Goal: Task Accomplishment & Management: Manage account settings

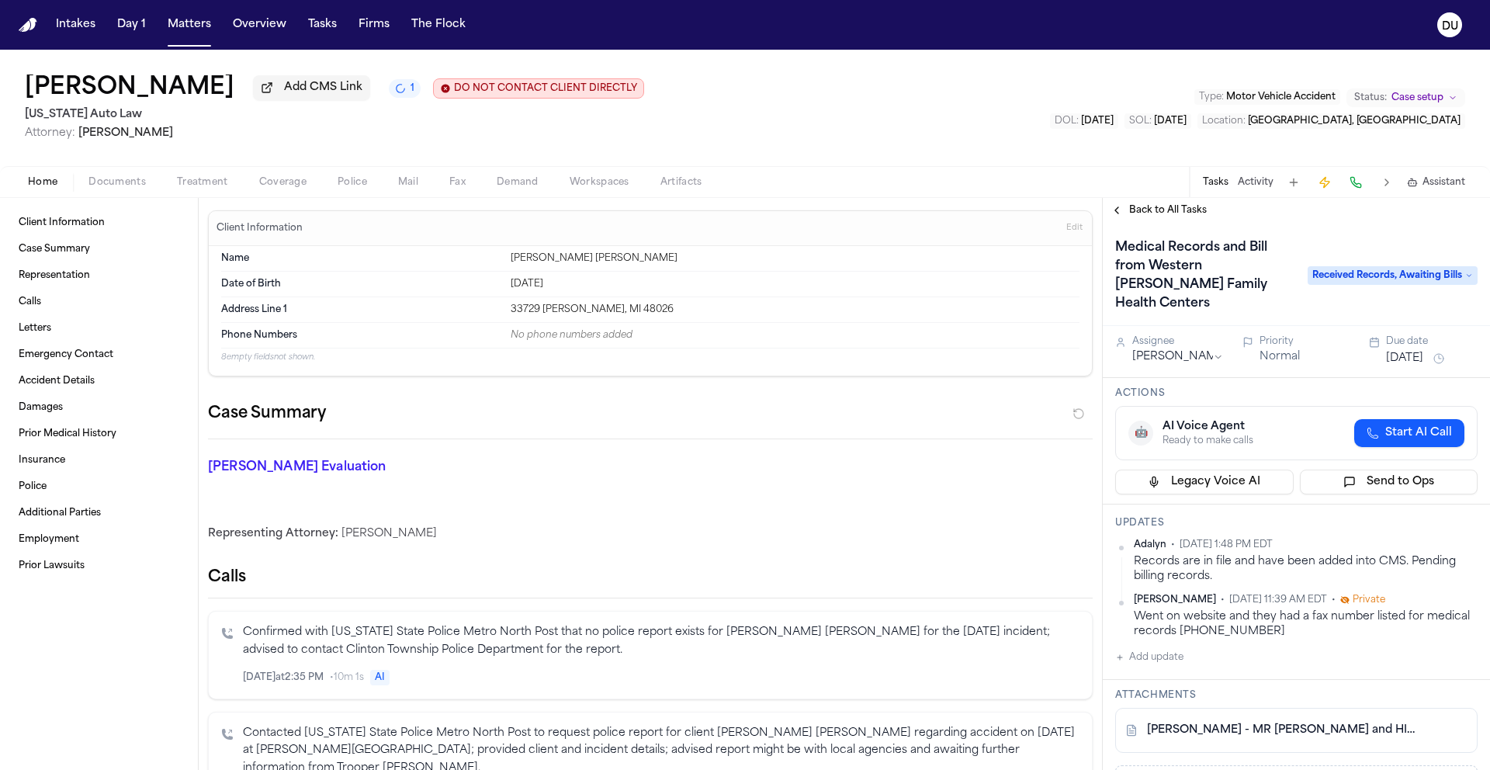
click at [106, 184] on span "Documents" at bounding box center [116, 182] width 57 height 12
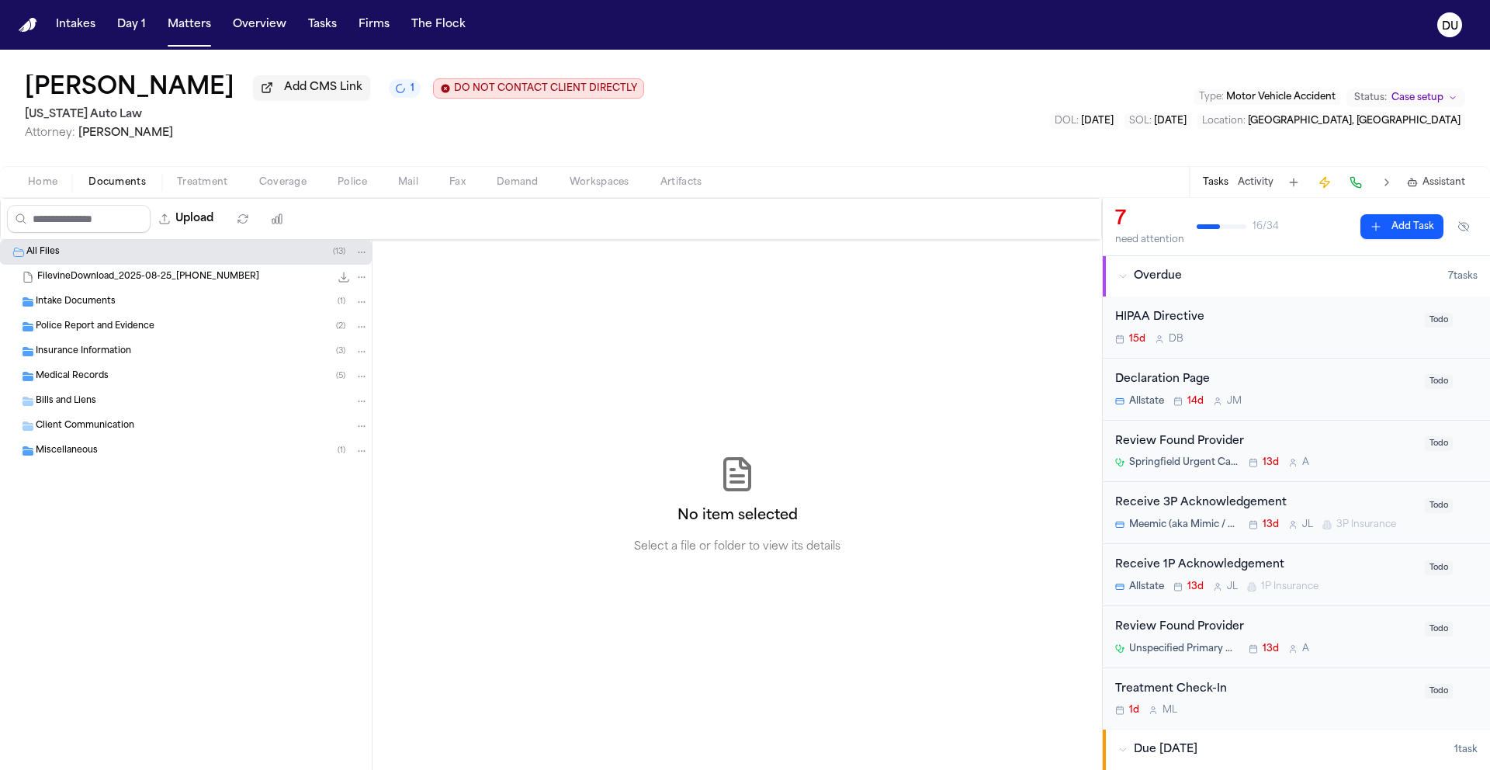
click at [76, 383] on span "Medical Records" at bounding box center [72, 376] width 73 height 13
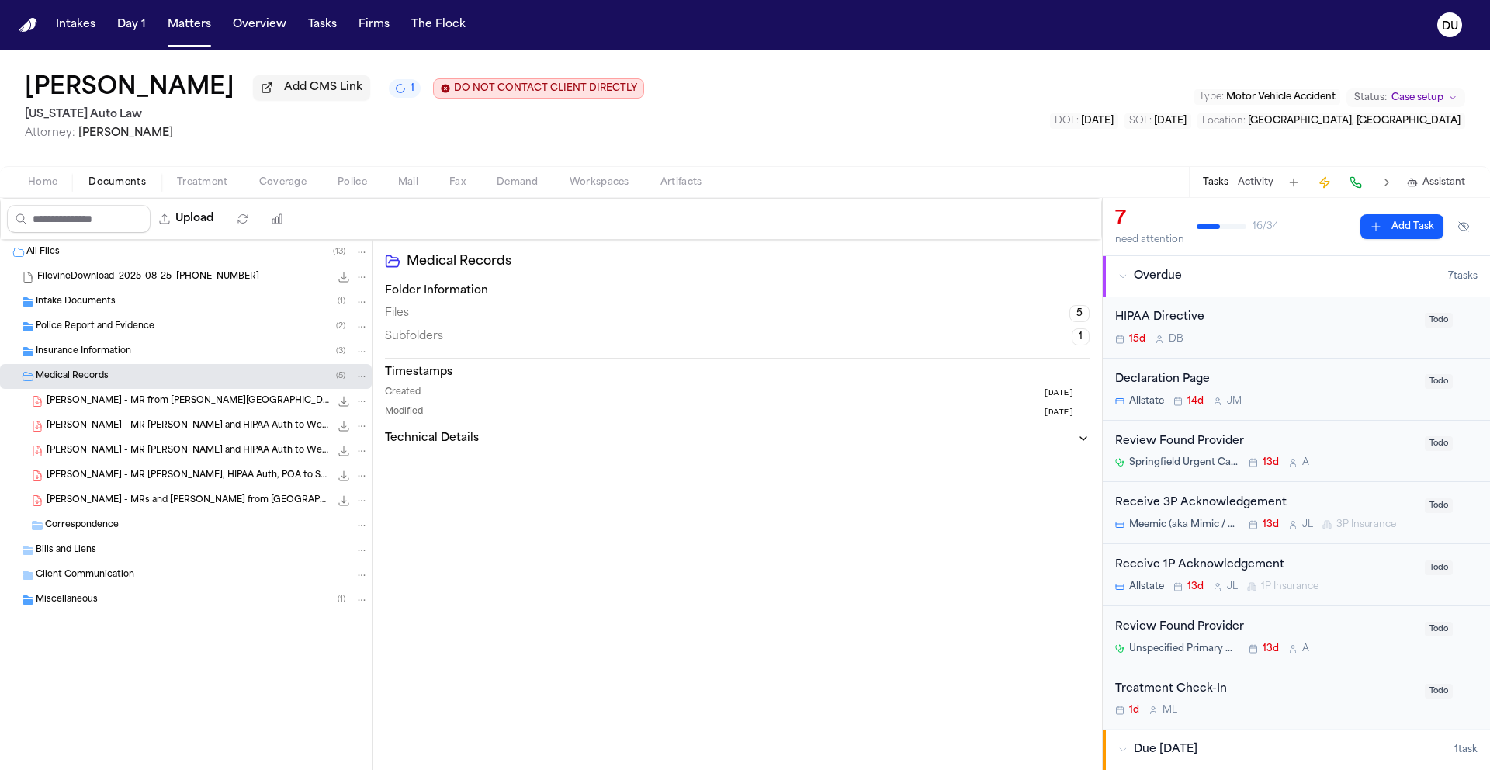
click at [199, 403] on span "S. Smith - MR from Wayne Family Health Center - 8.1.25 to 8.27.25" at bounding box center [188, 401] width 283 height 13
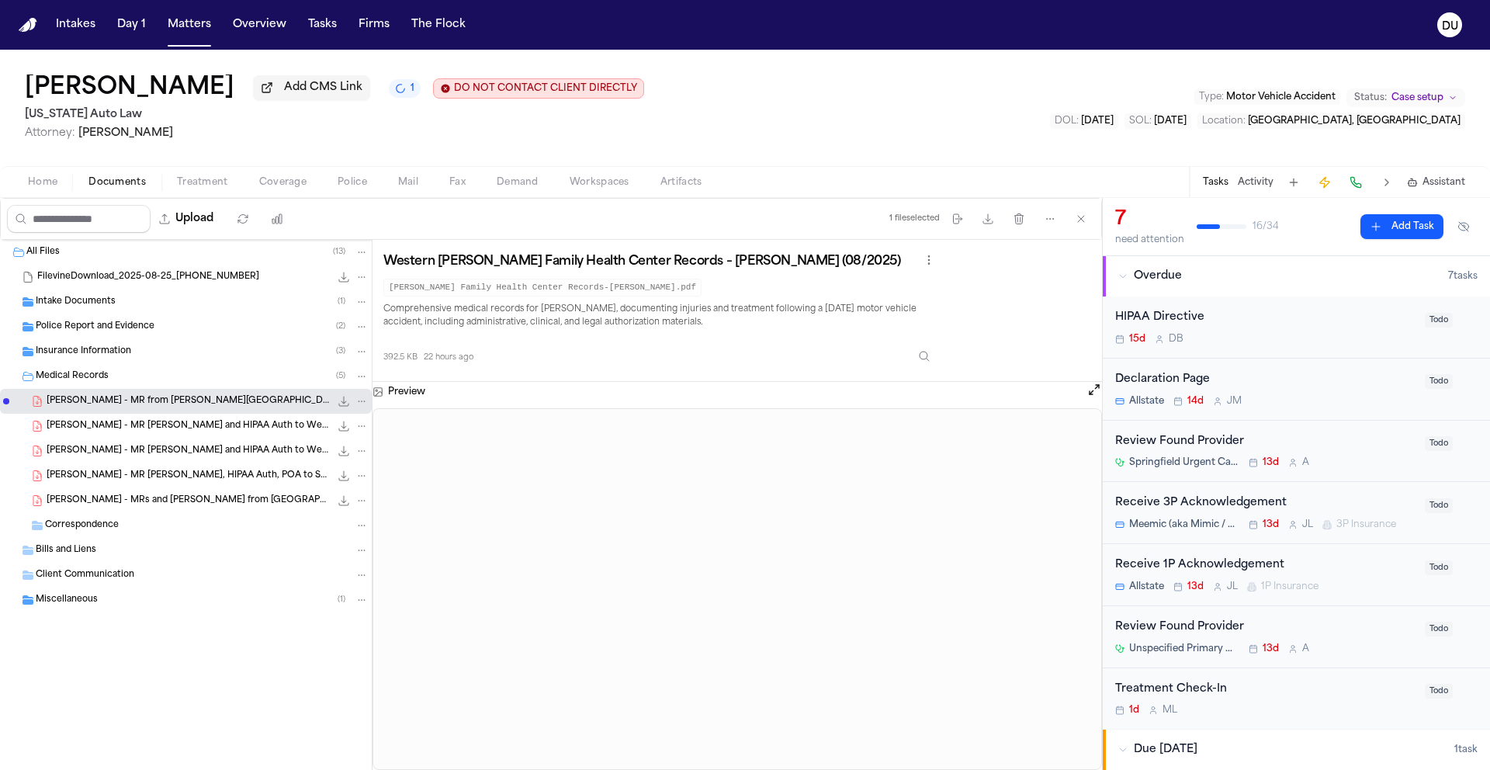
click at [234, 428] on span "S. Smith - MR Request and HIPAA Auth to Western Wayne Family Health - 8.25.25" at bounding box center [188, 426] width 283 height 13
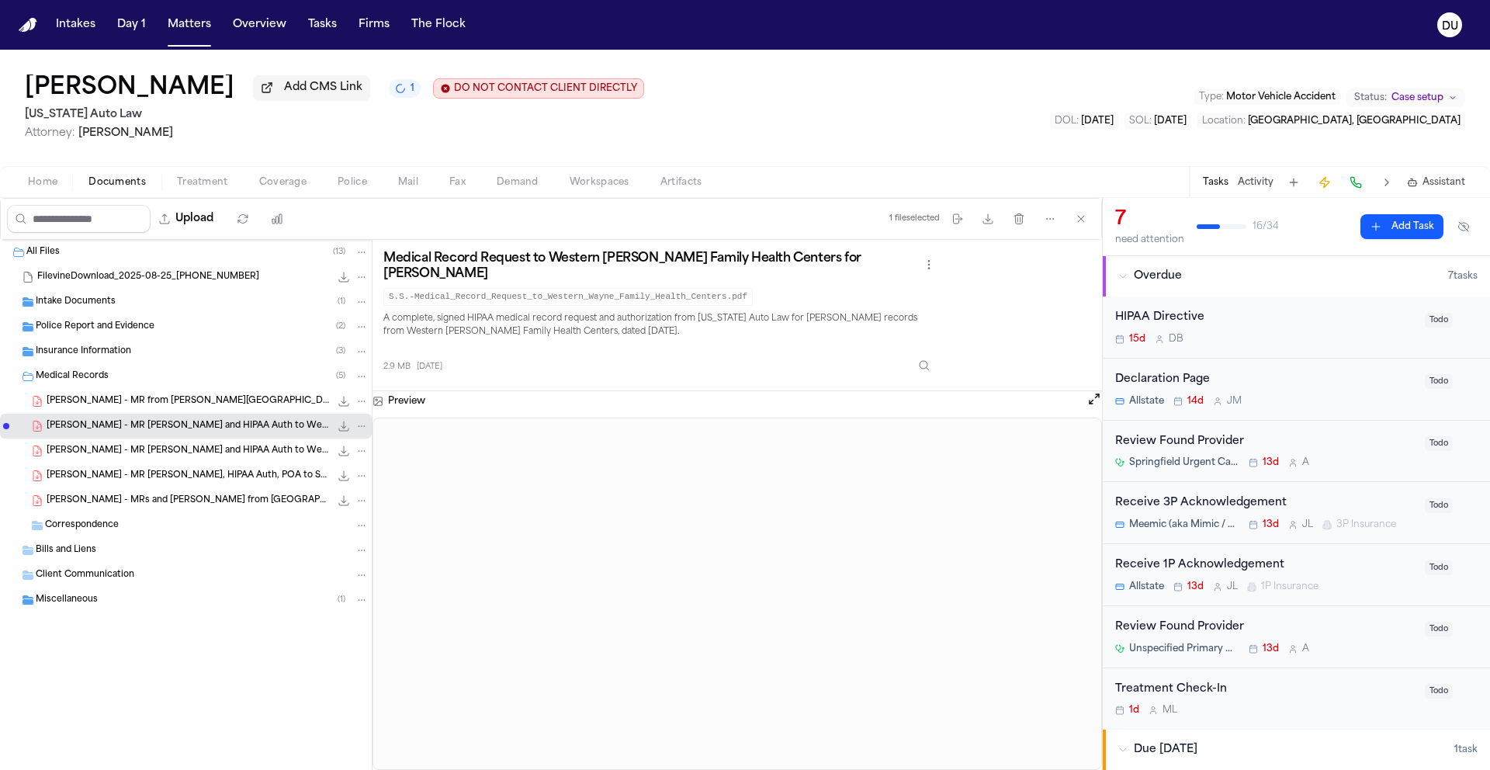
click at [235, 408] on span "S. Smith - MR from Wayne Family Health Center - 8.1.25 to 8.27.25" at bounding box center [188, 401] width 283 height 13
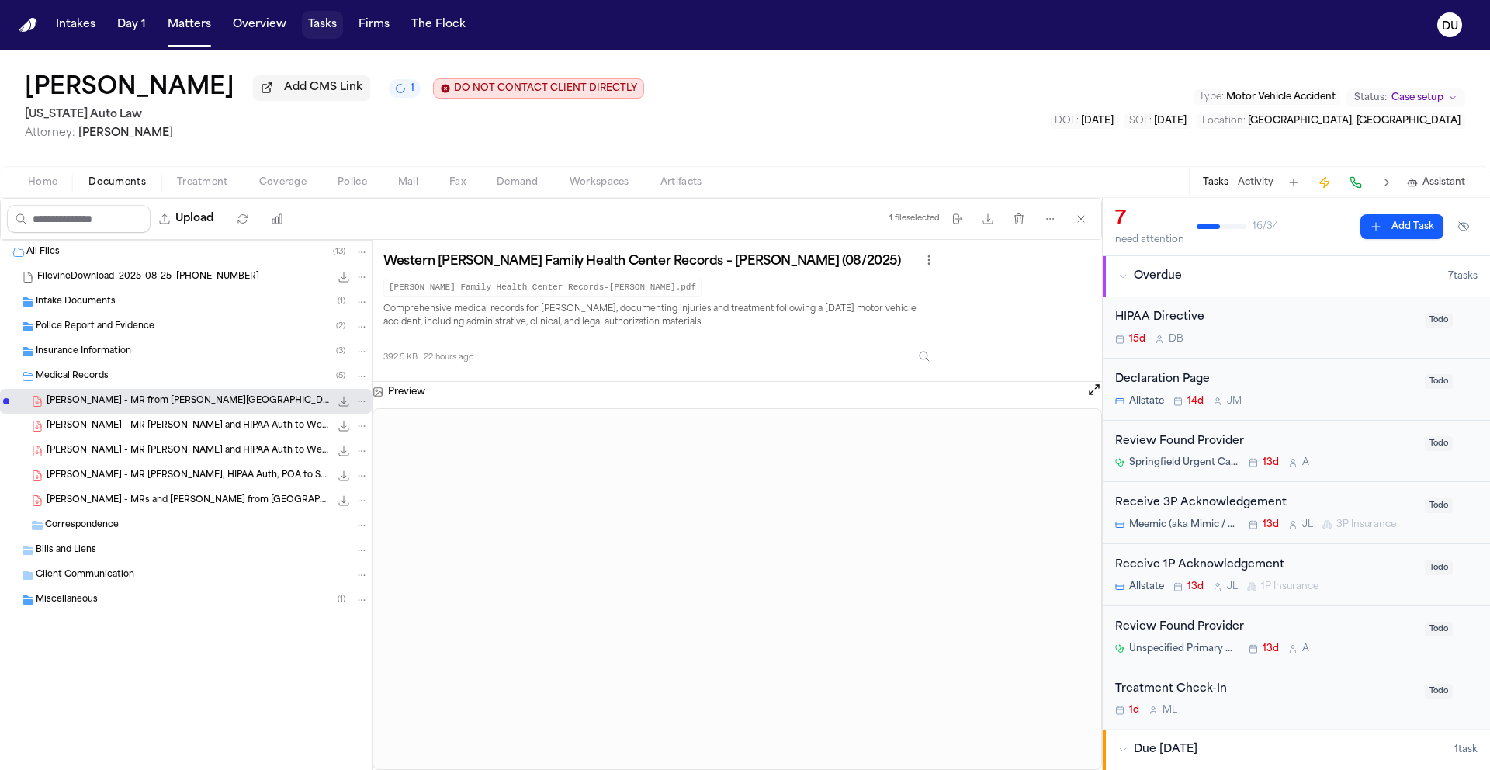
click at [317, 24] on button "Tasks" at bounding box center [322, 25] width 41 height 28
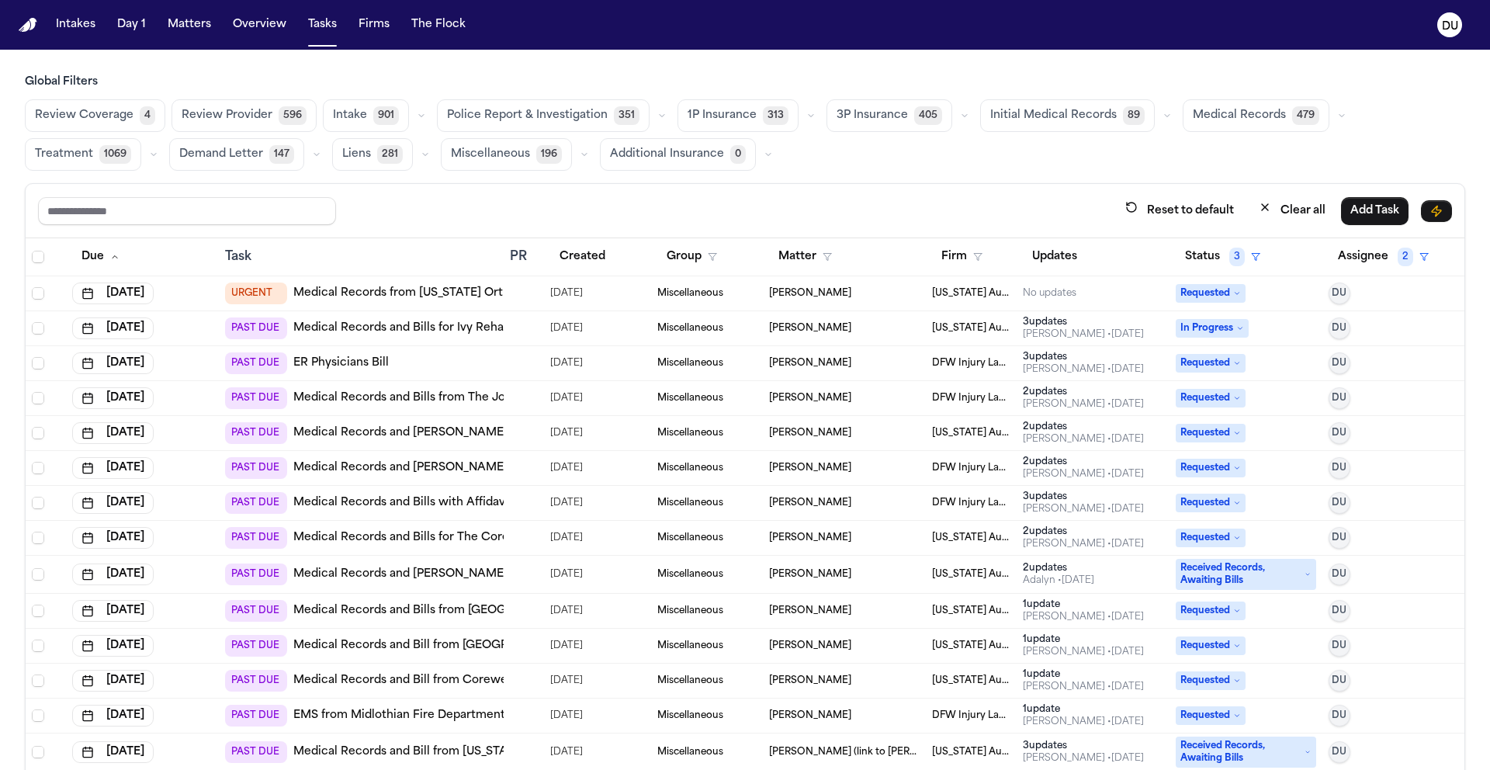
scroll to position [518, 0]
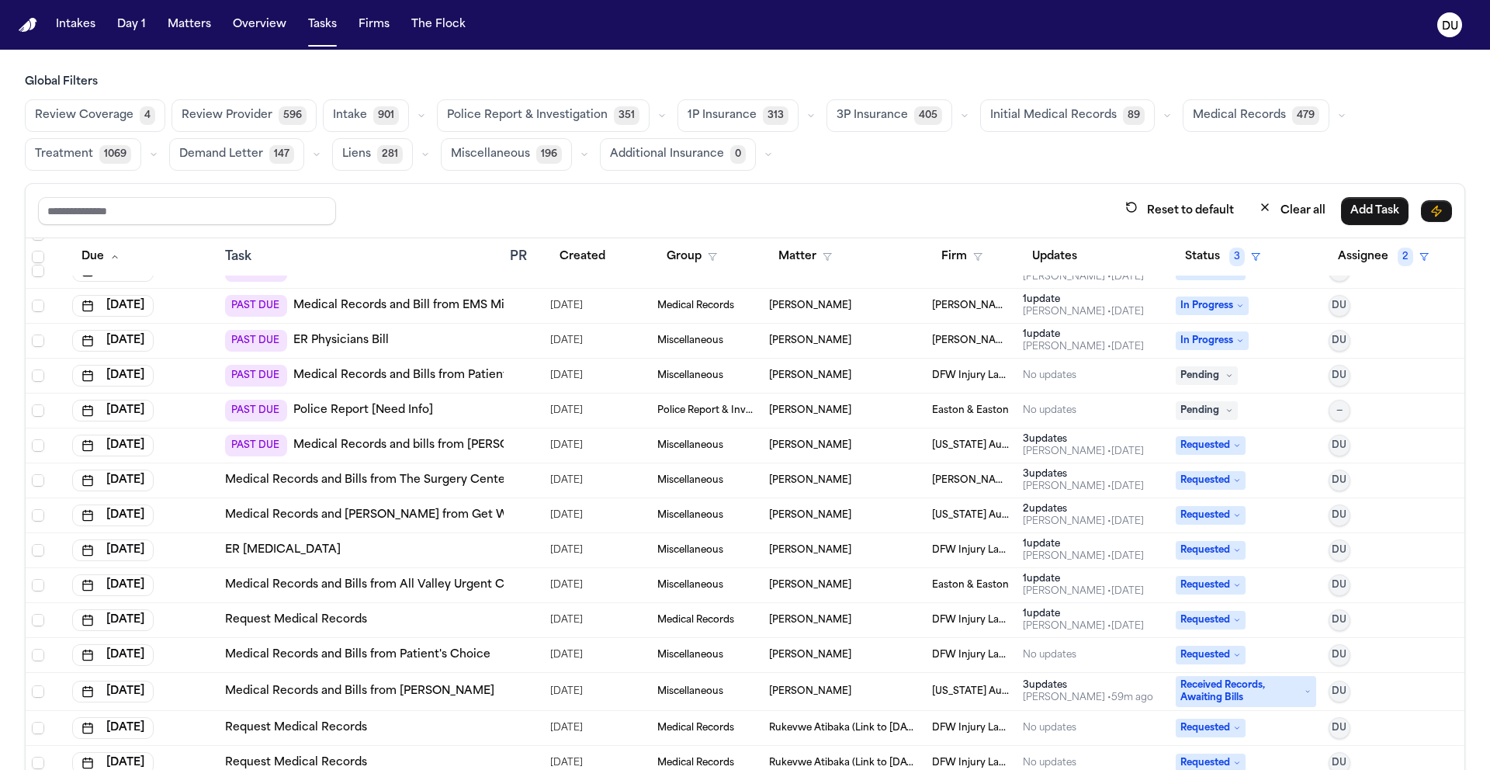
click at [425, 376] on link "Medical Records and Bills from Patient's Choice" at bounding box center [425, 376] width 265 height 16
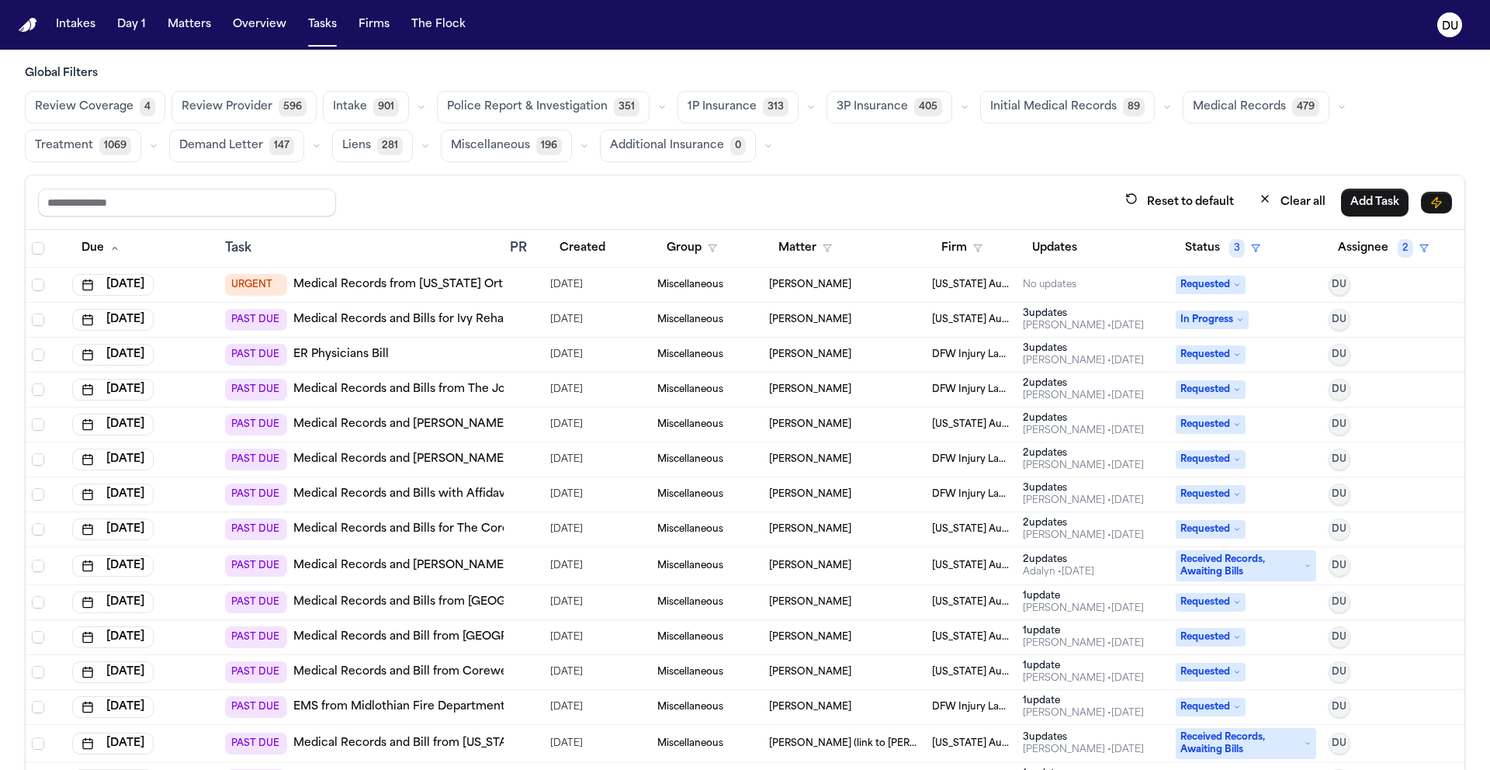
scroll to position [0, 0]
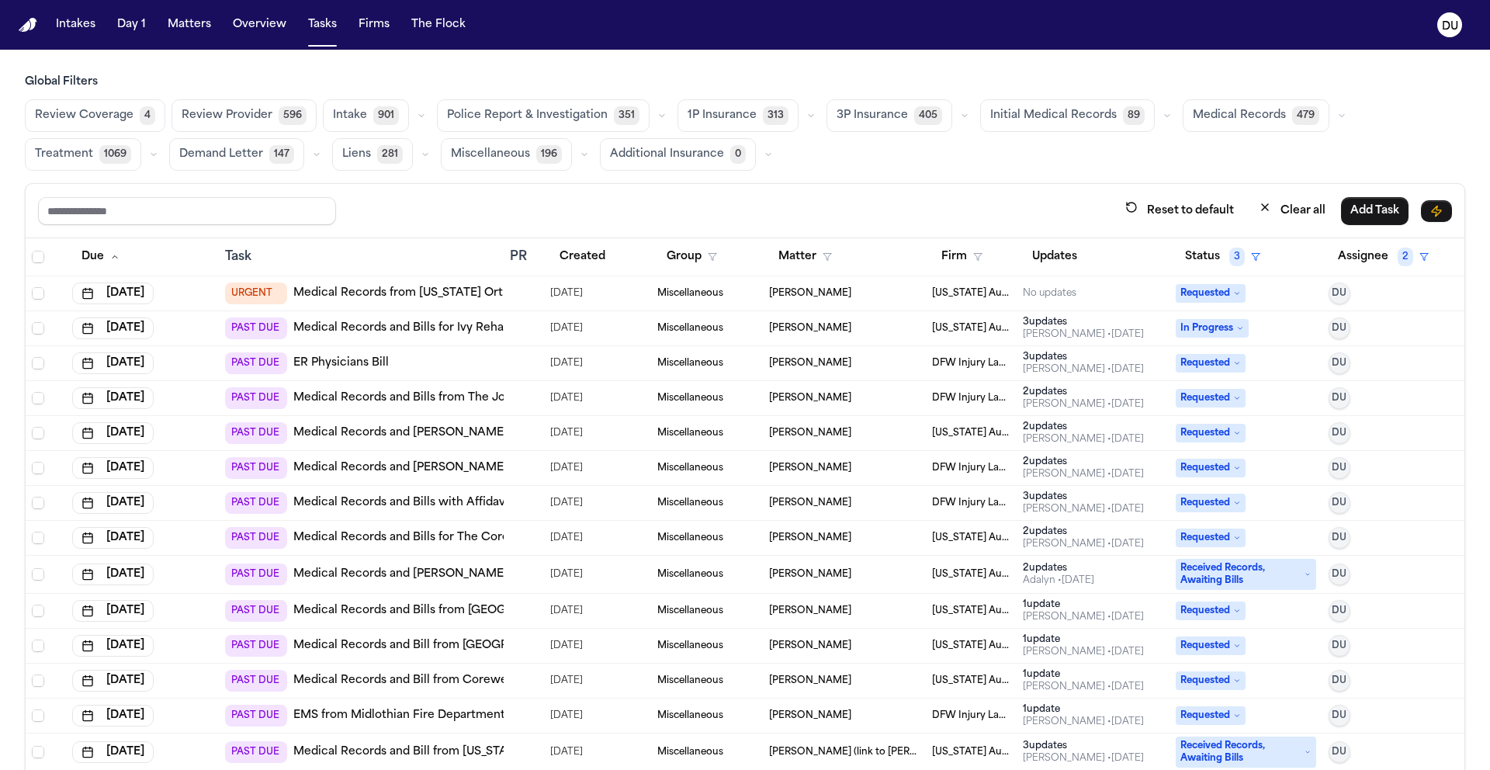
click at [1211, 118] on span "Medical Records" at bounding box center [1239, 116] width 93 height 16
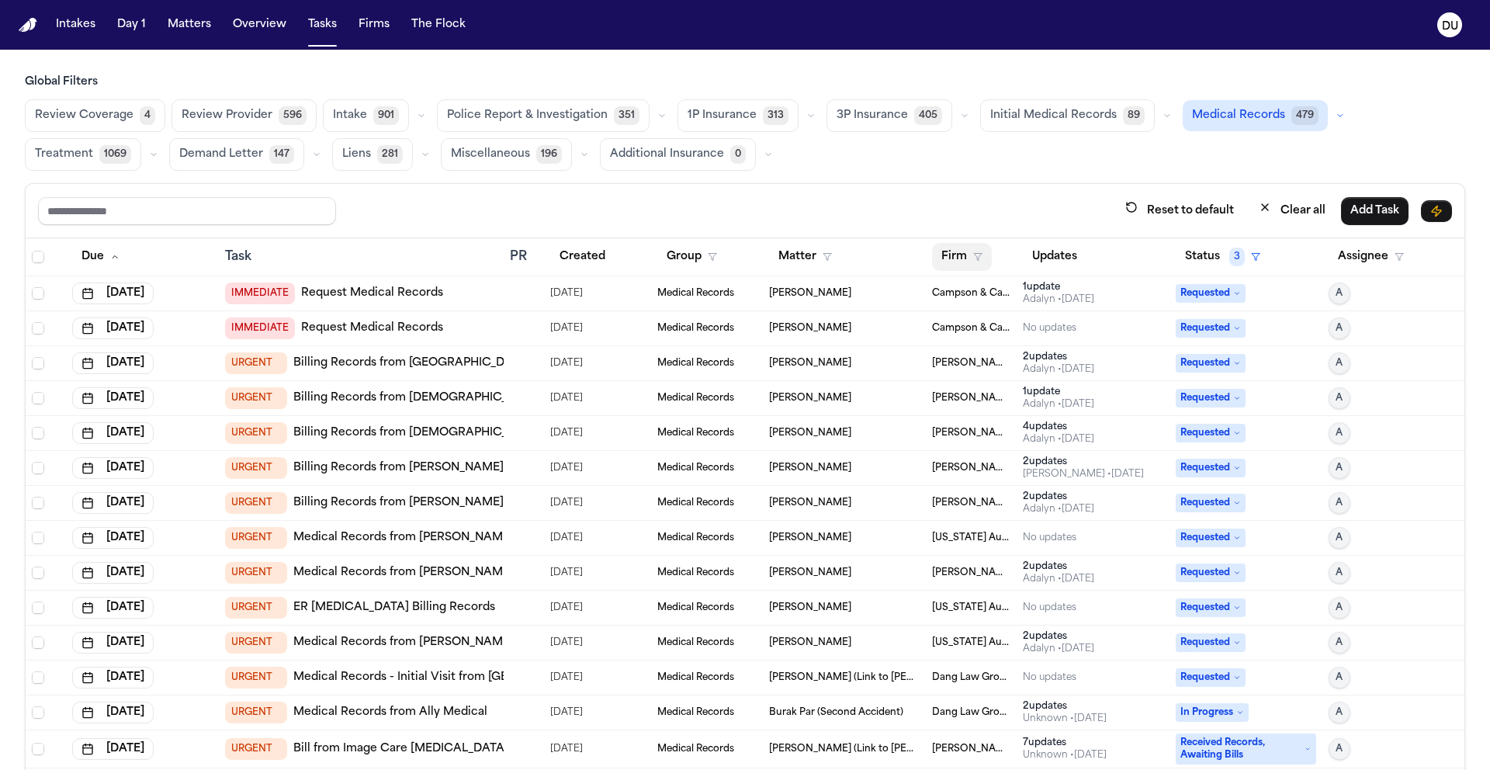
click at [934, 262] on button "Firm" at bounding box center [962, 257] width 60 height 28
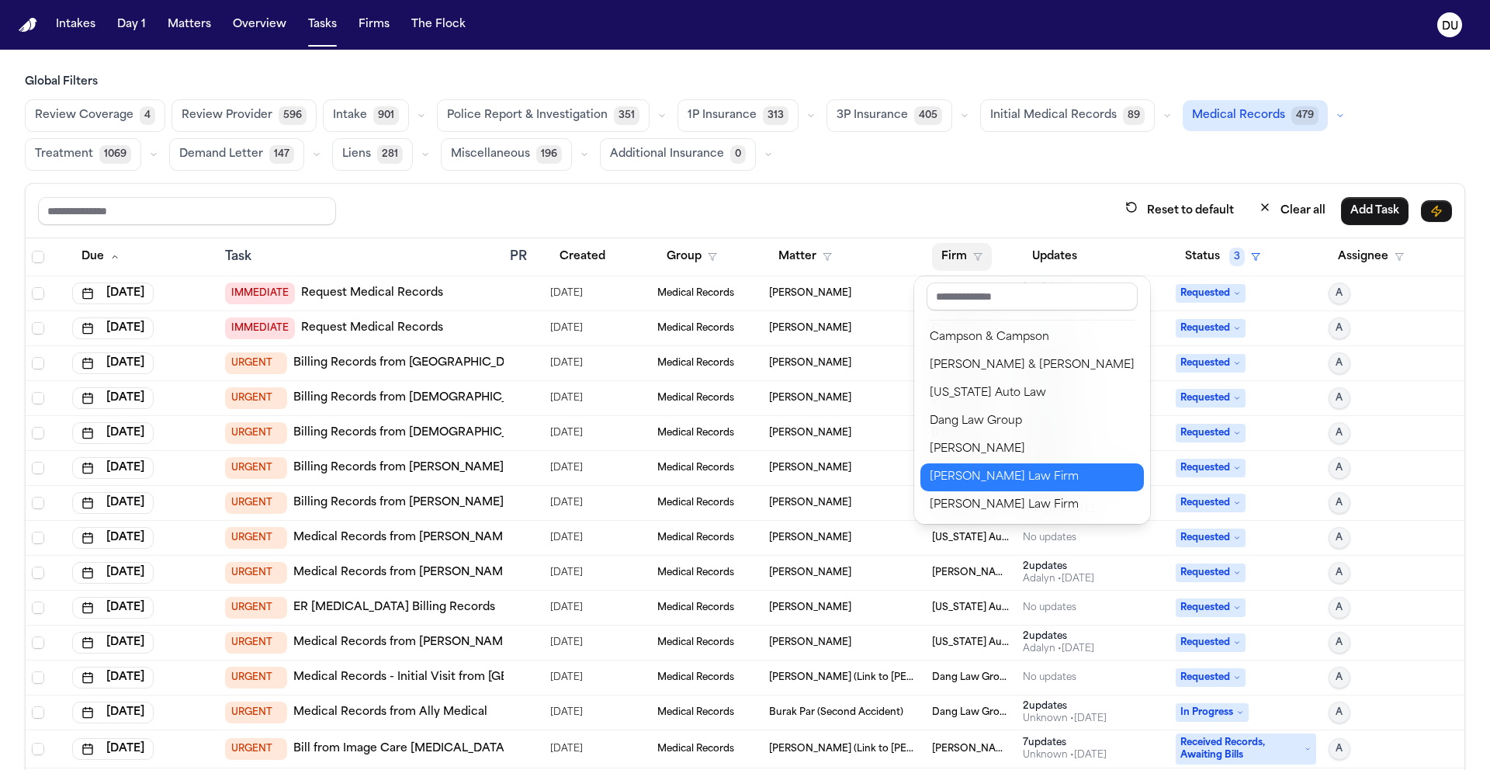
click at [964, 469] on div "[PERSON_NAME] Law Firm" at bounding box center [1032, 477] width 205 height 19
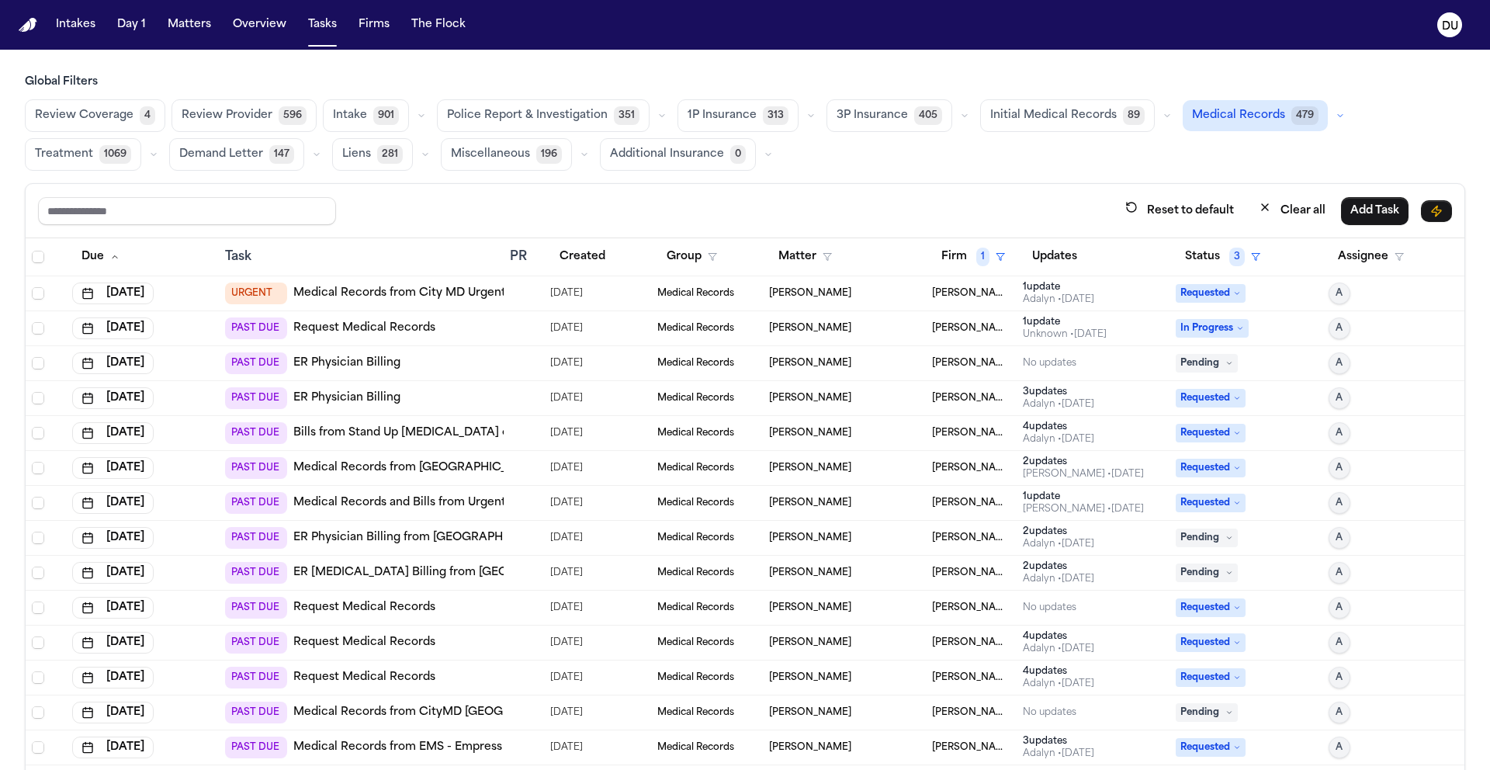
click at [441, 293] on link "Medical Records from City MD Urgent Care Yonkers" at bounding box center [438, 294] width 290 height 16
click at [1332, 79] on h3 "Global Filters" at bounding box center [745, 82] width 1440 height 16
click at [822, 95] on div "Global Filters Review Coverage 4 Review Provider 596 Intake 901 Police Report &…" at bounding box center [745, 122] width 1440 height 96
click at [387, 331] on link "Request Medical Records" at bounding box center [364, 328] width 142 height 16
click at [370, 366] on link "ER Physician Billing" at bounding box center [346, 363] width 107 height 16
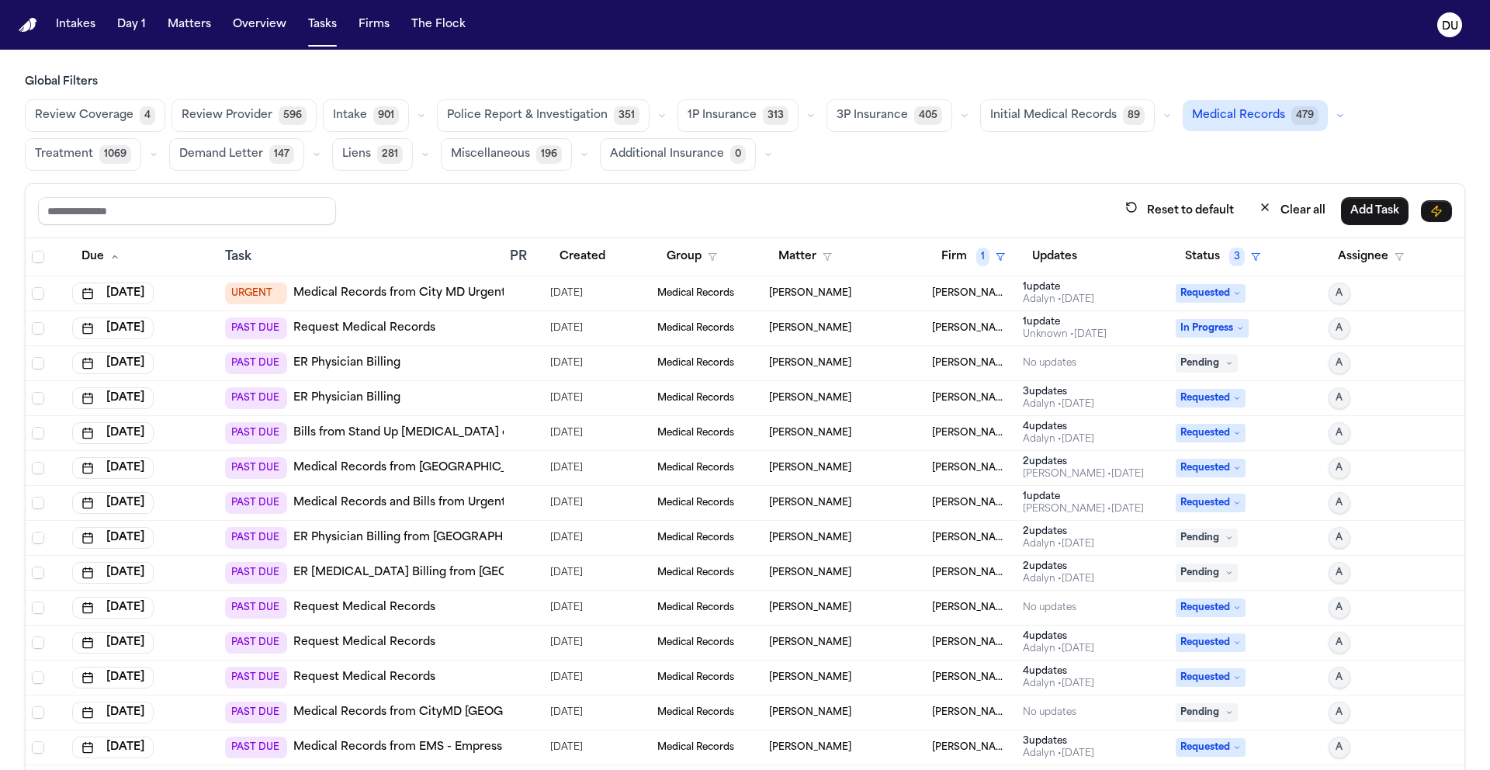
click at [354, 398] on link "ER Physician Billing" at bounding box center [346, 398] width 107 height 16
click at [345, 399] on link "ER Physician Billing" at bounding box center [346, 398] width 107 height 16
click at [439, 438] on link "Bills from Stand Up MRI of Yonkers" at bounding box center [426, 433] width 267 height 16
click at [455, 474] on link "Medical Records from St. John's Riverside Hospital Yonkers" at bounding box center [479, 468] width 372 height 16
click at [478, 498] on link "Medical Records and Bills from Urgent Care" at bounding box center [414, 503] width 243 height 16
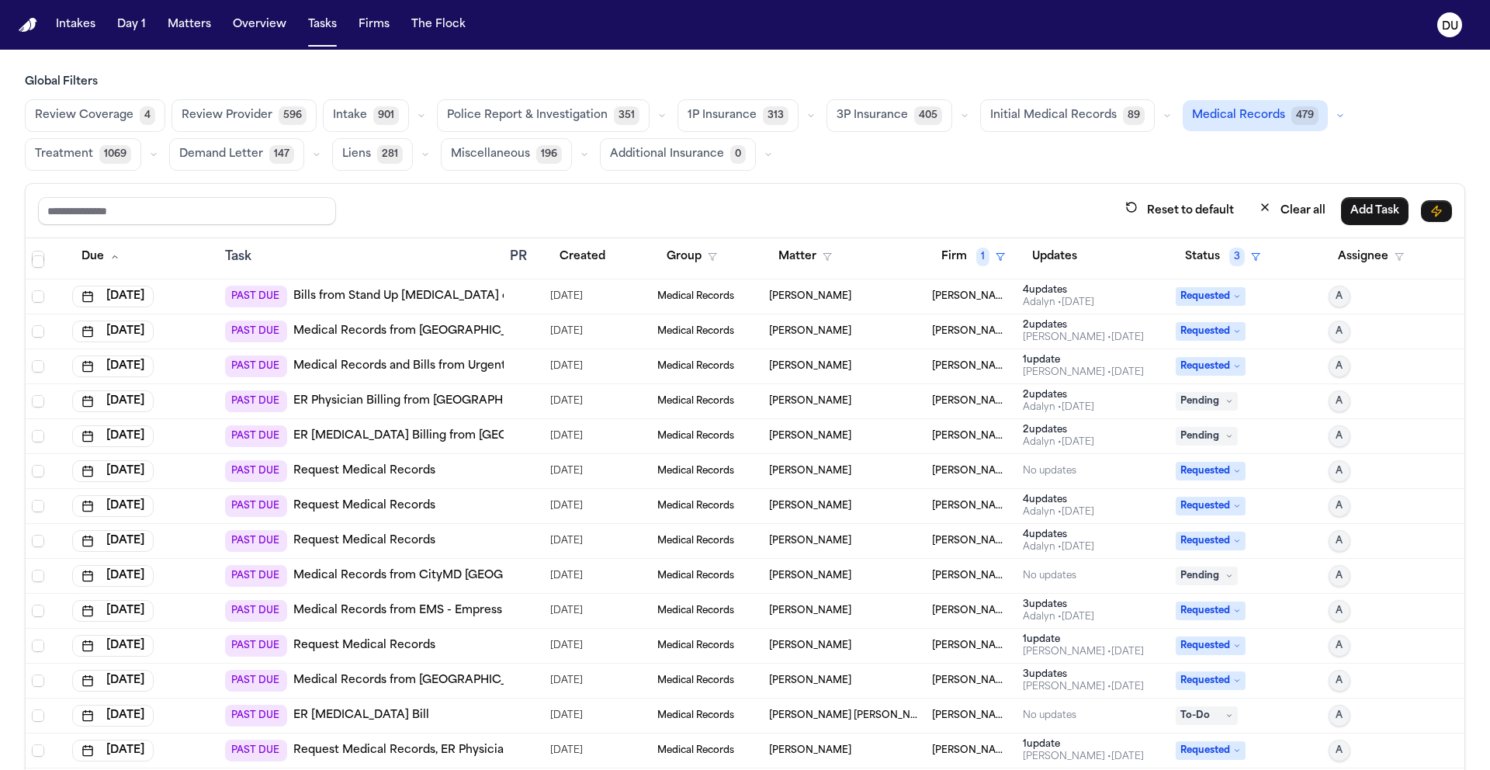
scroll to position [139, 0]
click at [406, 507] on link "Request Medical Records" at bounding box center [364, 504] width 142 height 16
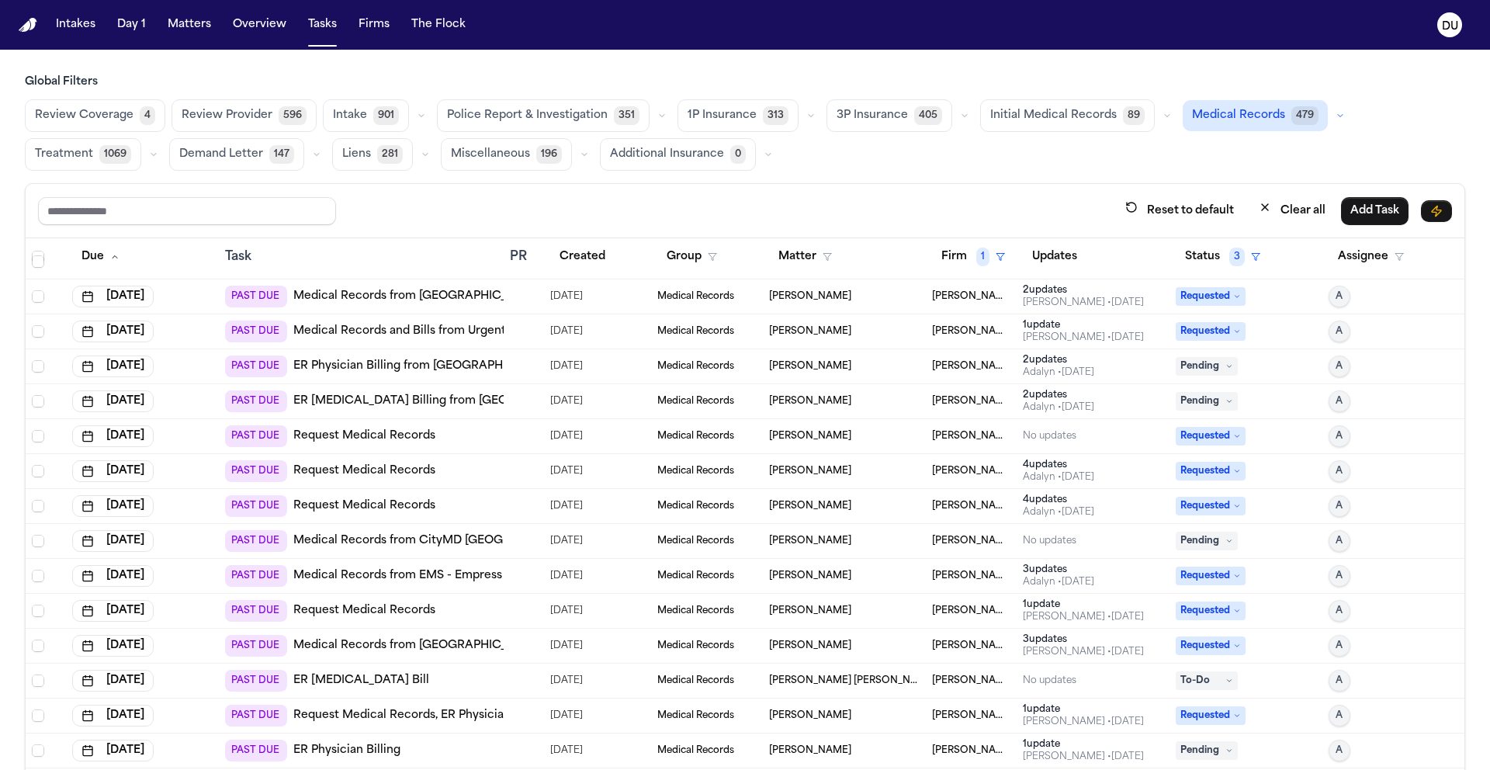
scroll to position [203, 0]
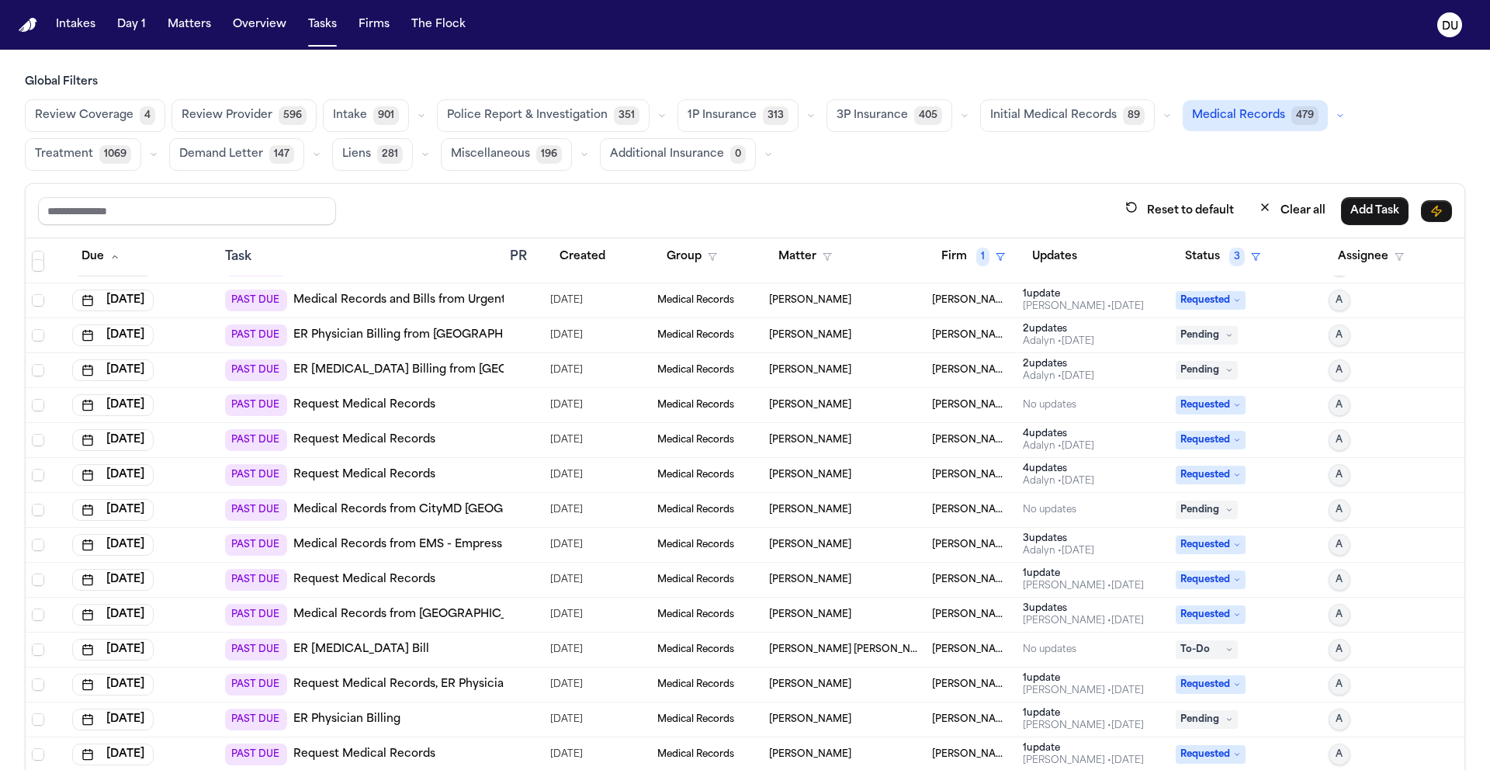
click at [362, 476] on link "Request Medical Records" at bounding box center [364, 475] width 142 height 16
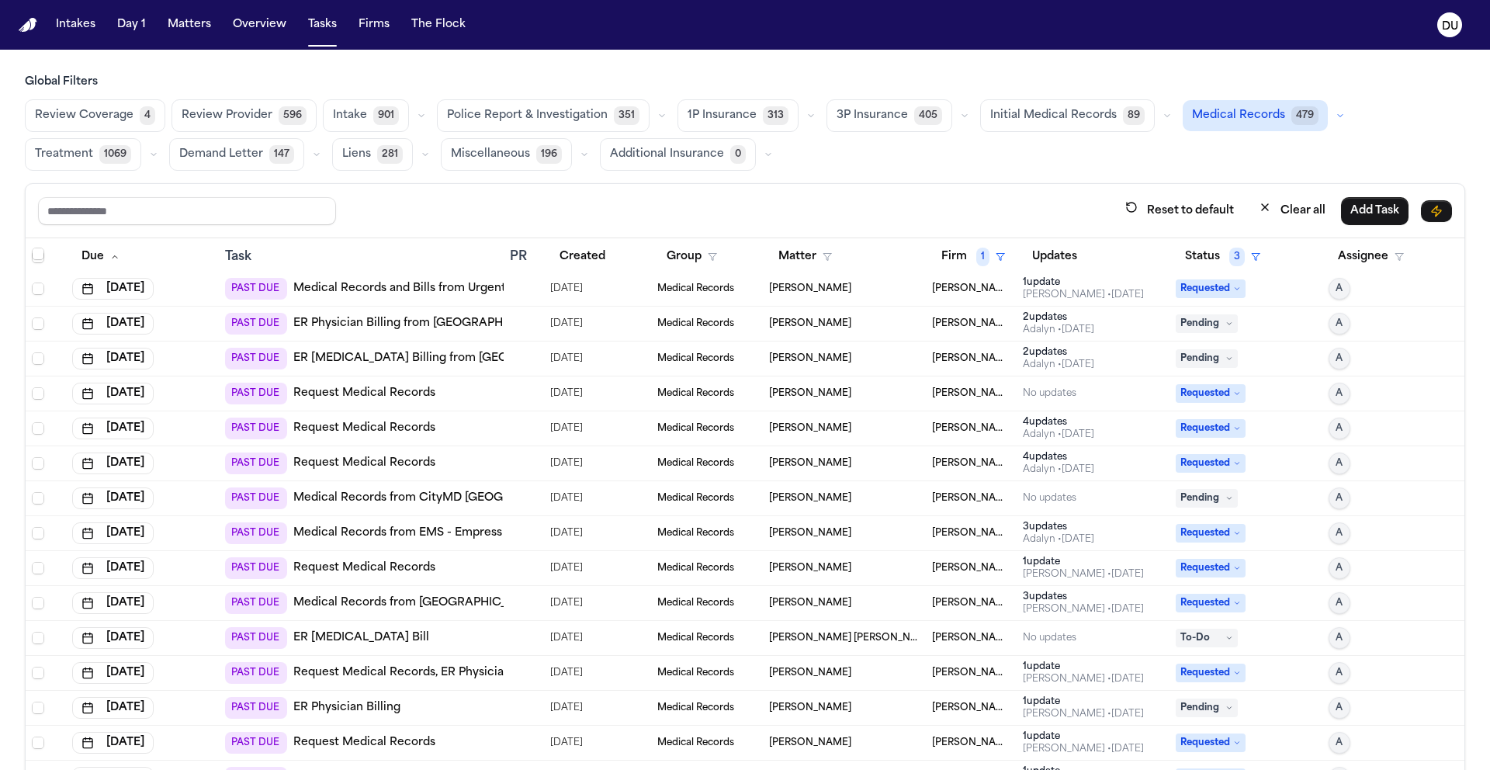
scroll to position [216, 0]
click at [435, 491] on link "Medical Records from CityMD Yonkers-South Broadway Urgent Care - Westchester" at bounding box center [605, 496] width 624 height 16
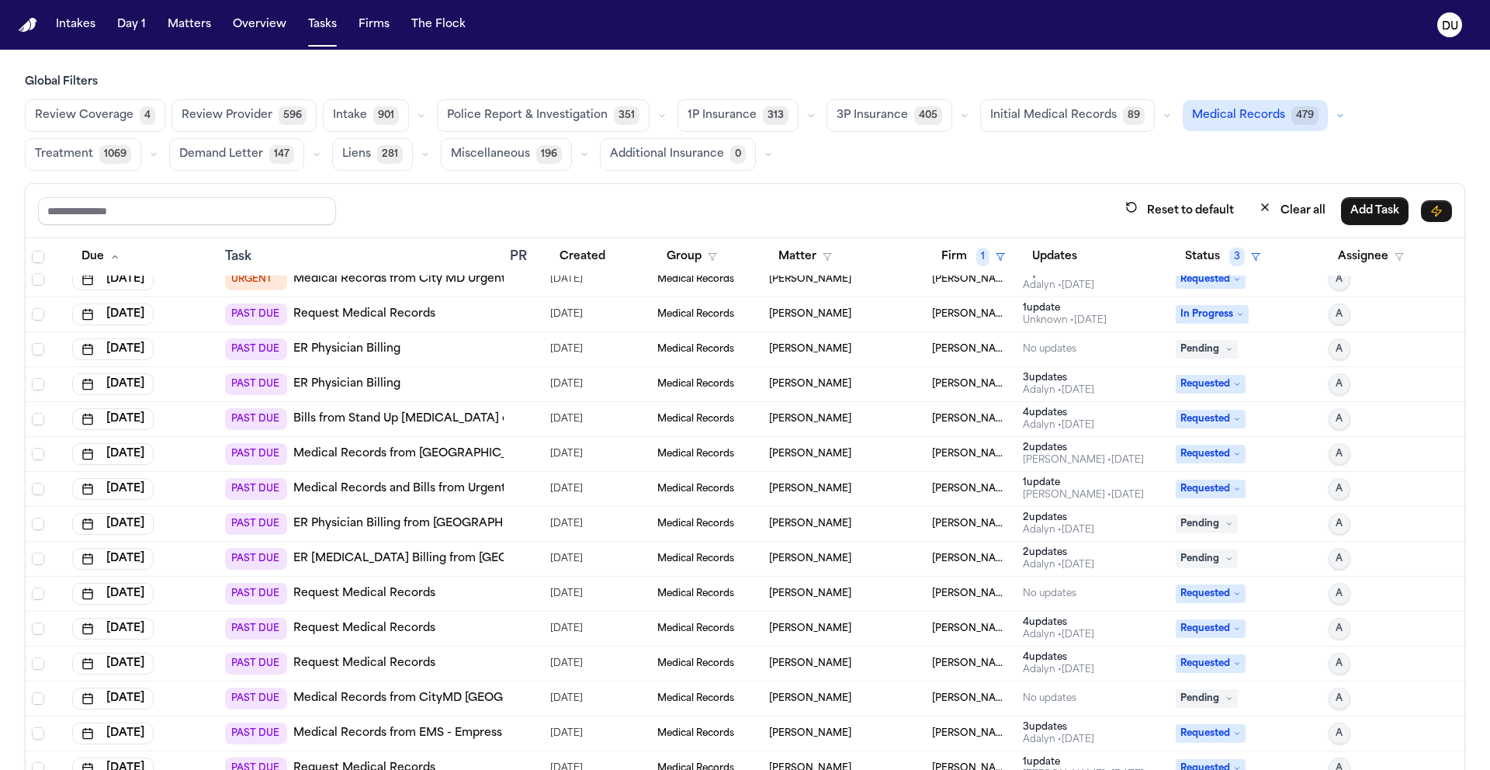
scroll to position [0, 0]
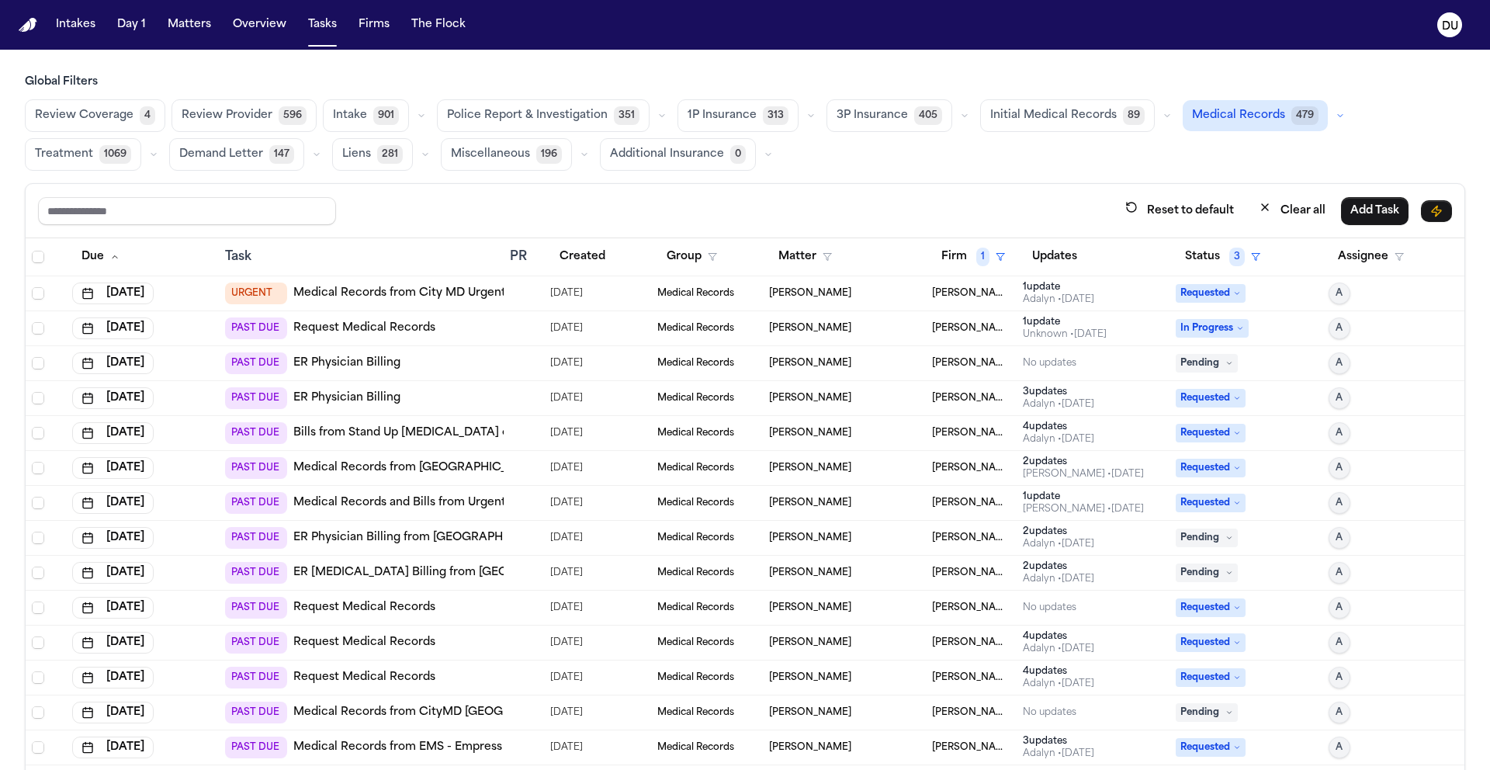
click at [389, 508] on link "Medical Records and Bills from Urgent Care" at bounding box center [414, 503] width 243 height 16
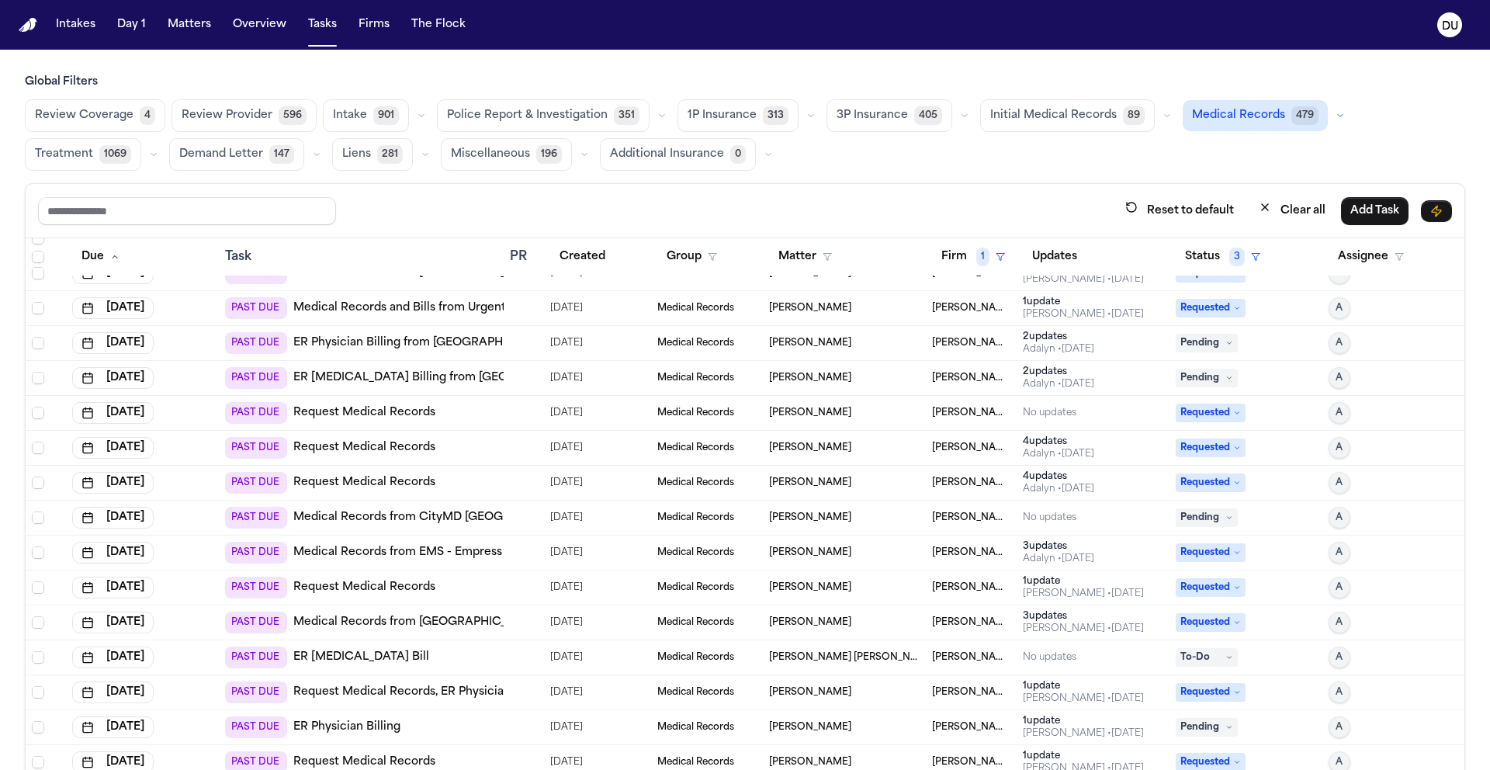
scroll to position [119, 0]
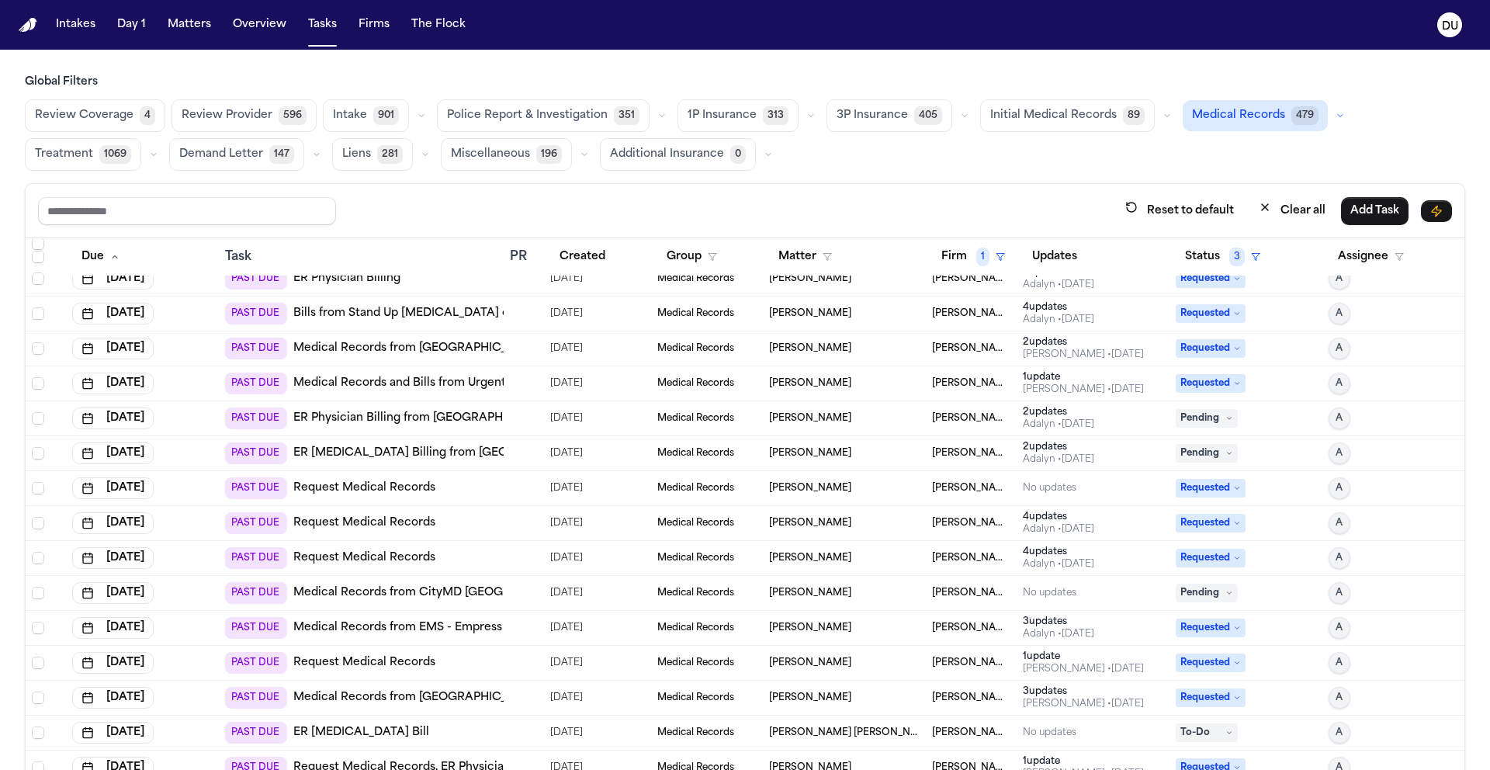
click at [355, 496] on div "PAST DUE Request Medical Records" at bounding box center [330, 488] width 210 height 22
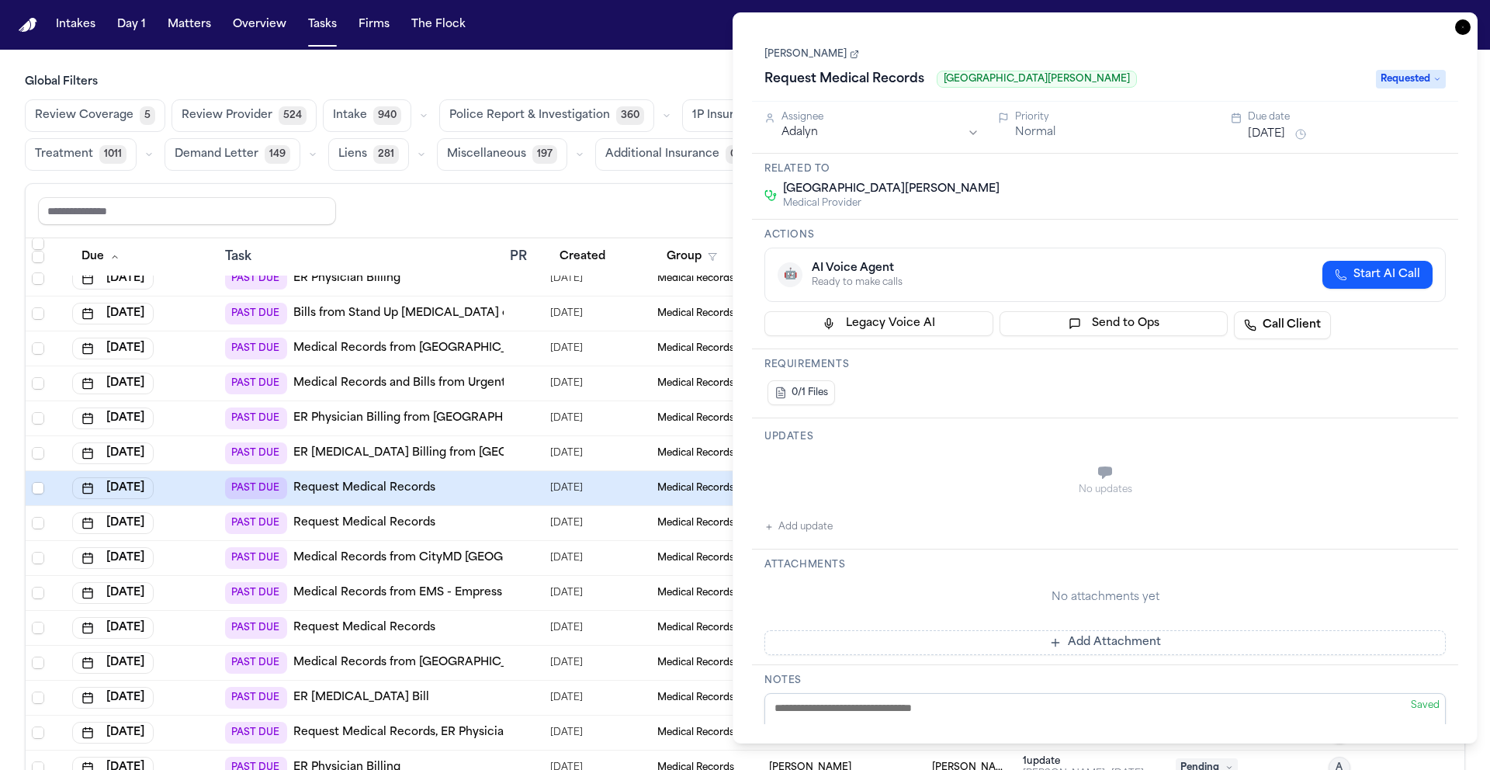
click at [1465, 26] on icon "button" at bounding box center [1463, 27] width 16 height 16
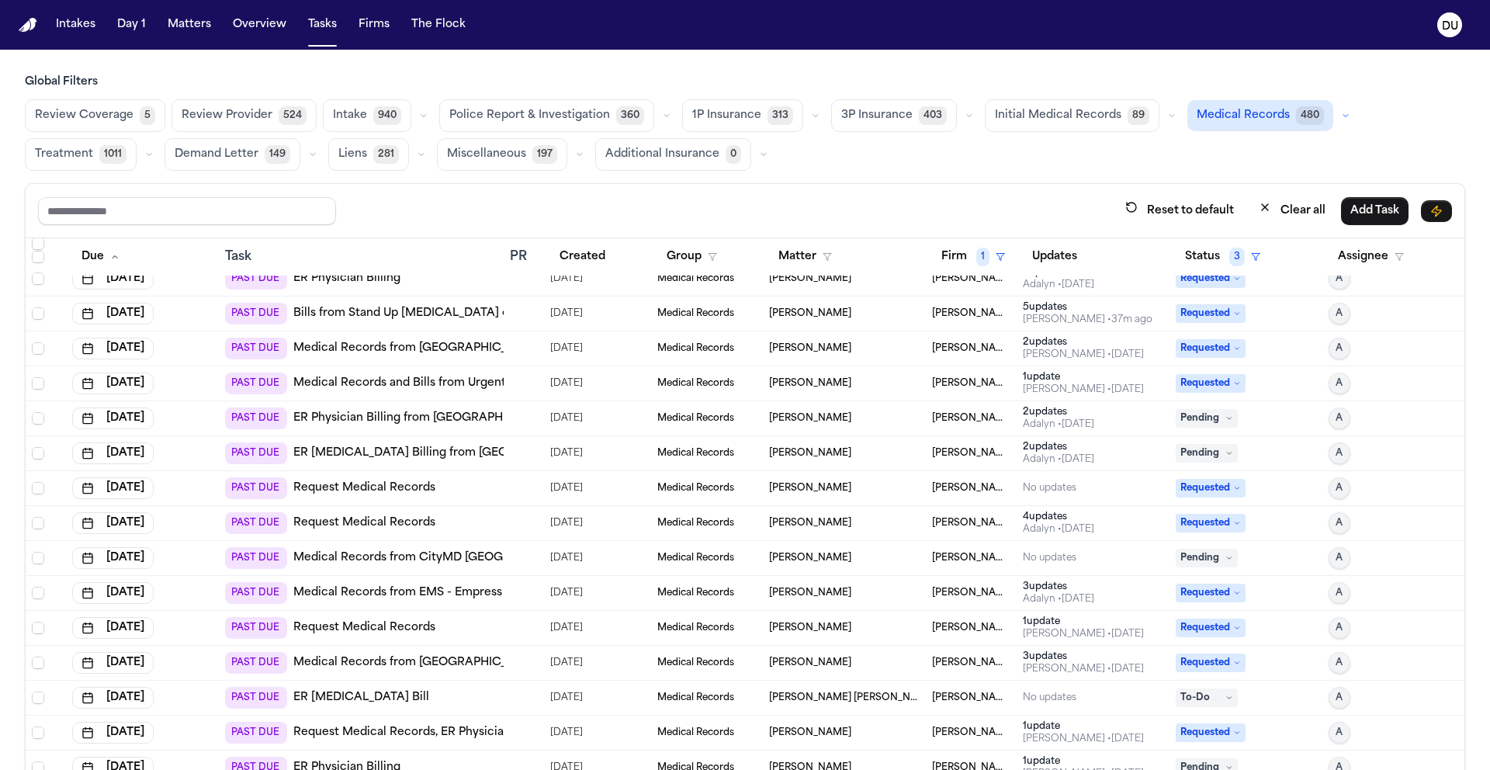
click at [360, 528] on link "Request Medical Records" at bounding box center [364, 523] width 142 height 16
click at [313, 517] on link "Request Medical Records" at bounding box center [364, 523] width 142 height 16
click at [400, 484] on link "Request Medical Records" at bounding box center [364, 488] width 142 height 16
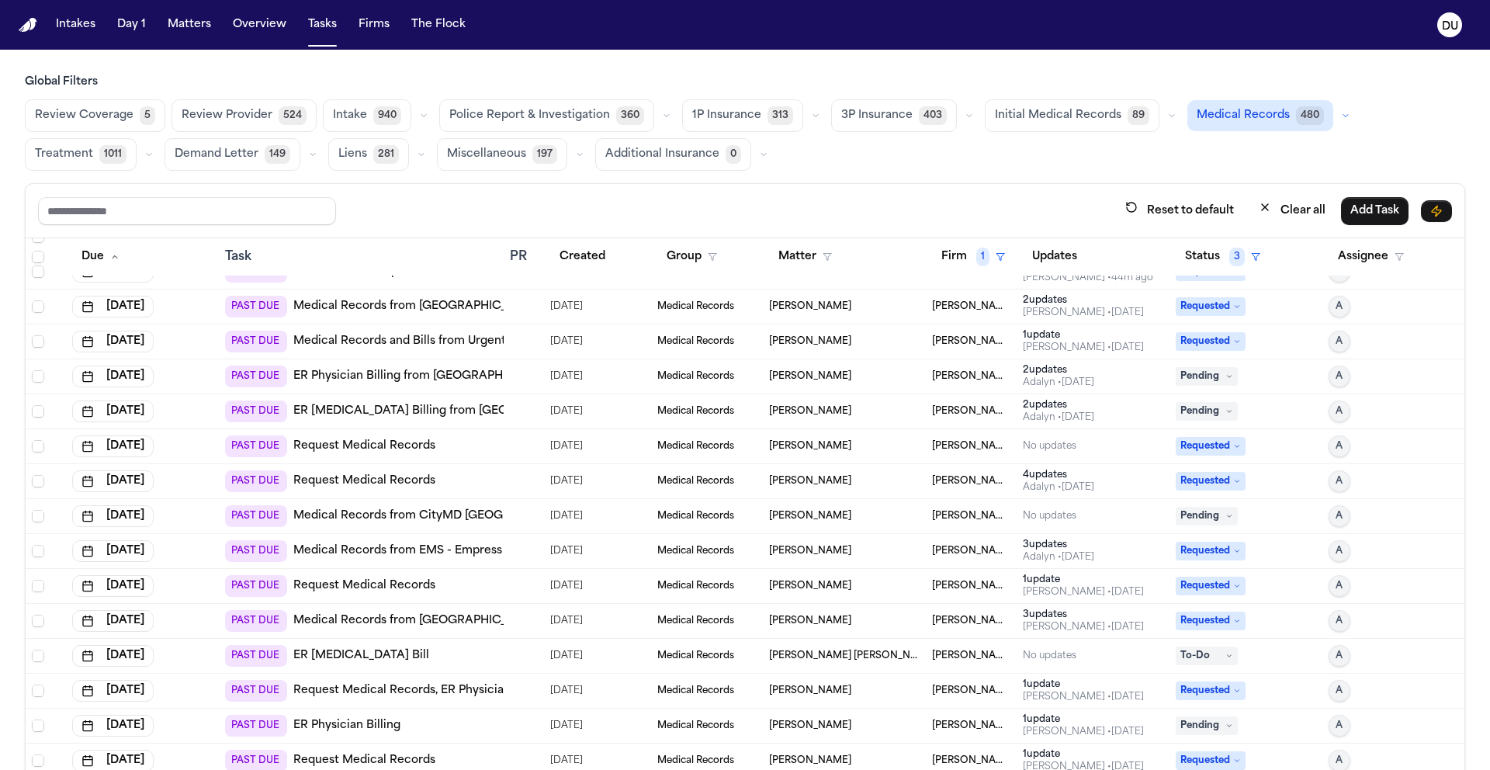
scroll to position [166, 0]
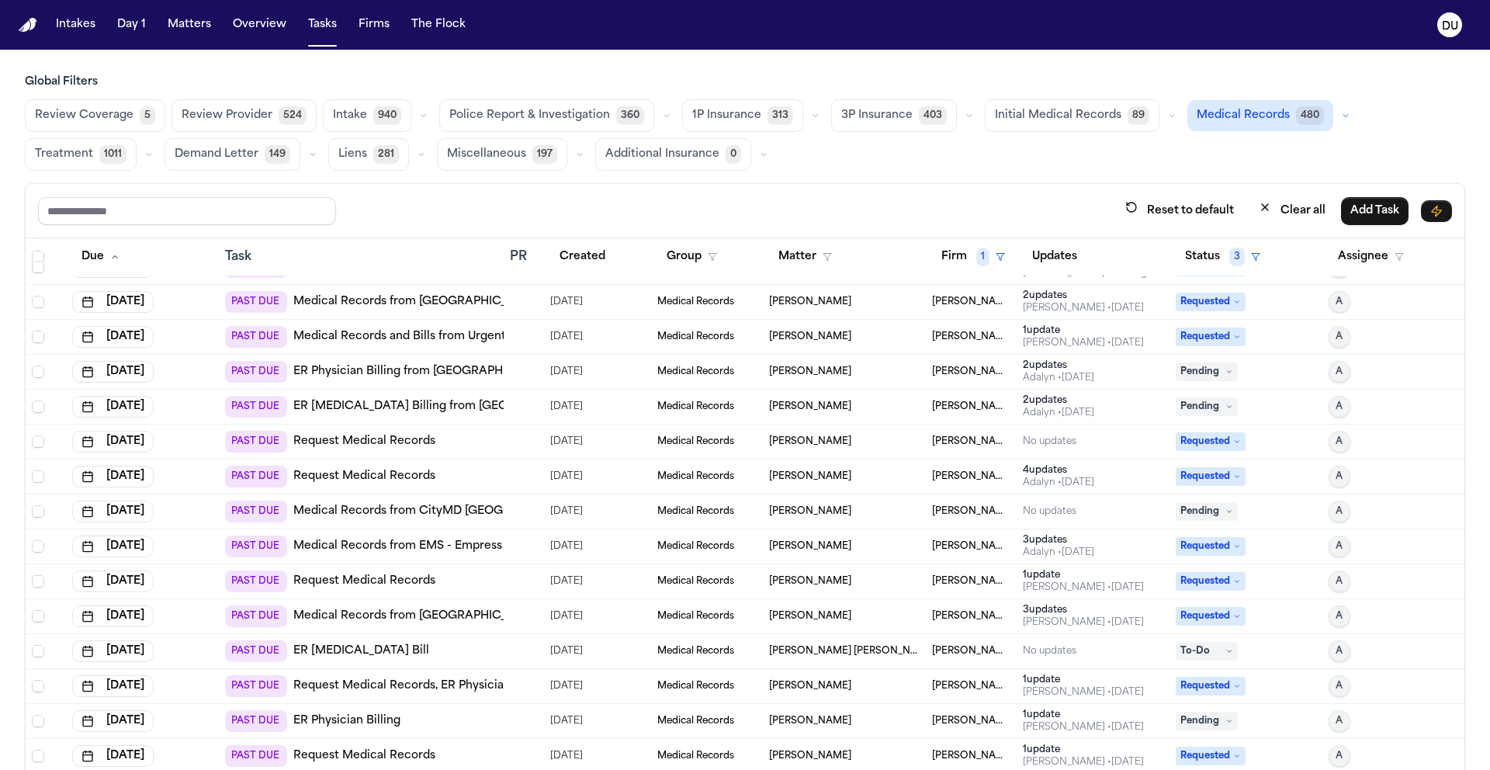
click at [414, 549] on link "Medical Records from EMS - Empress" at bounding box center [397, 546] width 209 height 16
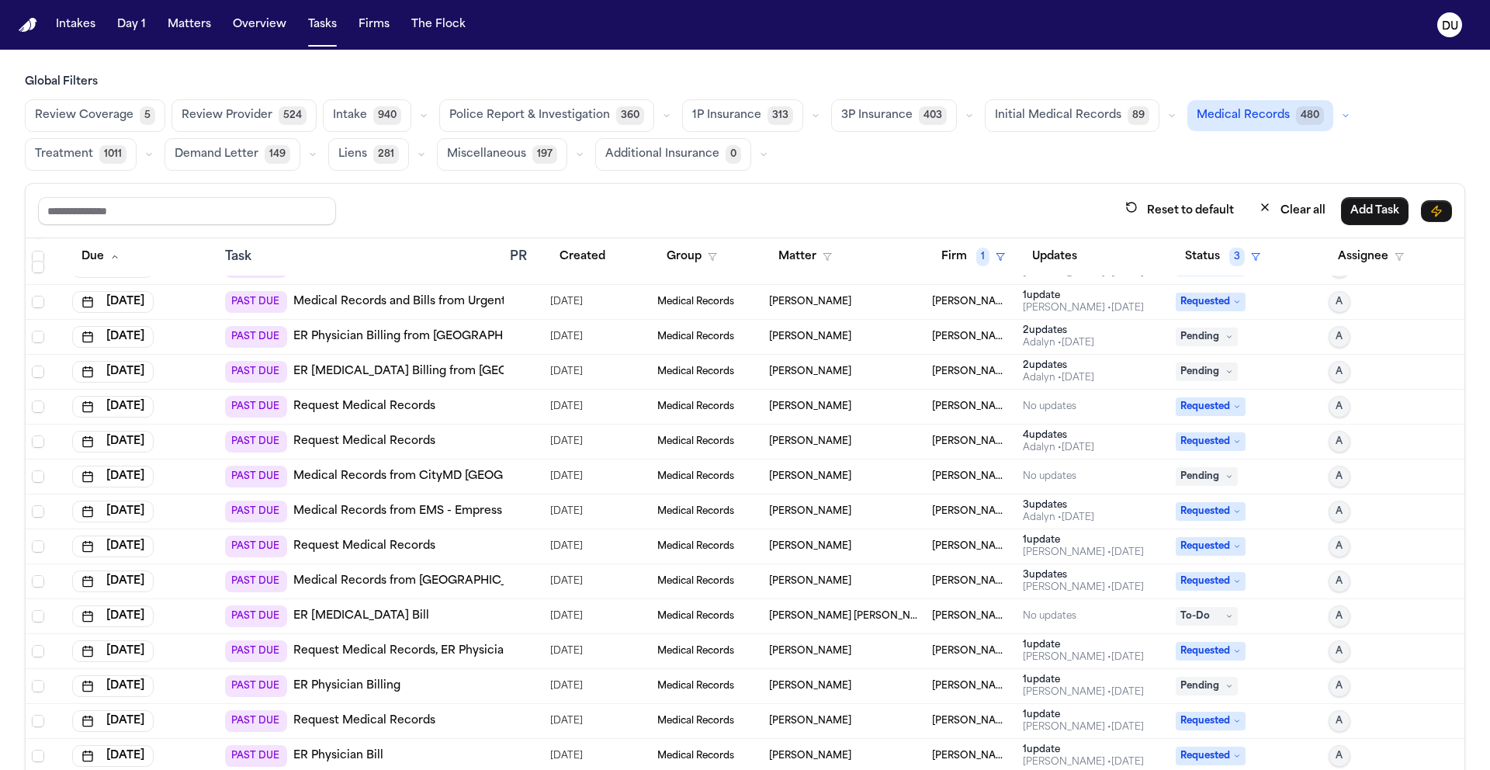
scroll to position [202, 0]
click at [369, 551] on link "Request Medical Records" at bounding box center [364, 546] width 142 height 16
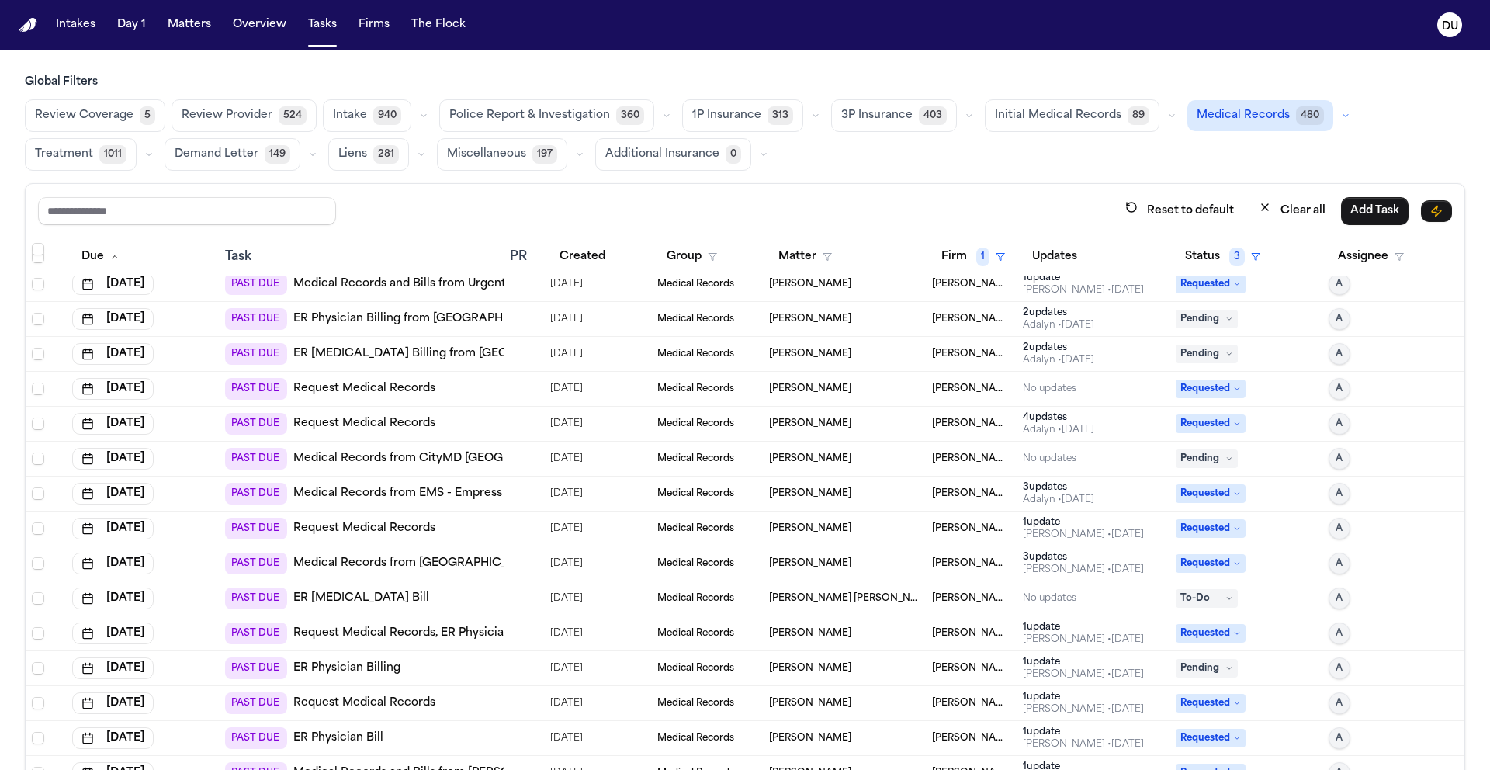
scroll to position [237, 0]
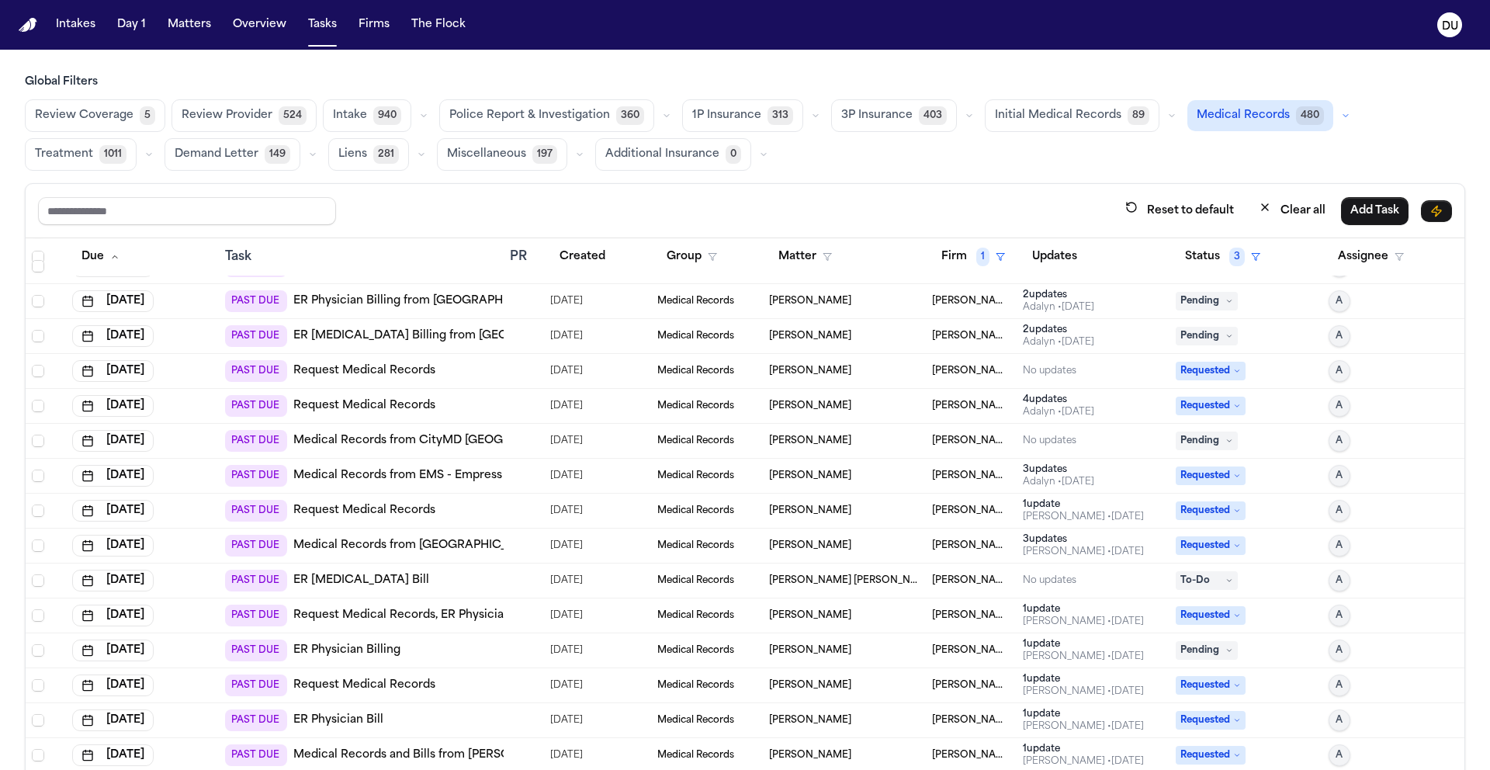
click at [441, 547] on link "Medical Records from Saint Joseph's Medical Center" at bounding box center [417, 546] width 248 height 16
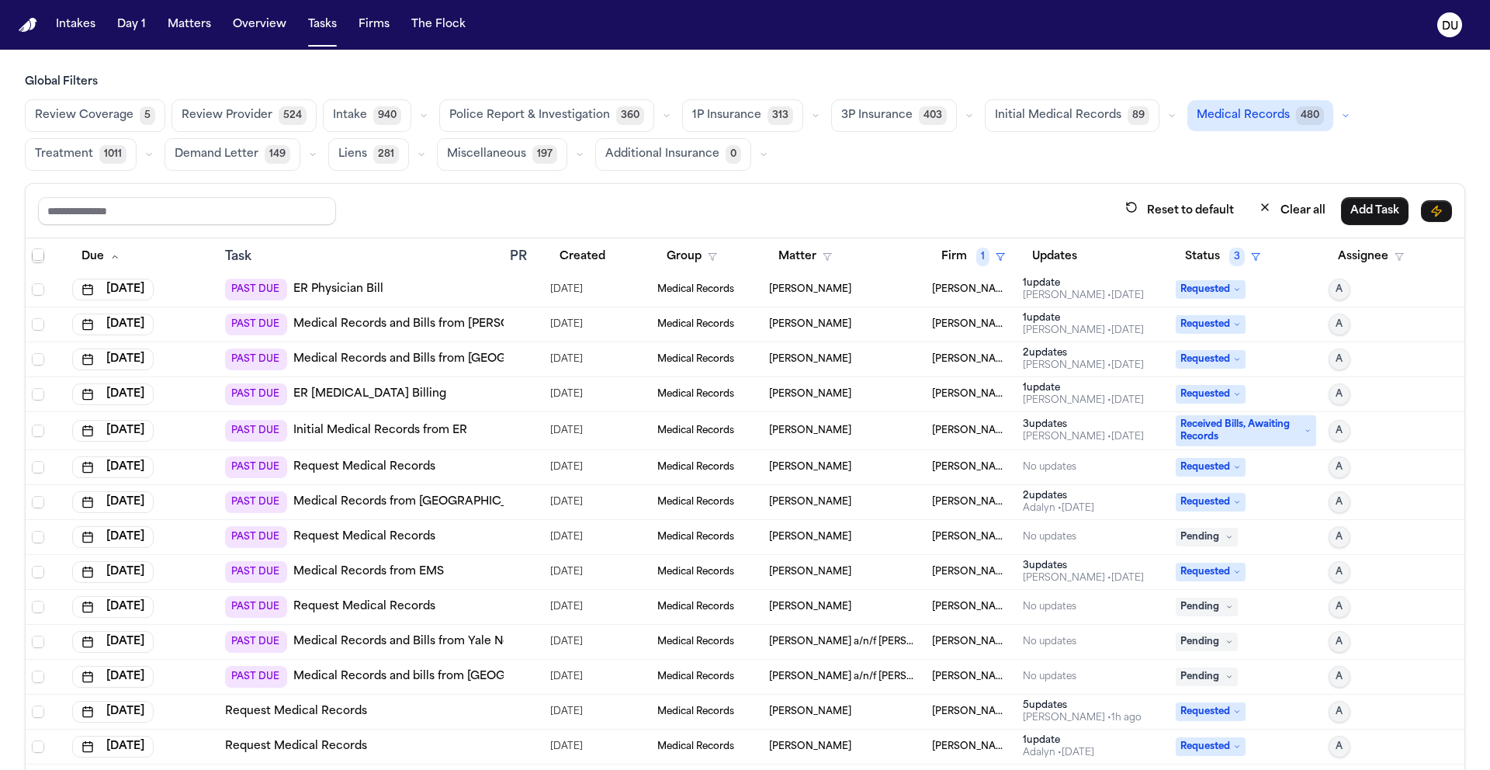
scroll to position [669, 0]
click at [451, 358] on link "Medical Records and Bills from Montefiore Einstein Hospital, Wakefield Campus" at bounding box center [505, 358] width 424 height 16
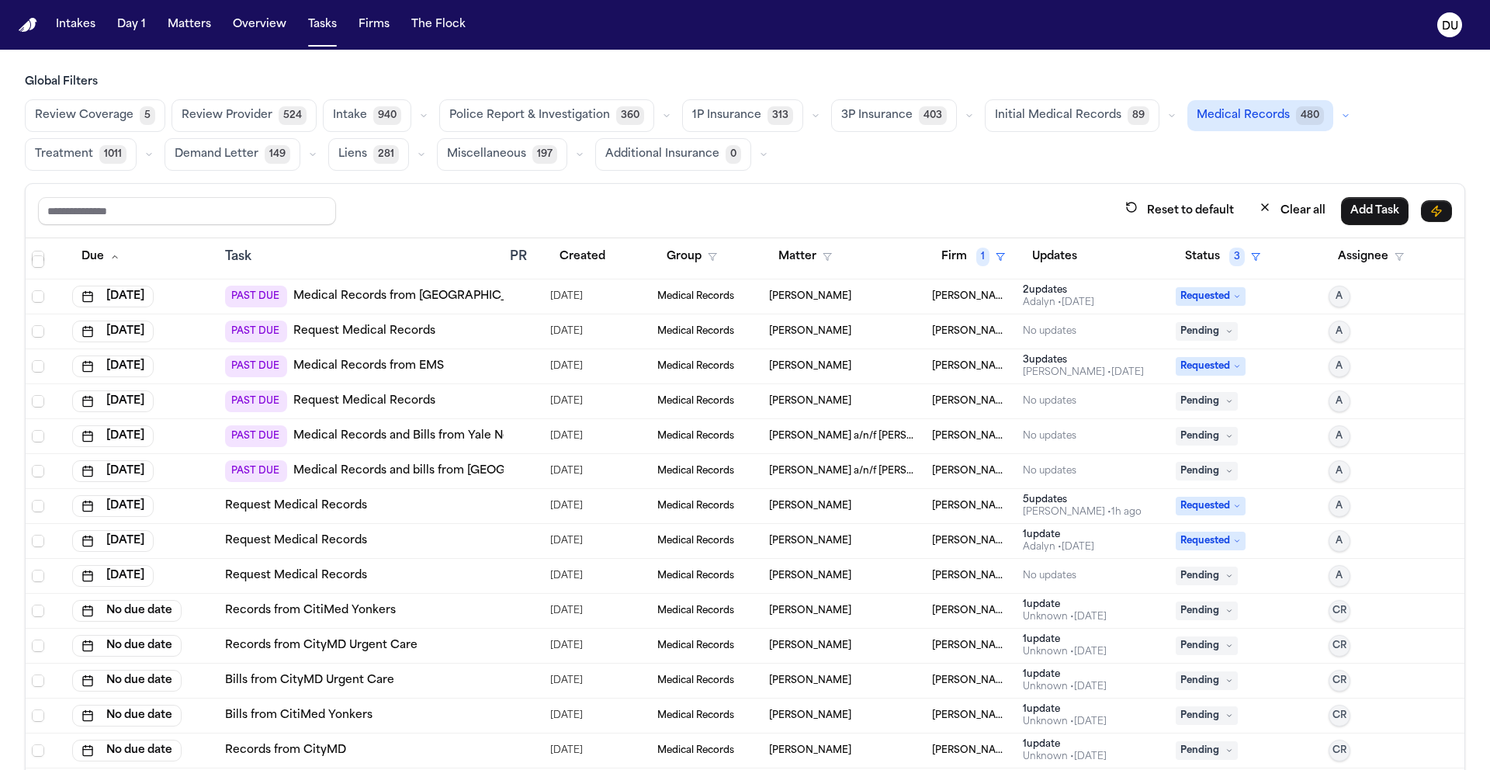
scroll to position [863, 0]
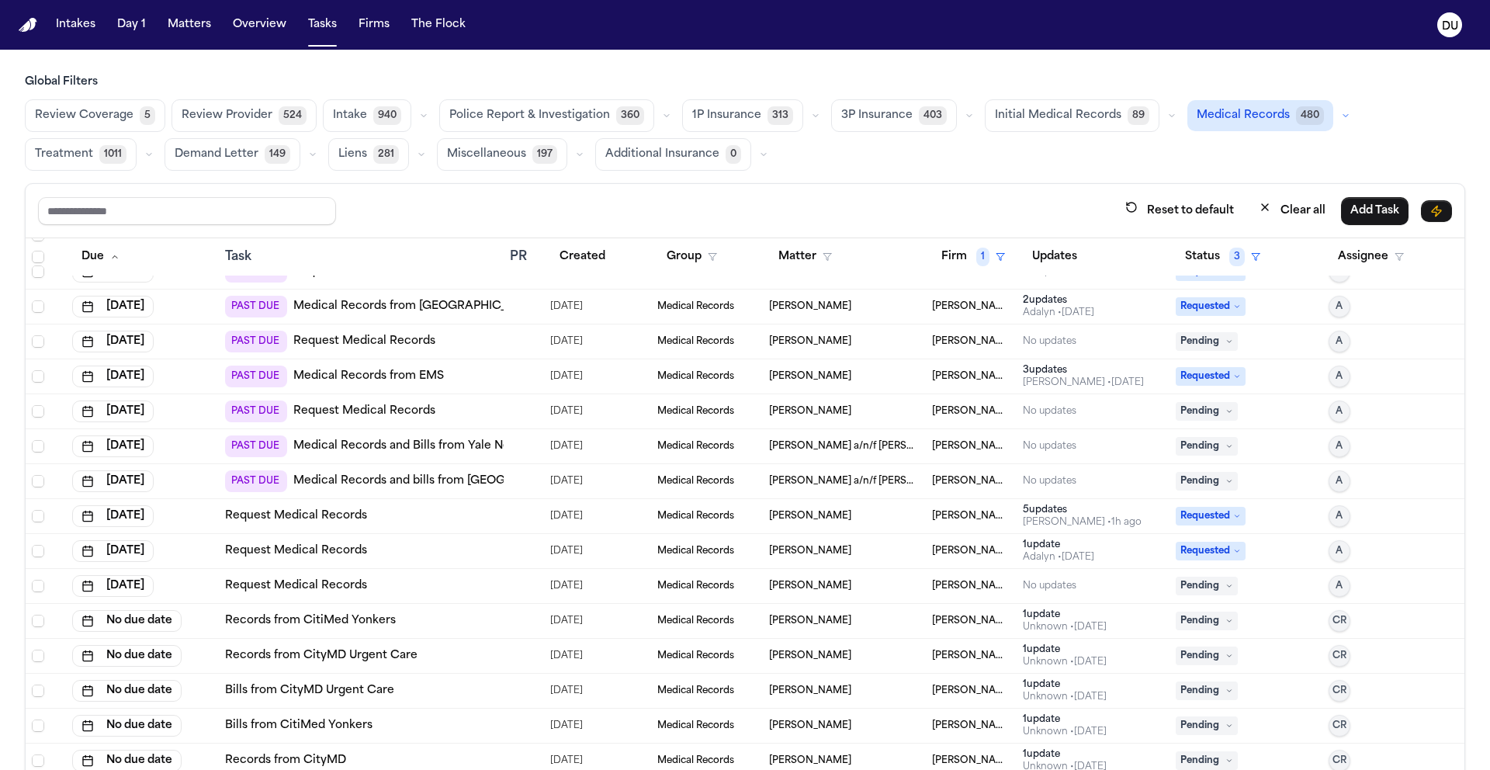
click at [452, 448] on link "Medical Records and Bills from Yale New Haven Concussion Clinic" at bounding box center [493, 446] width 401 height 16
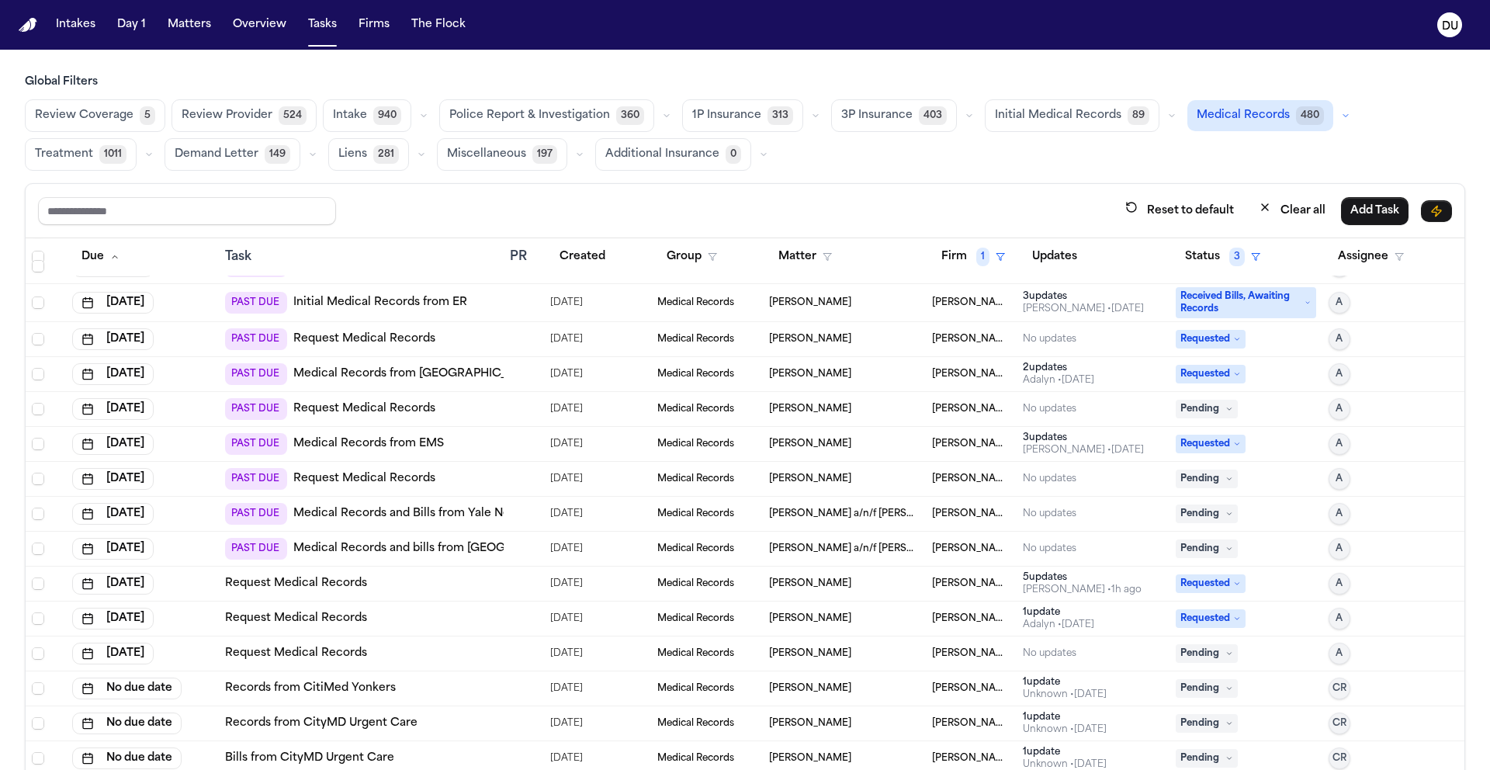
scroll to position [794, 0]
click at [457, 376] on link "Medical Records from Harlem Hospital" at bounding box center [417, 376] width 248 height 16
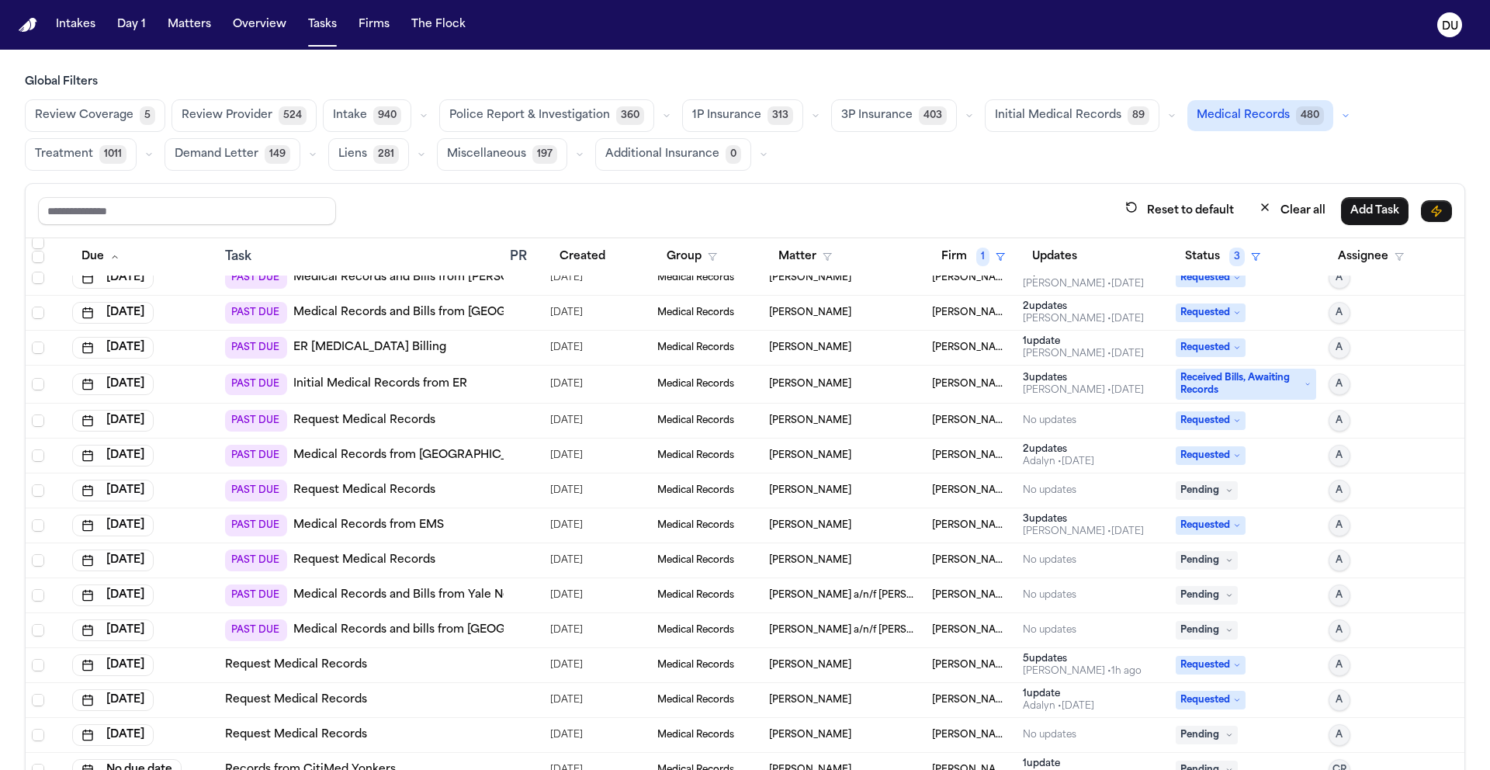
scroll to position [713, 0]
click at [389, 386] on link "Initial Medical Records from ER" at bounding box center [380, 385] width 174 height 16
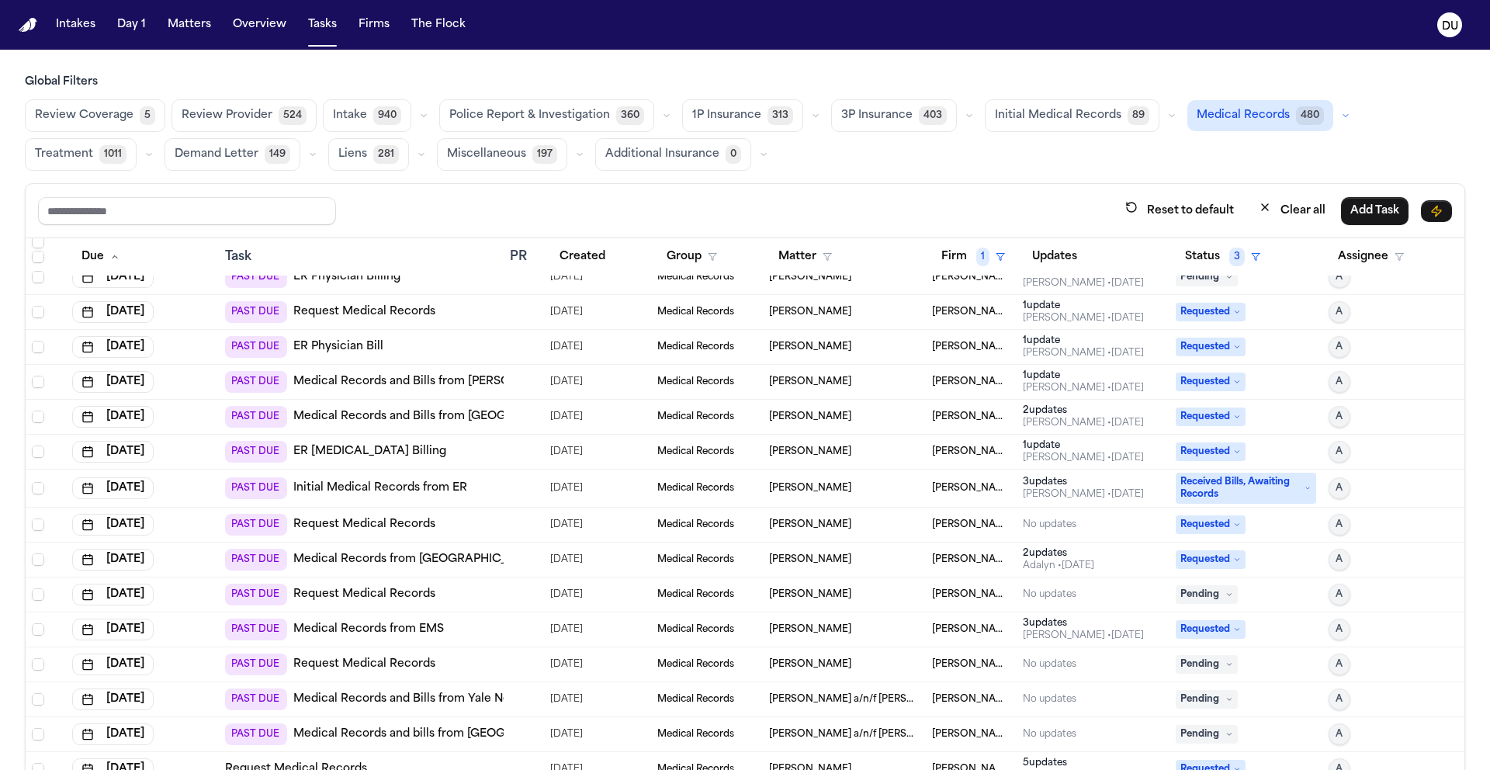
scroll to position [607, 0]
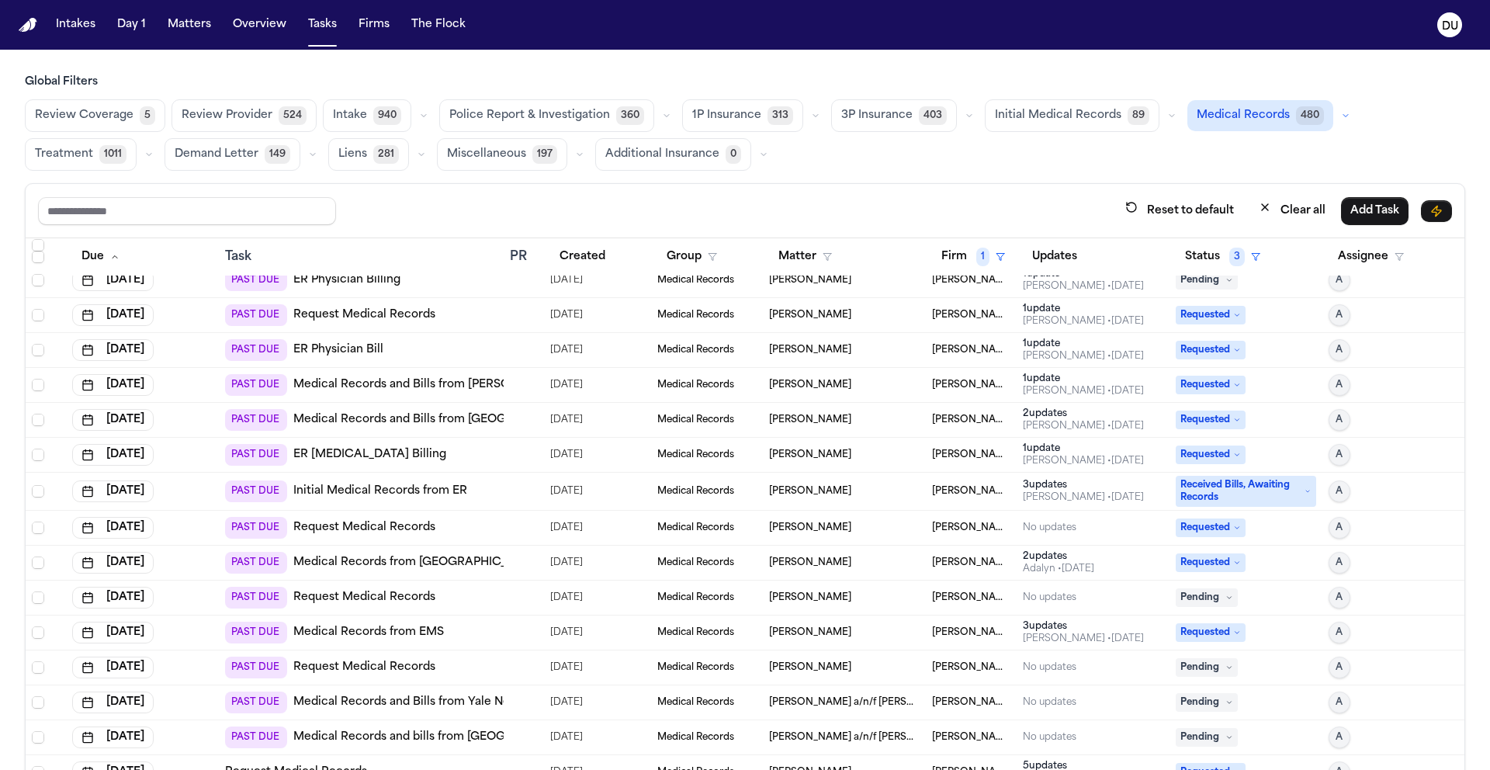
click at [439, 384] on link "Medical Records and Bills from Jack D. Weller Hospital Emergency Department" at bounding box center [520, 385] width 455 height 16
click at [456, 496] on link "Initial Medical Records from ER" at bounding box center [380, 491] width 174 height 16
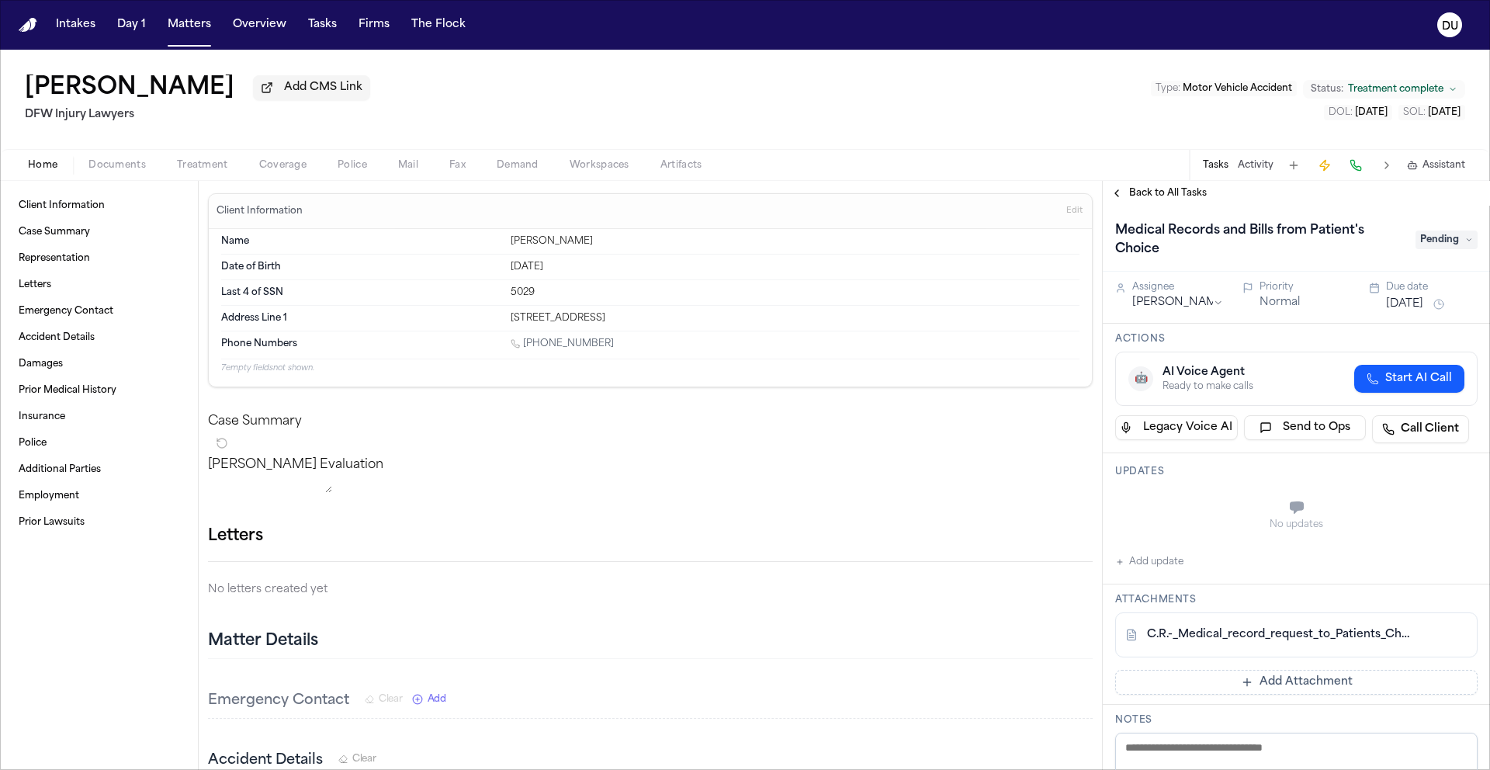
click at [1434, 247] on span "Pending" at bounding box center [1446, 239] width 62 height 19
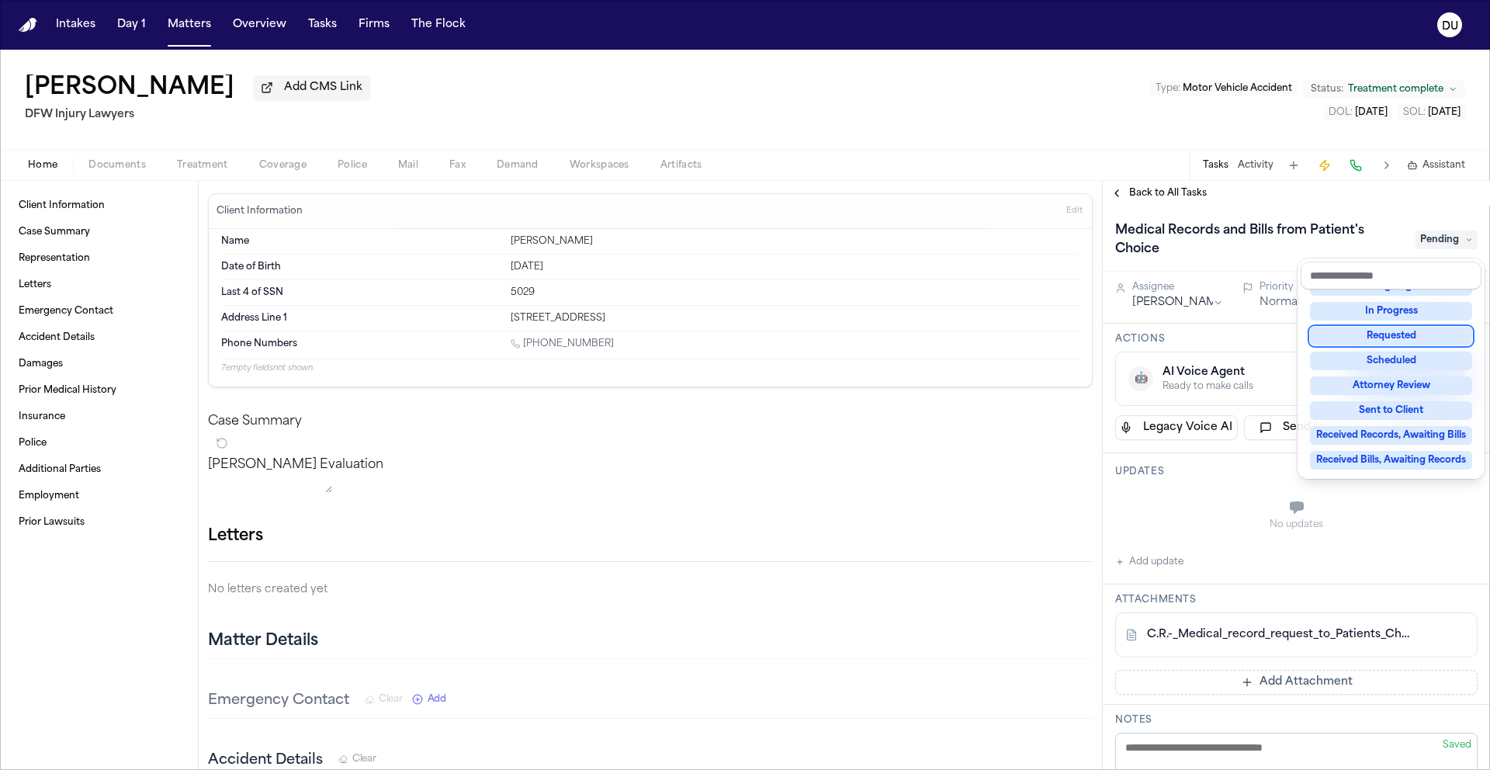
click at [1418, 339] on div "Requested" at bounding box center [1391, 336] width 162 height 19
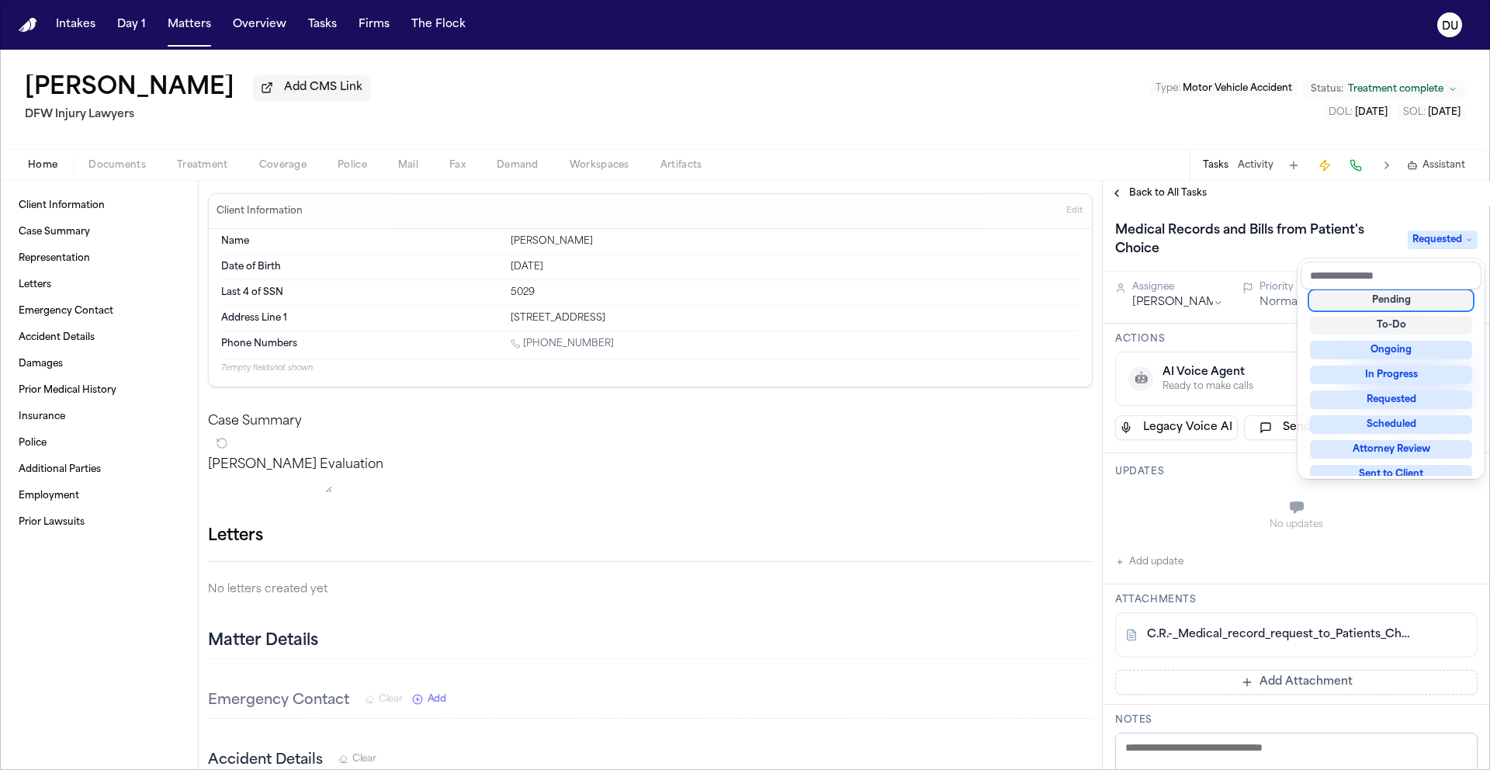
click at [1377, 205] on div "Back to All Tasks Medical Records and Bills from Patient's Choice Requested Ass…" at bounding box center [1296, 475] width 387 height 589
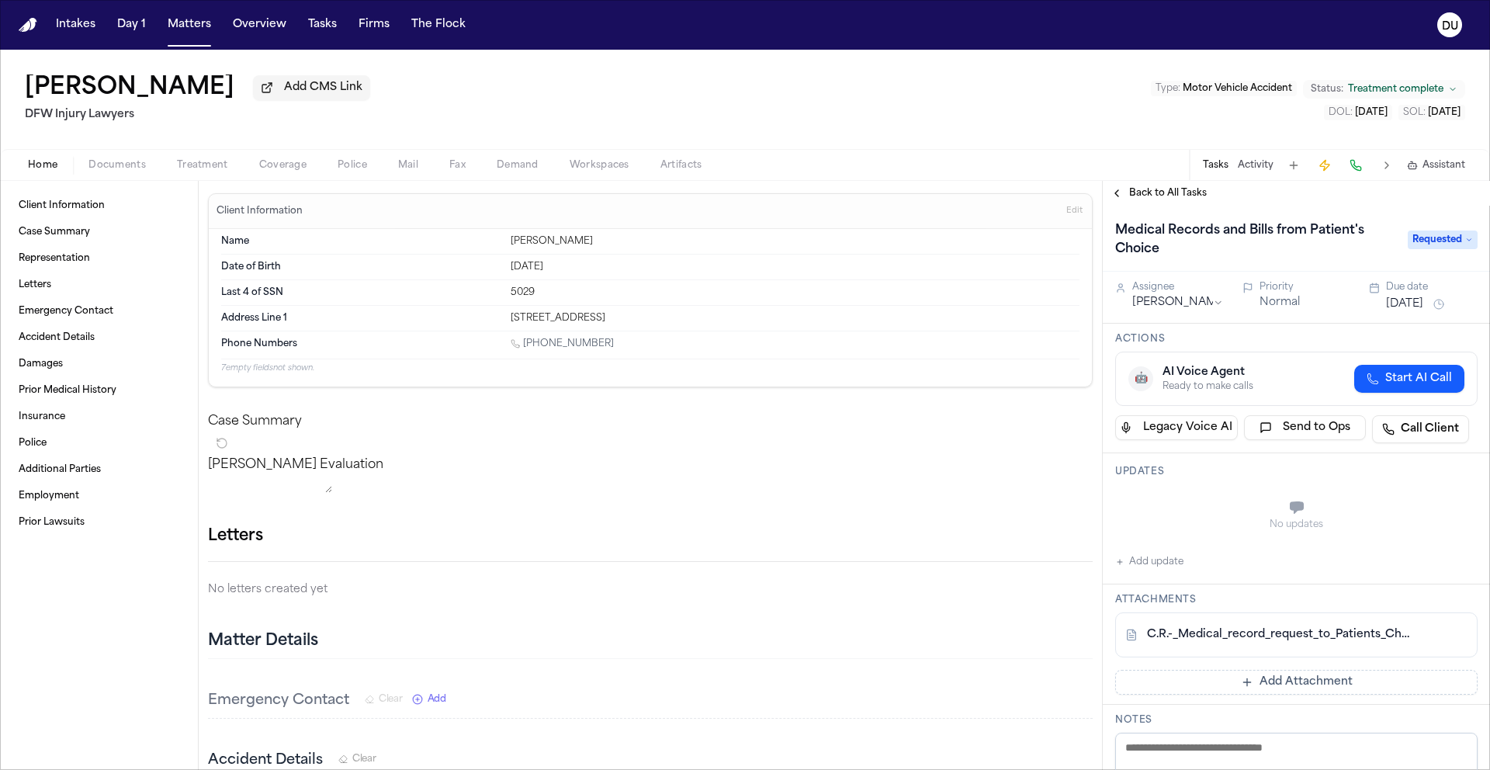
click at [1409, 312] on button "[DATE]" at bounding box center [1404, 304] width 37 height 16
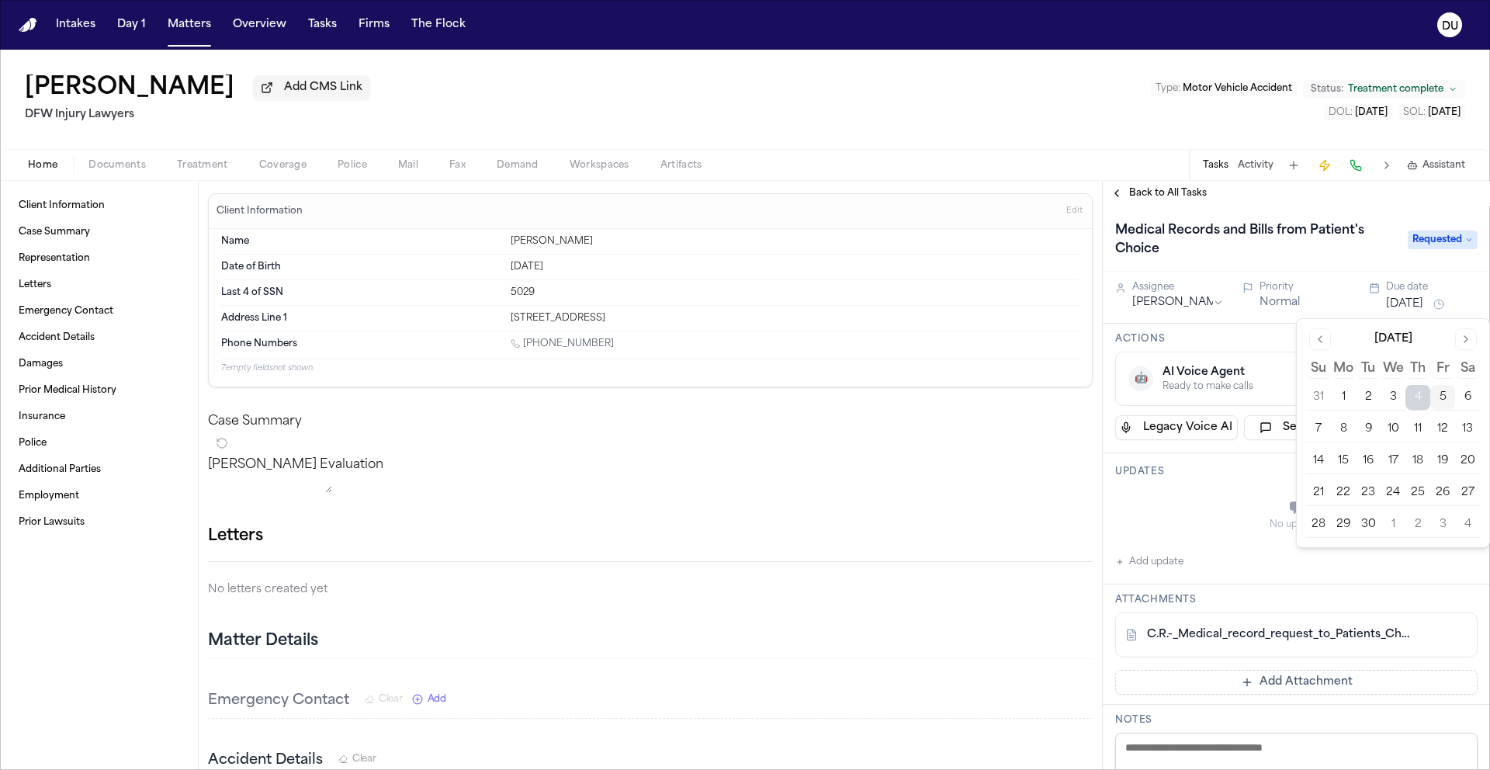
click at [1345, 434] on button "8" at bounding box center [1343, 429] width 25 height 25
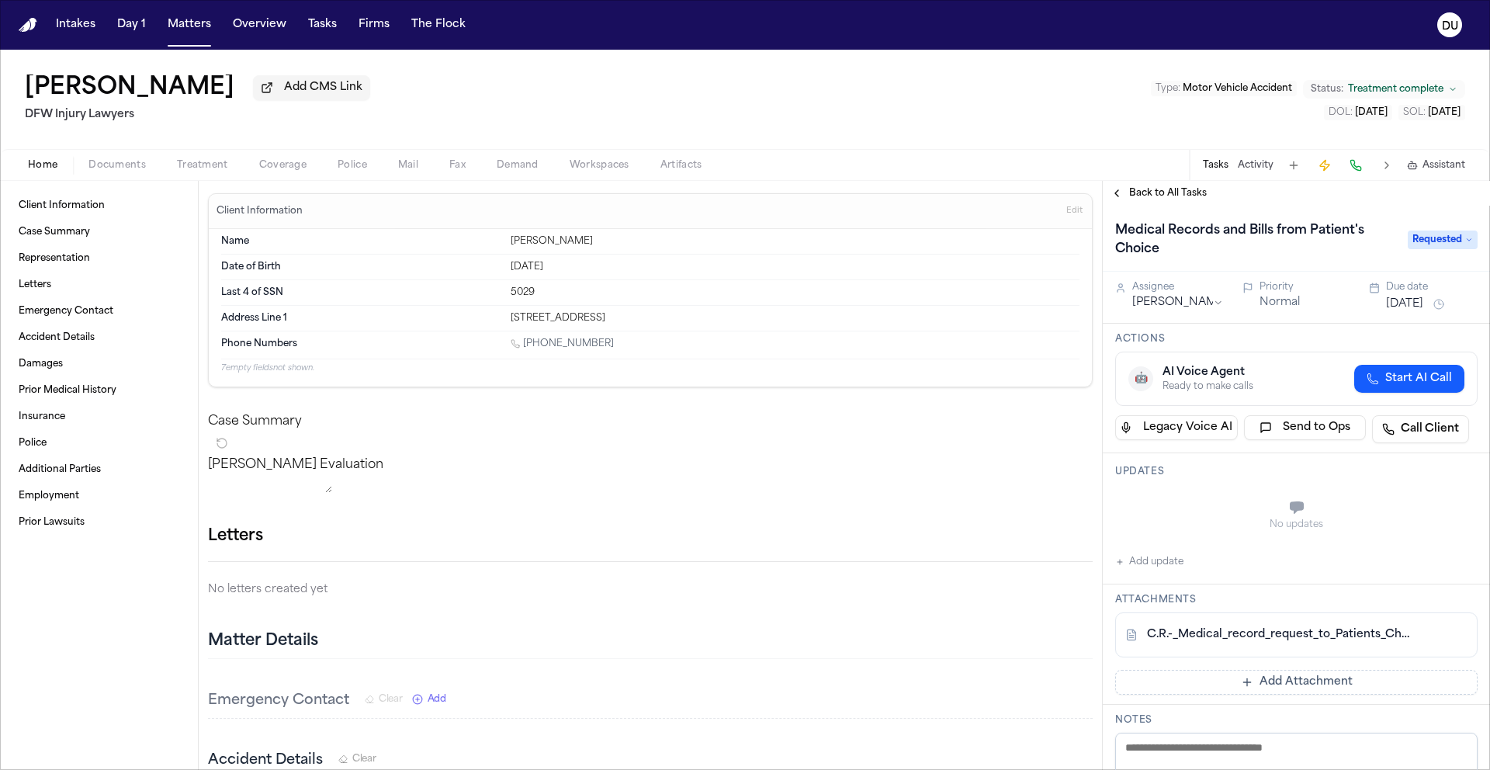
click at [1307, 189] on div "Back to All Tasks" at bounding box center [1296, 193] width 387 height 25
click at [1153, 189] on span "Back to All Tasks" at bounding box center [1168, 193] width 78 height 12
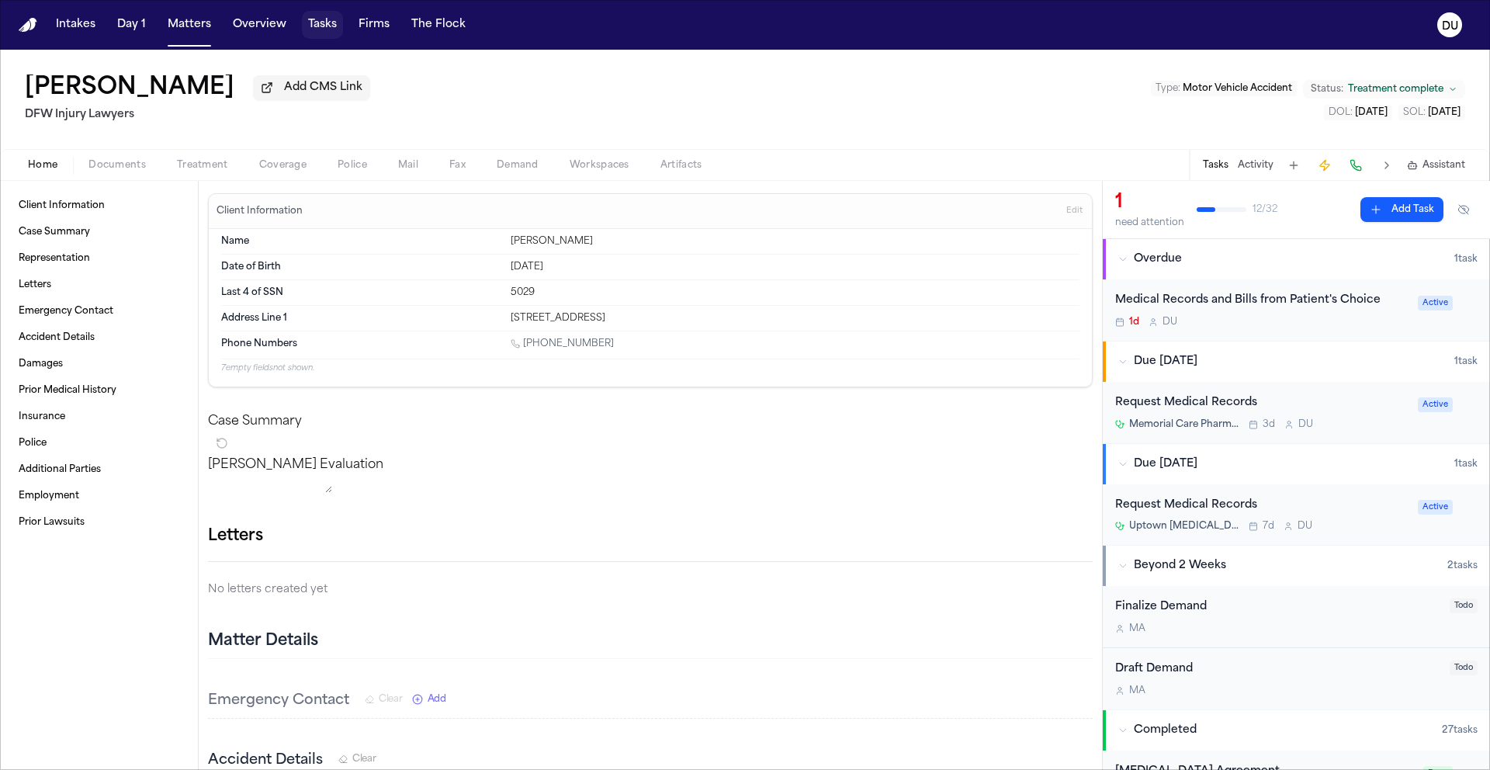
click at [333, 29] on button "Tasks" at bounding box center [322, 25] width 41 height 28
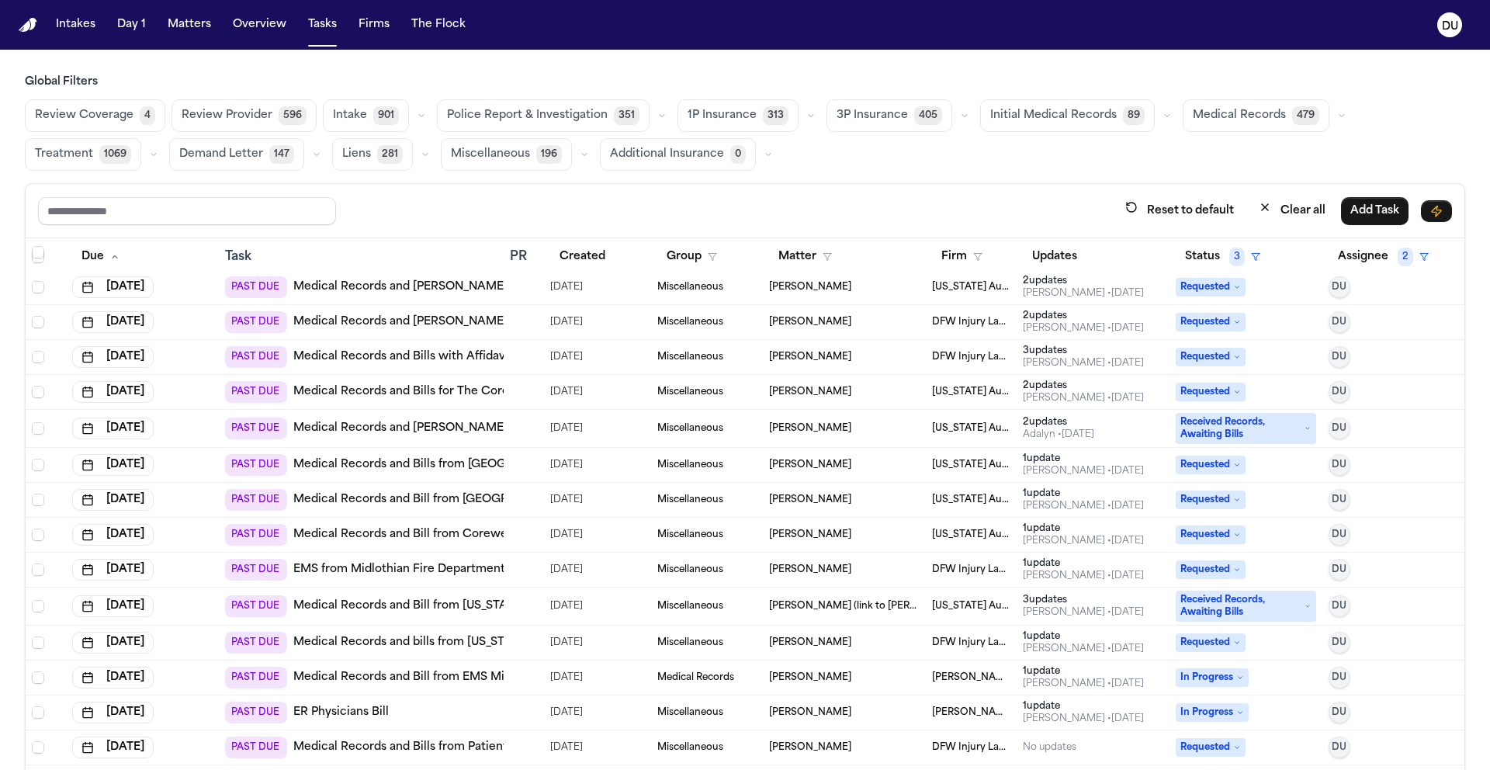
scroll to position [426, 0]
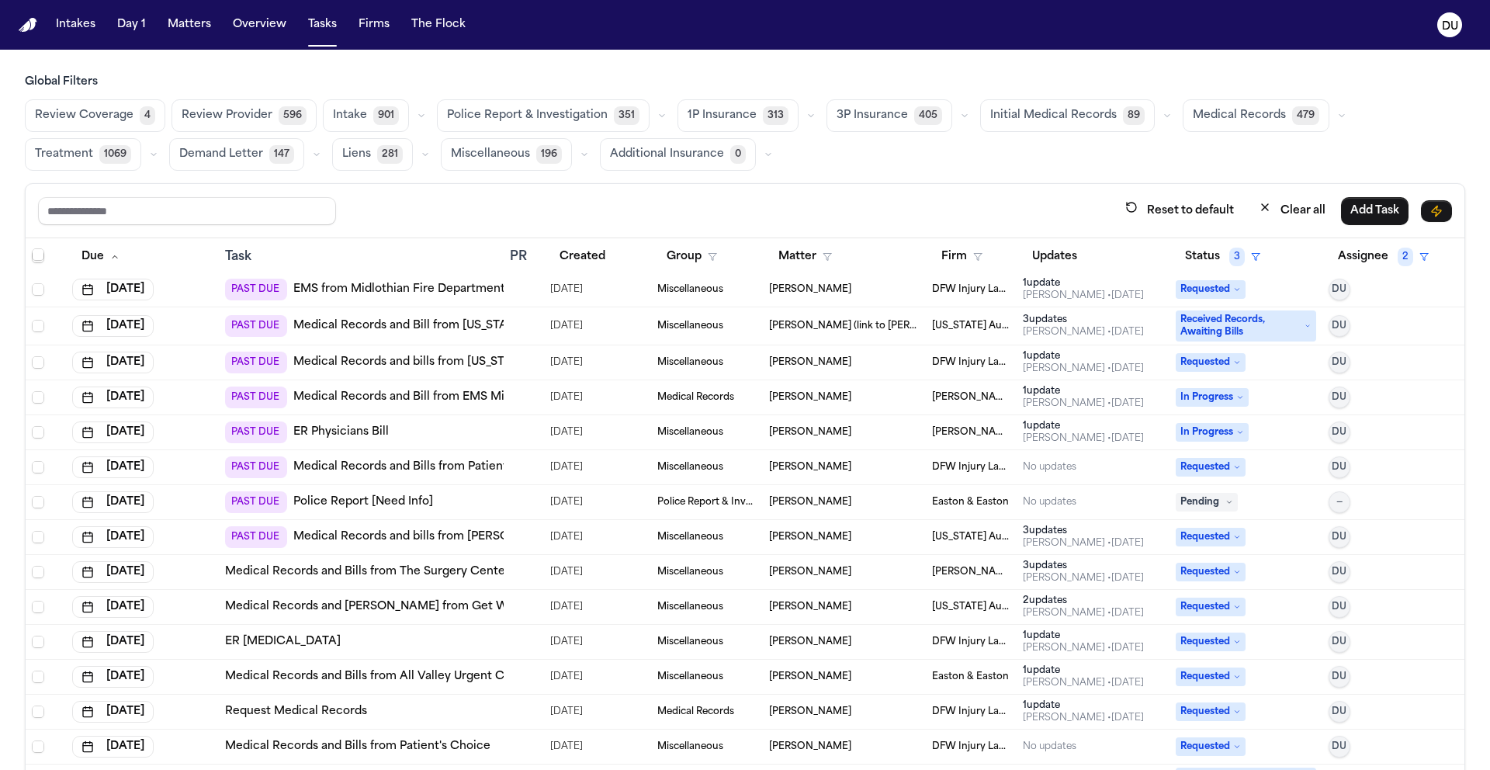
click at [335, 506] on link "Police Report [Need Info]" at bounding box center [363, 502] width 140 height 16
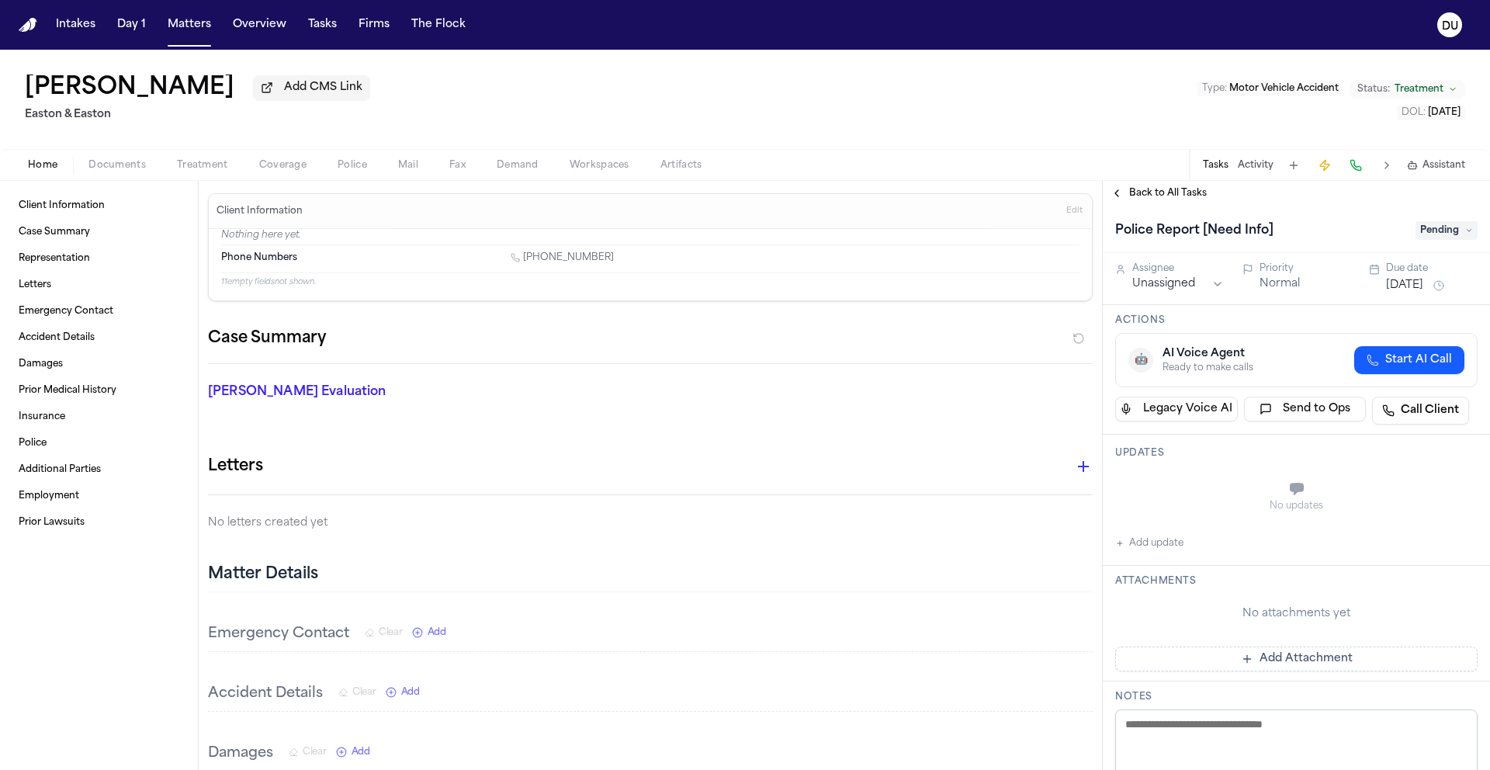
click at [1191, 291] on html "Intakes Day 1 Matters Overview Tasks Firms The Flock DU [PERSON_NAME] Add CMS L…" at bounding box center [745, 385] width 1490 height 770
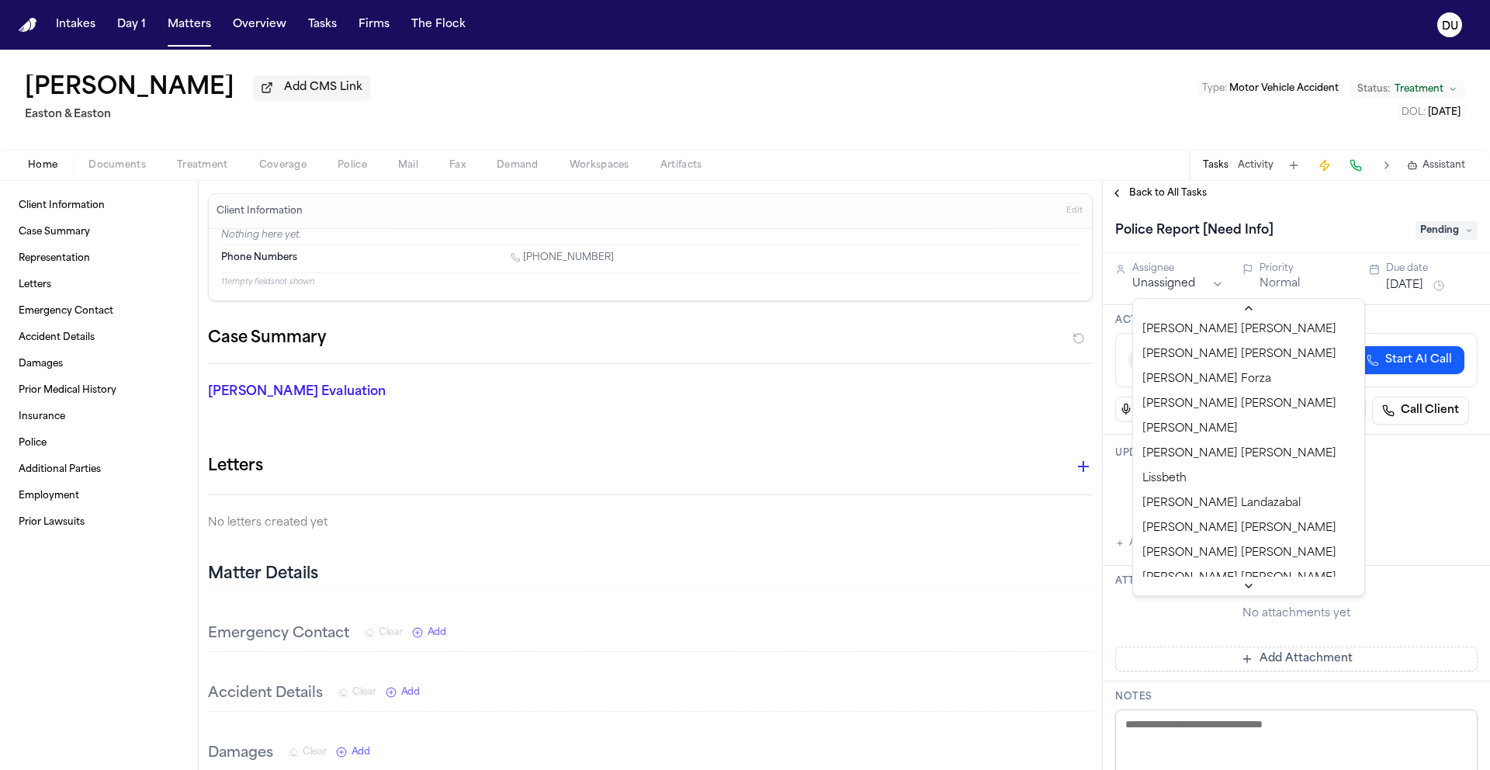
scroll to position [699, 0]
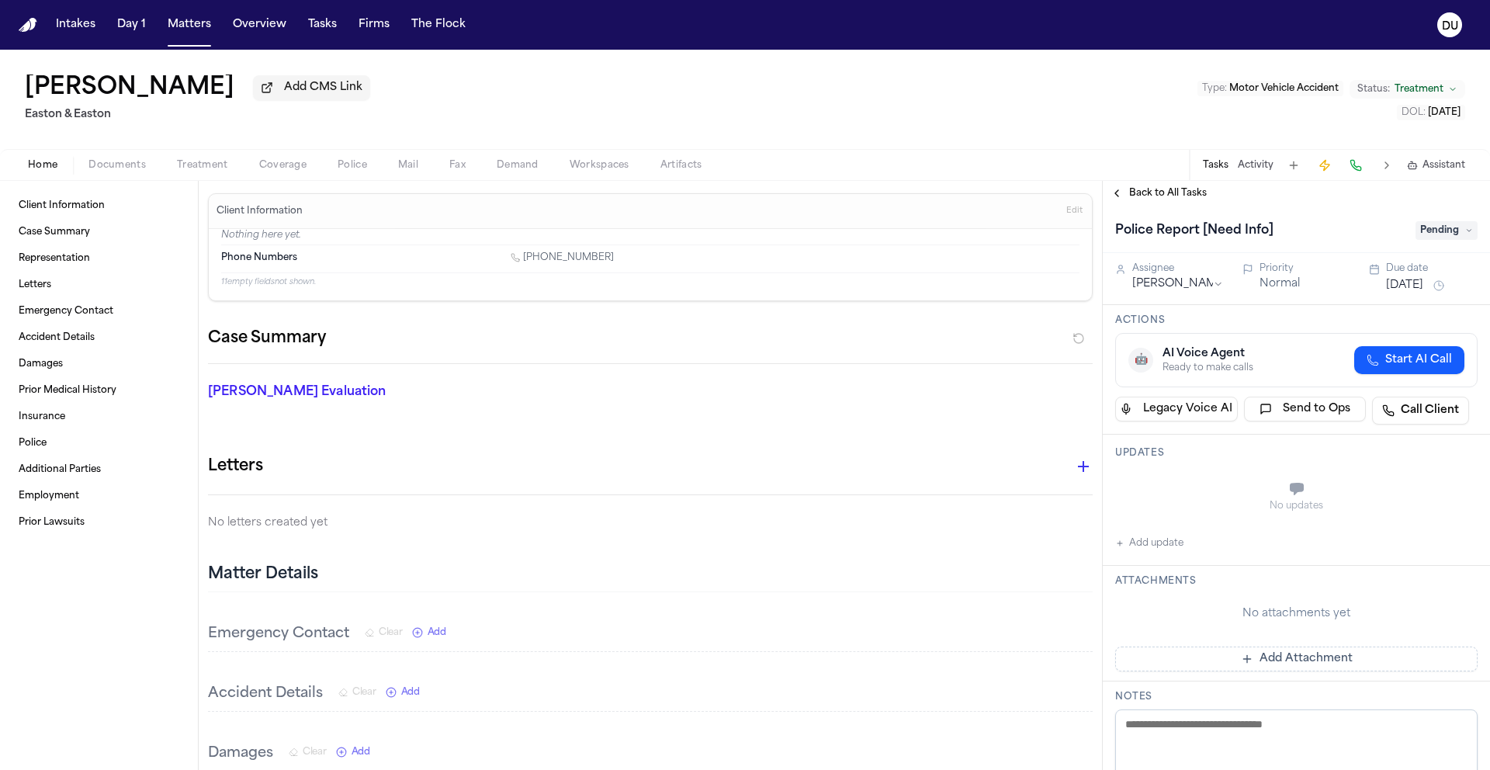
click at [1170, 199] on span "Back to All Tasks" at bounding box center [1168, 193] width 78 height 12
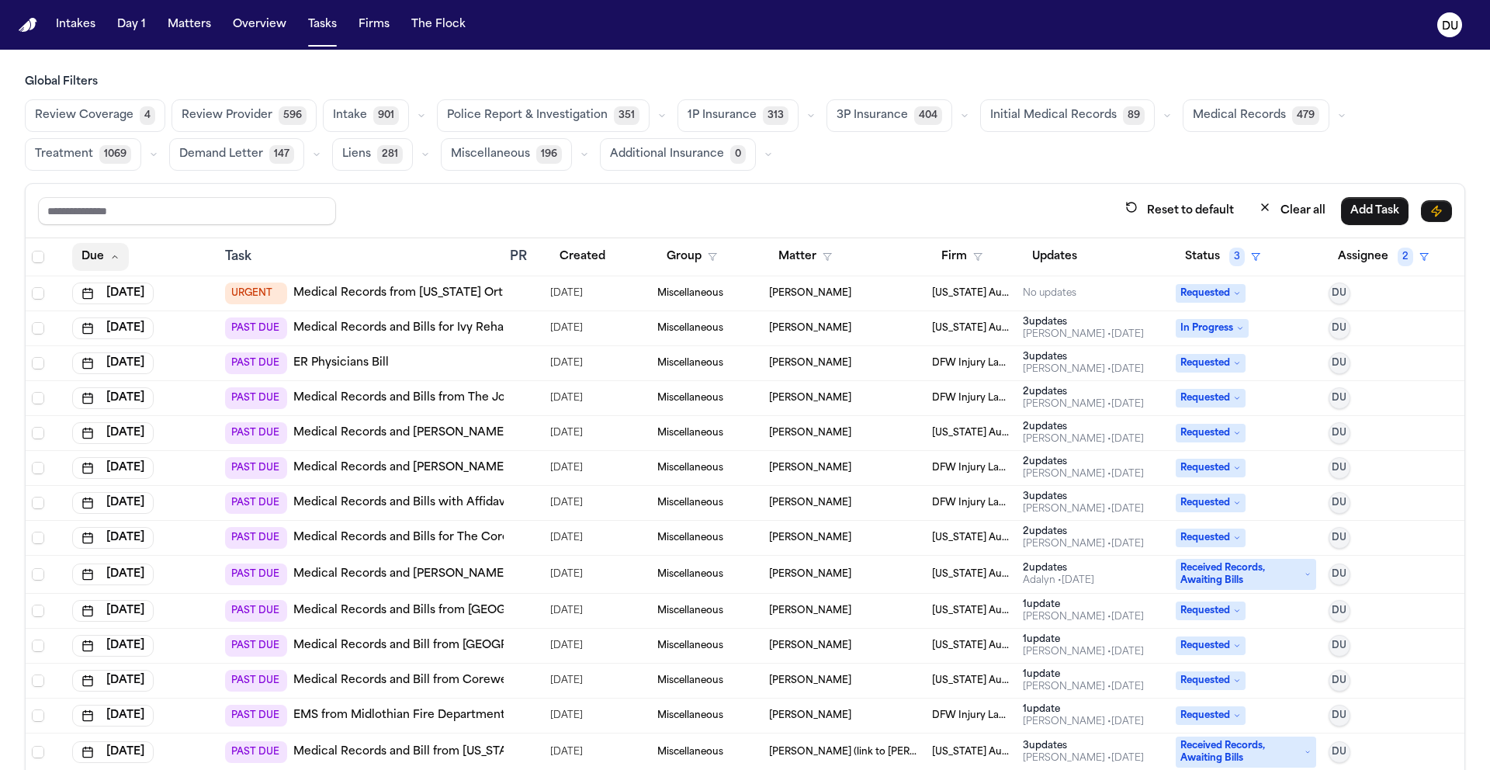
click at [110, 254] on icon "button" at bounding box center [114, 256] width 9 height 9
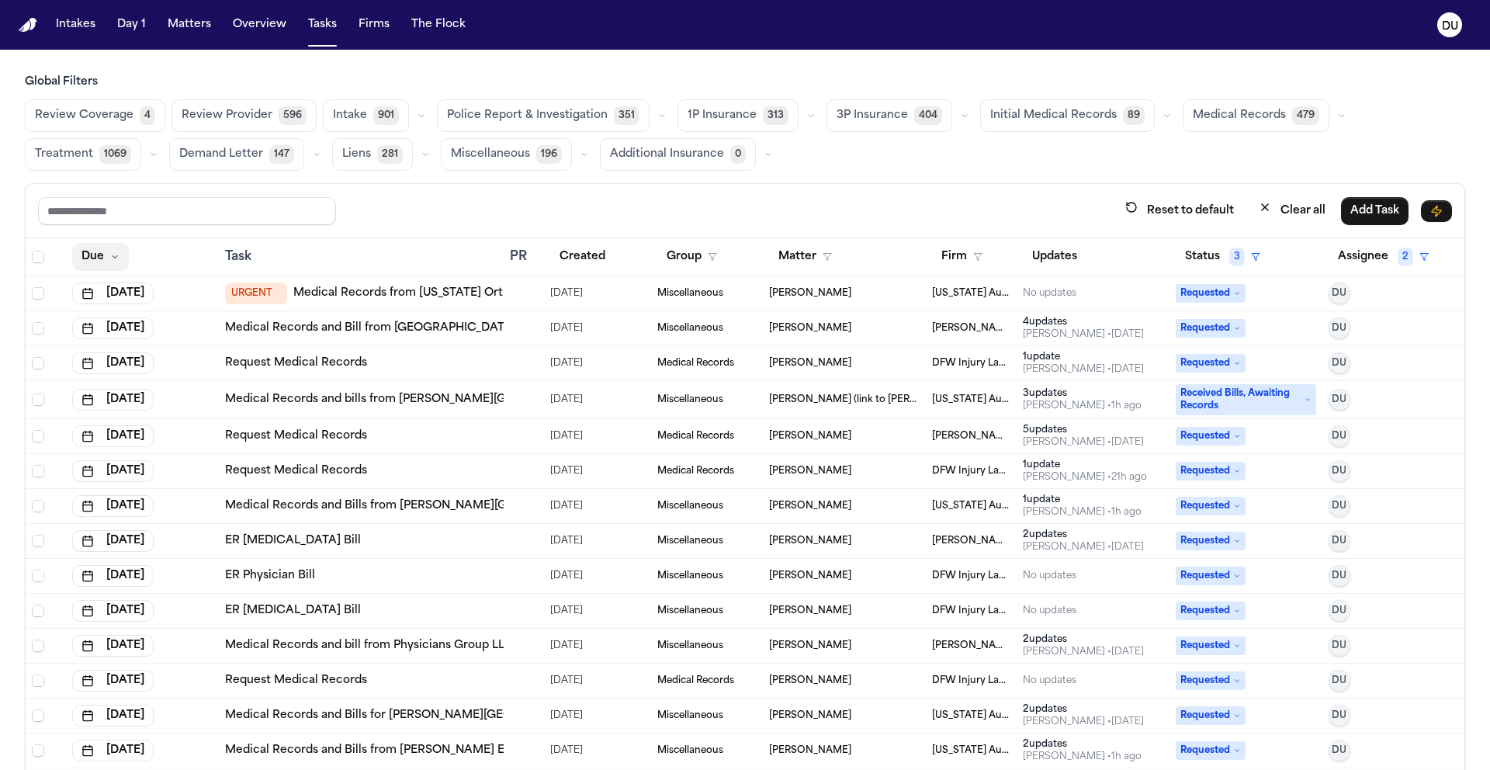
click at [113, 256] on icon "button" at bounding box center [115, 257] width 5 height 2
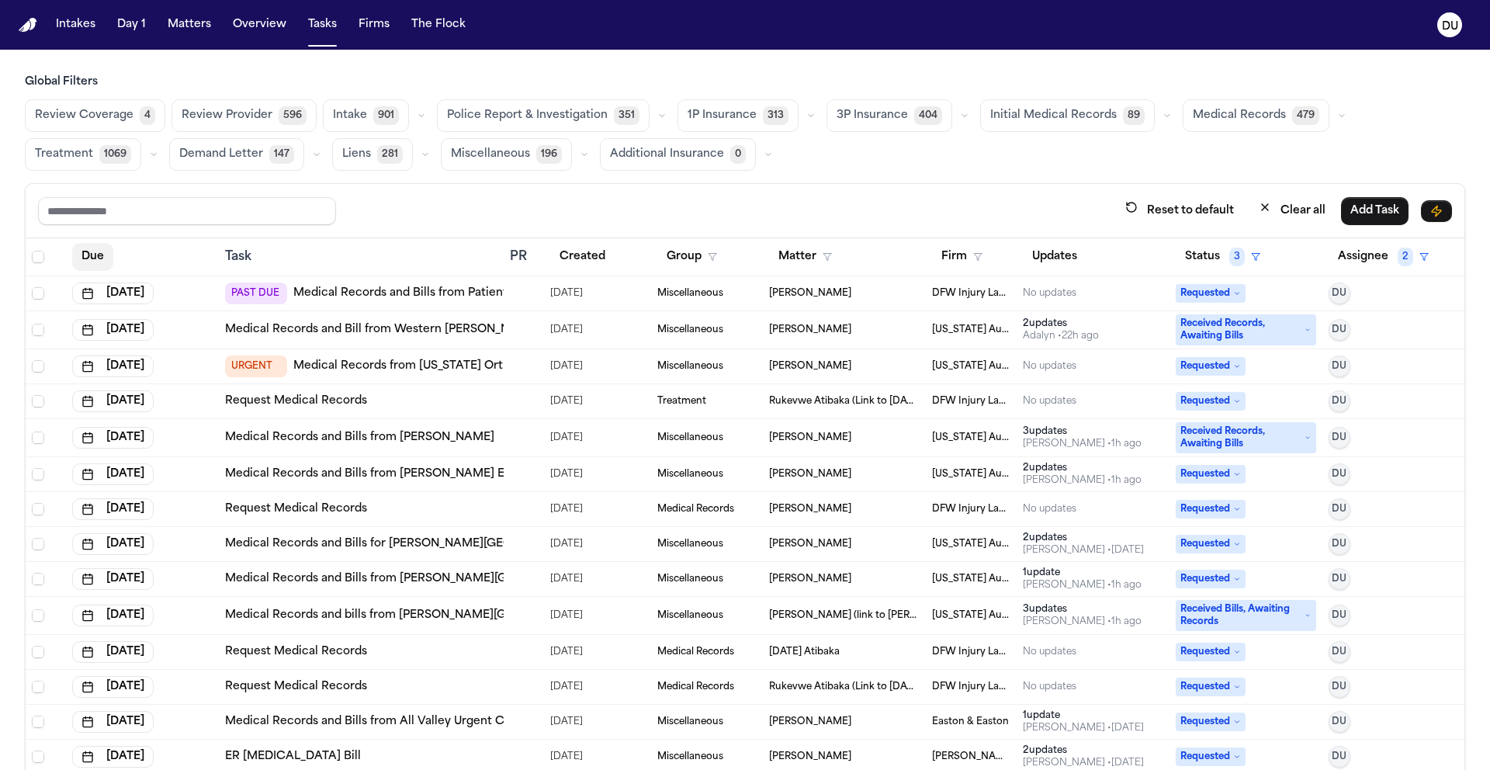
click at [102, 254] on button "Due" at bounding box center [92, 257] width 41 height 28
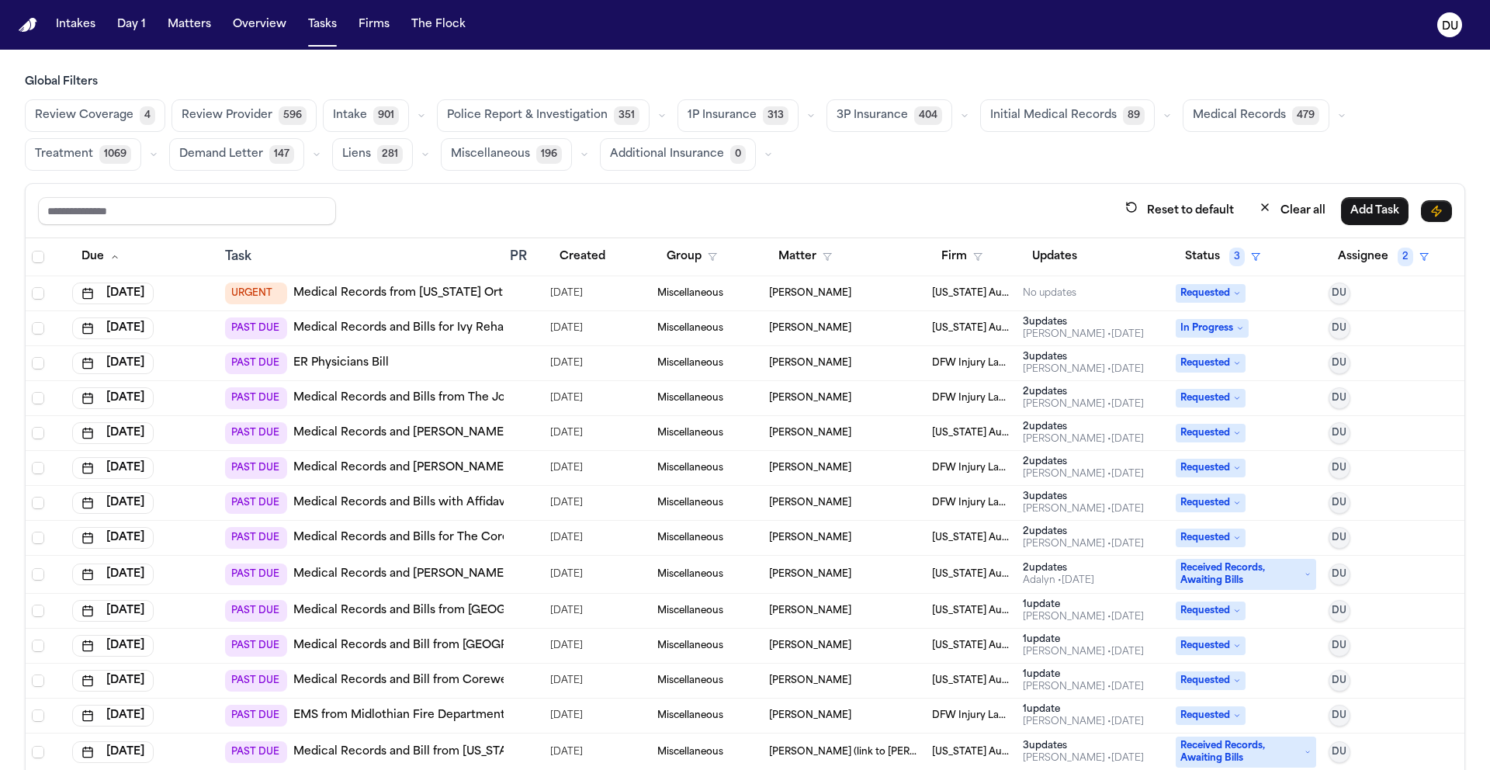
click at [395, 432] on link "Medical Records and Bill from Henry Ford-GoHealth Urgent Care" at bounding box center [528, 433] width 470 height 16
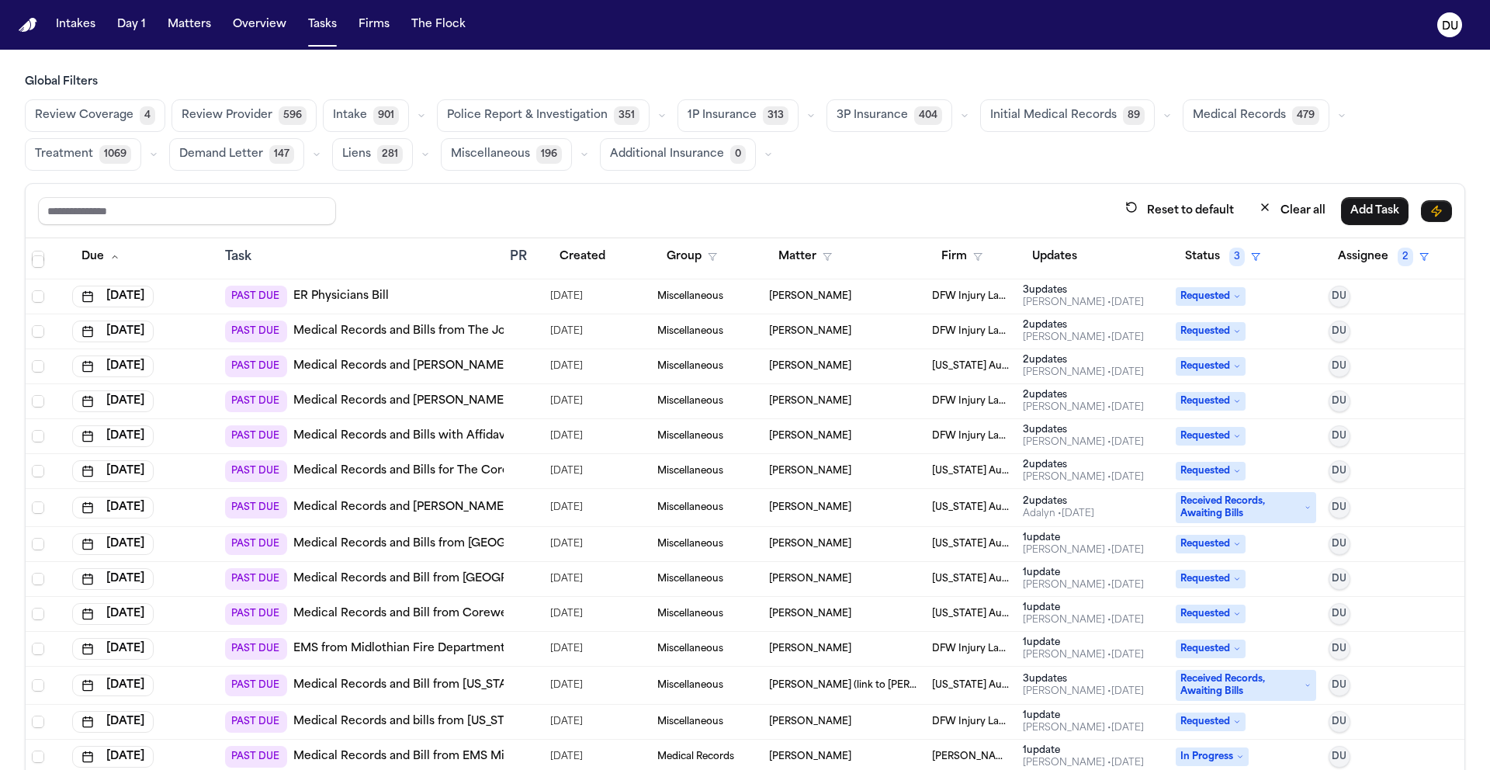
scroll to position [68, 0]
click at [416, 398] on link "Medical Records and Bills with Affidavit from Synergy" at bounding box center [477, 401] width 369 height 16
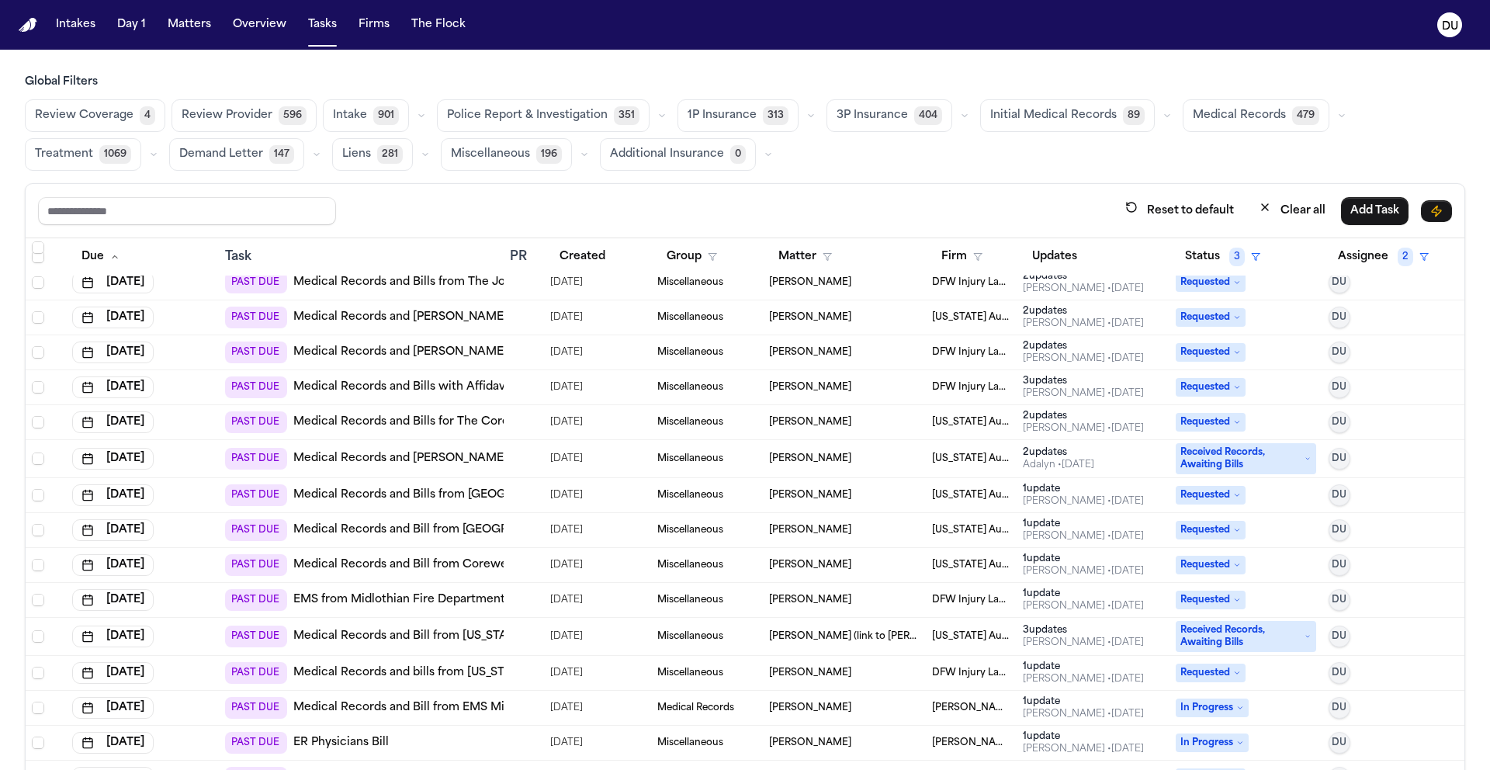
scroll to position [0, 0]
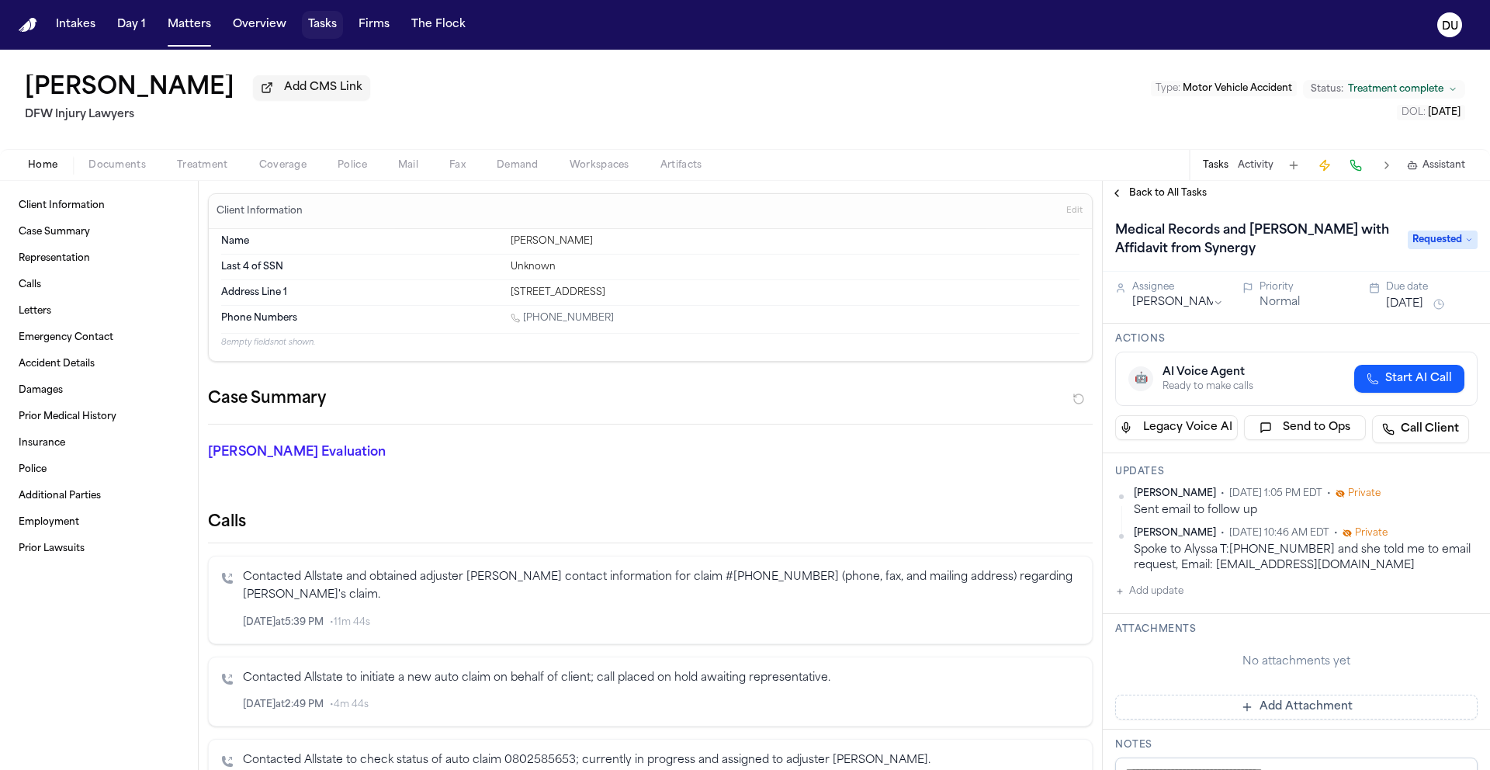
click at [323, 26] on button "Tasks" at bounding box center [322, 25] width 41 height 28
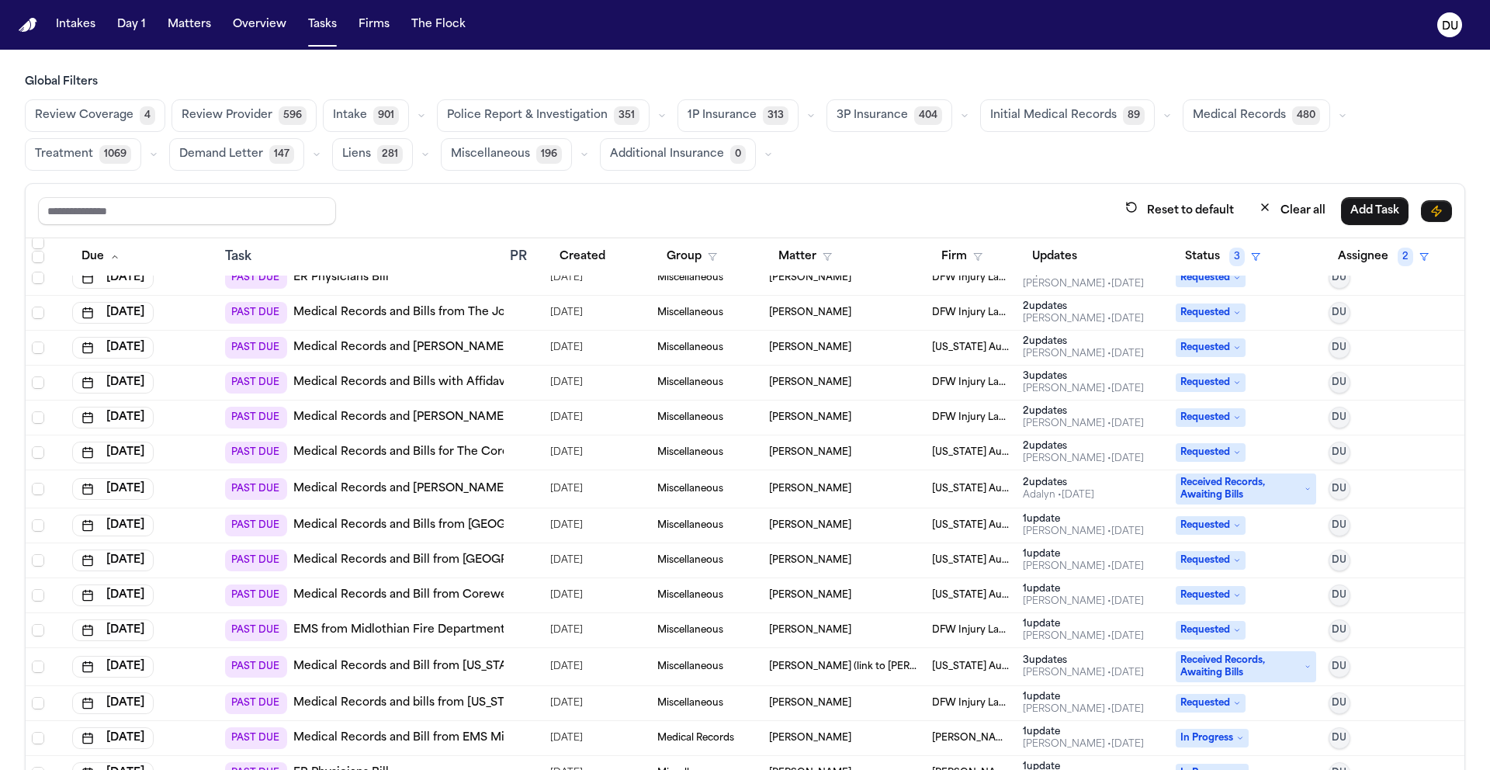
scroll to position [99, 0]
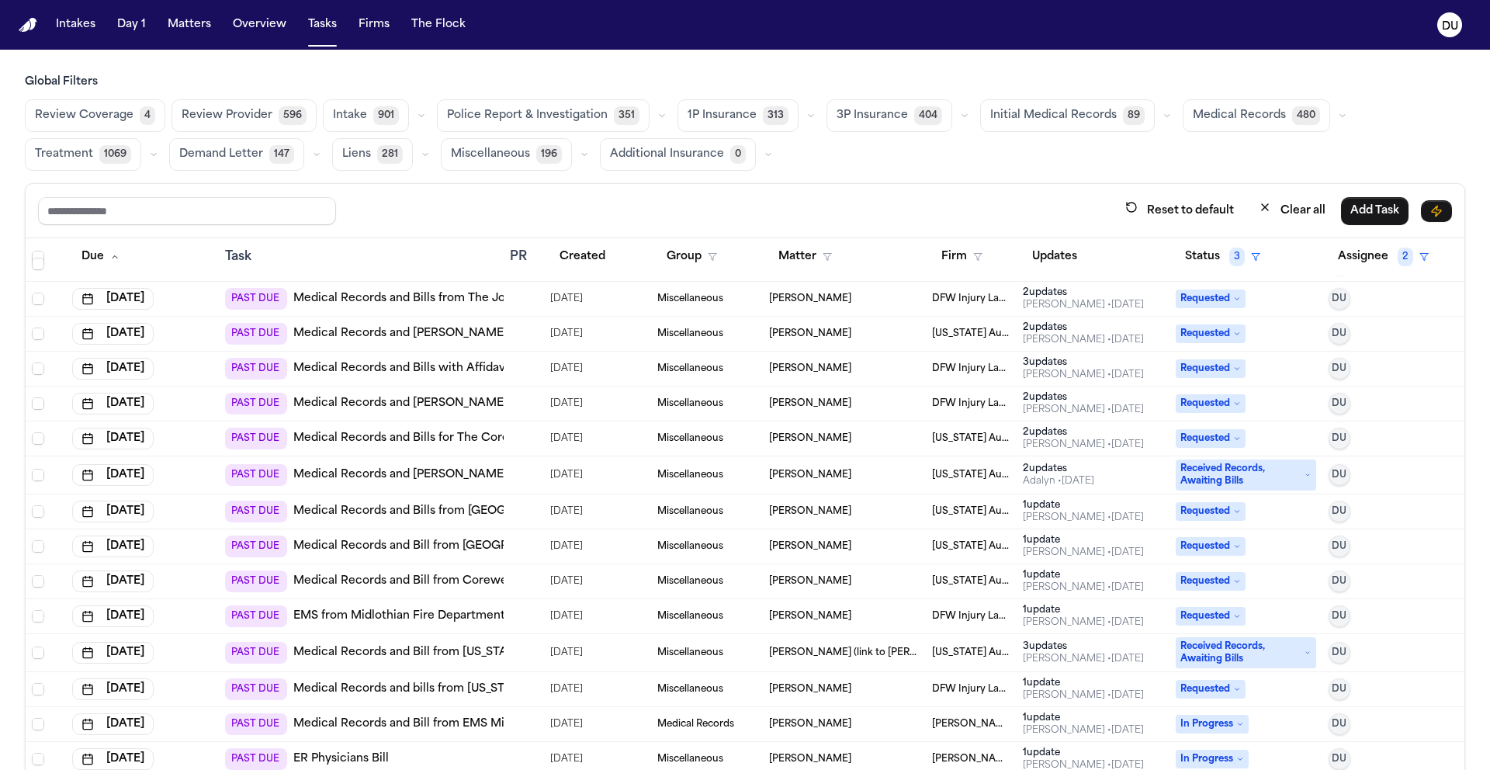
click at [468, 438] on link "Medical Records and Bills for The Core Institute - Southfield" at bounding box center [492, 439] width 398 height 16
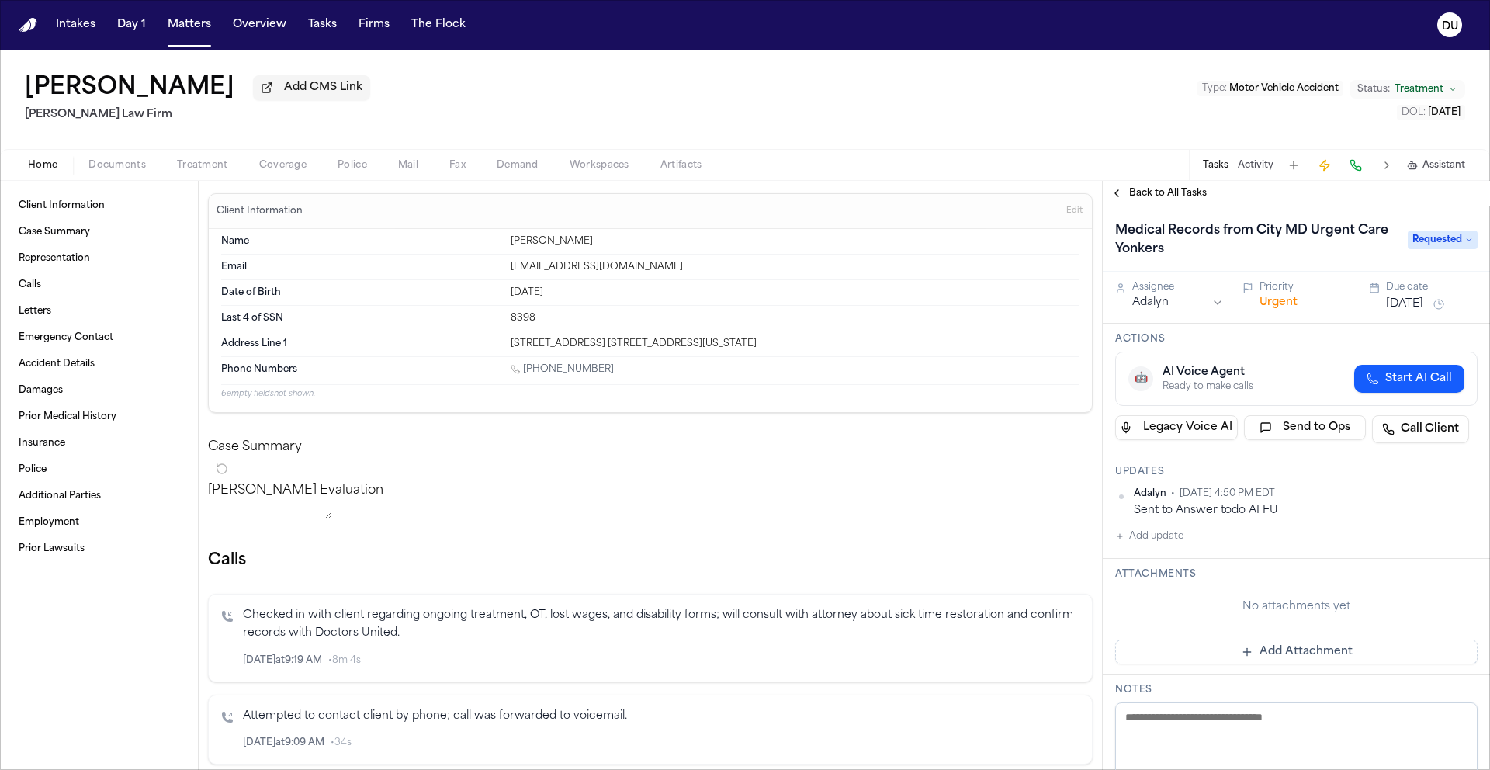
click at [915, 50] on div "Francoise Butrico Add CMS Link Martello Law Firm Type : Motor Vehicle Accident …" at bounding box center [745, 99] width 1490 height 99
click at [968, 95] on div "Francoise Butrico Add CMS Link Martello Law Firm Type : Motor Vehicle Accident …" at bounding box center [745, 99] width 1490 height 99
click at [867, 136] on div "Francoise Butrico Add CMS Link Martello Law Firm Type : Motor Vehicle Accident …" at bounding box center [745, 99] width 1490 height 99
click at [95, 171] on span "Documents" at bounding box center [116, 165] width 57 height 12
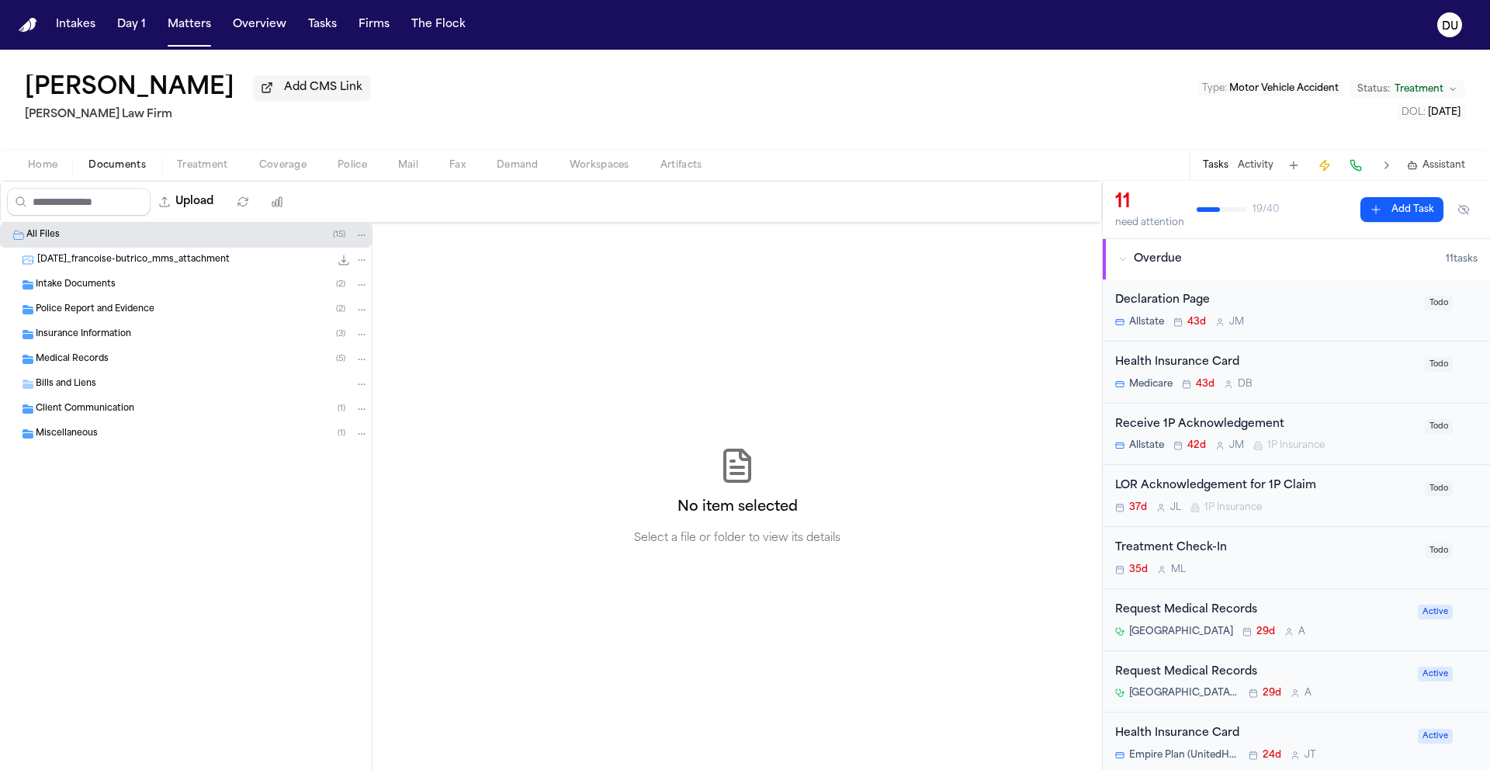
click at [71, 278] on div "Intake Documents ( 2 )" at bounding box center [186, 284] width 372 height 25
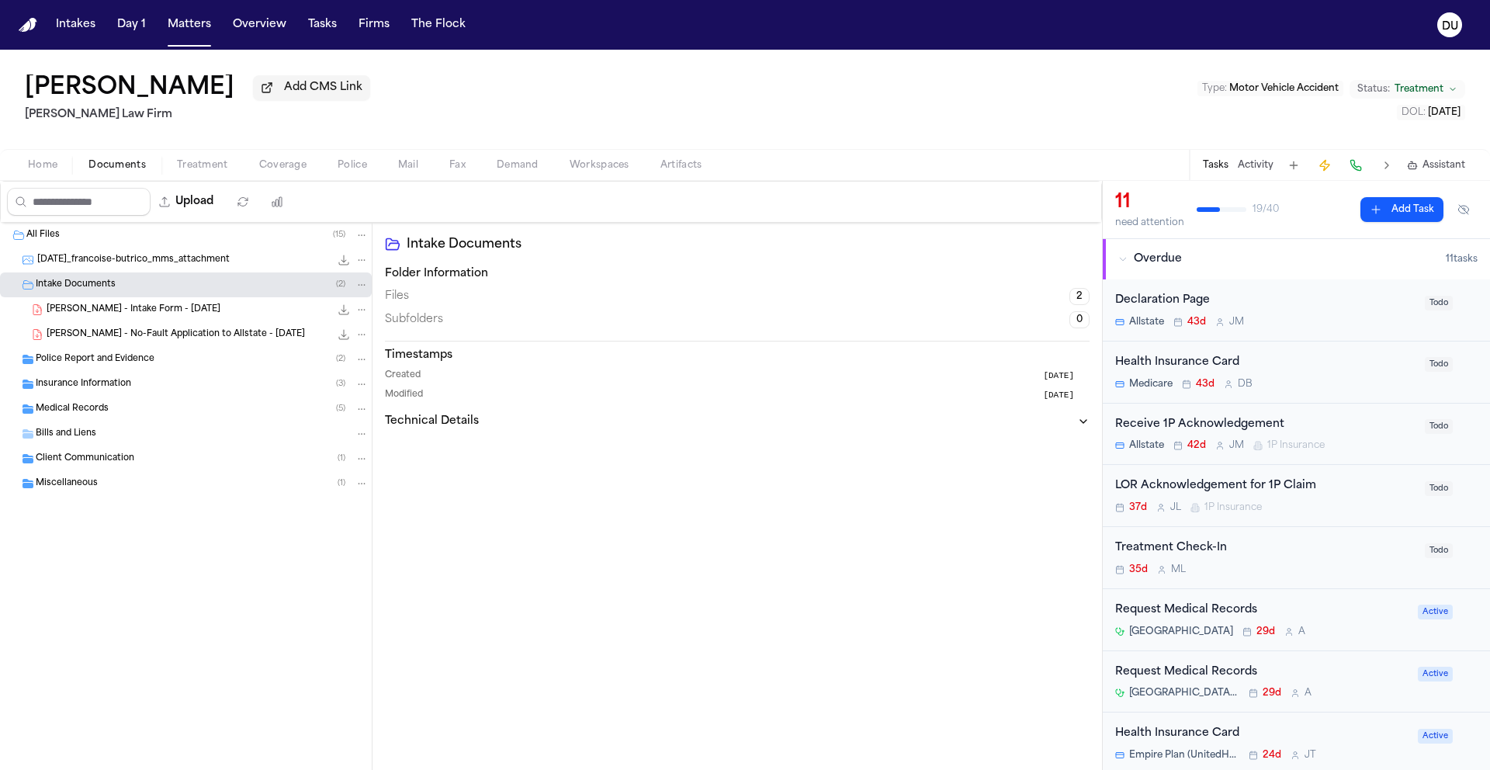
click at [84, 365] on span "Police Report and Evidence" at bounding box center [95, 359] width 119 height 13
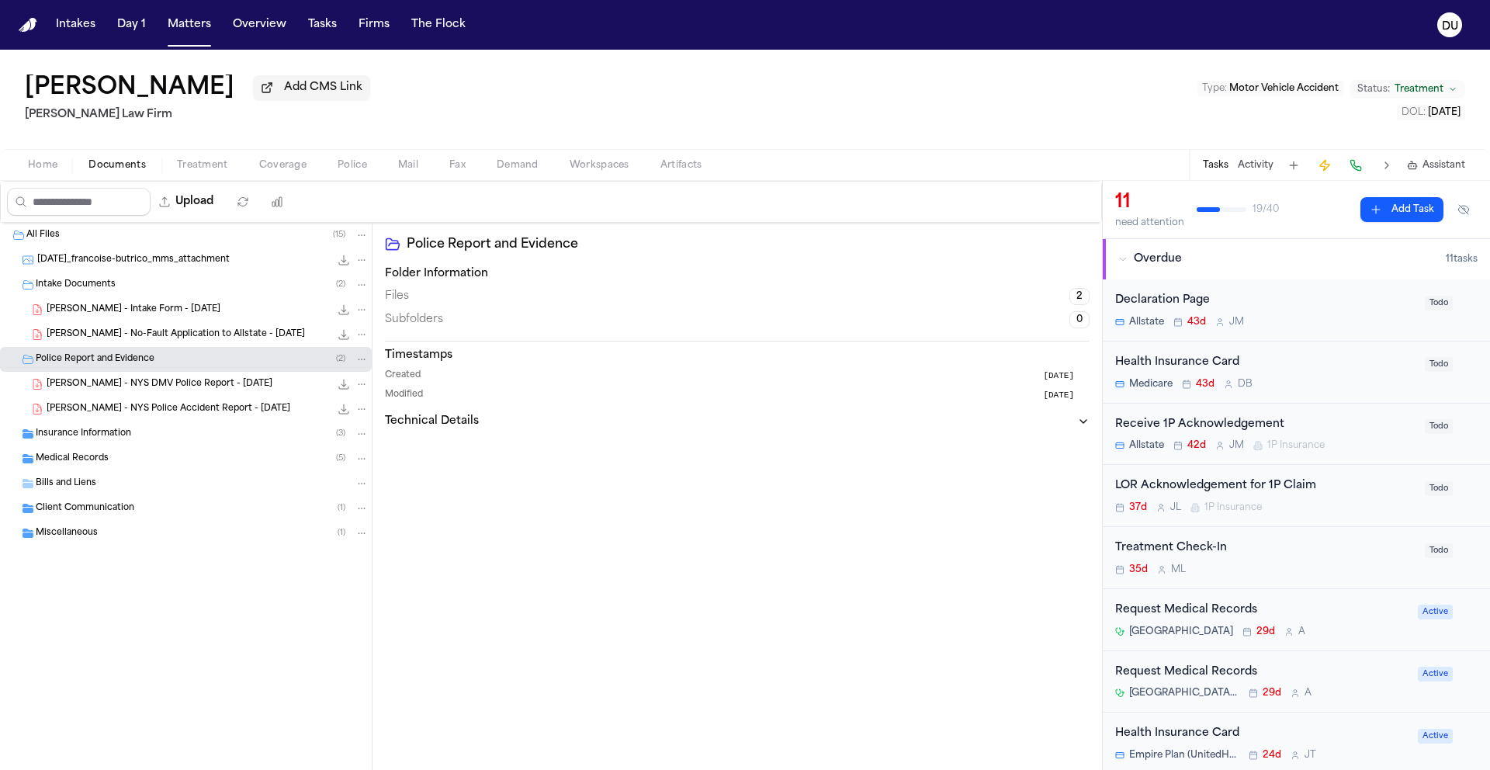
click at [95, 439] on span "Insurance Information" at bounding box center [83, 434] width 95 height 13
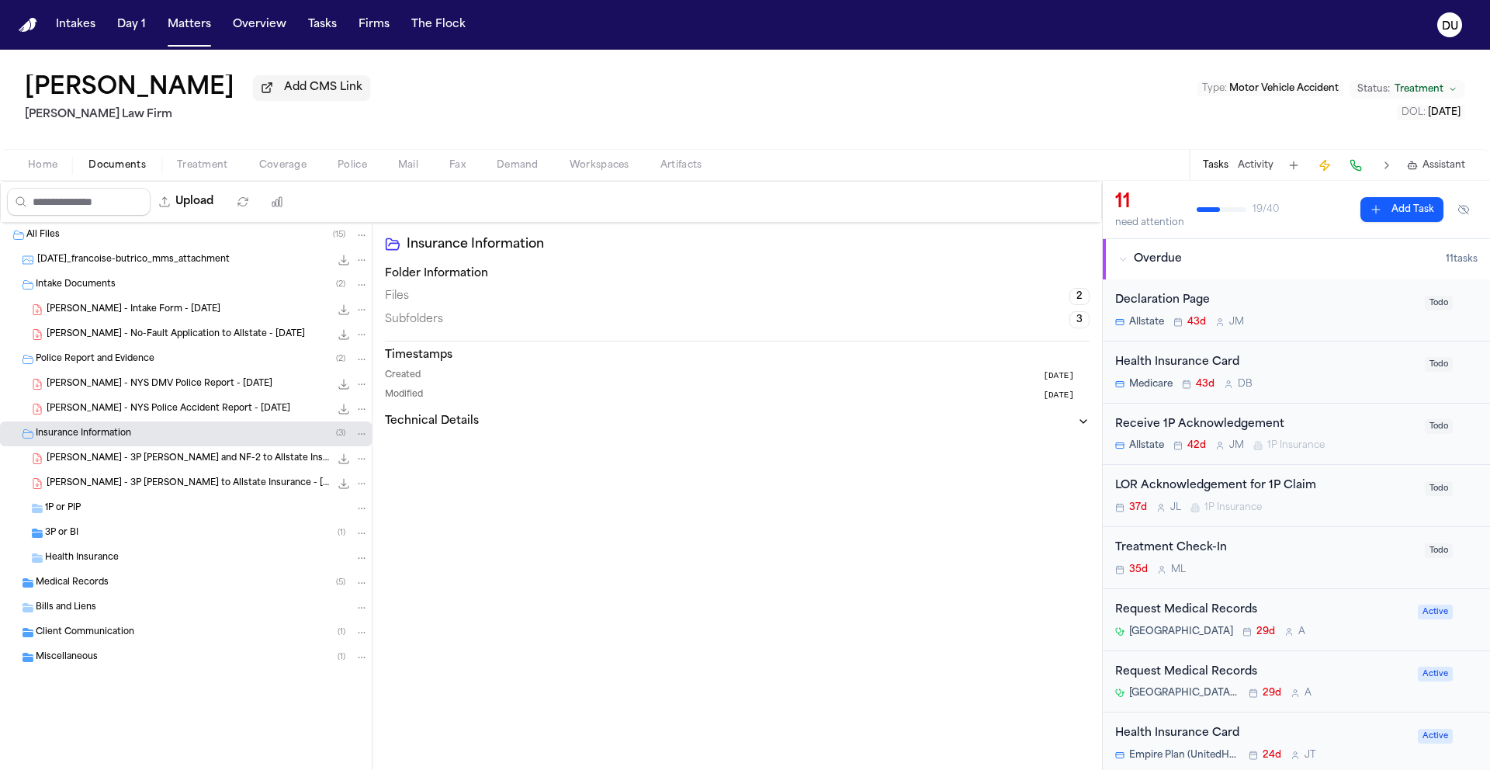
click at [80, 561] on span "Health Insurance" at bounding box center [82, 558] width 74 height 13
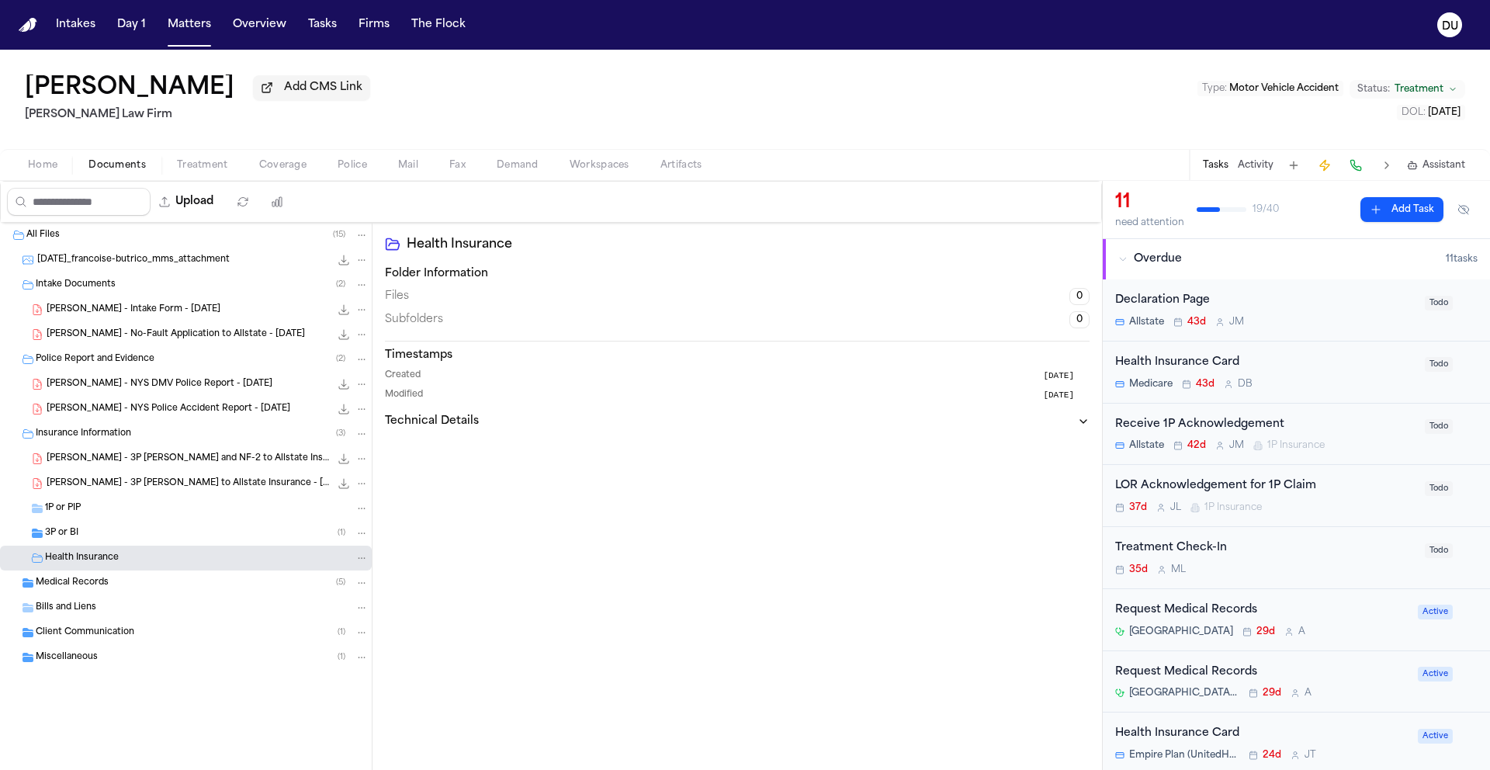
click at [85, 601] on div "Bills and Liens" at bounding box center [186, 607] width 372 height 25
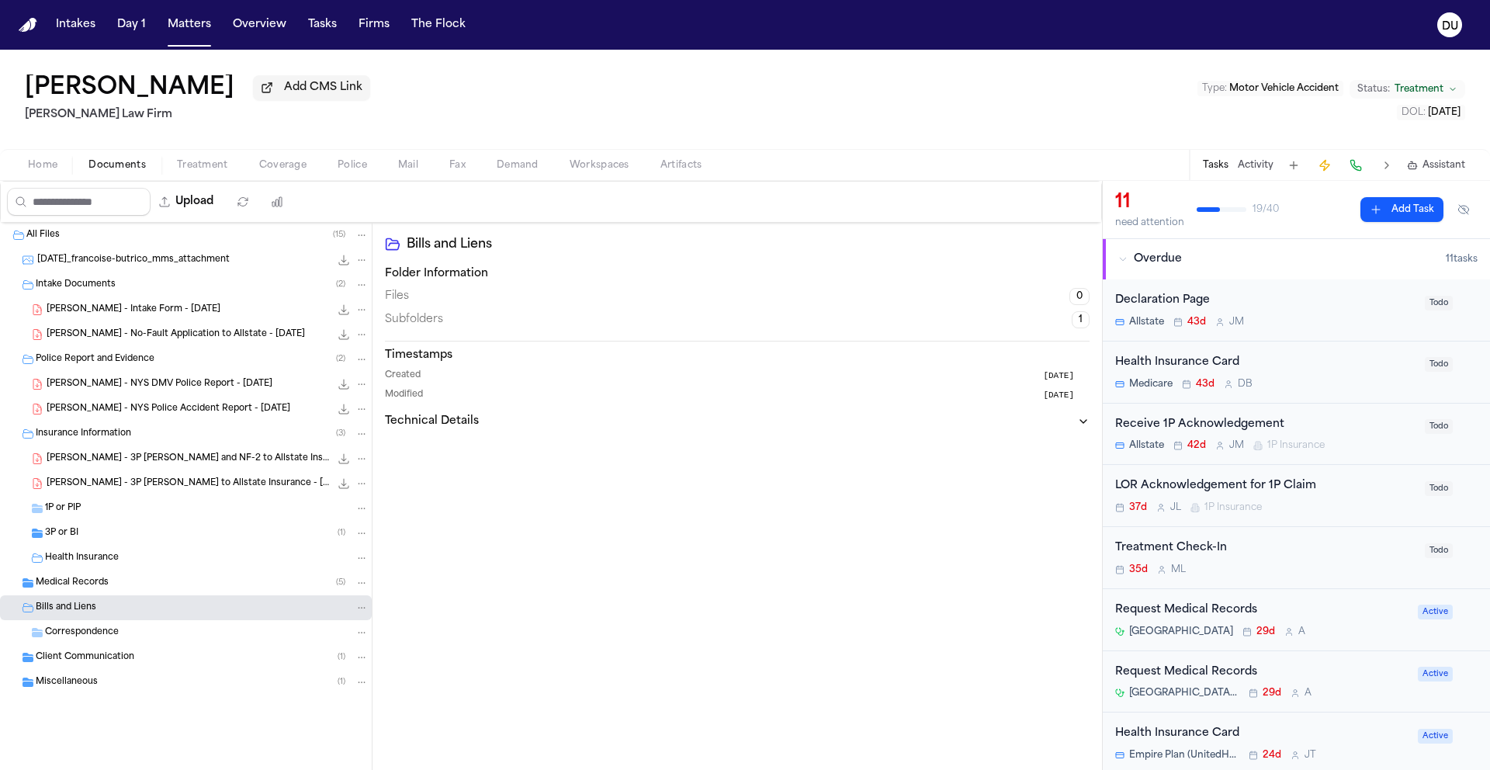
click at [85, 590] on div "Medical Records ( 5 )" at bounding box center [202, 583] width 333 height 14
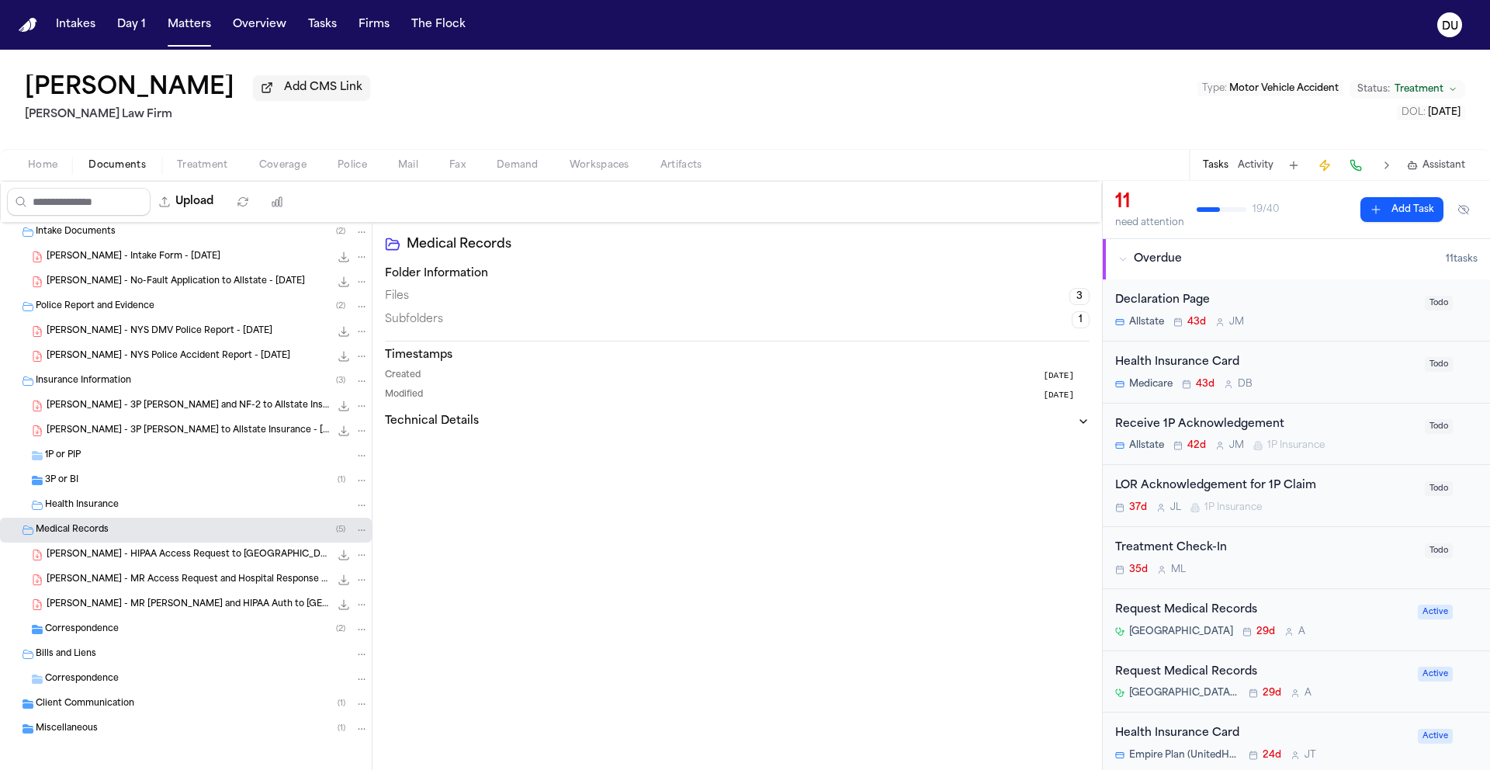
scroll to position [63, 0]
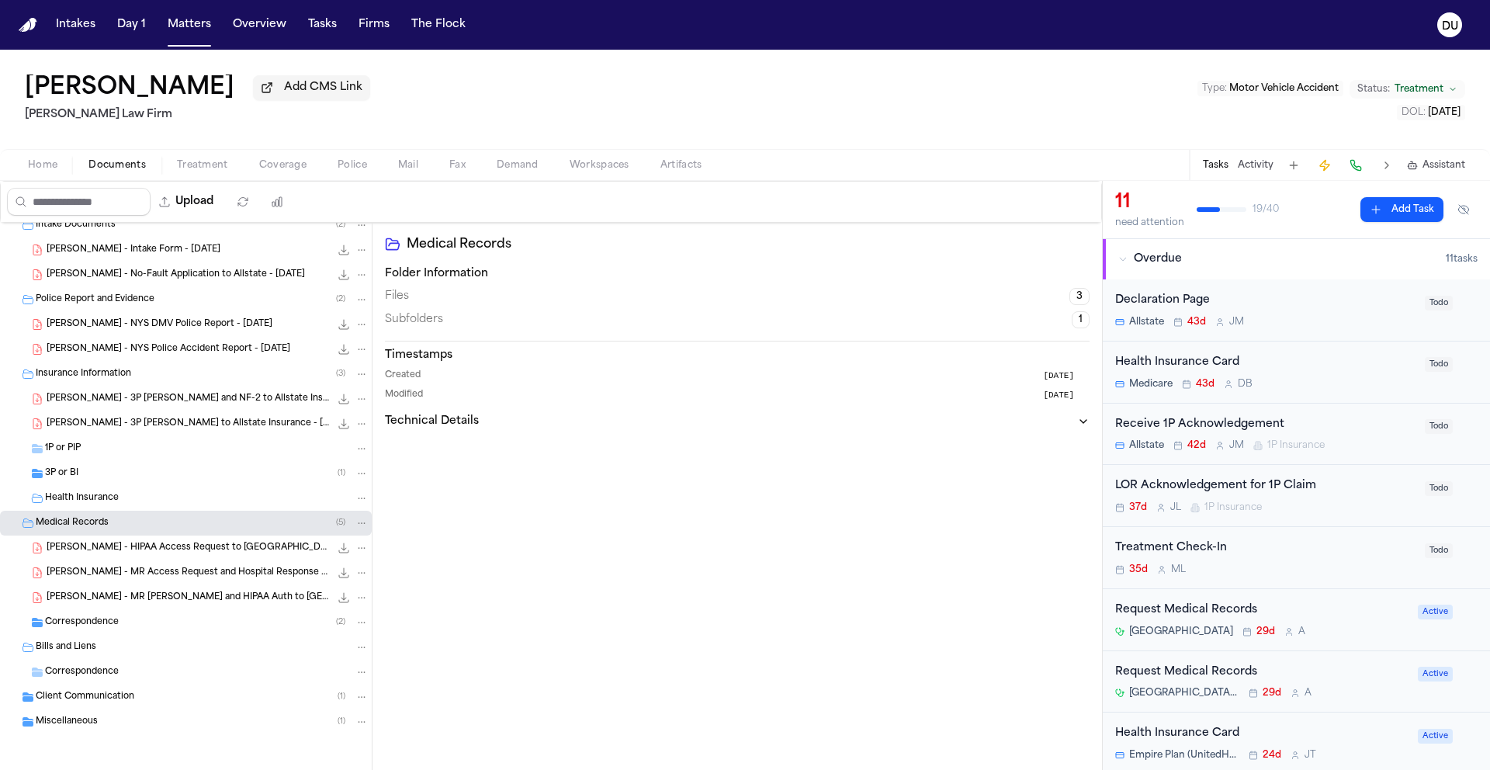
click at [141, 553] on span "F. Butrico - HIPAA Access Request to White Plains Hospital - 8.4.25" at bounding box center [188, 548] width 283 height 13
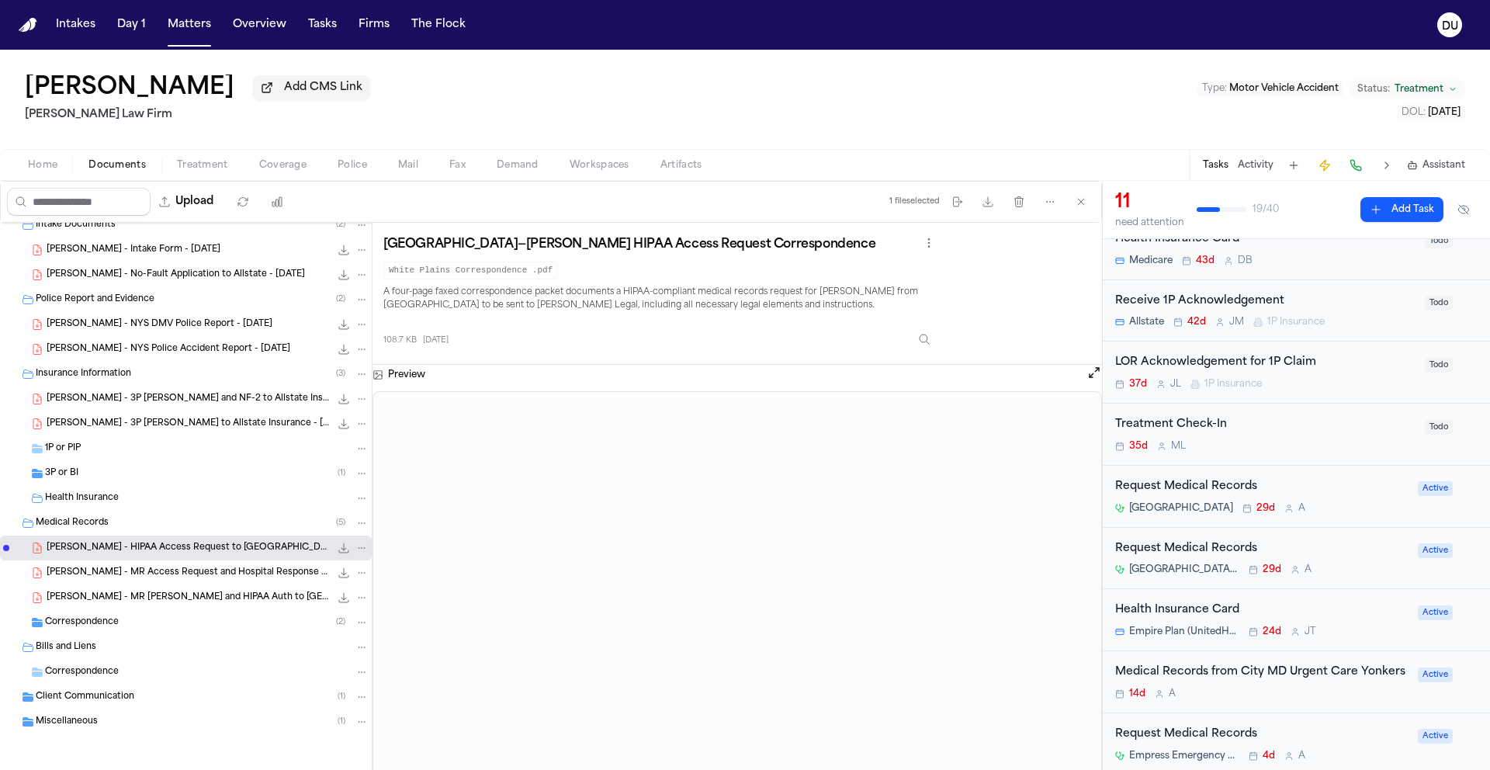
scroll to position [298, 0]
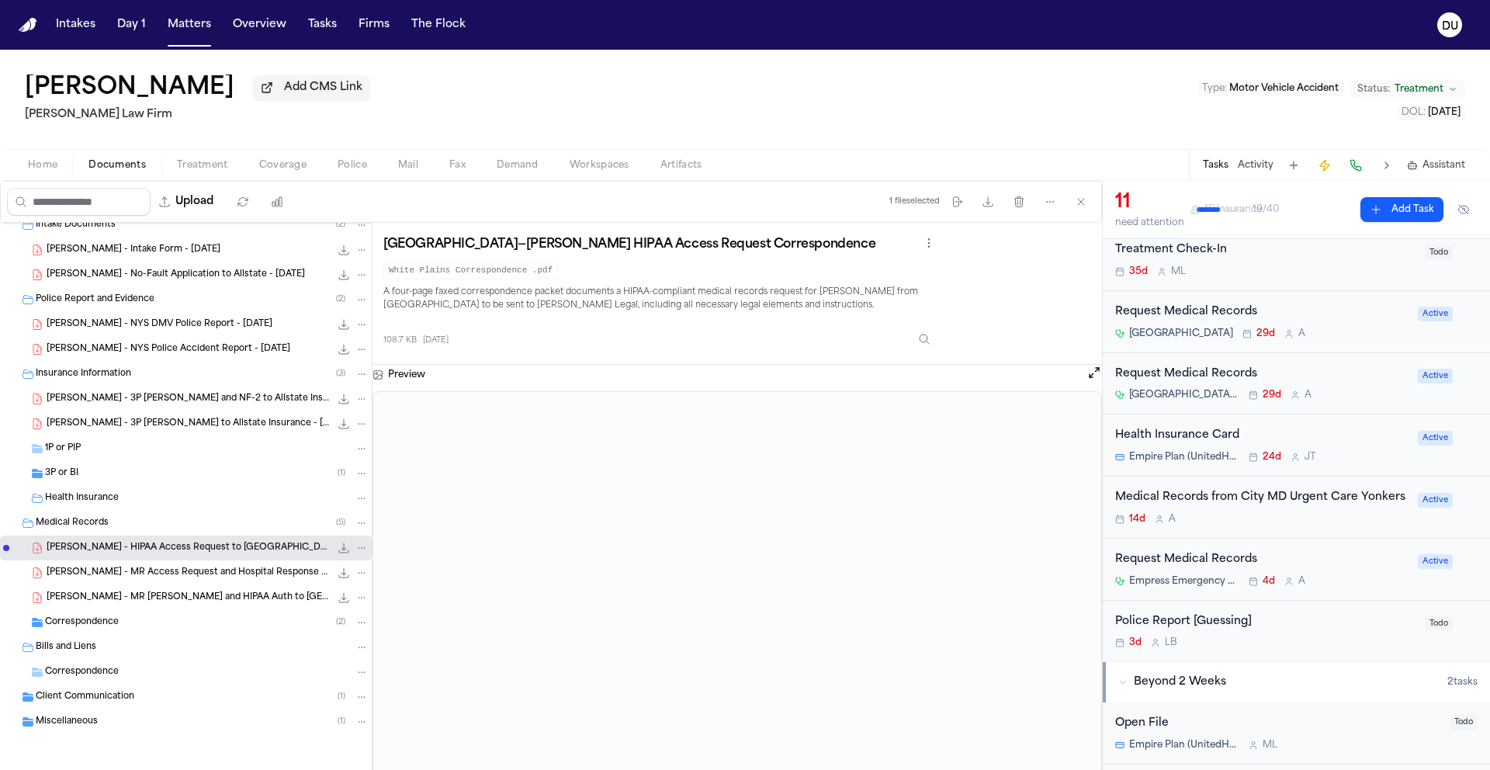
click at [1213, 507] on div "Medical Records from City MD Urgent Care Yonkers" at bounding box center [1261, 498] width 293 height 18
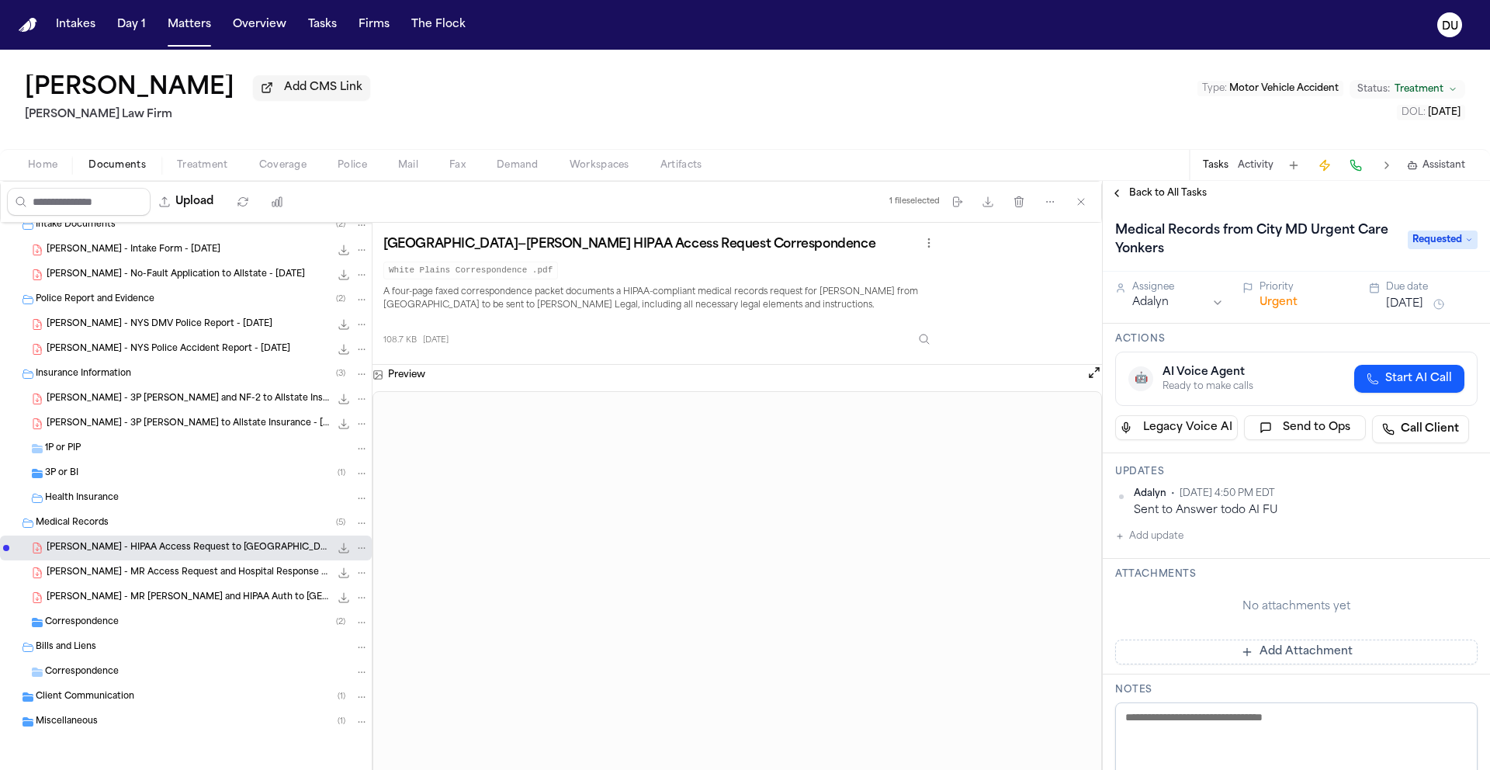
click at [1138, 542] on button "Add update" at bounding box center [1149, 536] width 68 height 19
click at [1196, 544] on textarea "Add your update" at bounding box center [1305, 548] width 331 height 31
paste textarea "**********"
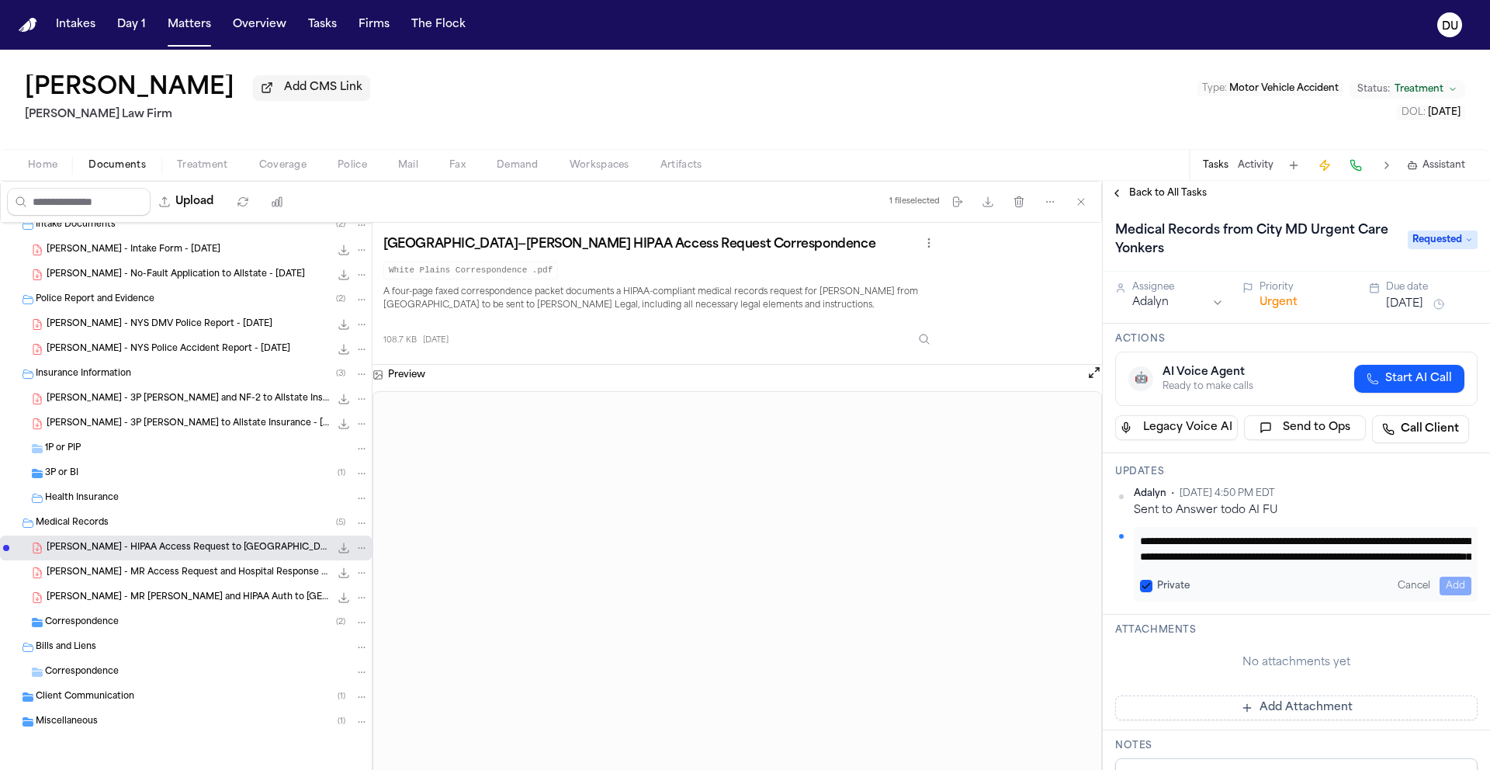
scroll to position [32, 0]
type textarea "**********"
click at [1441, 583] on button "Add" at bounding box center [1455, 585] width 32 height 19
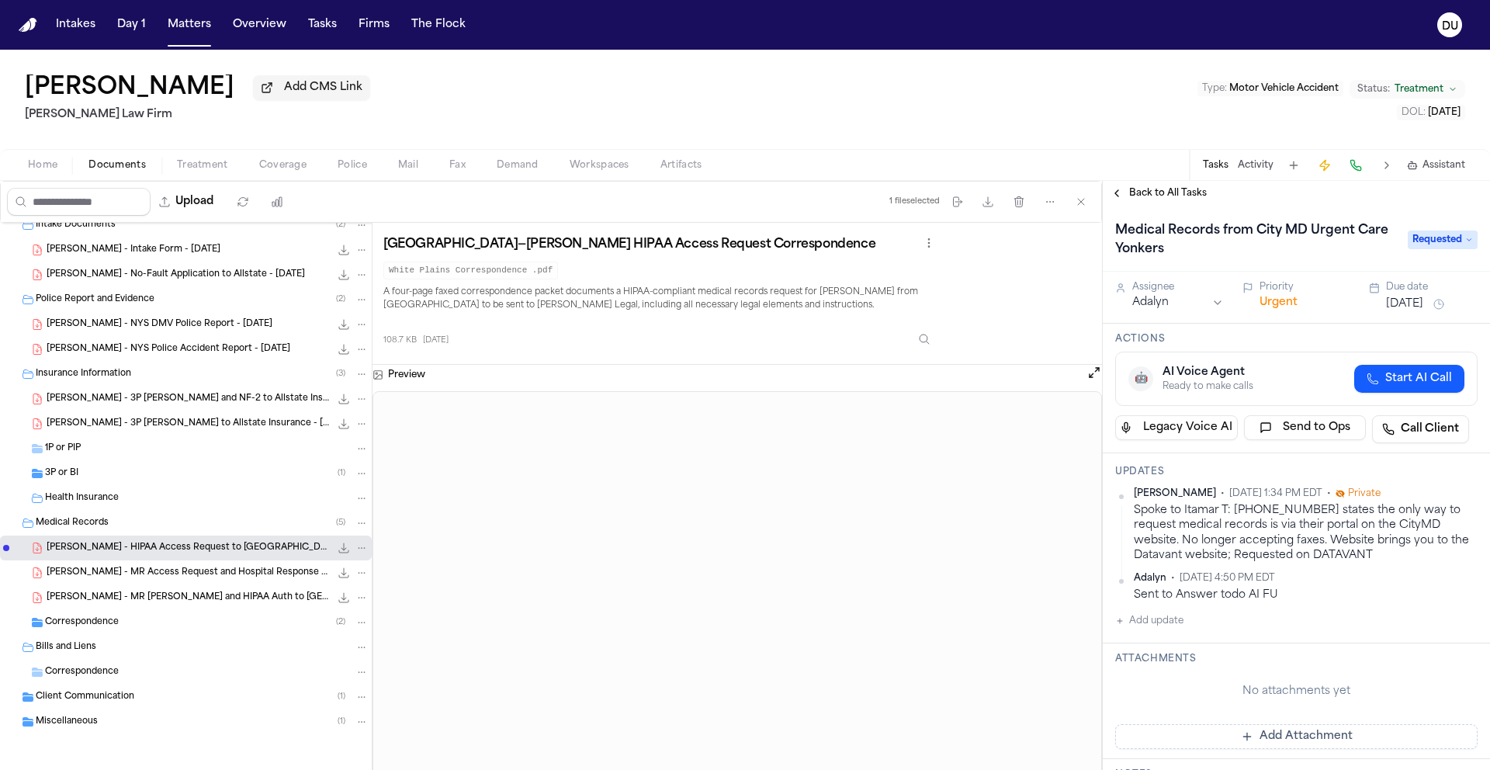
click at [1423, 307] on button "Aug 22, 2025" at bounding box center [1404, 304] width 37 height 16
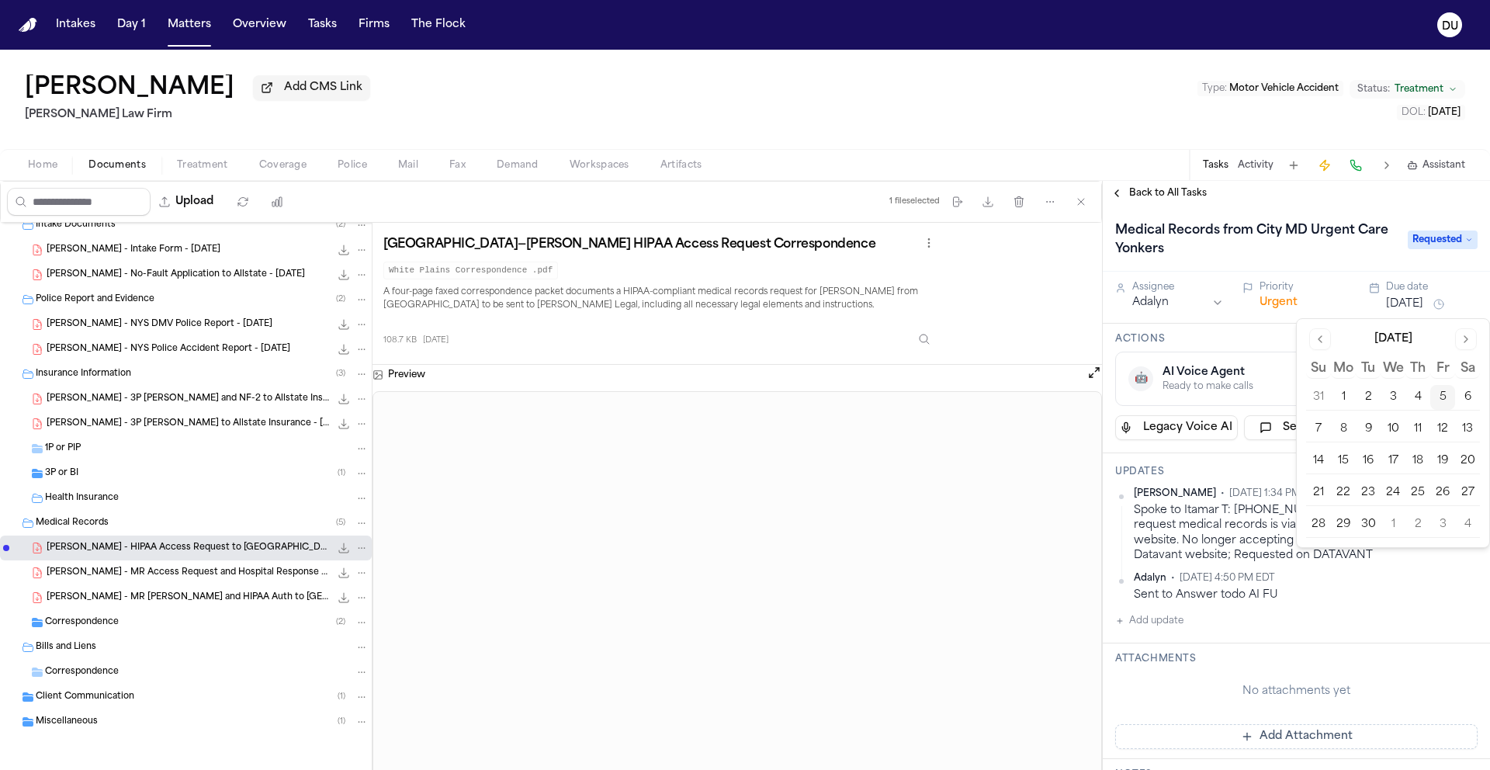
click at [1375, 431] on button "9" at bounding box center [1367, 429] width 25 height 25
click at [1269, 214] on div "Medical Records from City MD Urgent Care Yonkers Requested" at bounding box center [1296, 239] width 387 height 66
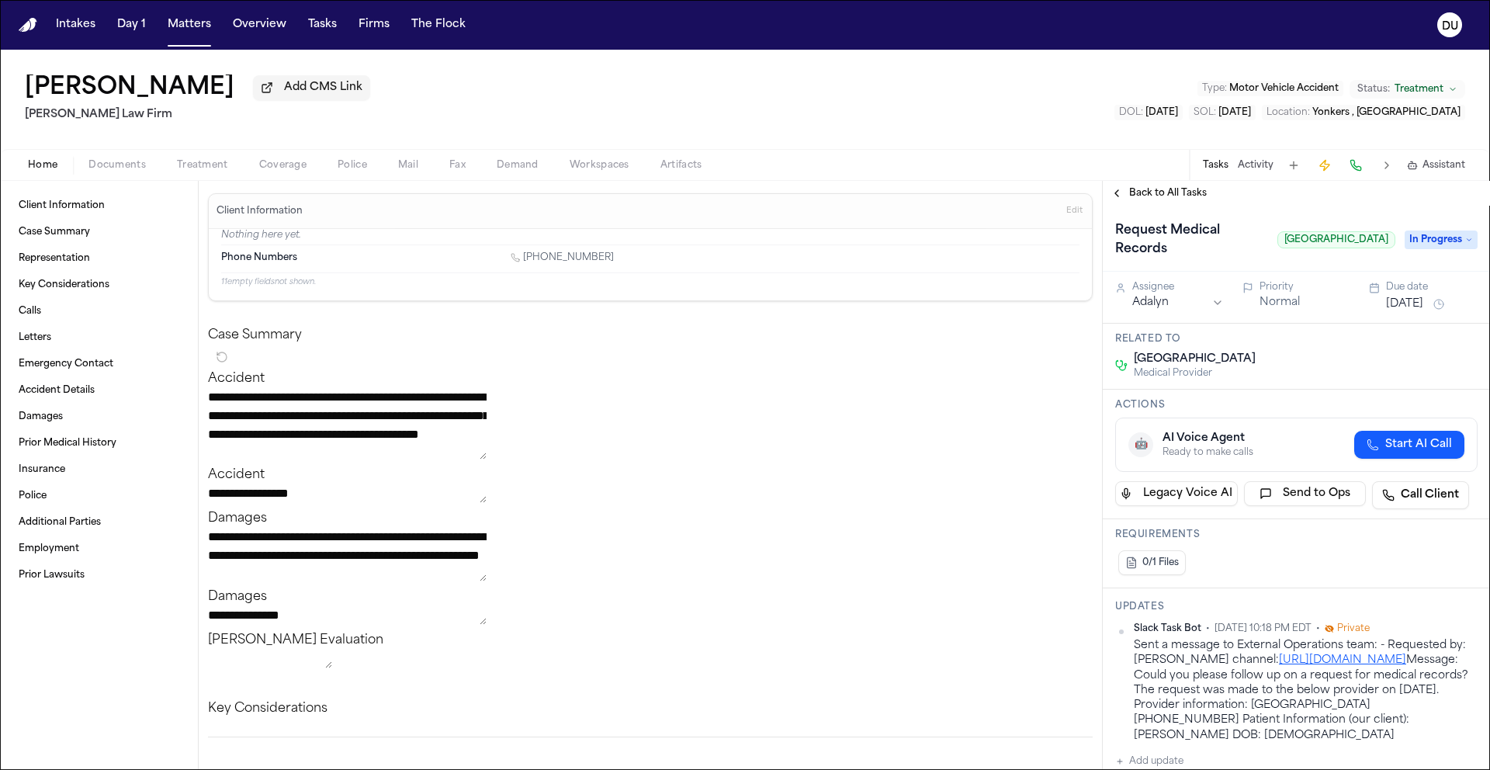
click at [1161, 195] on span "Back to All Tasks" at bounding box center [1168, 193] width 78 height 12
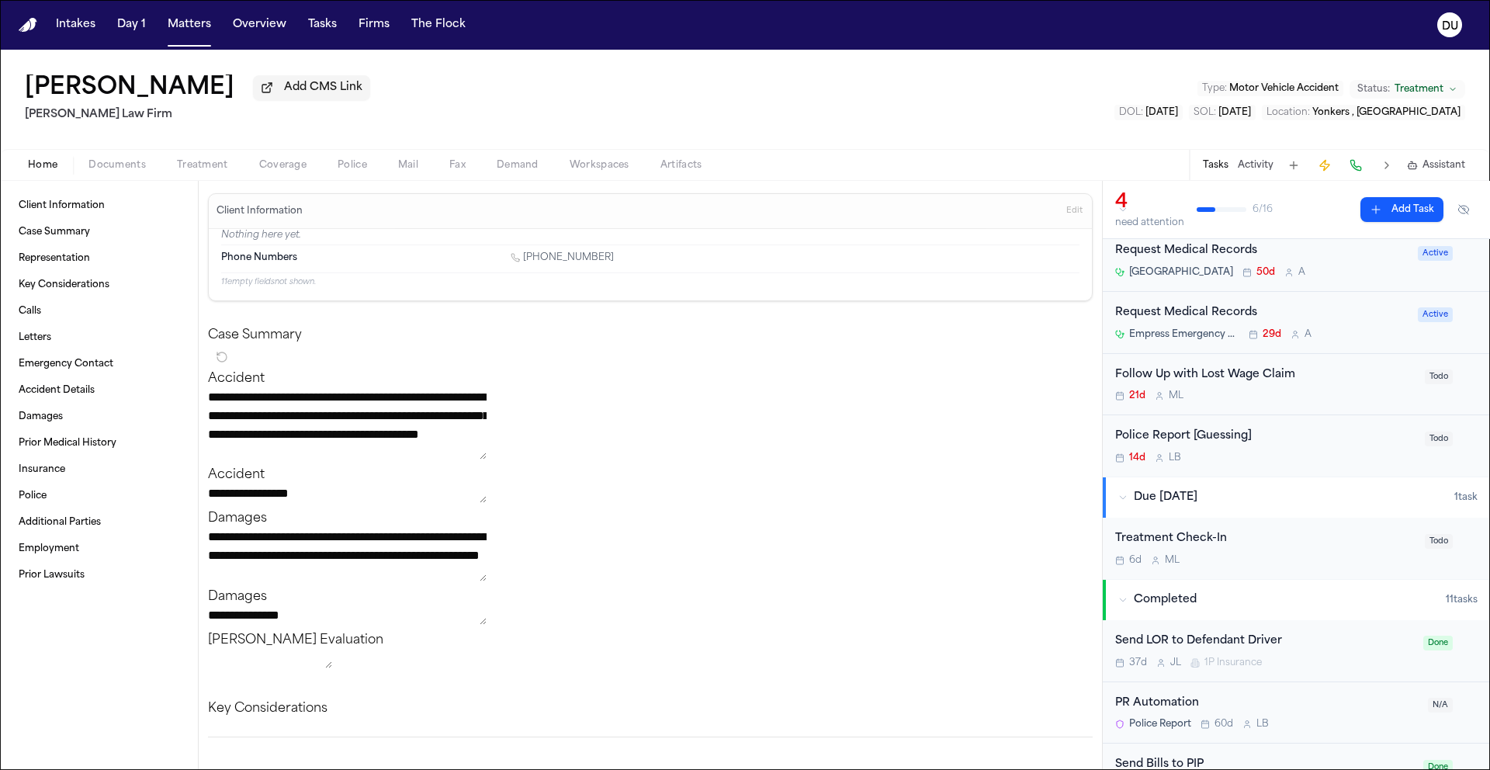
scroll to position [49, 0]
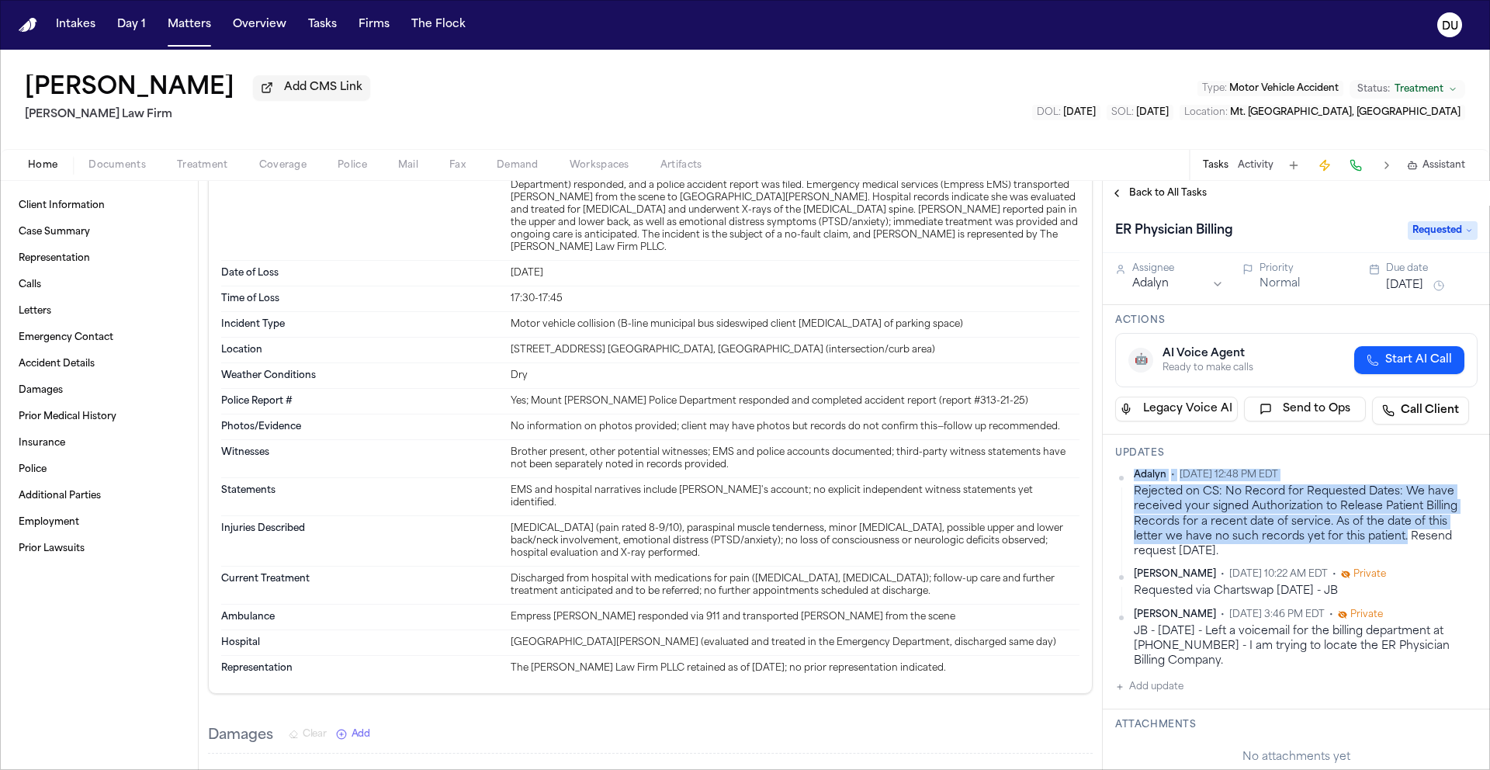
drag, startPoint x: 1400, startPoint y: 542, endPoint x: 1123, endPoint y: 483, distance: 283.0
click at [1123, 483] on div "[PERSON_NAME] • [DATE] 12:48 PM EDT Rejected on CS: No Record for Requested Dat…" at bounding box center [1296, 514] width 362 height 90
copy div "[PERSON_NAME] • [DATE] 12:48 PM EDT Rejected on CS: No Record for Requested Dat…"
click at [1390, 479] on div "Adalyn • [DATE] 12:48 PM EDT" at bounding box center [1306, 475] width 344 height 12
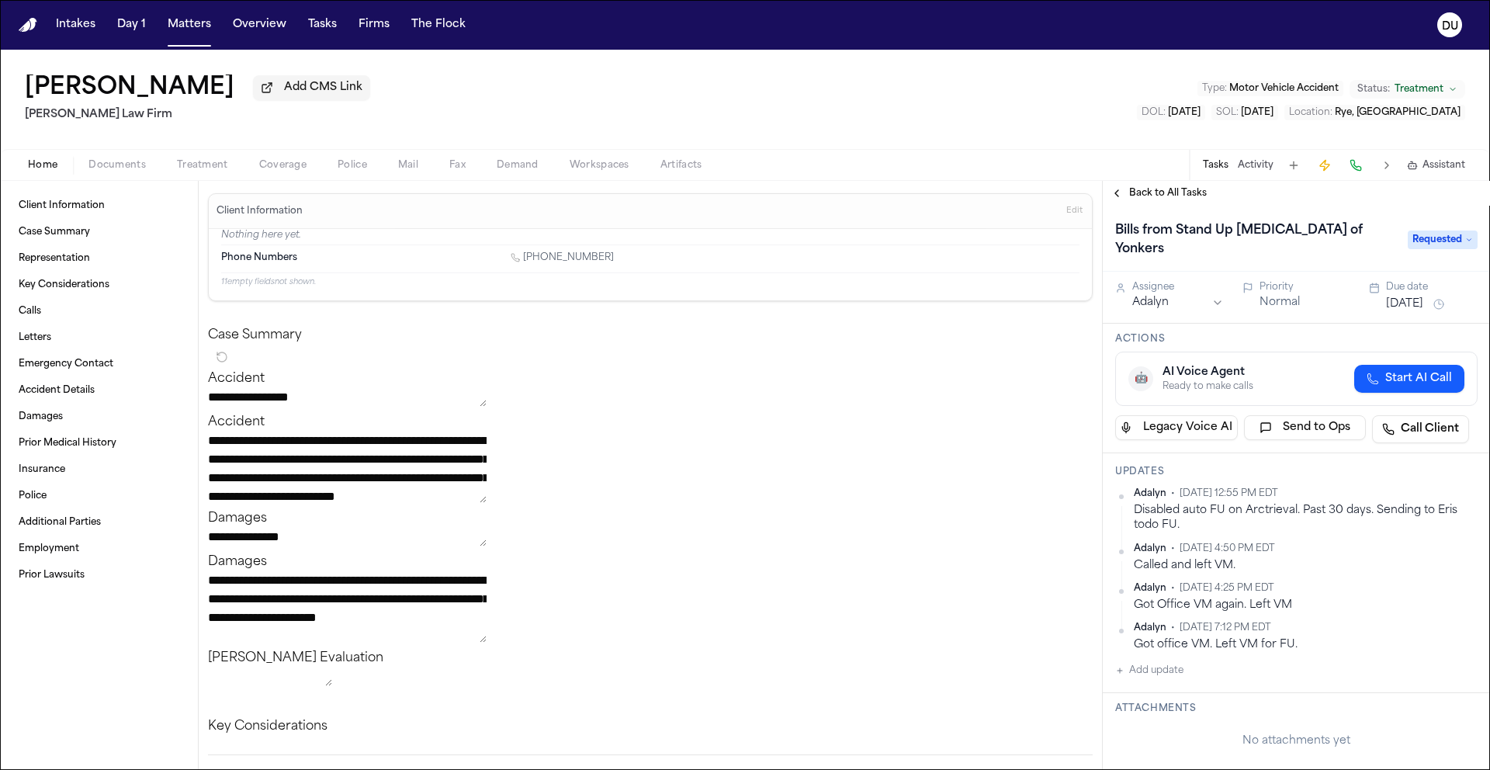
click at [1181, 235] on h1 "Bills from Stand Up MRI of Yonkers" at bounding box center [1253, 239] width 289 height 43
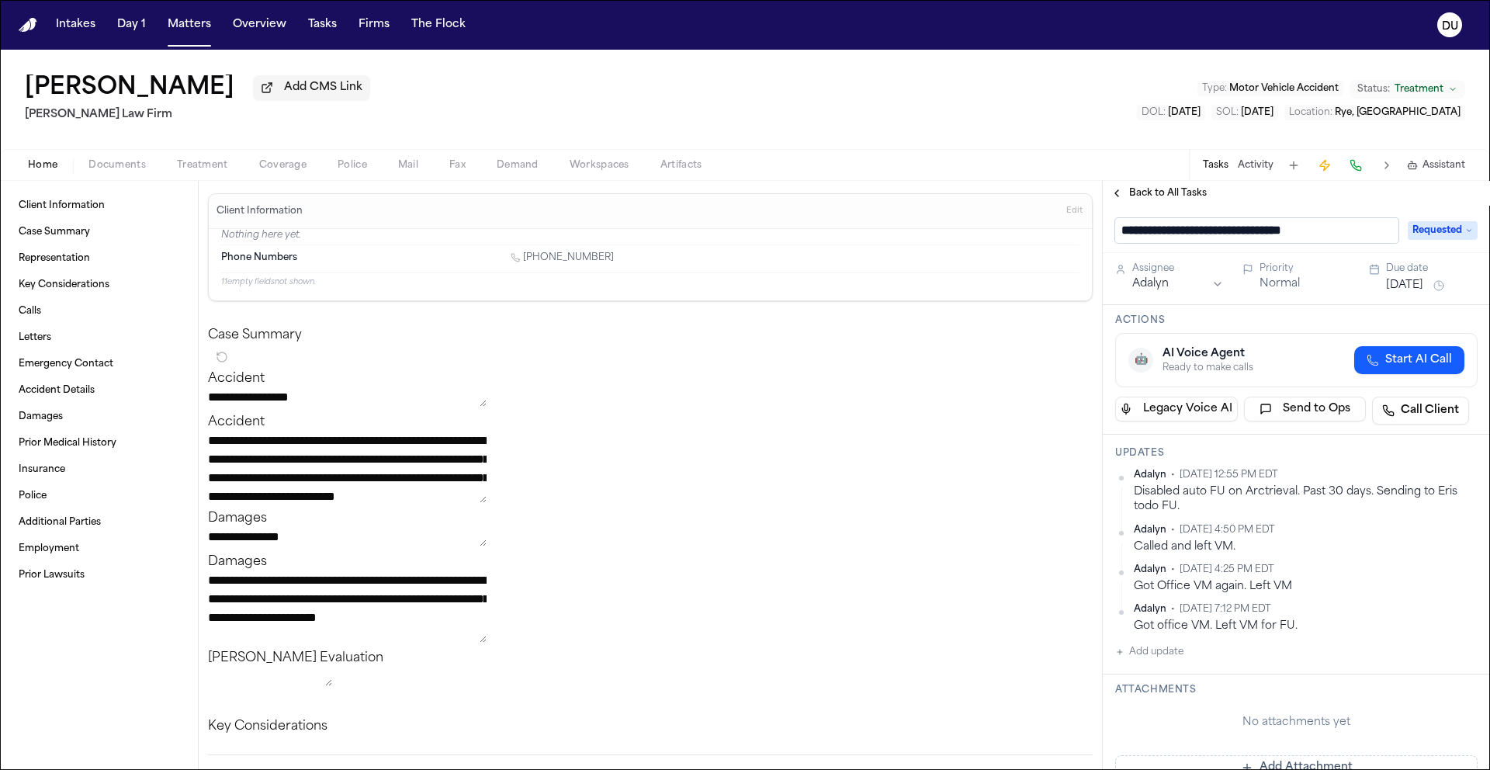
drag, startPoint x: 1186, startPoint y: 234, endPoint x: 1339, endPoint y: 234, distance: 153.6
click at [1366, 234] on input "**********" at bounding box center [1256, 230] width 283 height 25
type input "**********"
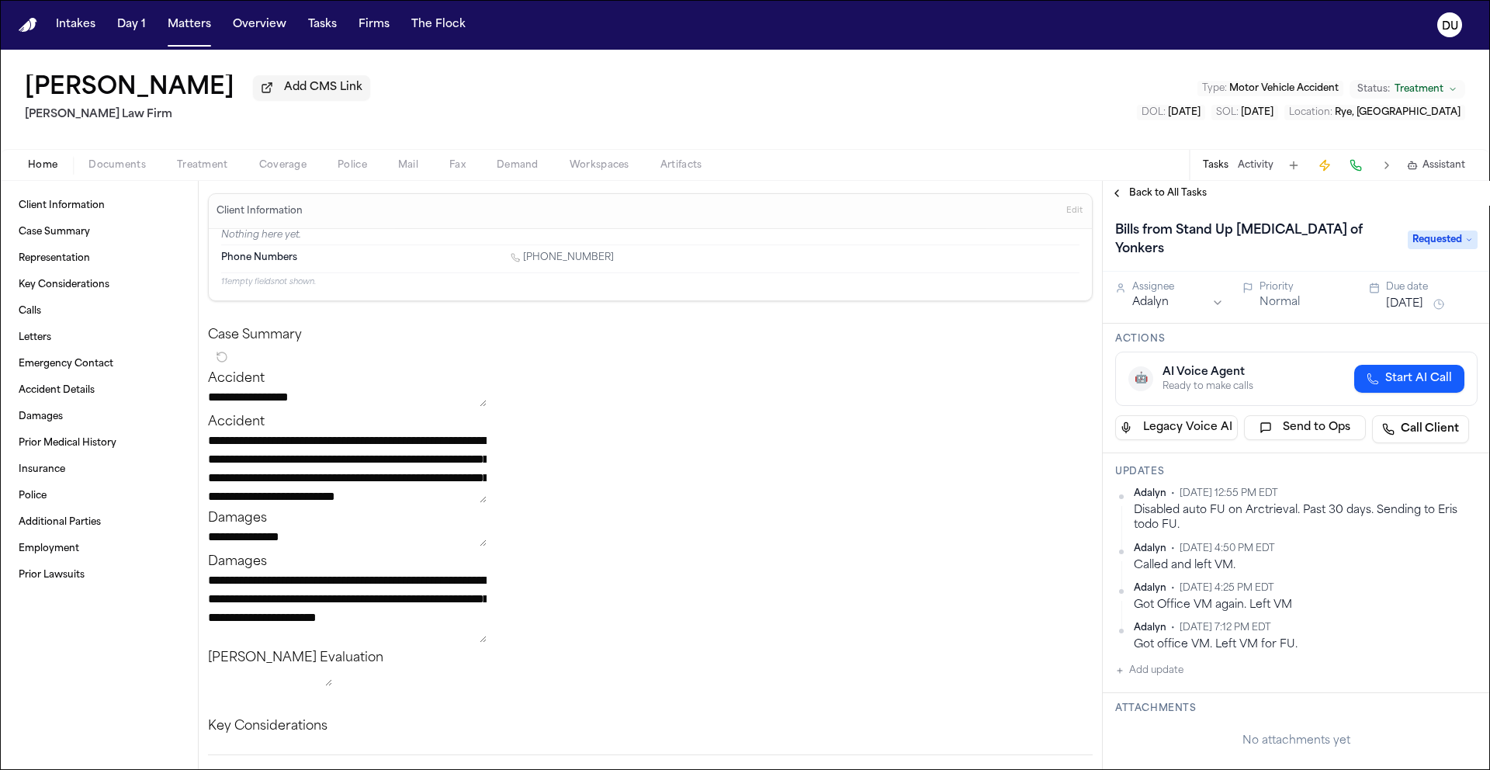
click at [1272, 241] on h1 "Bills from Stand Up MRI of Yonkers" at bounding box center [1253, 239] width 289 height 43
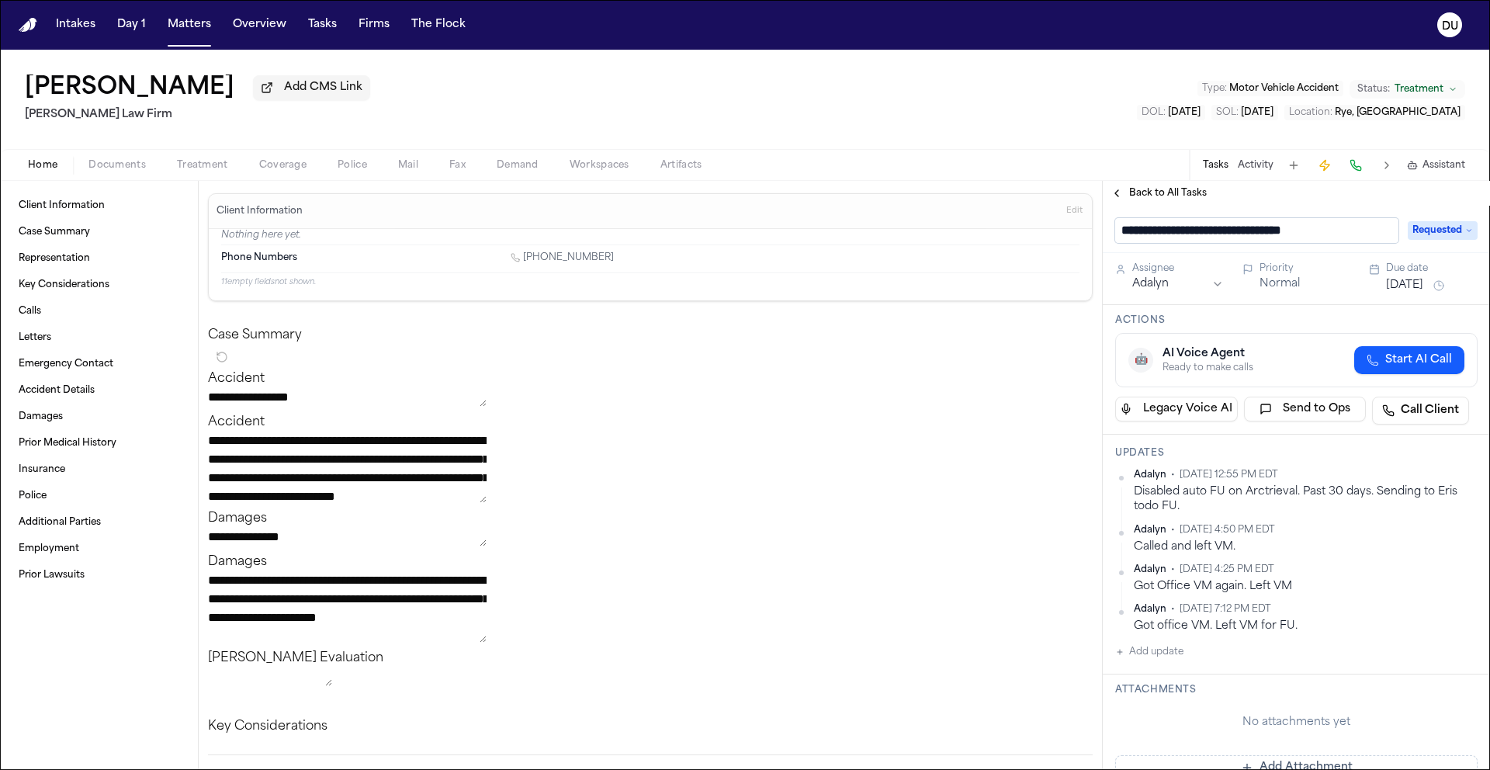
drag, startPoint x: 1337, startPoint y: 237, endPoint x: 1184, endPoint y: 236, distance: 152.9
click at [1184, 236] on input "**********" at bounding box center [1256, 230] width 283 height 25
click at [1248, 243] on div "Bills from Stand" at bounding box center [1256, 230] width 283 height 25
click at [1224, 234] on div "Bills from Stand" at bounding box center [1256, 230] width 283 height 25
click at [1196, 199] on span "Back to All Tasks" at bounding box center [1168, 193] width 78 height 12
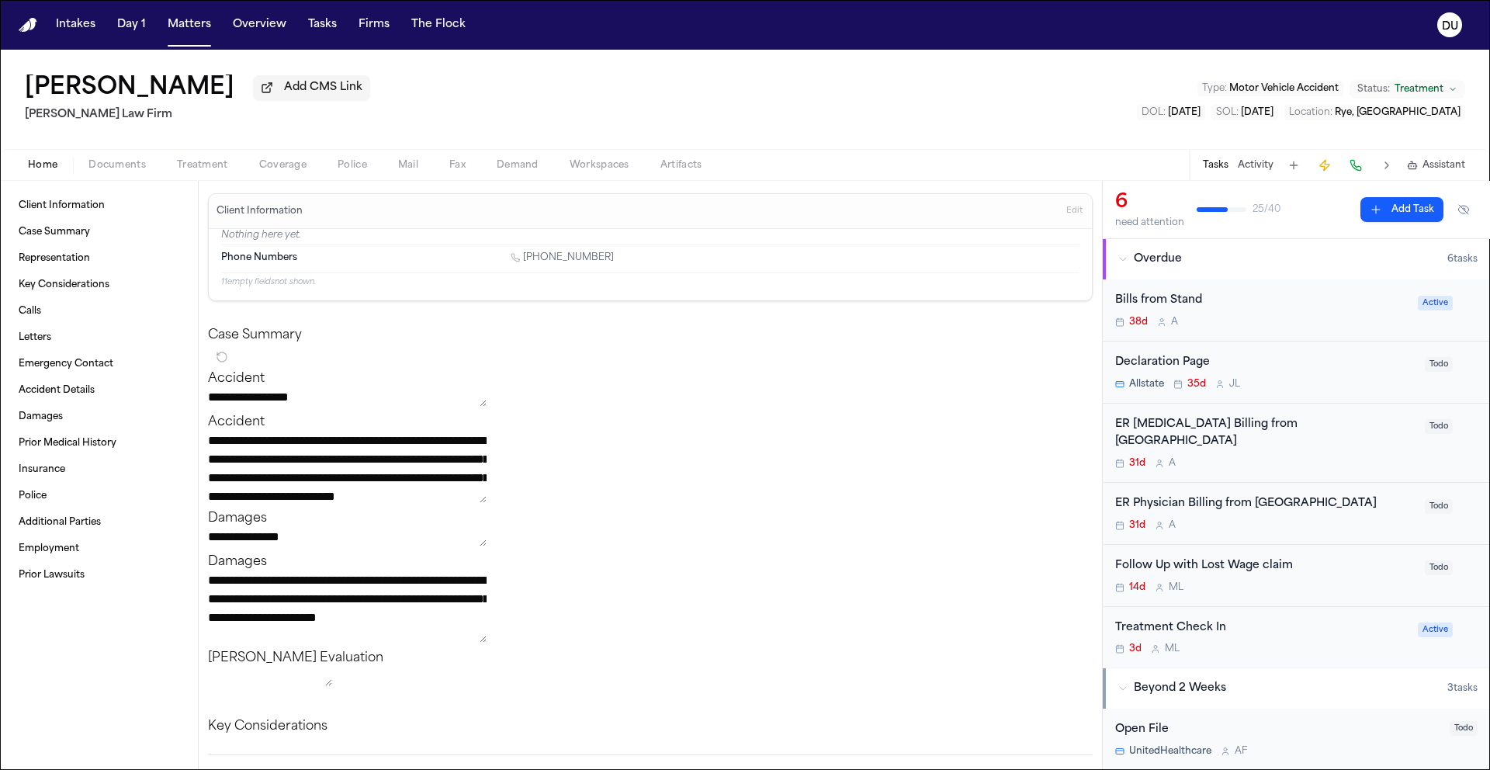
click at [1187, 305] on div "Bills from Stand" at bounding box center [1261, 301] width 293 height 18
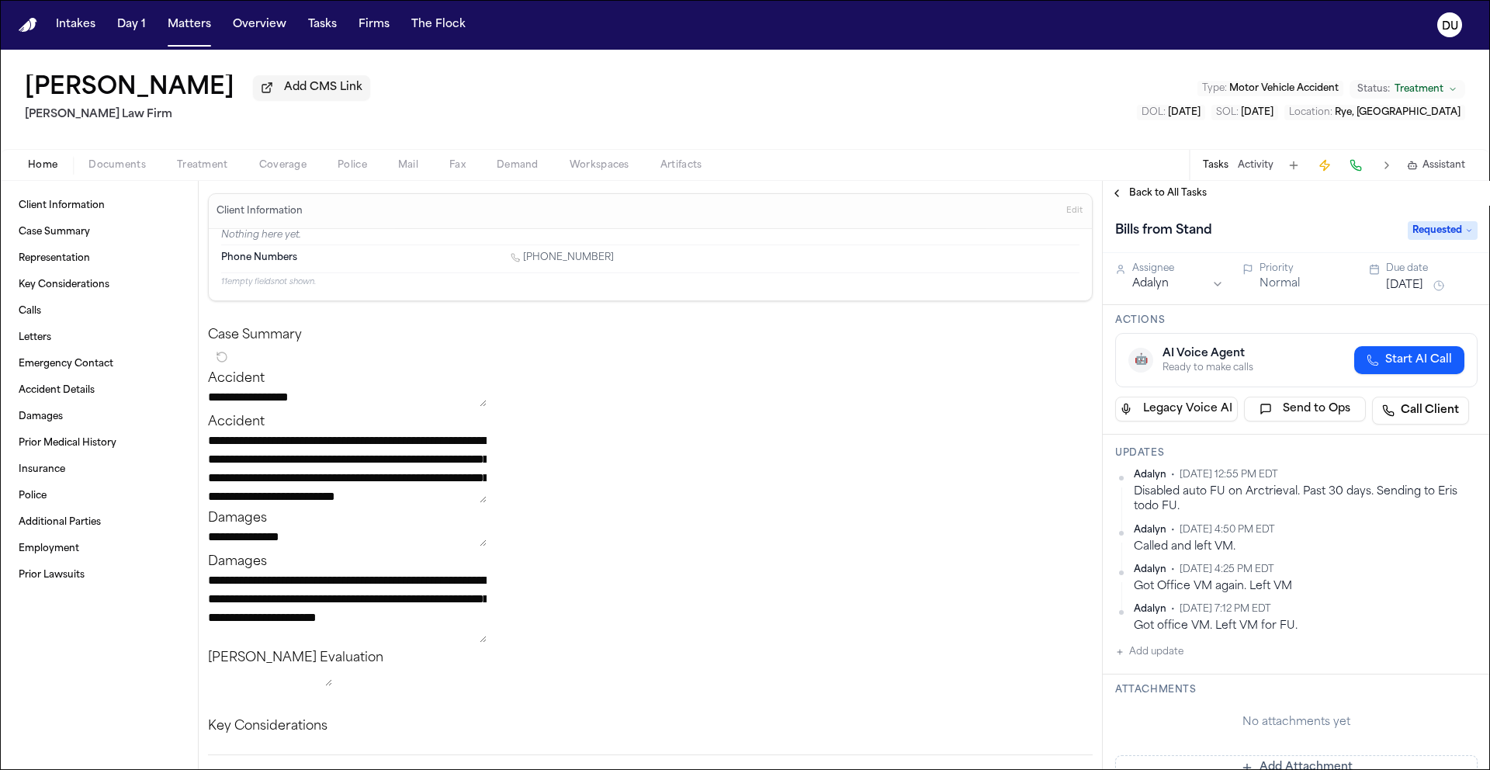
click at [1196, 243] on h1 "Bills from Stand" at bounding box center [1163, 230] width 109 height 25
type input "**********"
click at [1253, 241] on div "Bills from Stand" at bounding box center [1256, 230] width 283 height 25
click at [1220, 237] on div "Bills from Stand" at bounding box center [1256, 230] width 283 height 25
click at [1181, 199] on span "Back to All Tasks" at bounding box center [1168, 193] width 78 height 12
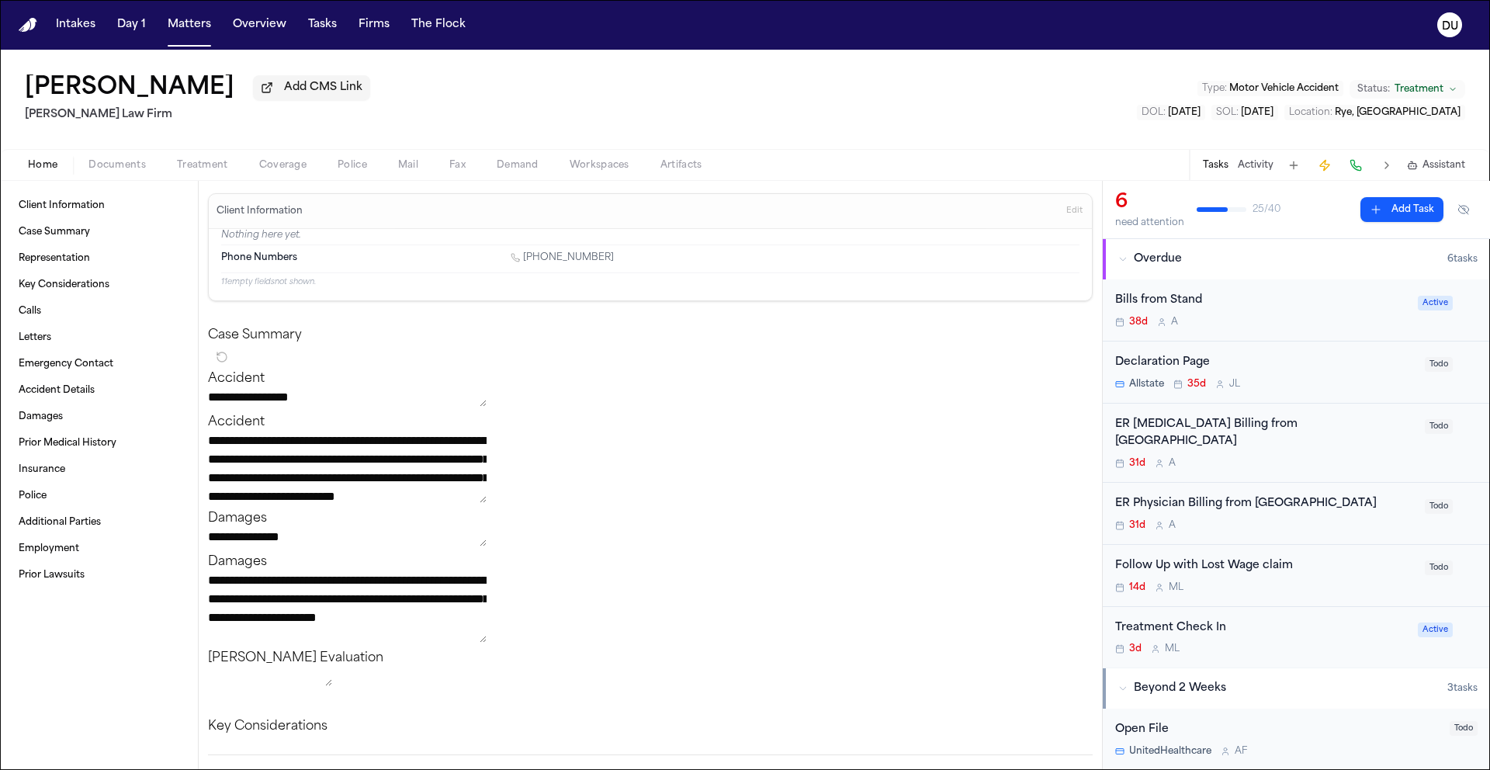
click at [1186, 310] on div "Bills from Stand" at bounding box center [1261, 301] width 293 height 18
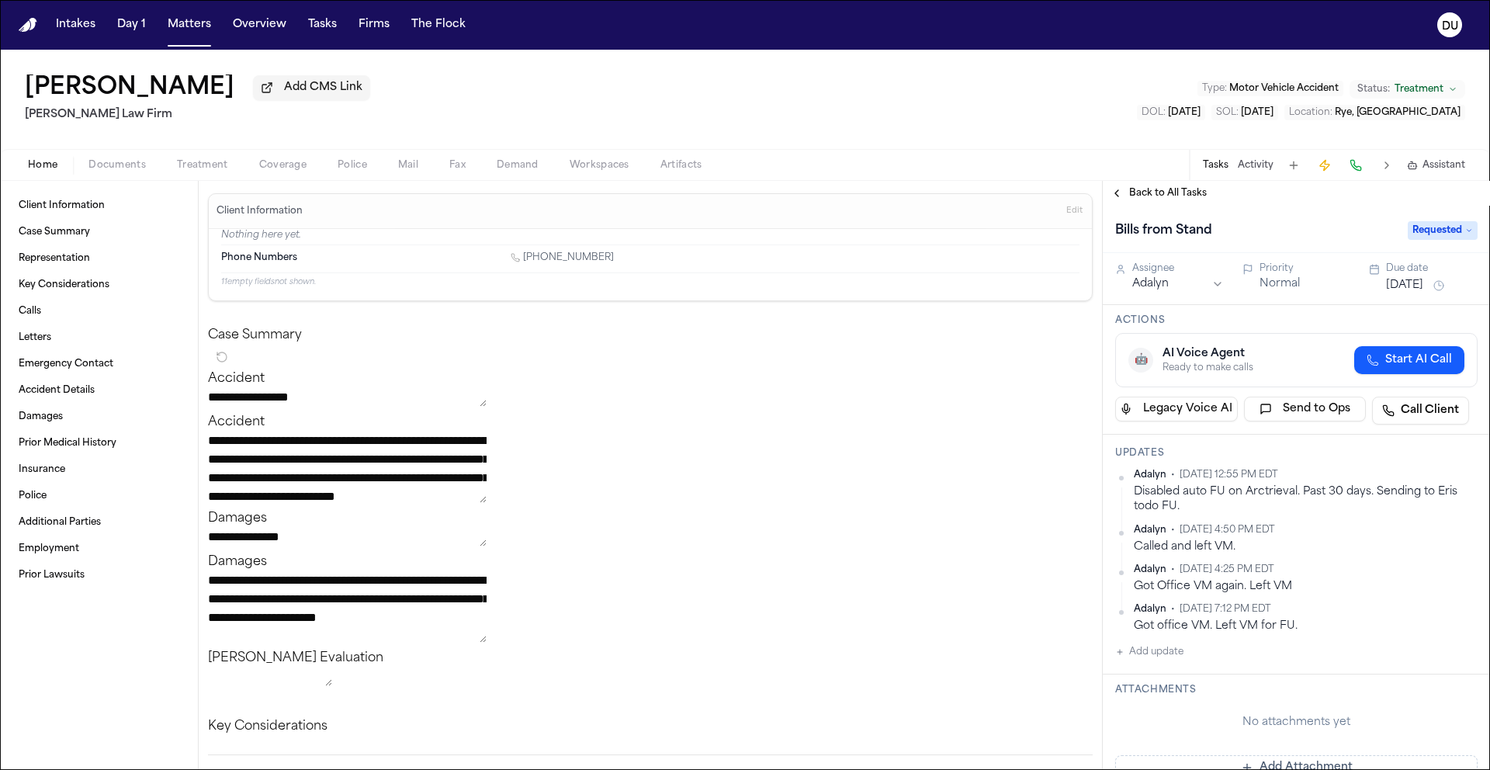
click at [1258, 215] on div "Bills from Stand Requested" at bounding box center [1296, 229] width 387 height 47
drag, startPoint x: 1219, startPoint y: 229, endPoint x: 1204, endPoint y: 234, distance: 15.7
click at [1219, 229] on div "Bills from Stand" at bounding box center [1256, 230] width 283 height 25
click at [1203, 234] on h1 "Bills from Stand" at bounding box center [1163, 230] width 109 height 25
type input "**********"
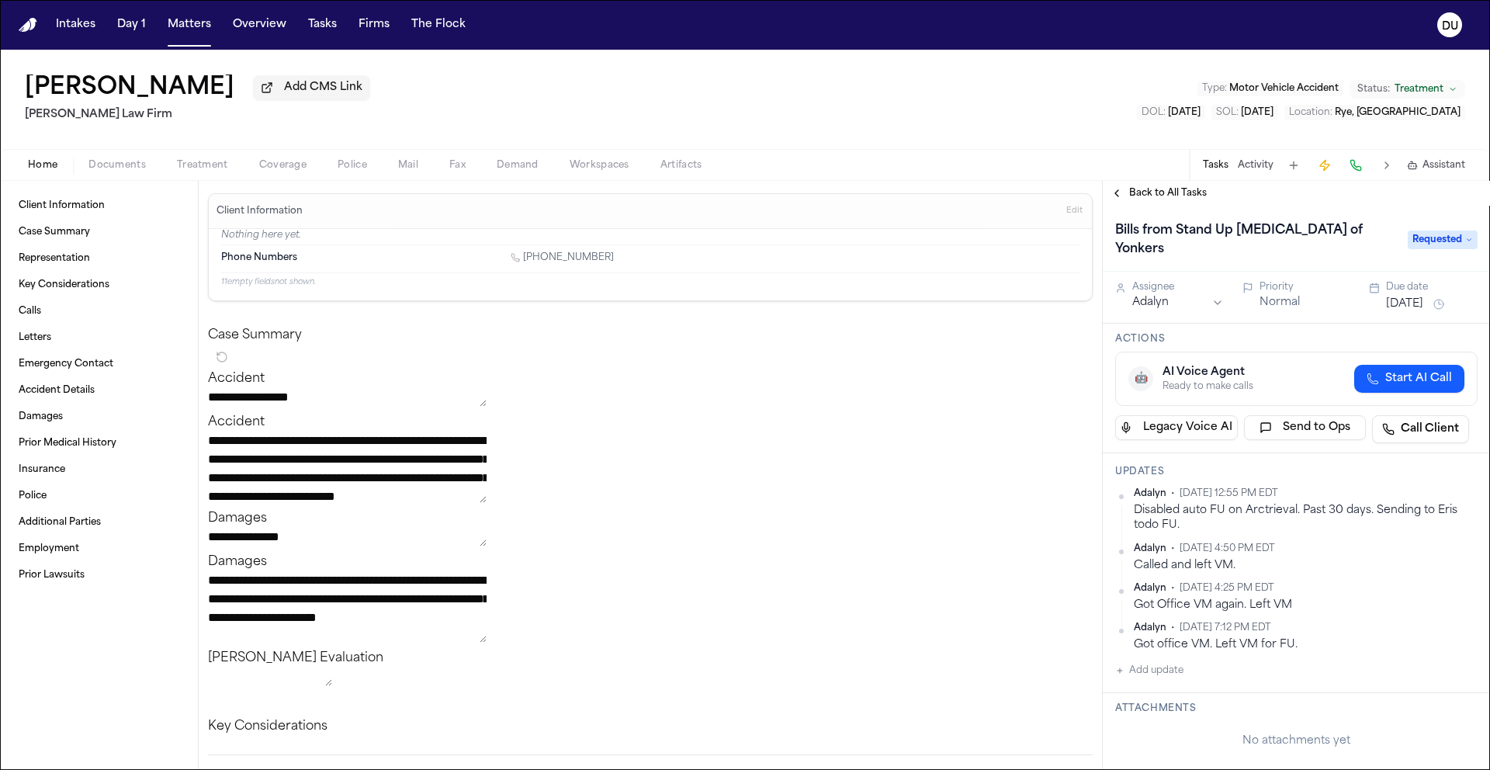
click at [136, 171] on span "Documents" at bounding box center [116, 165] width 57 height 12
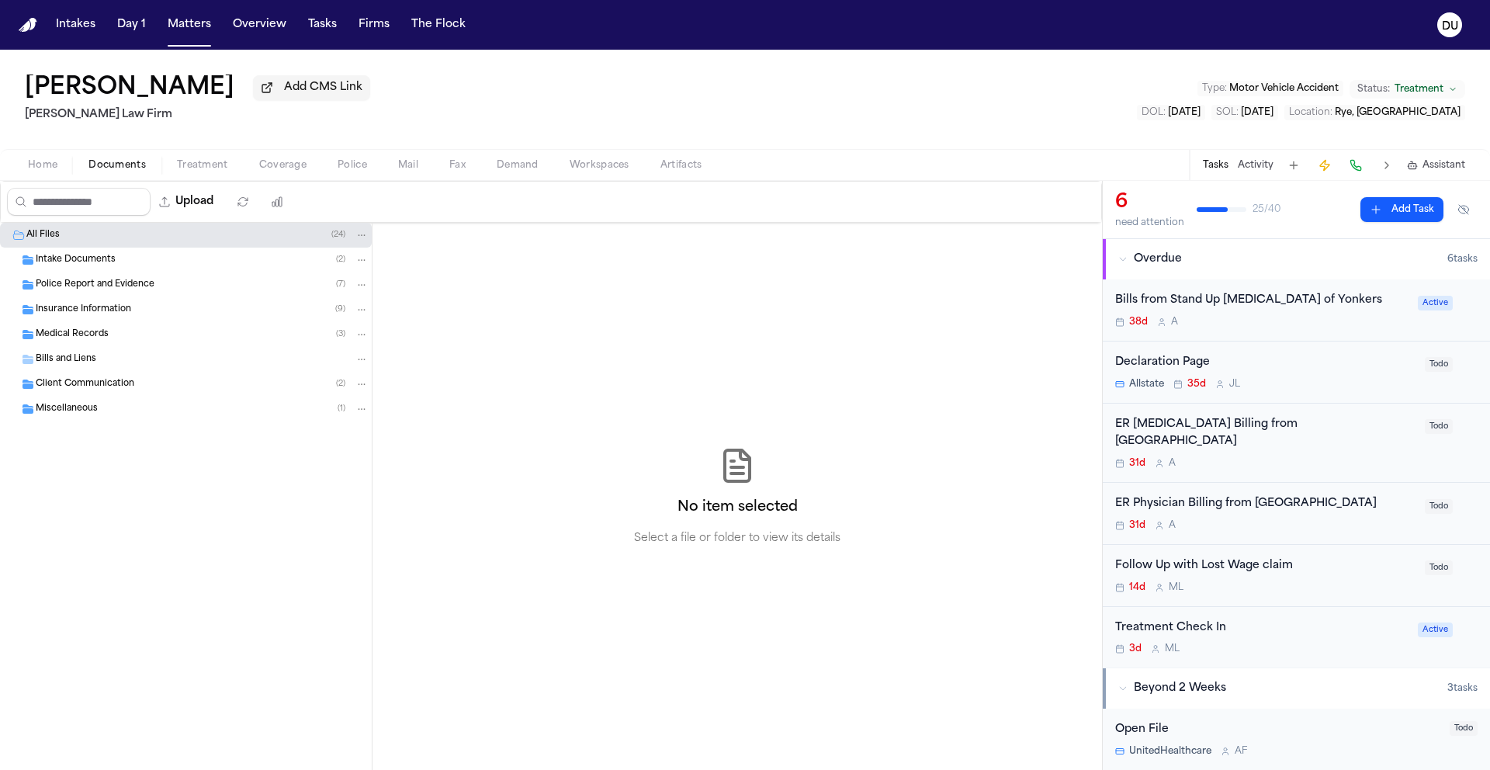
click at [74, 260] on span "Intake Documents" at bounding box center [76, 260] width 80 height 13
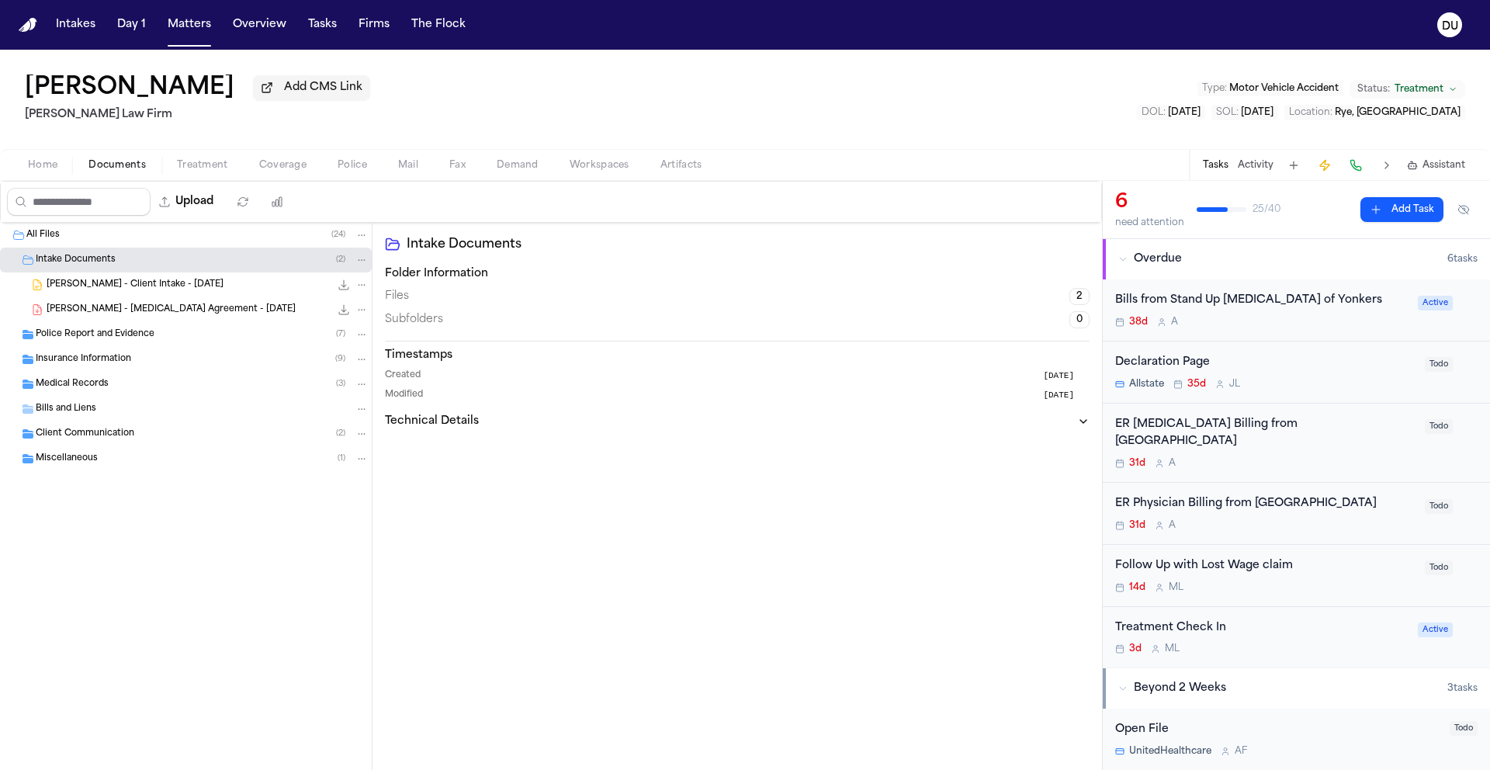
click at [125, 288] on span "M. Taylor - Client Intake - 6.5.25" at bounding box center [135, 285] width 177 height 13
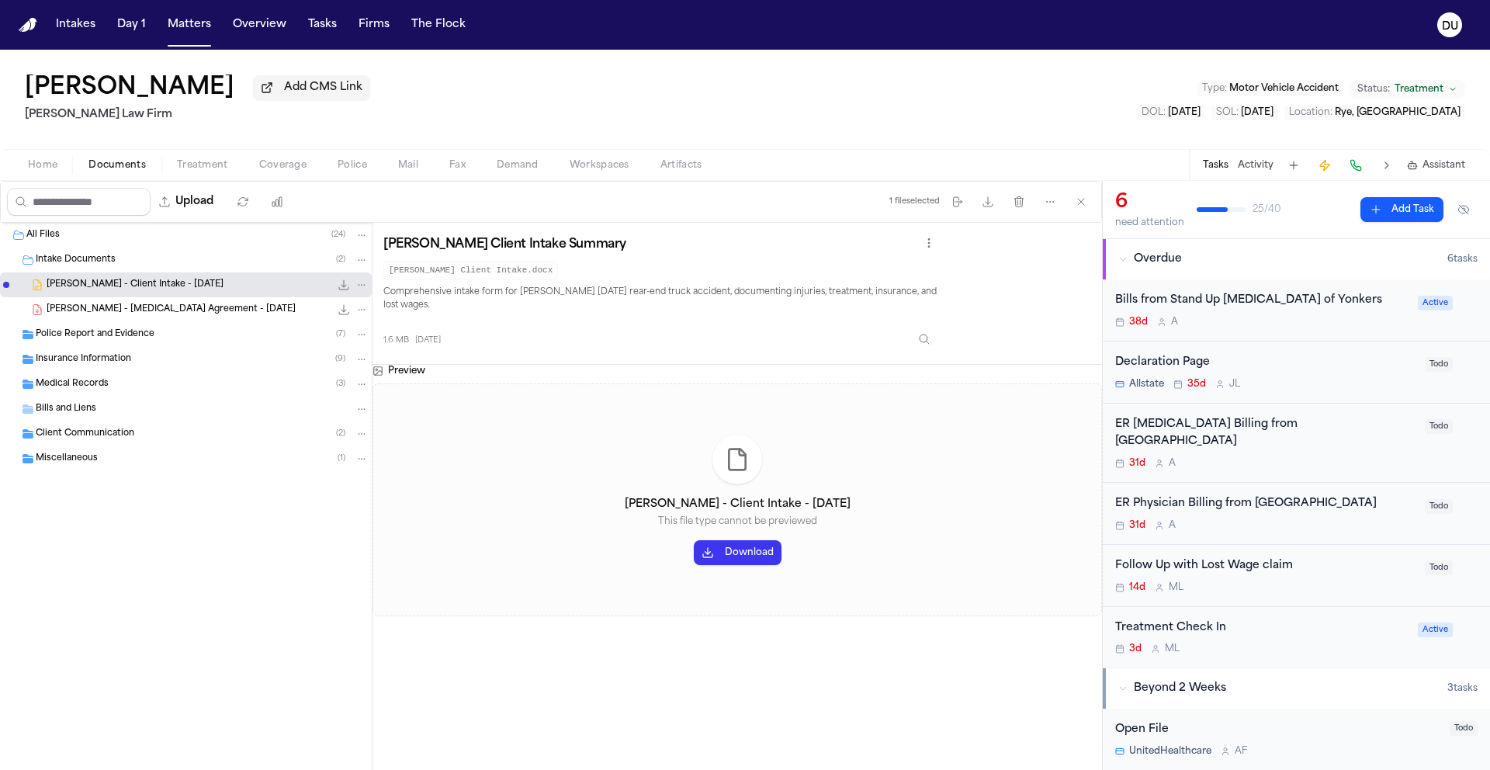
click at [95, 354] on div "Insurance Information ( 9 )" at bounding box center [186, 359] width 372 height 25
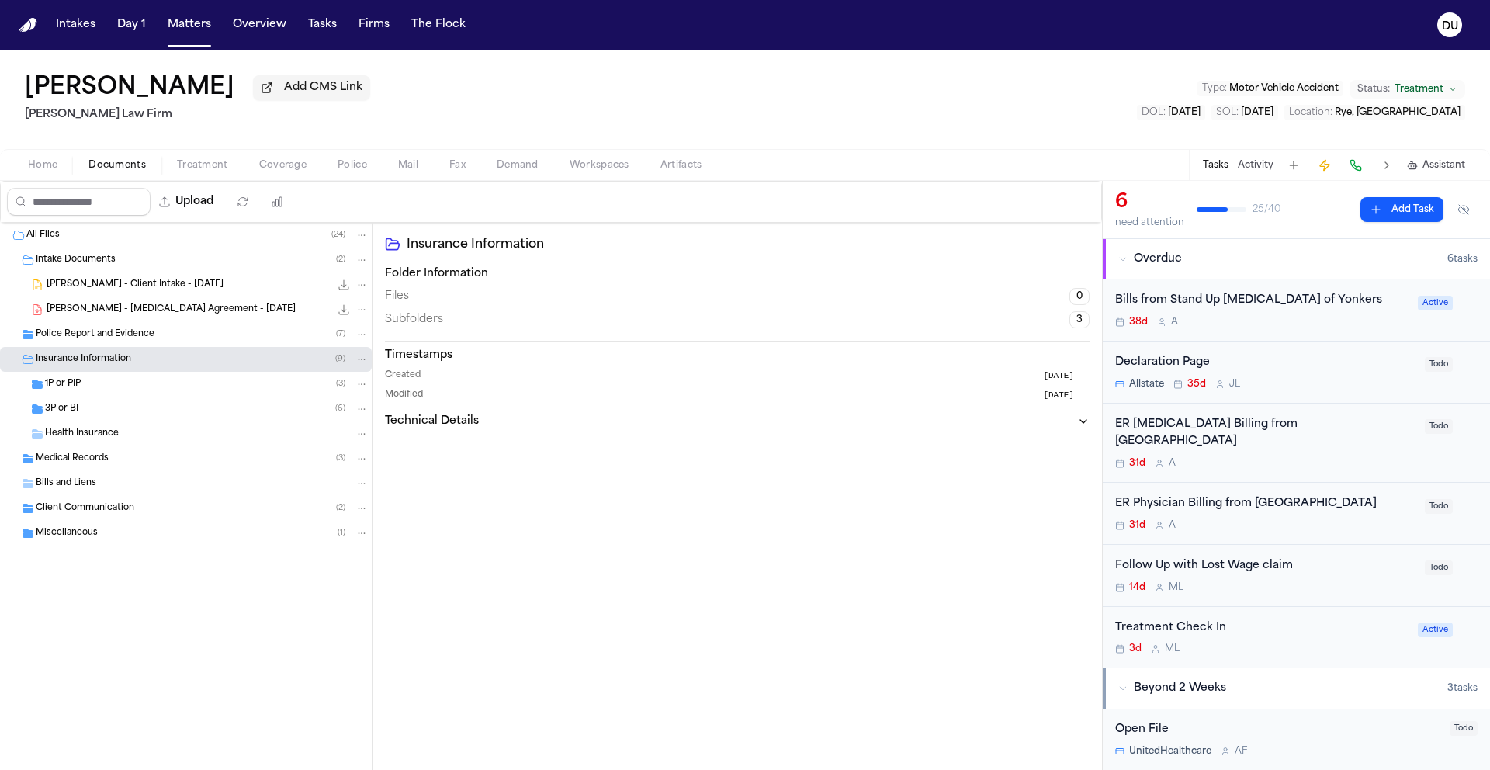
click at [63, 464] on span "Medical Records" at bounding box center [72, 458] width 73 height 13
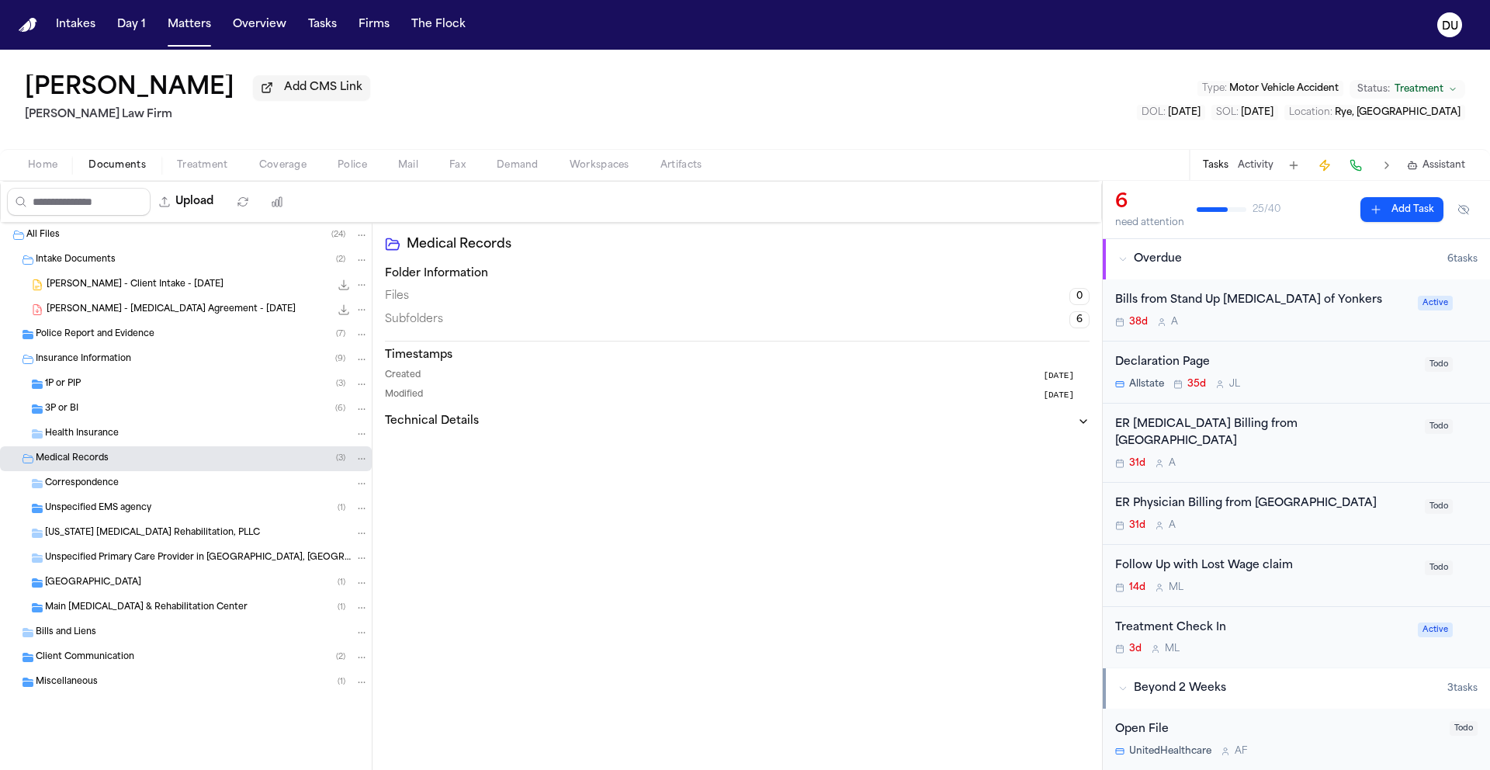
click at [1240, 309] on div "Bills from Stand Up MRI of Yonkers" at bounding box center [1261, 301] width 293 height 18
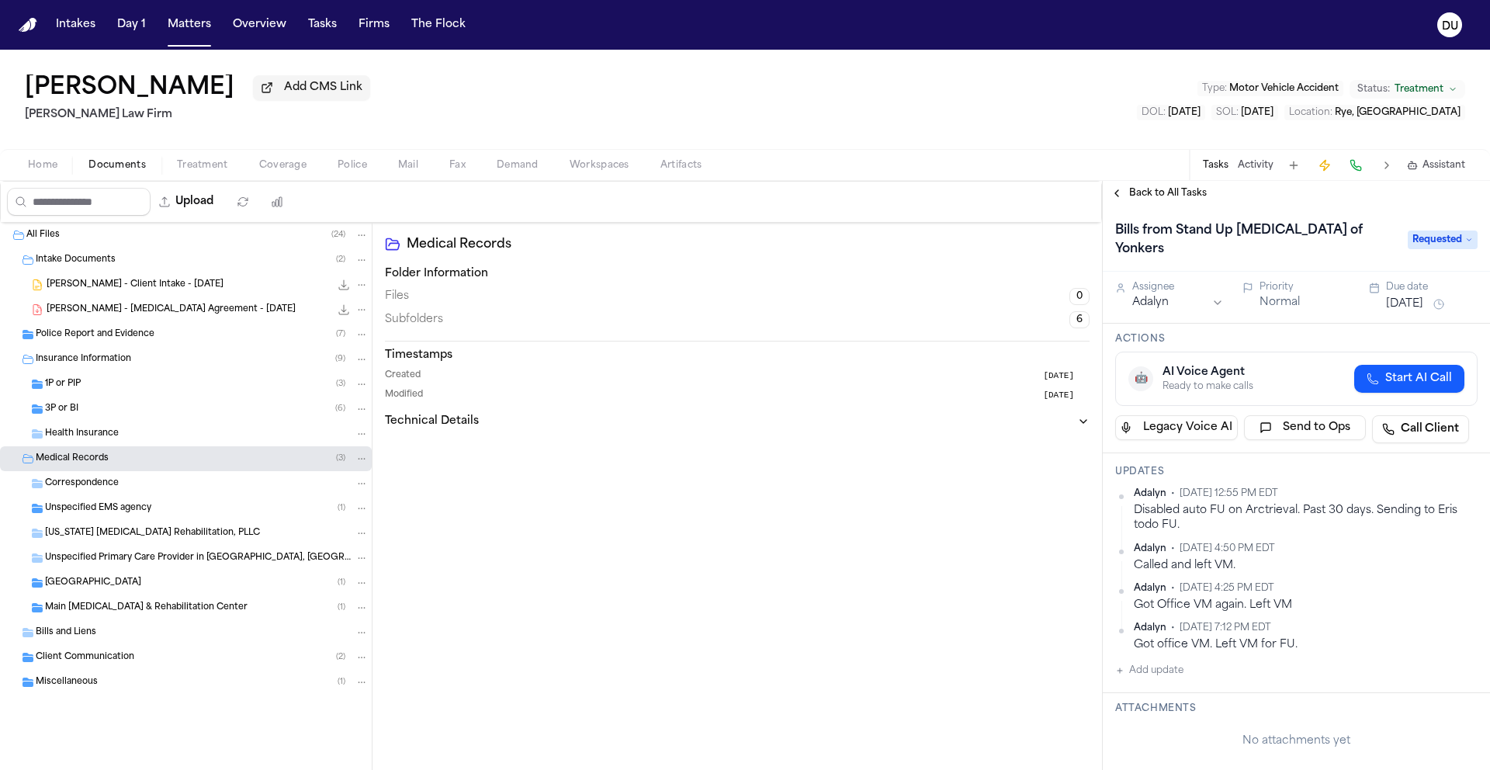
click at [1141, 661] on button "Add update" at bounding box center [1149, 670] width 68 height 19
click at [1198, 670] on textarea "Add your update" at bounding box center [1305, 682] width 331 height 31
paste textarea "**********"
drag, startPoint x: 1155, startPoint y: 661, endPoint x: 1117, endPoint y: 659, distance: 38.1
click at [1117, 661] on div "**********" at bounding box center [1296, 698] width 362 height 74
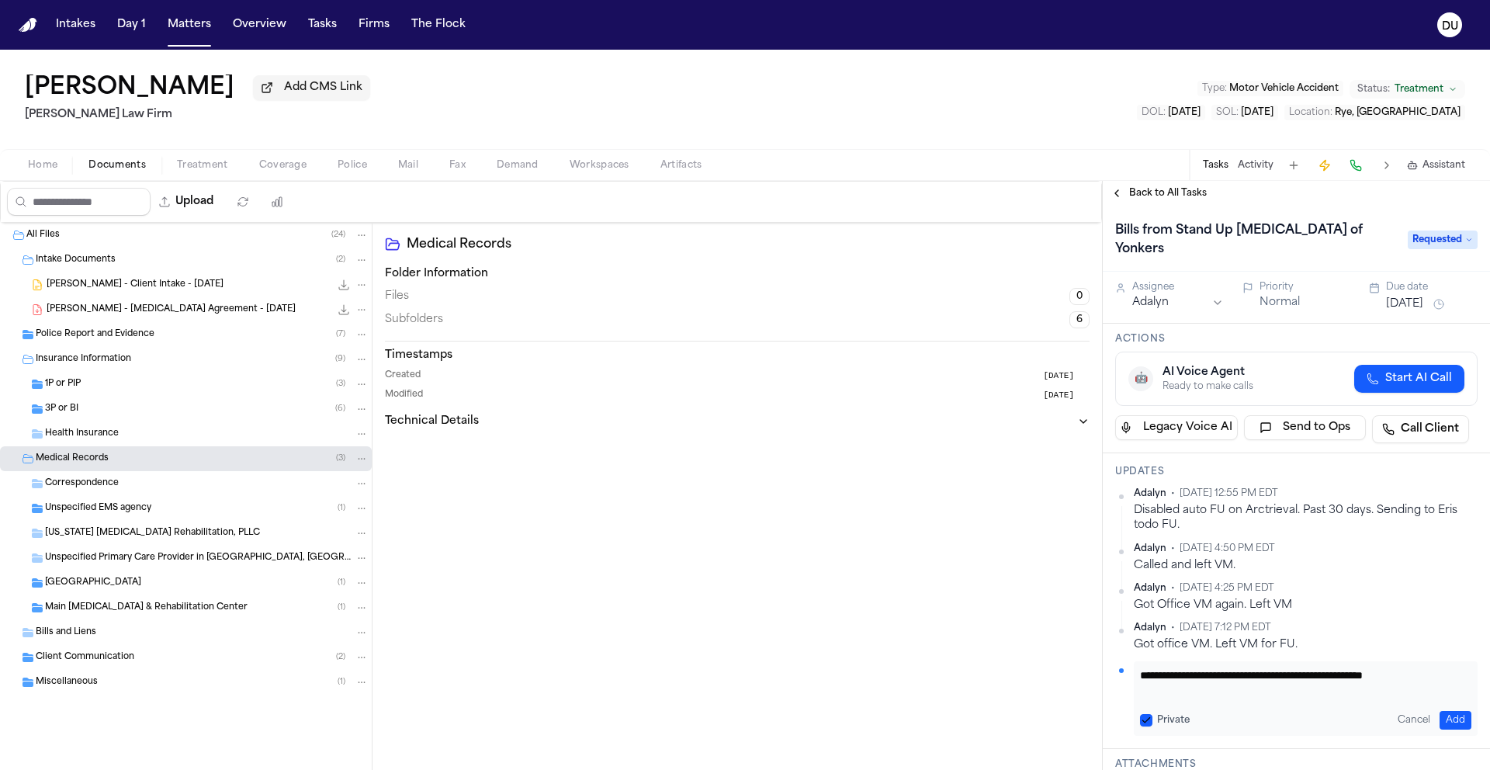
type textarea "**********"
click at [1439, 711] on button "Add" at bounding box center [1455, 720] width 32 height 19
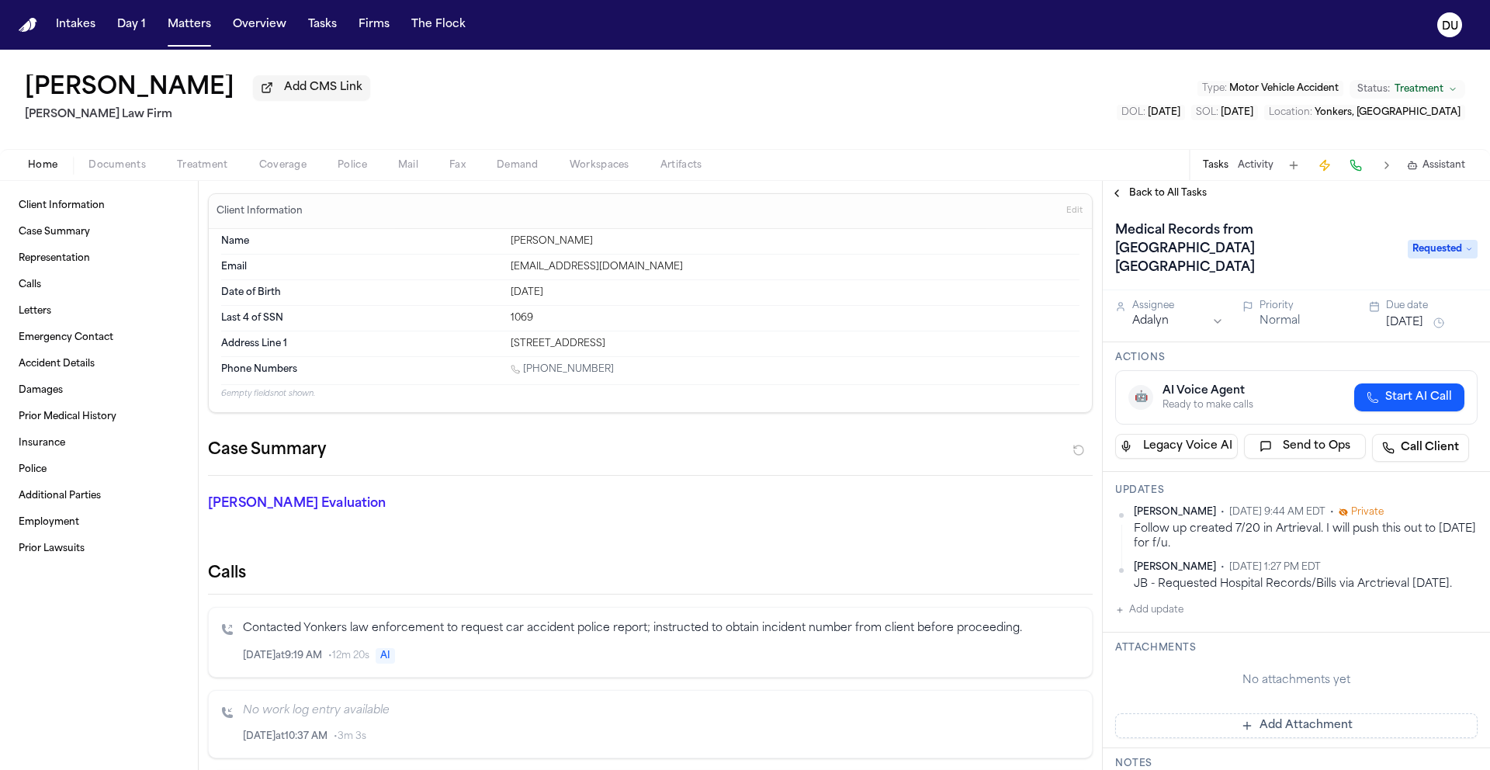
click at [1279, 229] on h1 "Medical Records from St. John's Riverside Hospital Yonkers" at bounding box center [1253, 249] width 289 height 62
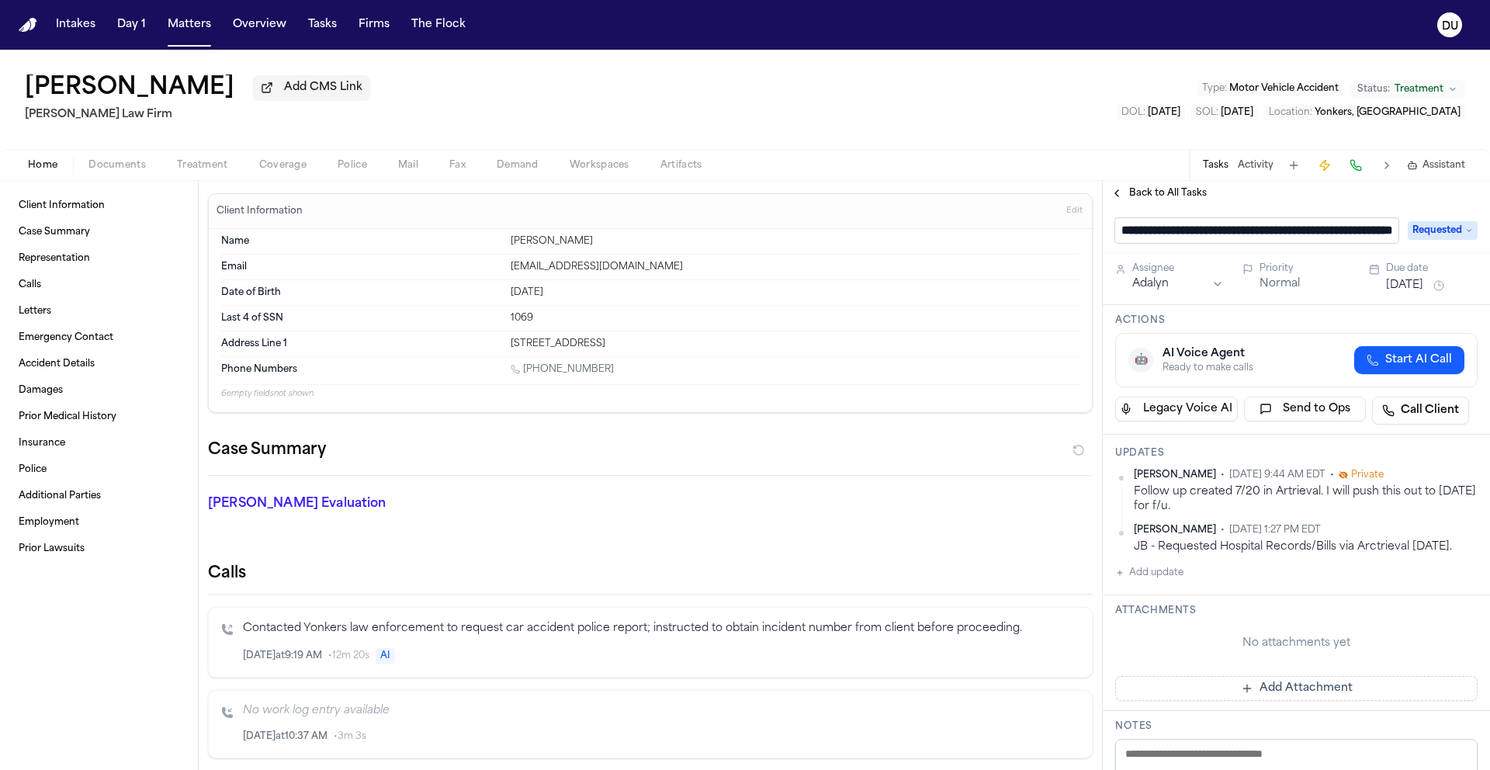
scroll to position [0, 109]
drag, startPoint x: 1156, startPoint y: 234, endPoint x: 1390, endPoint y: 239, distance: 233.6
click at [1390, 239] on div "**********" at bounding box center [1296, 230] width 362 height 25
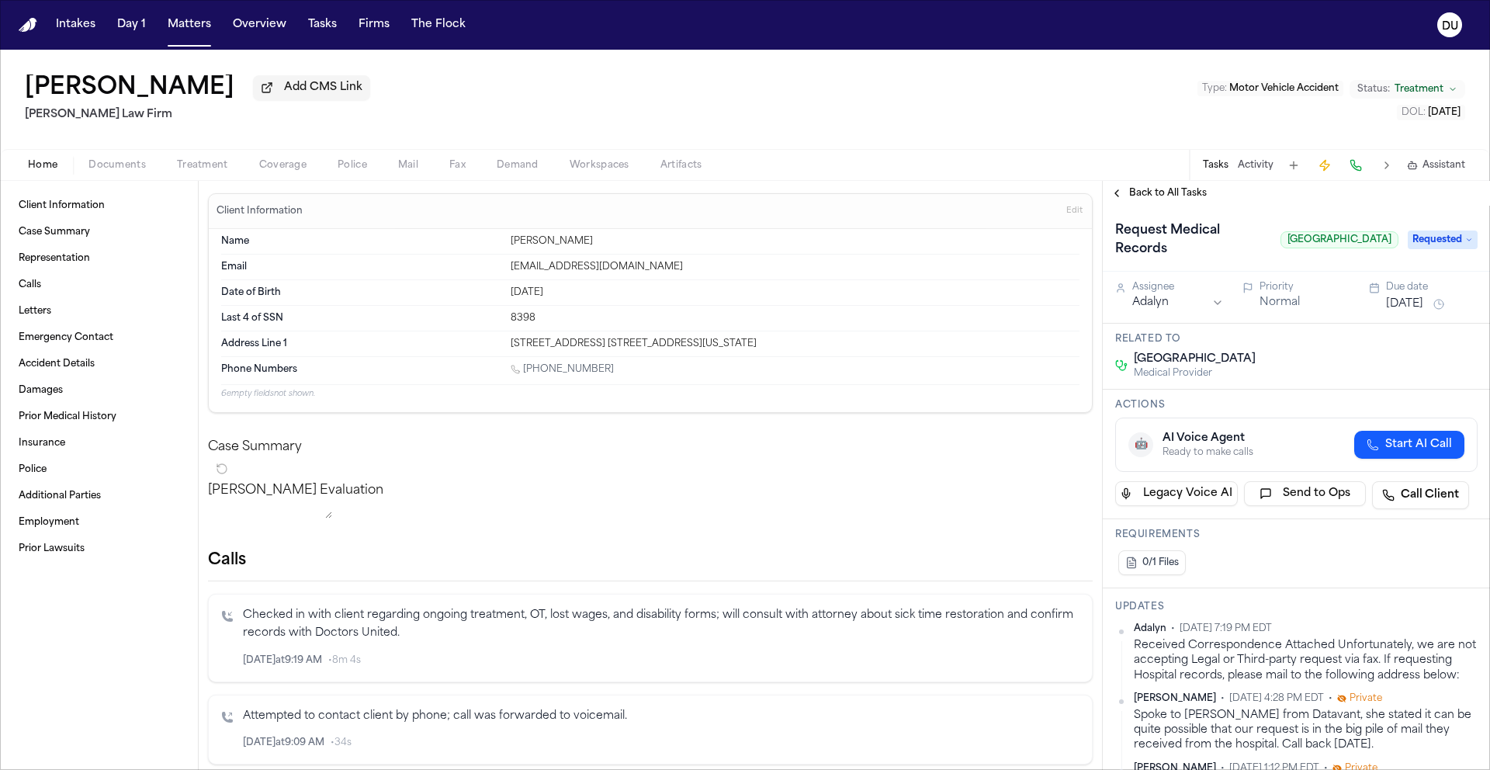
scroll to position [306, 0]
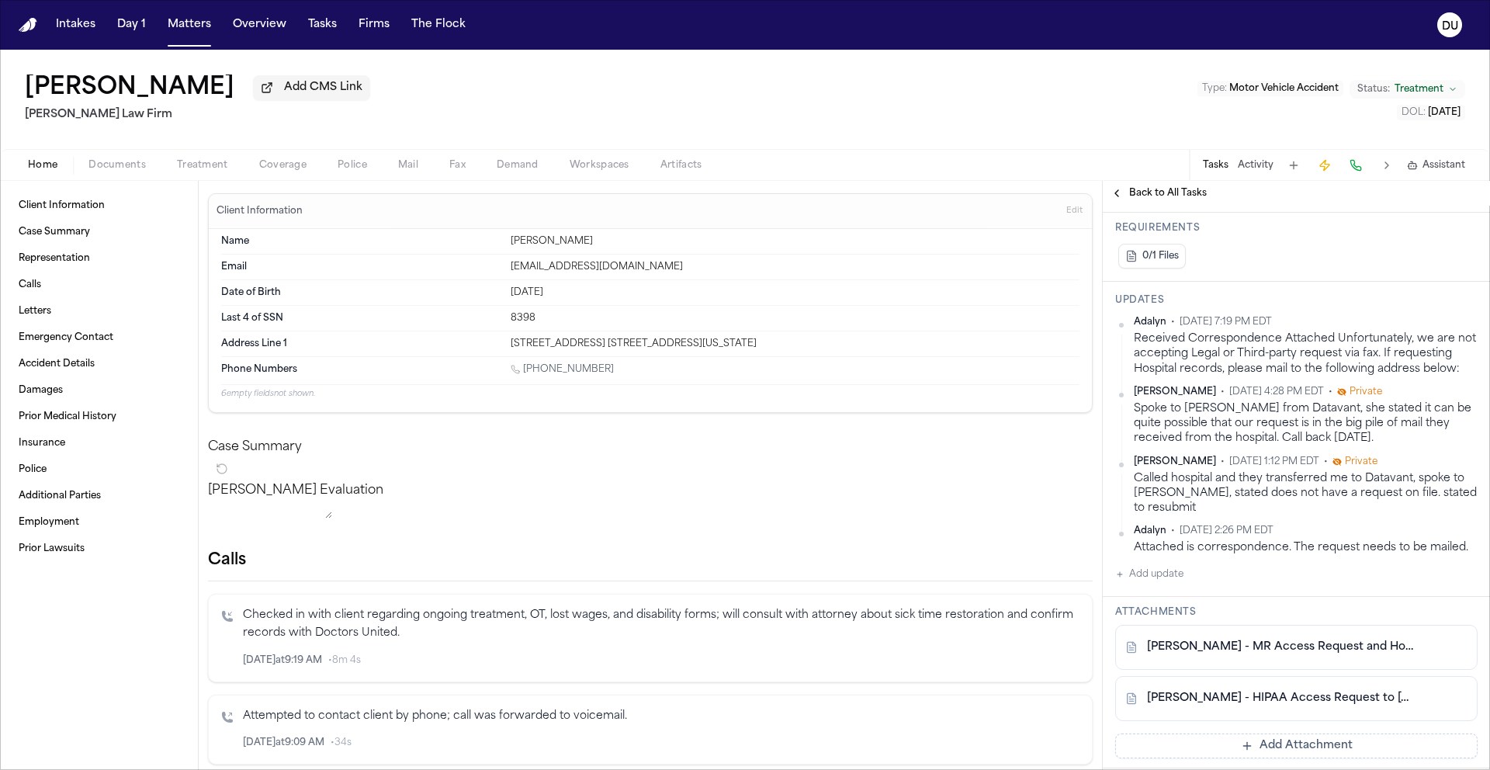
drag, startPoint x: 1162, startPoint y: 597, endPoint x: 1407, endPoint y: 551, distance: 248.7
click at [1163, 583] on button "Add update" at bounding box center [1149, 574] width 68 height 19
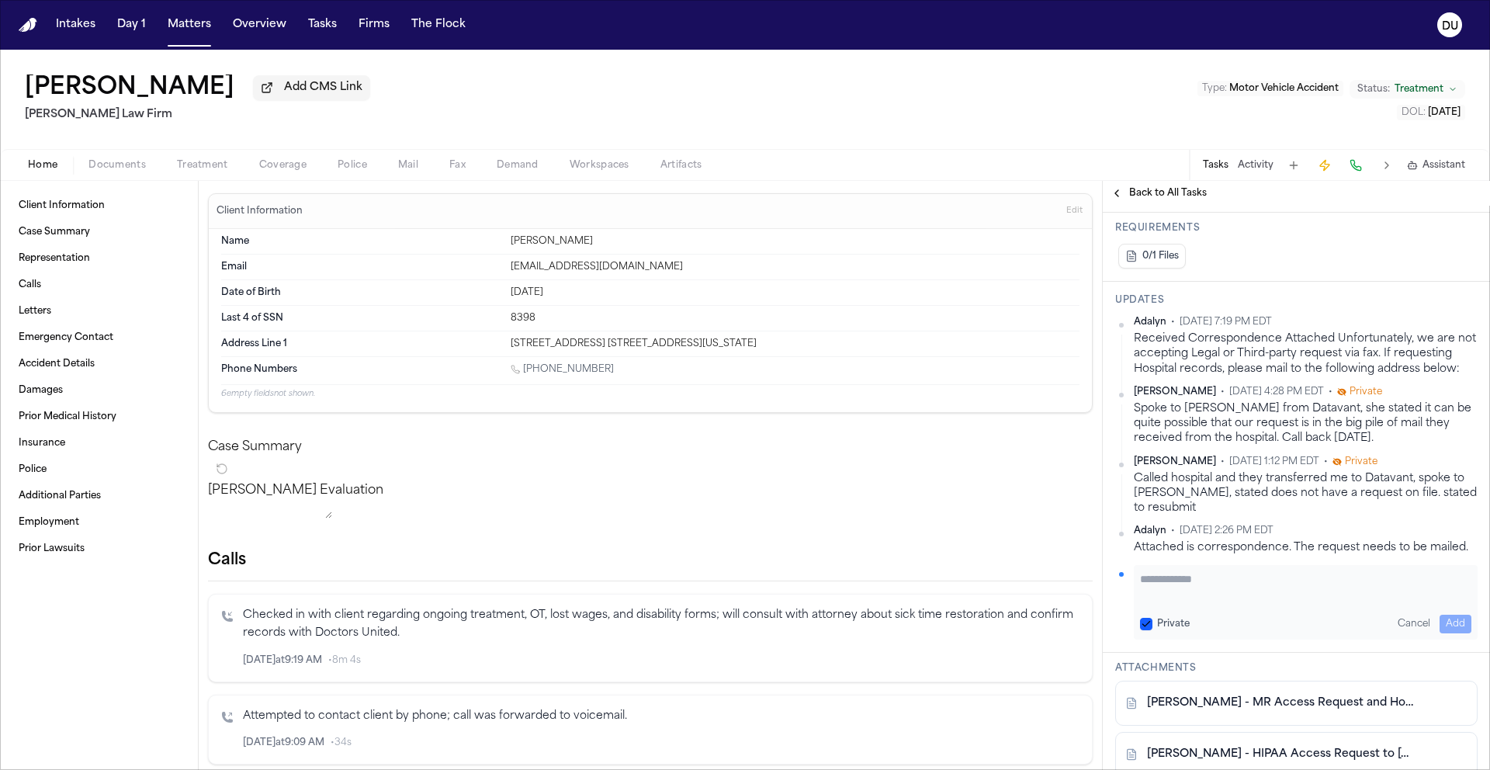
click at [1198, 599] on textarea "Add your update" at bounding box center [1305, 586] width 331 height 31
paste textarea "**********"
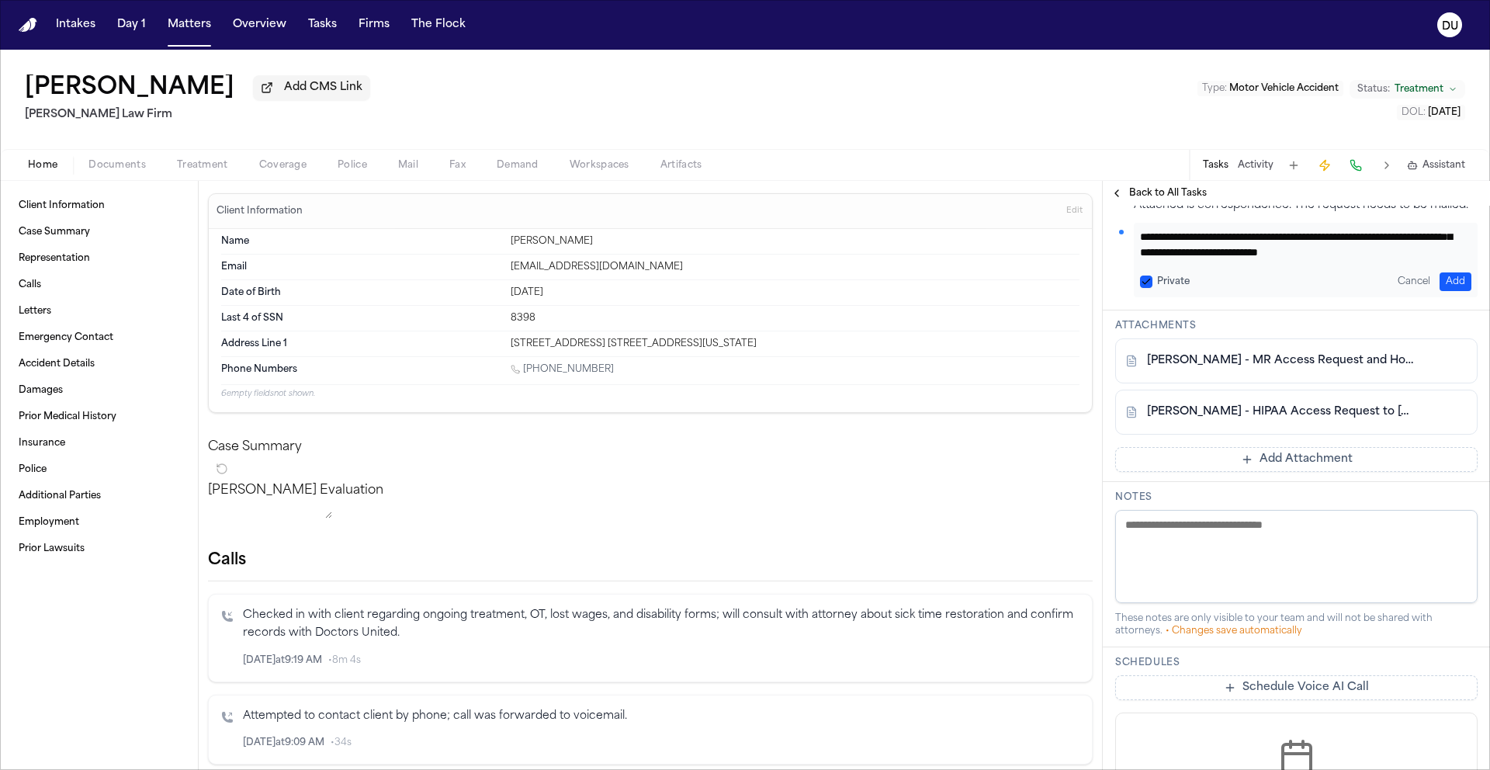
scroll to position [0, 0]
drag, startPoint x: 1224, startPoint y: 267, endPoint x: 1132, endPoint y: 251, distance: 93.0
click at [1132, 251] on div "**********" at bounding box center [1296, 260] width 362 height 74
type textarea "**********"
click at [1444, 291] on button "Add" at bounding box center [1455, 281] width 32 height 19
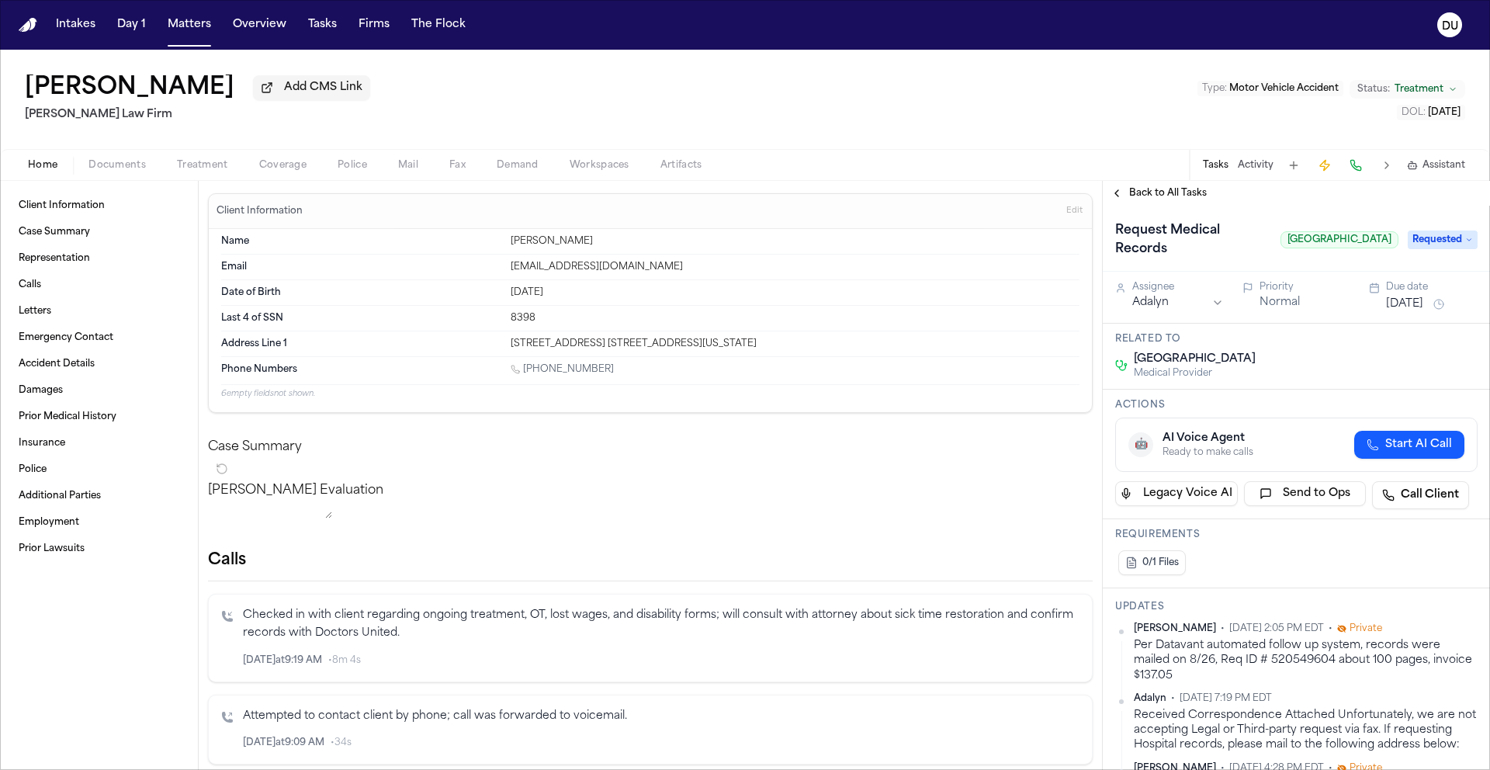
click at [1417, 312] on button "[DATE]" at bounding box center [1404, 304] width 37 height 16
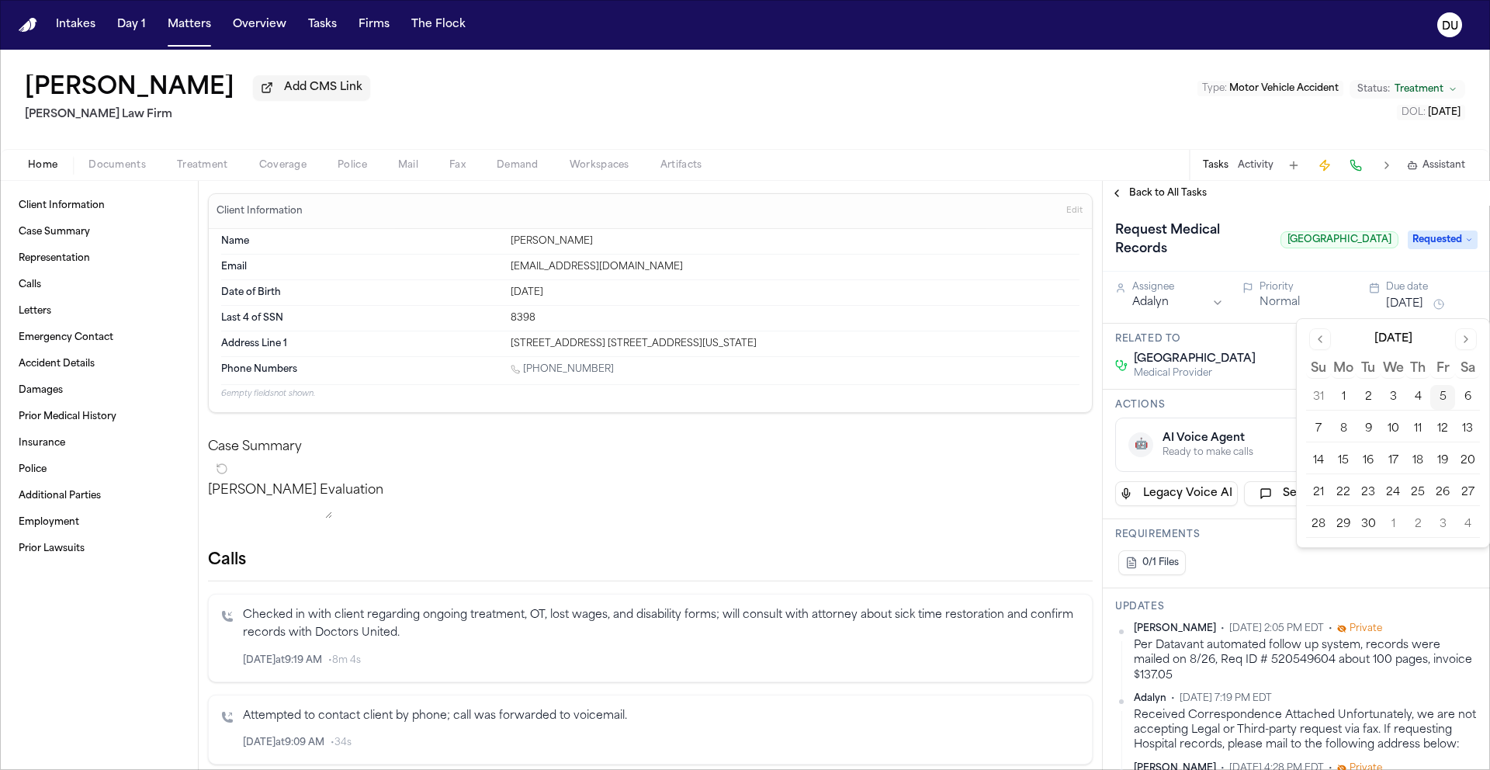
click at [1400, 427] on button "10" at bounding box center [1392, 429] width 25 height 25
click at [1331, 215] on div "Request Medical Records White Plains Hospital Requested" at bounding box center [1296, 239] width 387 height 66
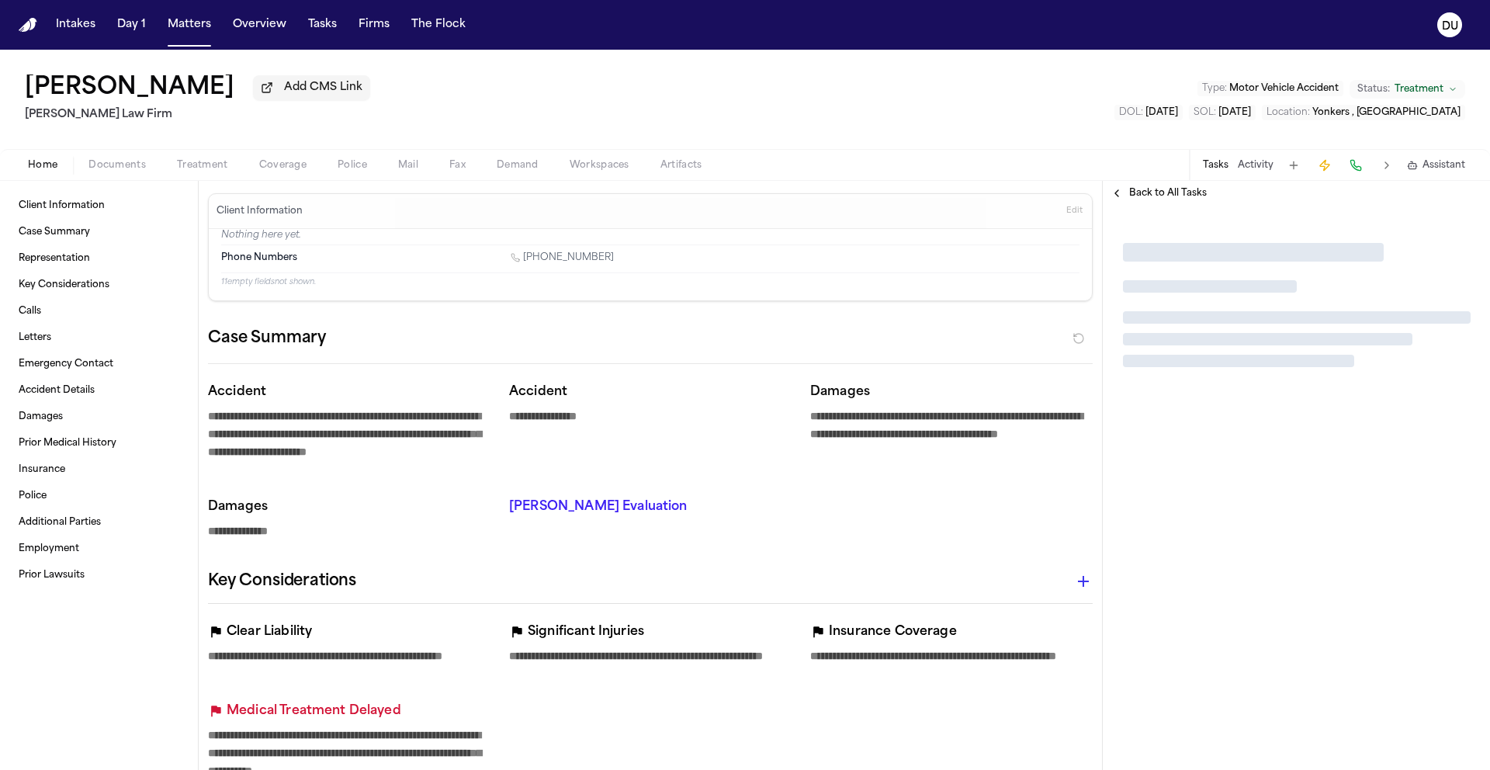
type textarea "*"
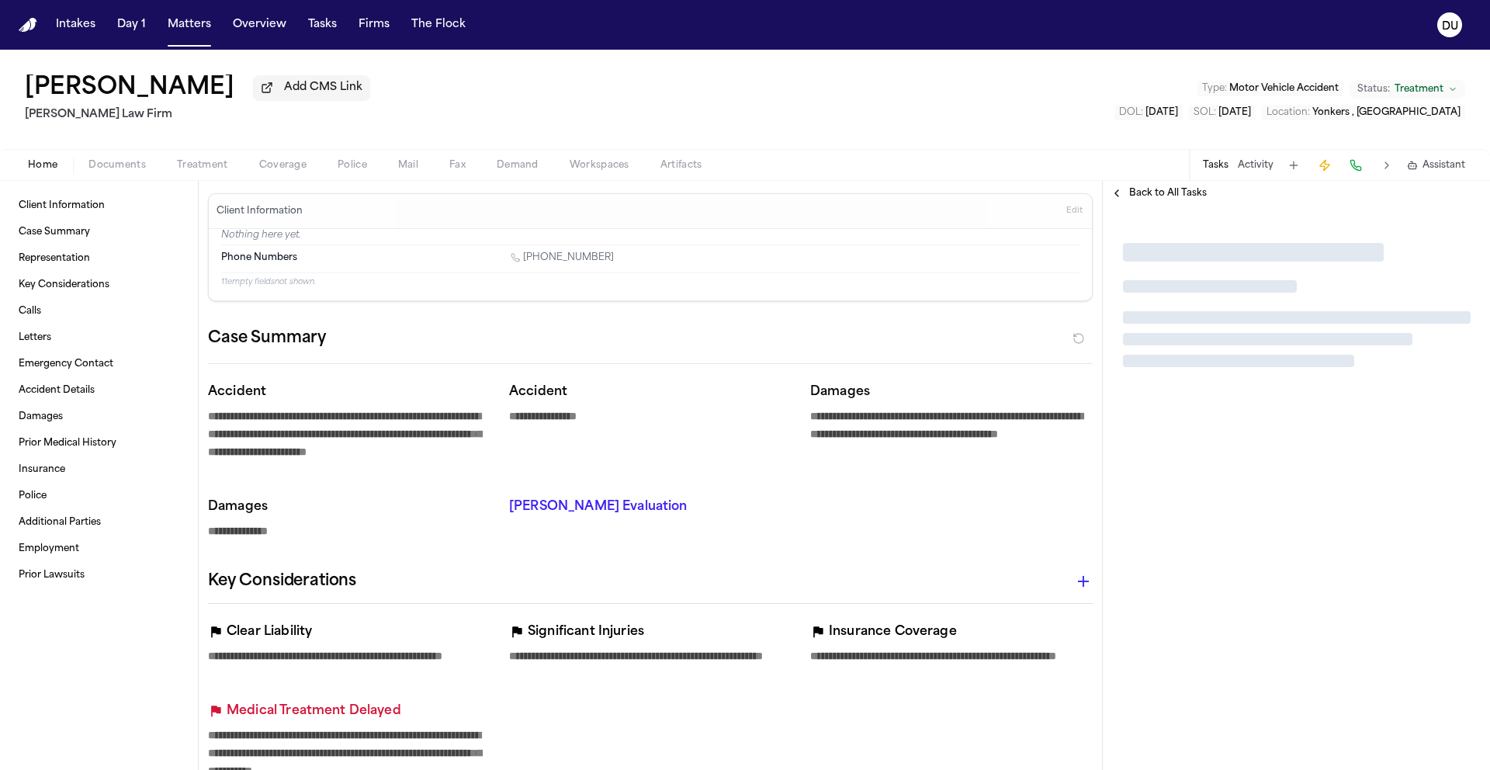
type textarea "*"
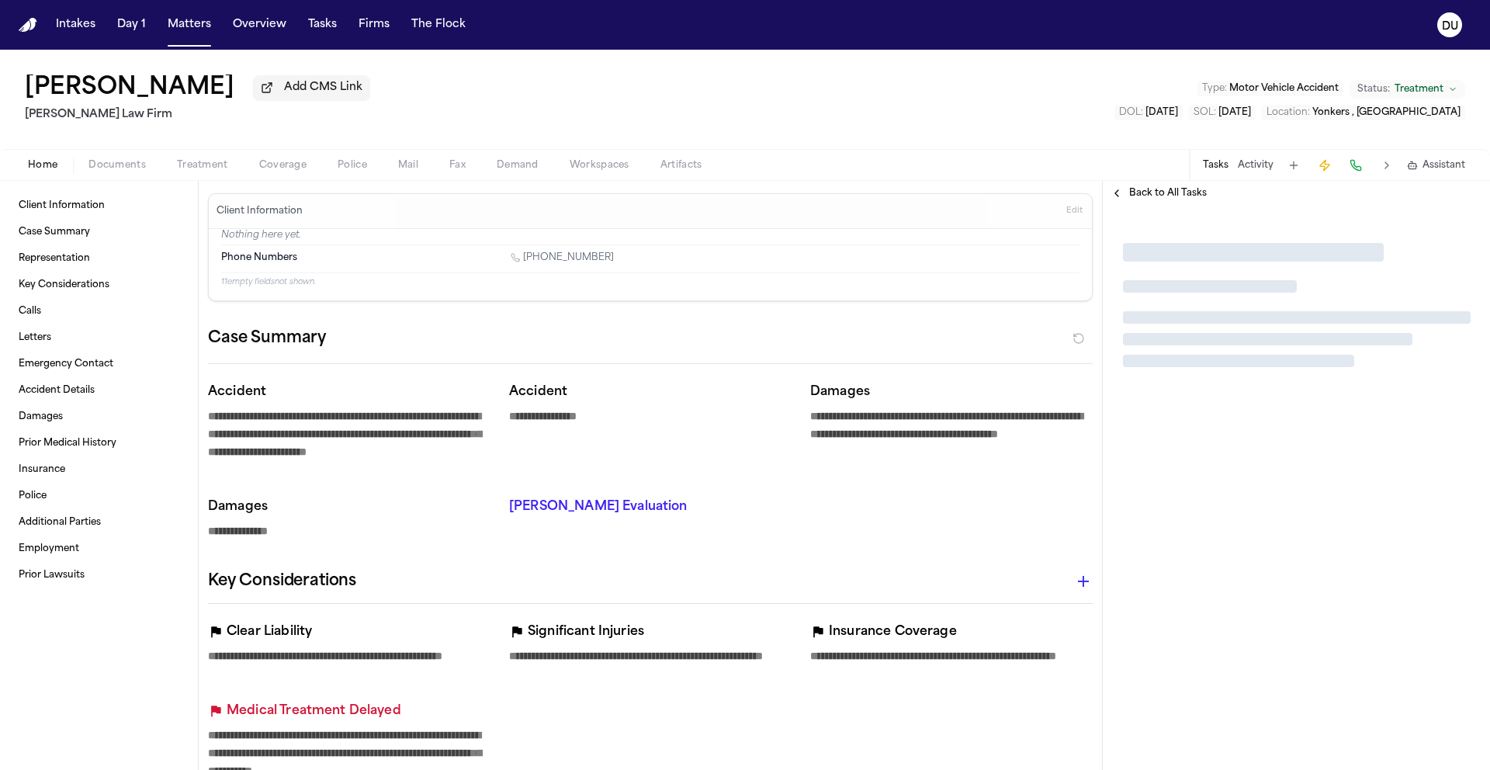
type textarea "*"
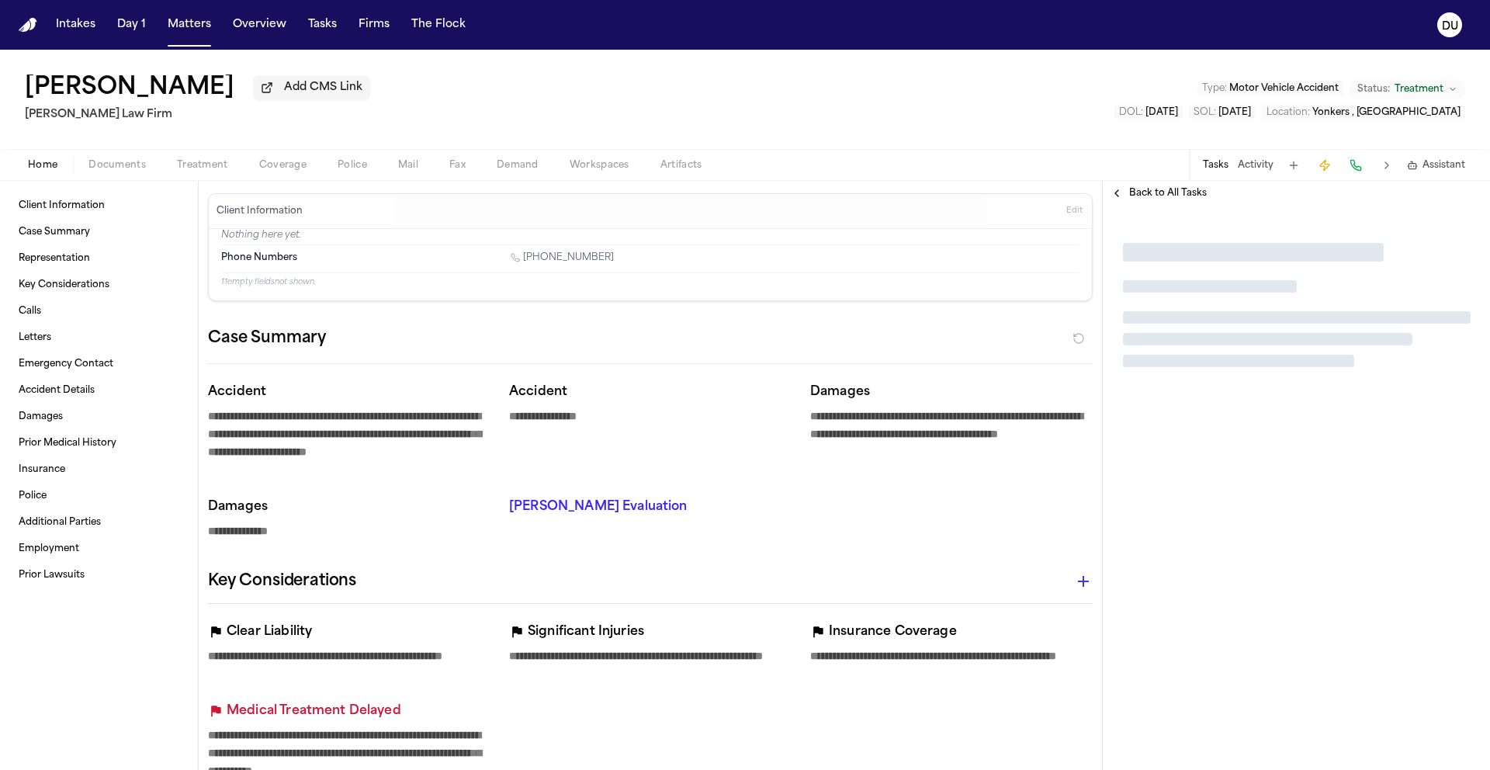
type textarea "*"
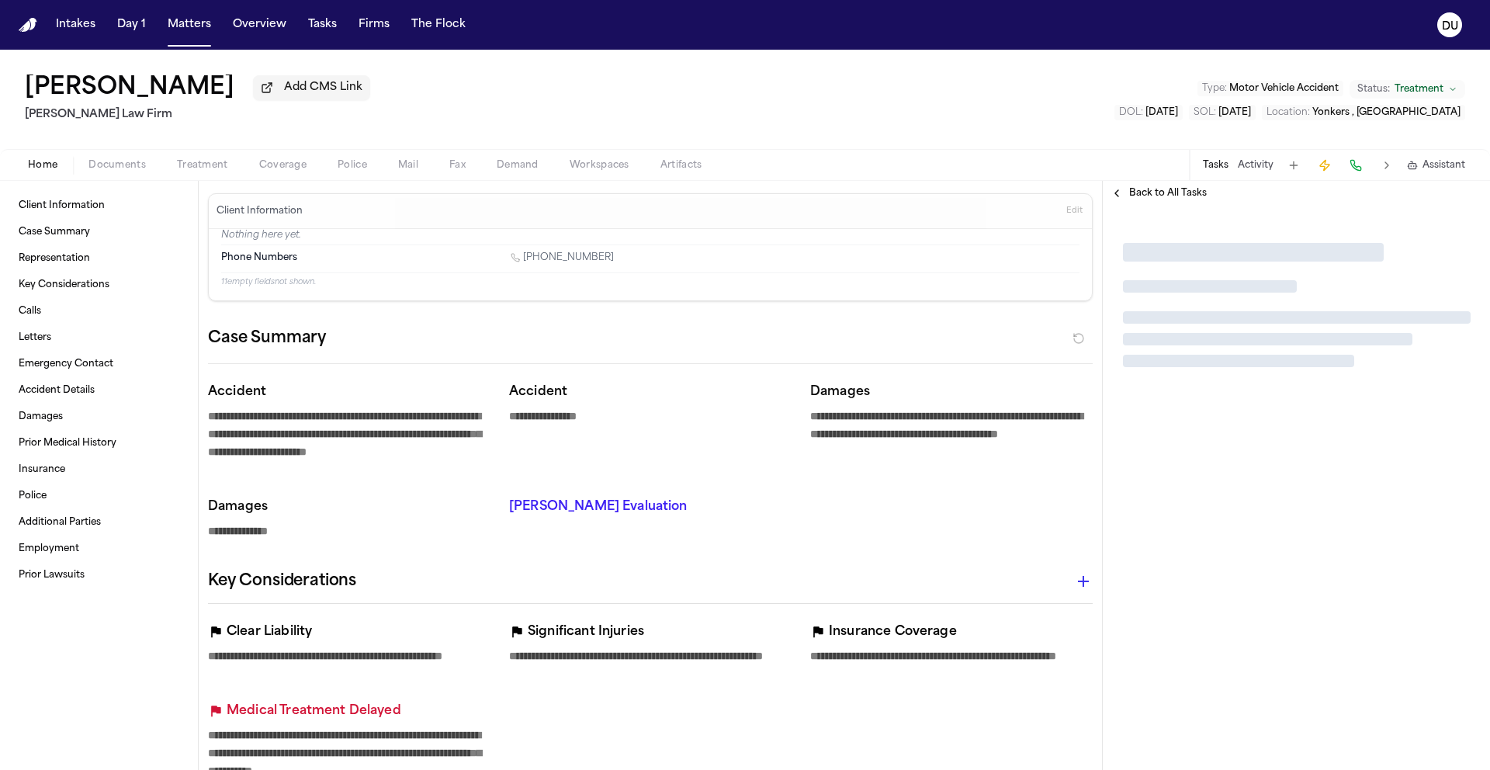
type textarea "*"
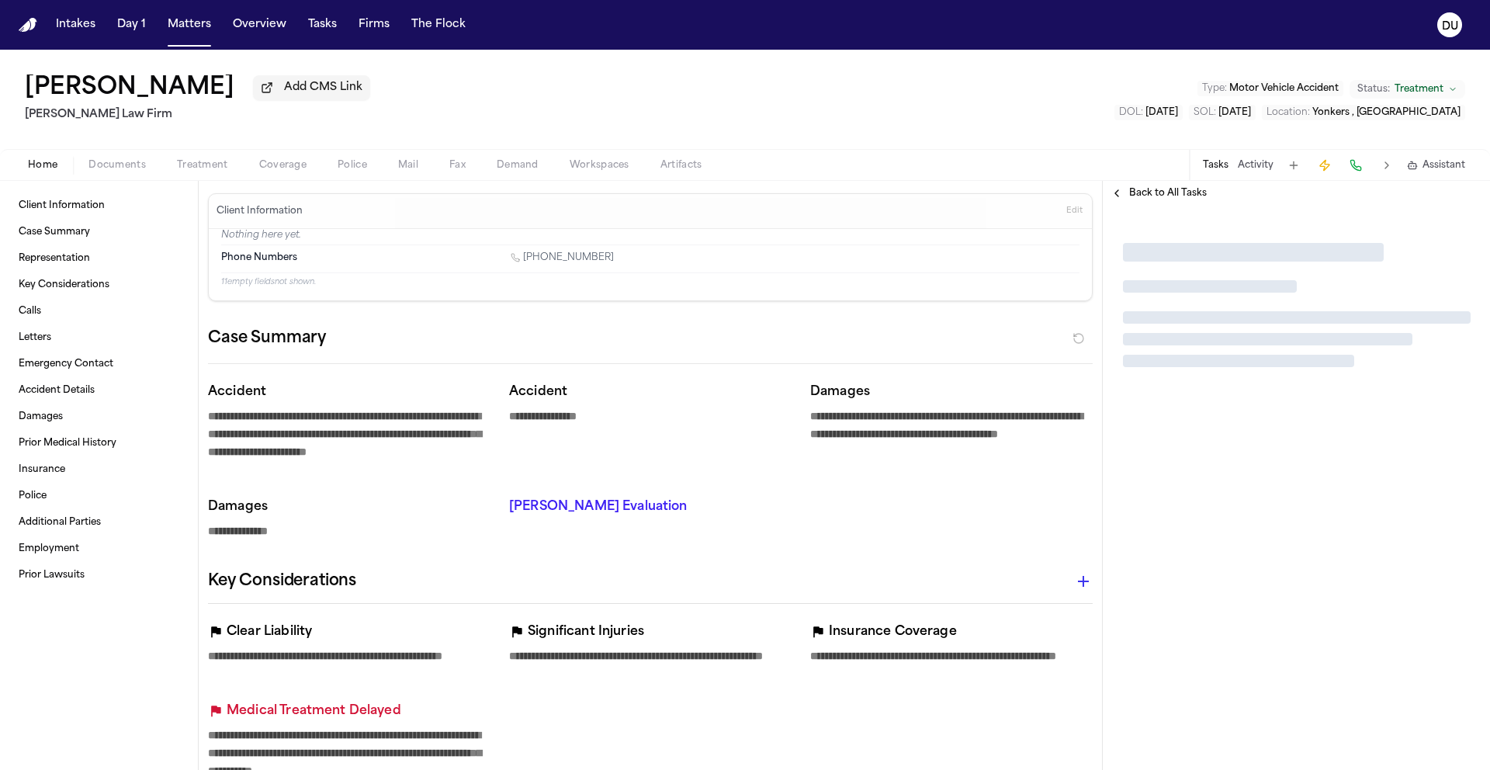
type textarea "*"
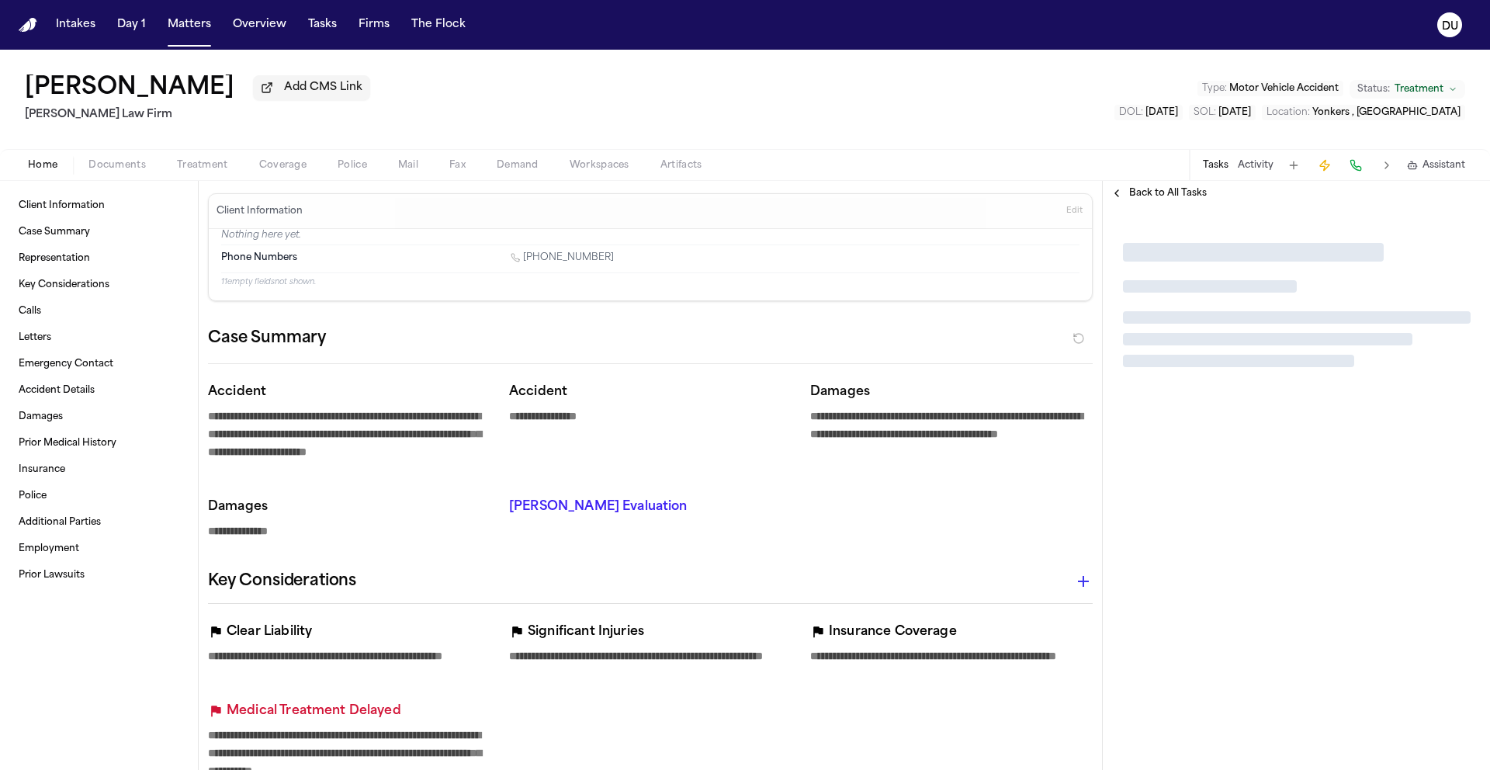
type textarea "*"
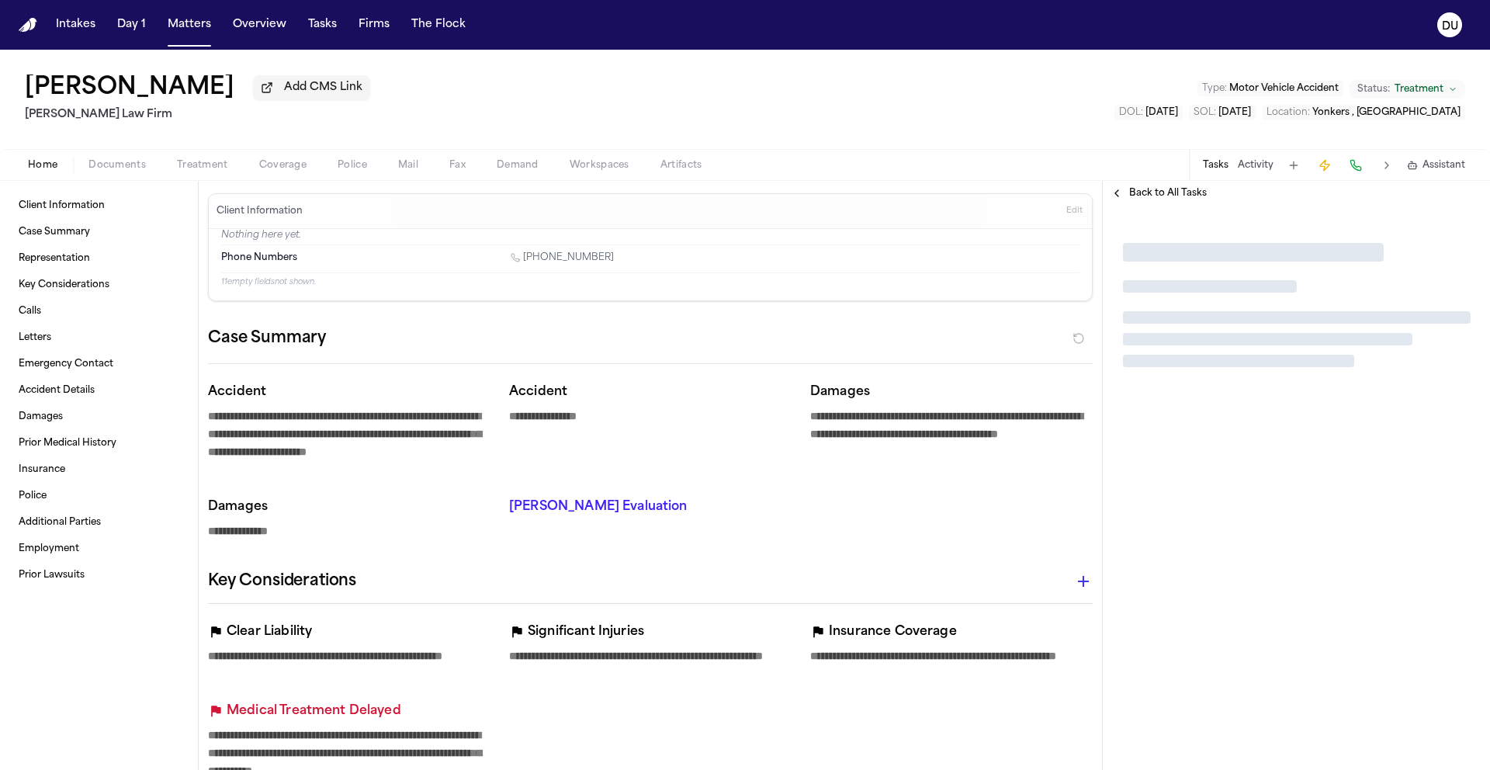
type textarea "*"
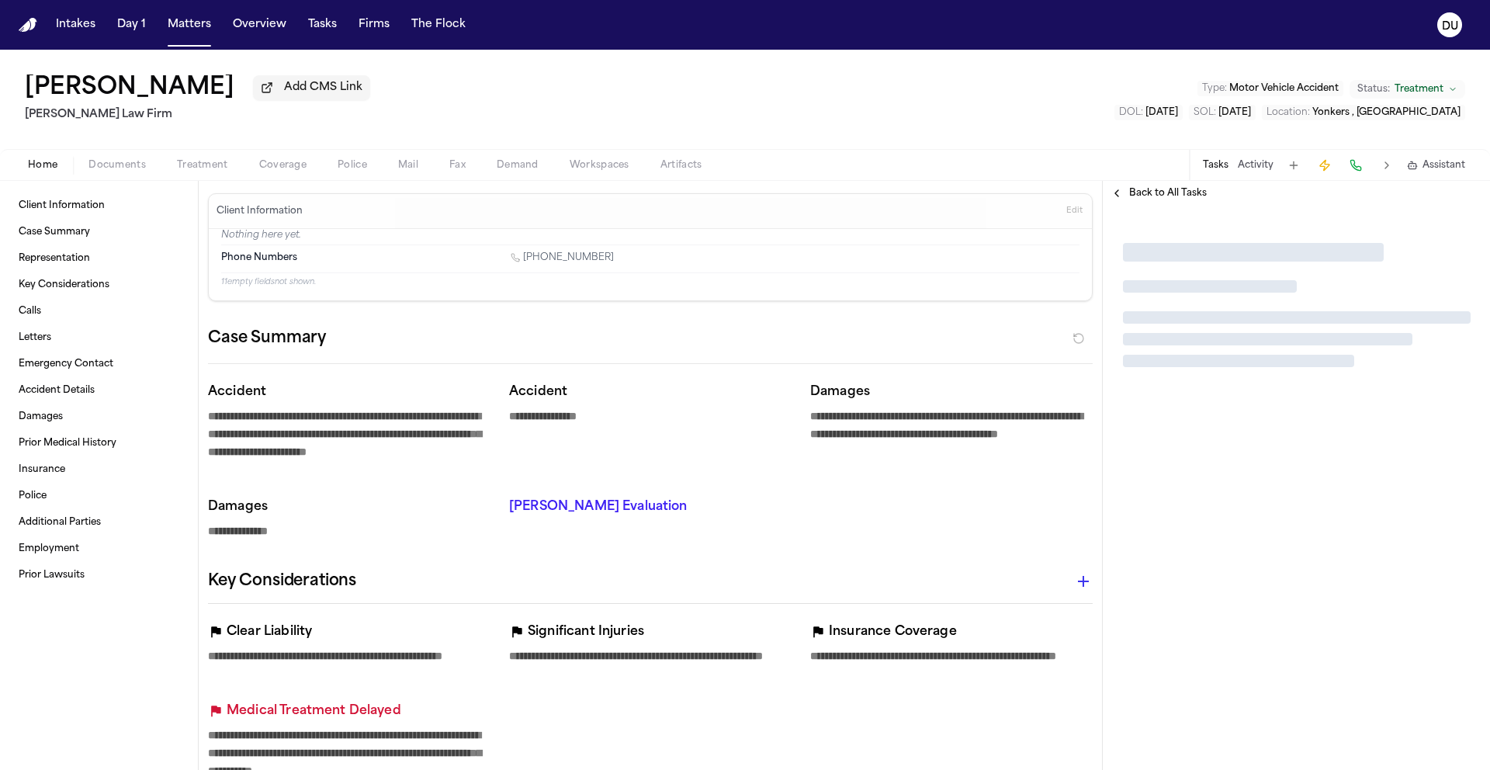
type textarea "*"
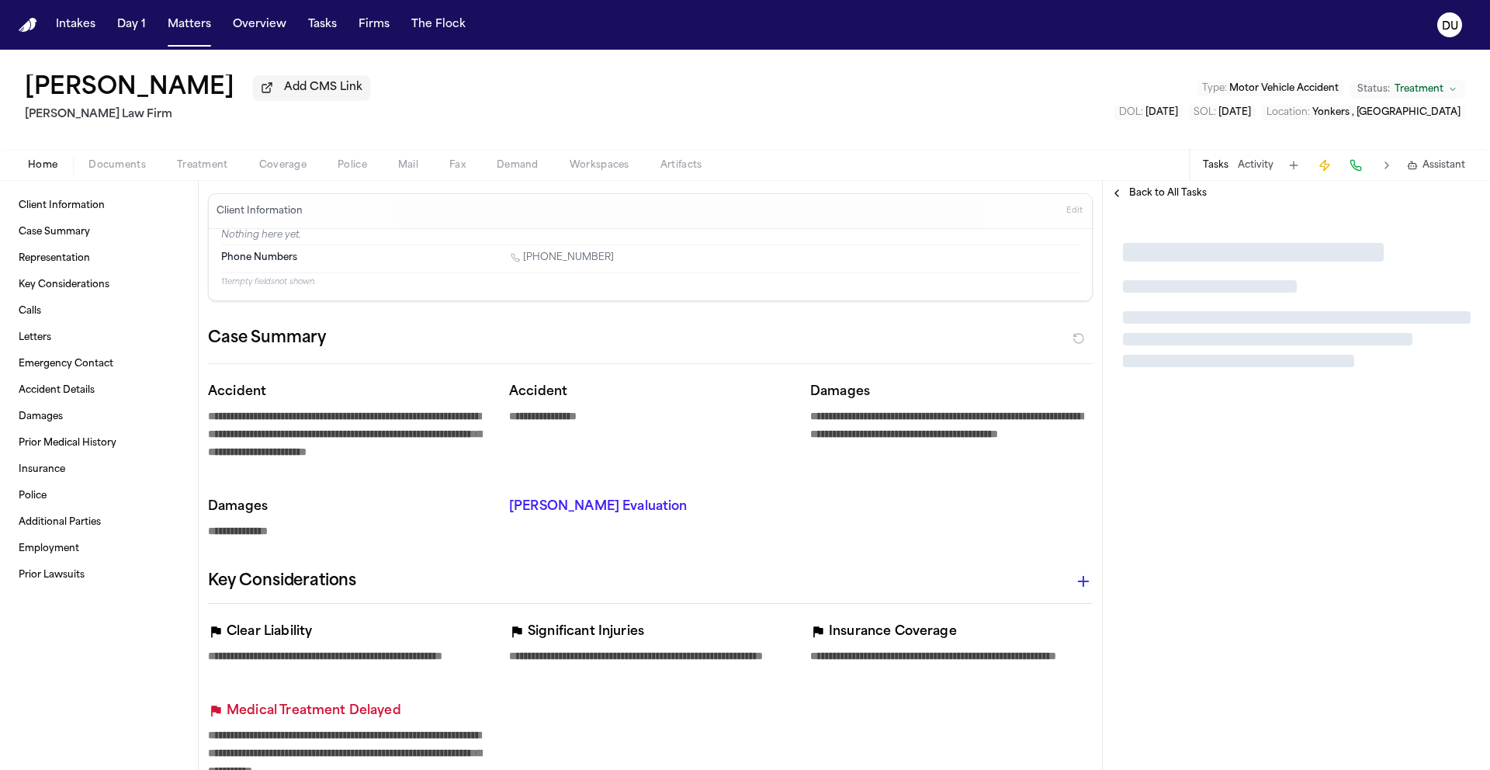
type textarea "*"
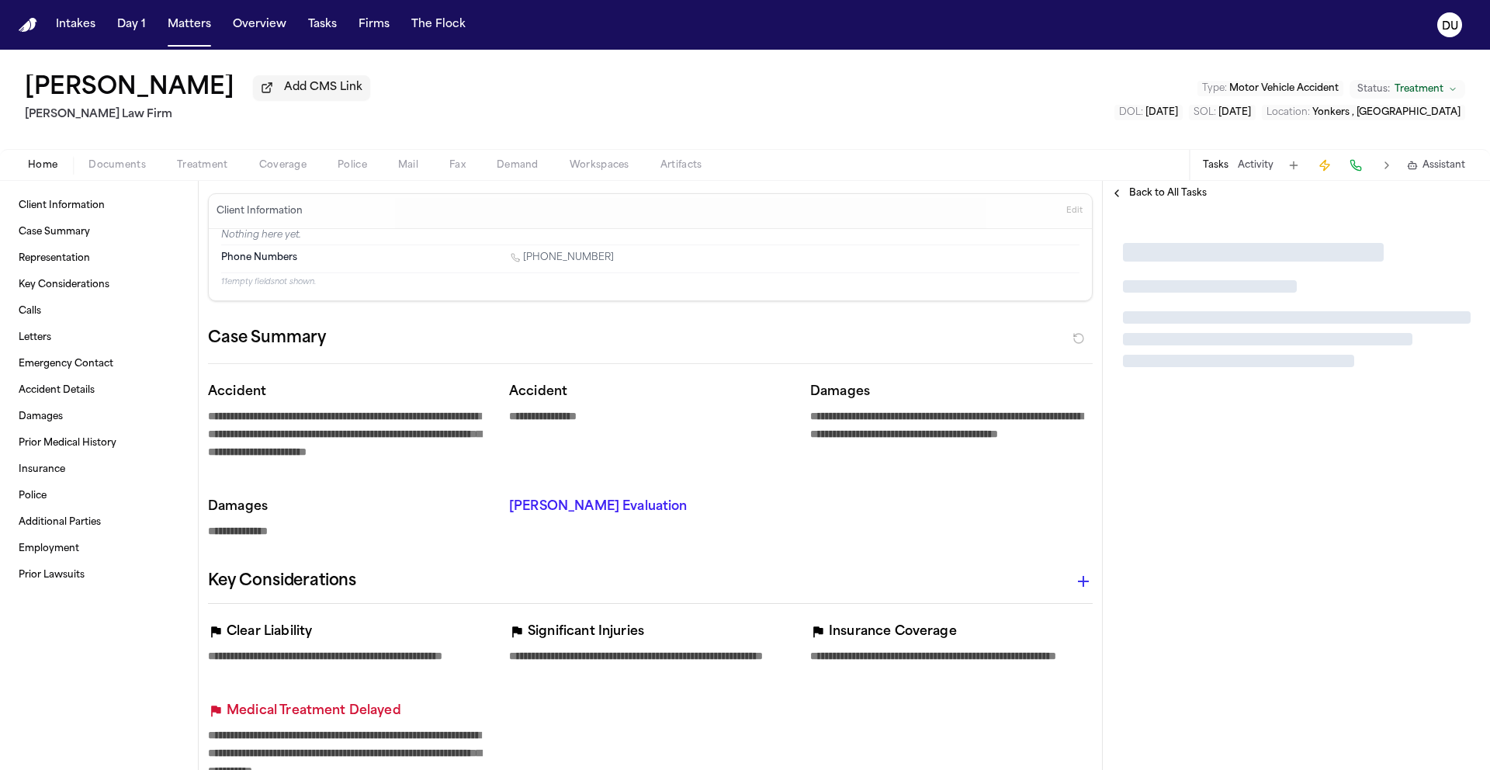
type textarea "*"
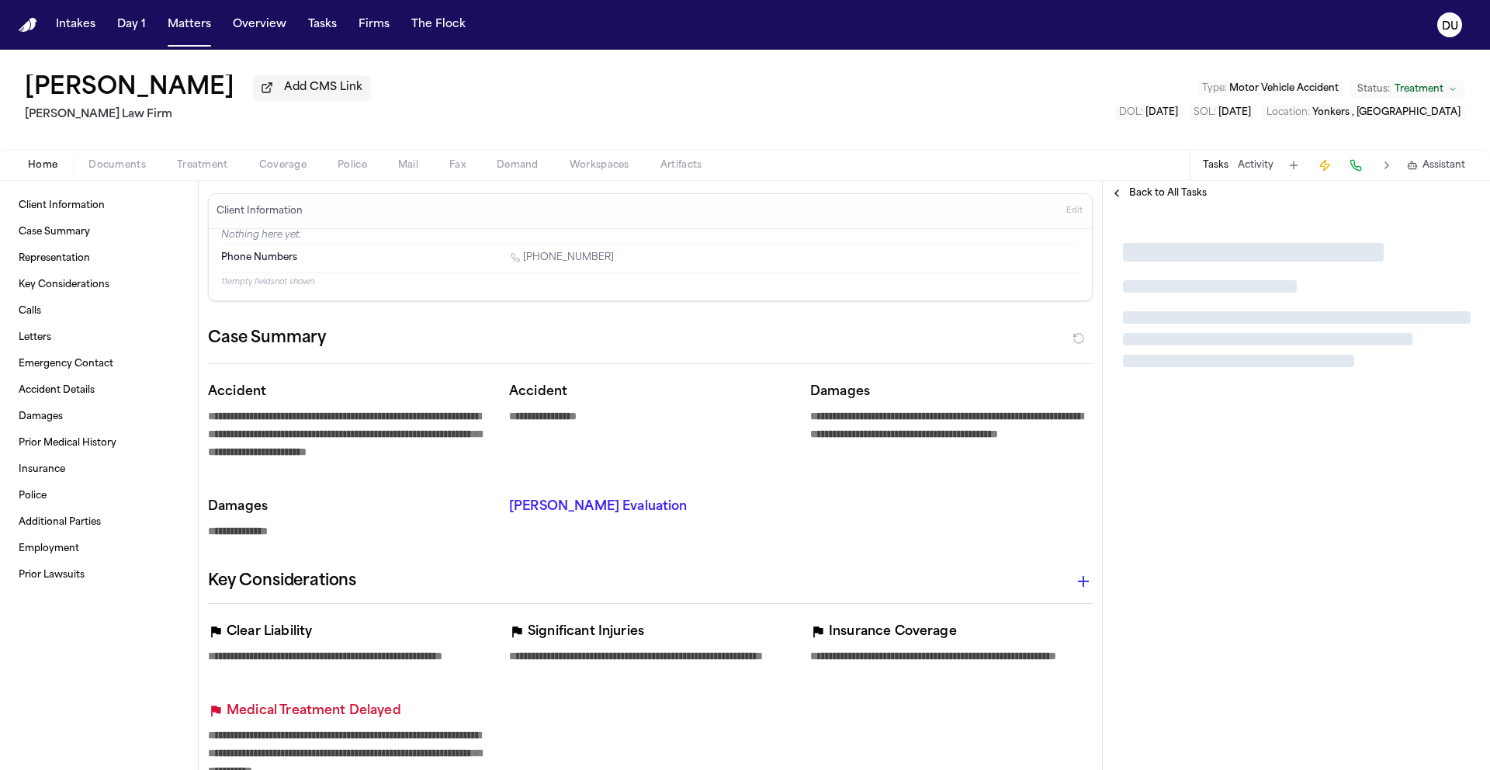
type textarea "*"
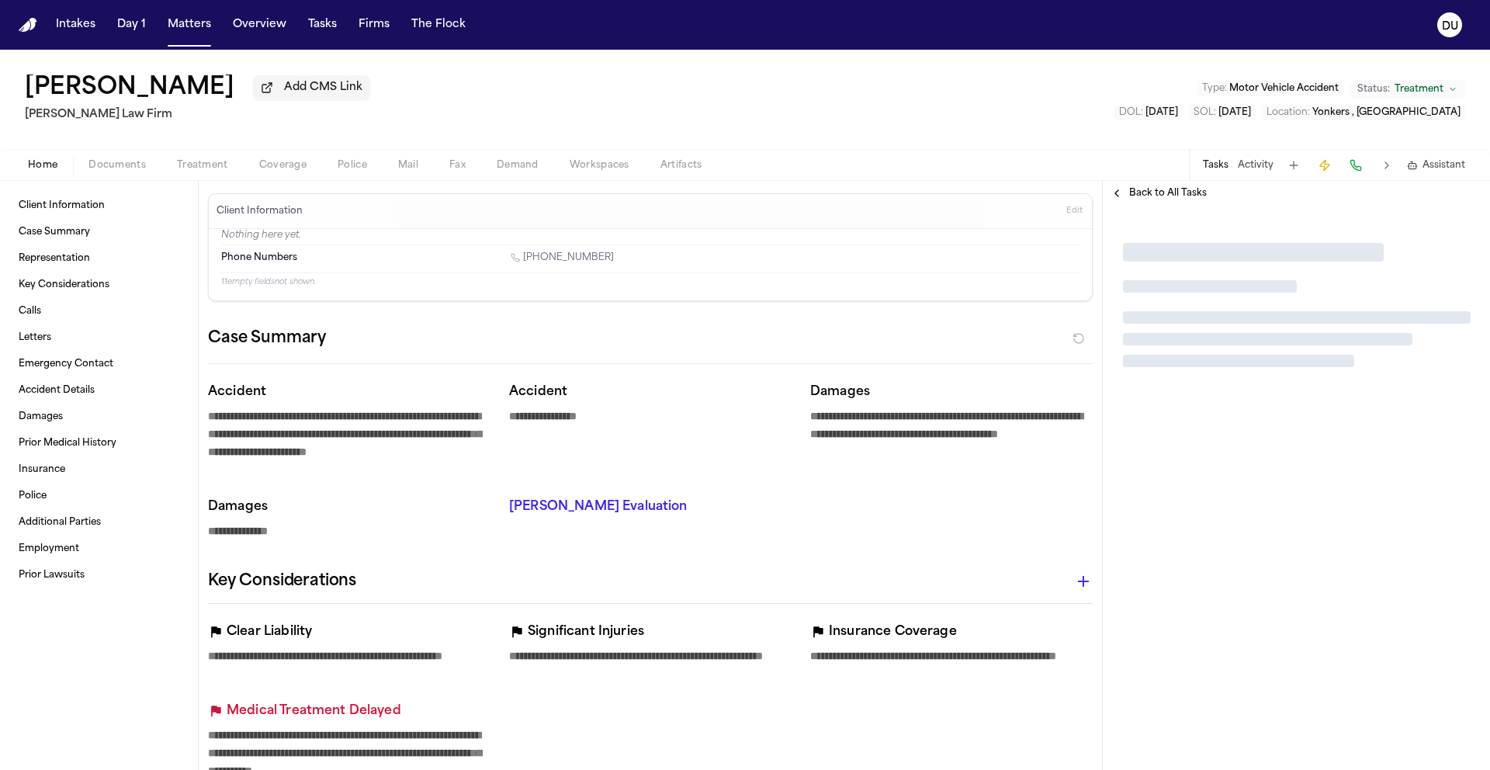
type textarea "*"
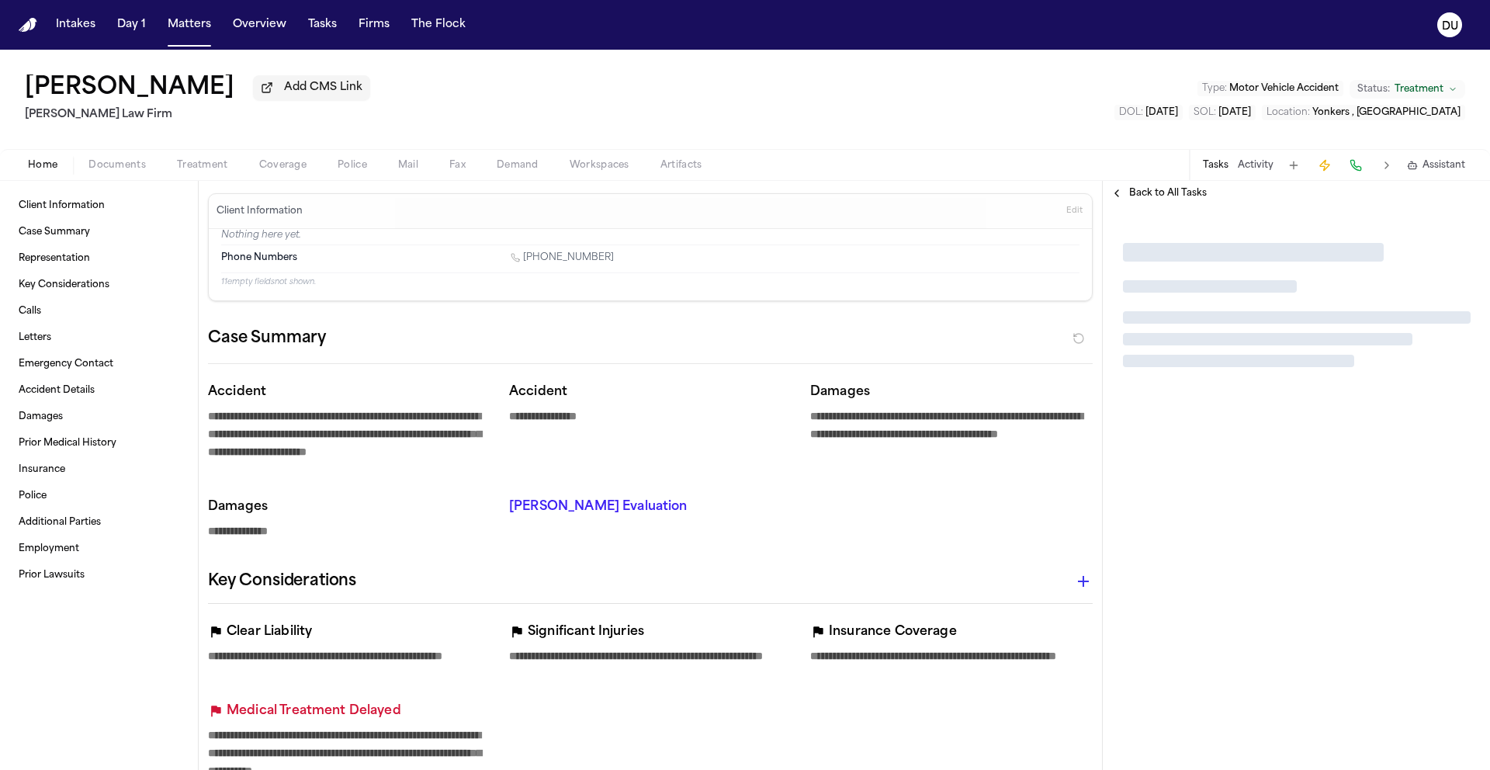
type textarea "*"
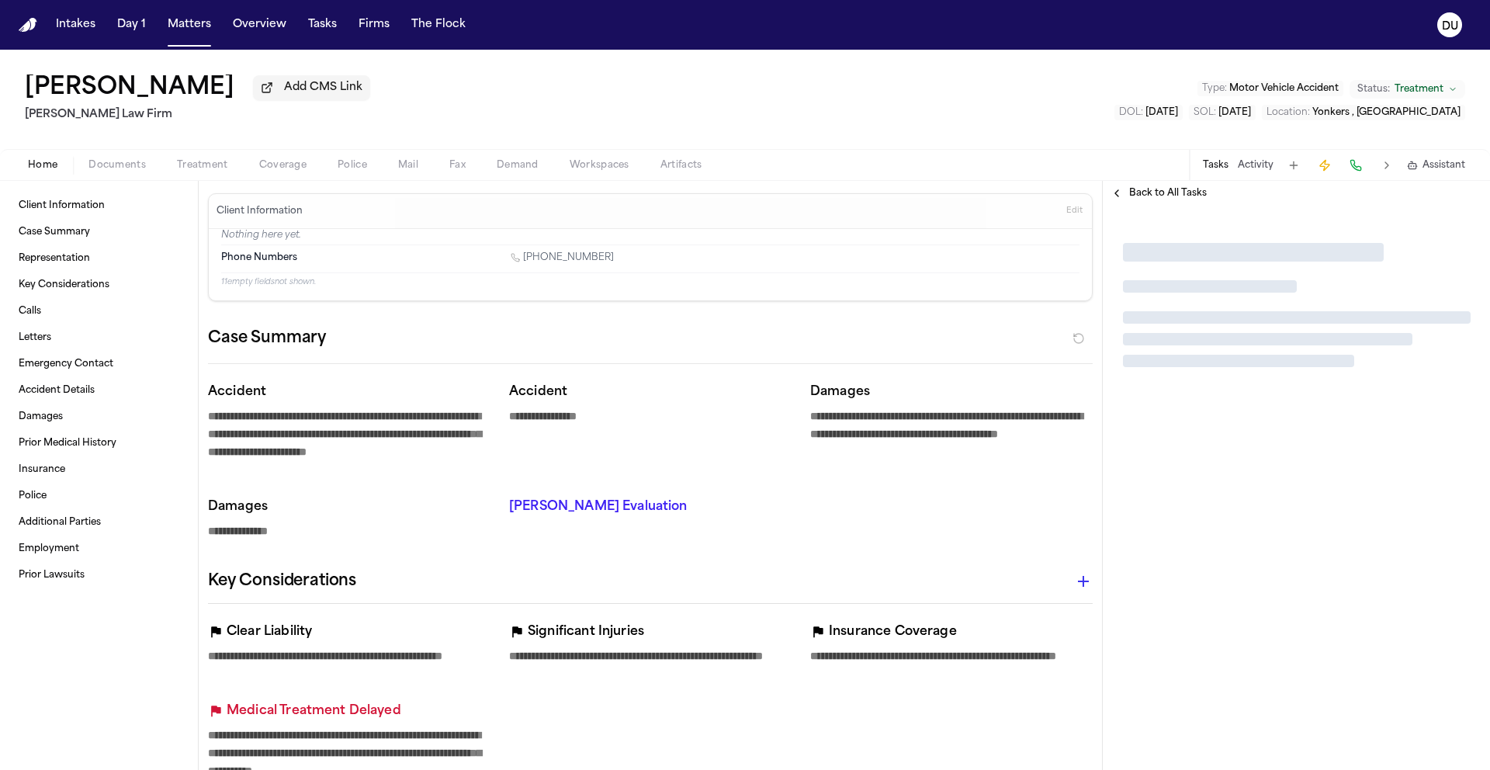
type textarea "*"
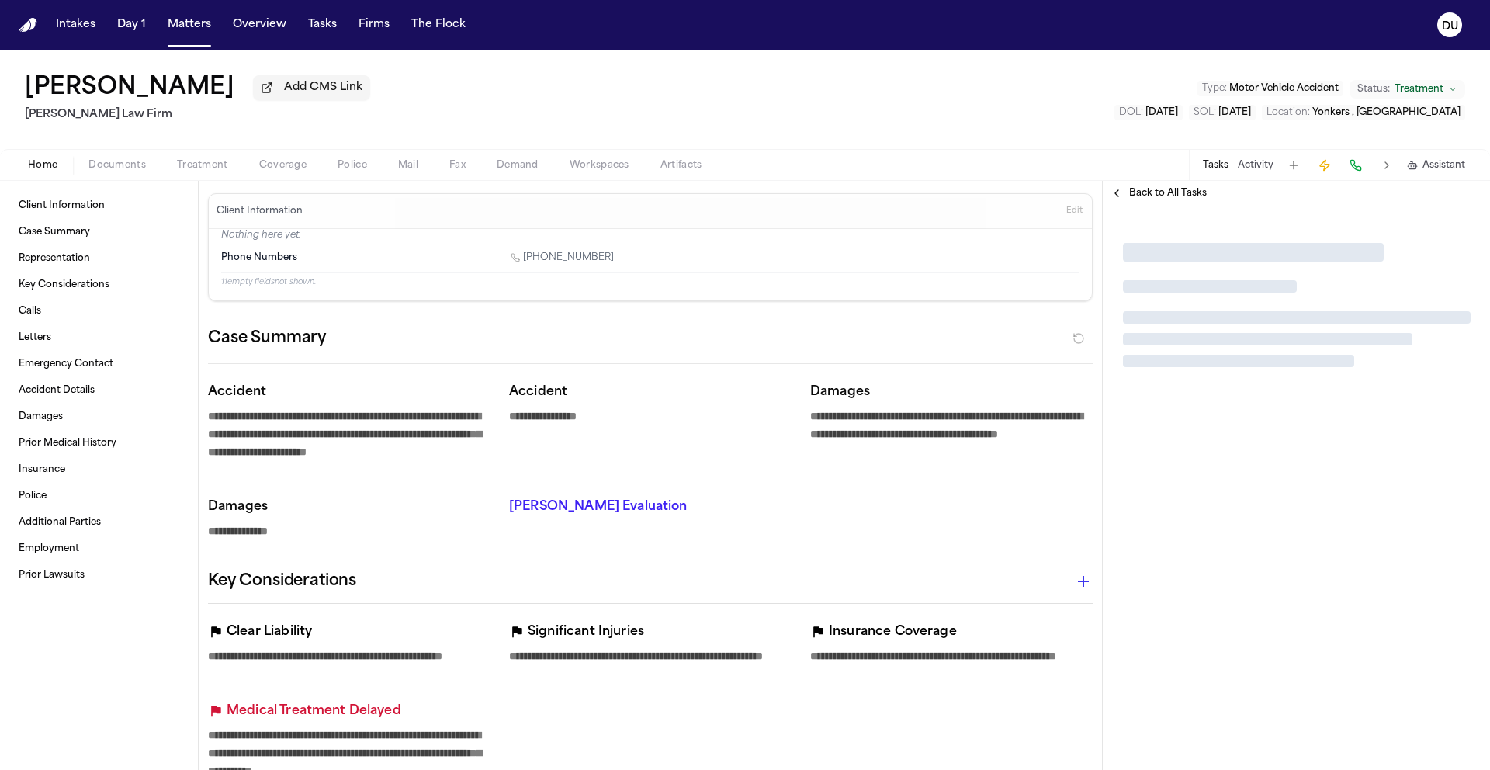
type textarea "*"
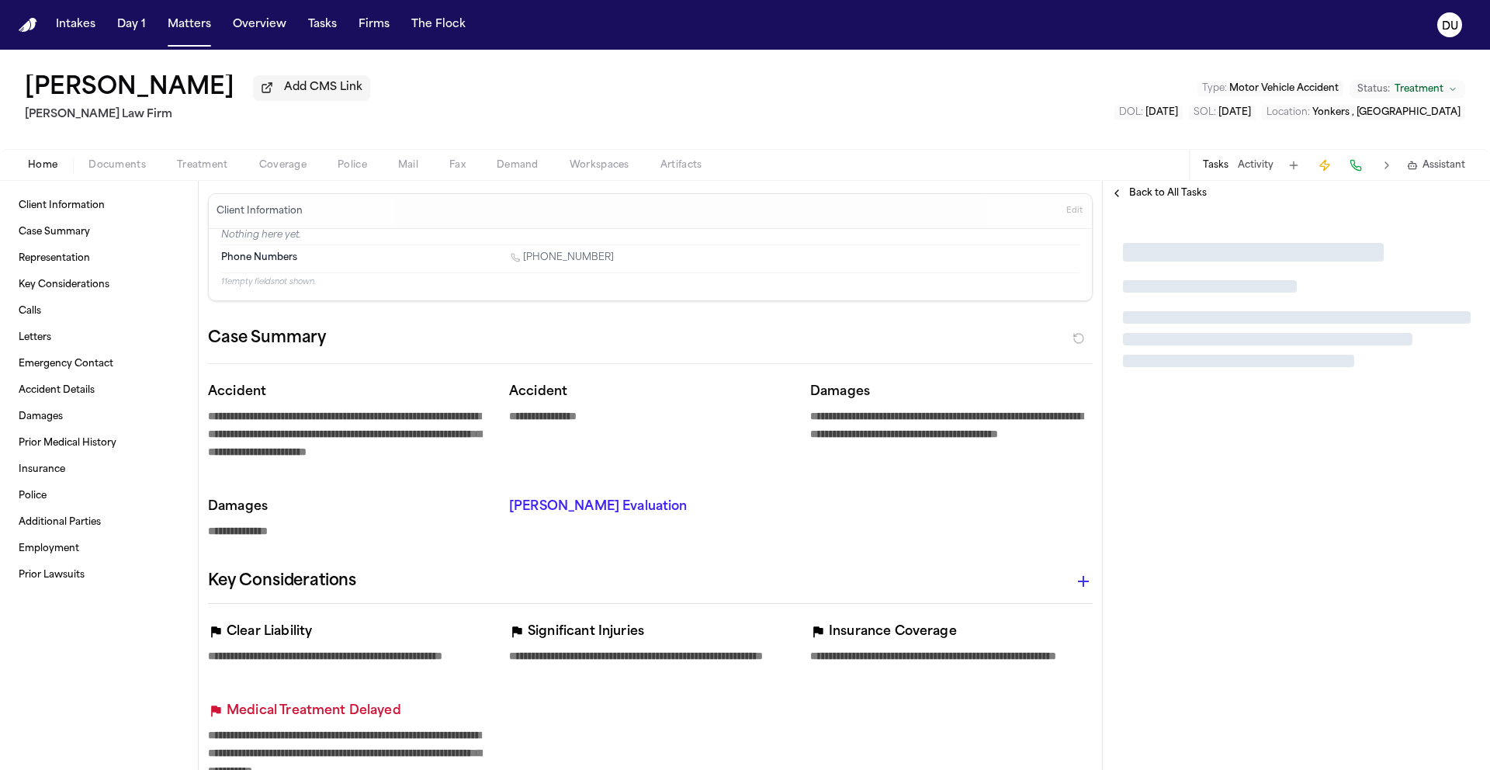
type textarea "*"
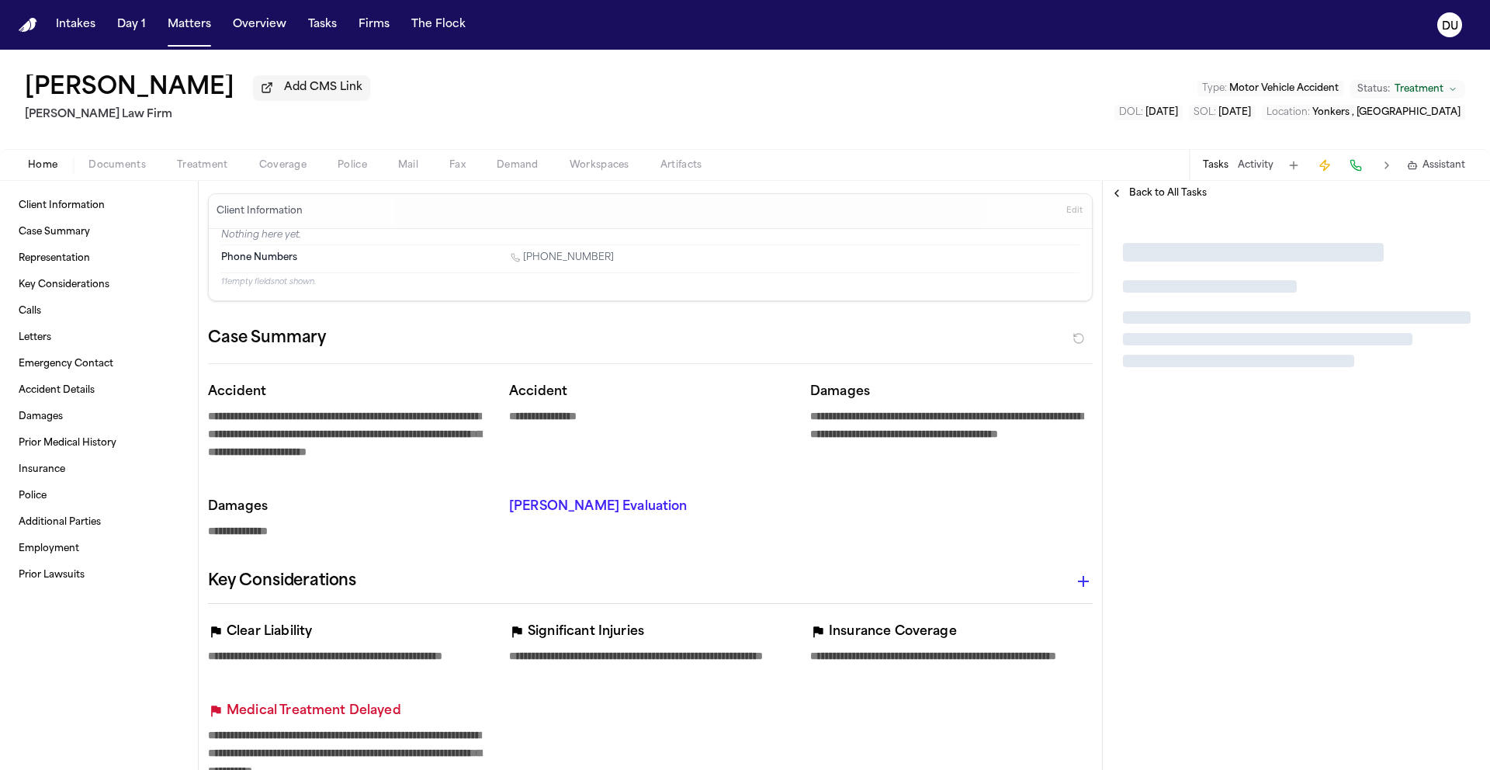
type textarea "*"
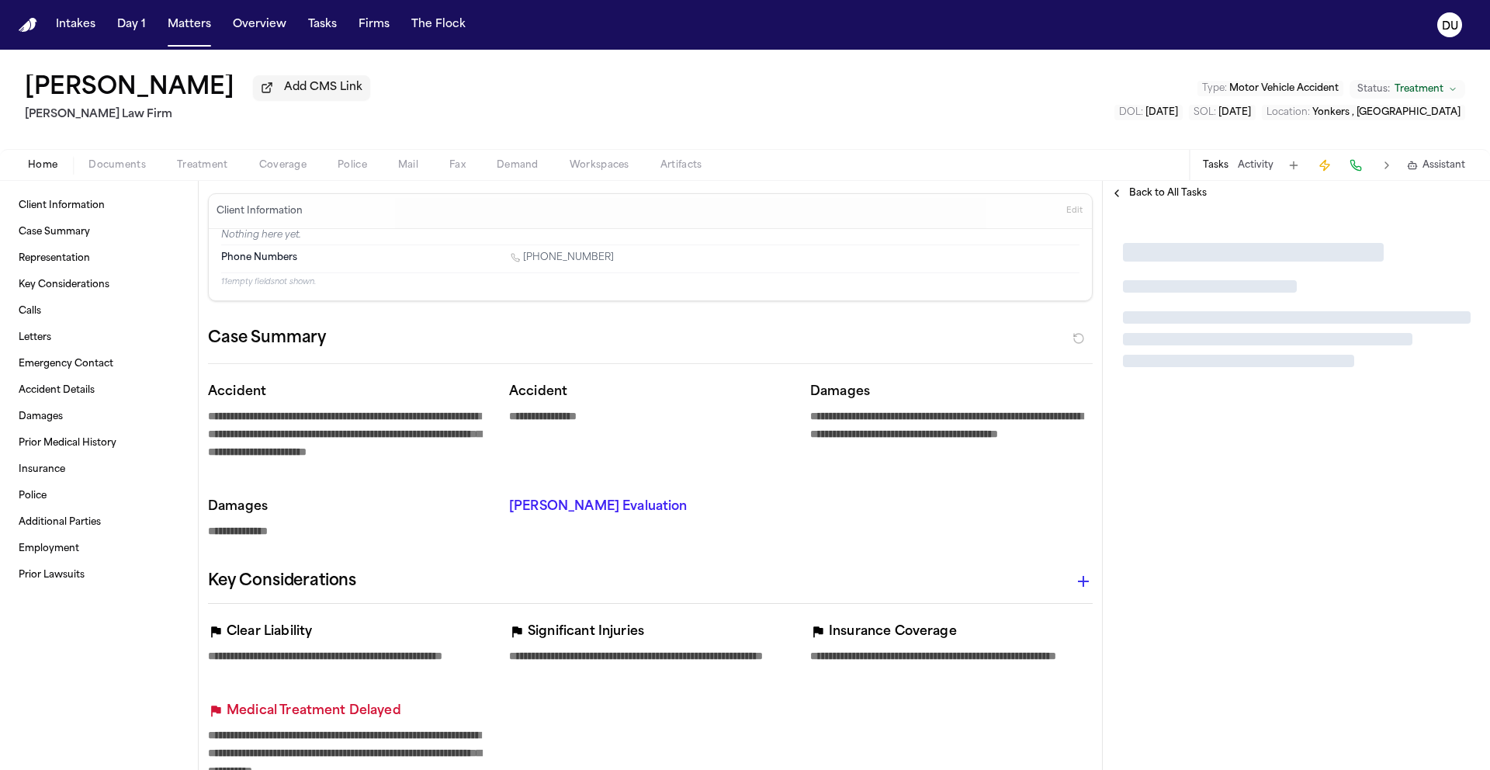
type textarea "*"
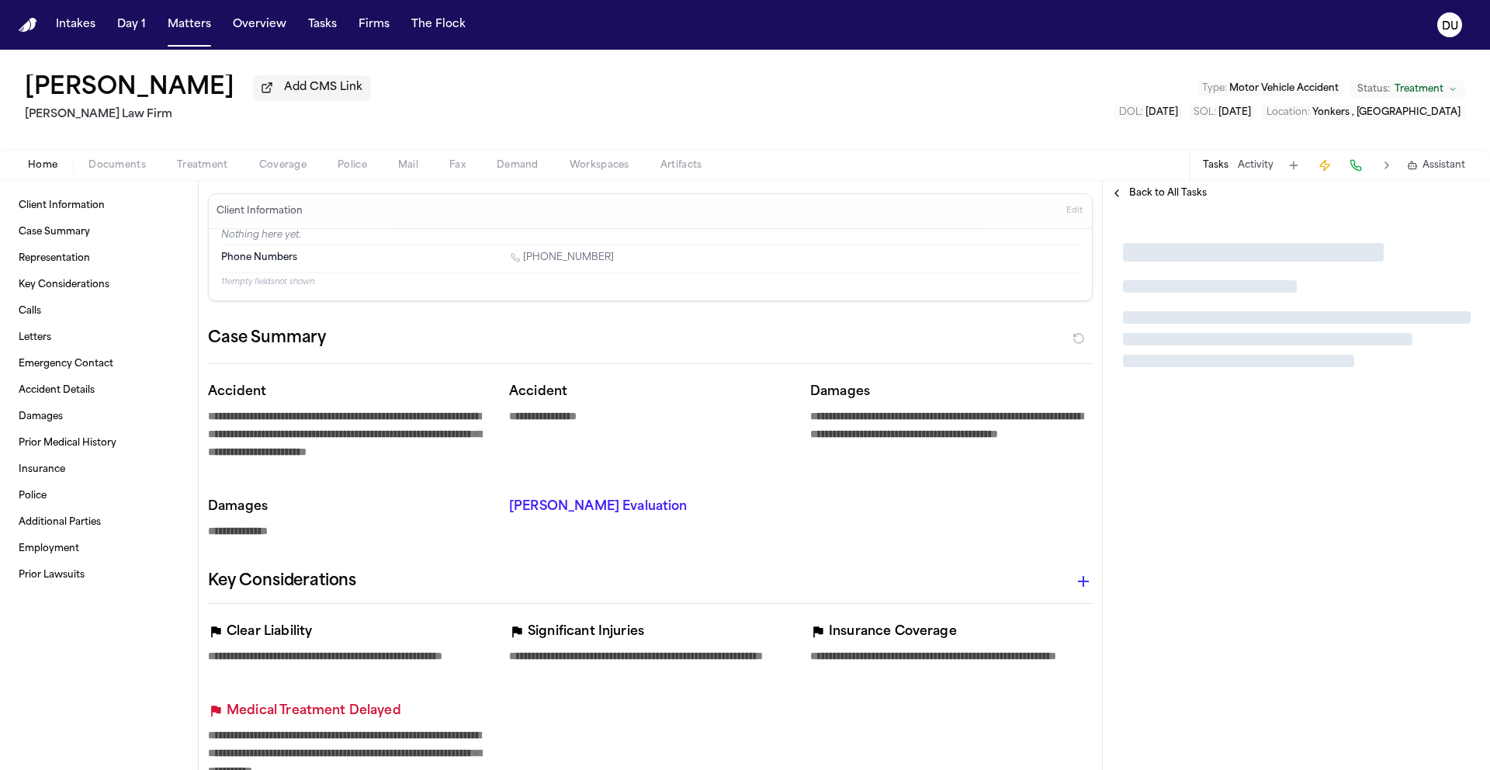
type textarea "*"
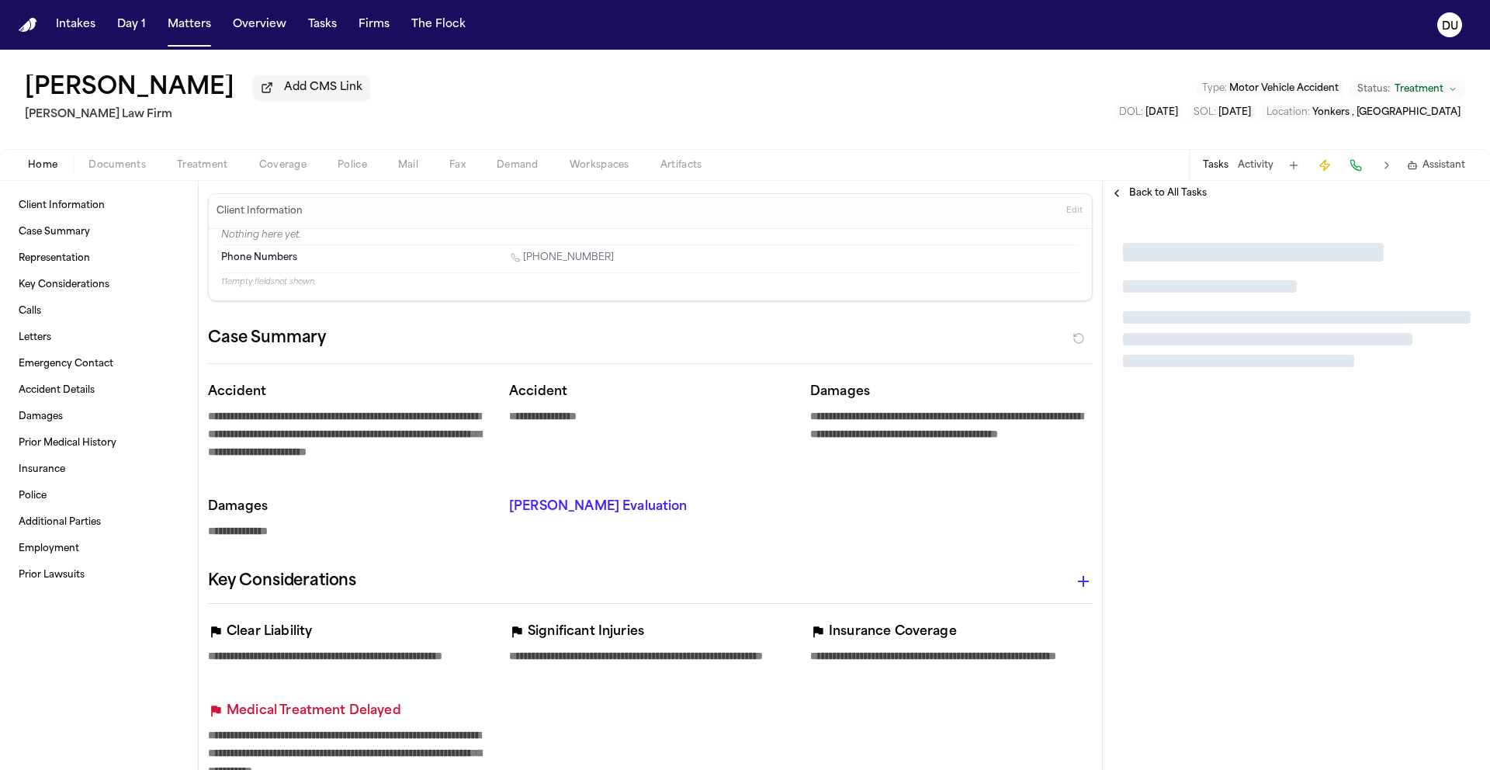
type textarea "*"
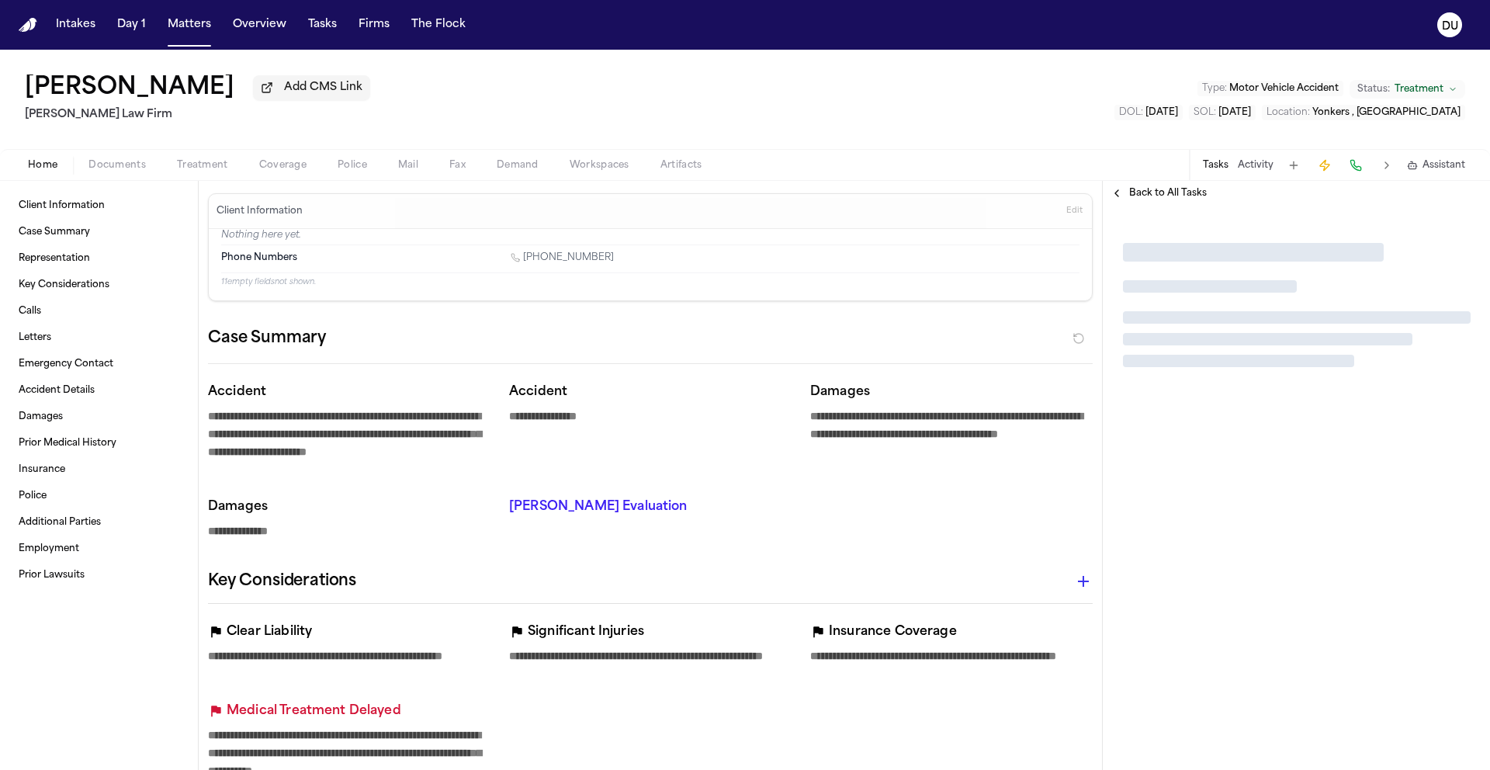
type textarea "*"
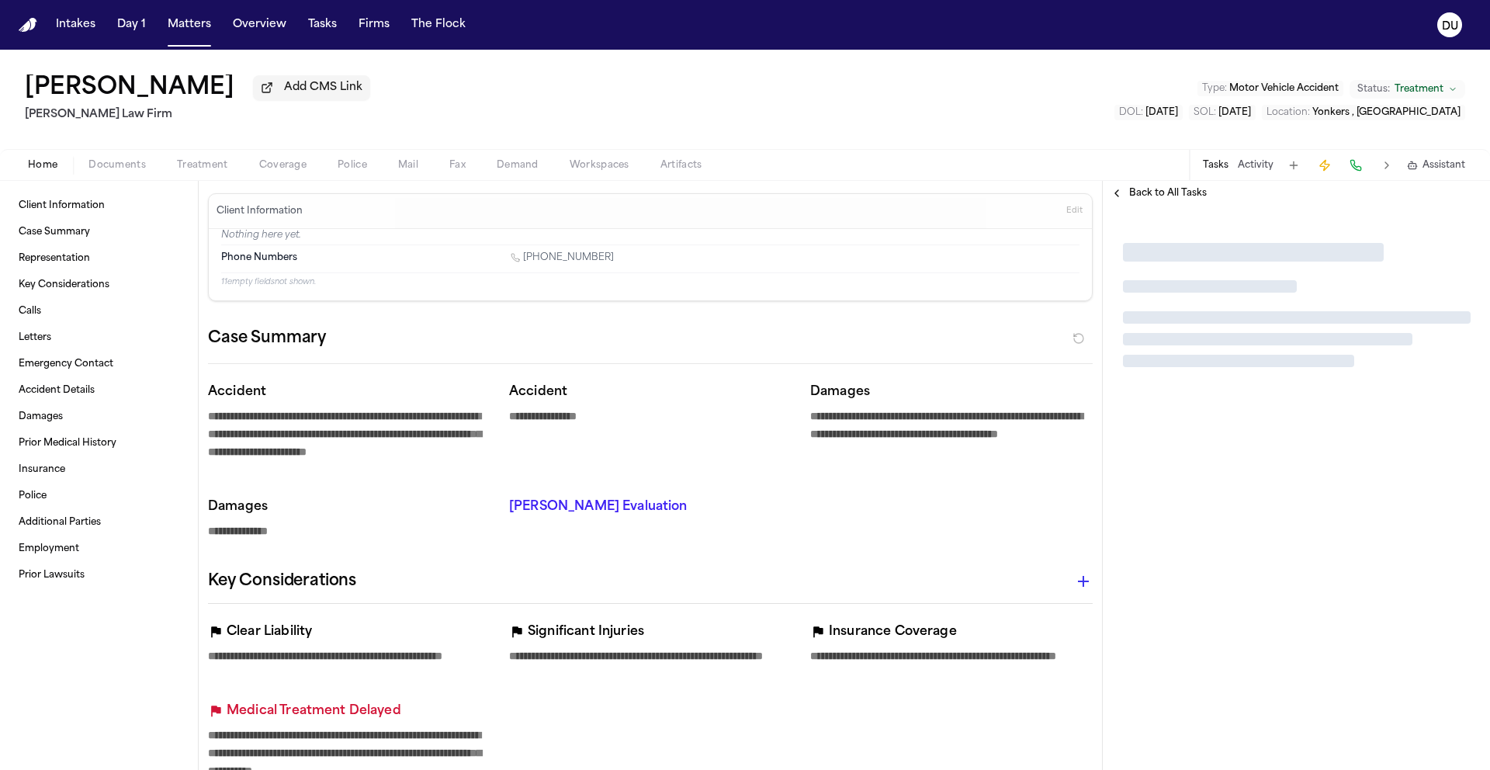
type textarea "*"
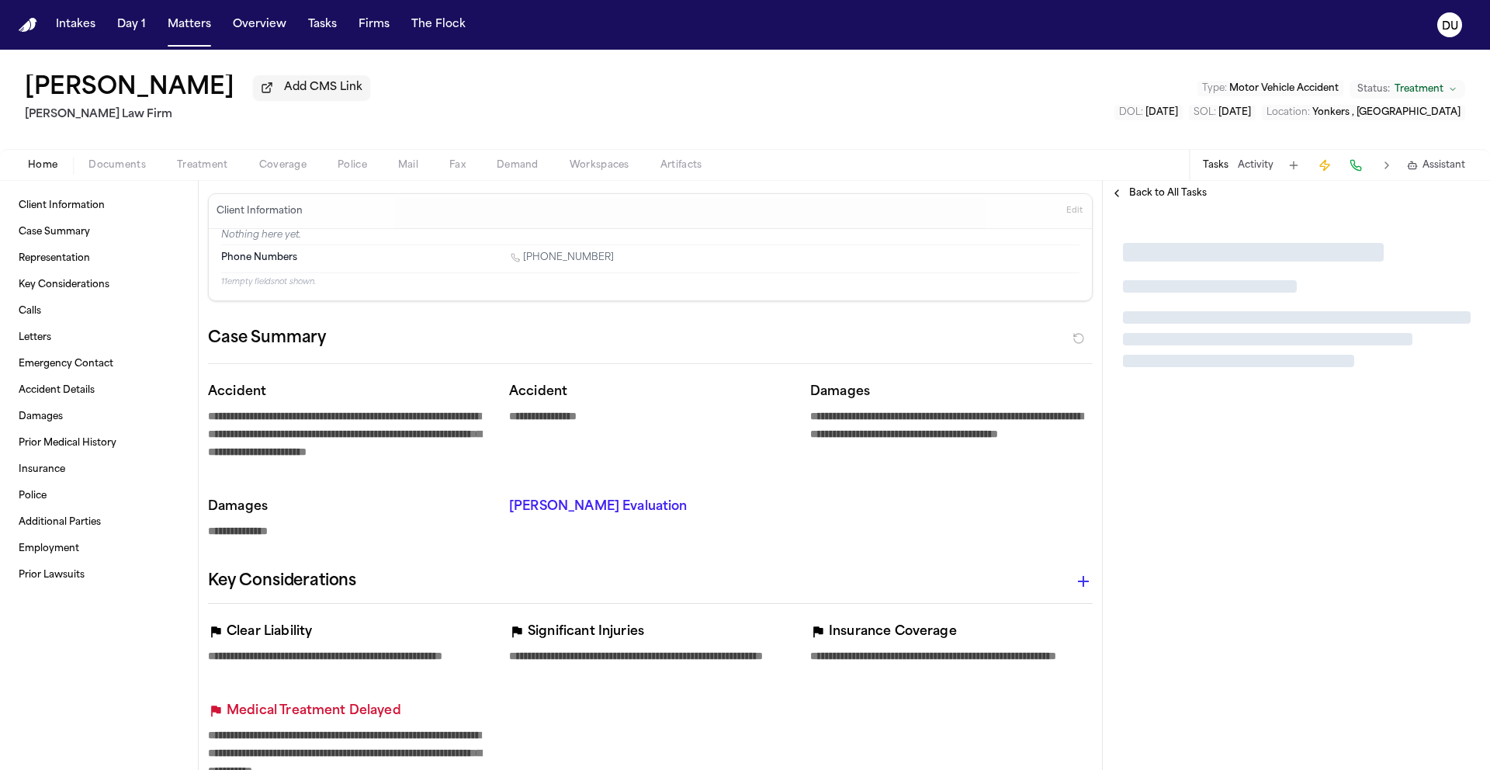
type textarea "*"
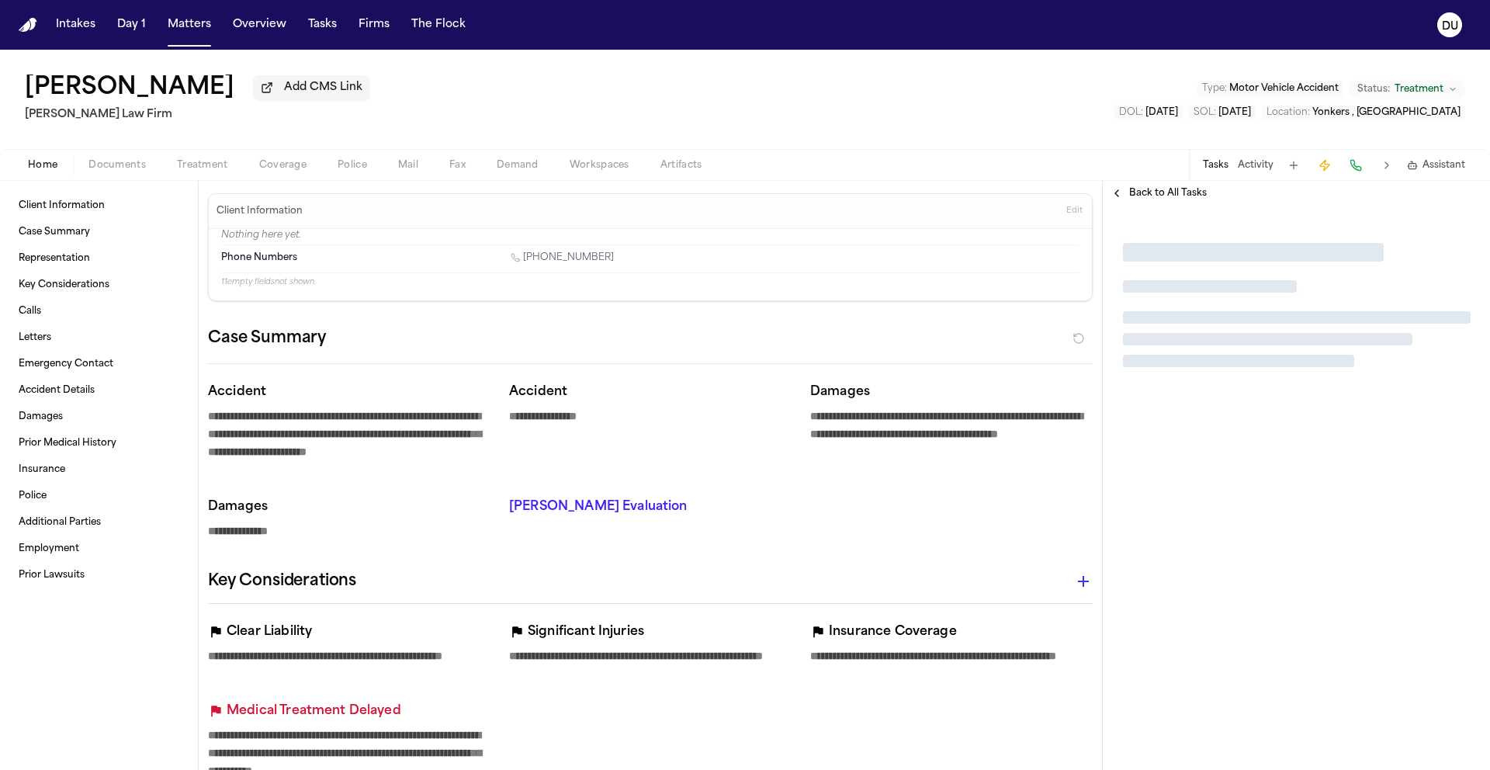
type textarea "*"
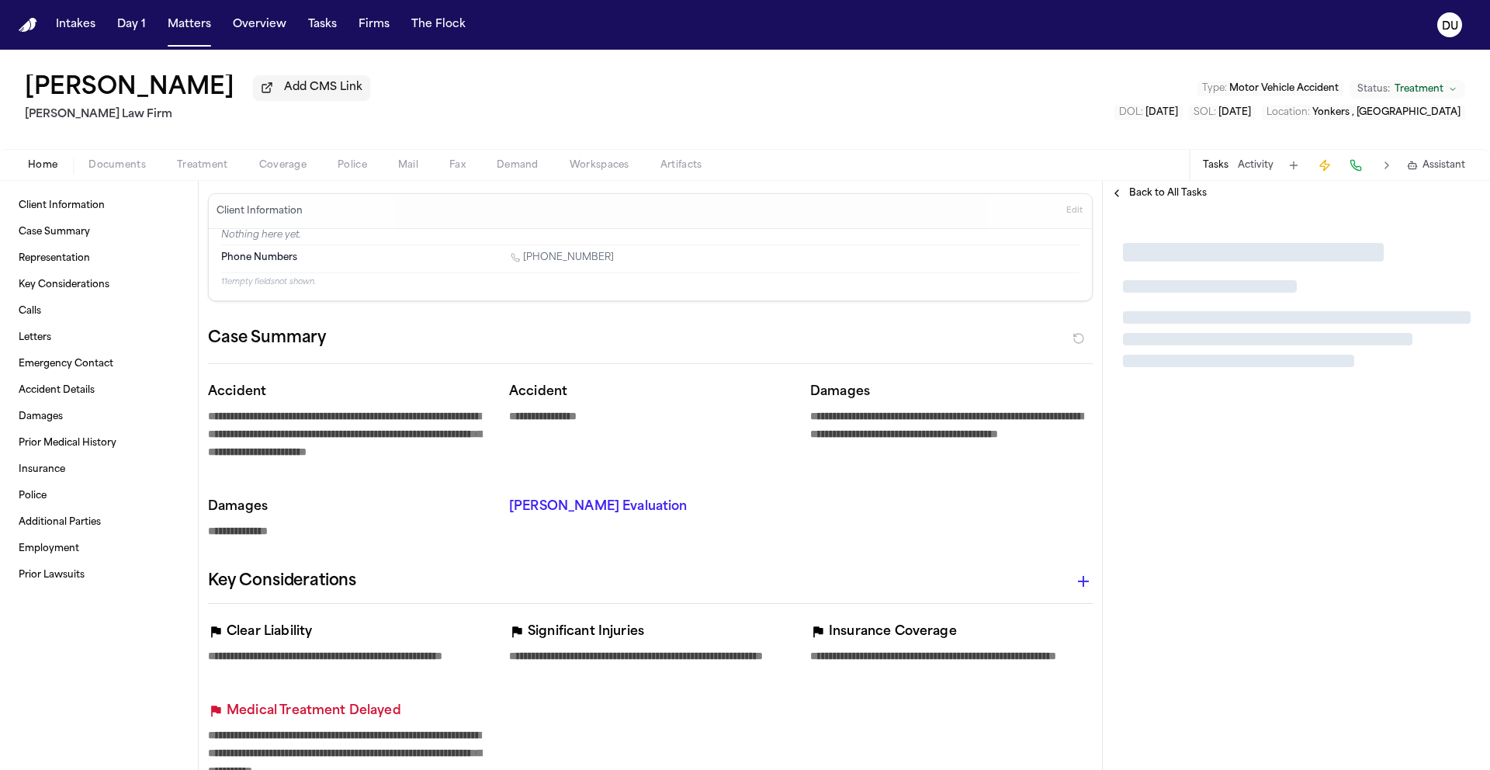
type textarea "*"
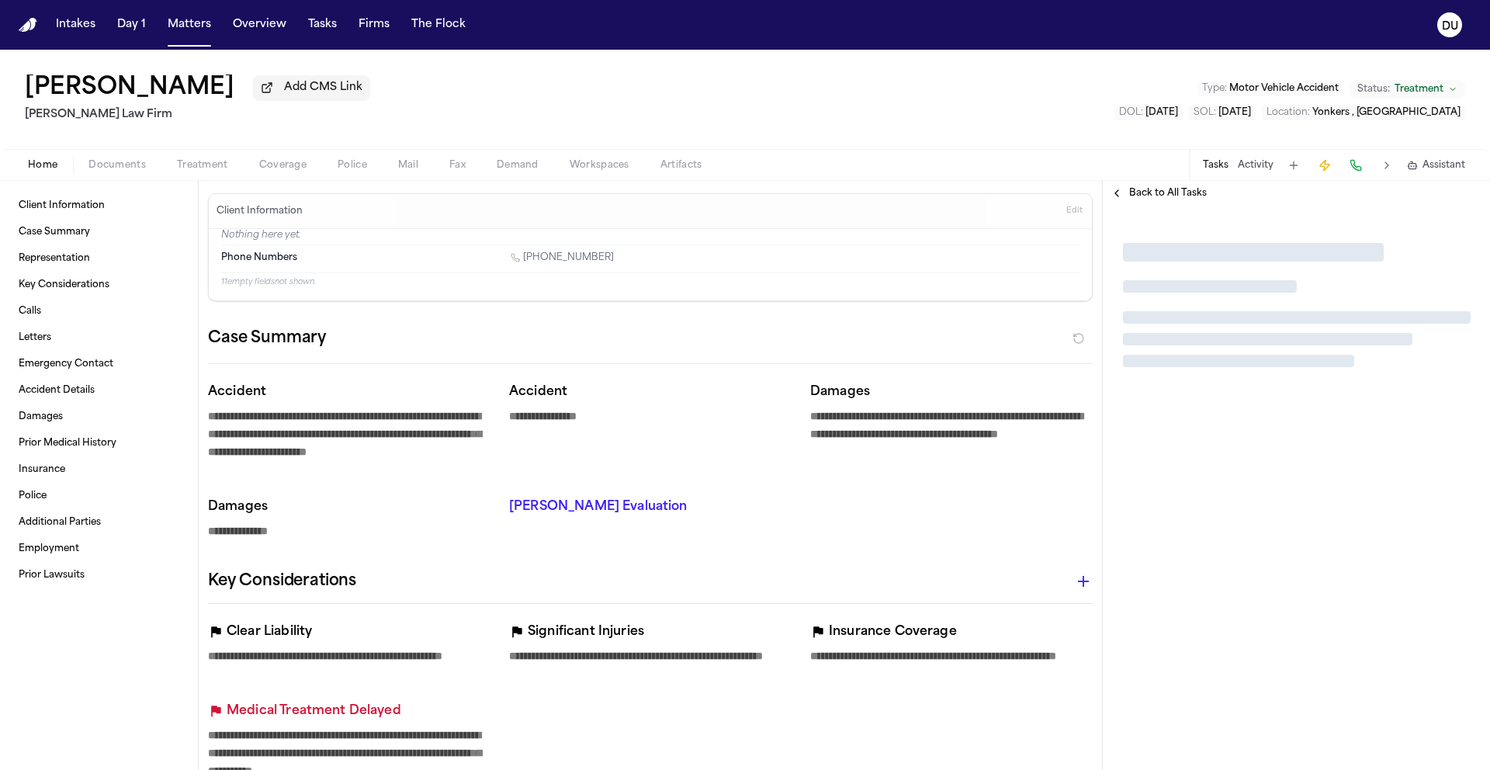
type textarea "*"
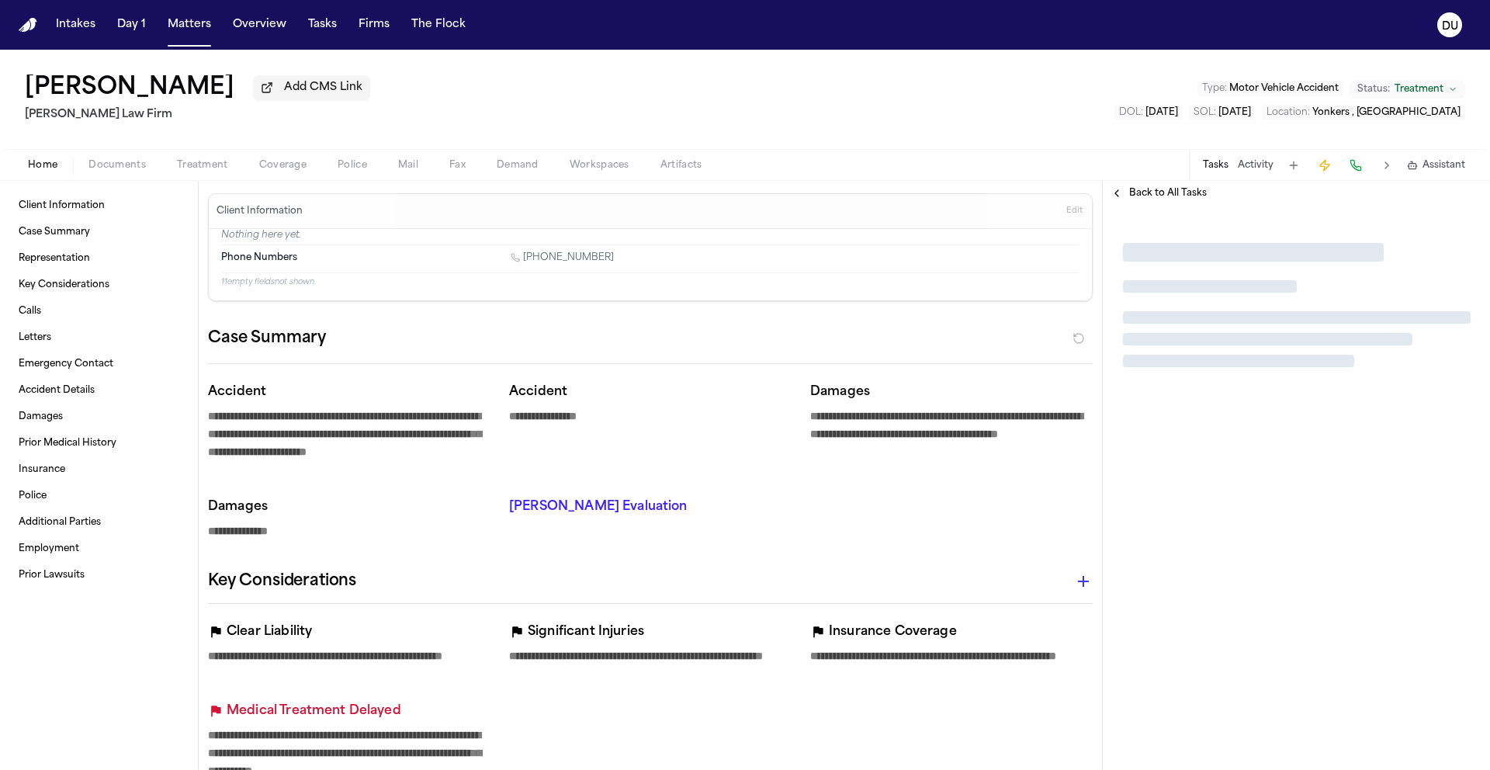
type textarea "*"
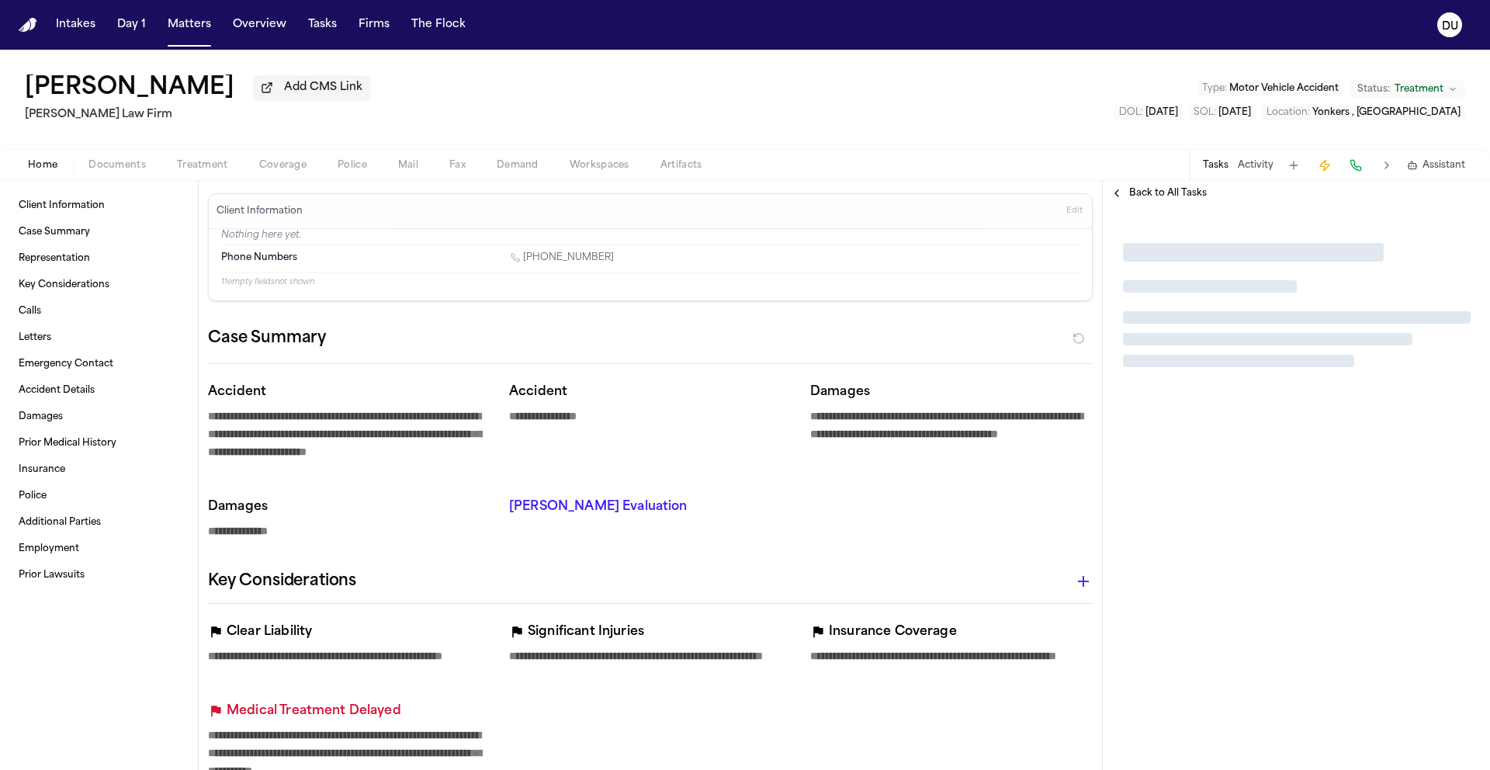
type textarea "*"
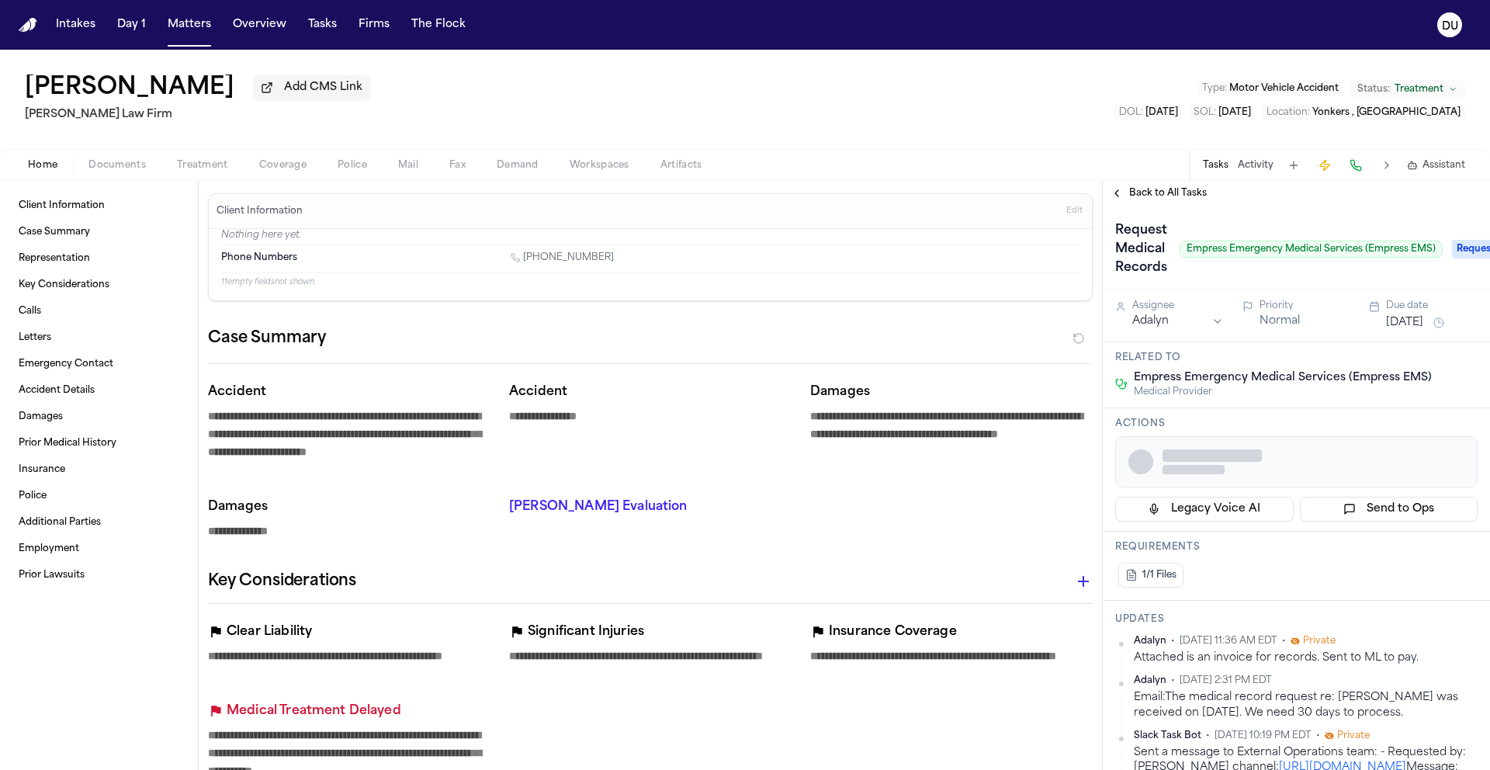
type textarea "*"
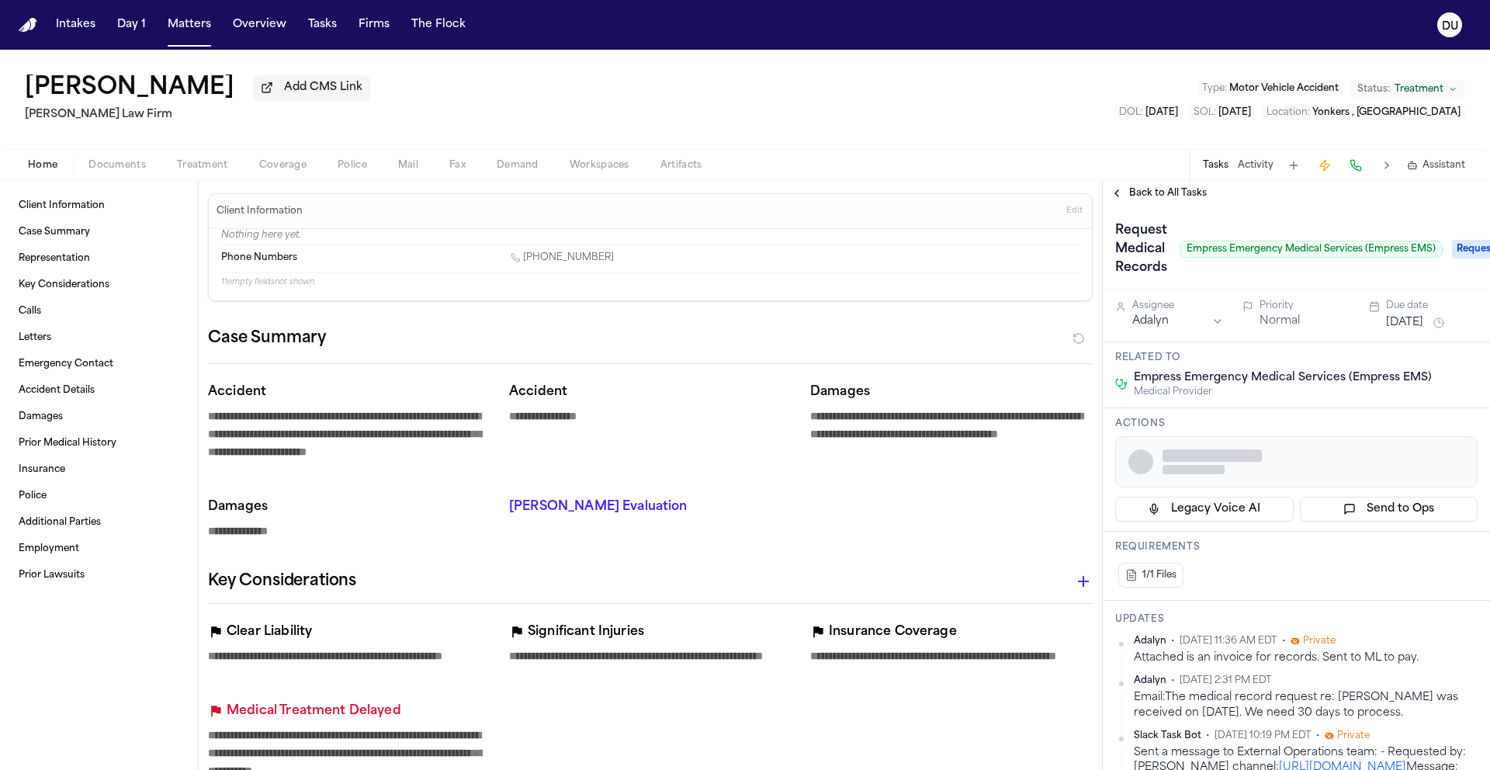
type textarea "*"
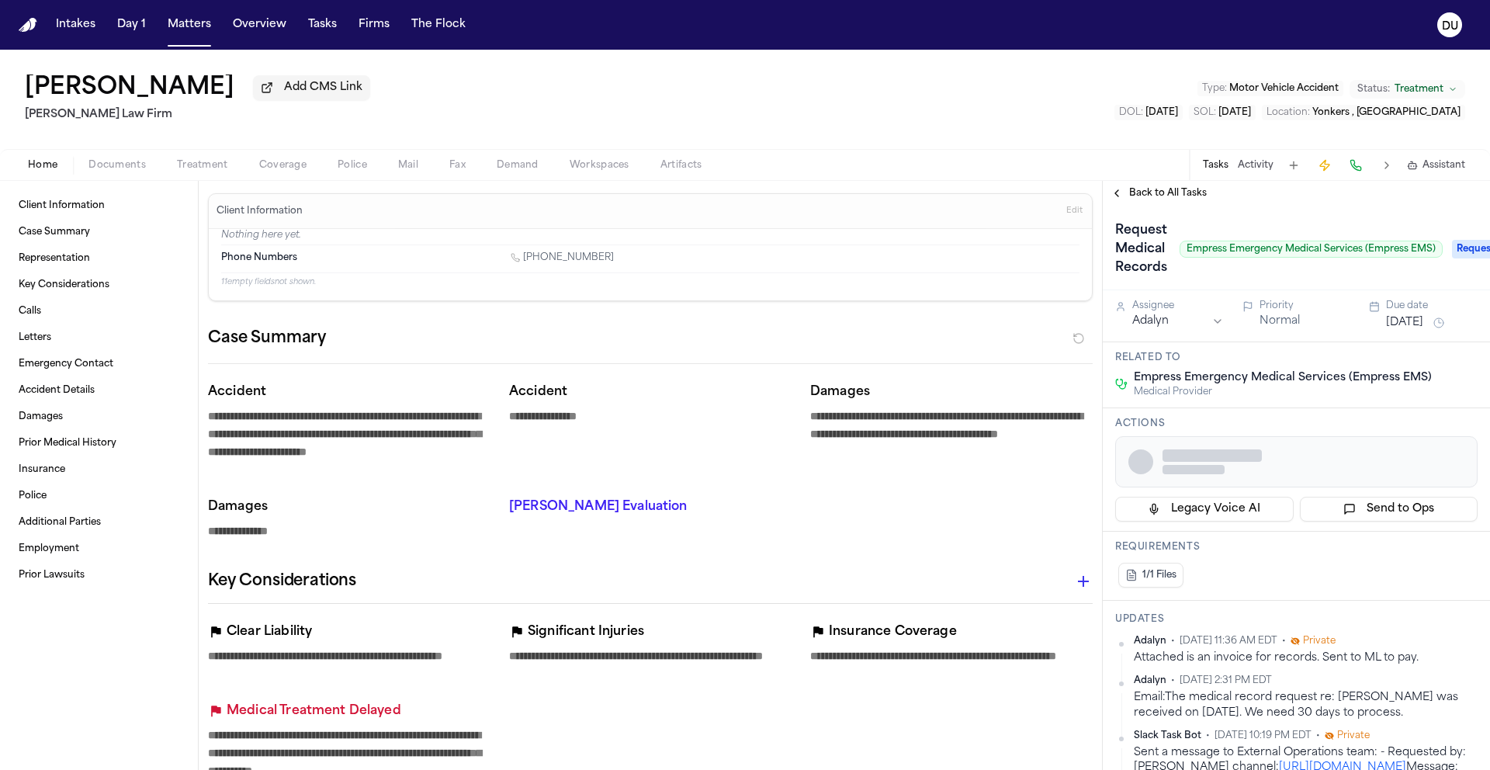
type textarea "*"
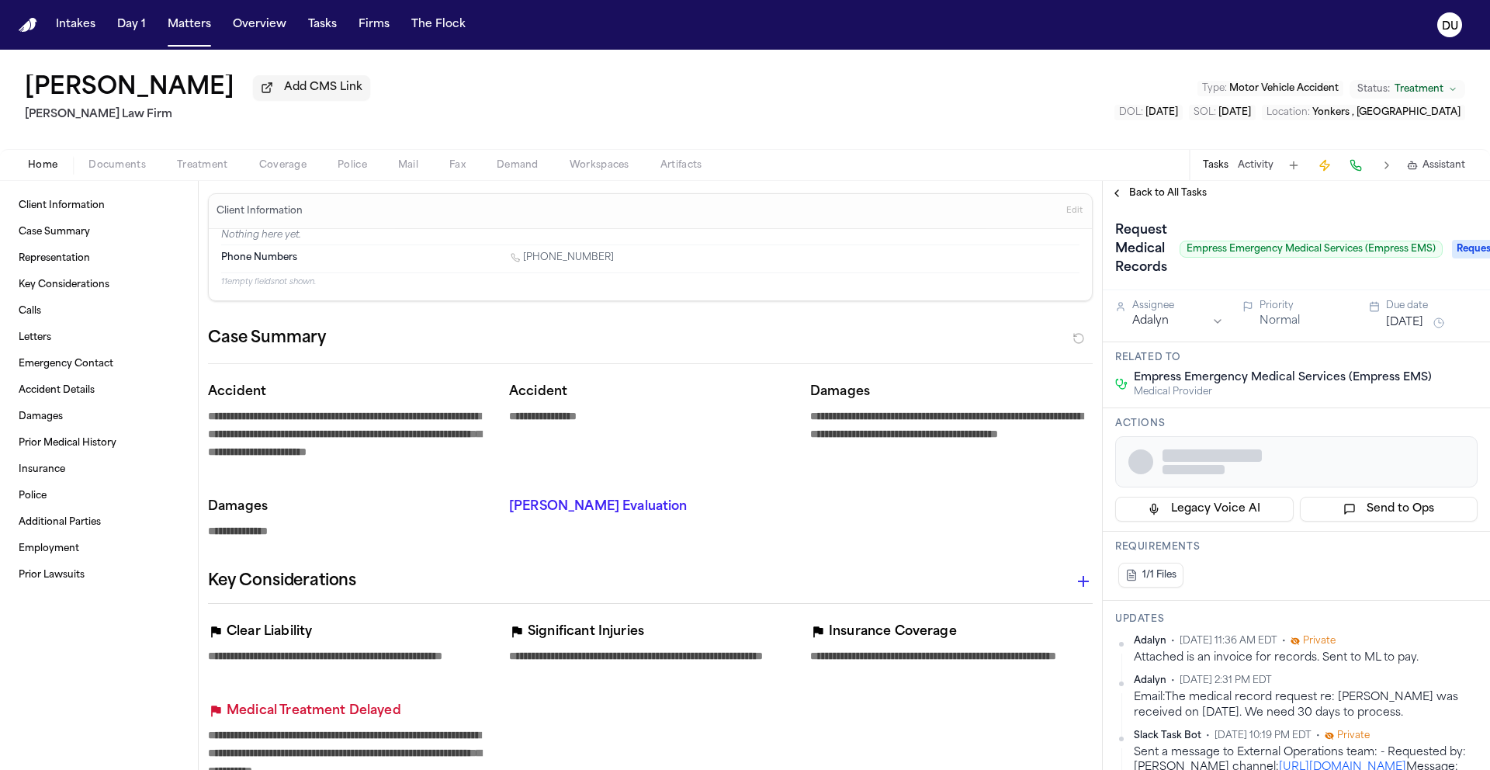
type textarea "*"
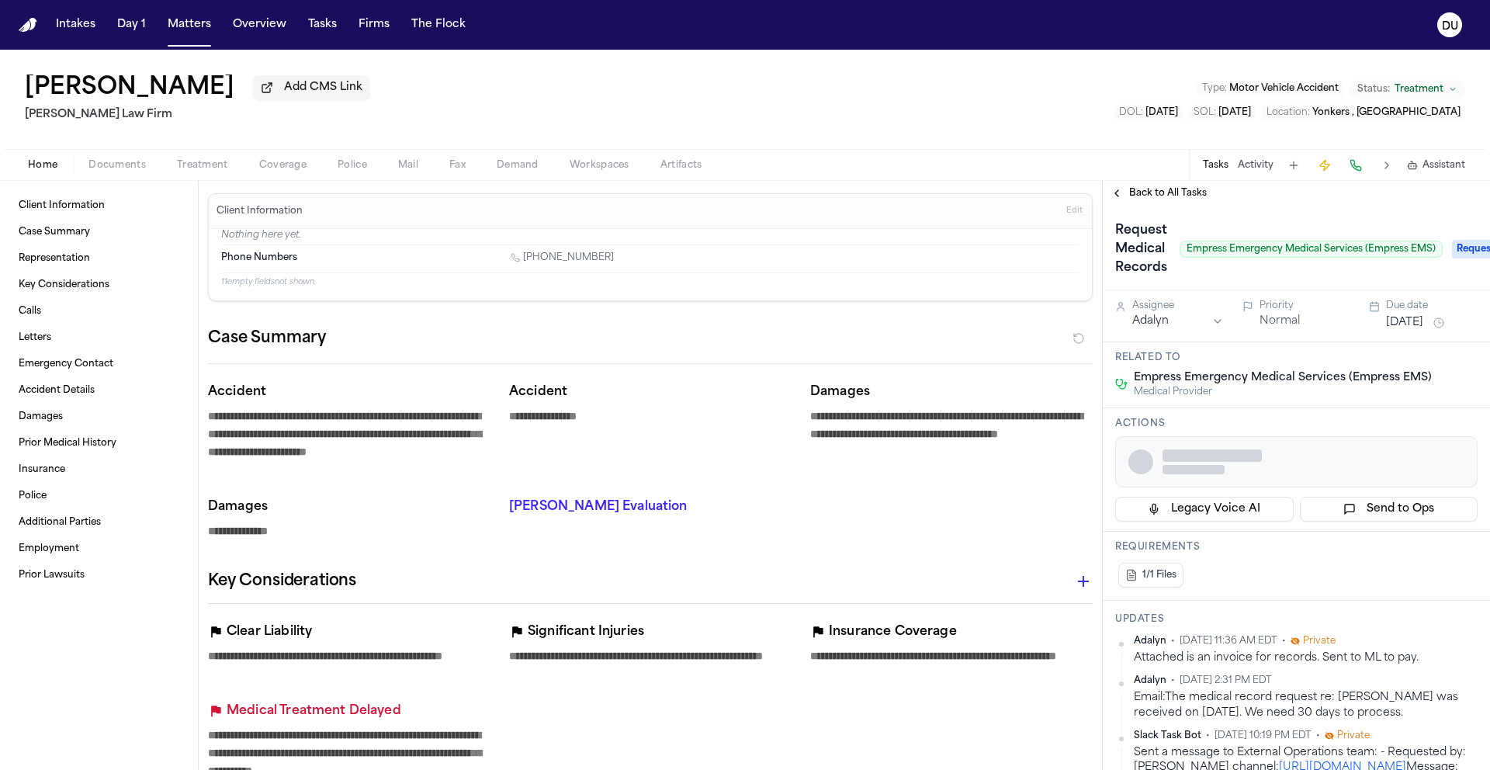
type textarea "*"
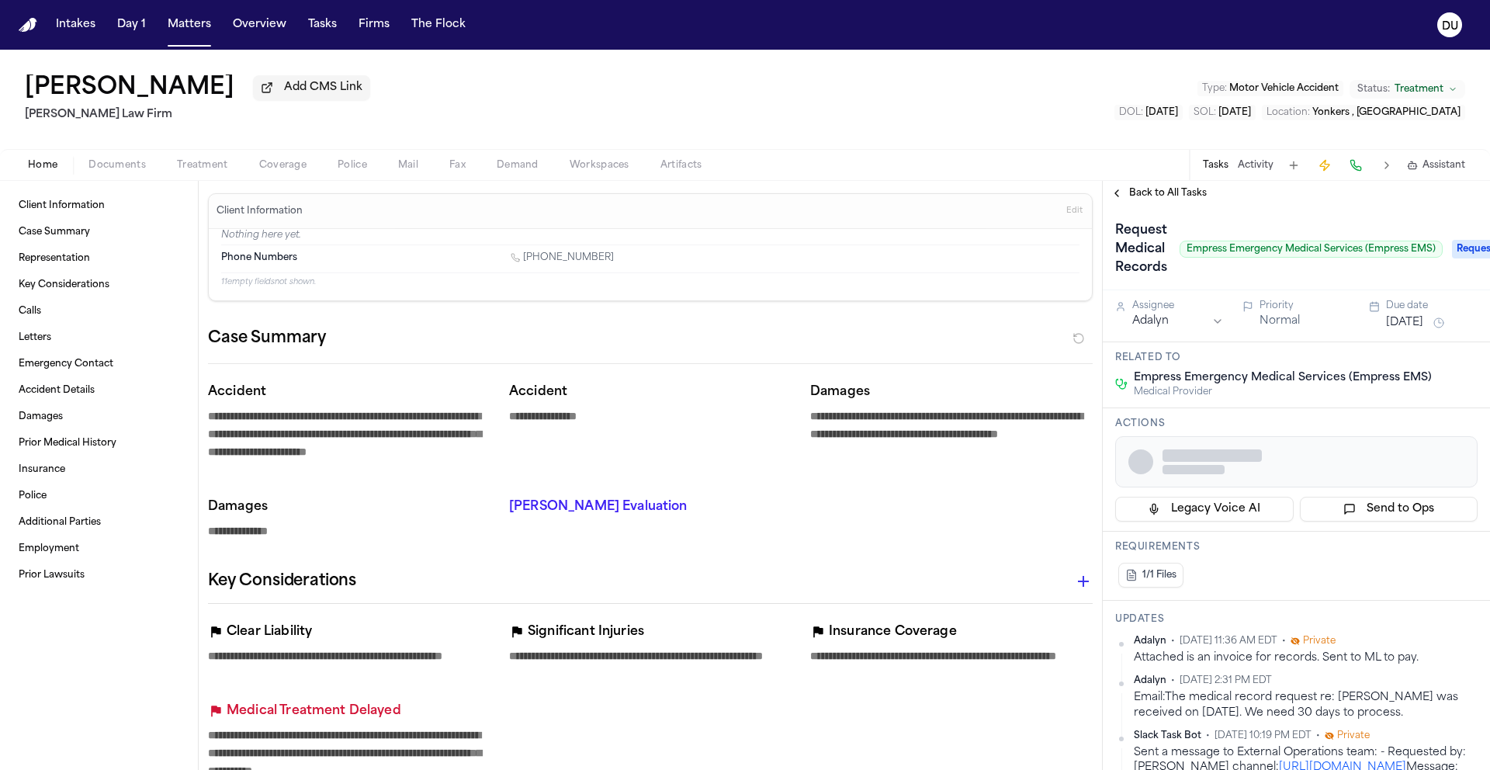
type textarea "*"
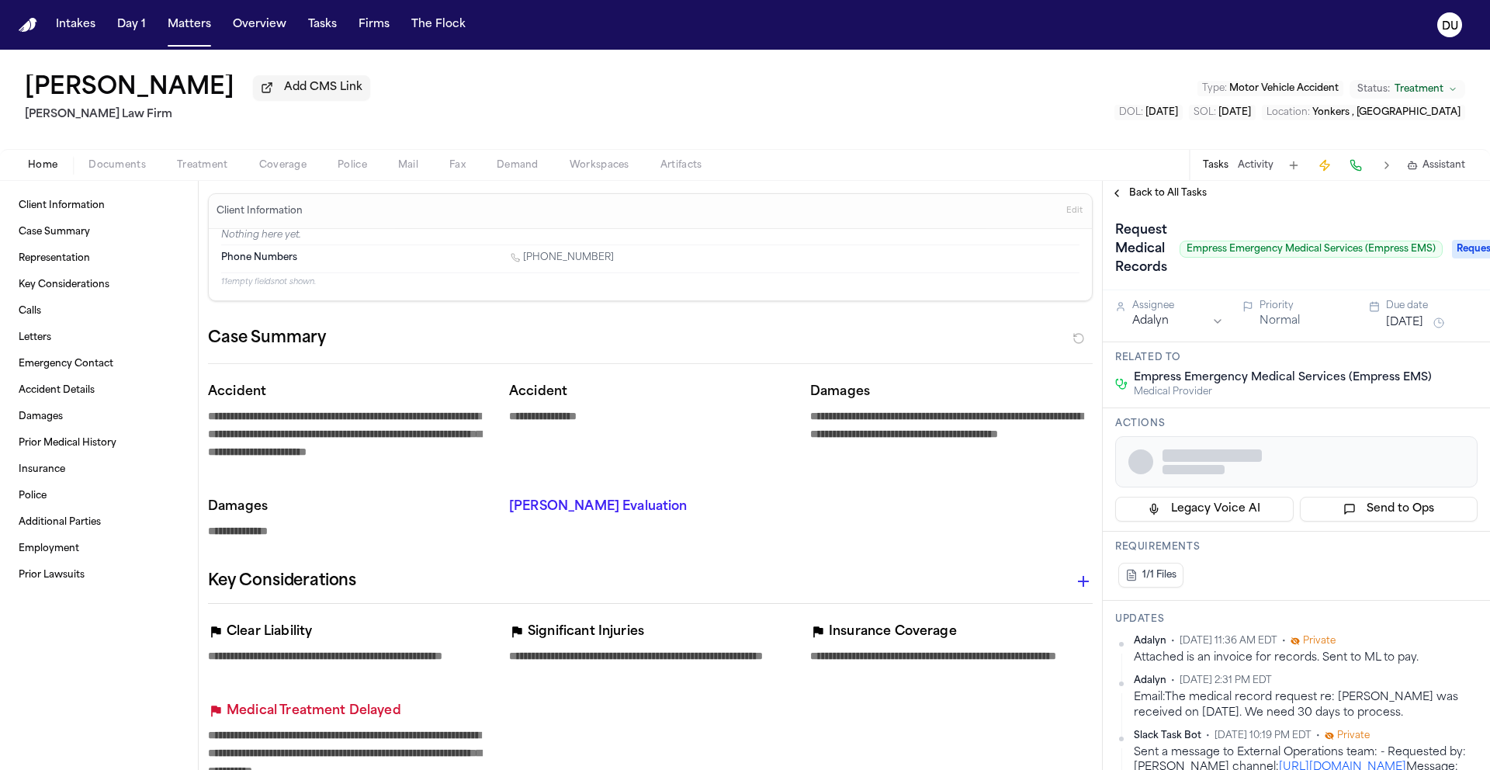
type textarea "*"
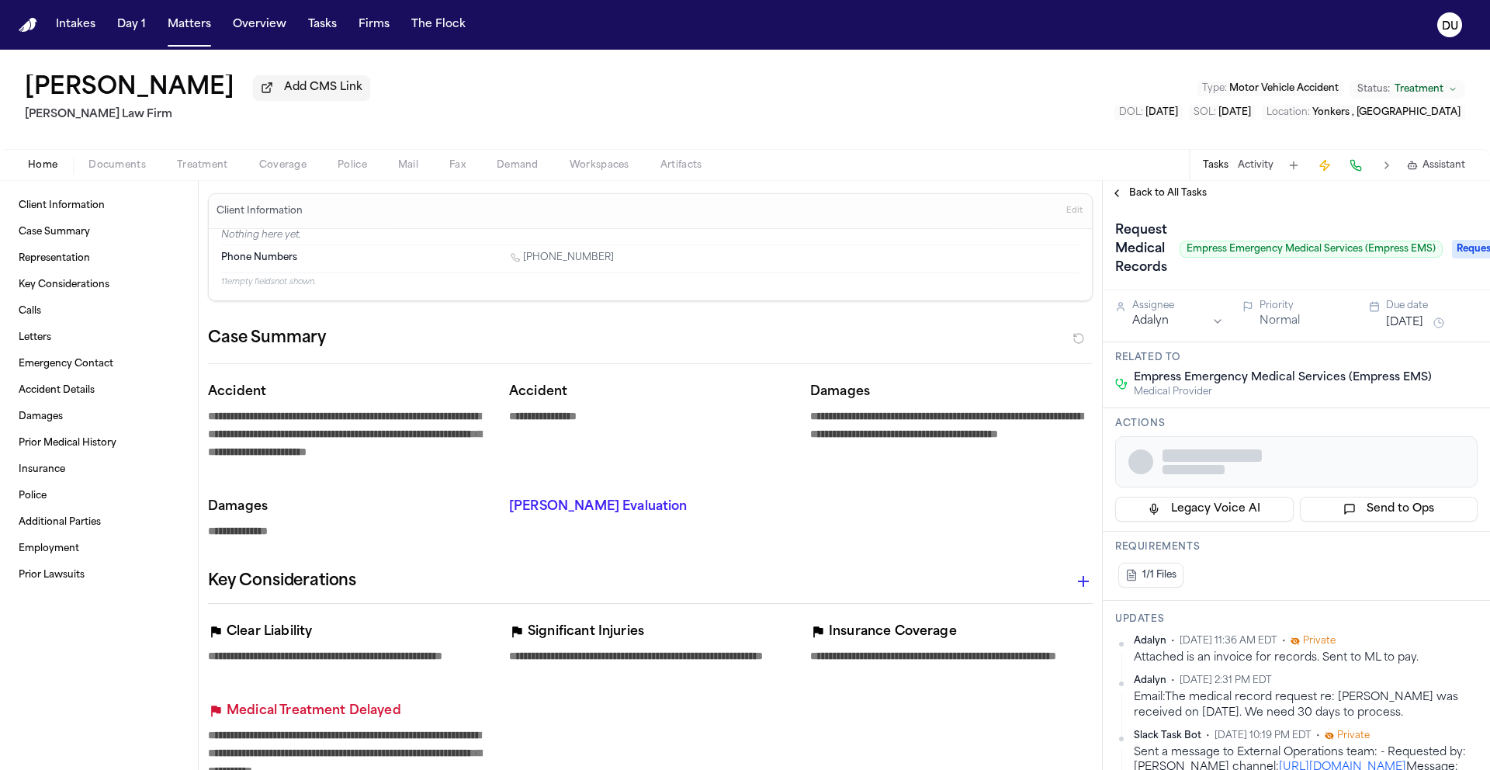
type textarea "*"
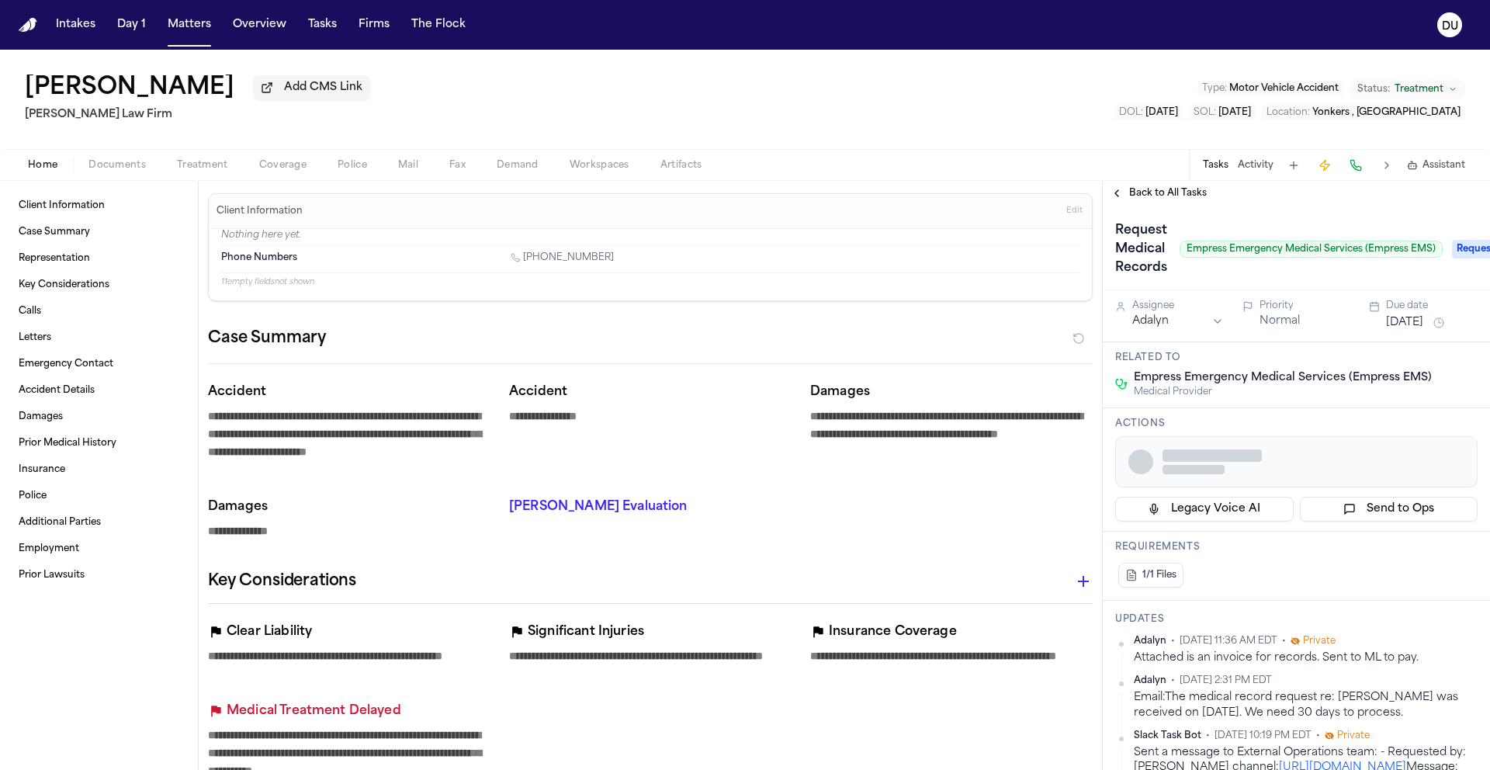
type textarea "*"
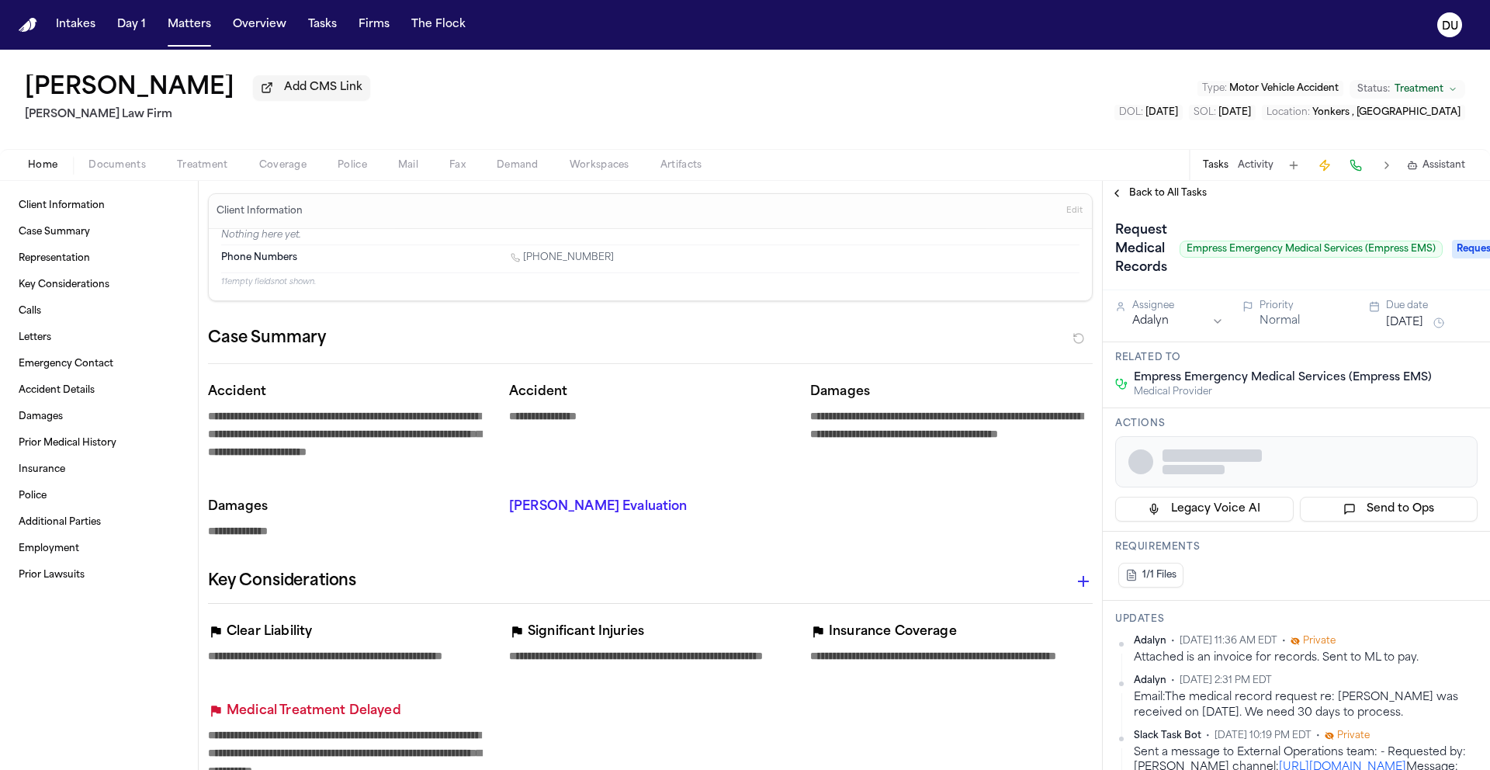
type textarea "*"
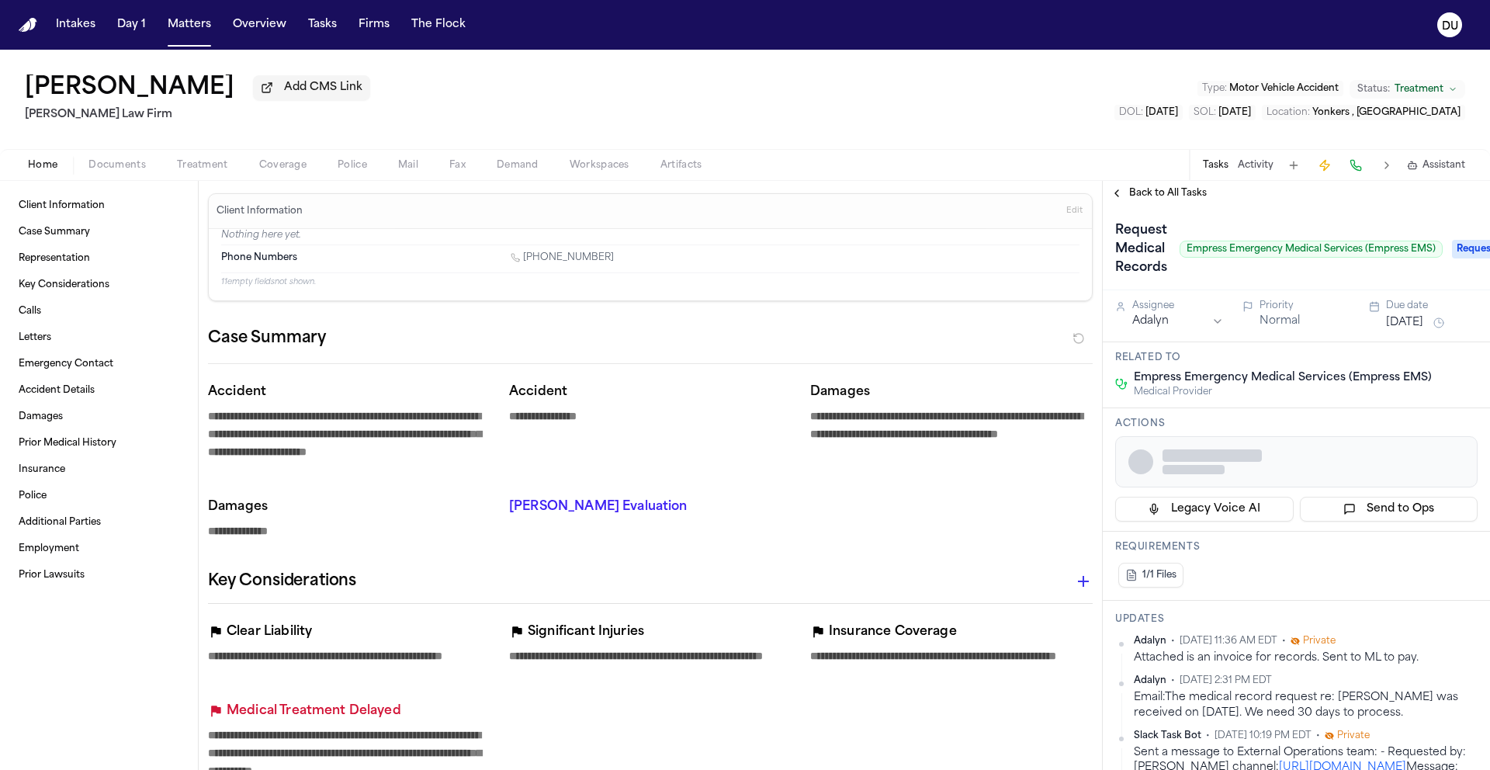
type textarea "*"
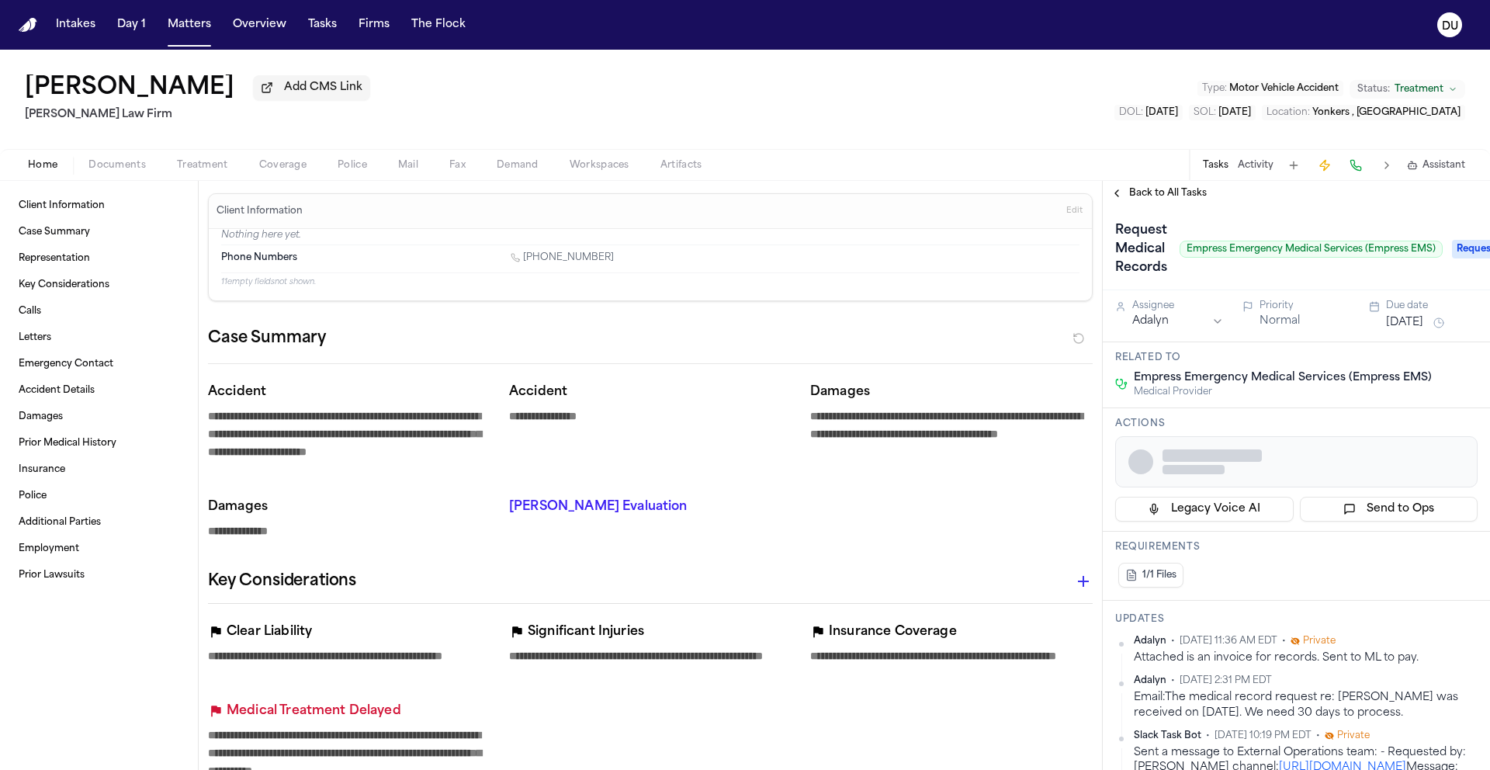
type textarea "*"
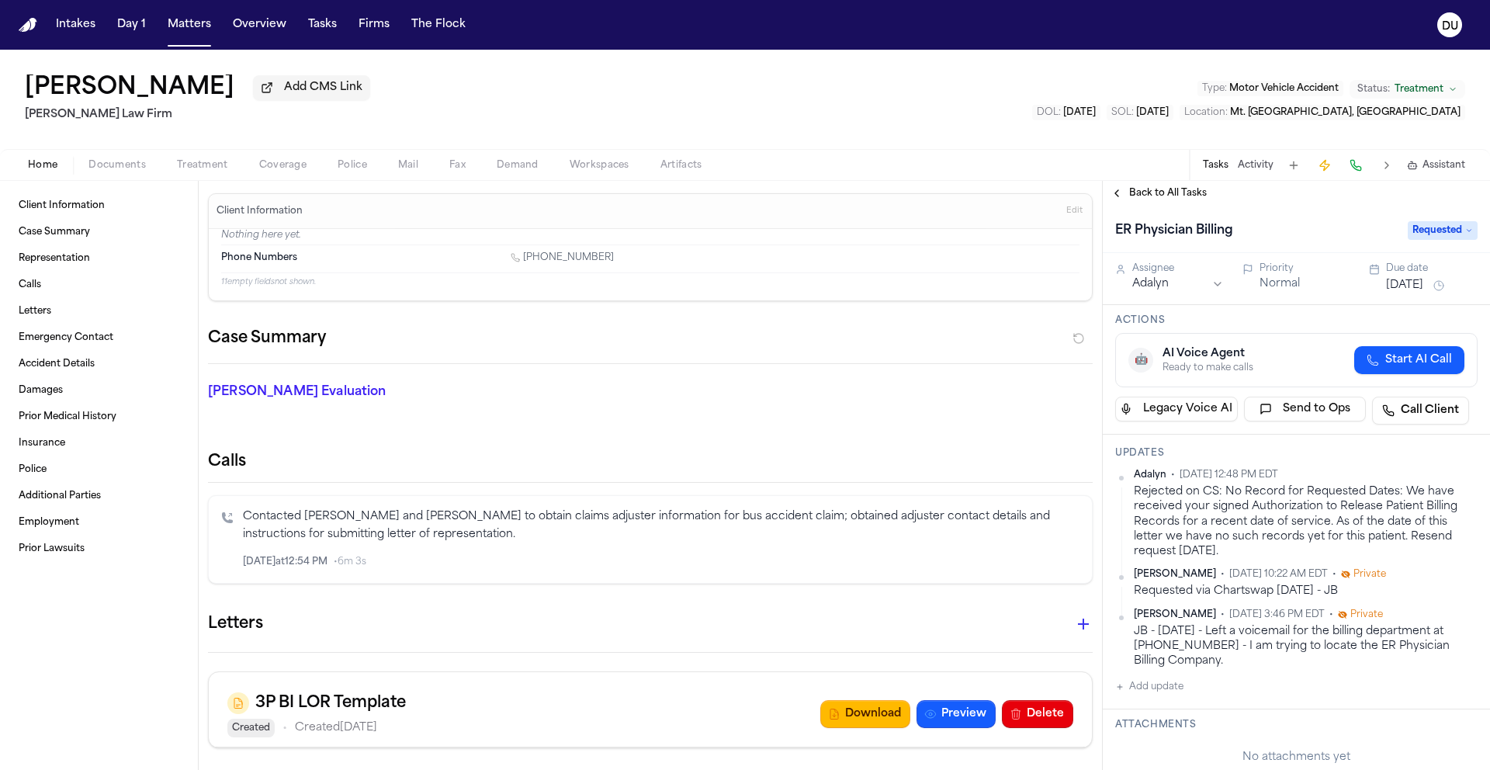
scroll to position [820, 0]
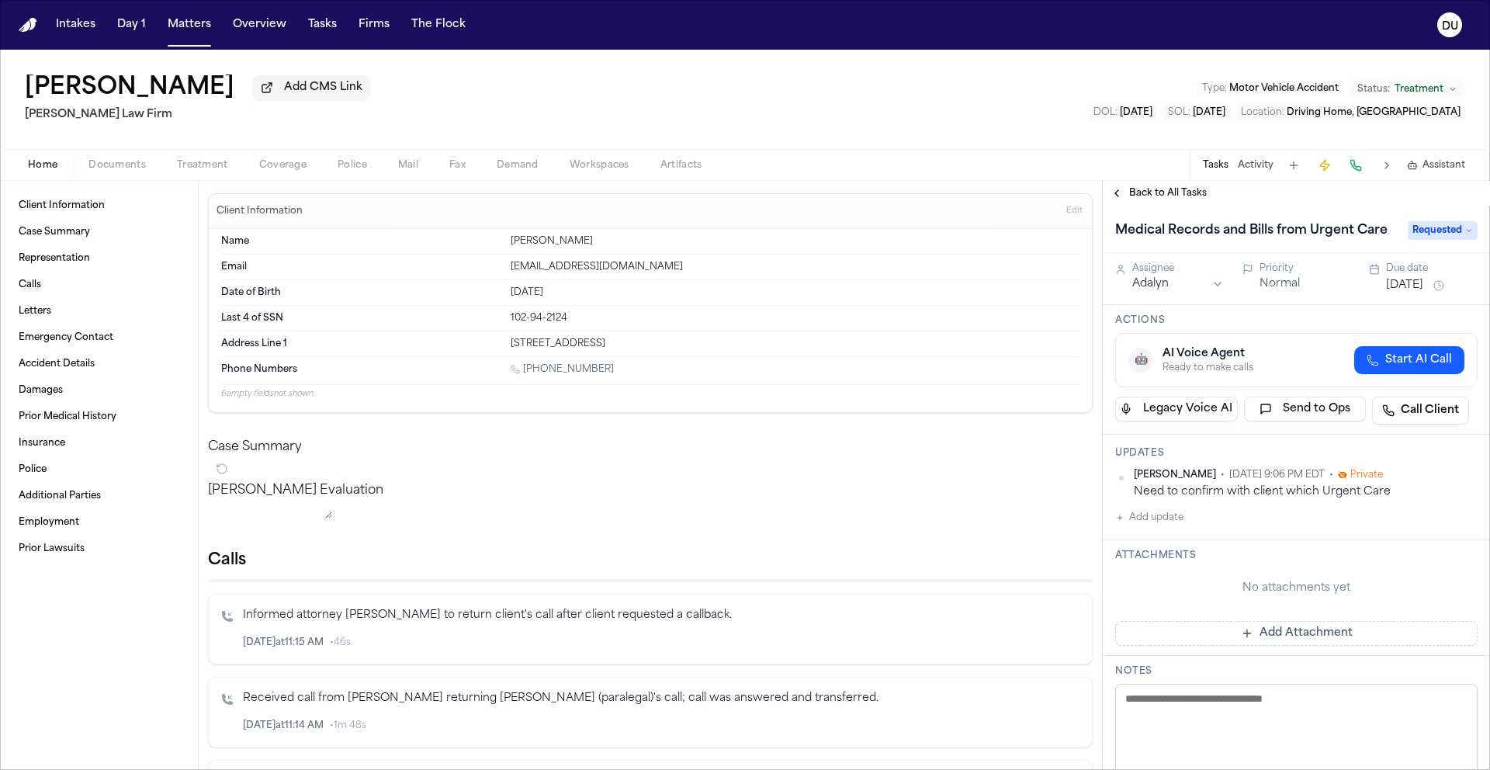
click at [1218, 171] on button "Tasks" at bounding box center [1216, 165] width 26 height 12
click at [1203, 163] on button "Tasks" at bounding box center [1216, 165] width 26 height 12
click at [1211, 168] on button "Tasks" at bounding box center [1216, 165] width 26 height 12
click at [1134, 194] on span "Back to All Tasks" at bounding box center [1168, 193] width 78 height 12
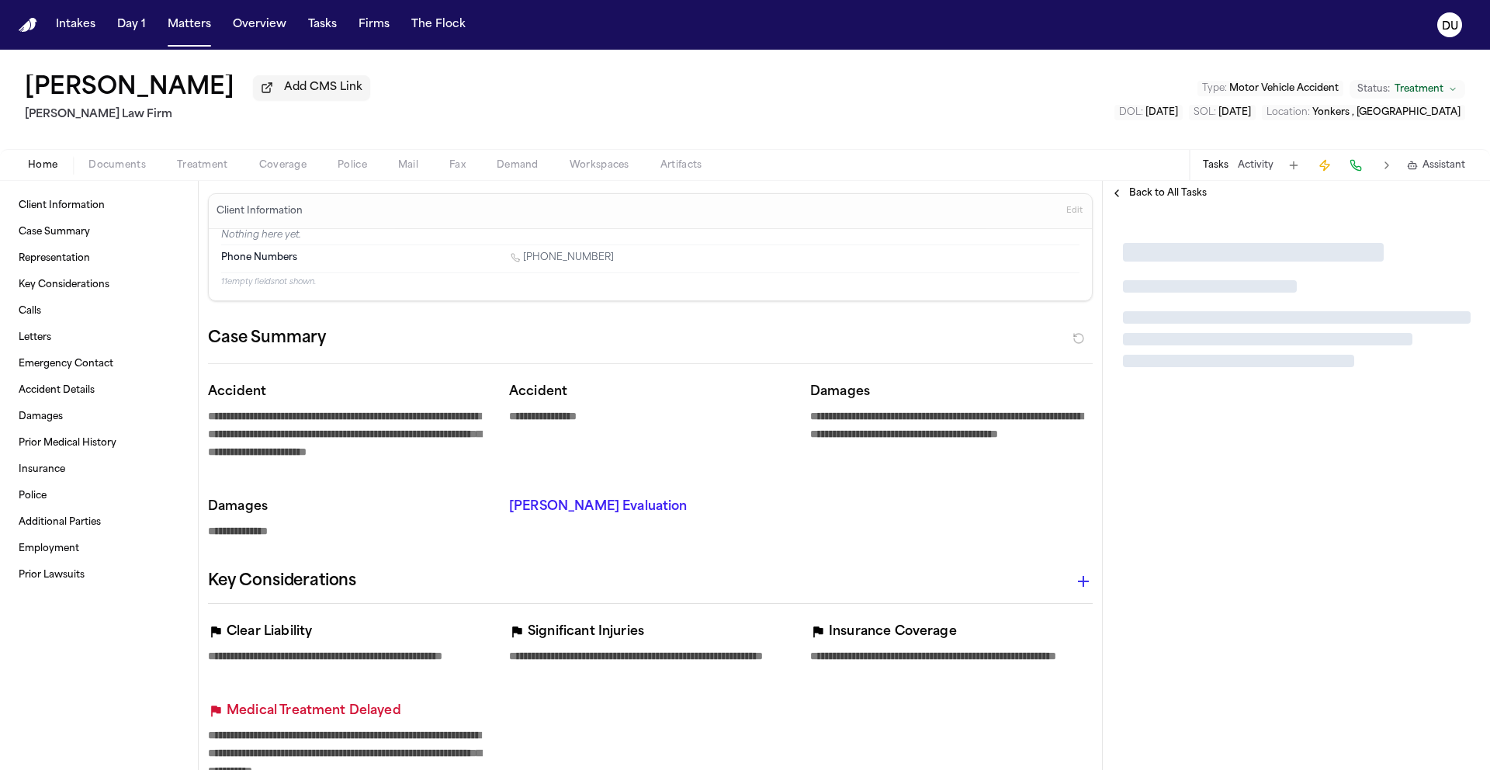
type textarea "*"
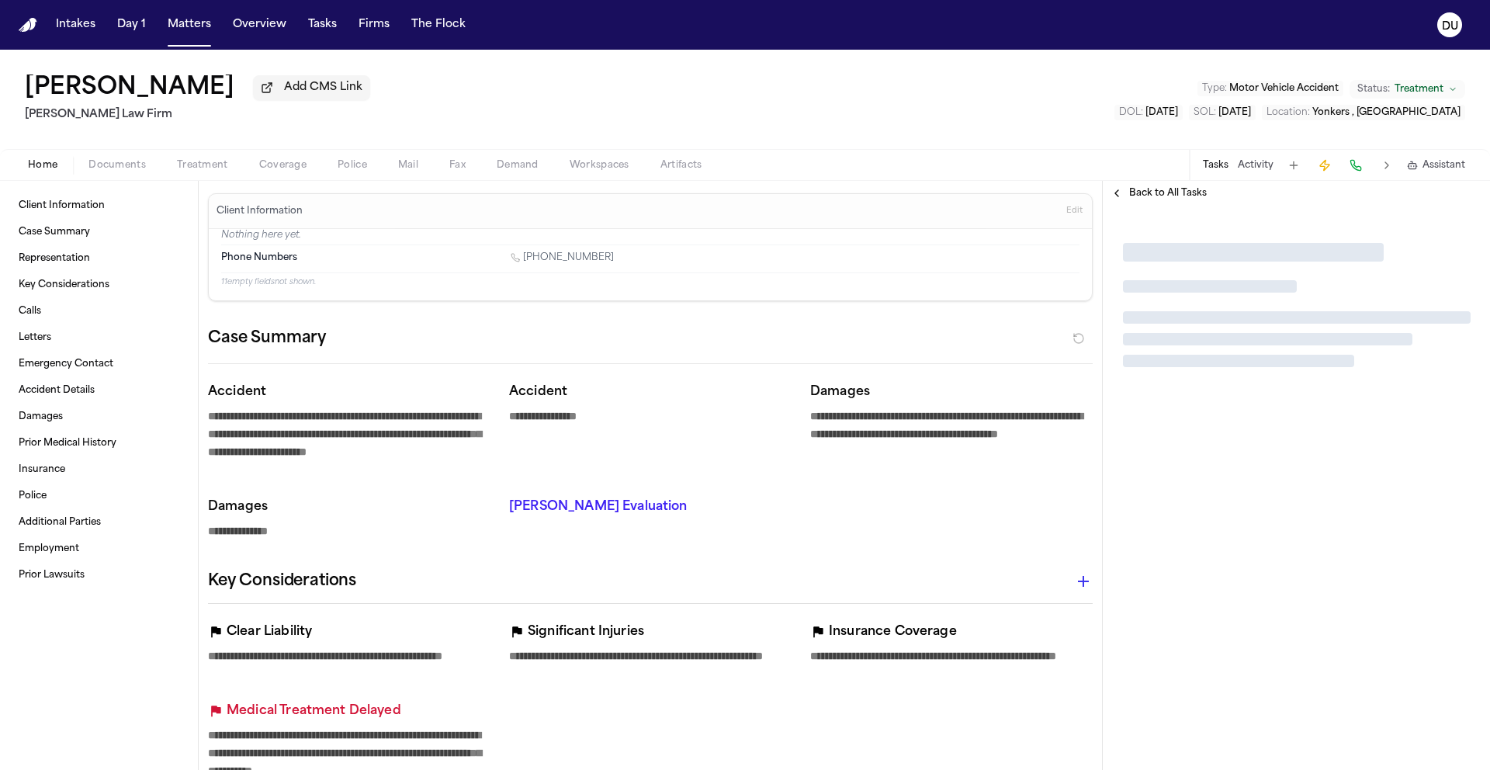
type textarea "*"
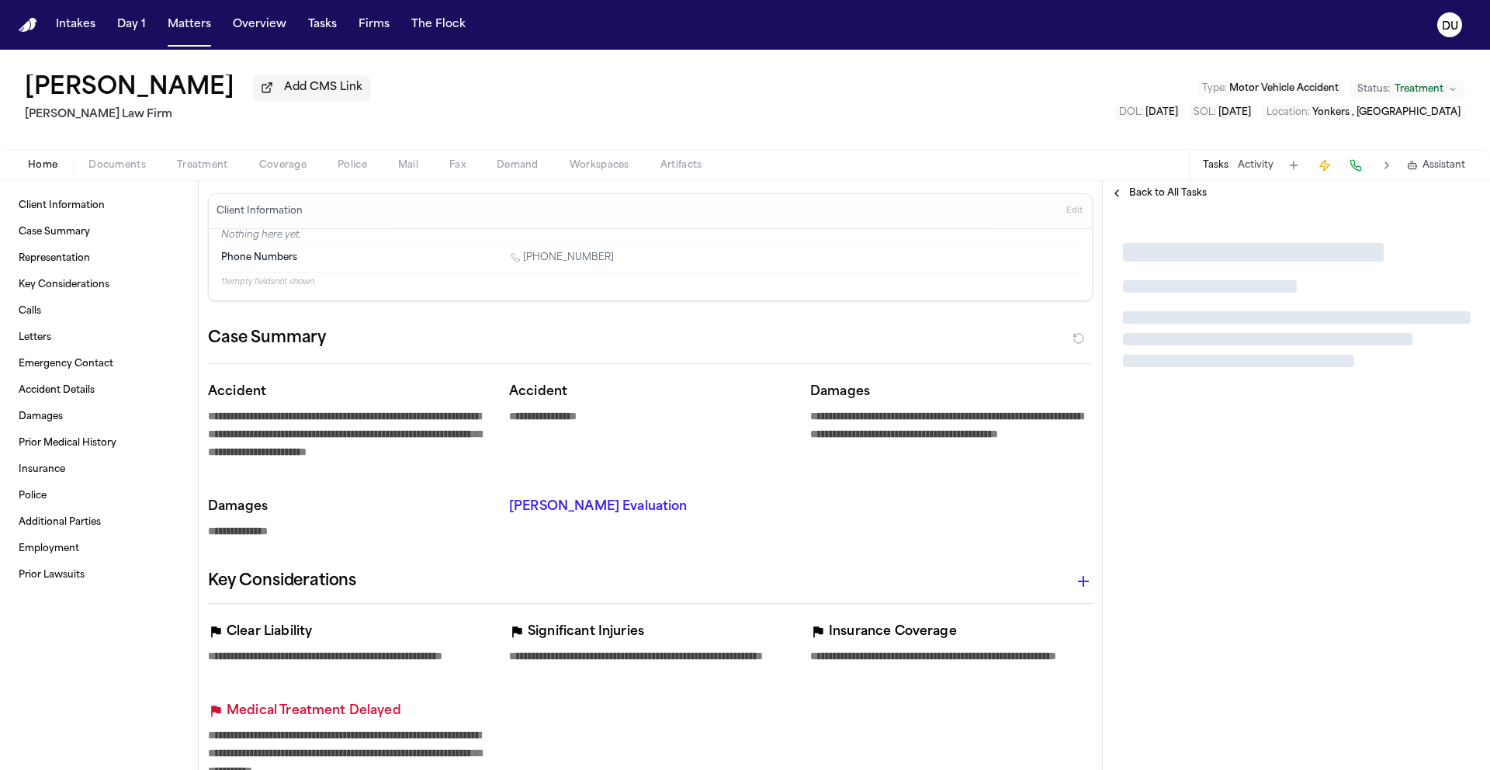
type textarea "*"
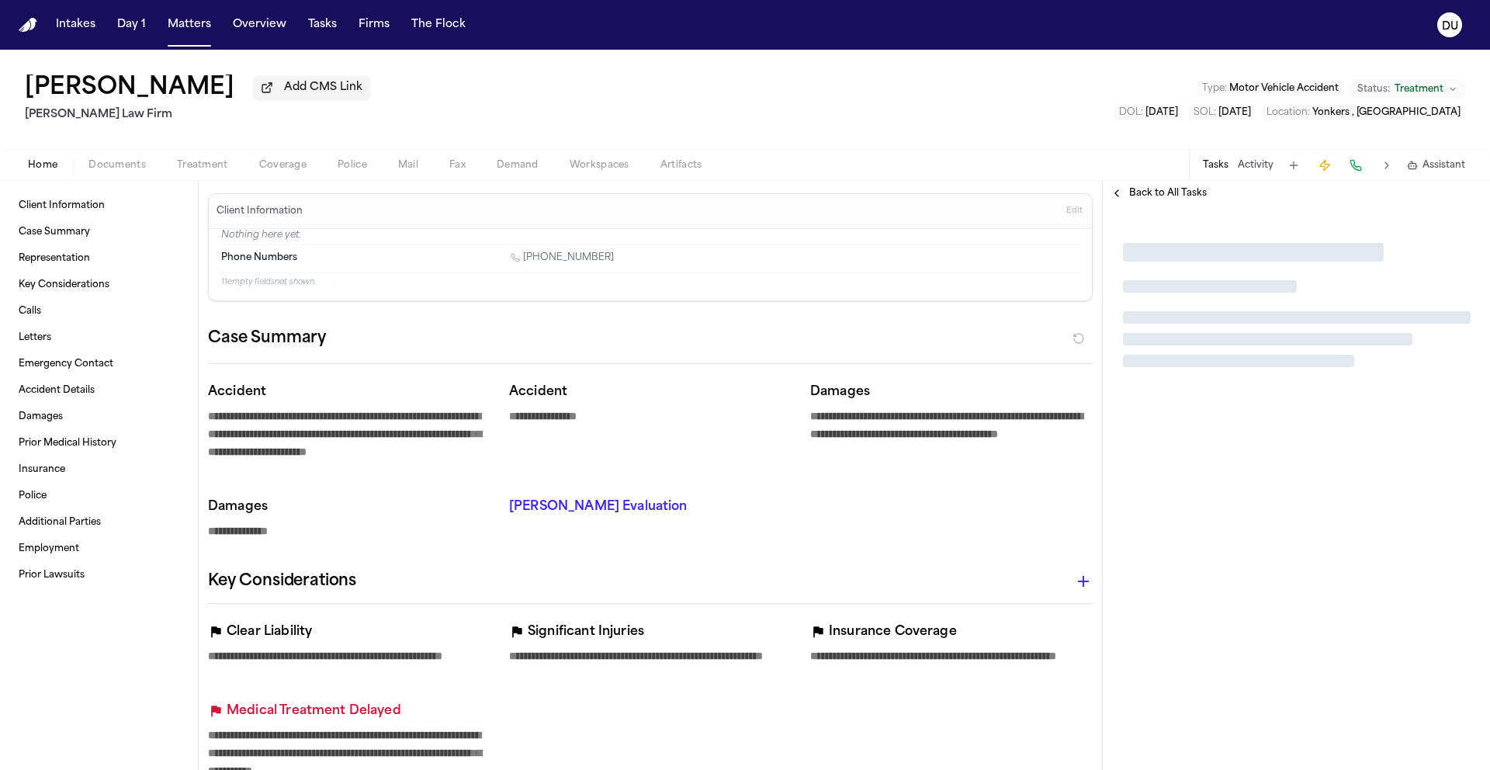
type textarea "*"
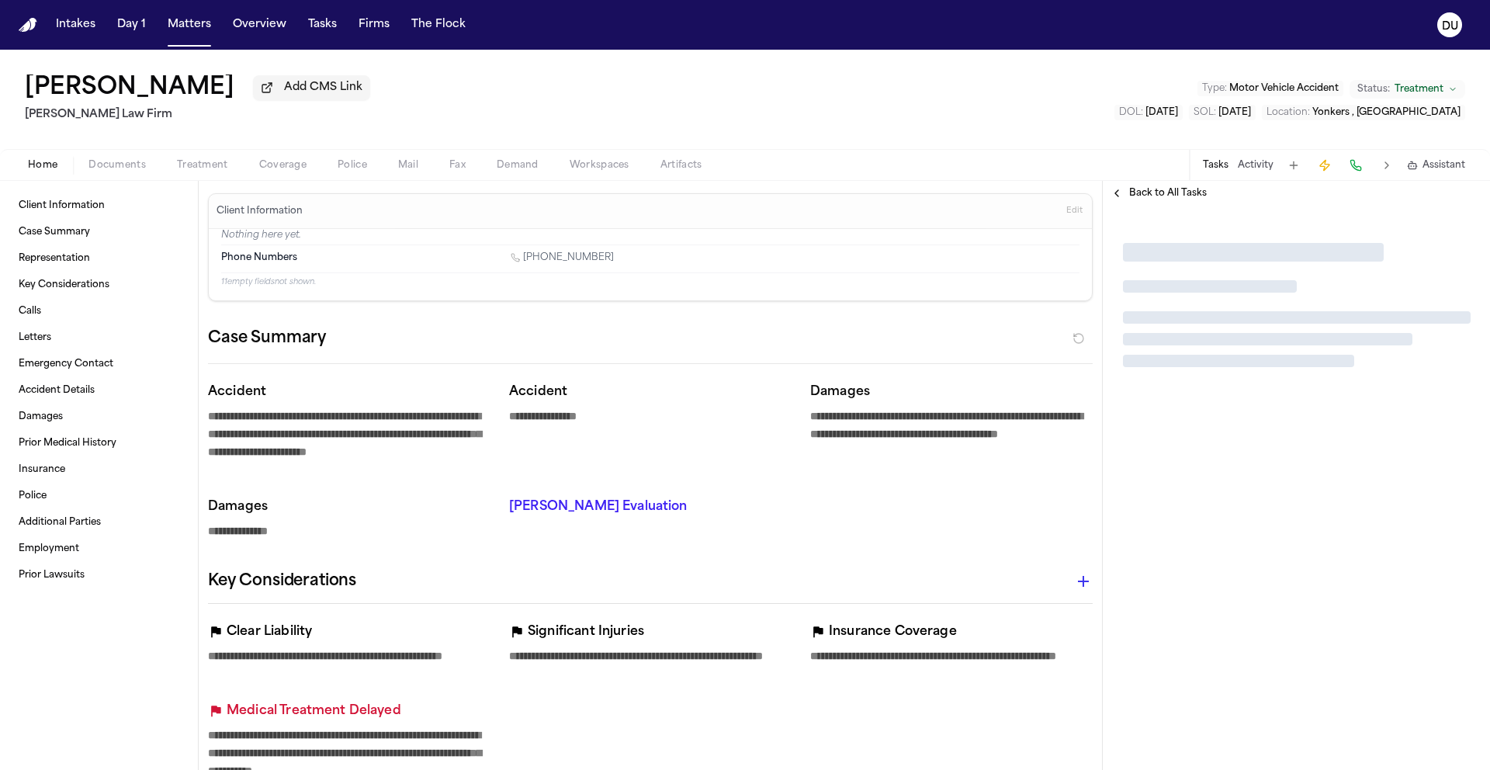
type textarea "*"
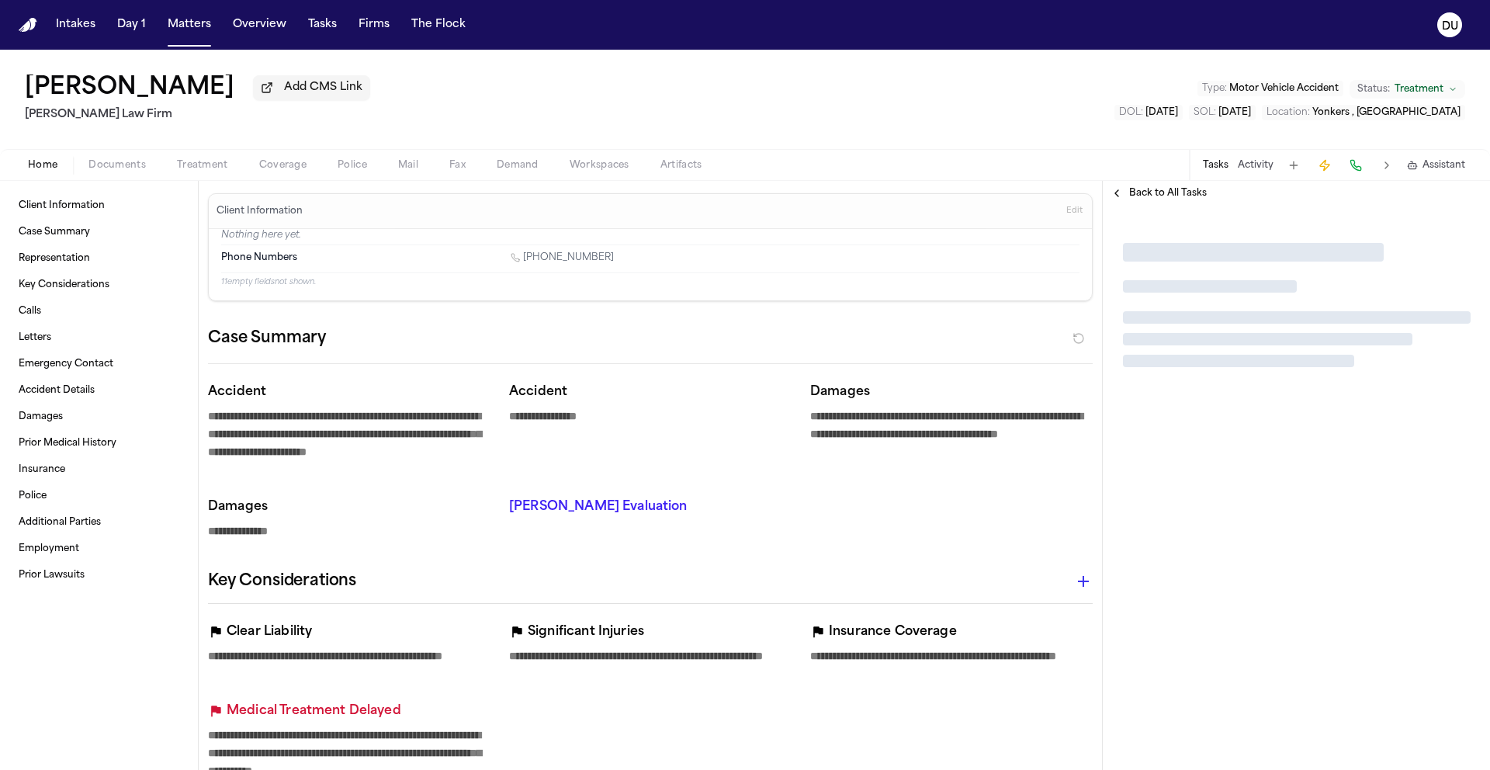
type textarea "*"
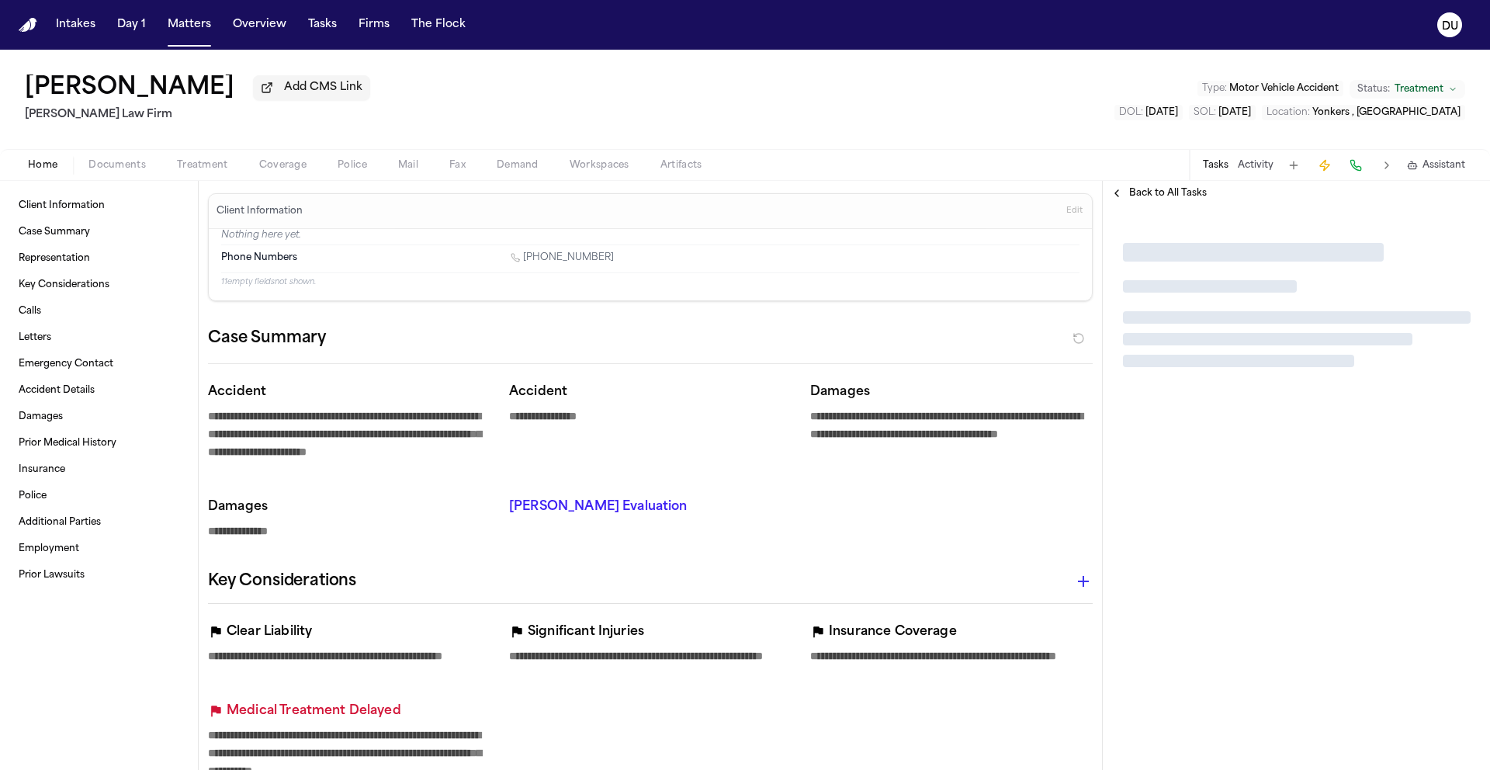
type textarea "*"
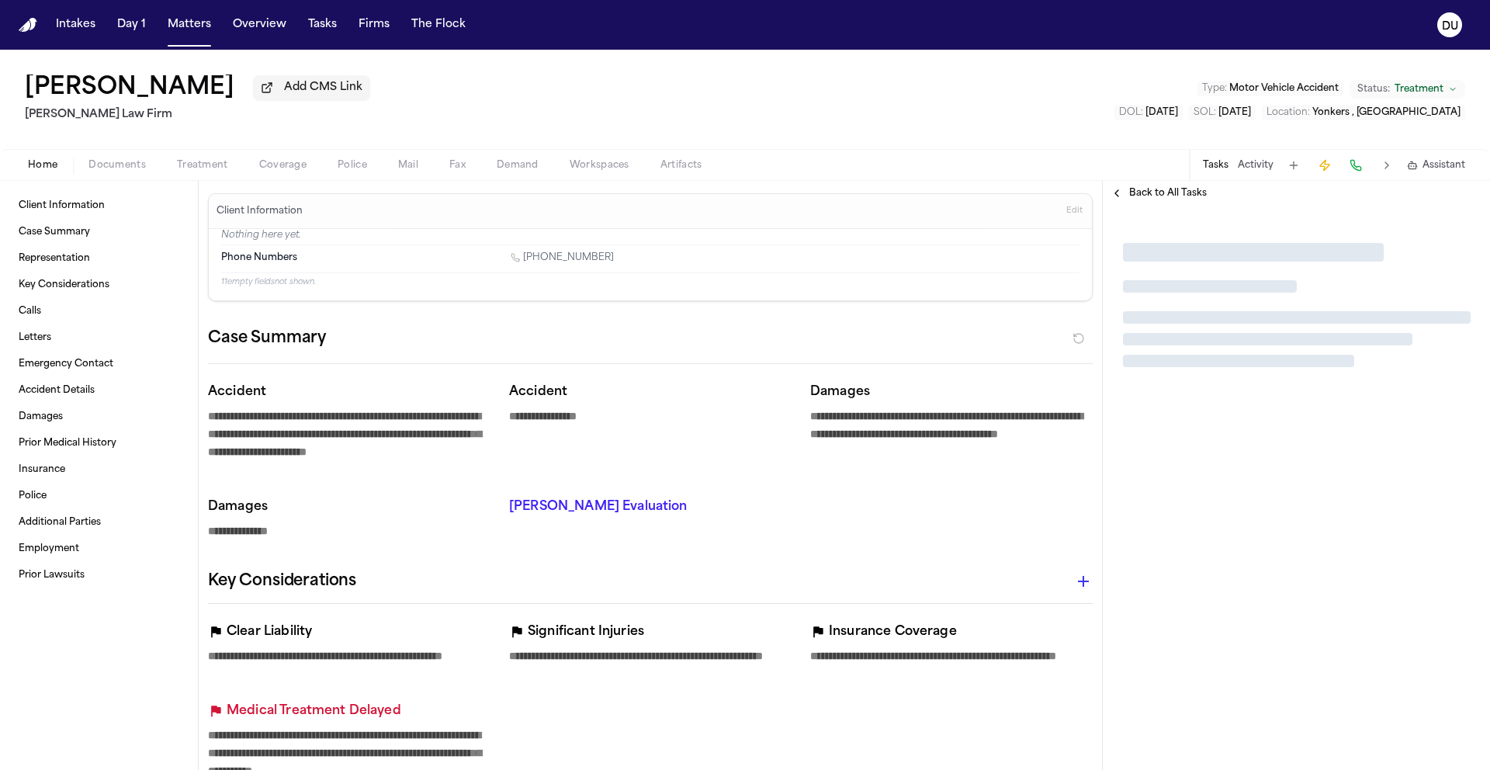
type textarea "*"
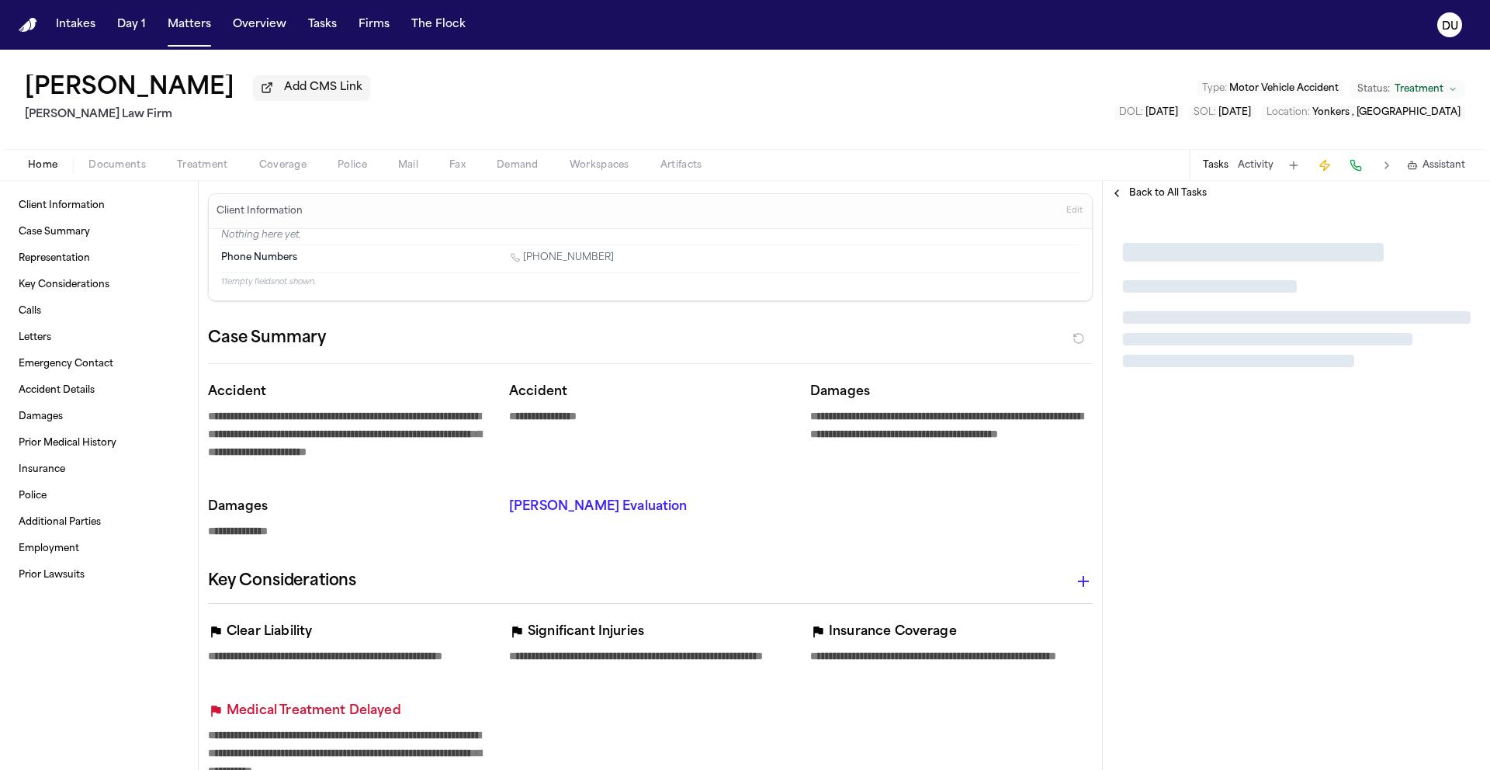
type textarea "*"
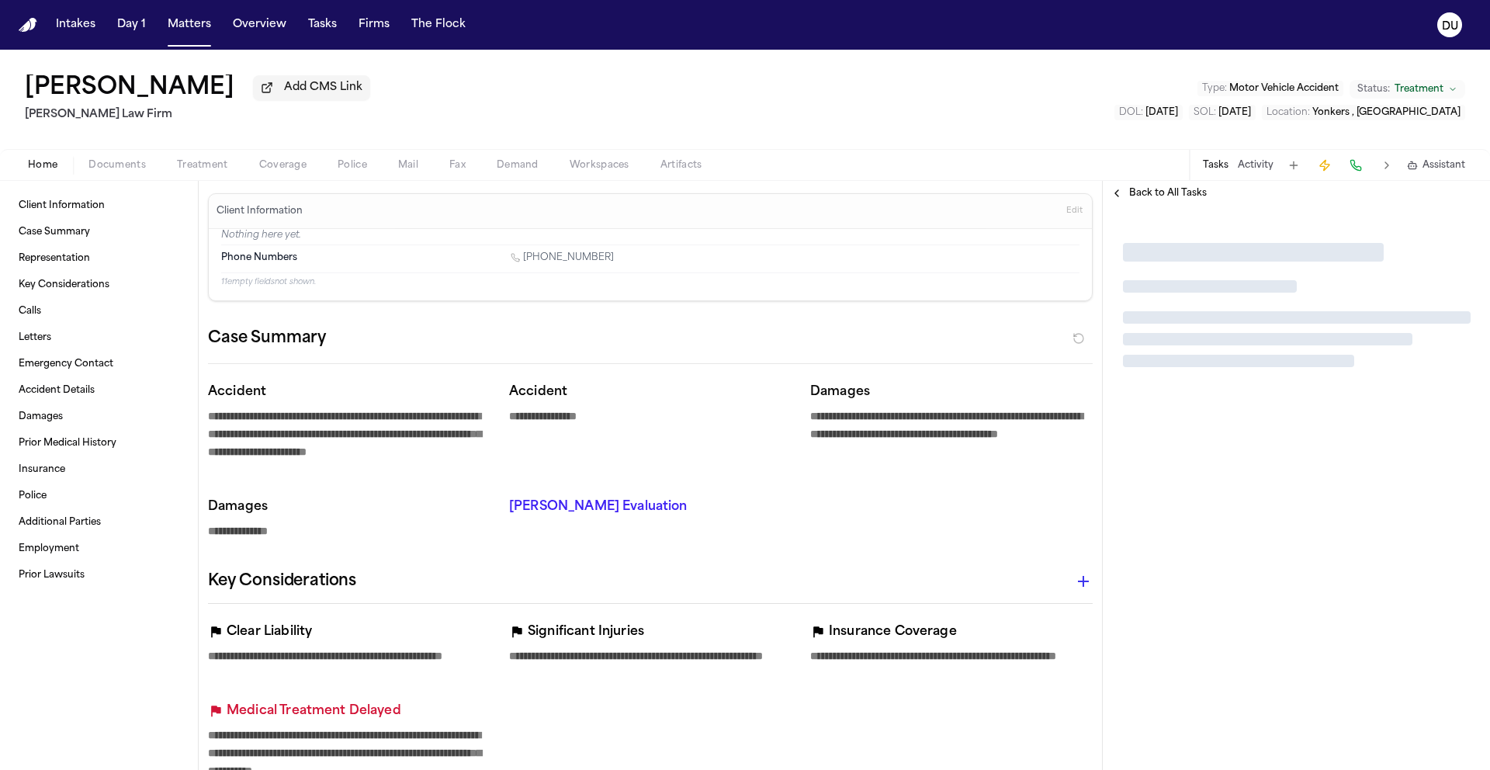
type textarea "*"
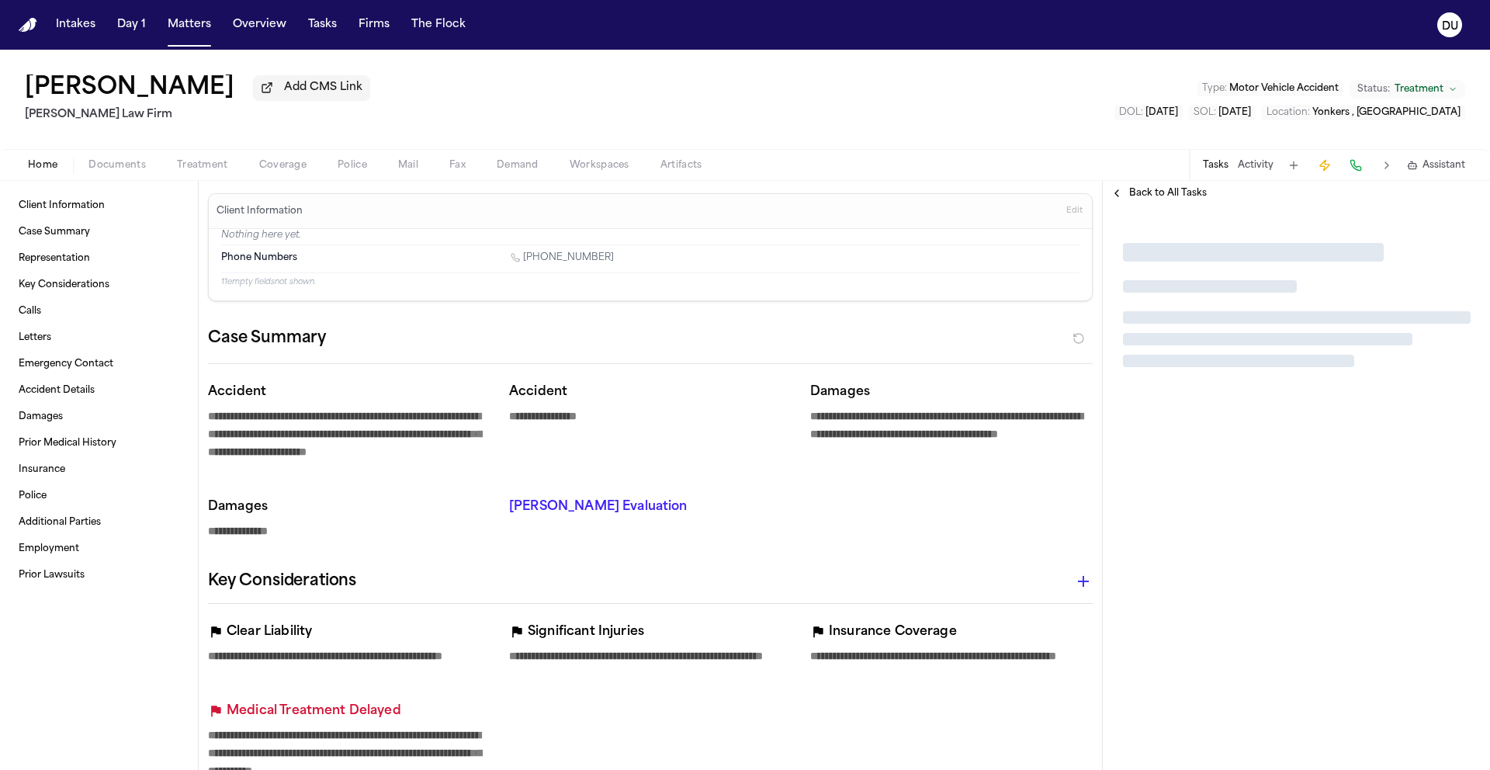
type textarea "*"
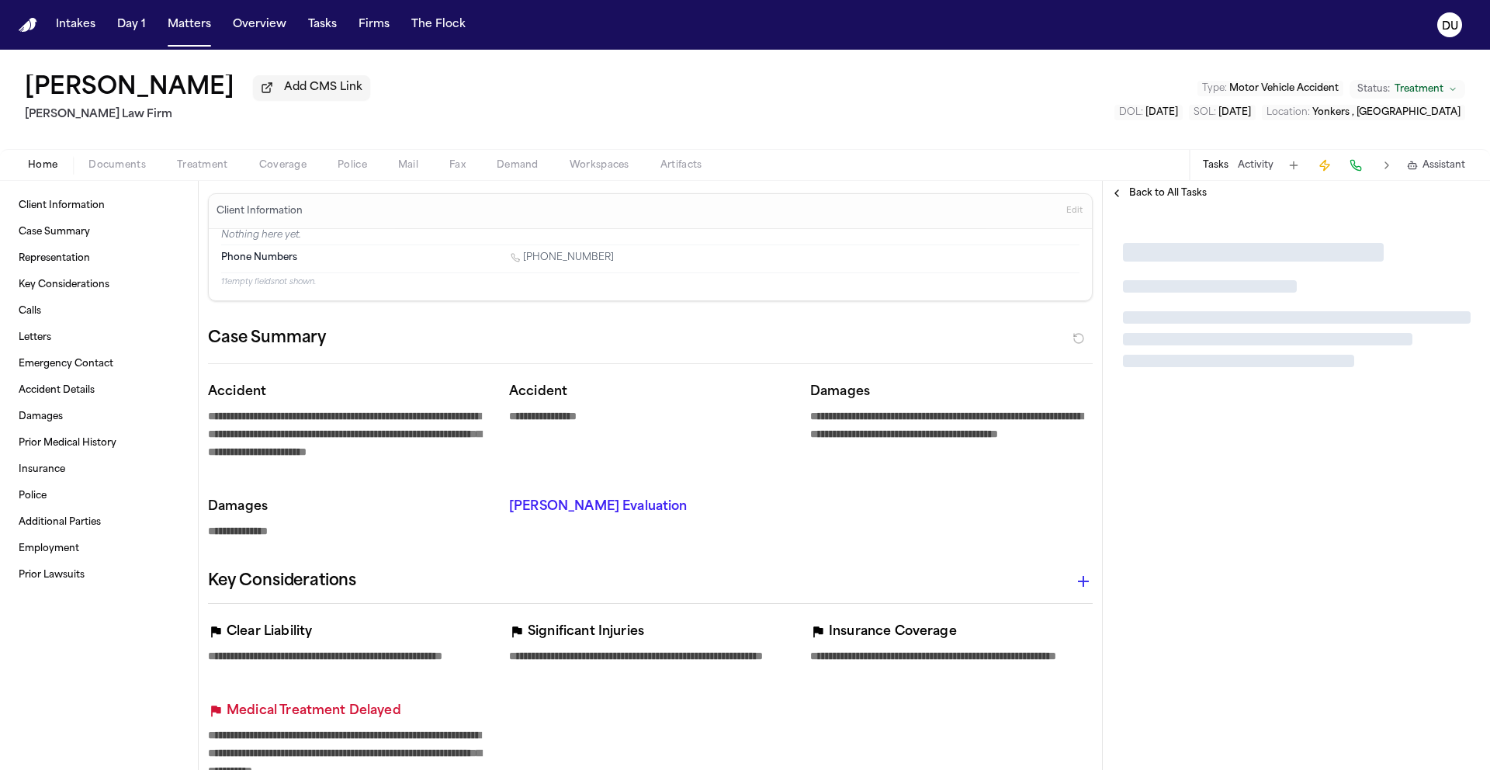
type textarea "*"
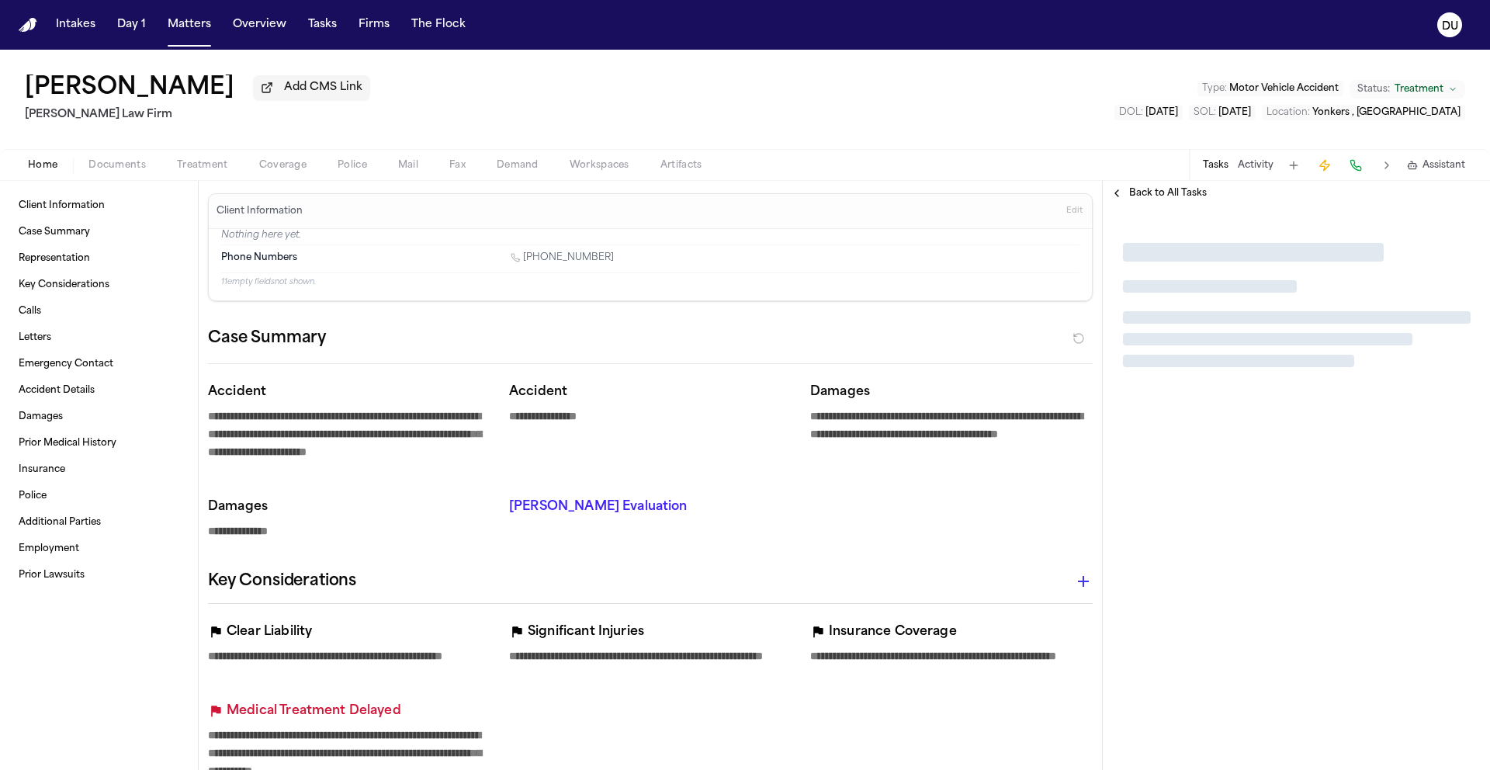
type textarea "*"
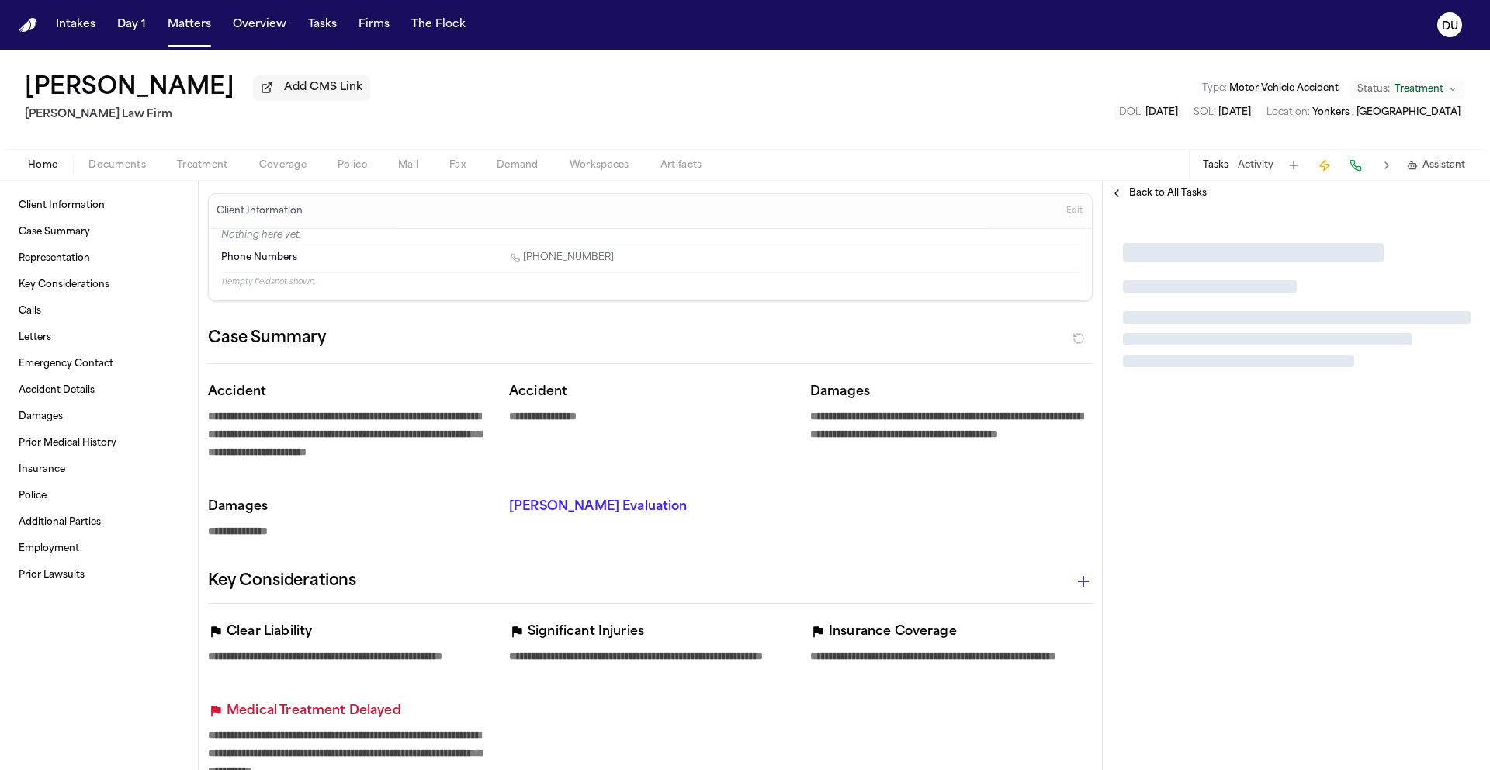
type textarea "*"
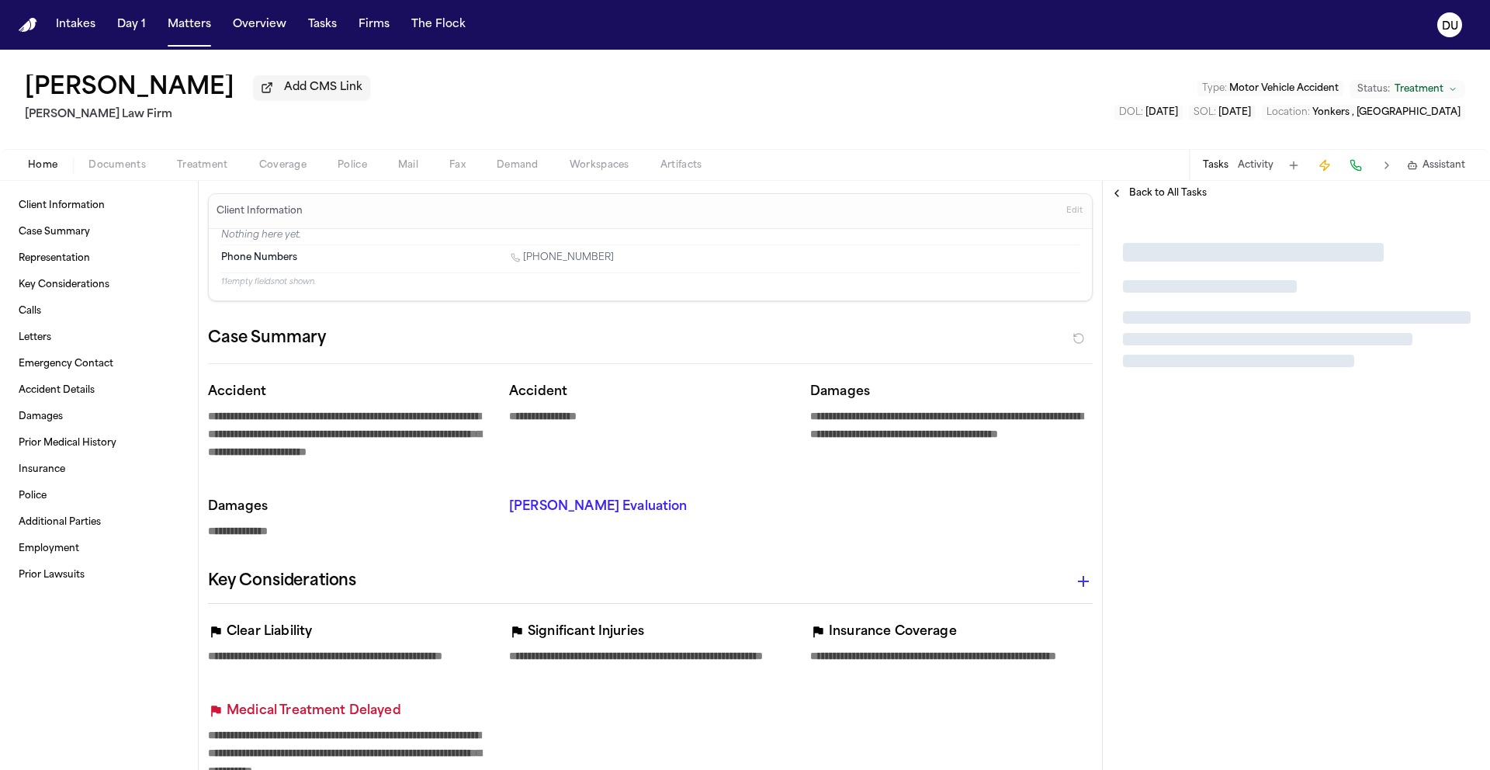
type textarea "*"
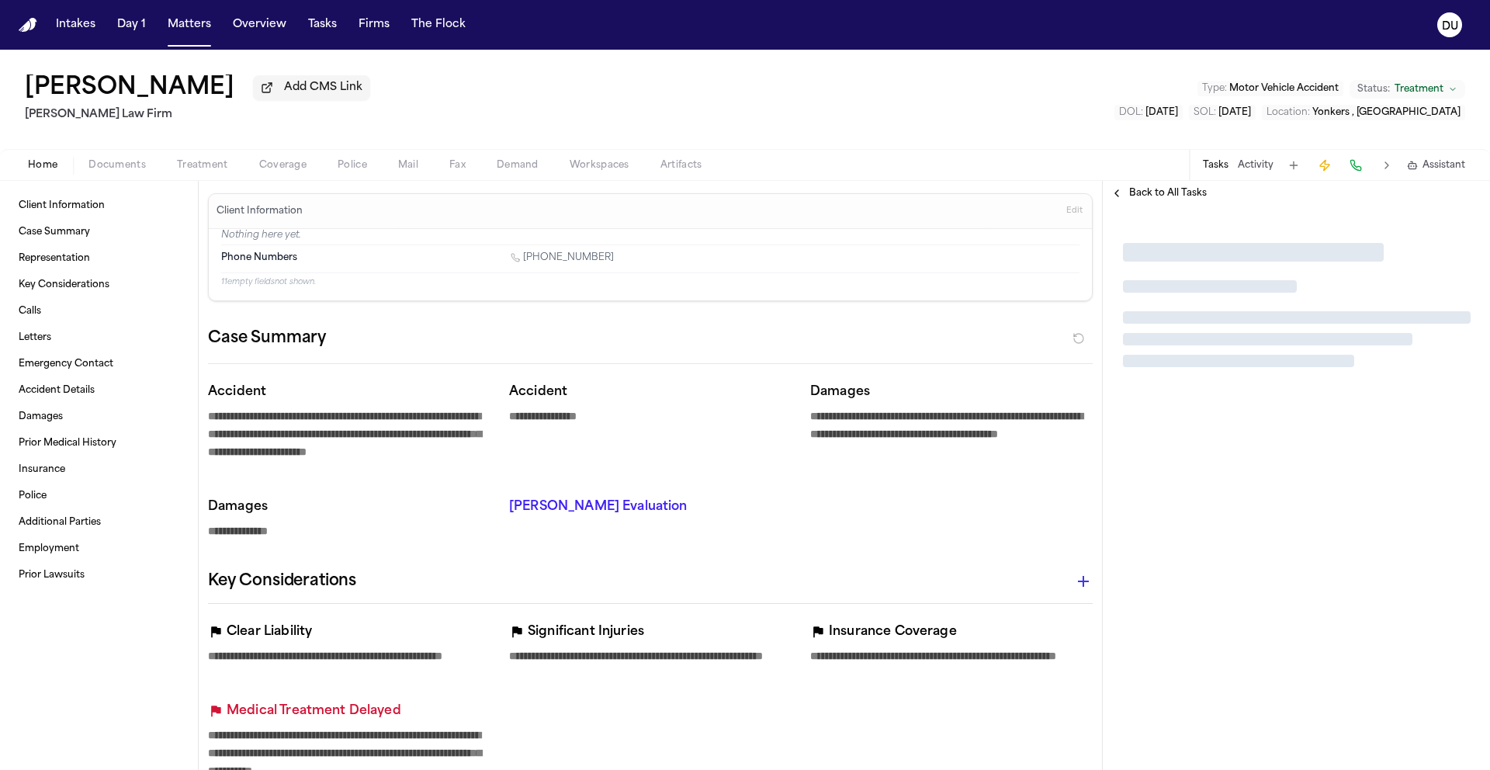
type textarea "*"
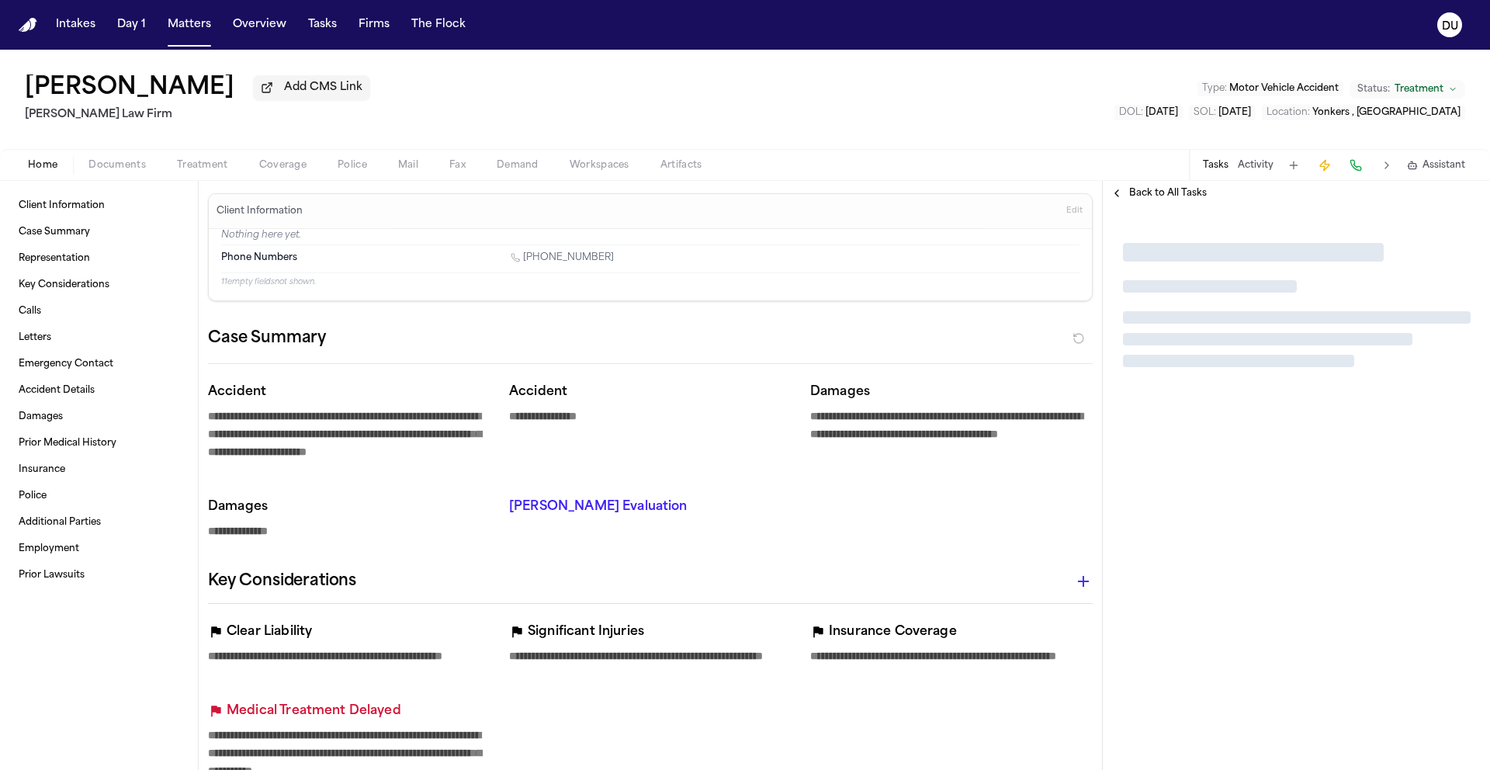
type textarea "*"
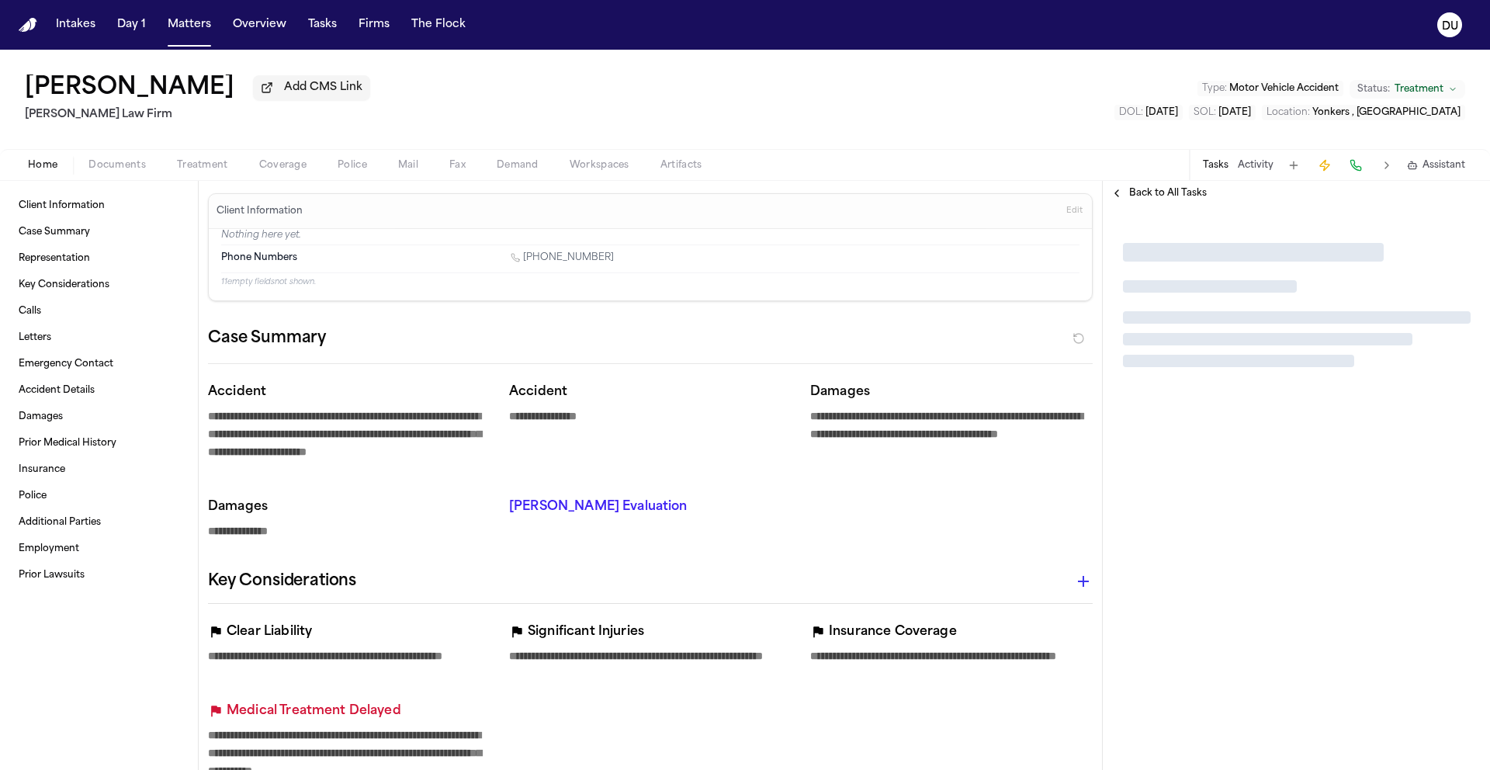
type textarea "*"
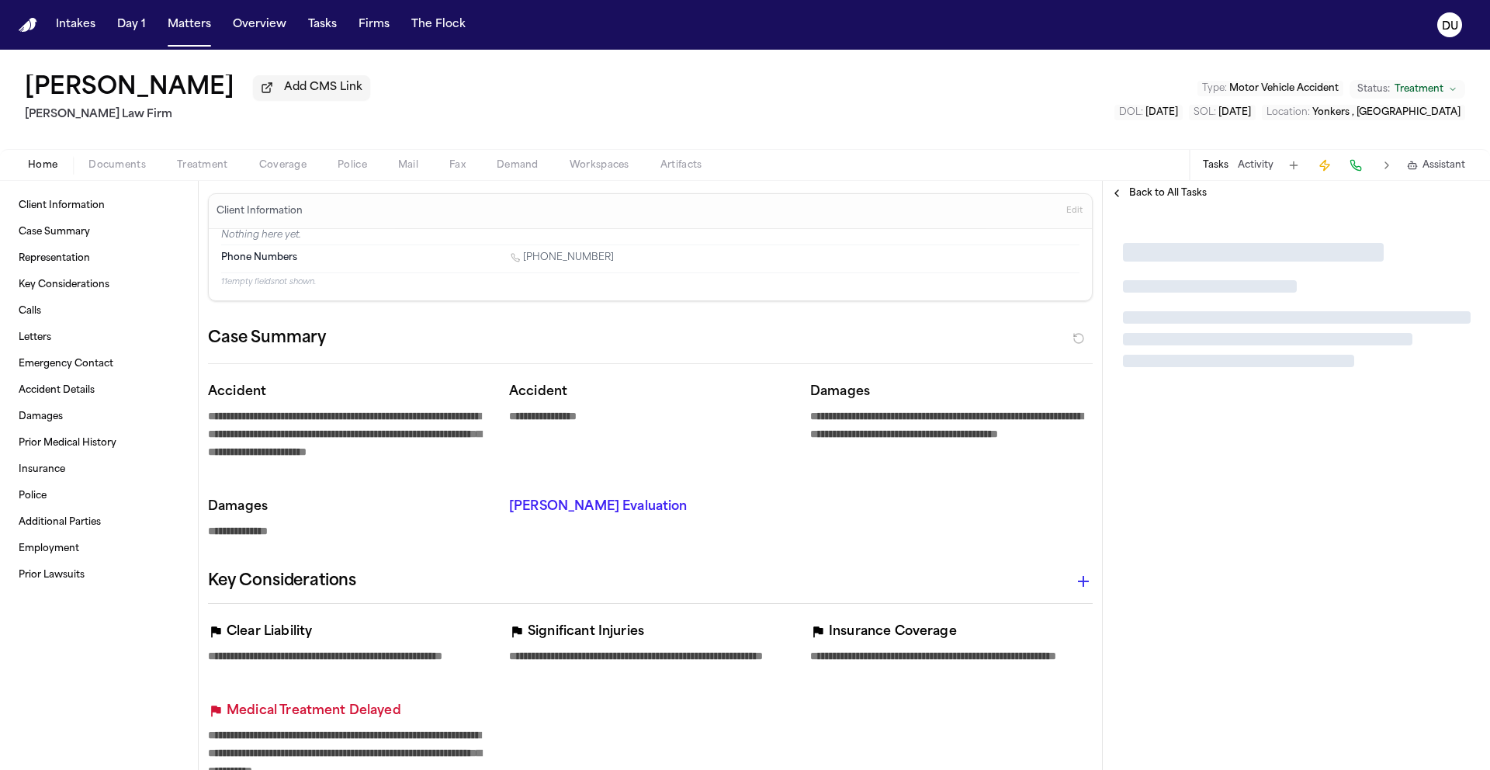
type textarea "*"
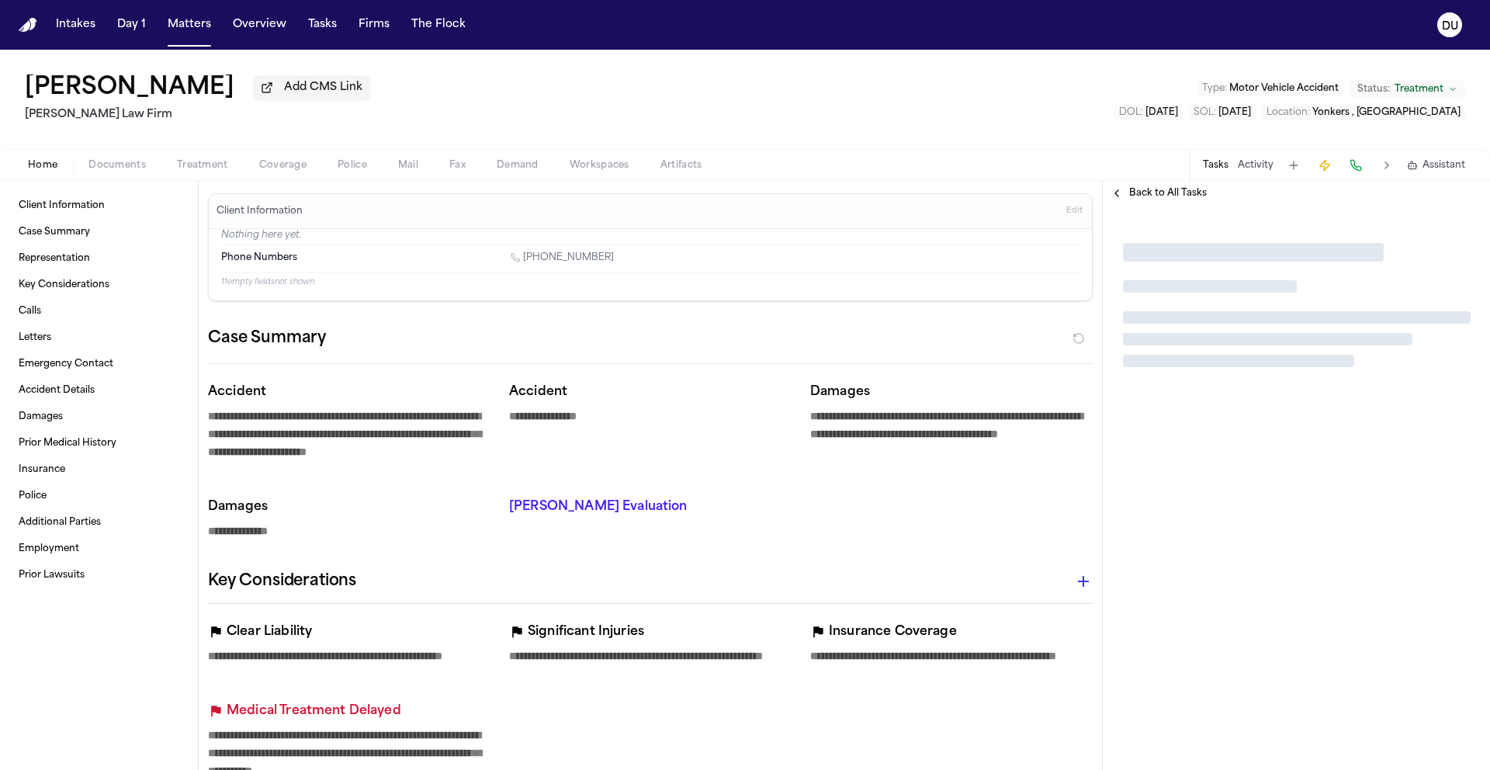
type textarea "*"
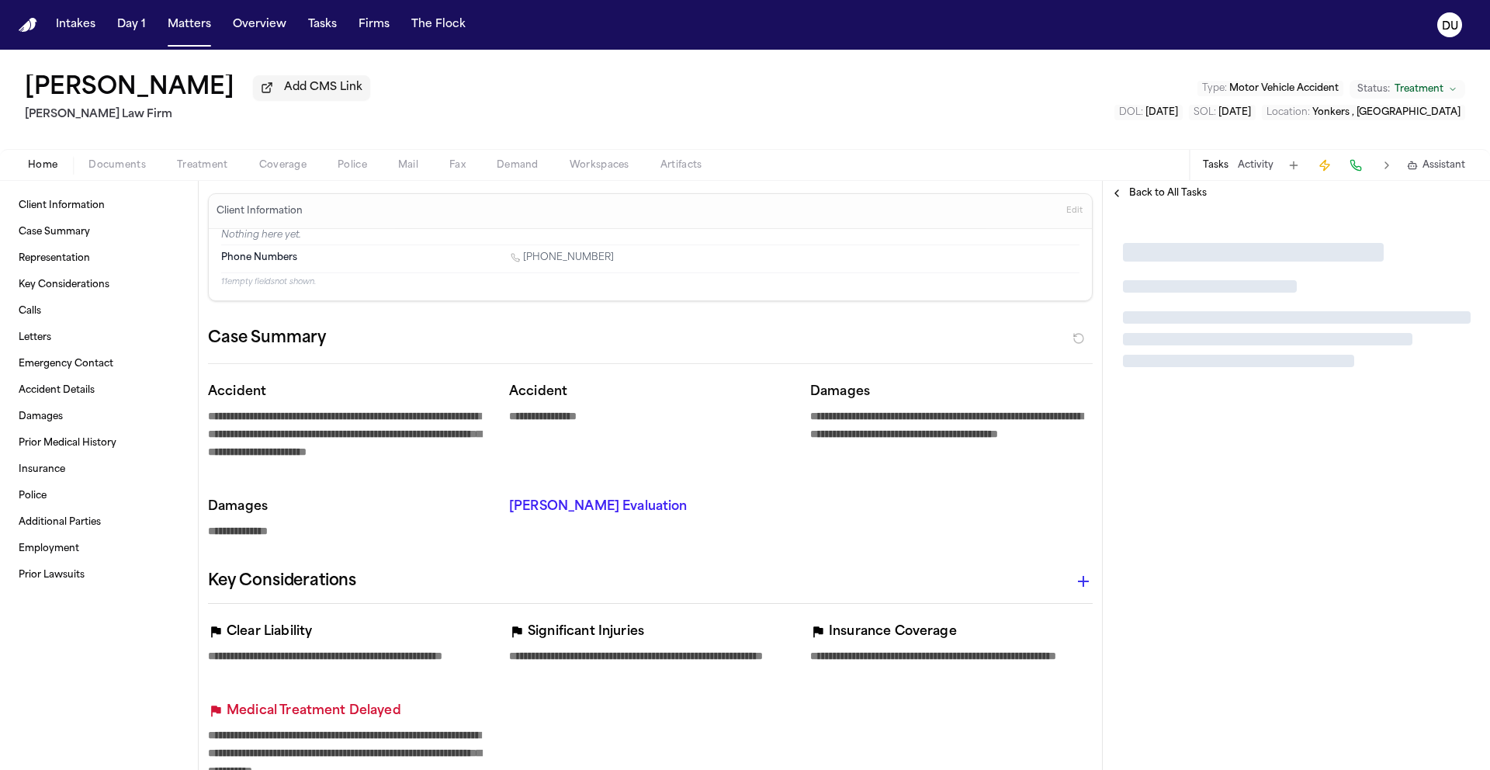
type textarea "*"
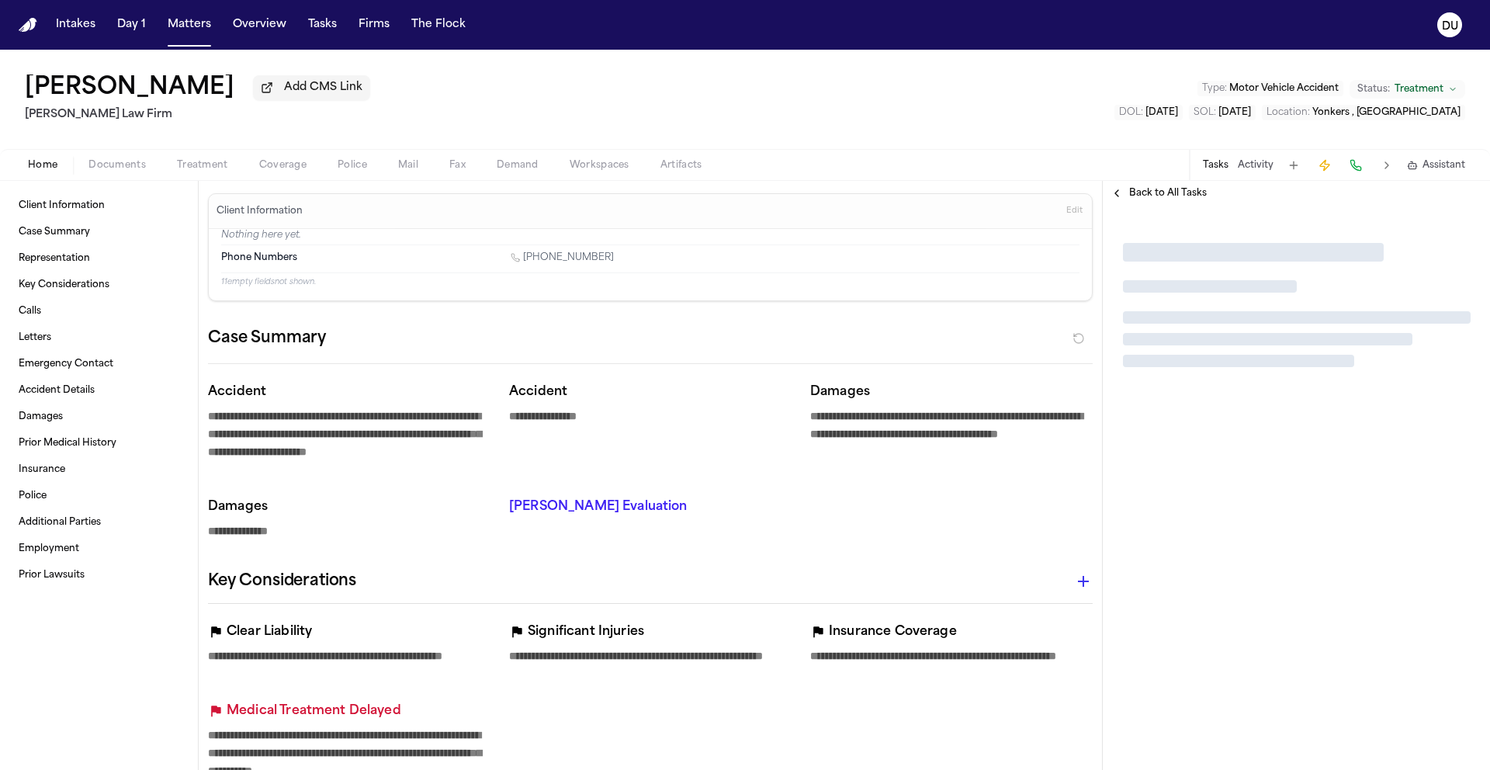
type textarea "*"
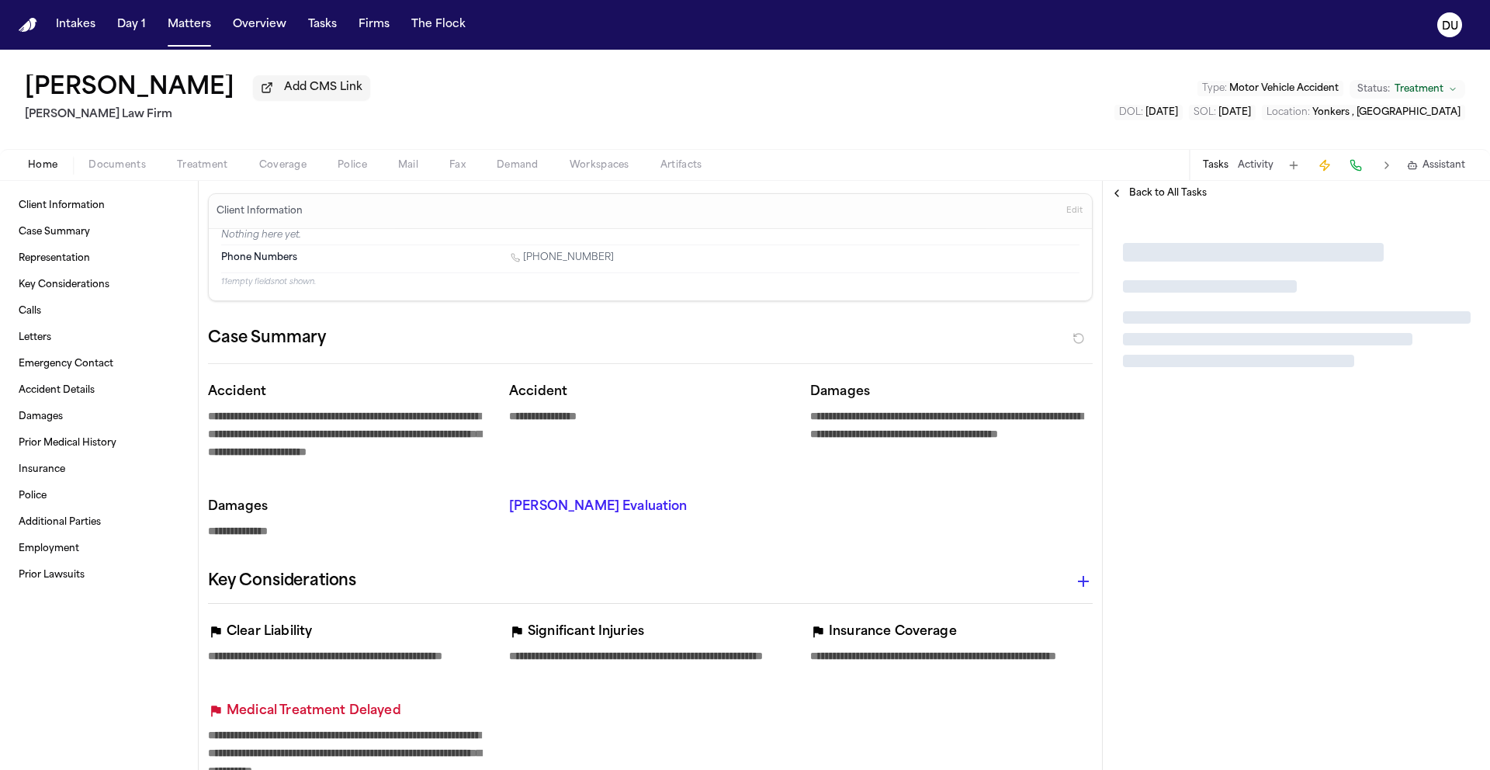
type textarea "*"
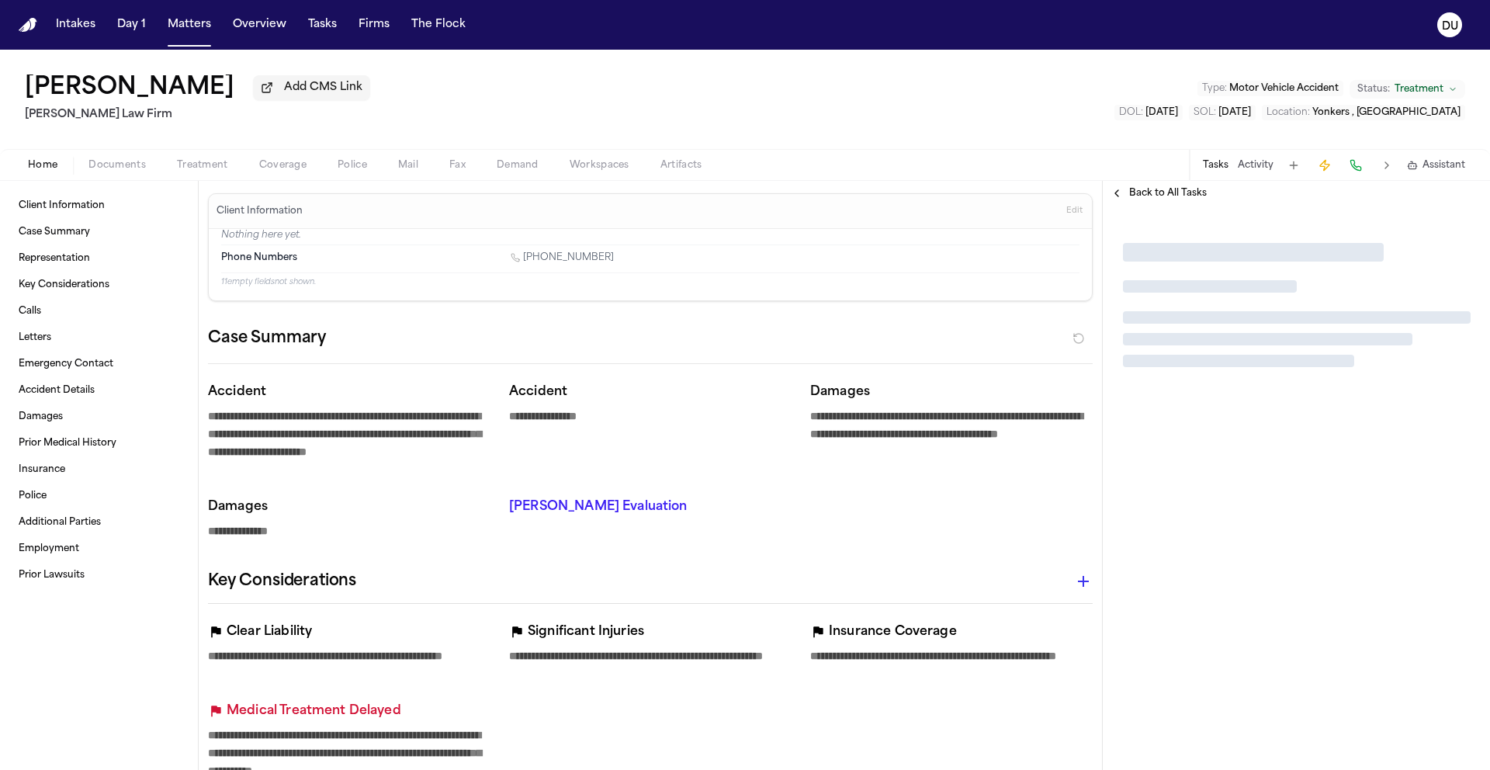
type textarea "*"
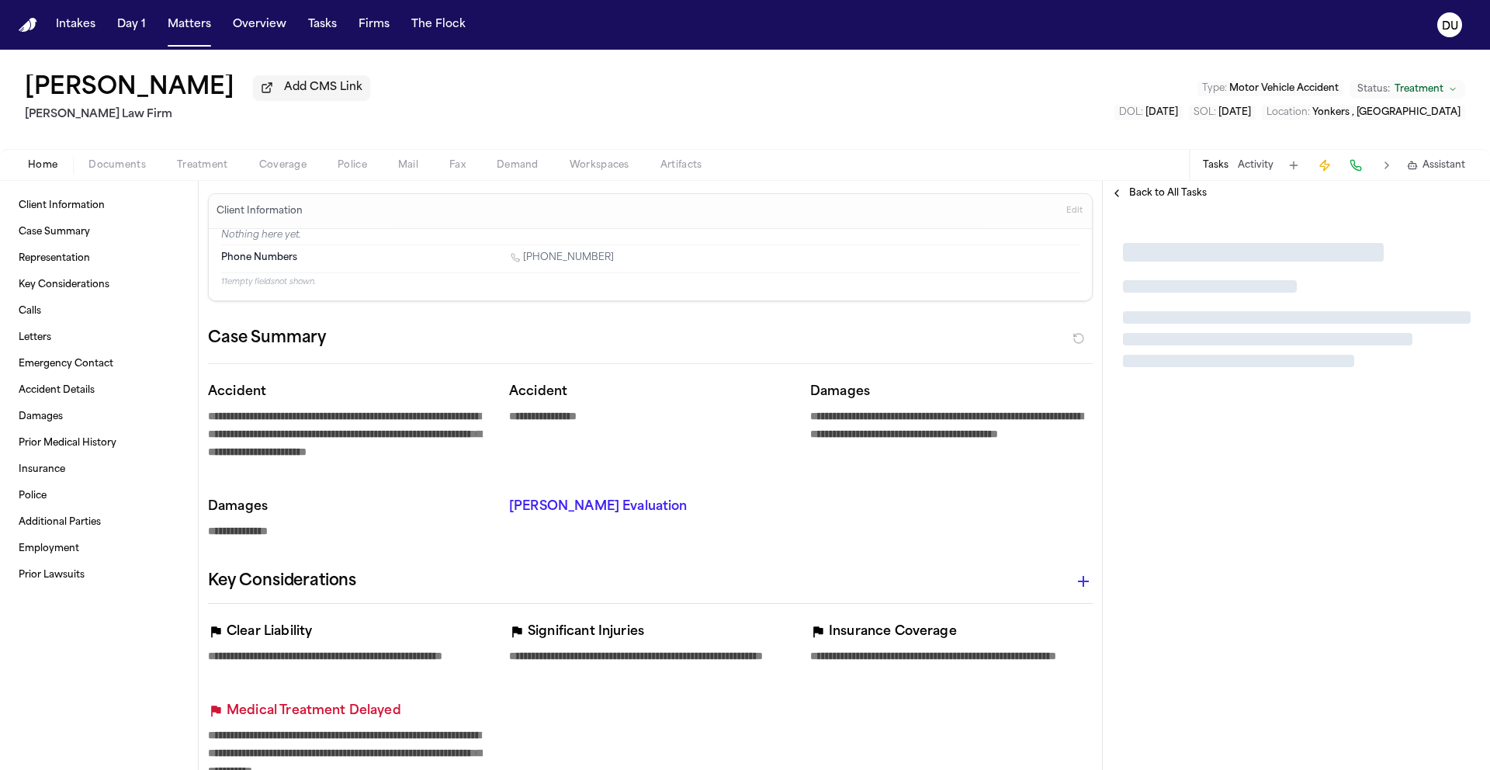
type textarea "*"
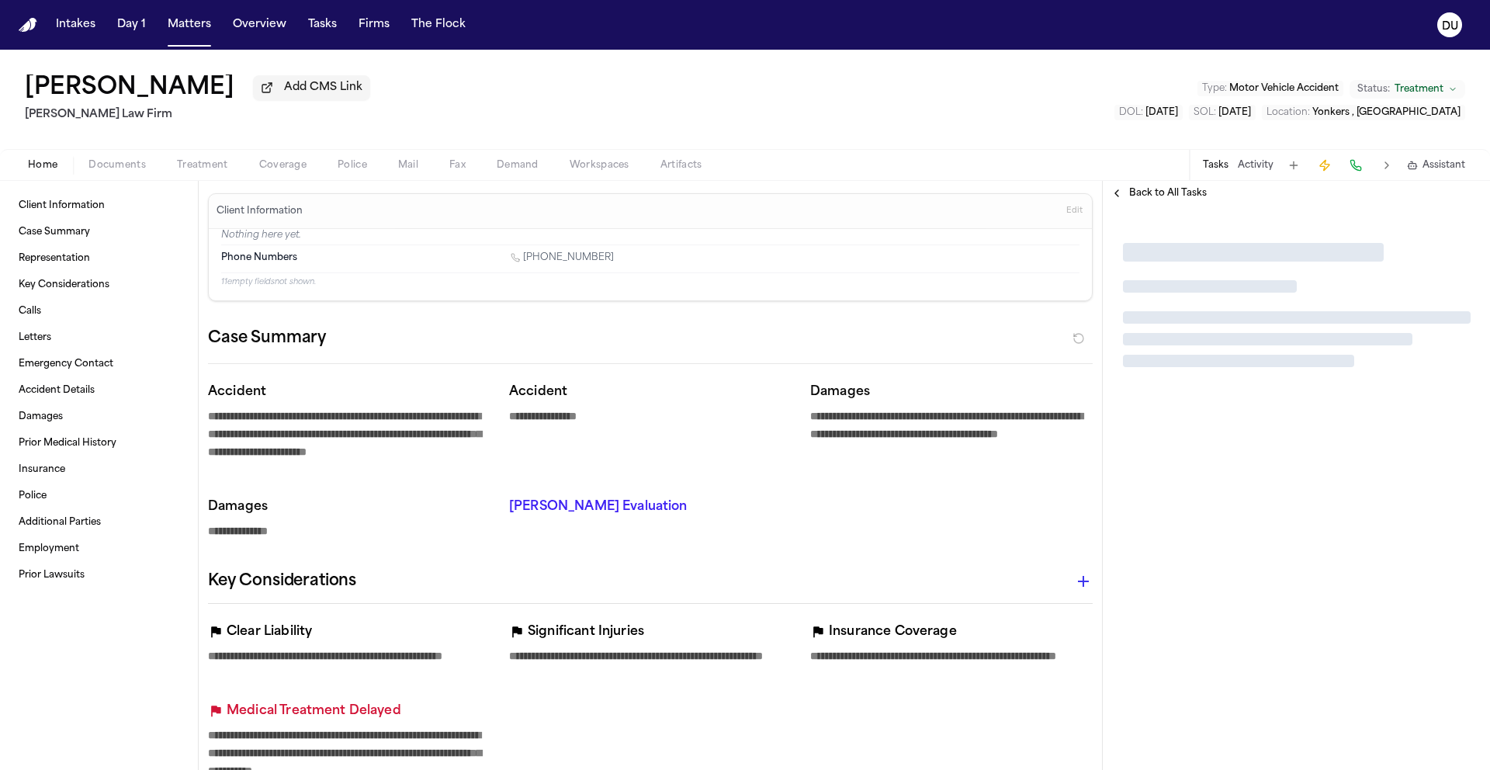
type textarea "*"
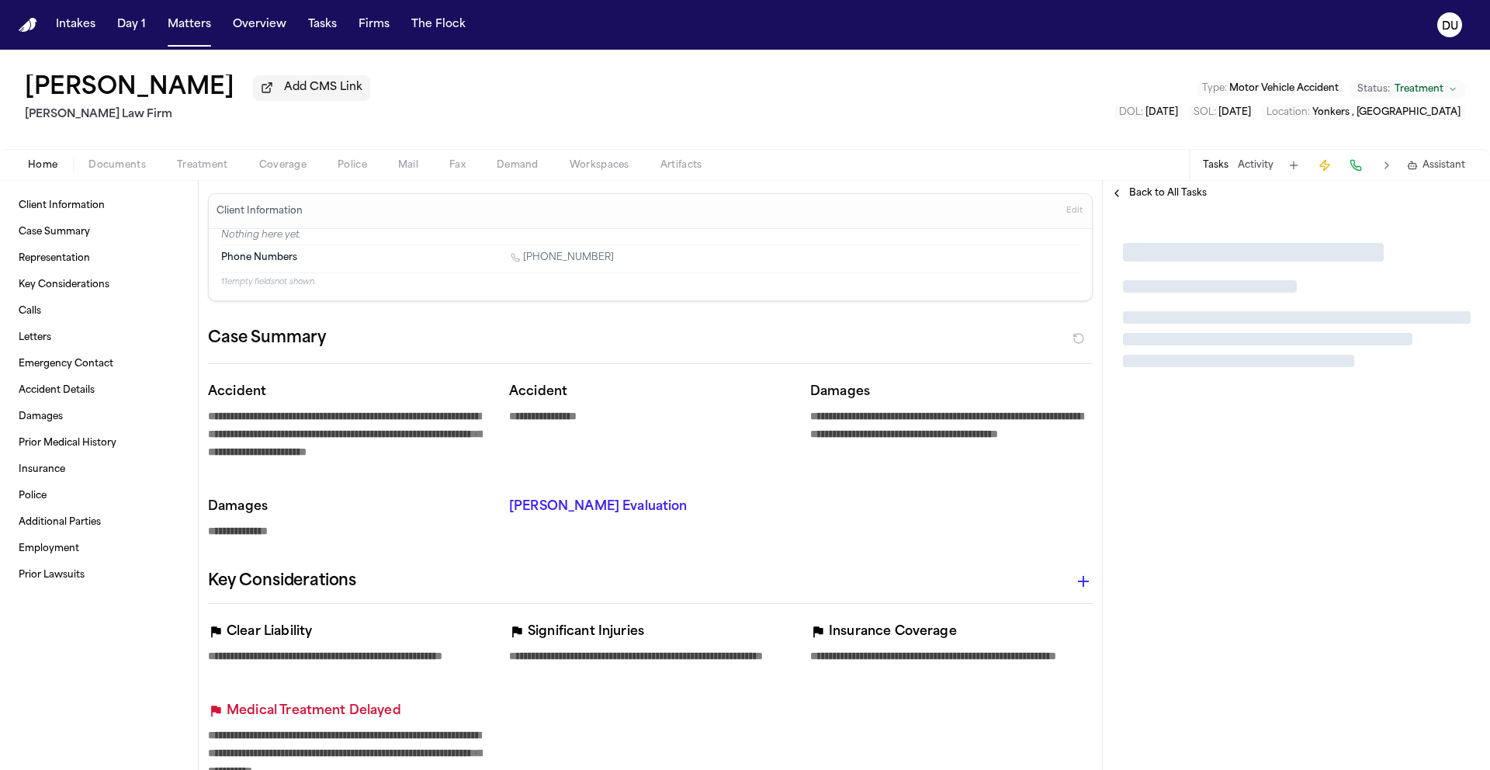
type textarea "*"
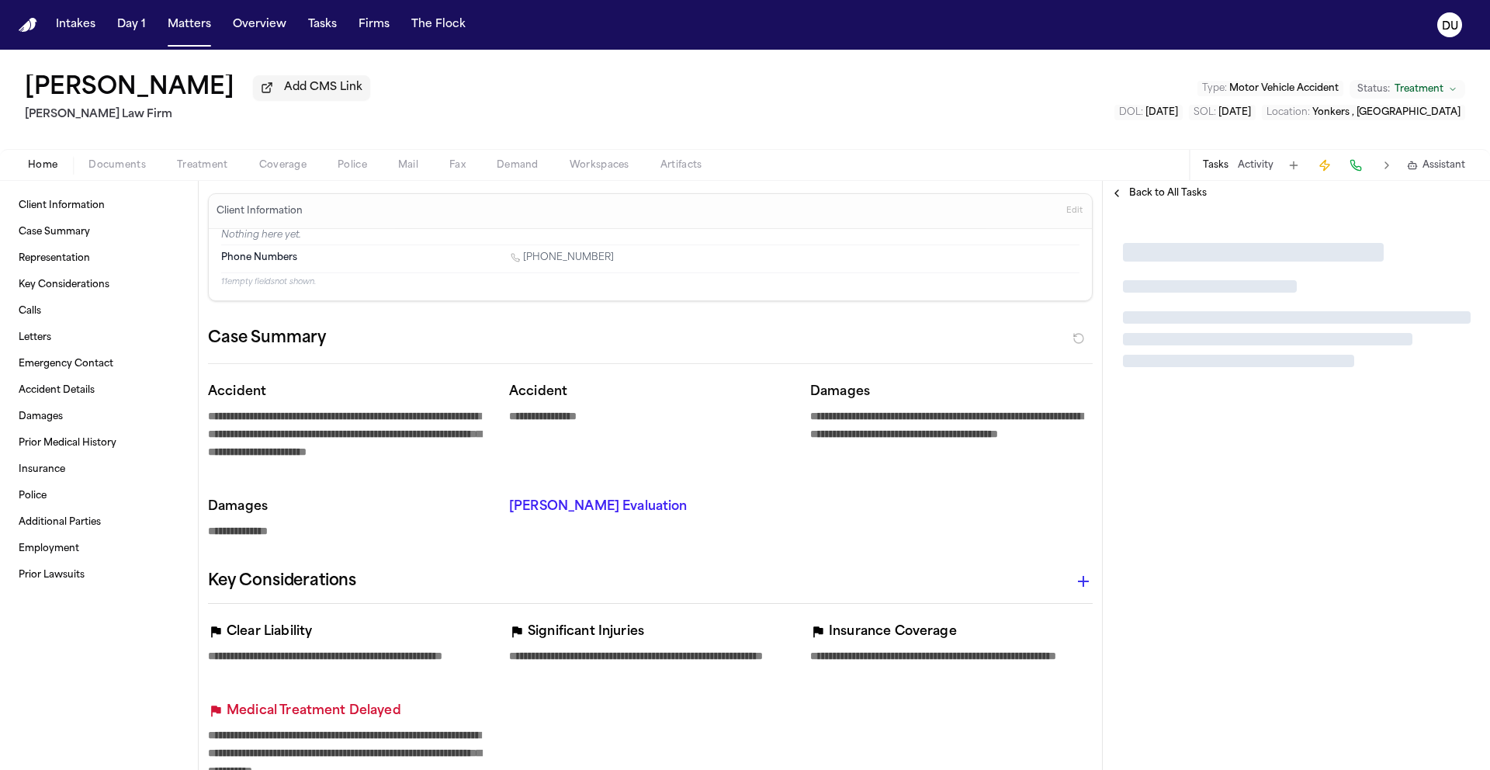
type textarea "*"
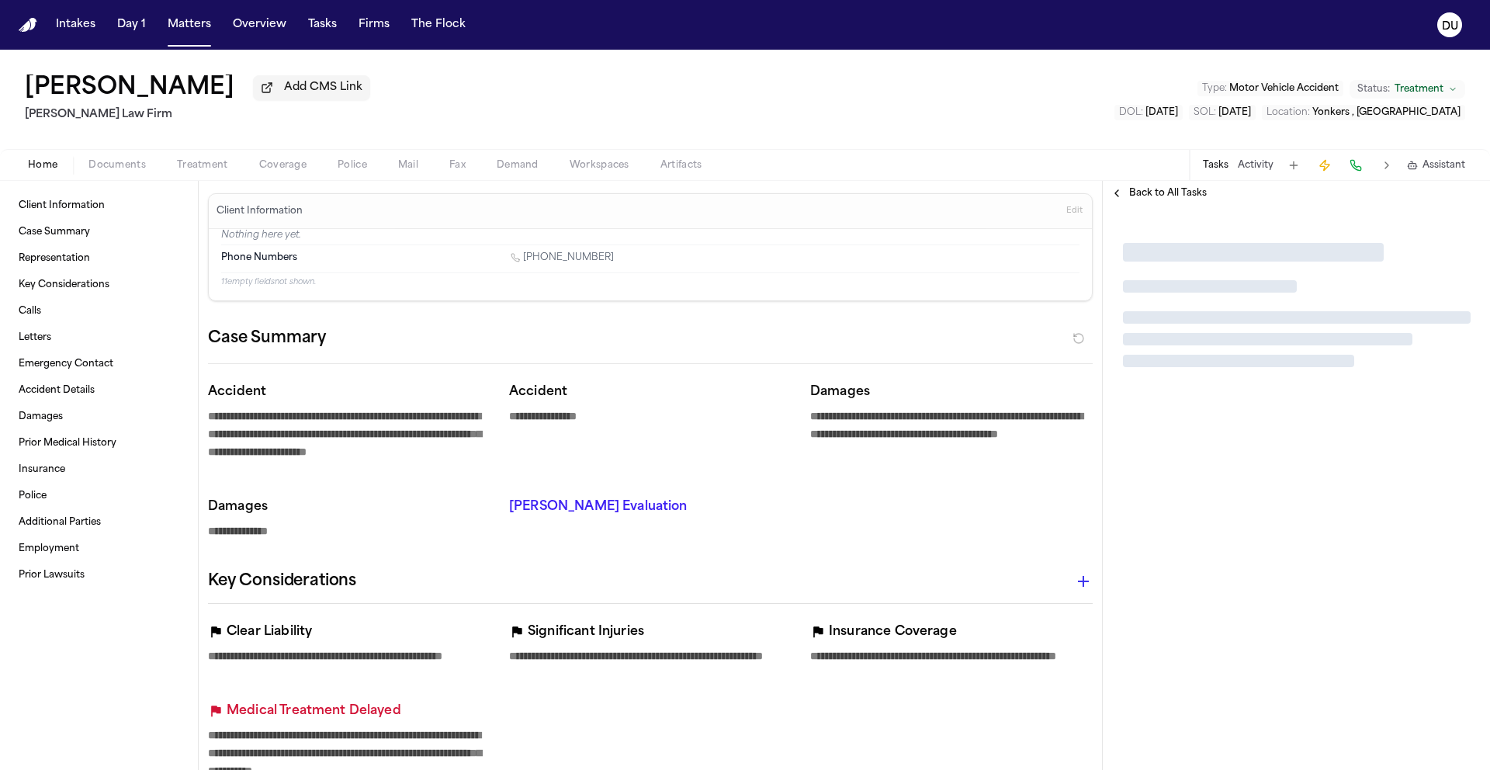
type textarea "*"
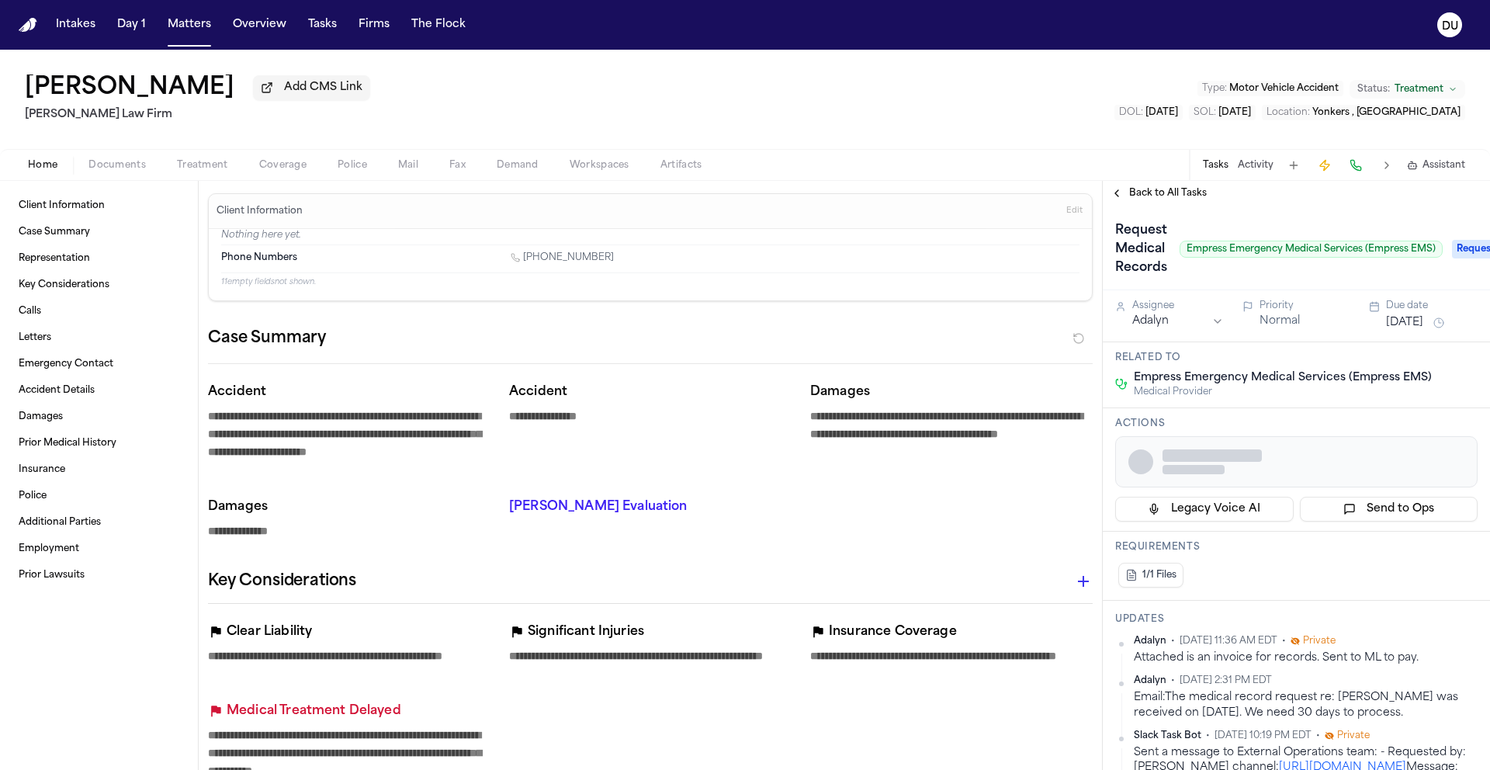
type textarea "*"
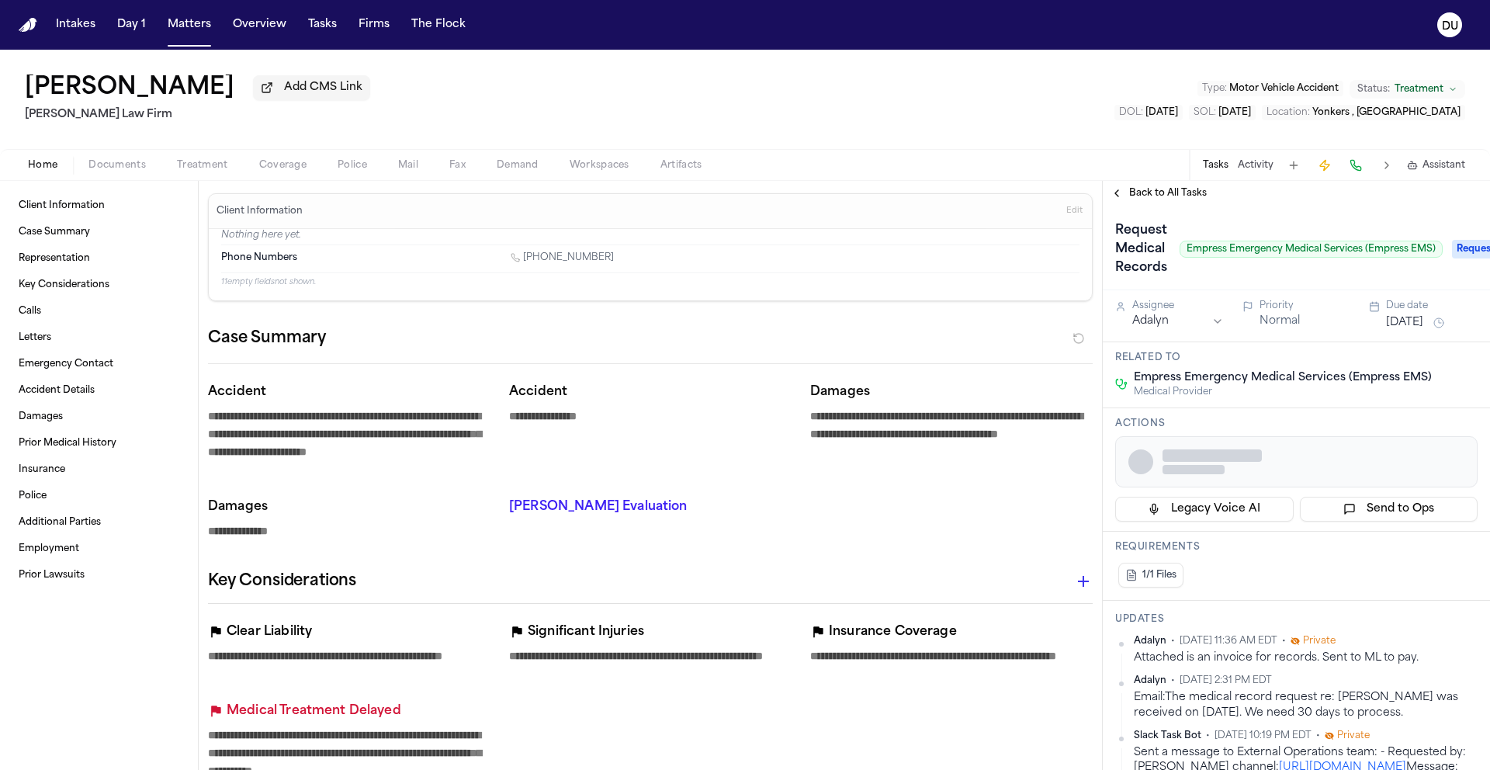
type textarea "*"
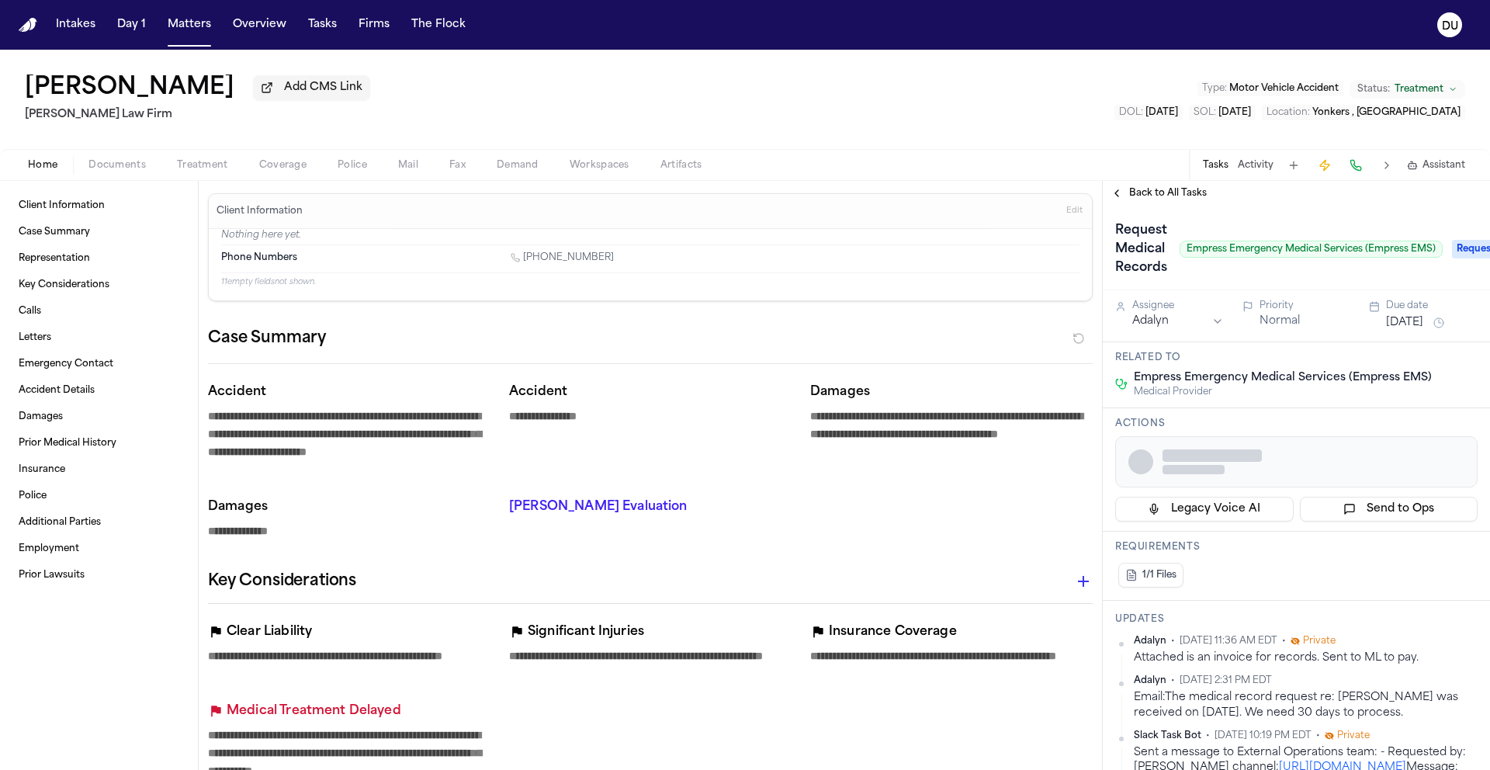
type textarea "*"
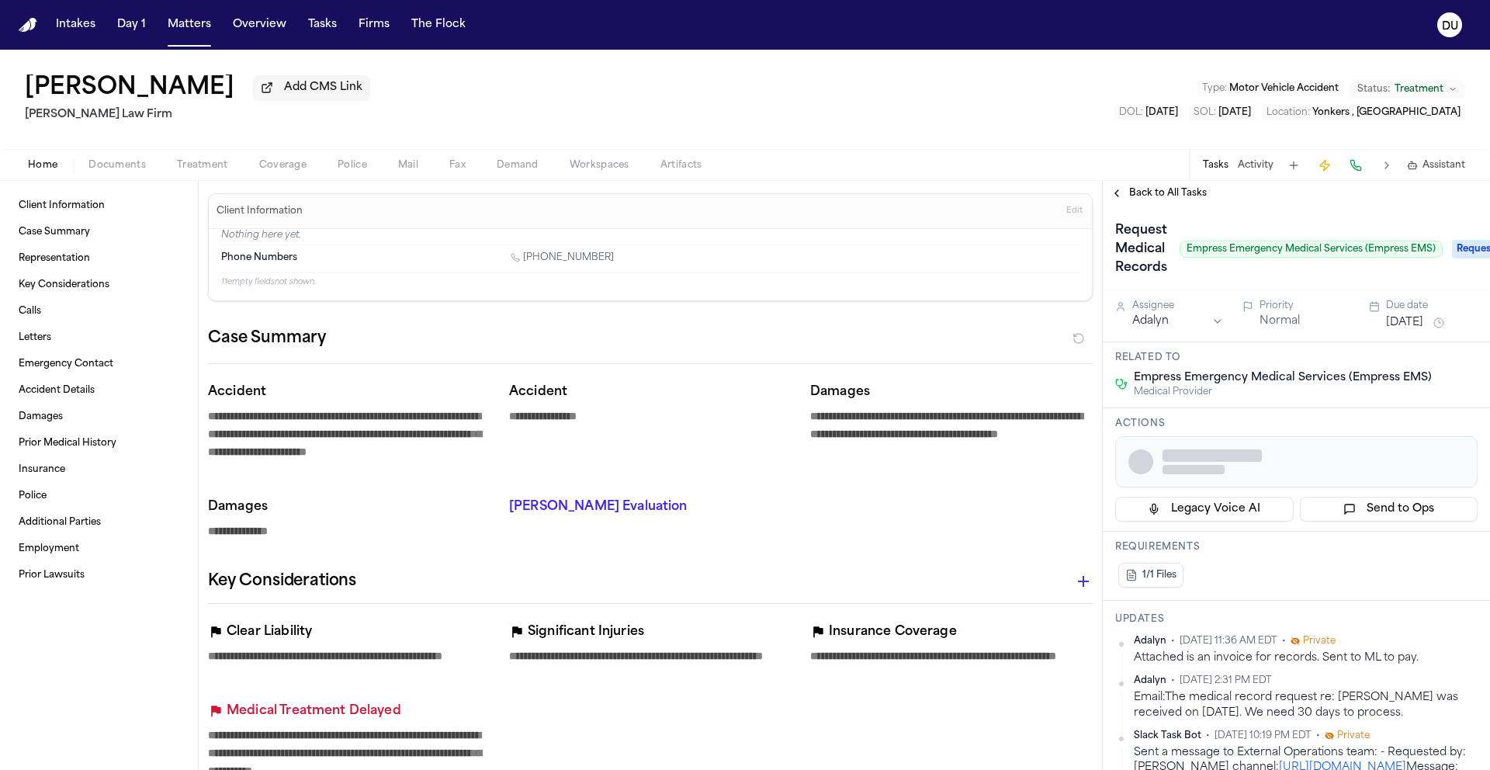
type textarea "*"
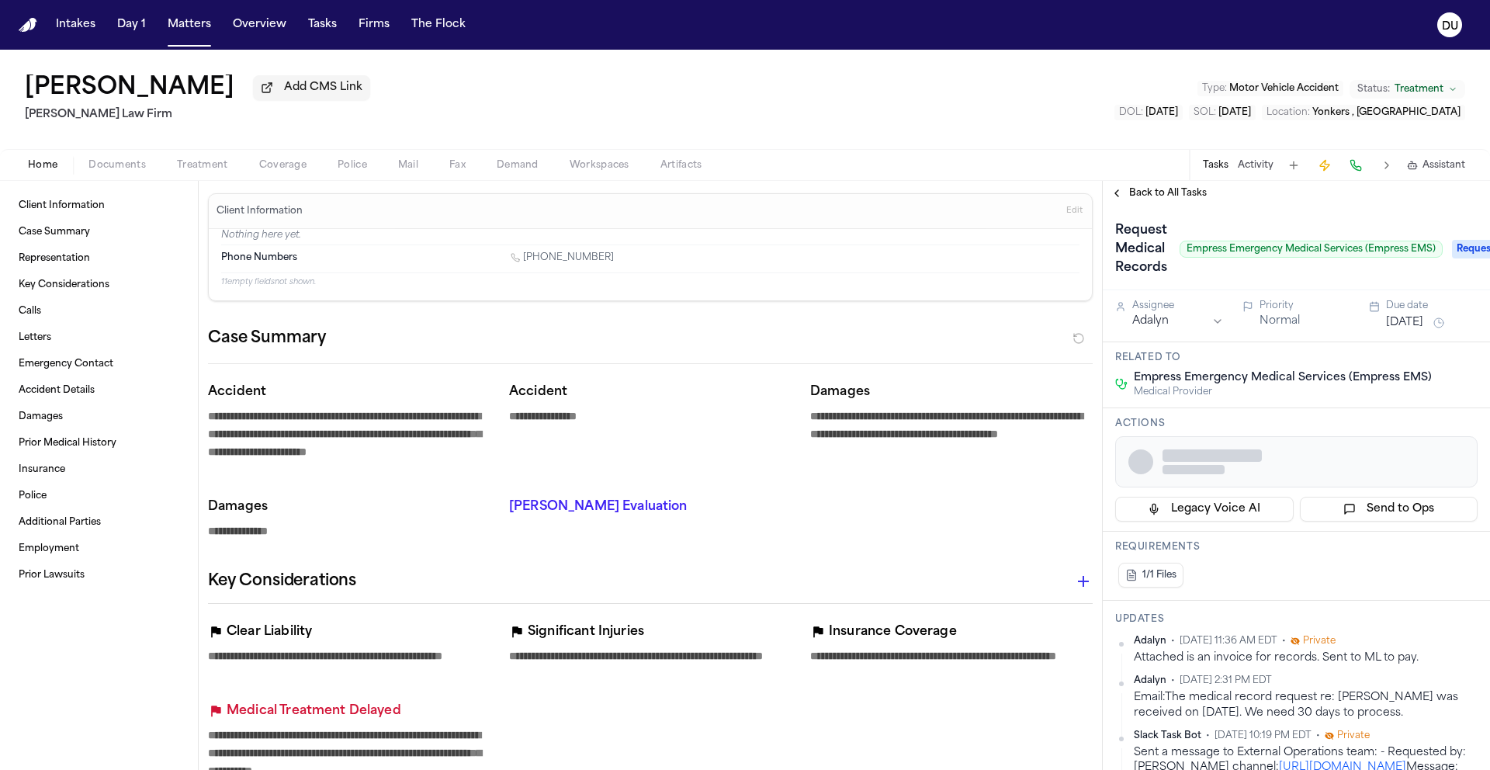
type textarea "*"
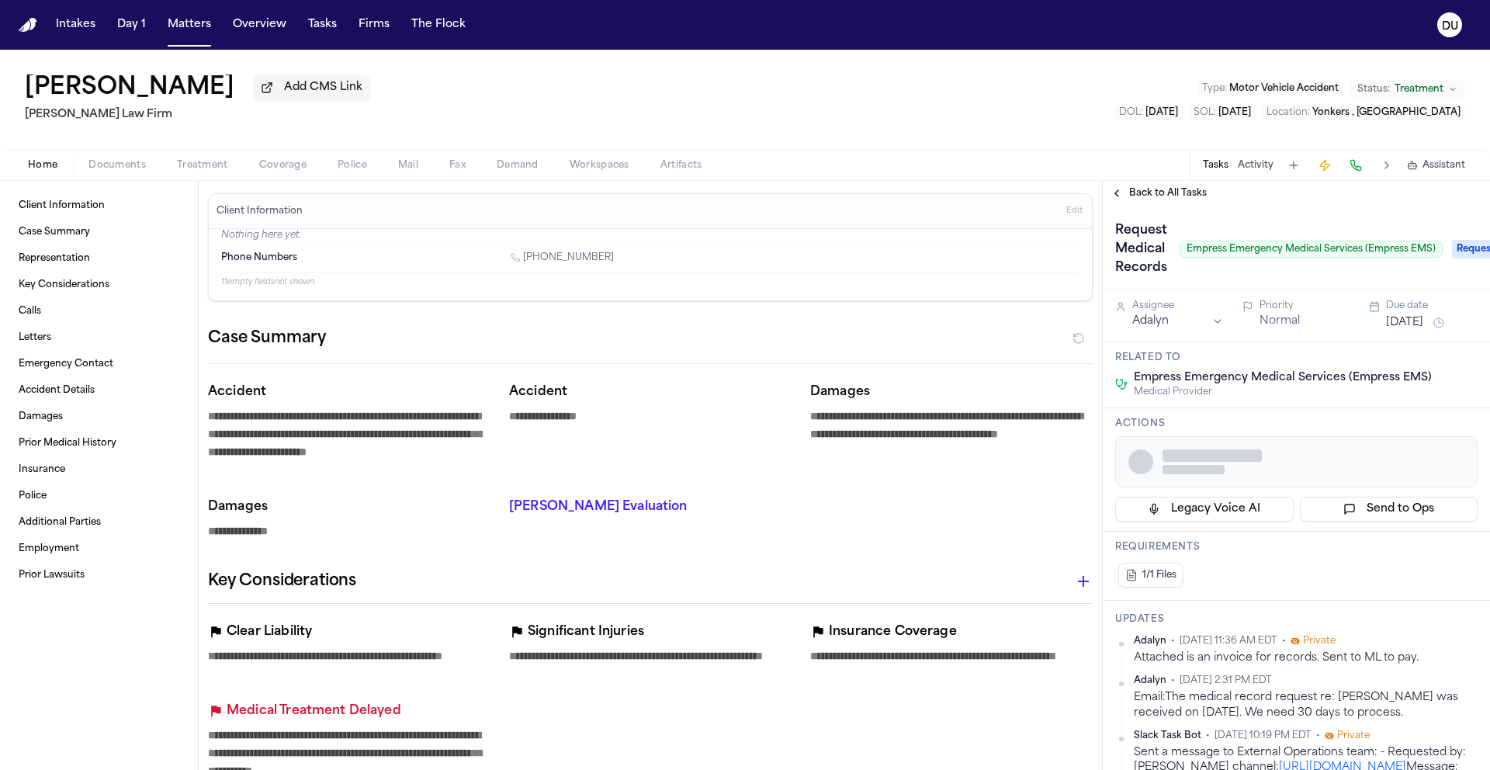
type textarea "*"
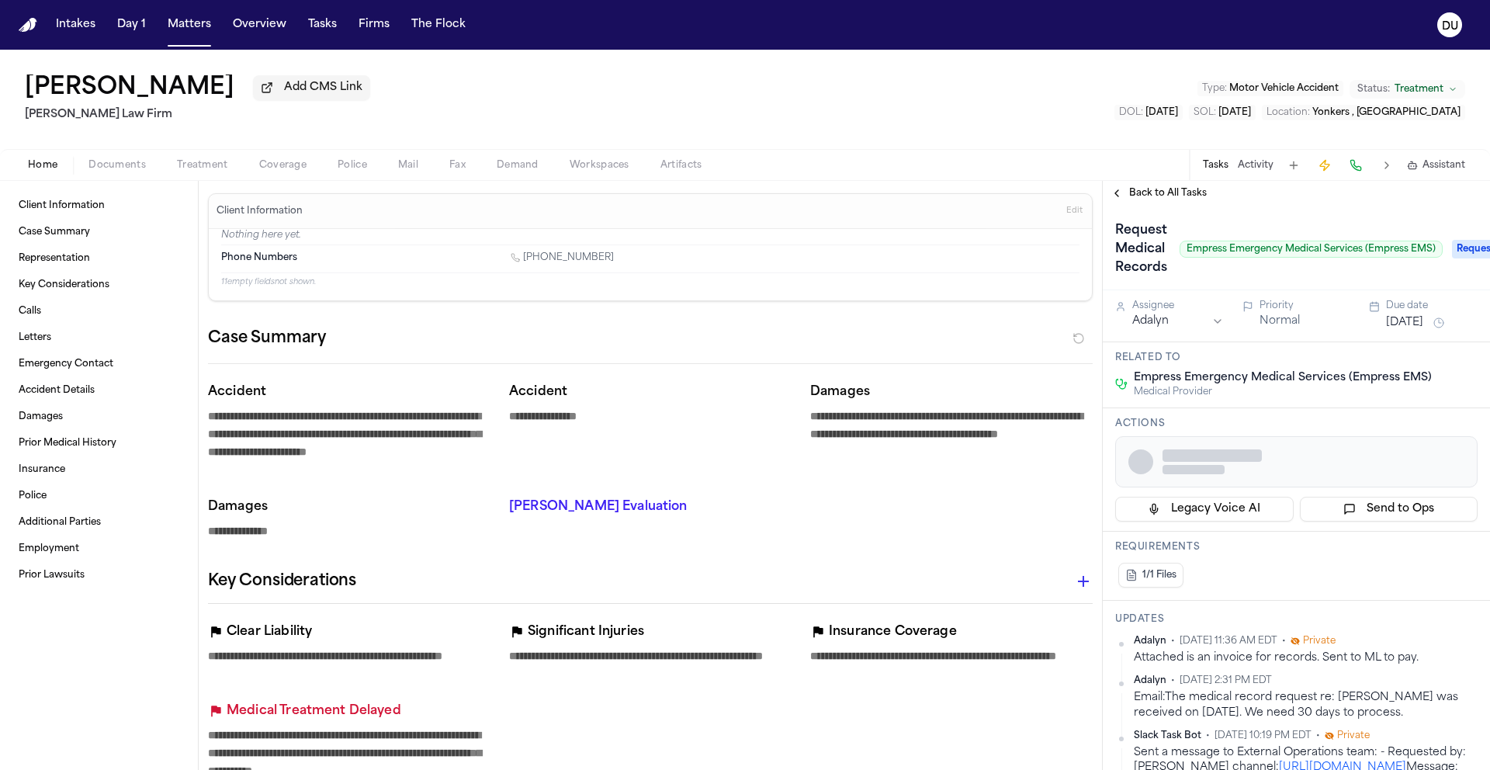
type textarea "*"
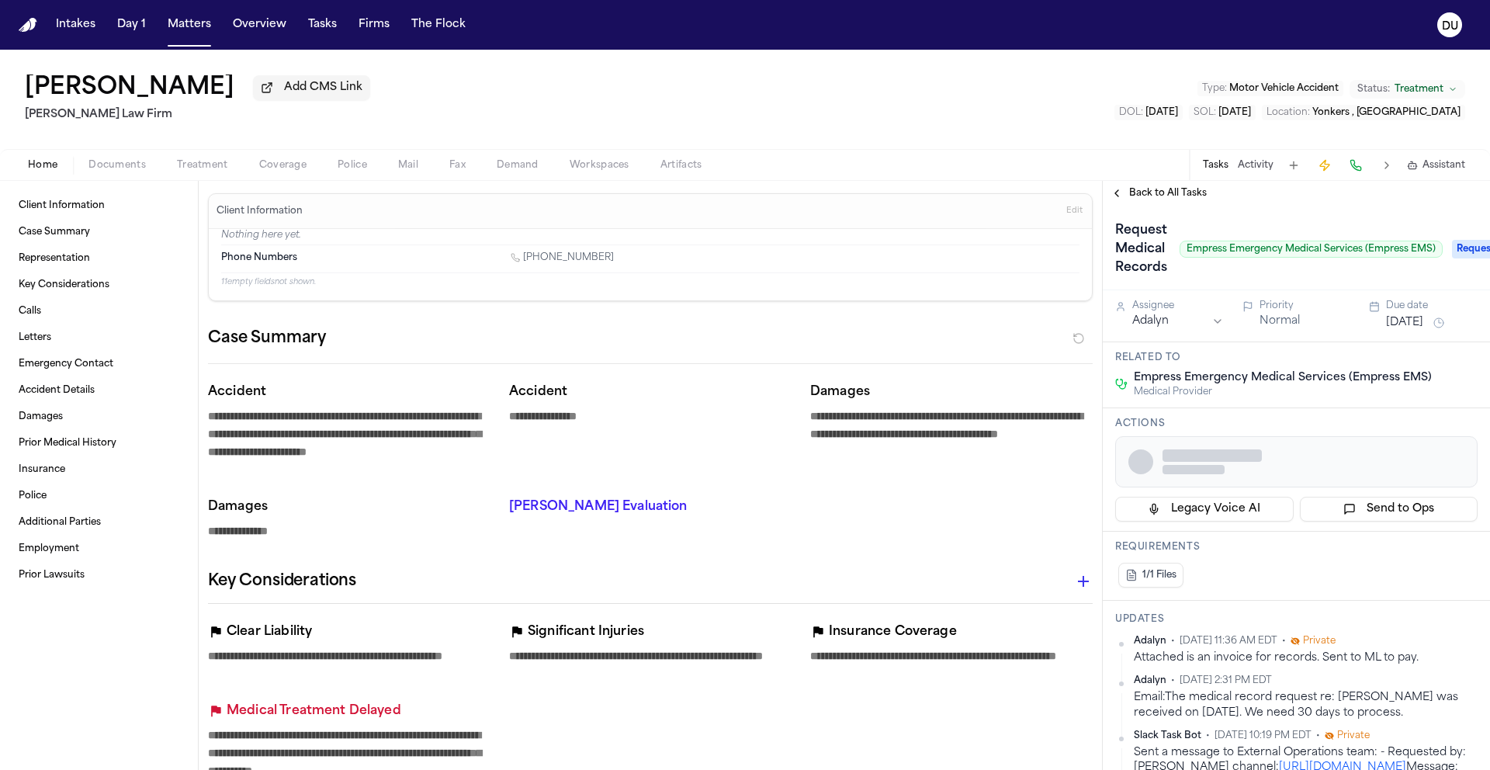
type textarea "*"
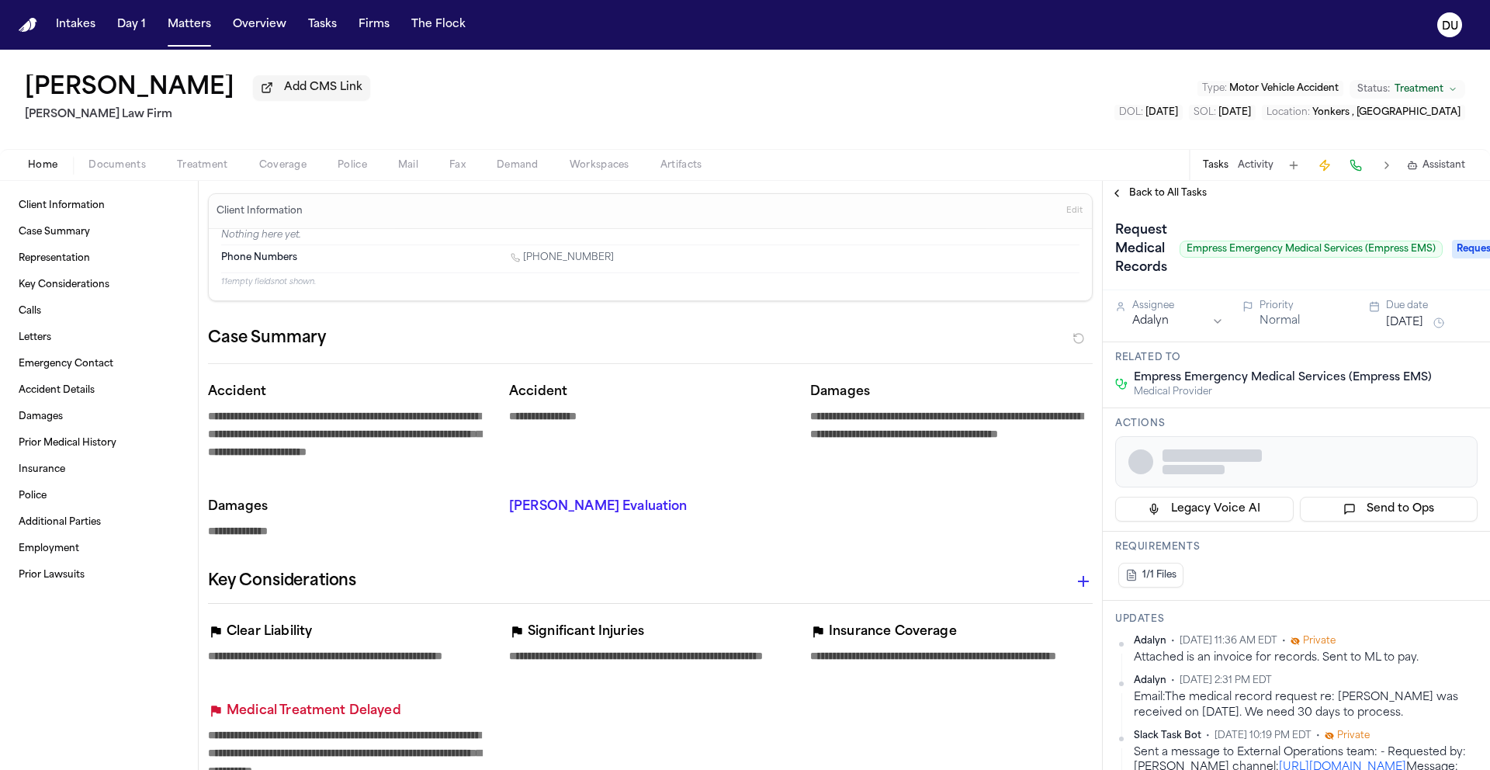
type textarea "*"
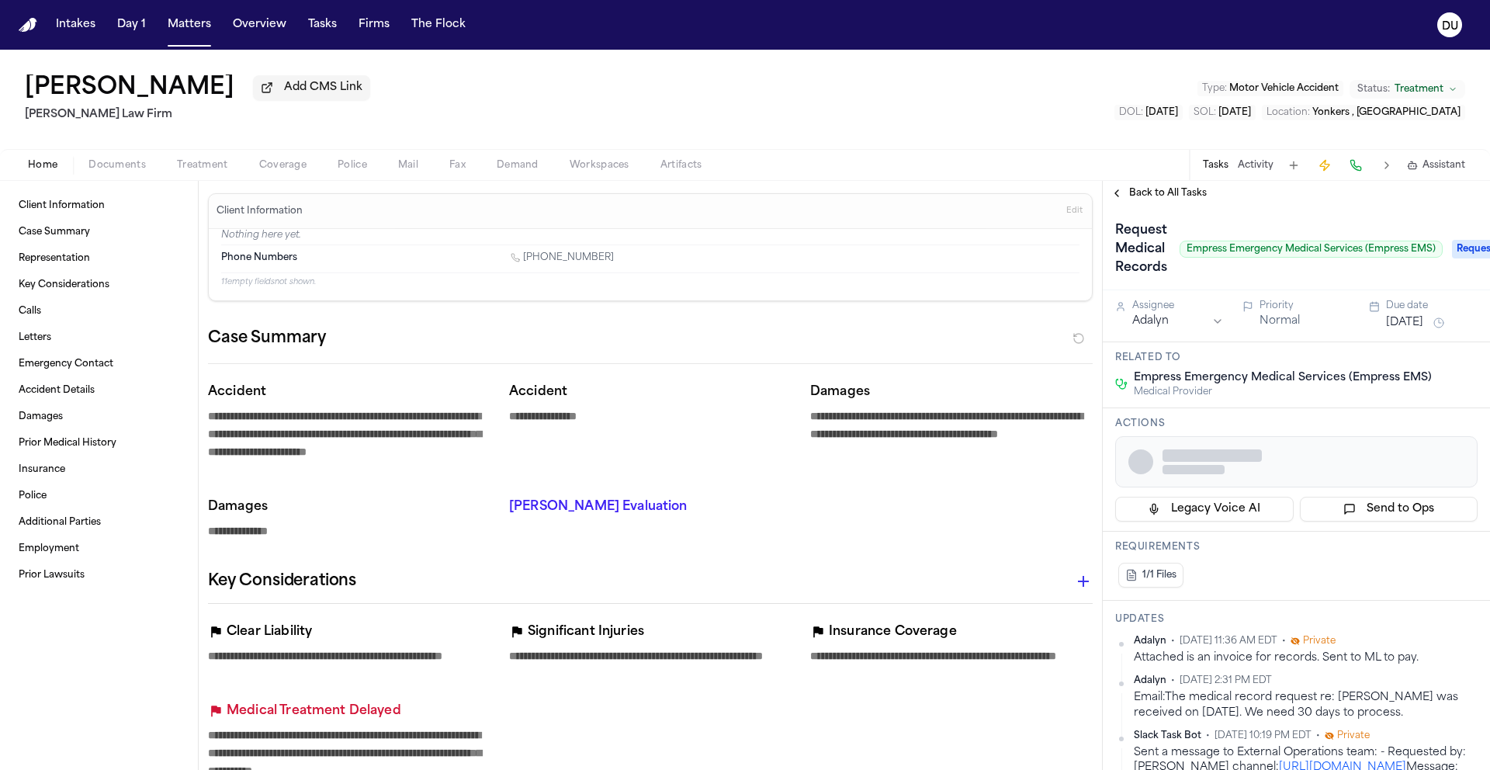
type textarea "*"
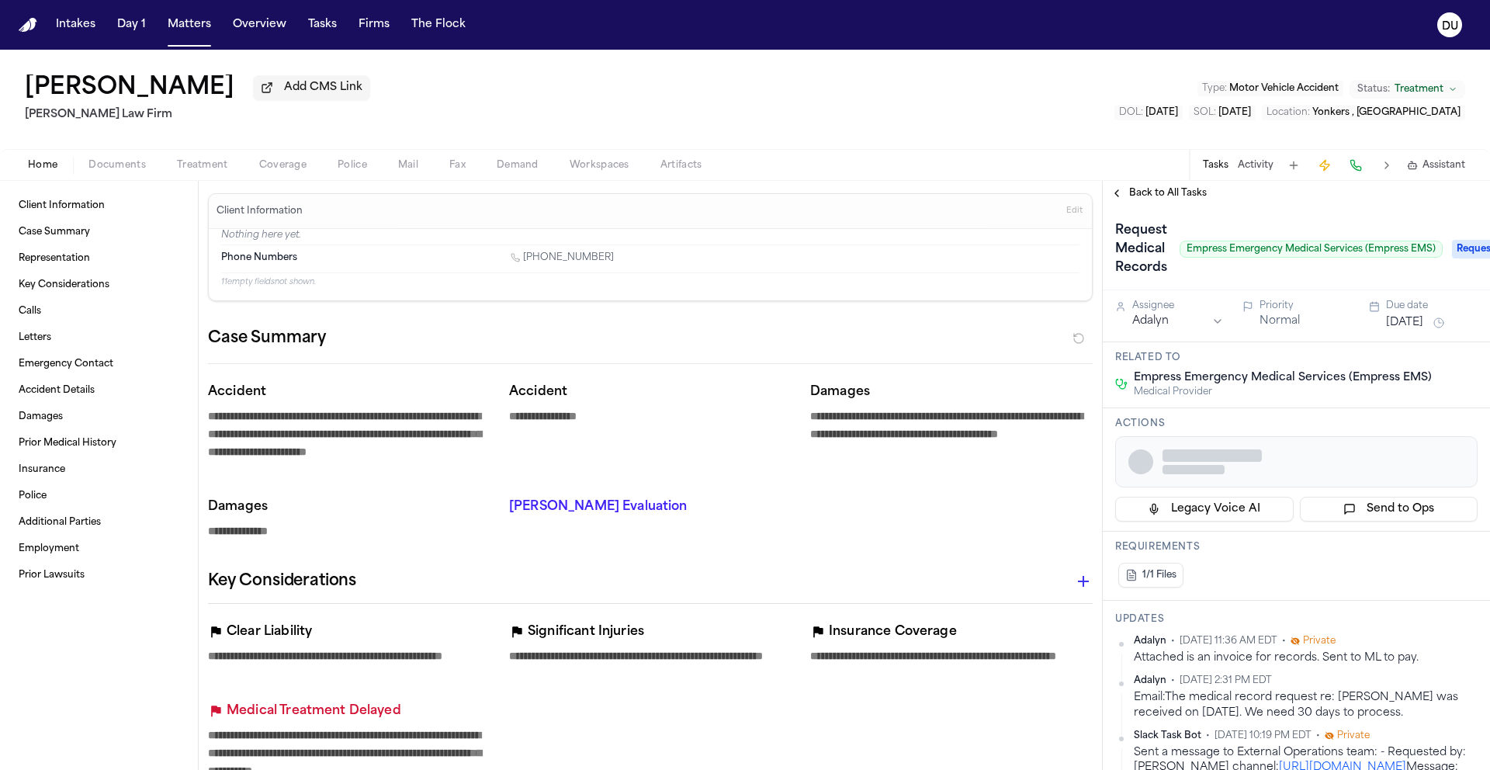
type textarea "*"
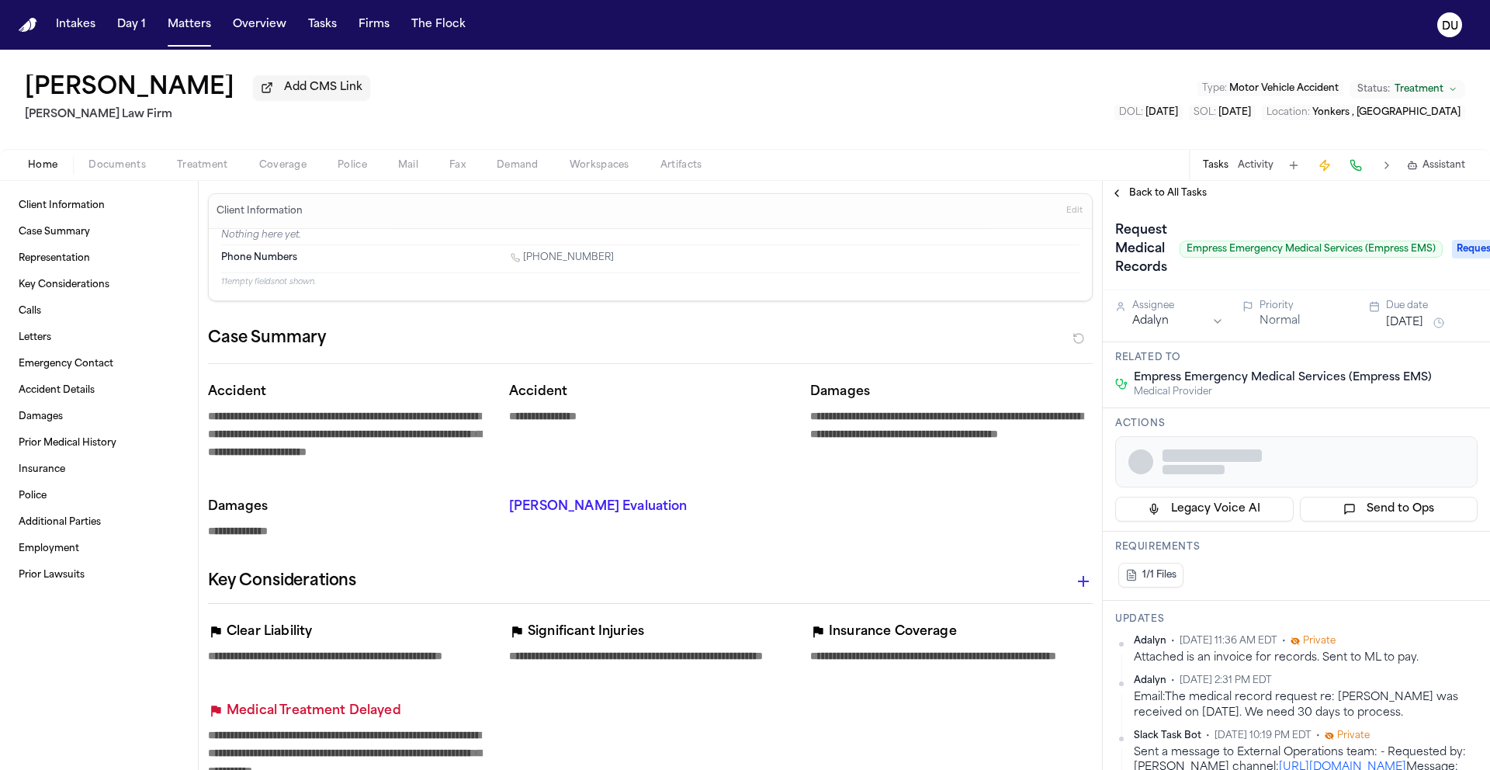
type textarea "*"
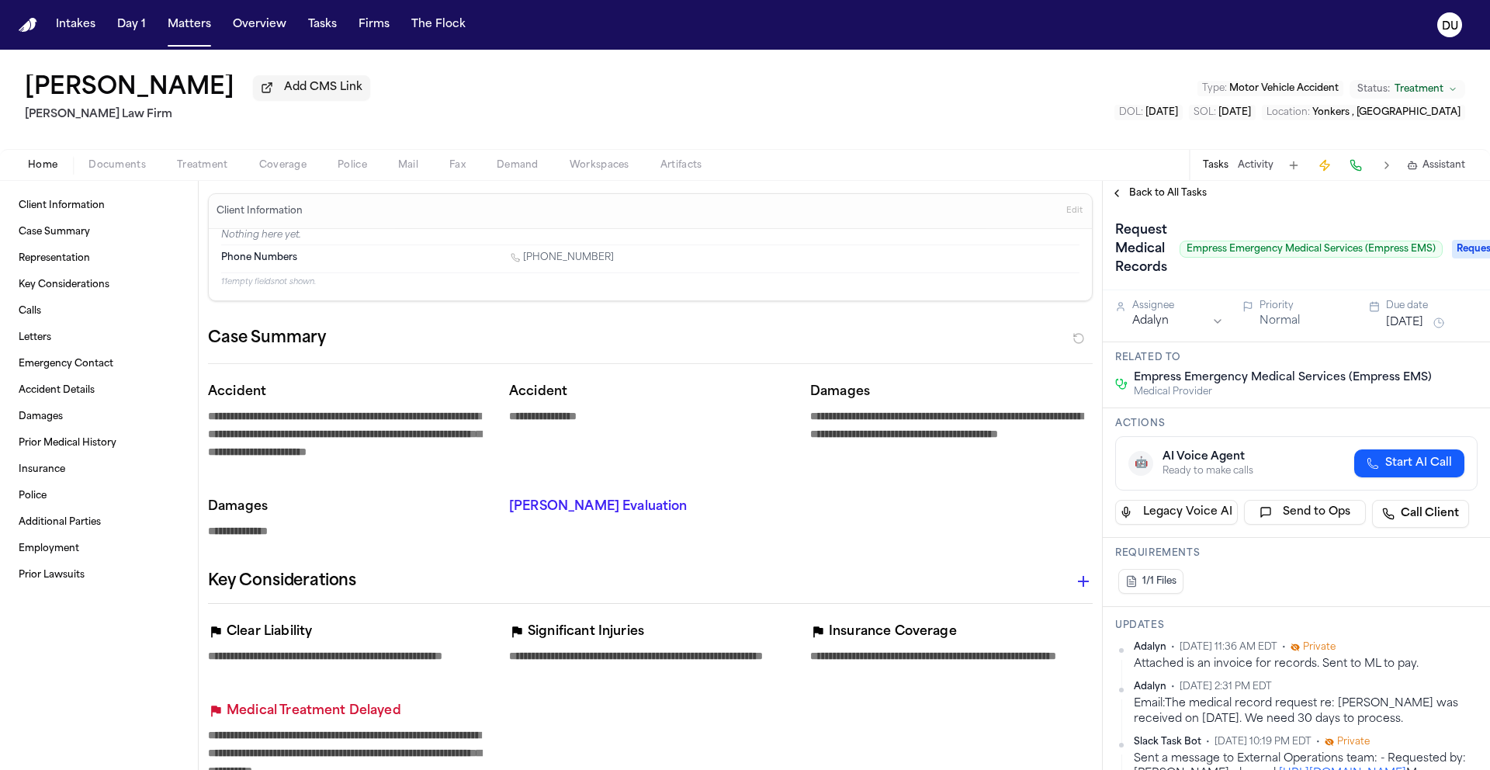
click at [1190, 195] on span "Back to All Tasks" at bounding box center [1168, 193] width 78 height 12
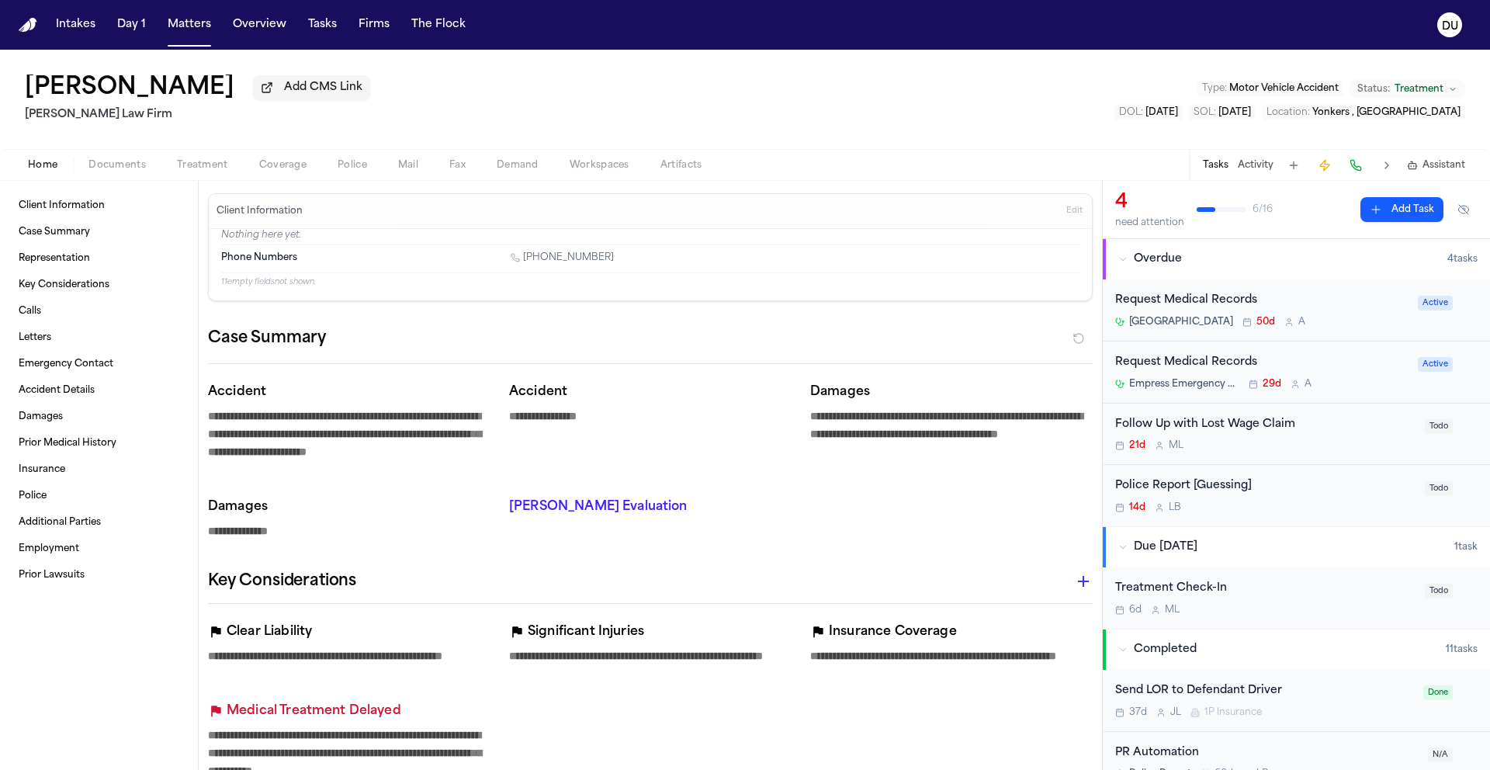
click at [1230, 306] on div "Request Medical Records" at bounding box center [1261, 301] width 293 height 18
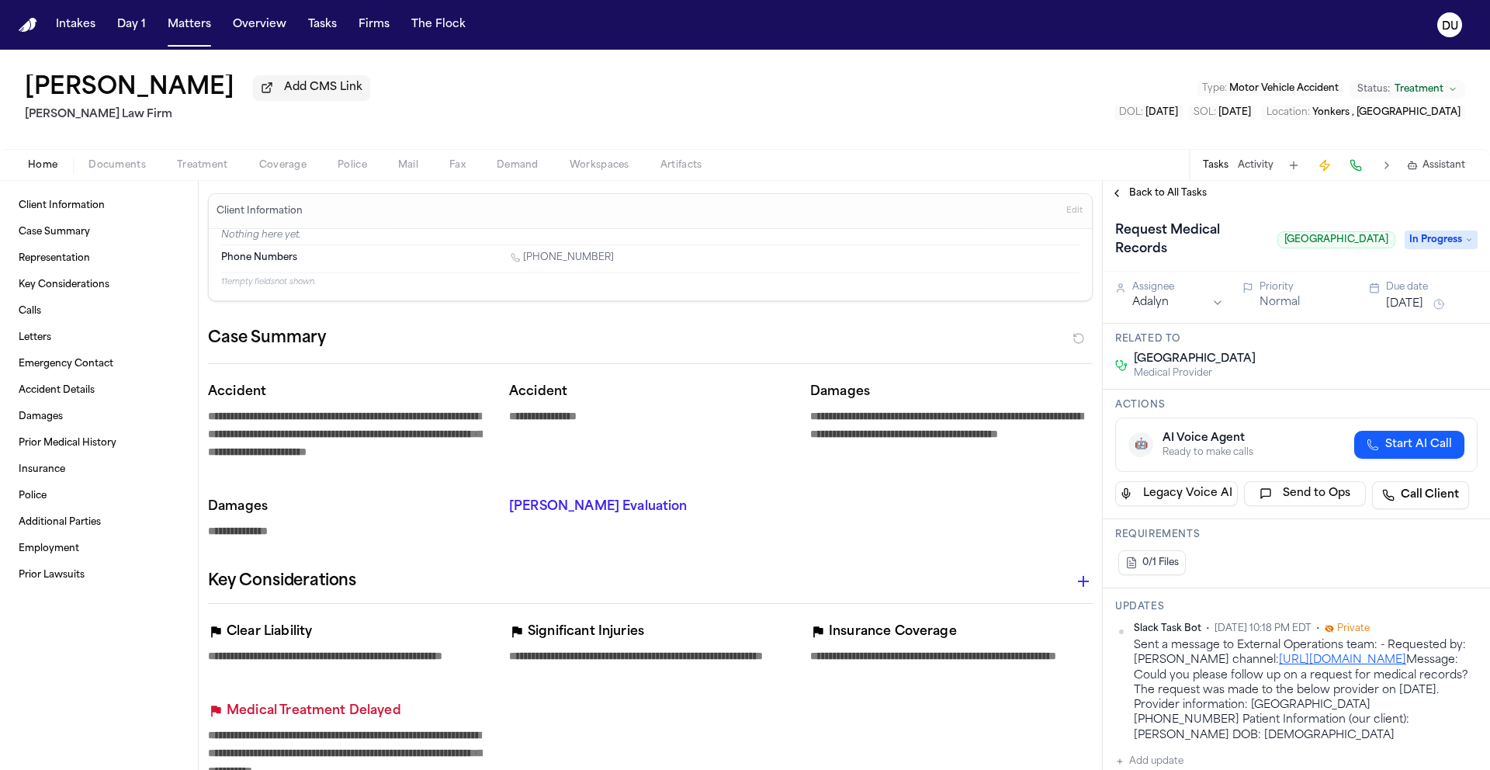
click at [1138, 199] on span "Back to All Tasks" at bounding box center [1168, 193] width 78 height 12
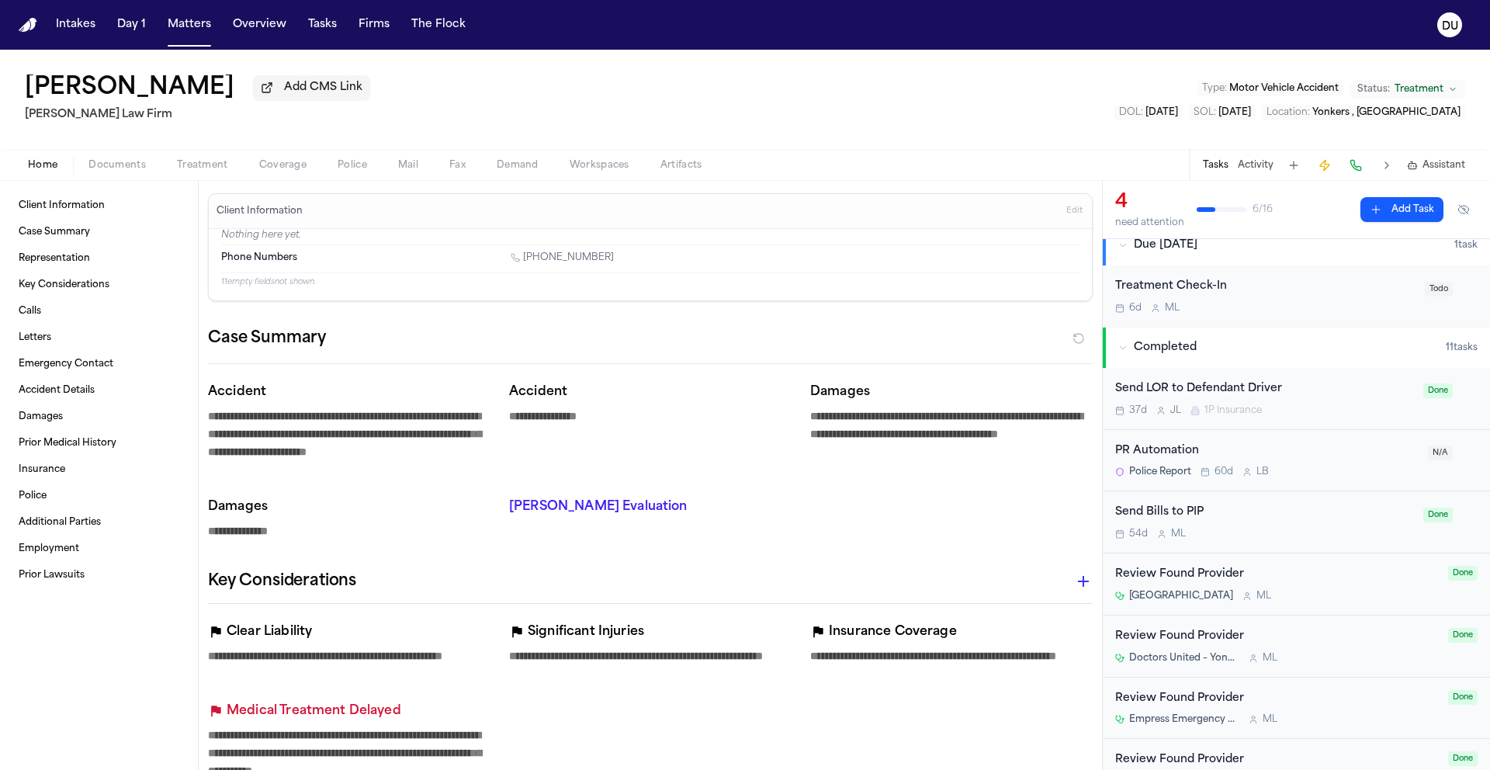
scroll to position [286, 0]
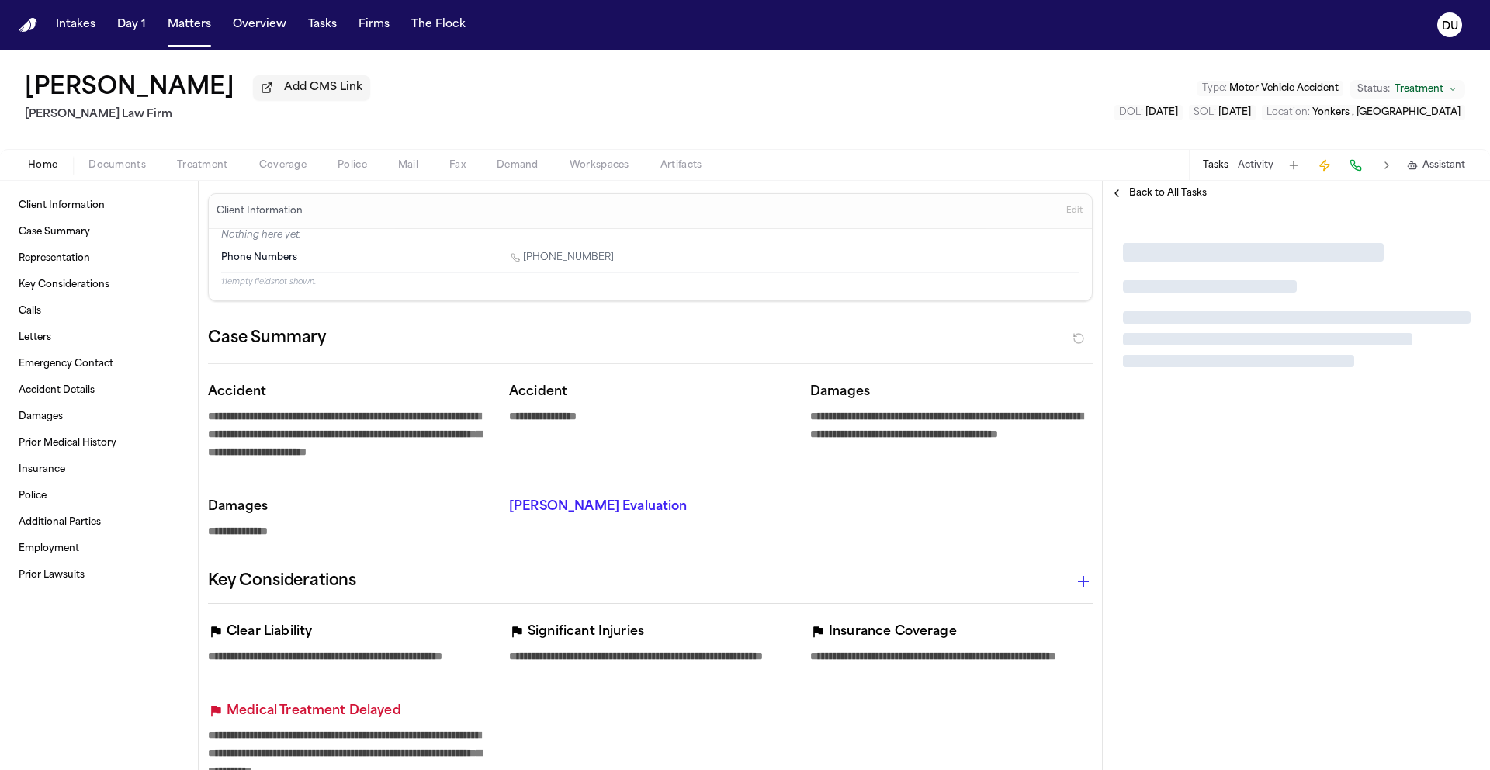
type textarea "*"
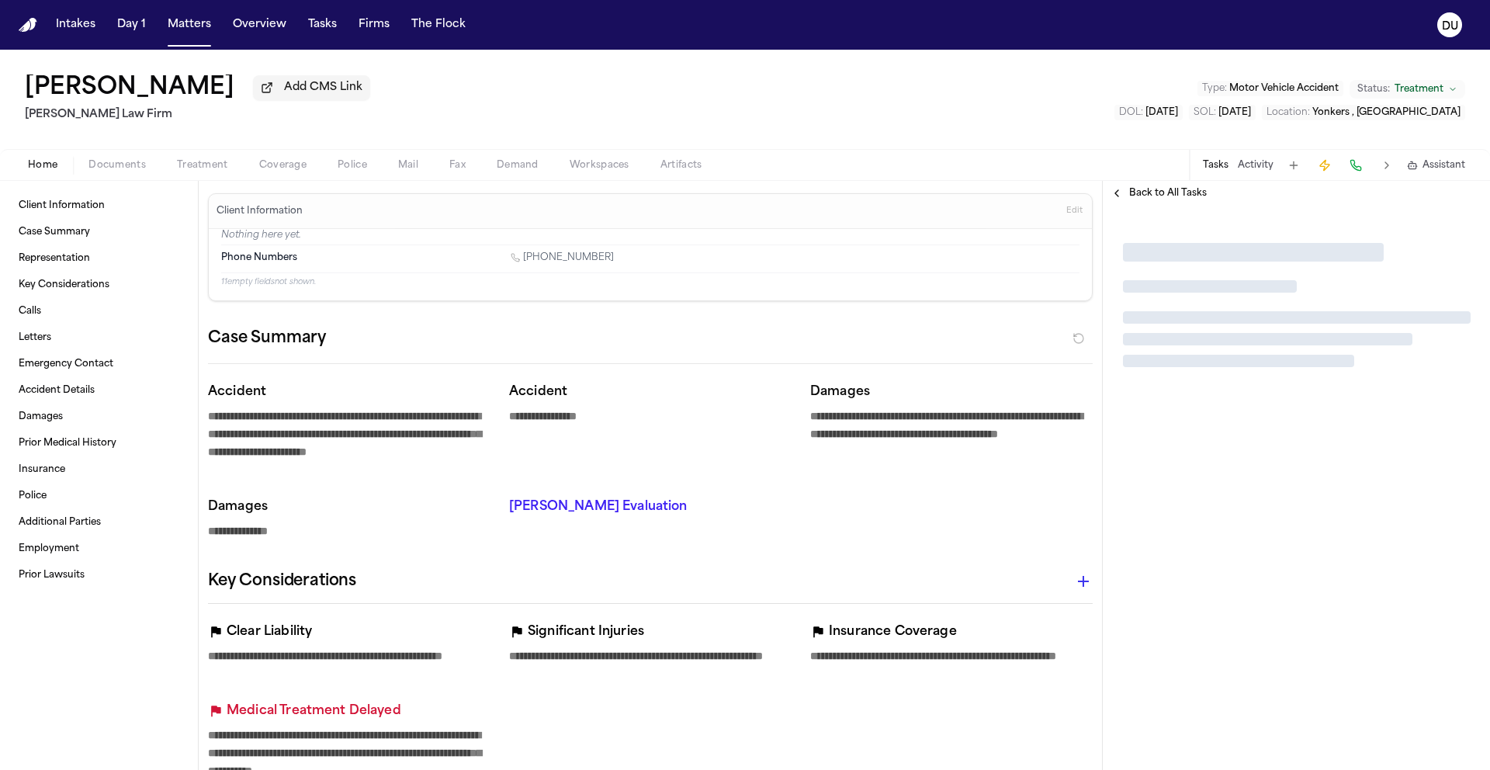
type textarea "*"
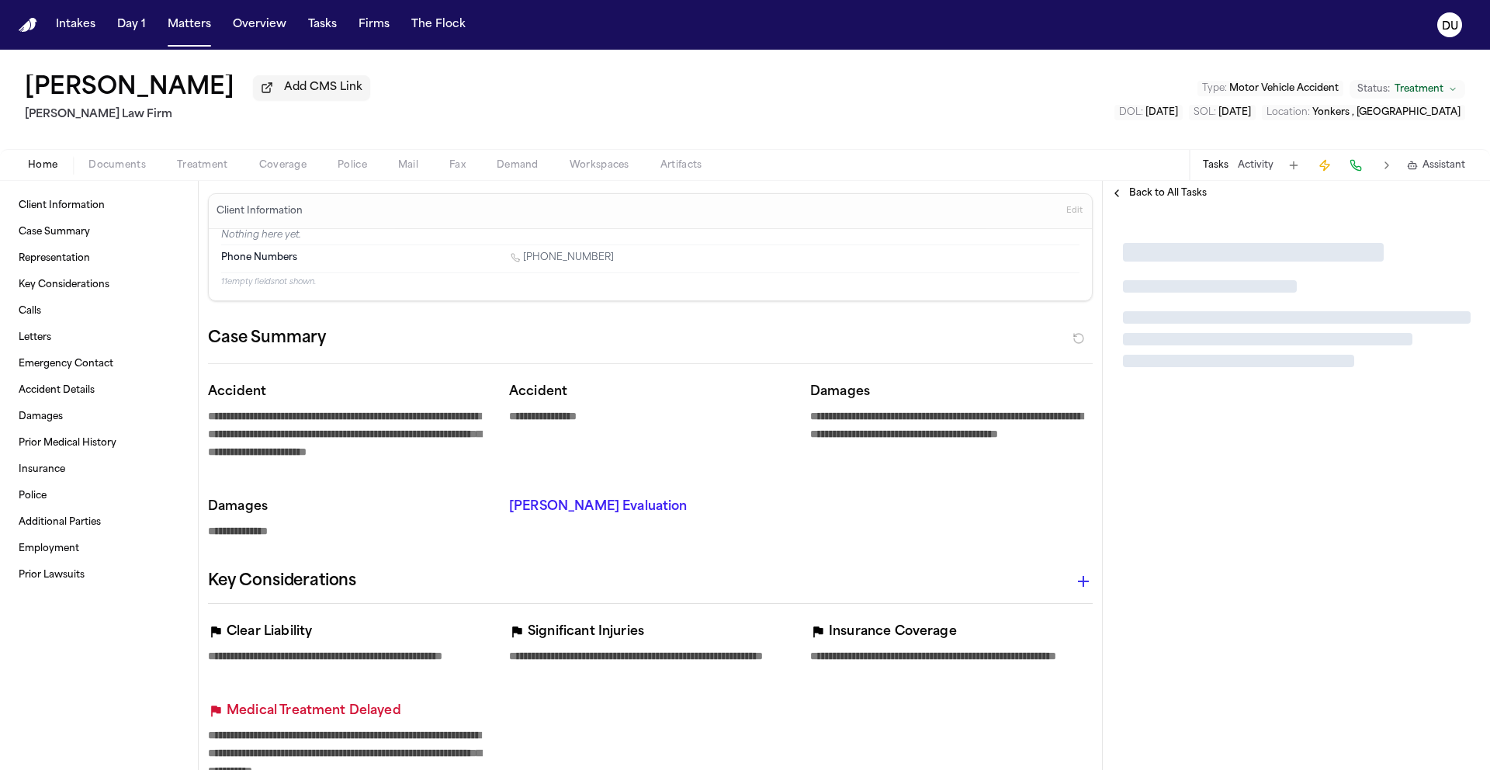
type textarea "*"
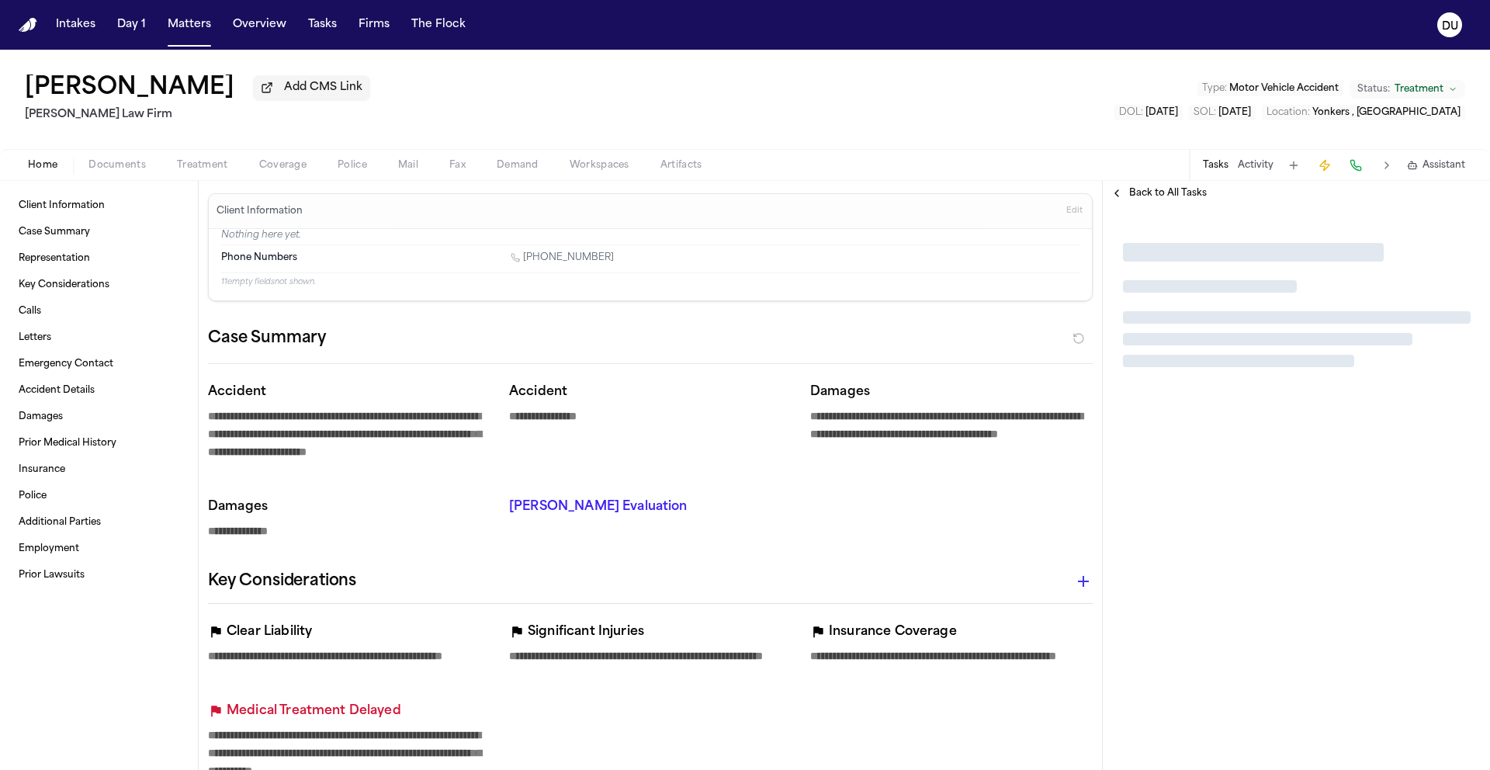
type textarea "*"
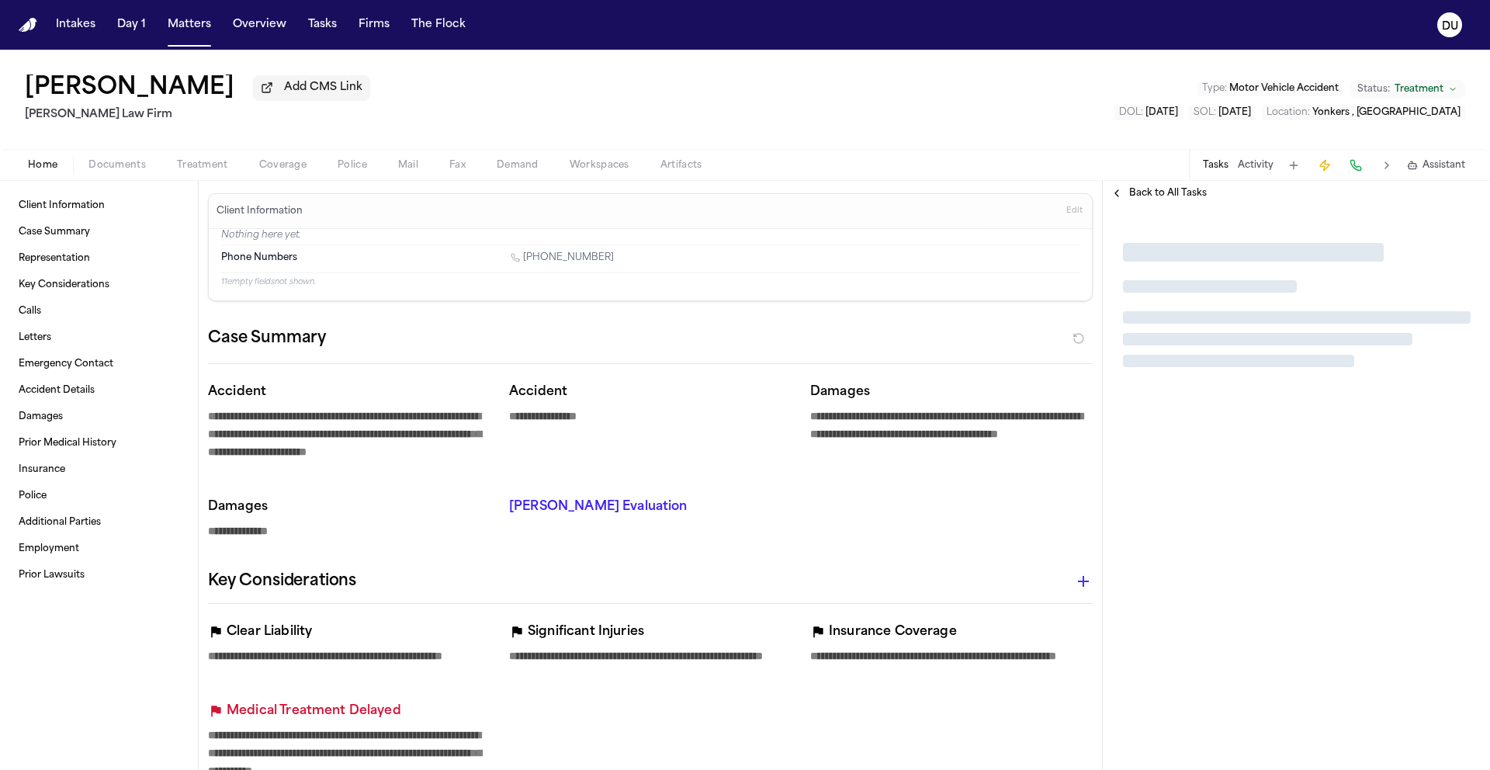
type textarea "*"
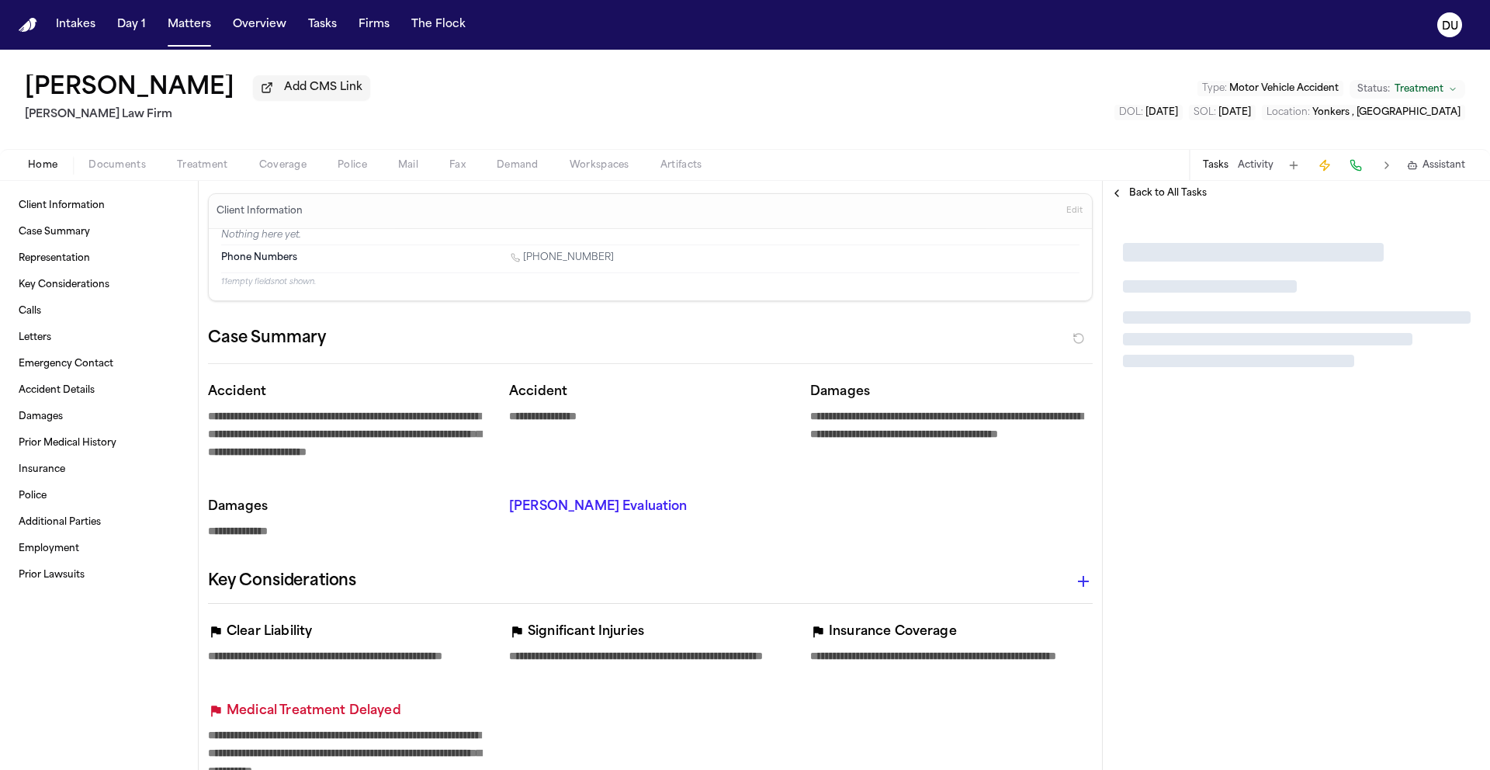
type textarea "*"
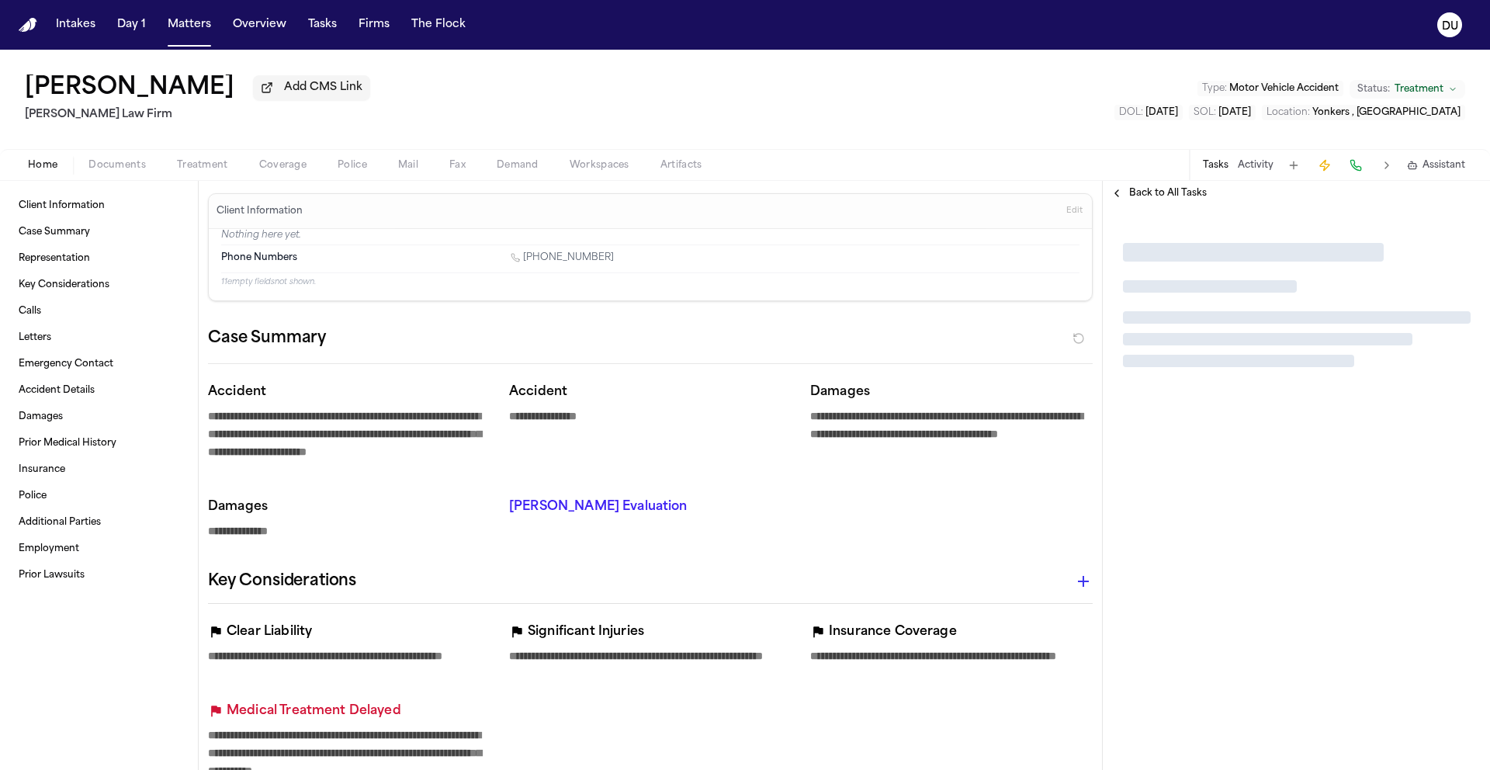
type textarea "*"
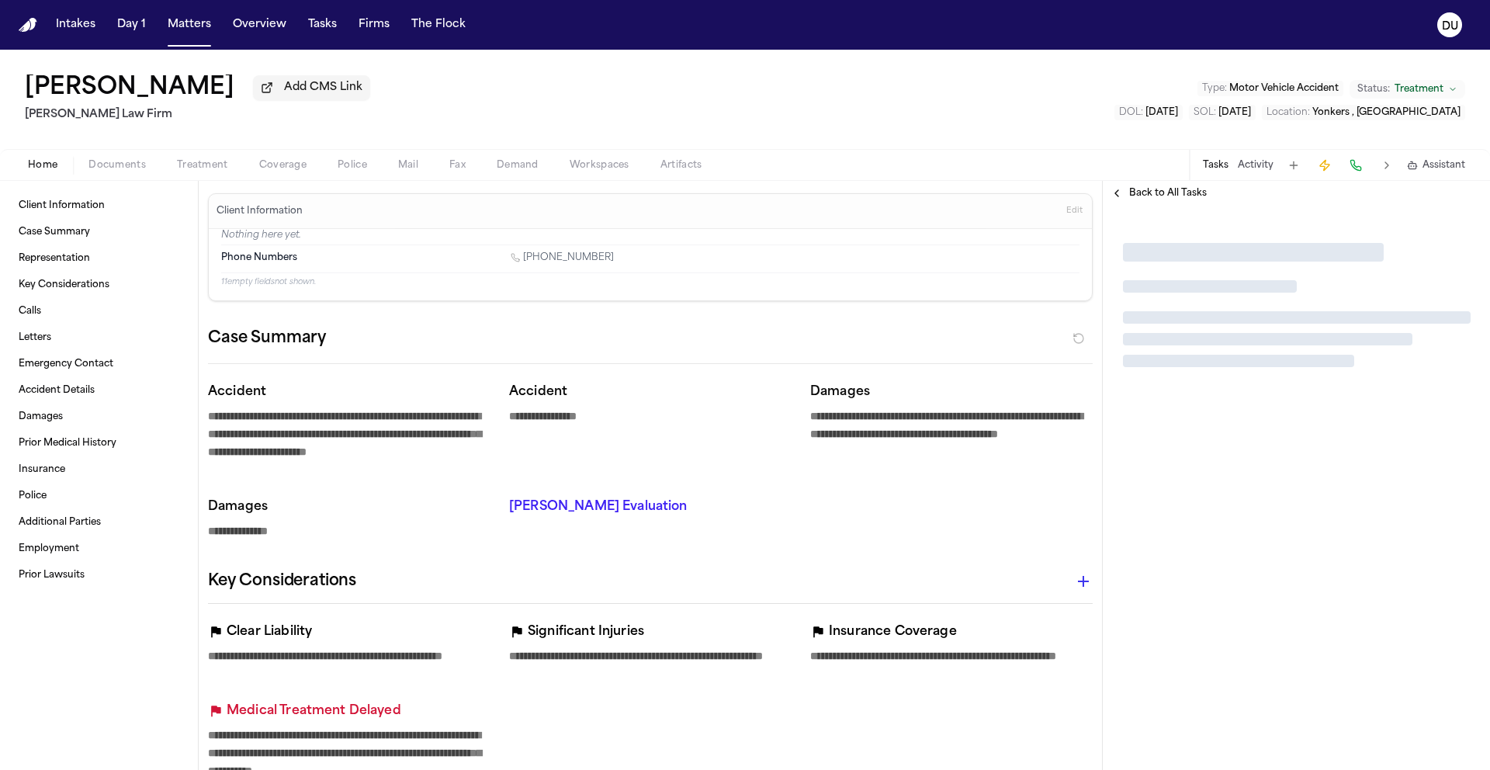
type textarea "*"
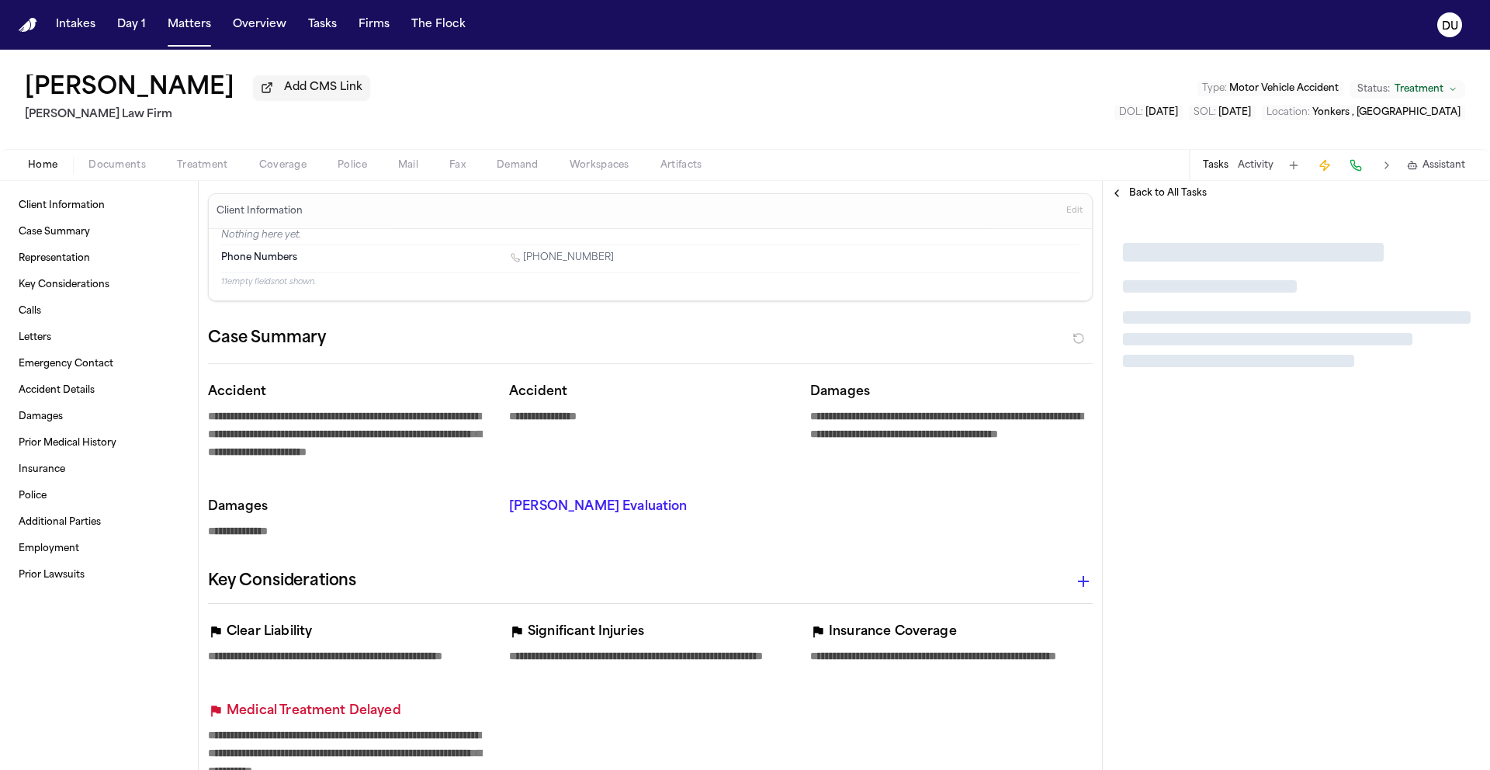
type textarea "*"
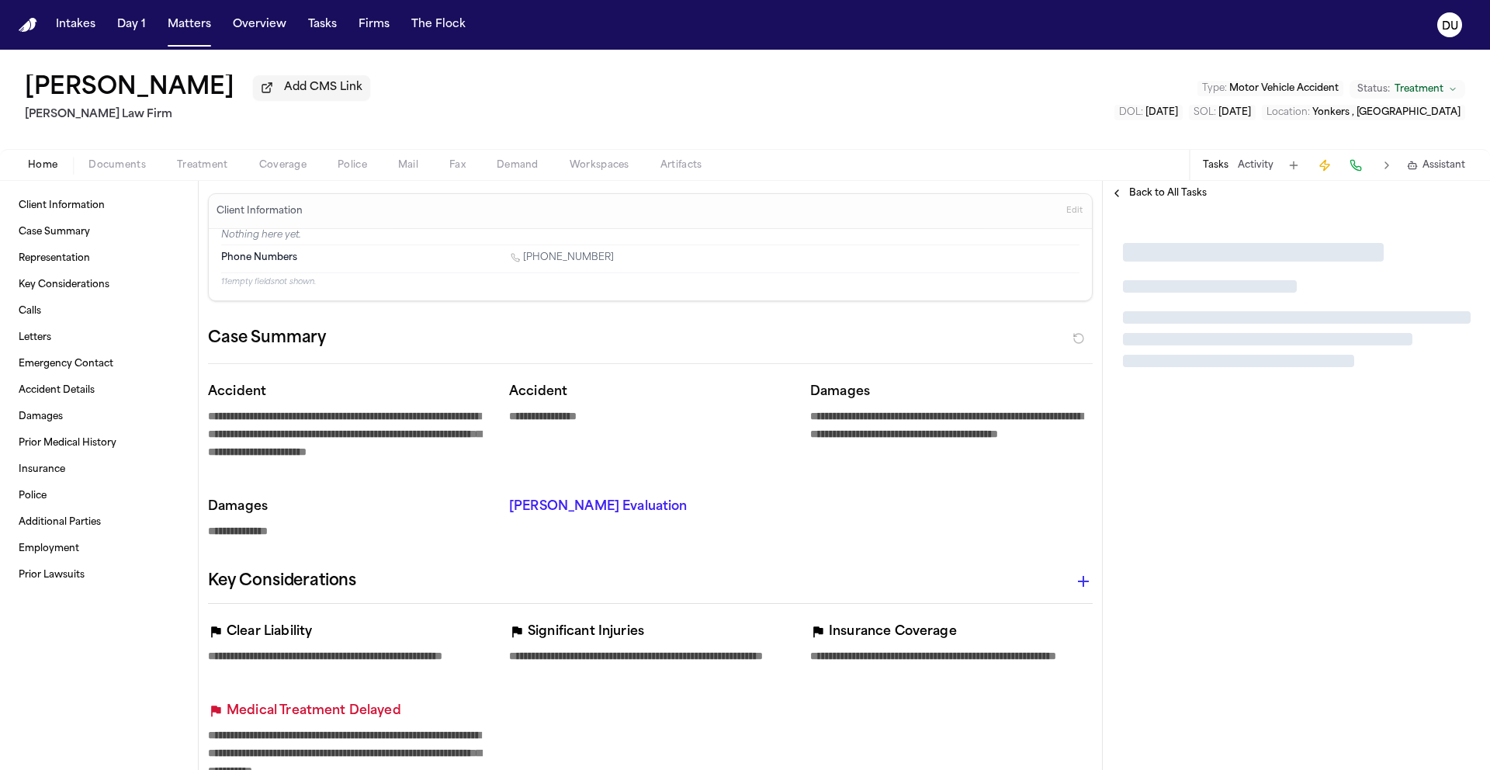
type textarea "*"
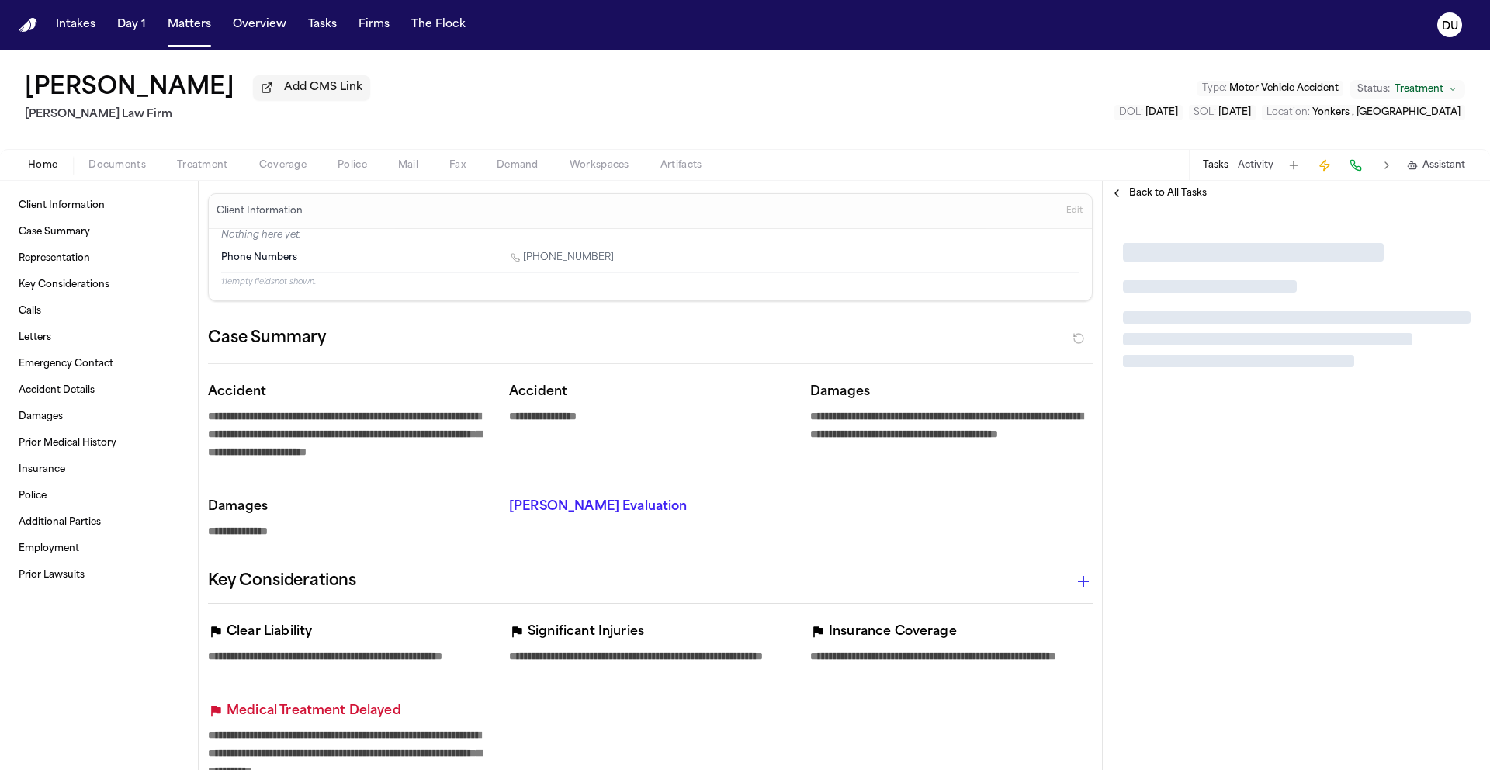
type textarea "*"
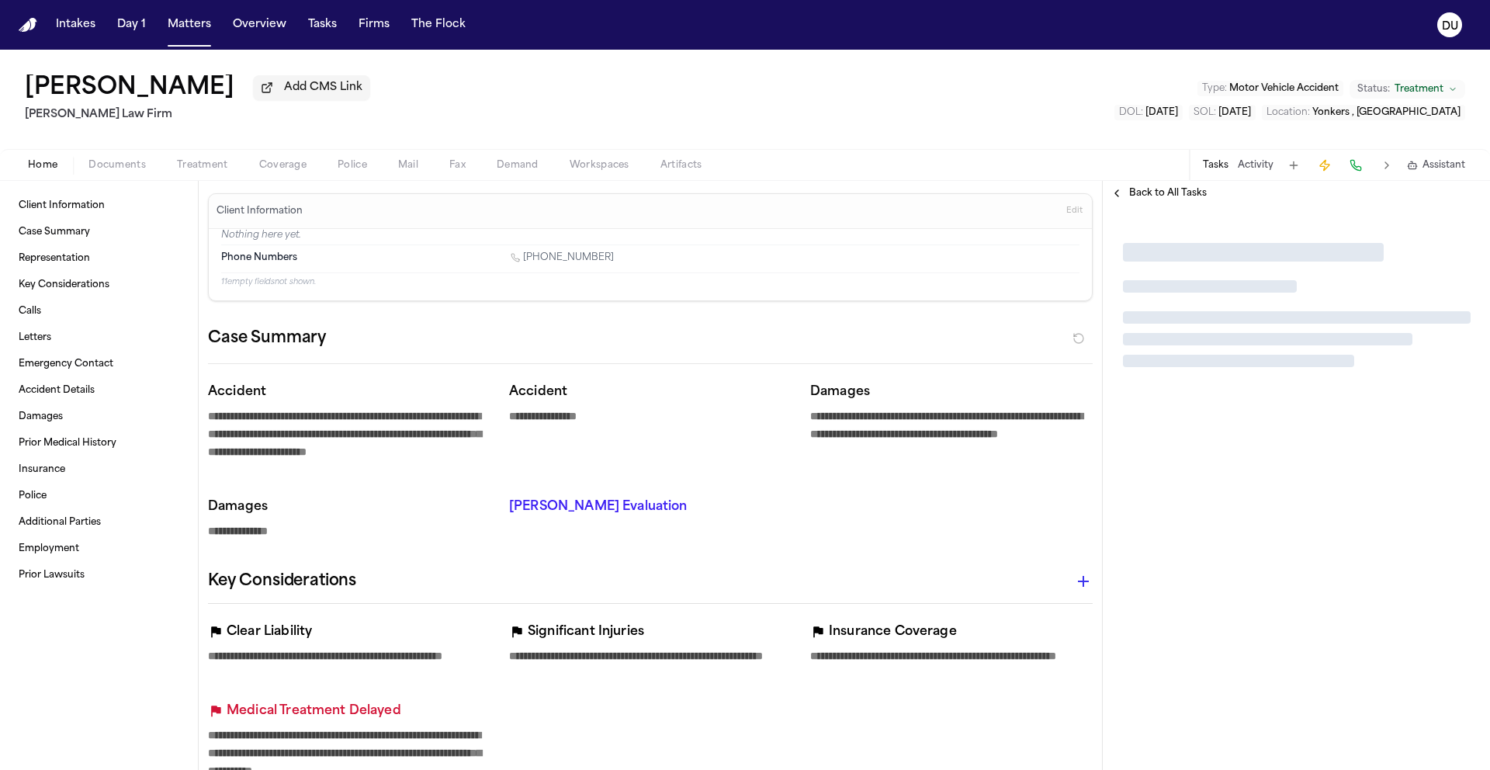
type textarea "*"
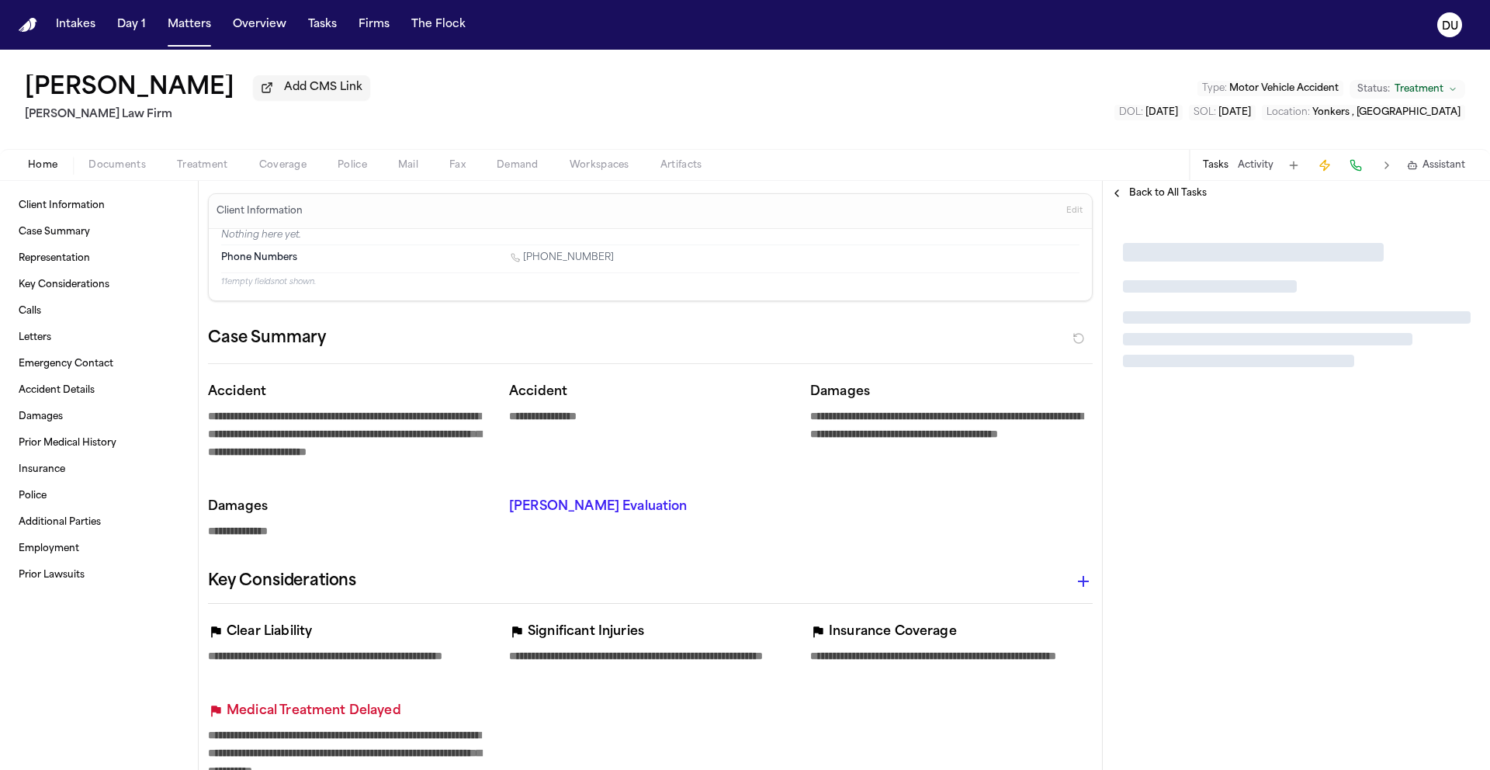
type textarea "*"
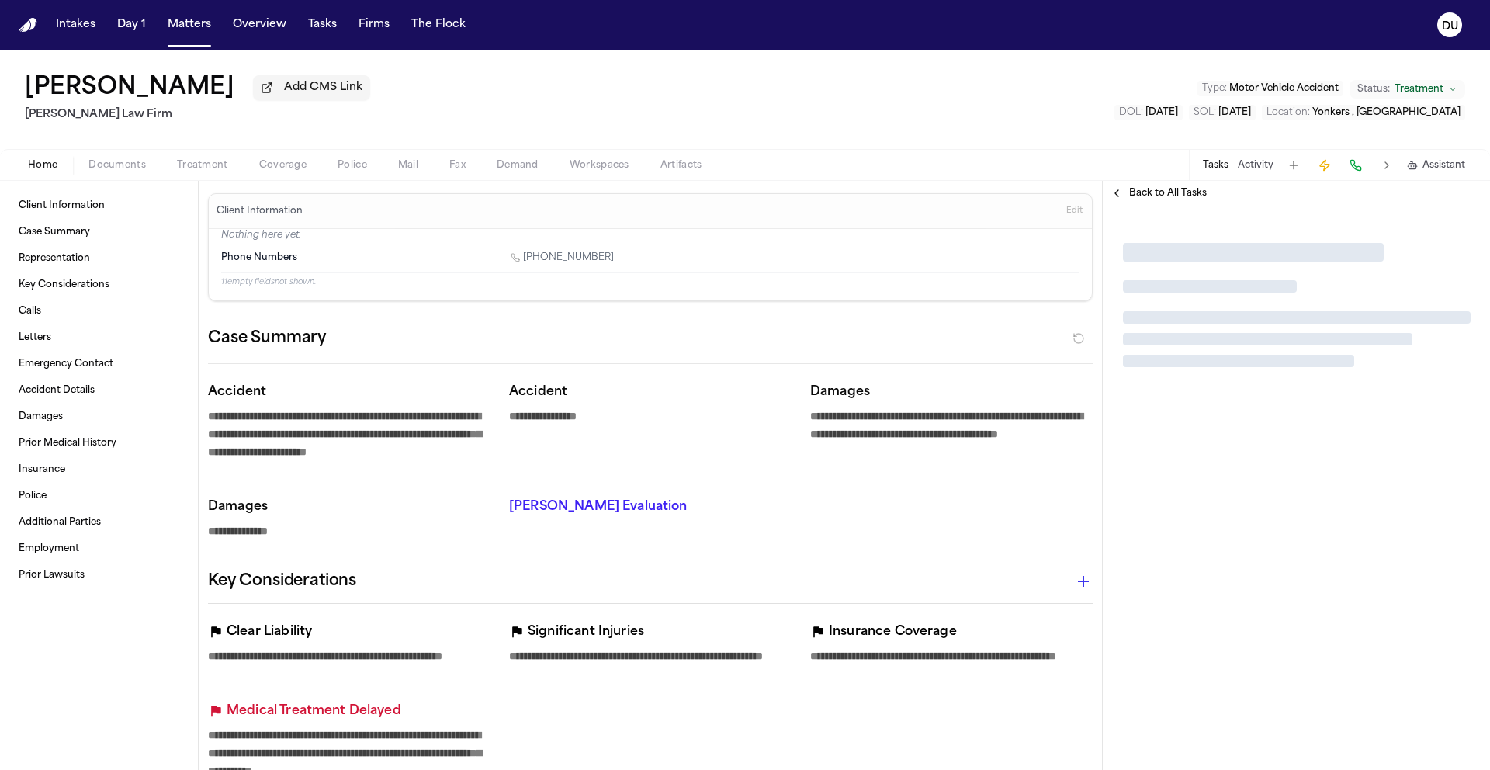
type textarea "*"
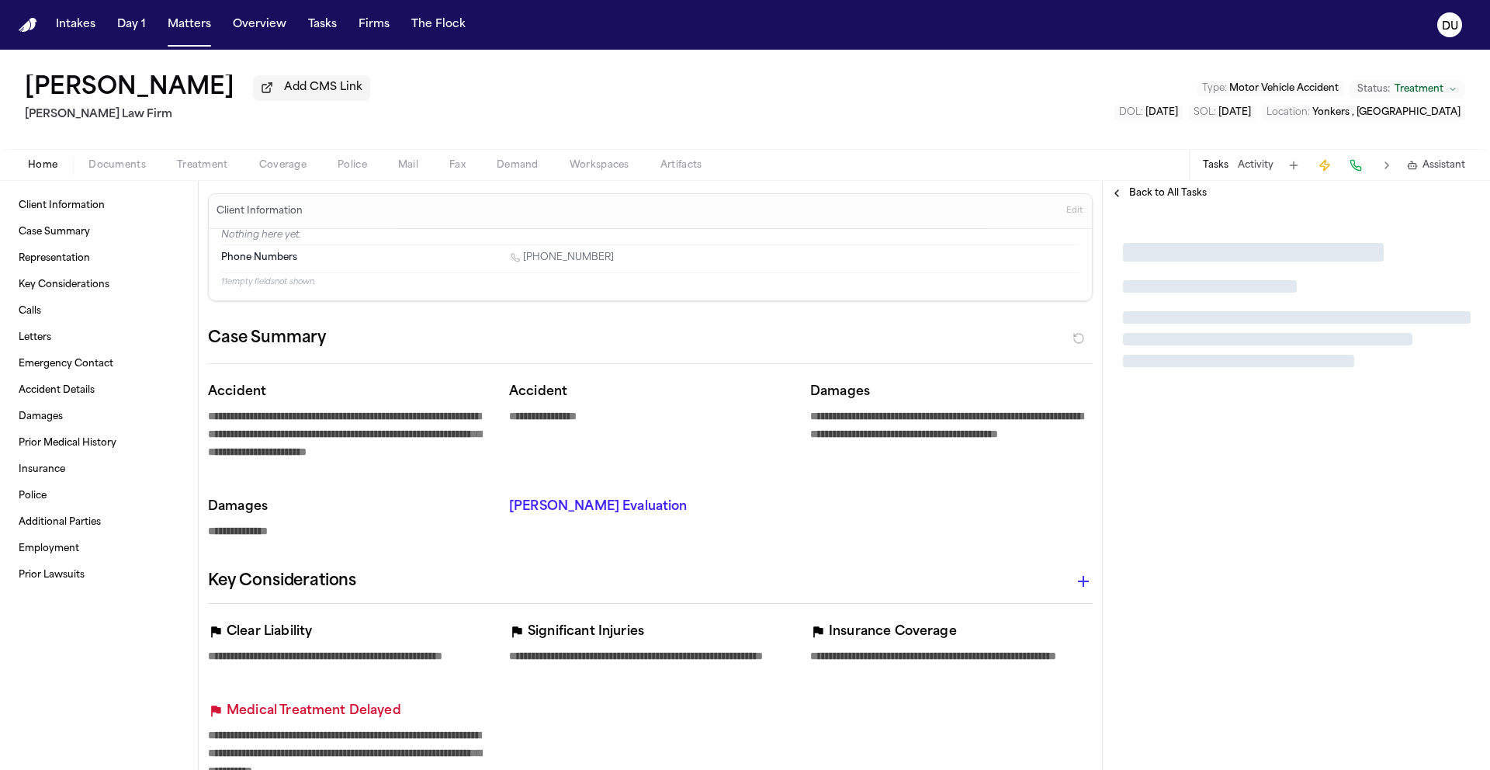
type textarea "*"
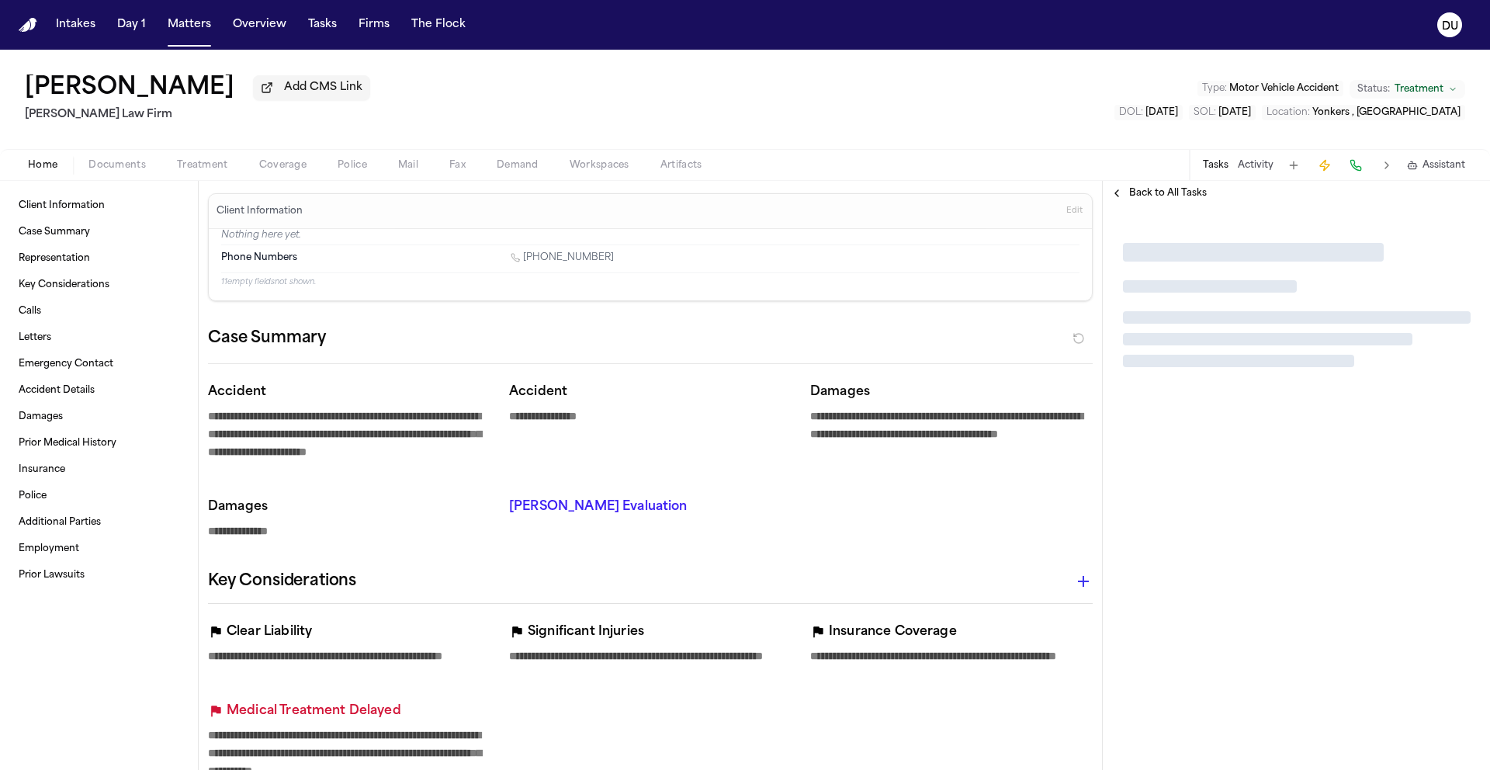
type textarea "*"
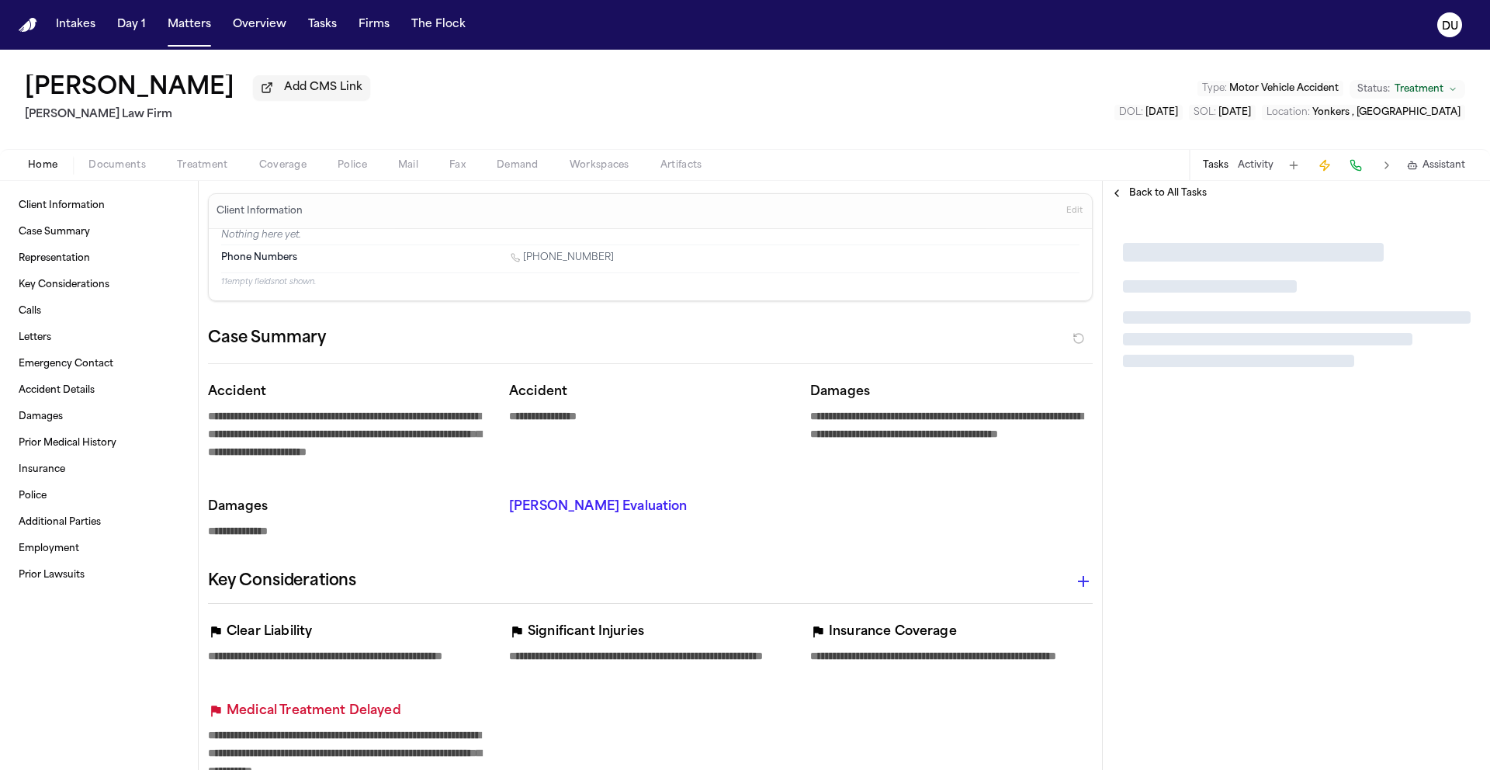
type textarea "*"
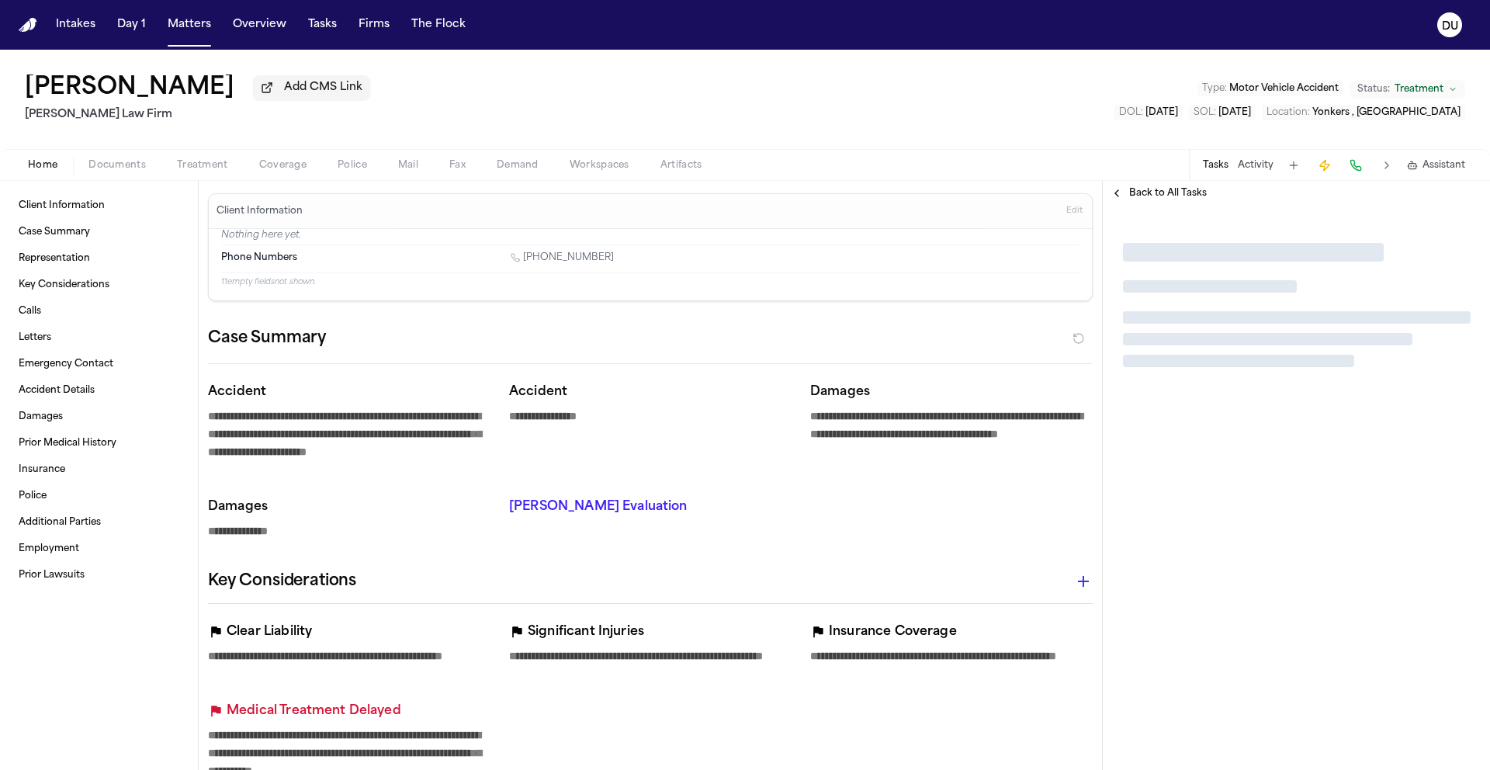
type textarea "*"
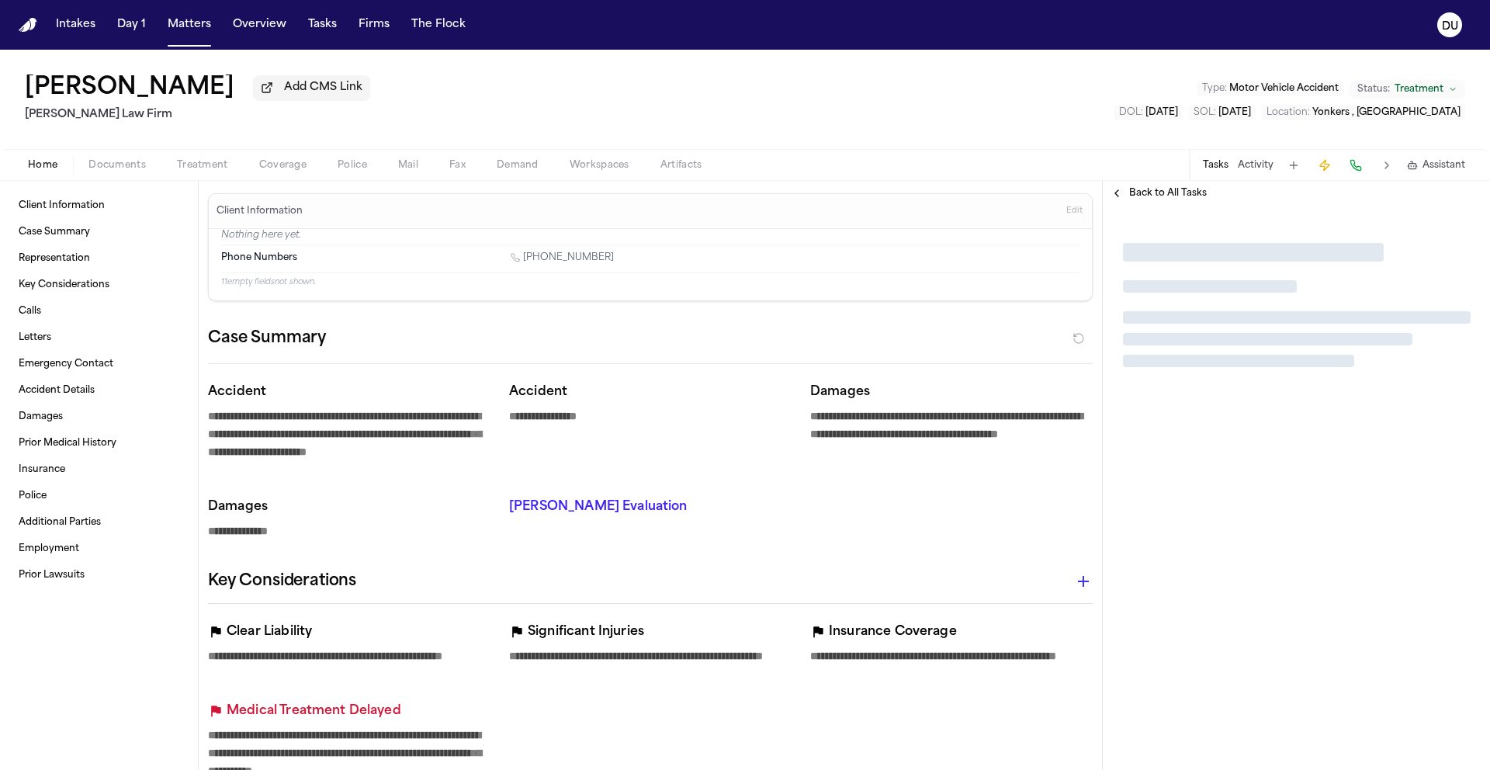
type textarea "*"
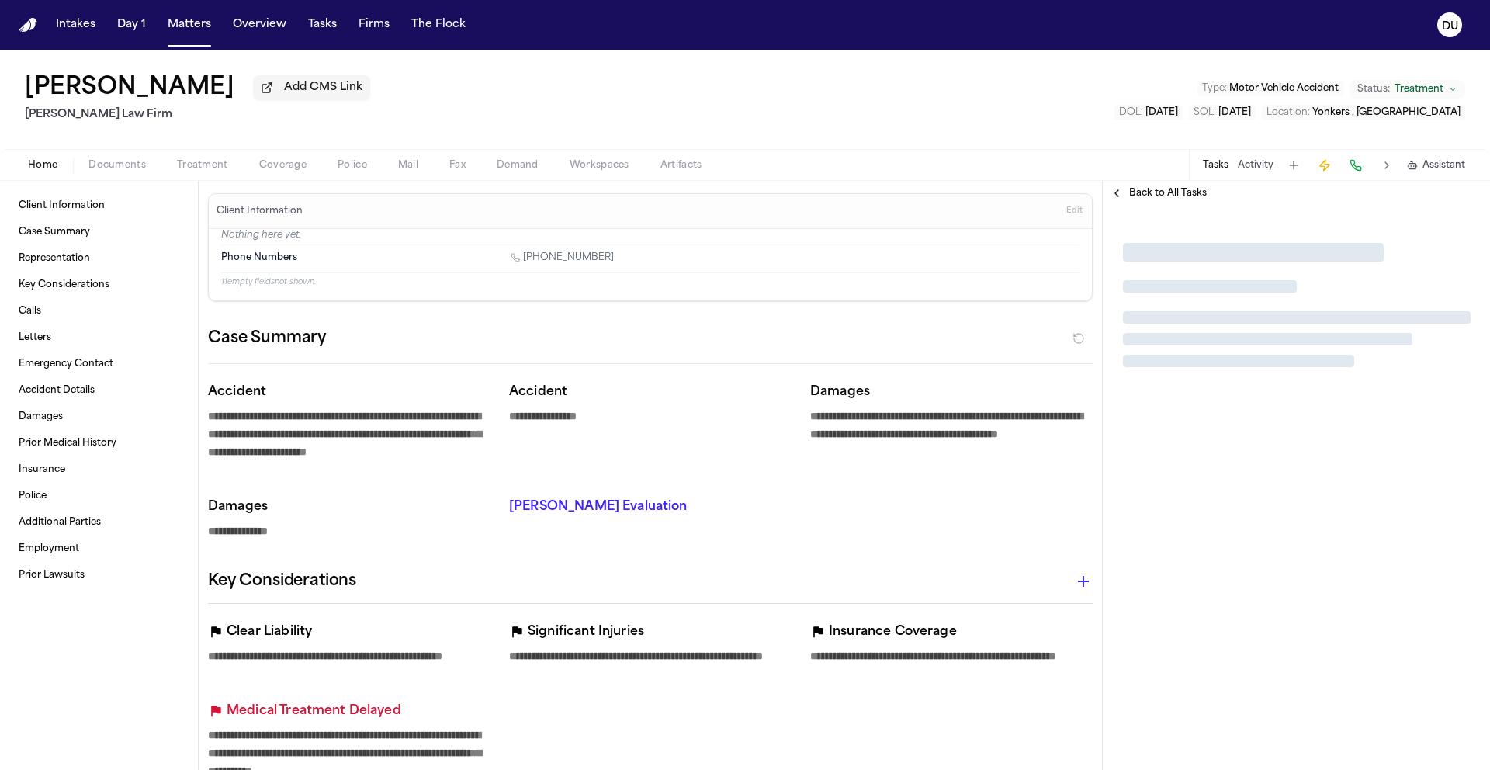
type textarea "*"
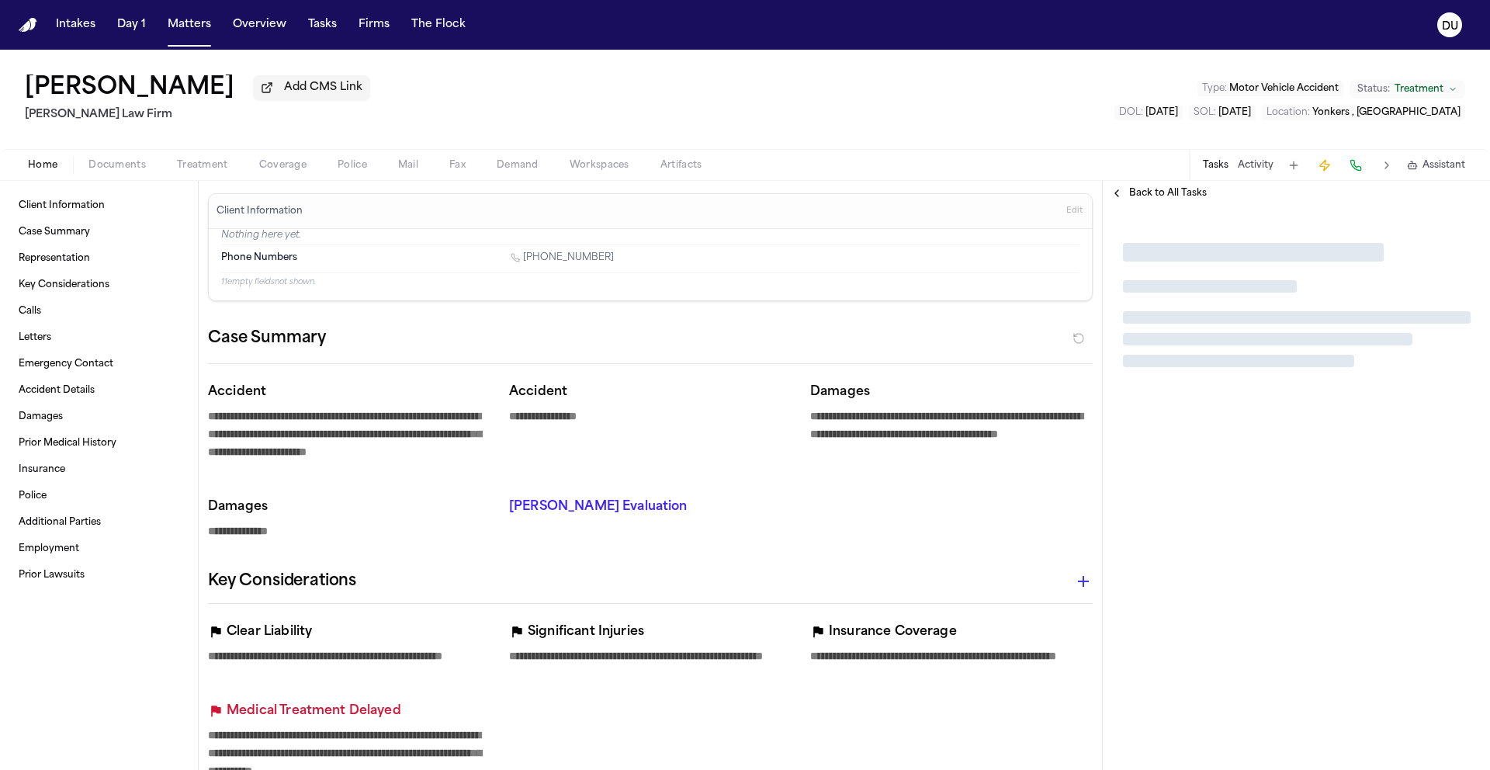
type textarea "*"
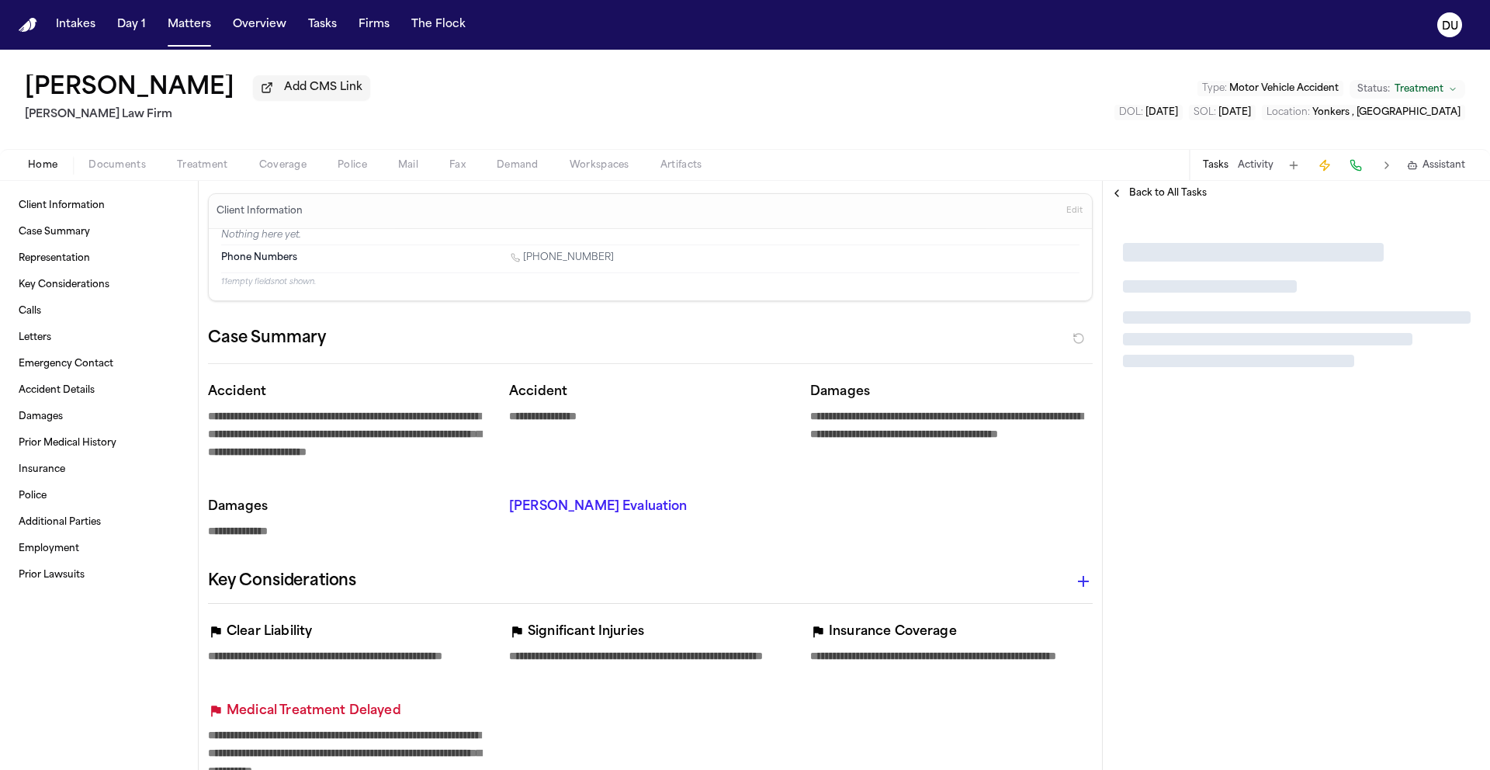
type textarea "*"
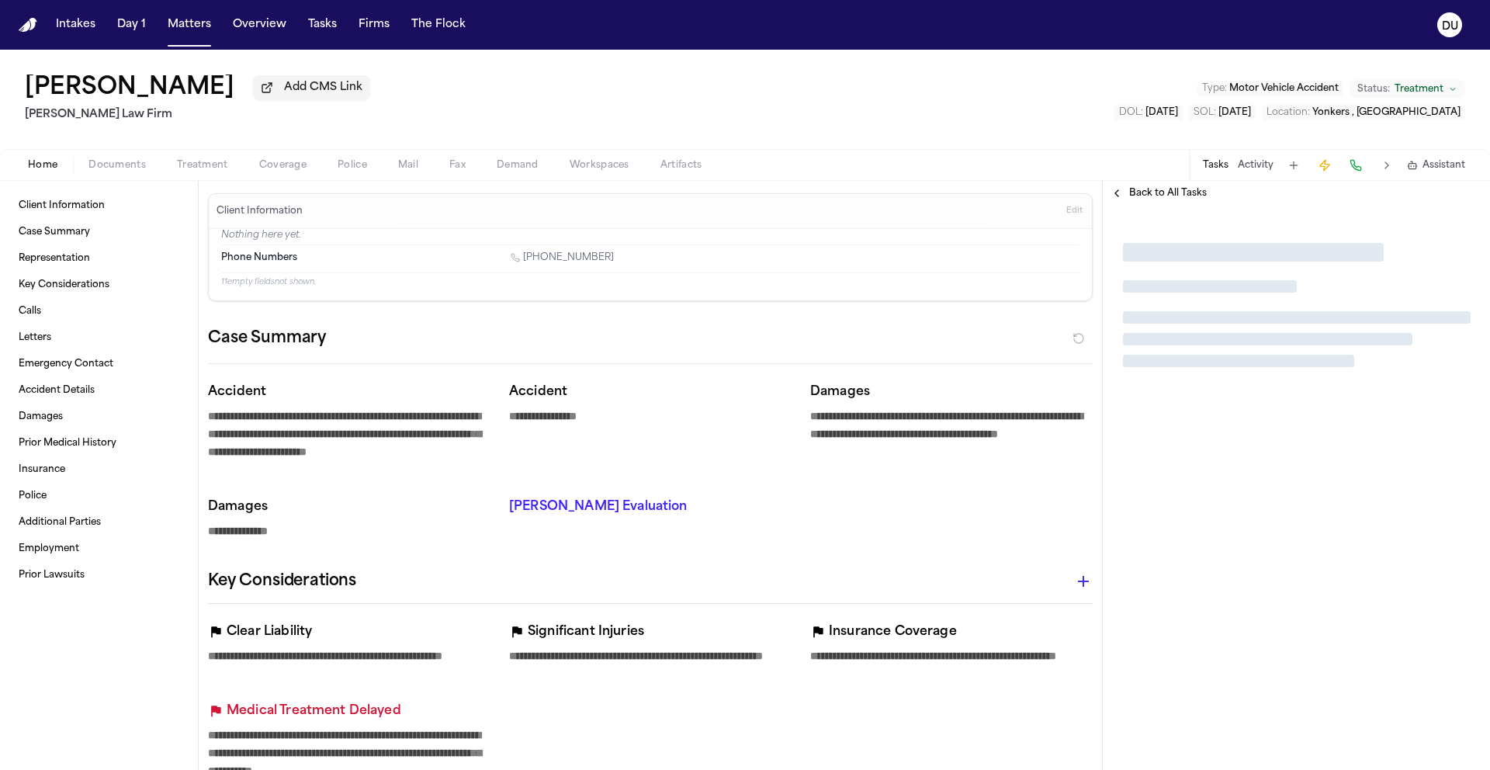
type textarea "*"
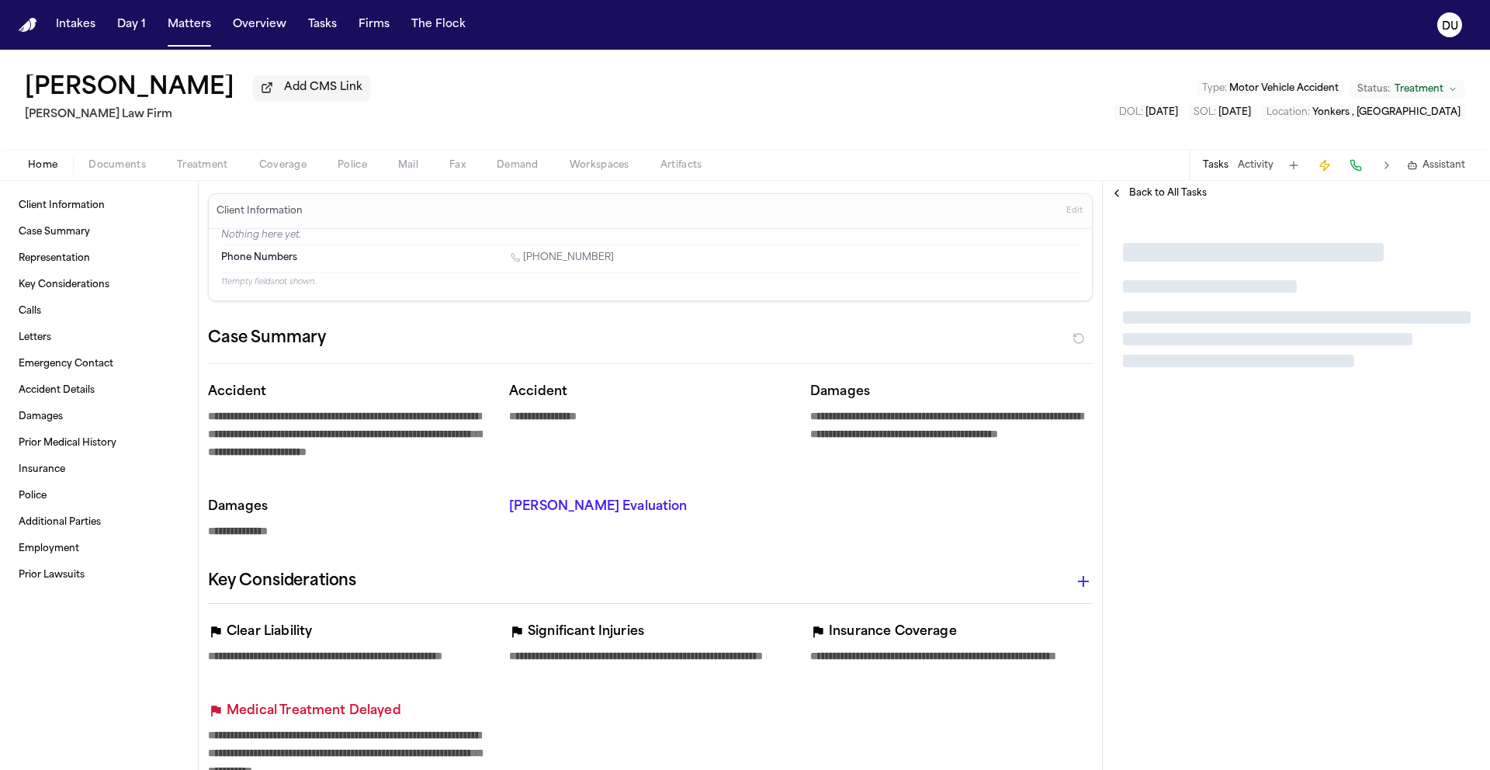
type textarea "*"
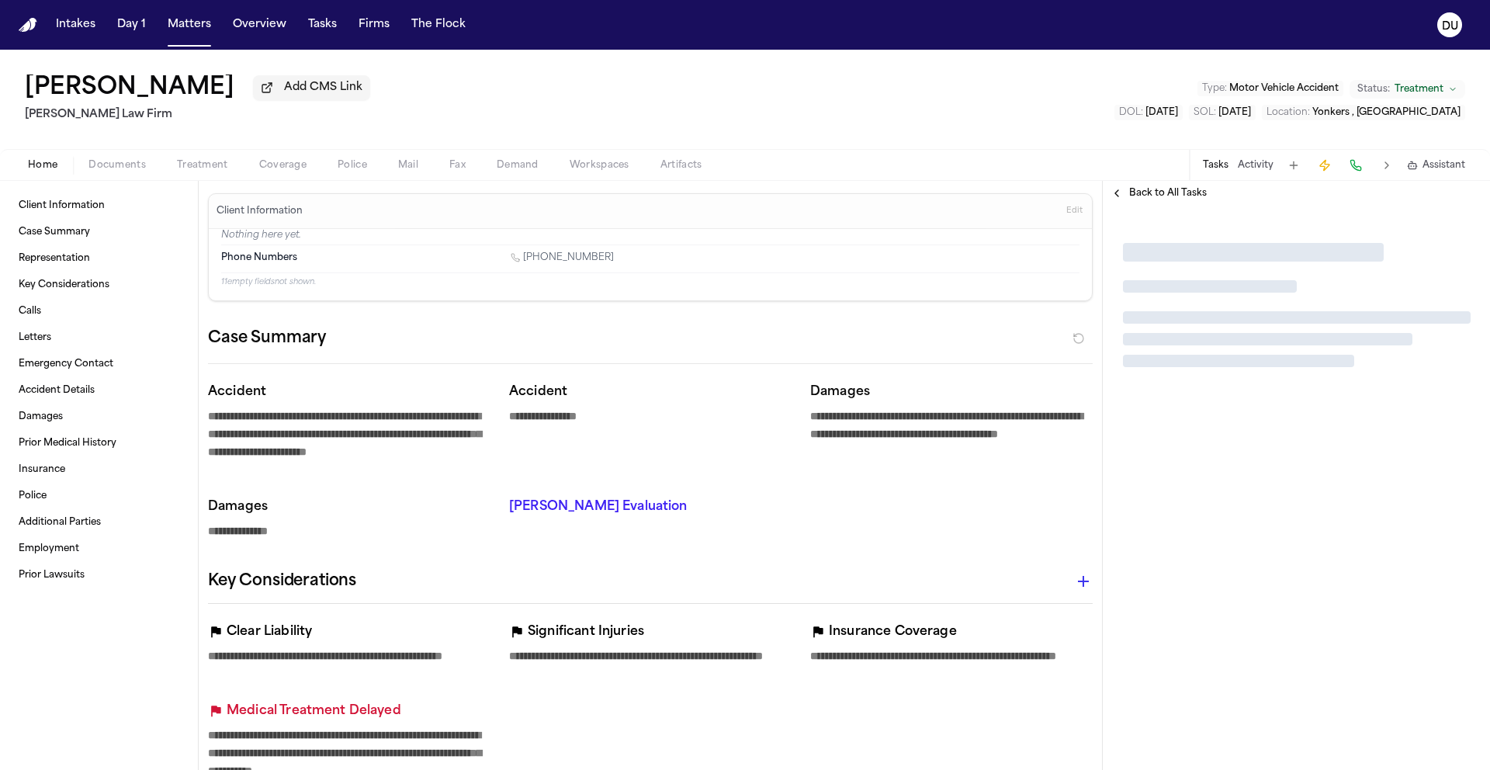
type textarea "*"
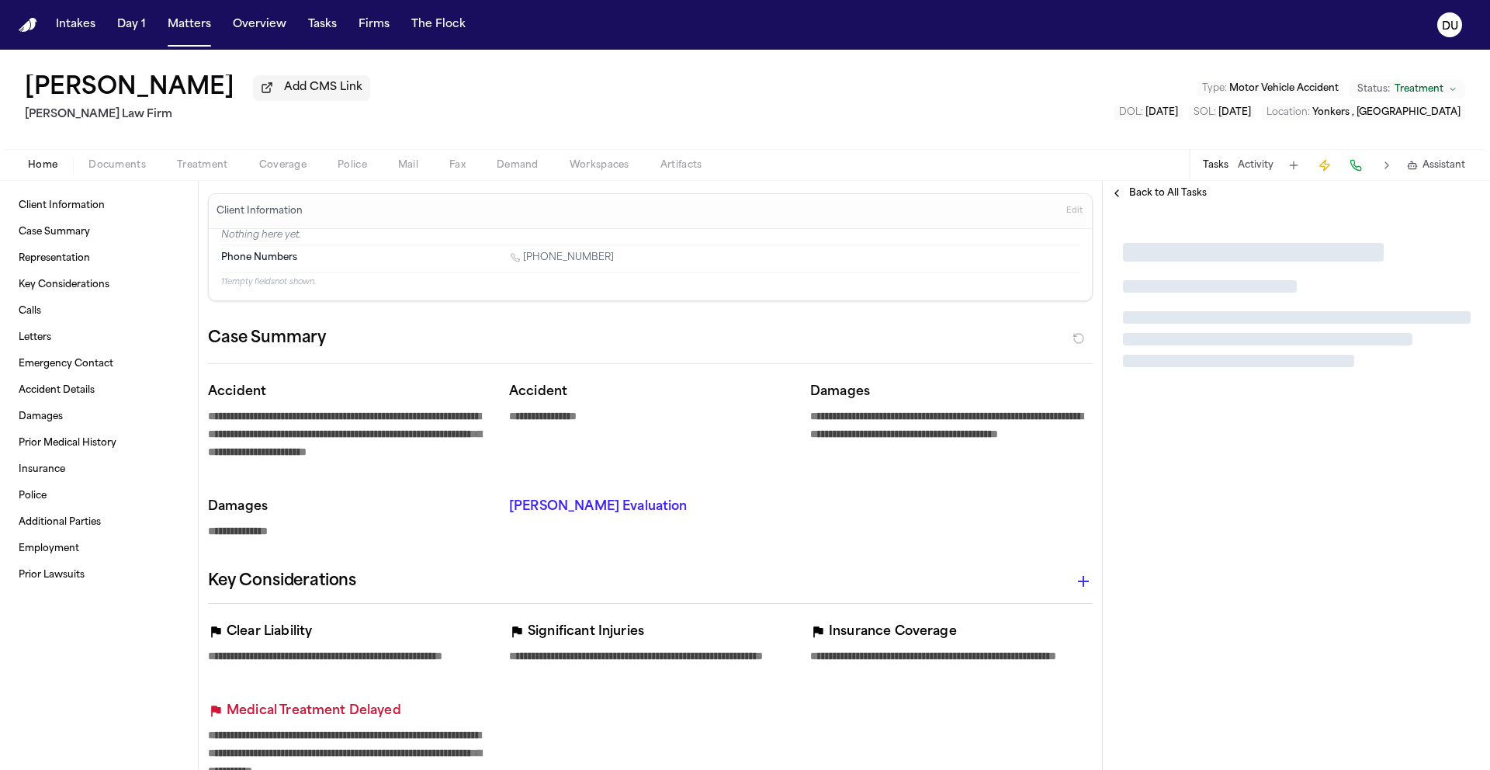
type textarea "*"
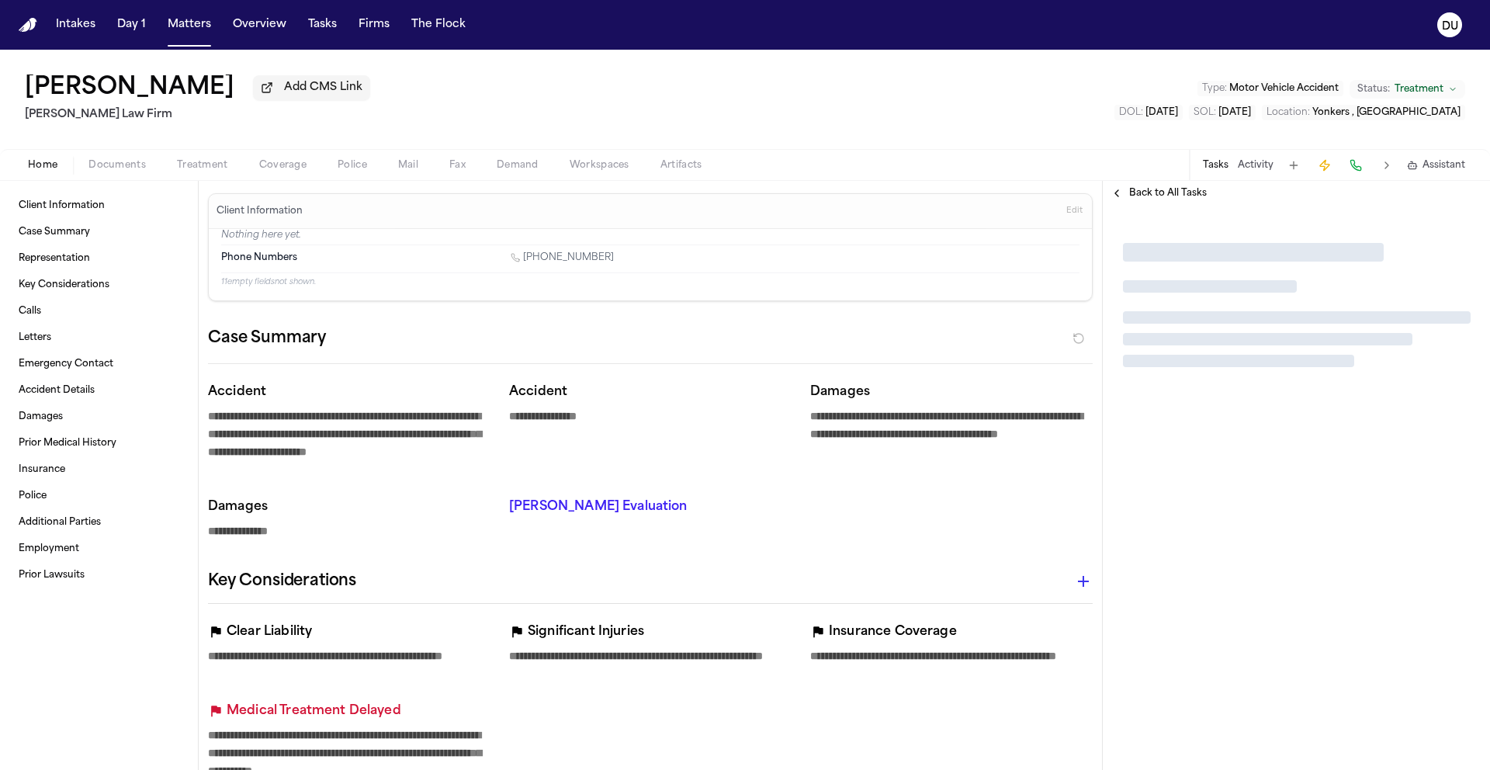
type textarea "*"
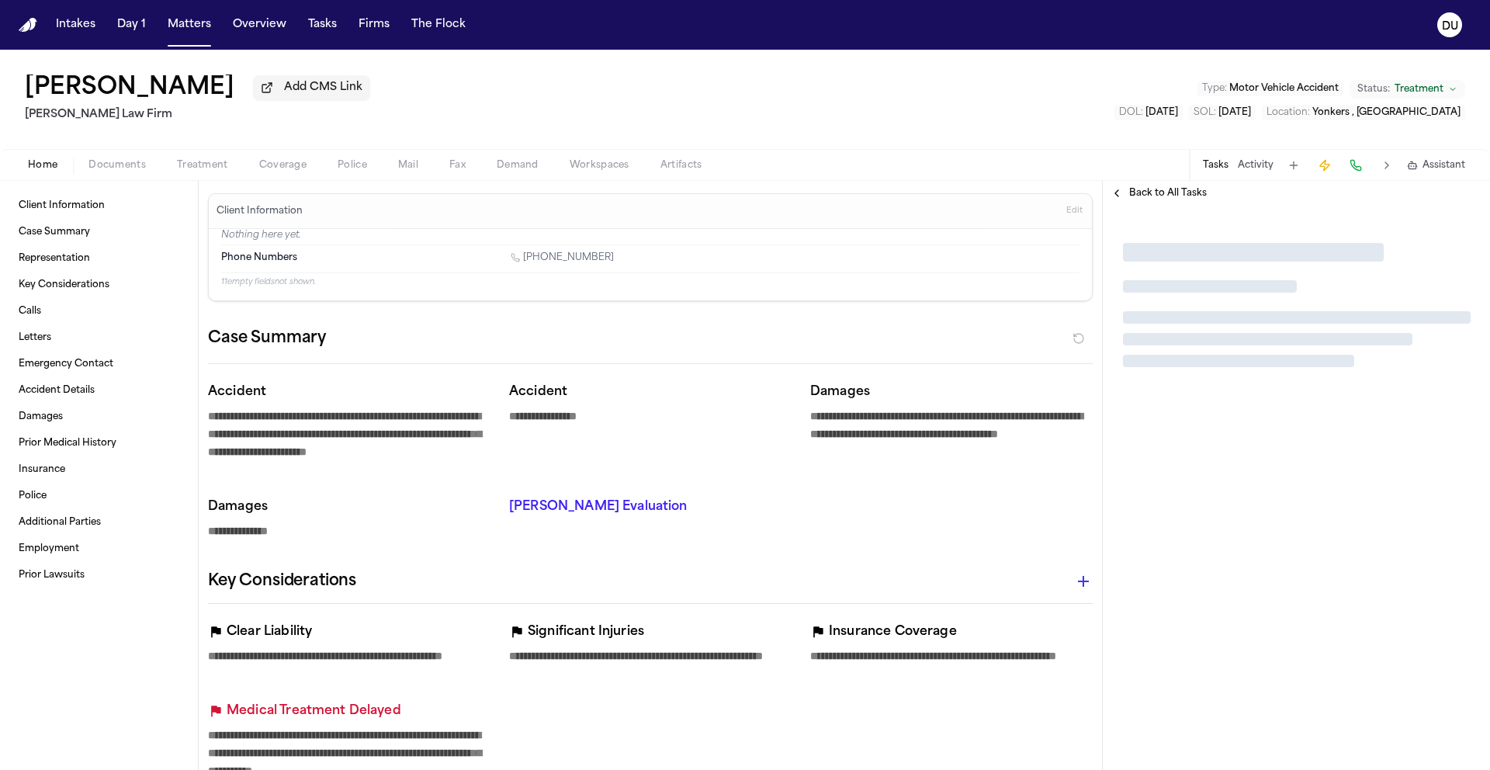
type textarea "*"
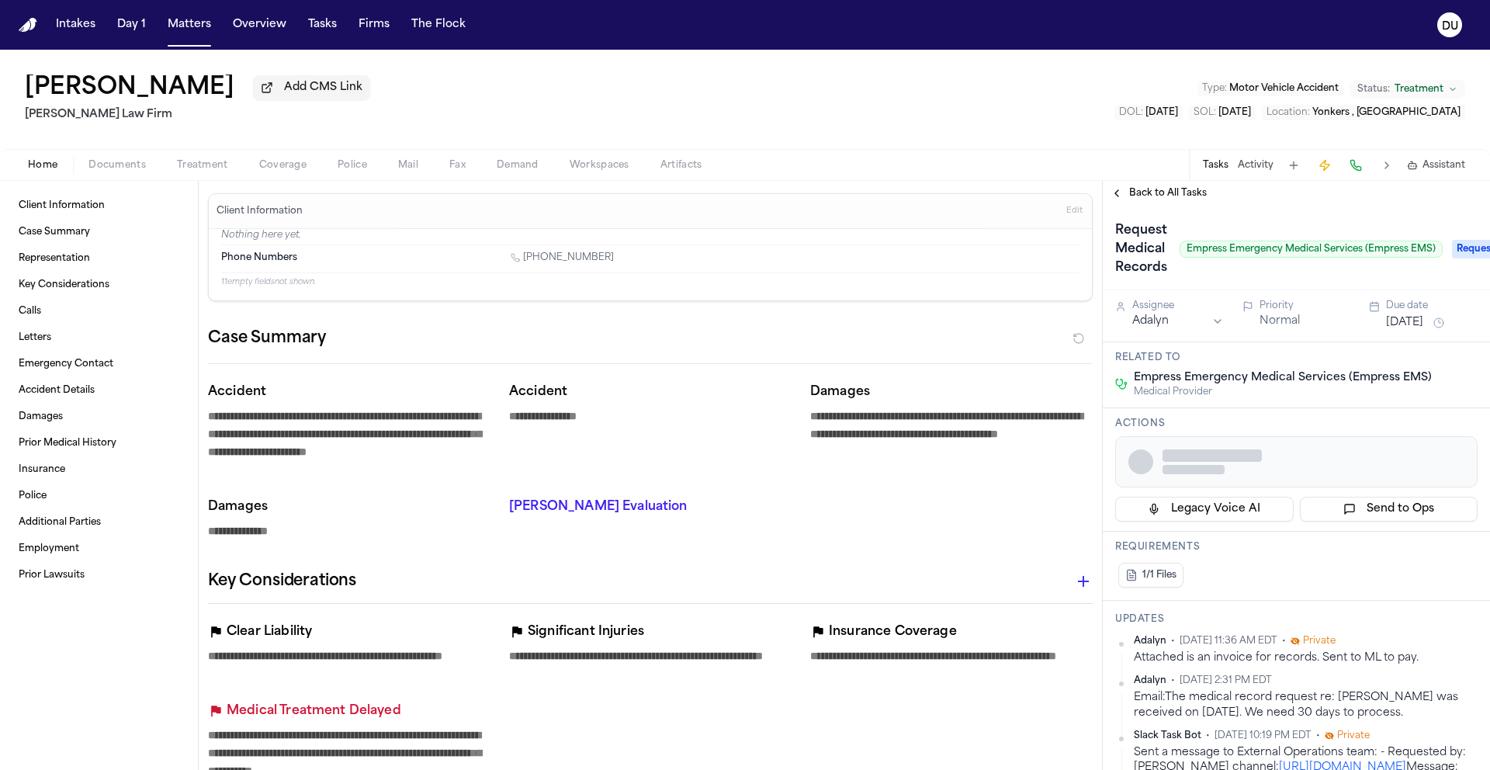
type textarea "*"
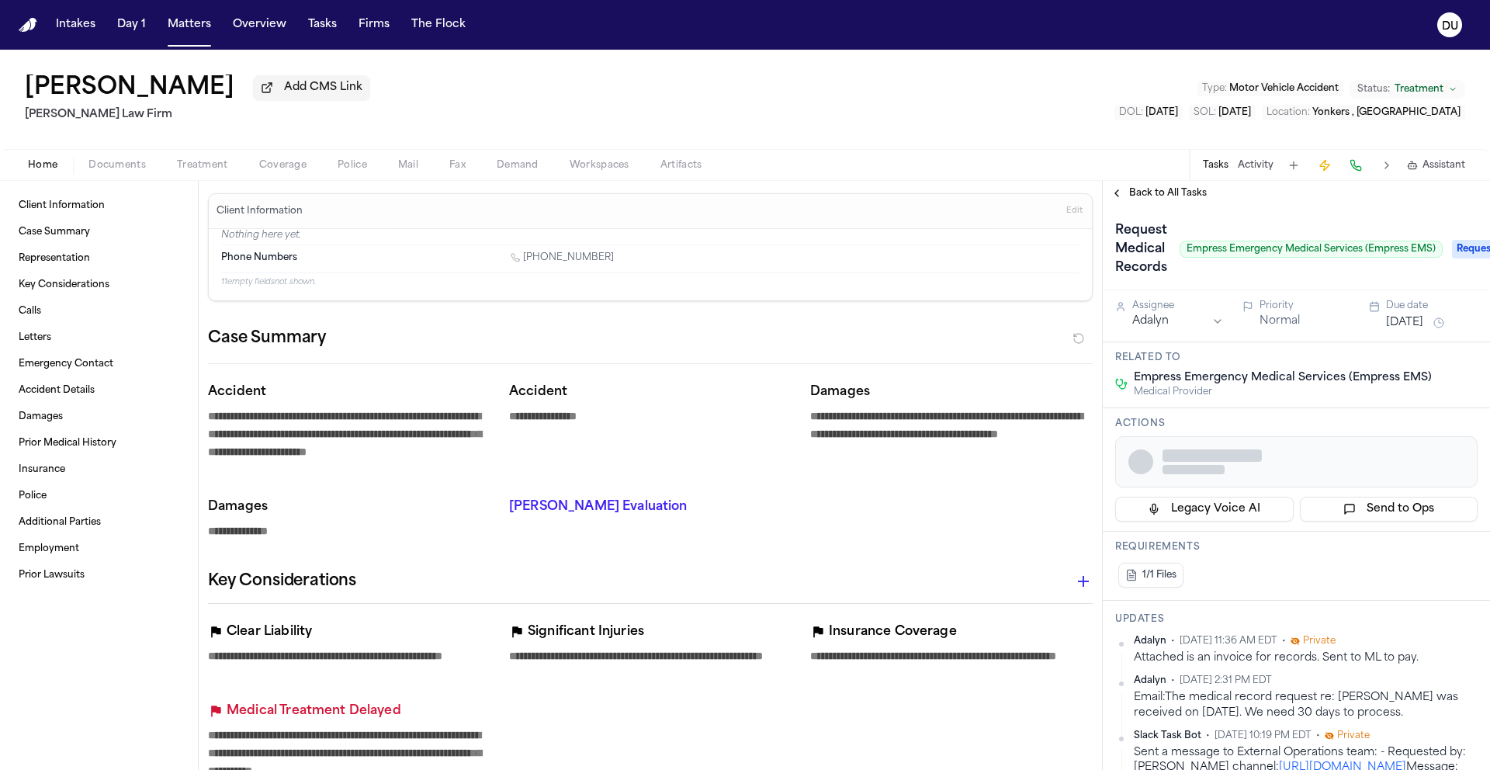
type textarea "*"
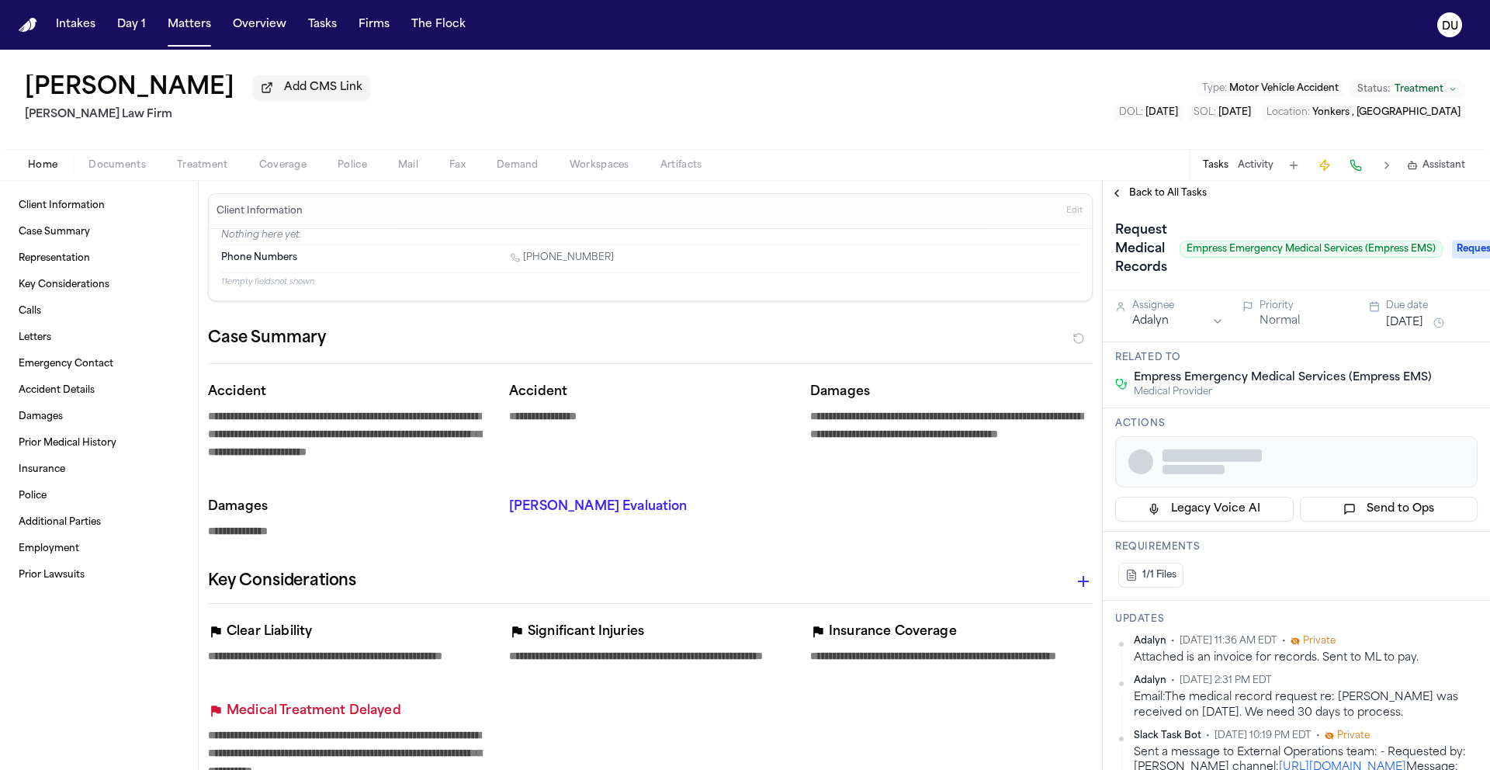
type textarea "*"
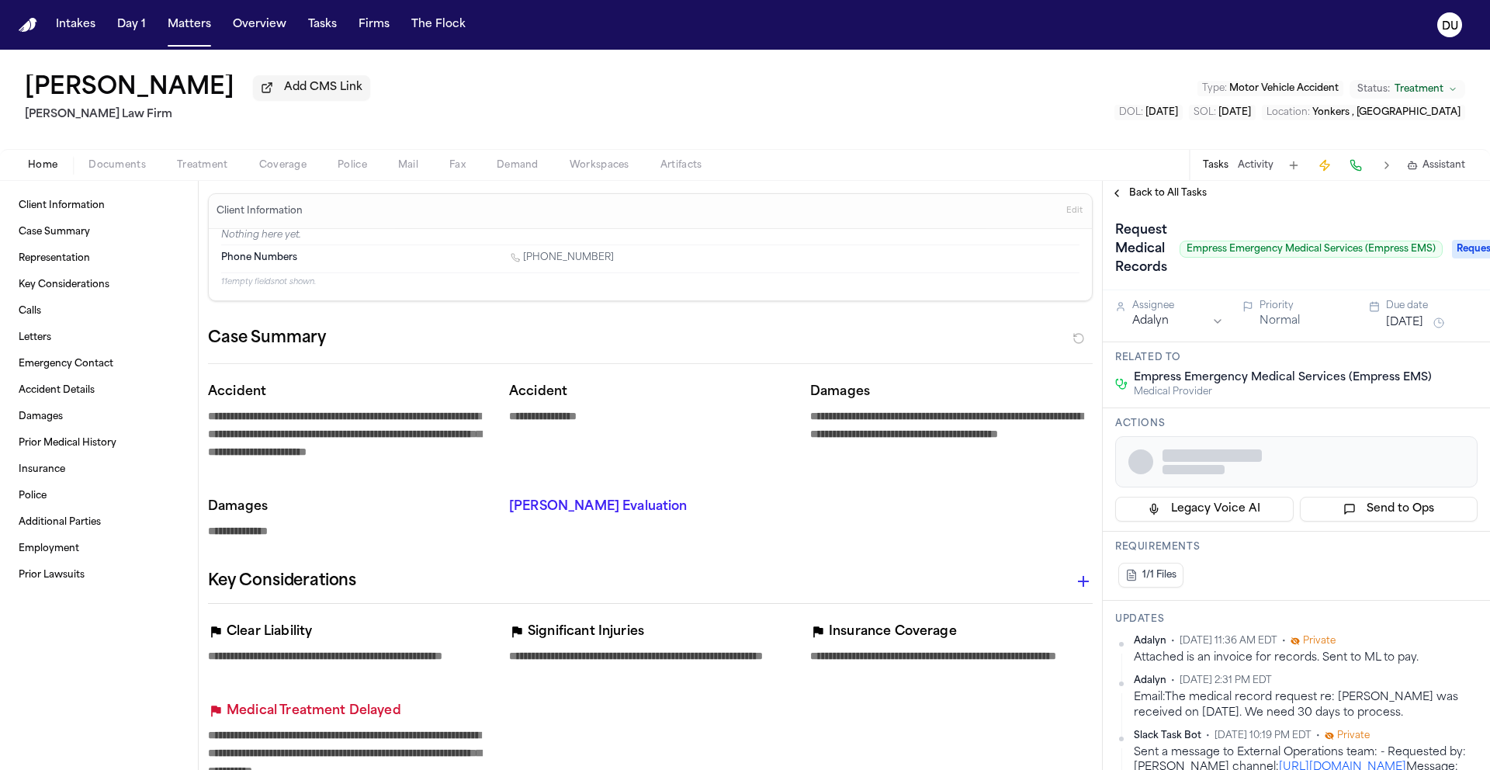
type textarea "*"
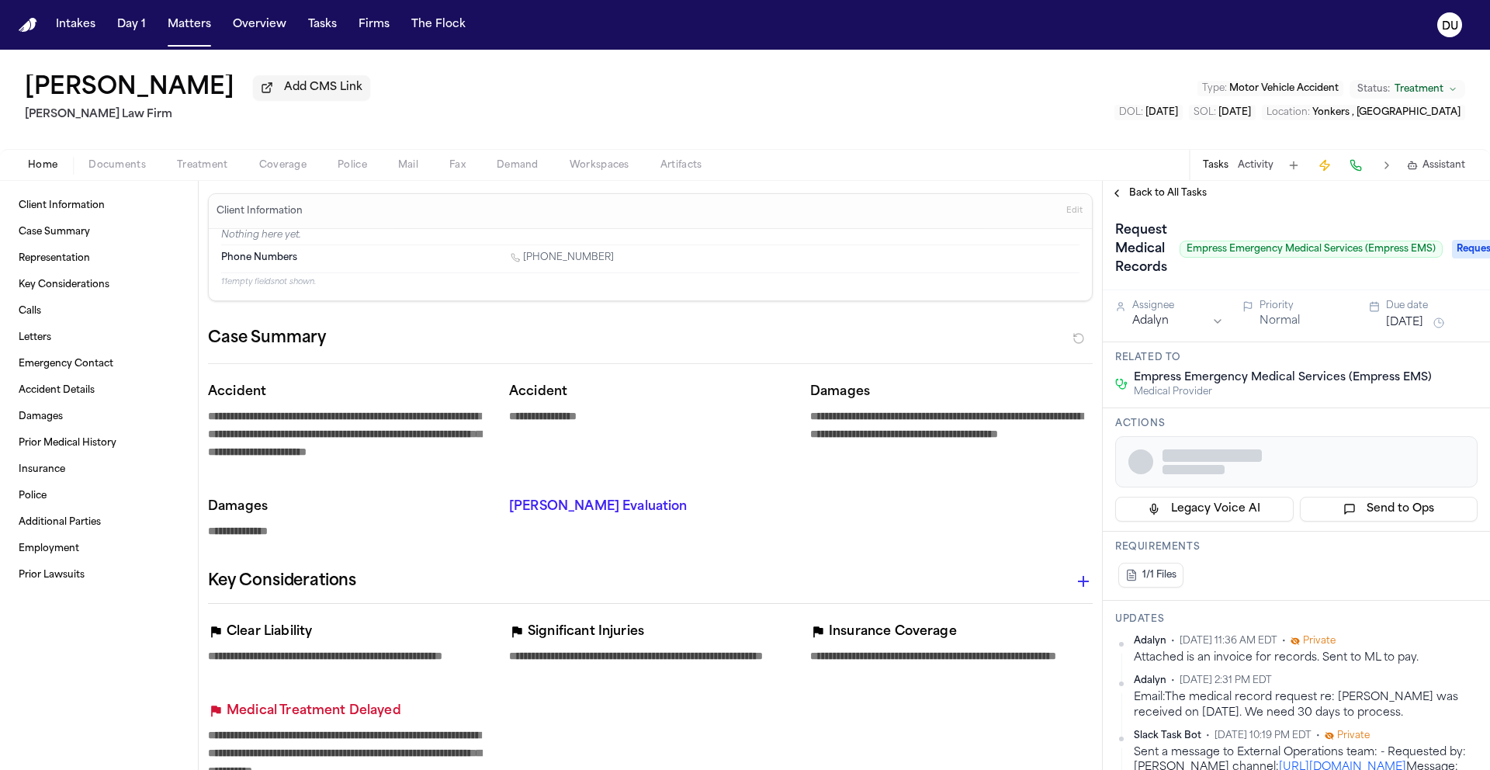
type textarea "*"
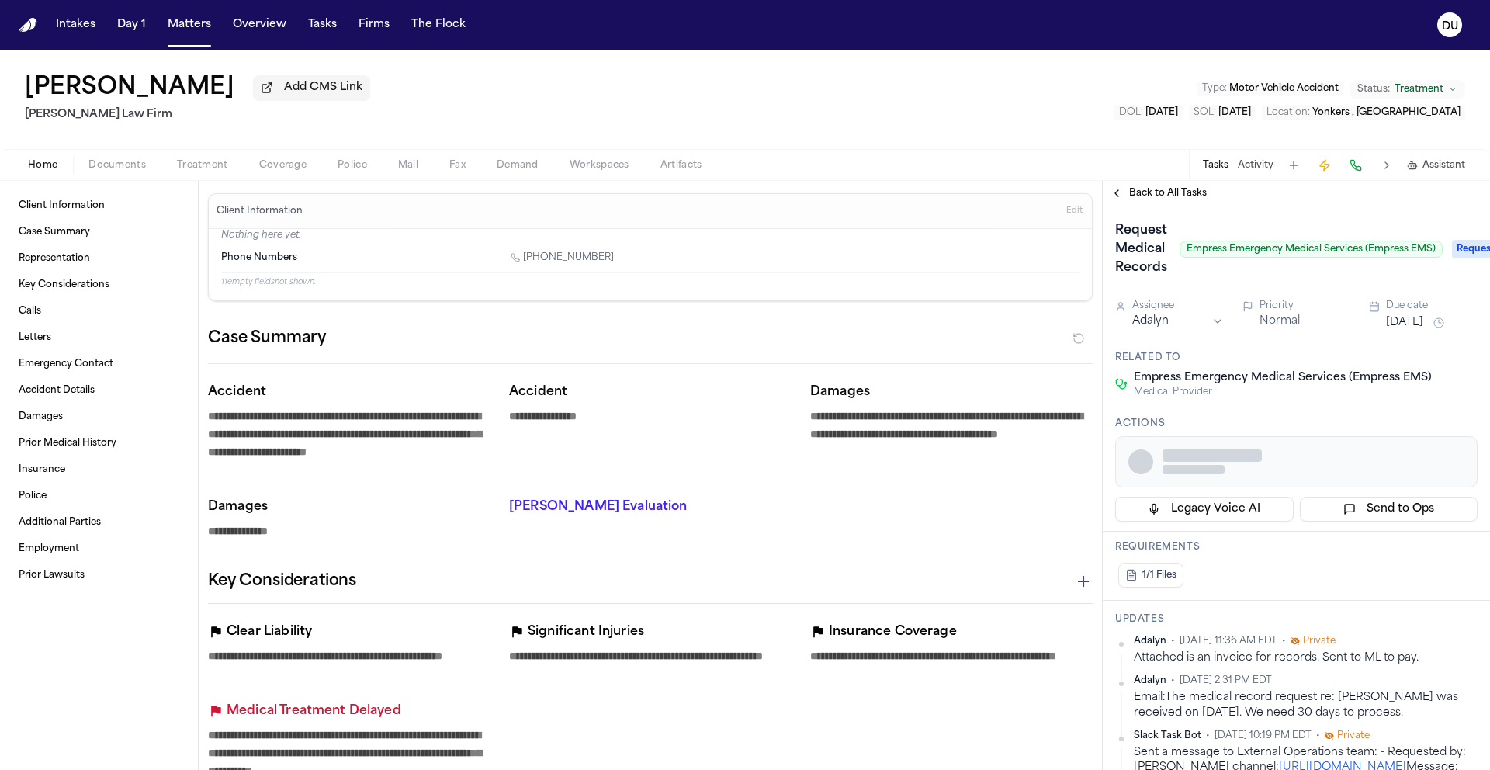
type textarea "*"
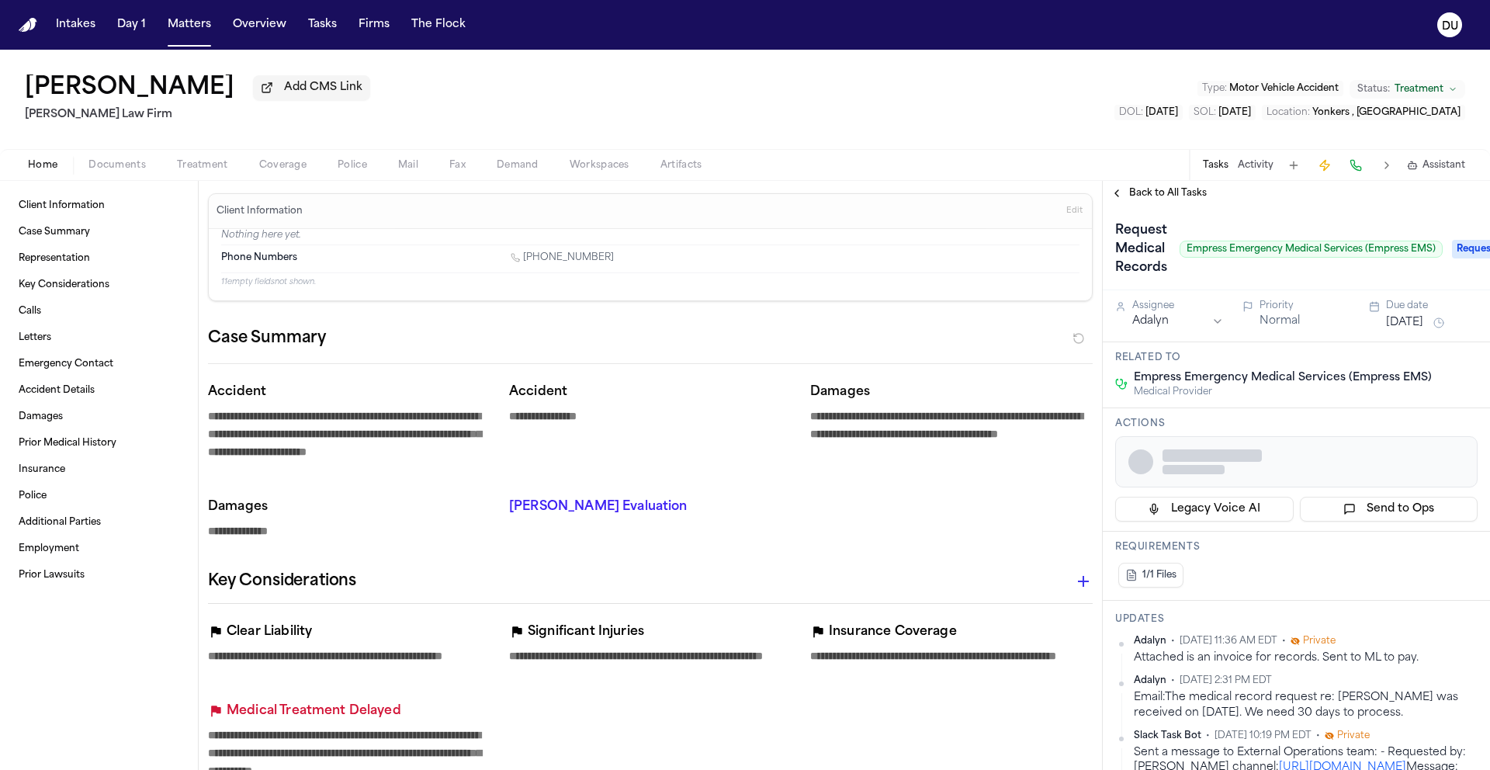
type textarea "*"
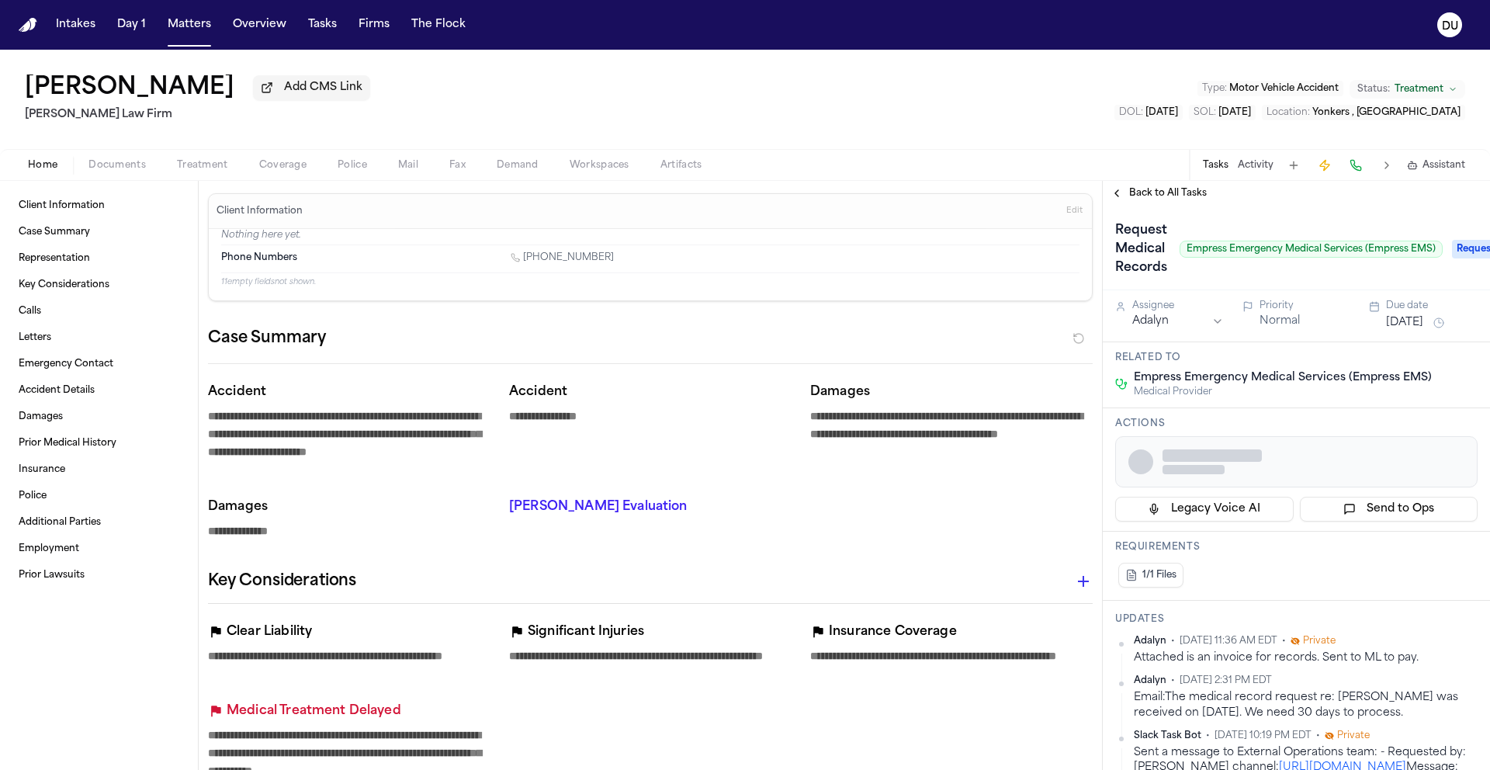
type textarea "*"
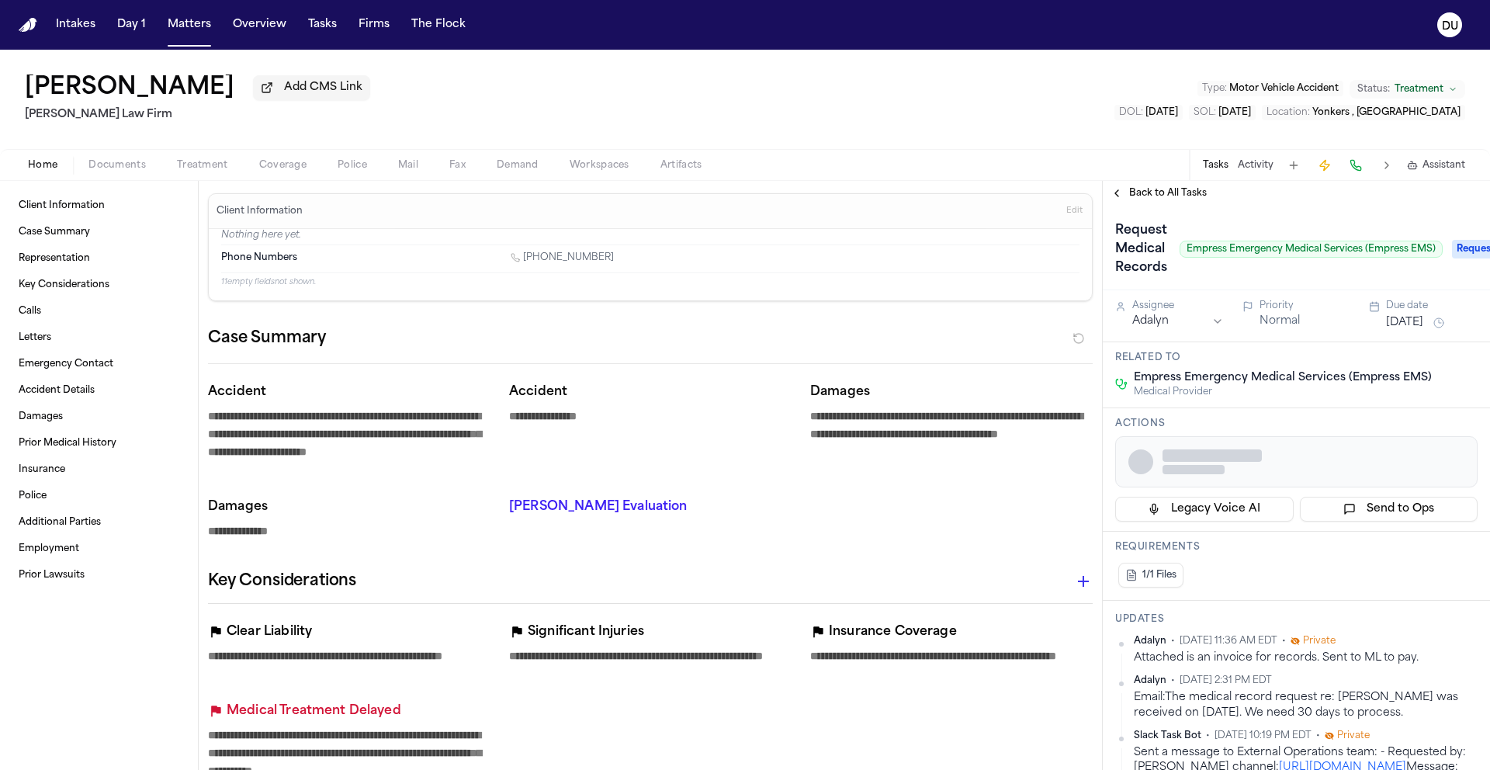
type textarea "*"
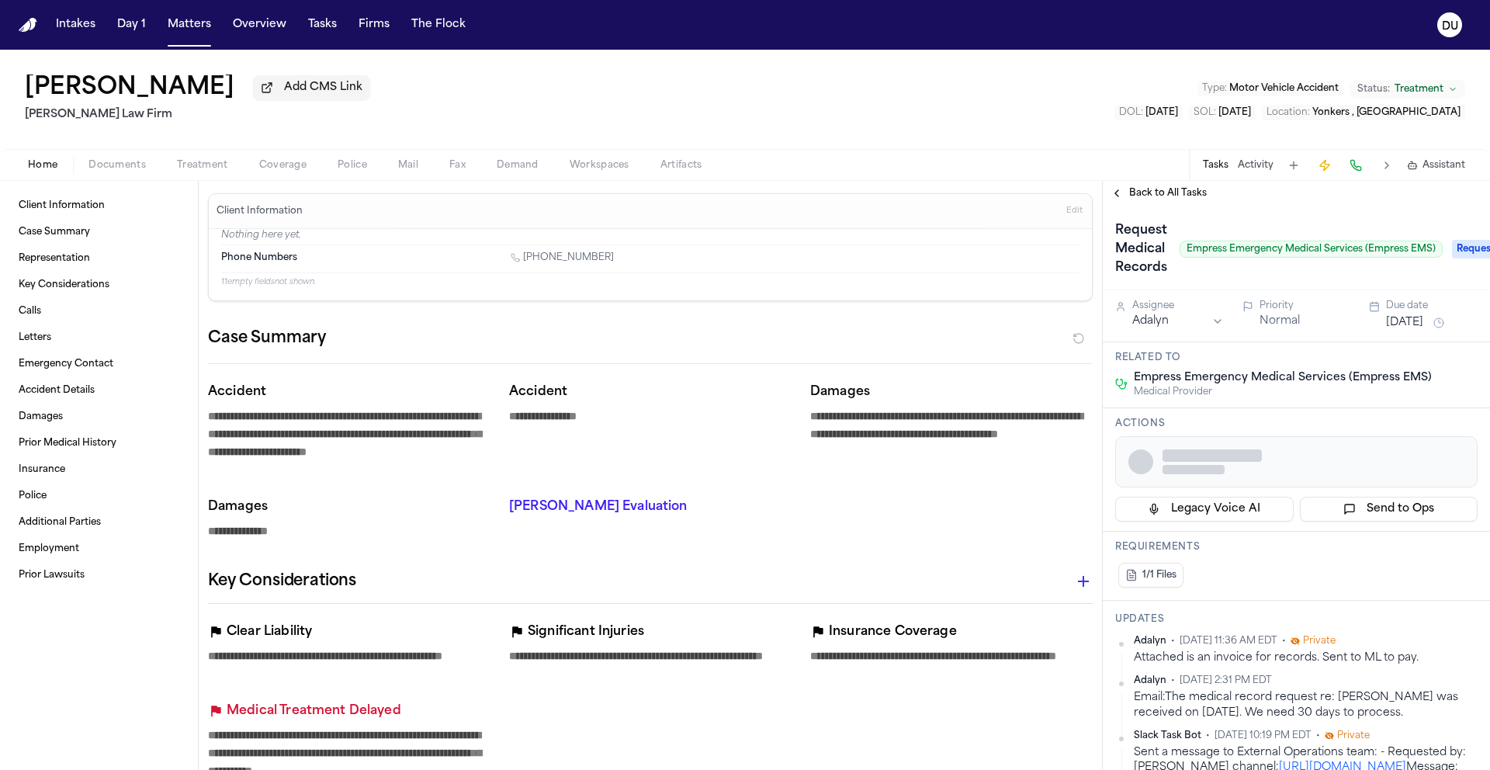
type textarea "*"
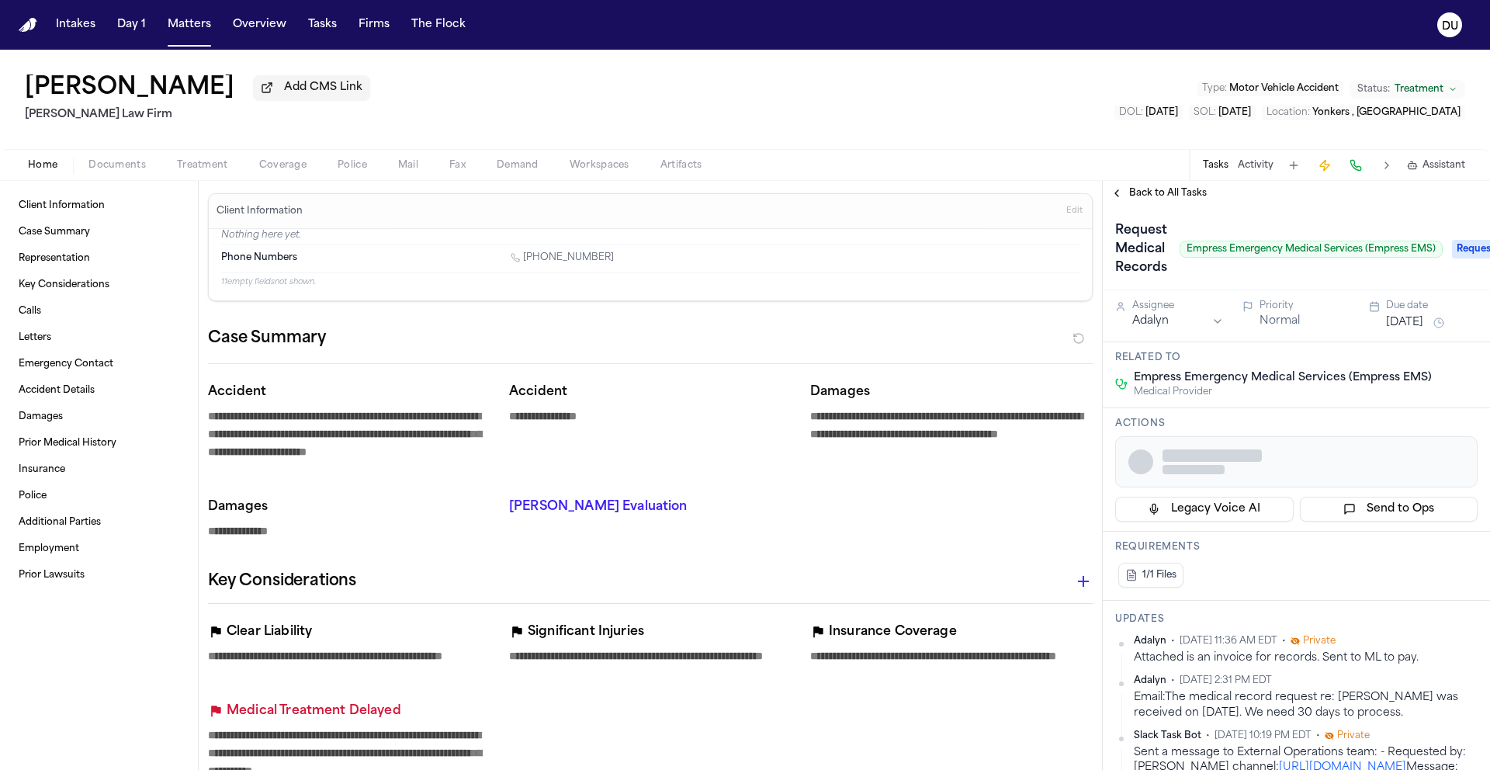
type textarea "*"
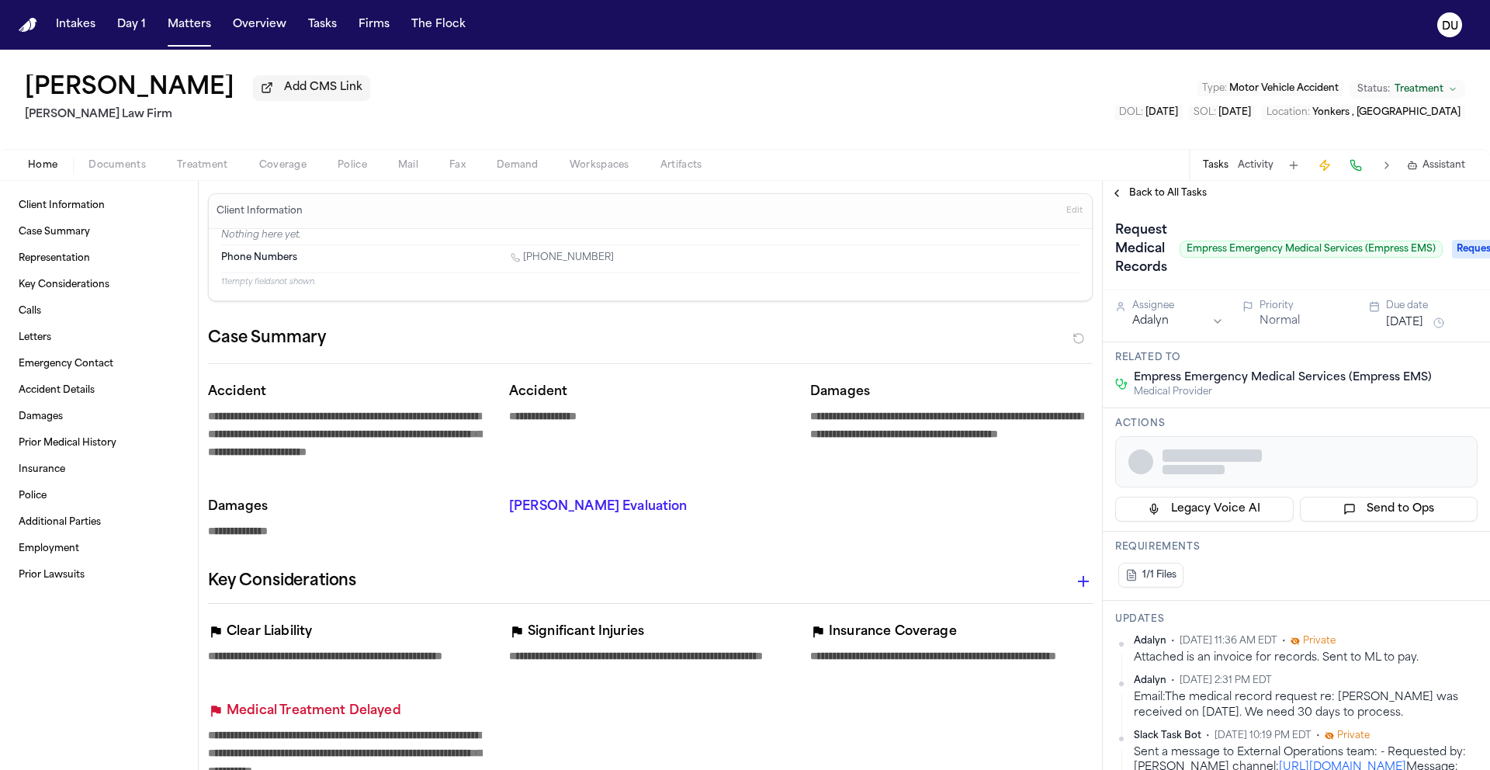
type textarea "*"
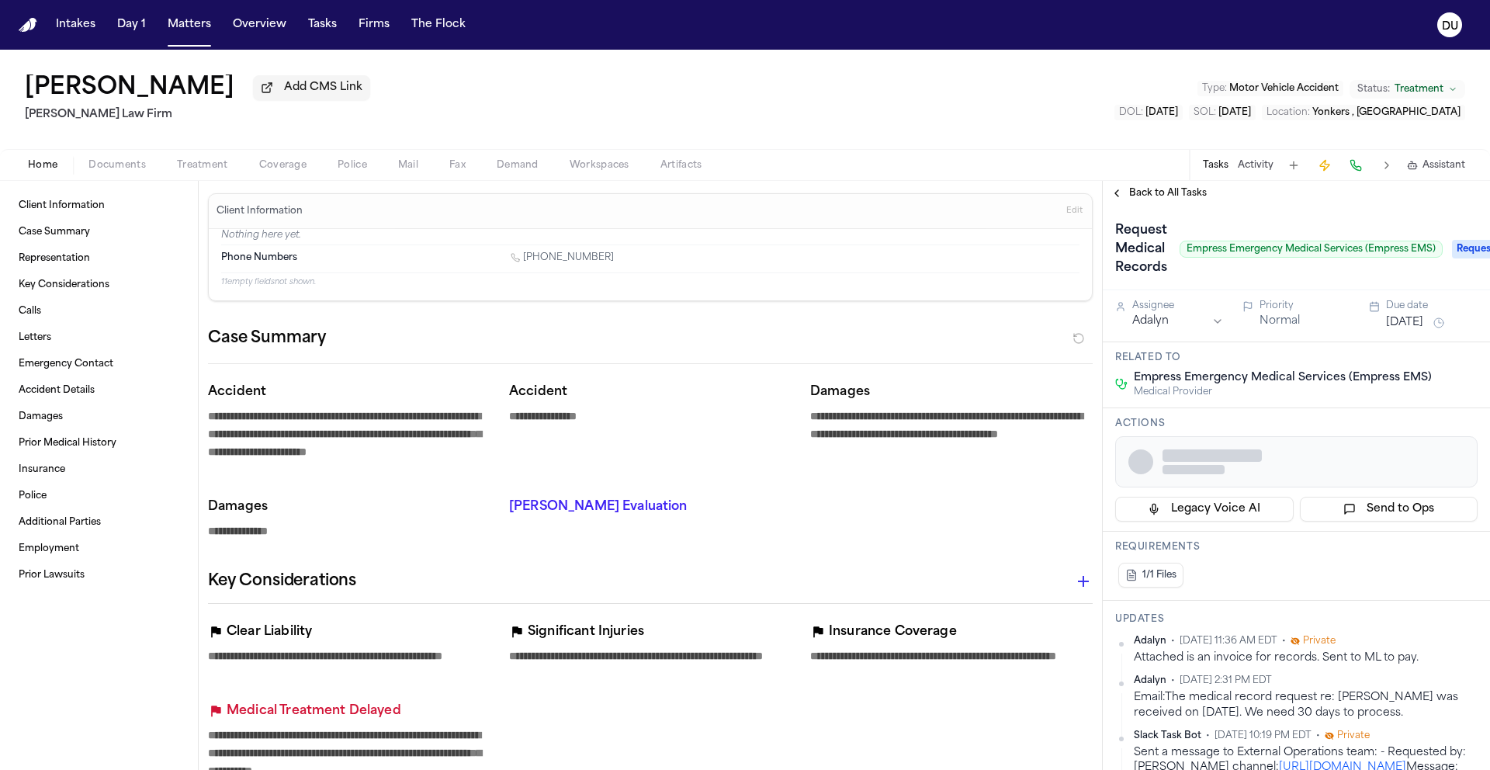
type textarea "*"
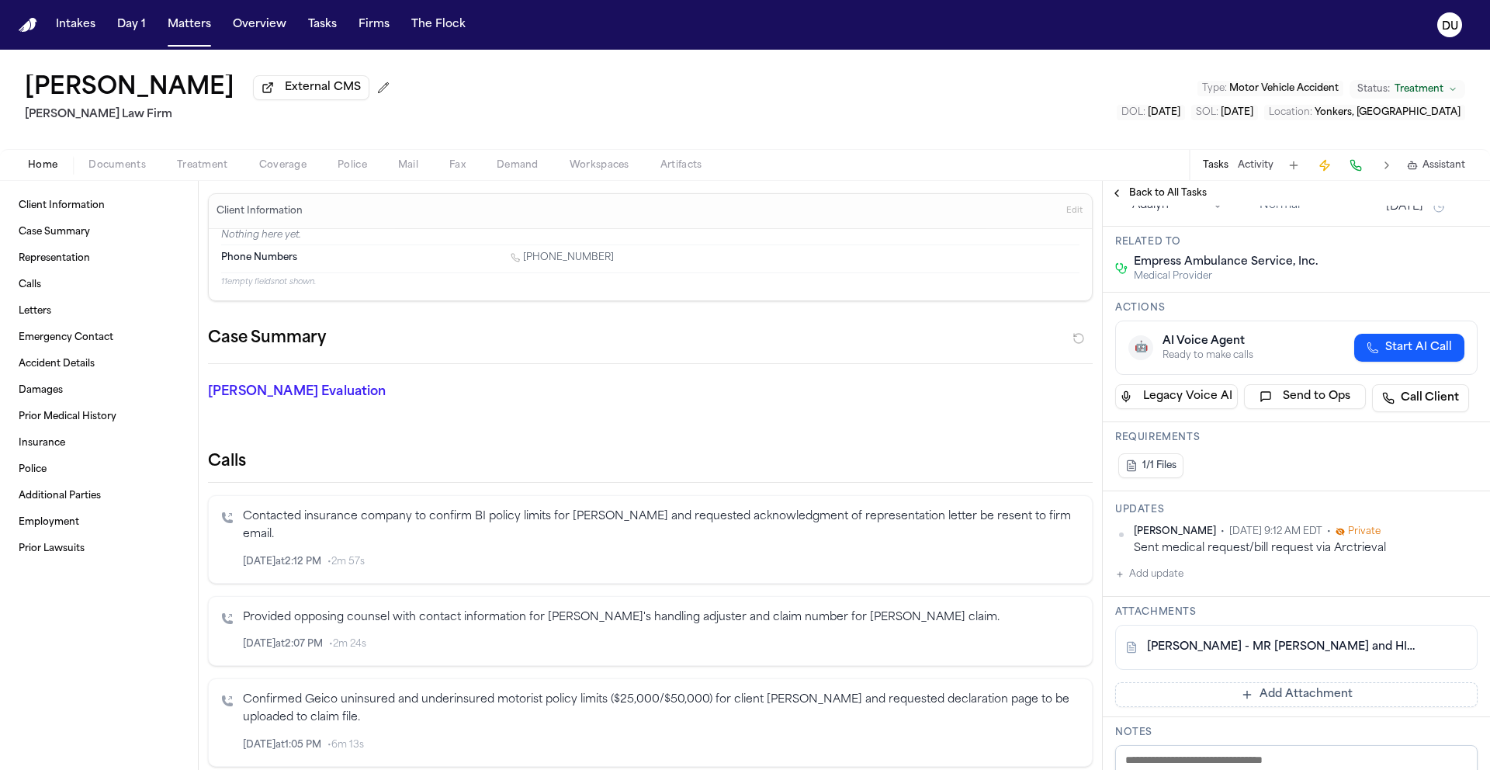
scroll to position [116, 0]
click at [1232, 647] on link "C. Portillo - MR Request and HIPAA Auth to Empress Ambulance - 8.20.25" at bounding box center [1281, 647] width 268 height 16
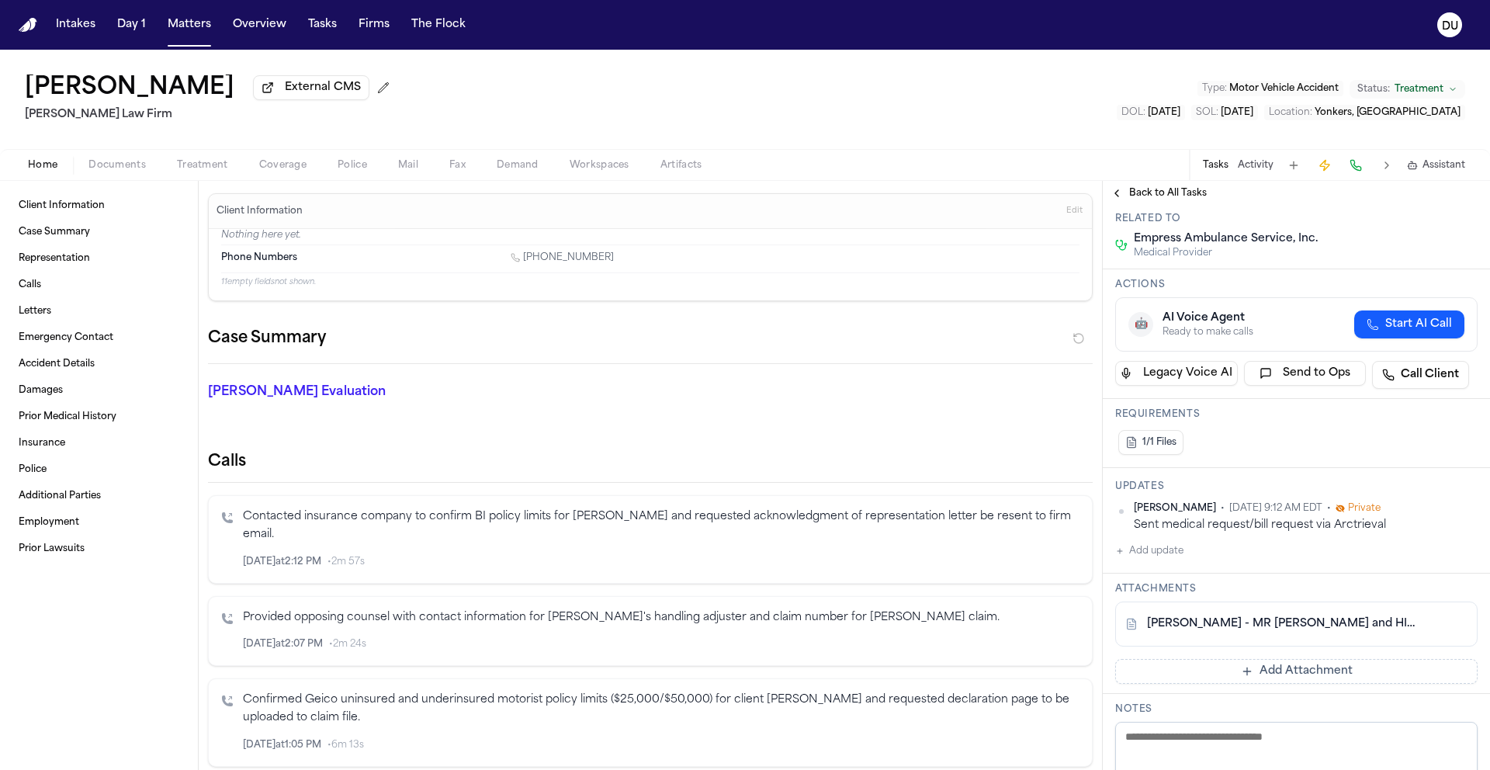
scroll to position [0, 0]
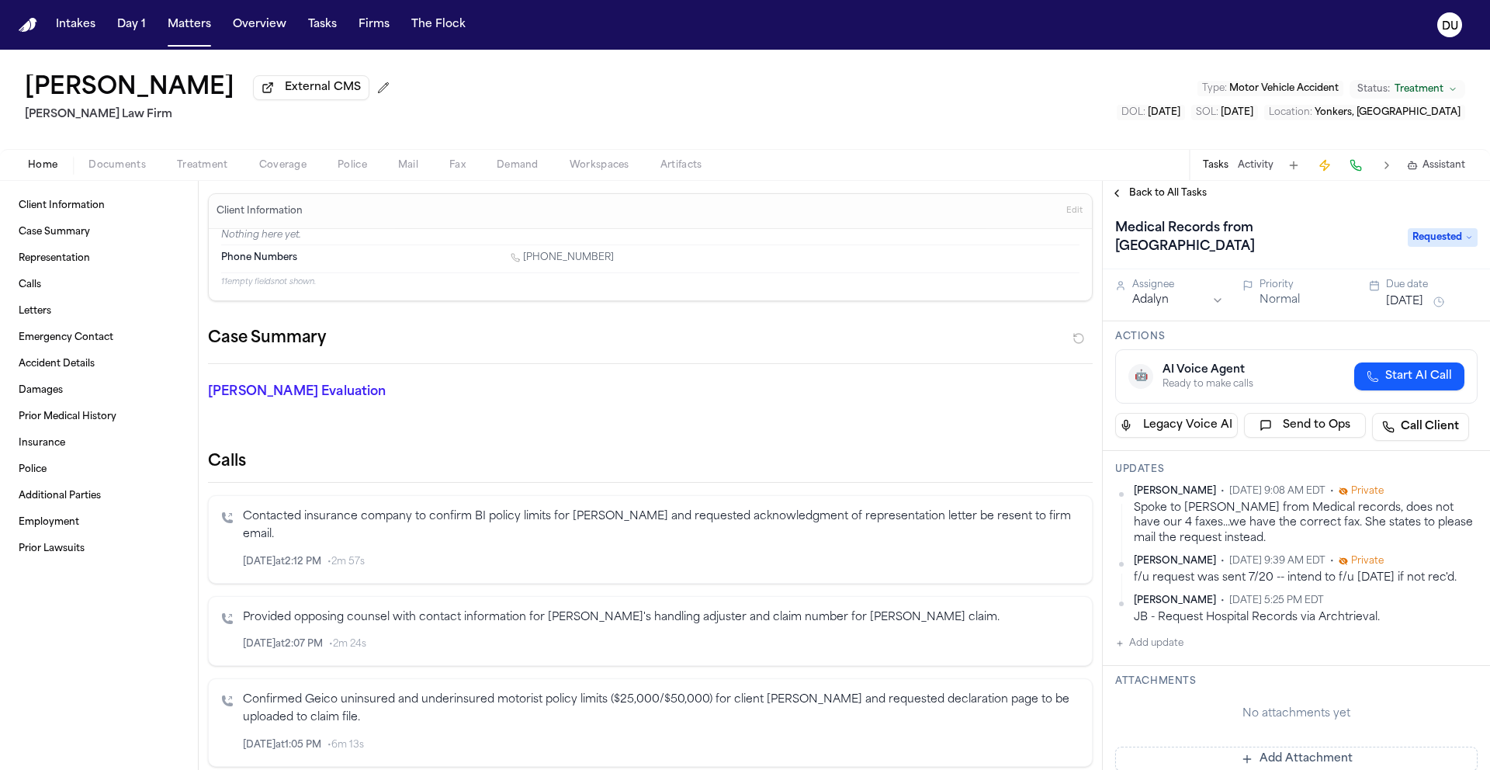
scroll to position [3, 0]
click at [1148, 649] on button "Add update" at bounding box center [1149, 642] width 68 height 19
click at [1205, 663] on textarea "Add your update" at bounding box center [1305, 654] width 331 height 31
paste textarea "**********"
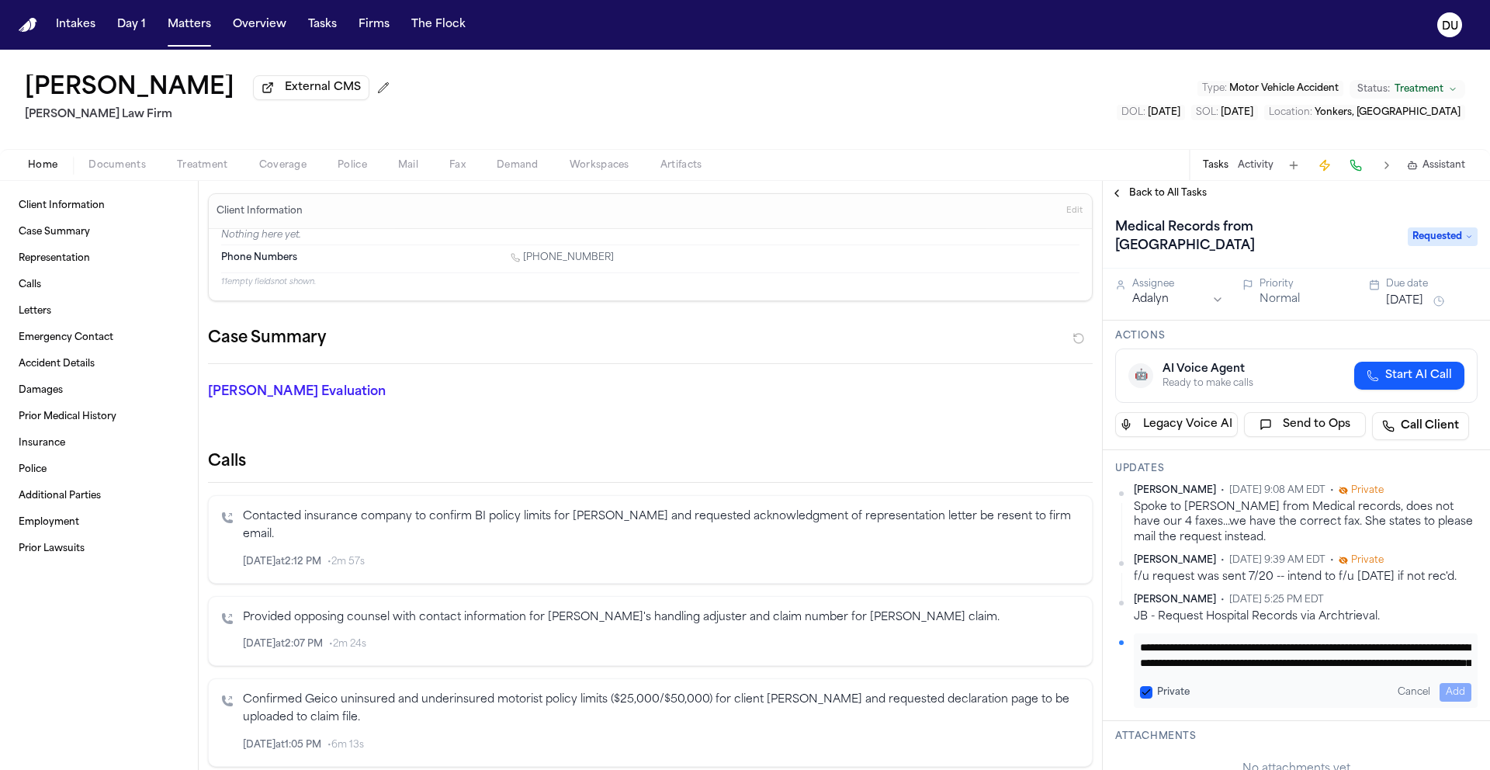
scroll to position [63, 0]
type textarea "**********"
click at [1423, 306] on button "Aug 21, 2025" at bounding box center [1404, 301] width 37 height 16
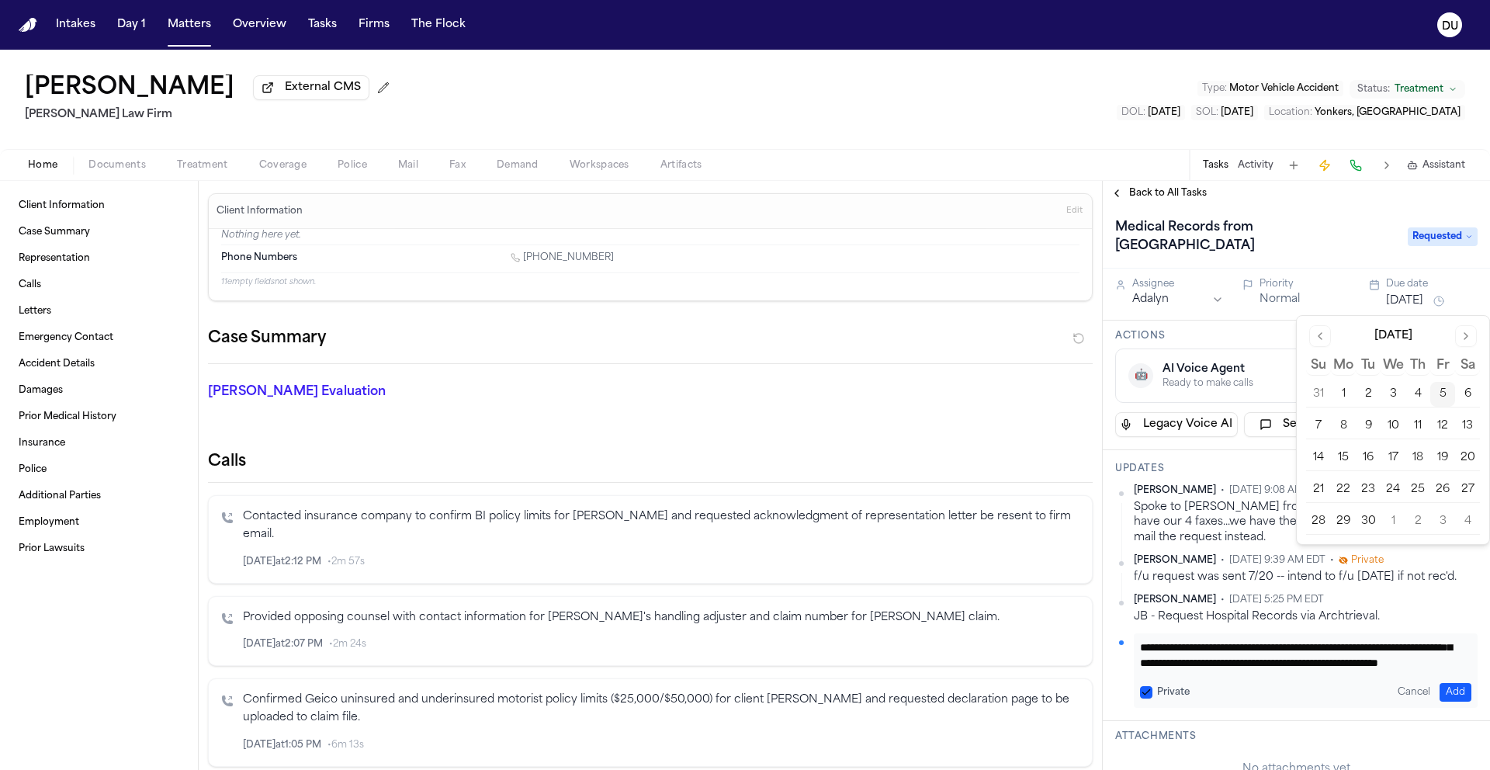
click at [1347, 430] on button "8" at bounding box center [1343, 426] width 25 height 25
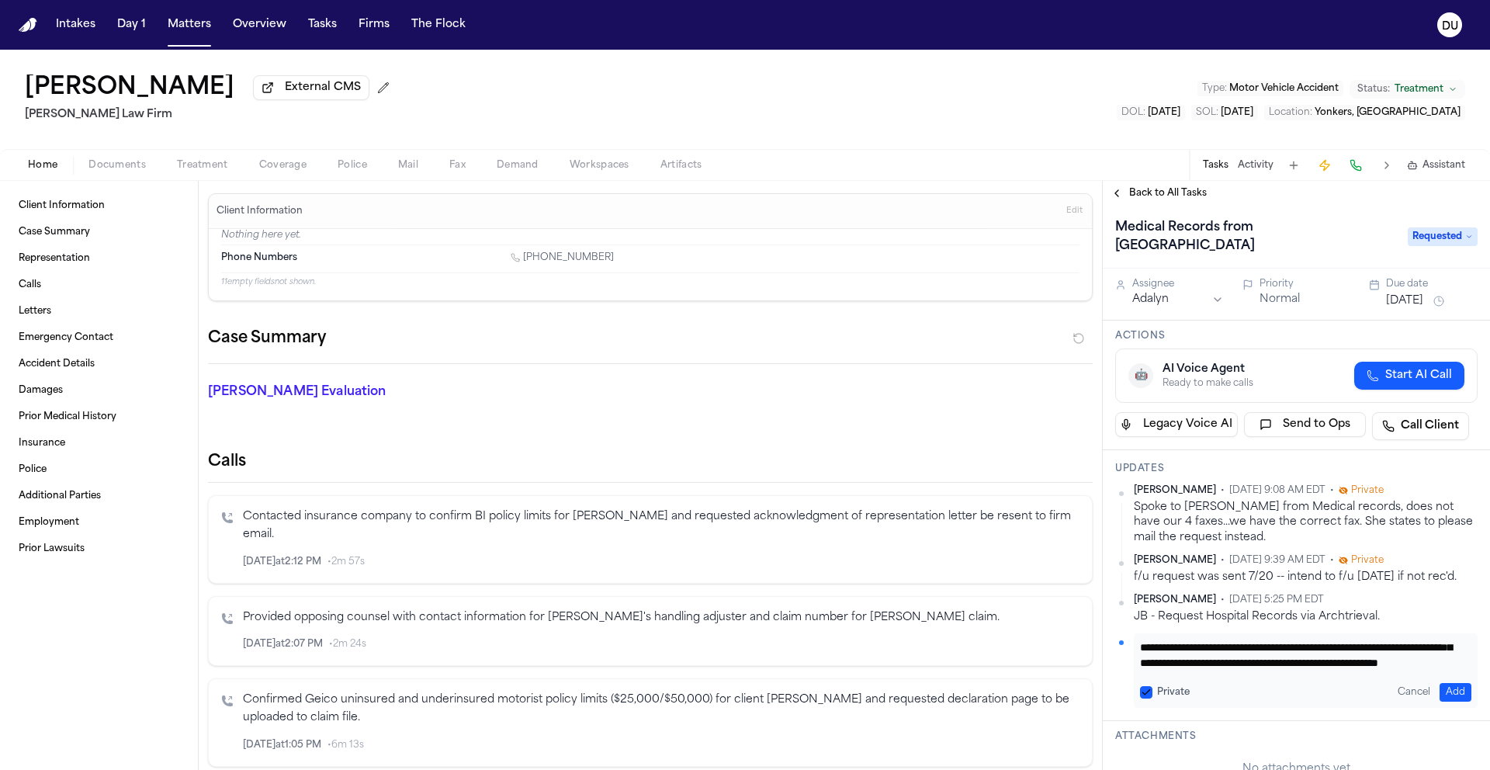
click at [1316, 213] on div "Medical Records from Saint Joseph's Medical Center Requested" at bounding box center [1296, 236] width 387 height 66
click at [1449, 695] on button "Add" at bounding box center [1455, 692] width 32 height 19
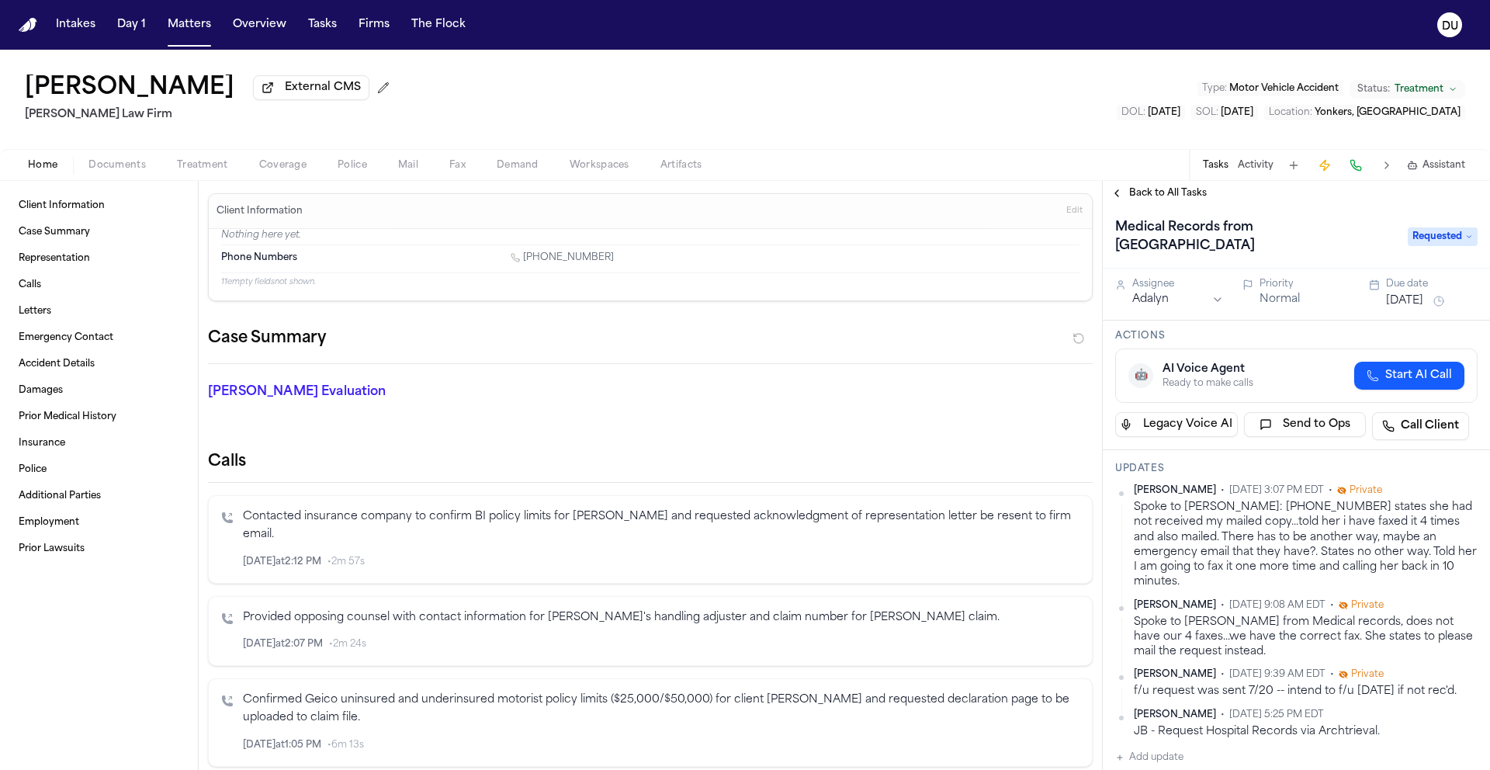
click at [1159, 194] on span "Back to All Tasks" at bounding box center [1168, 193] width 78 height 12
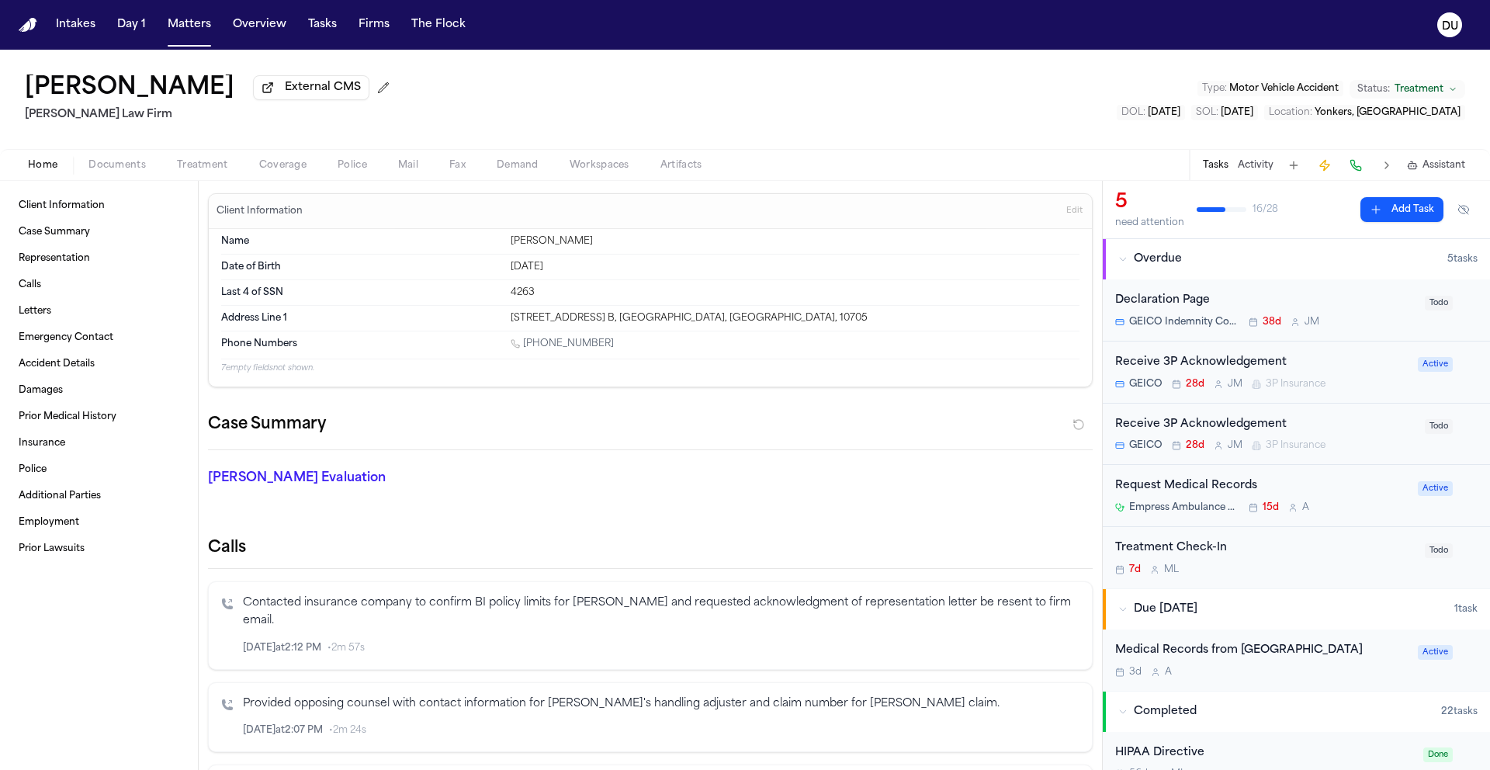
click at [1158, 660] on div "Medical Records from Saint Joseph's Medical Center" at bounding box center [1261, 651] width 293 height 18
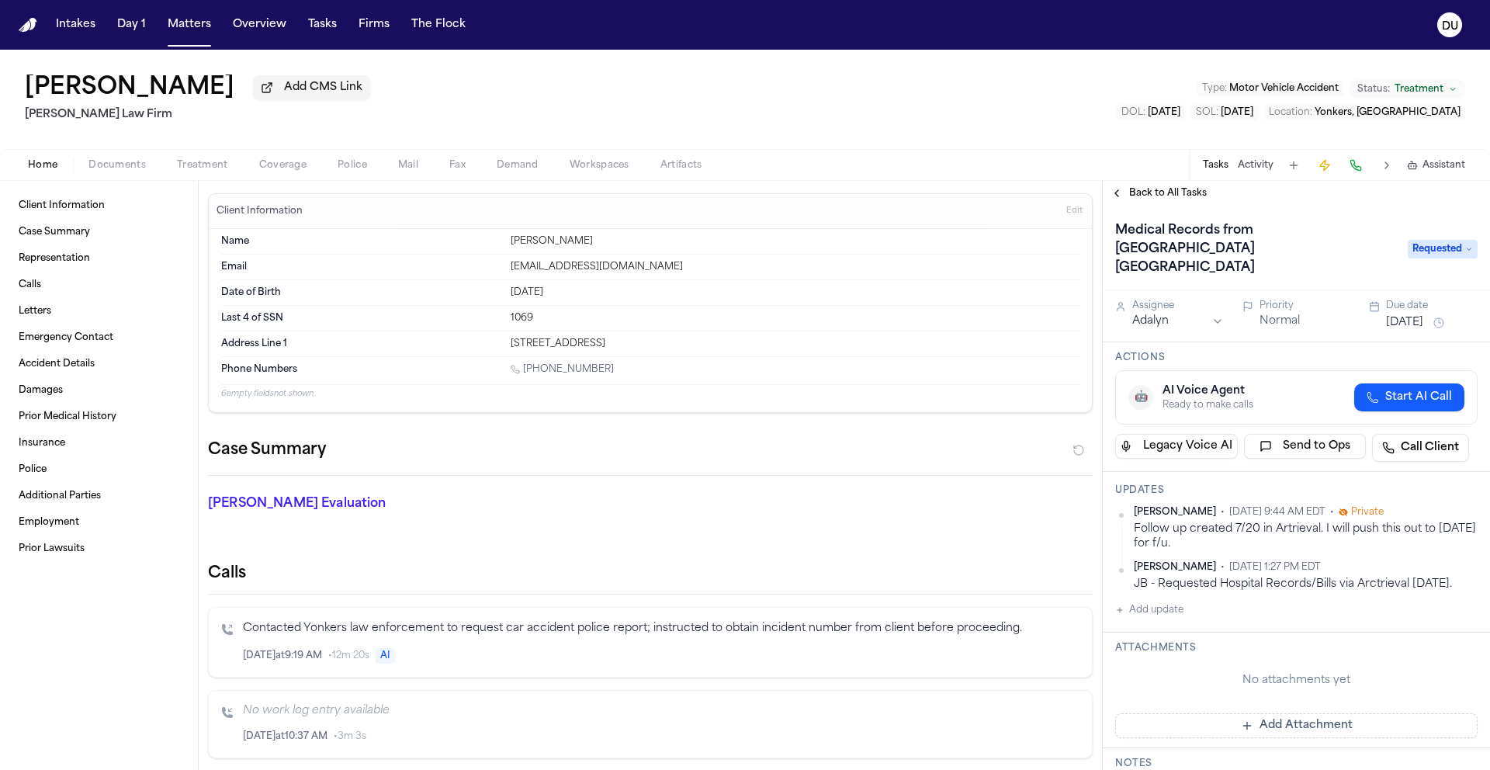
click at [1160, 601] on button "Add update" at bounding box center [1149, 610] width 68 height 19
click at [1193, 607] on textarea "Add your update" at bounding box center [1305, 622] width 331 height 31
paste textarea "**********"
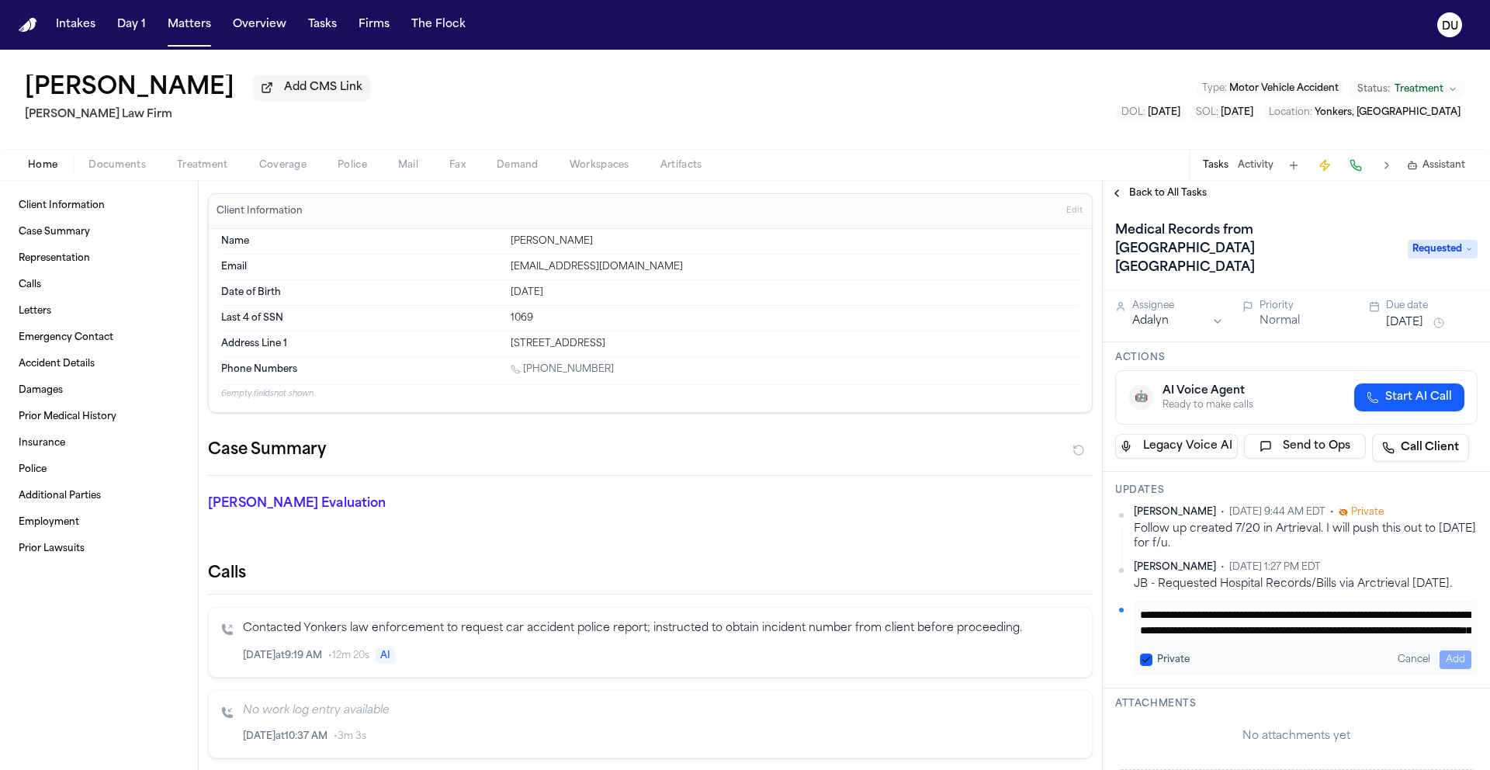
scroll to position [78, 0]
type textarea "**********"
click at [1439, 650] on button "Add" at bounding box center [1455, 659] width 32 height 19
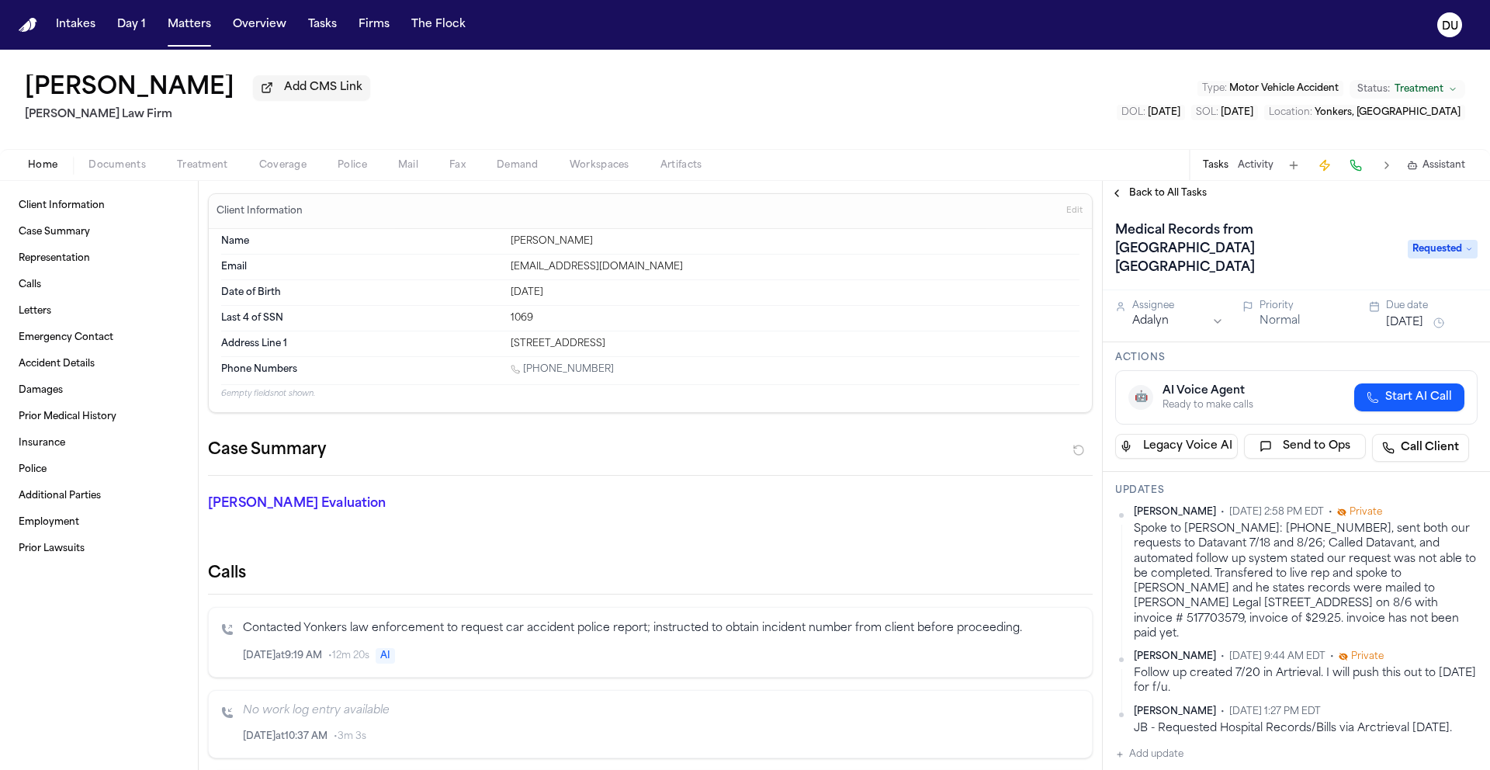
click at [1414, 315] on button "[DATE]" at bounding box center [1404, 323] width 37 height 16
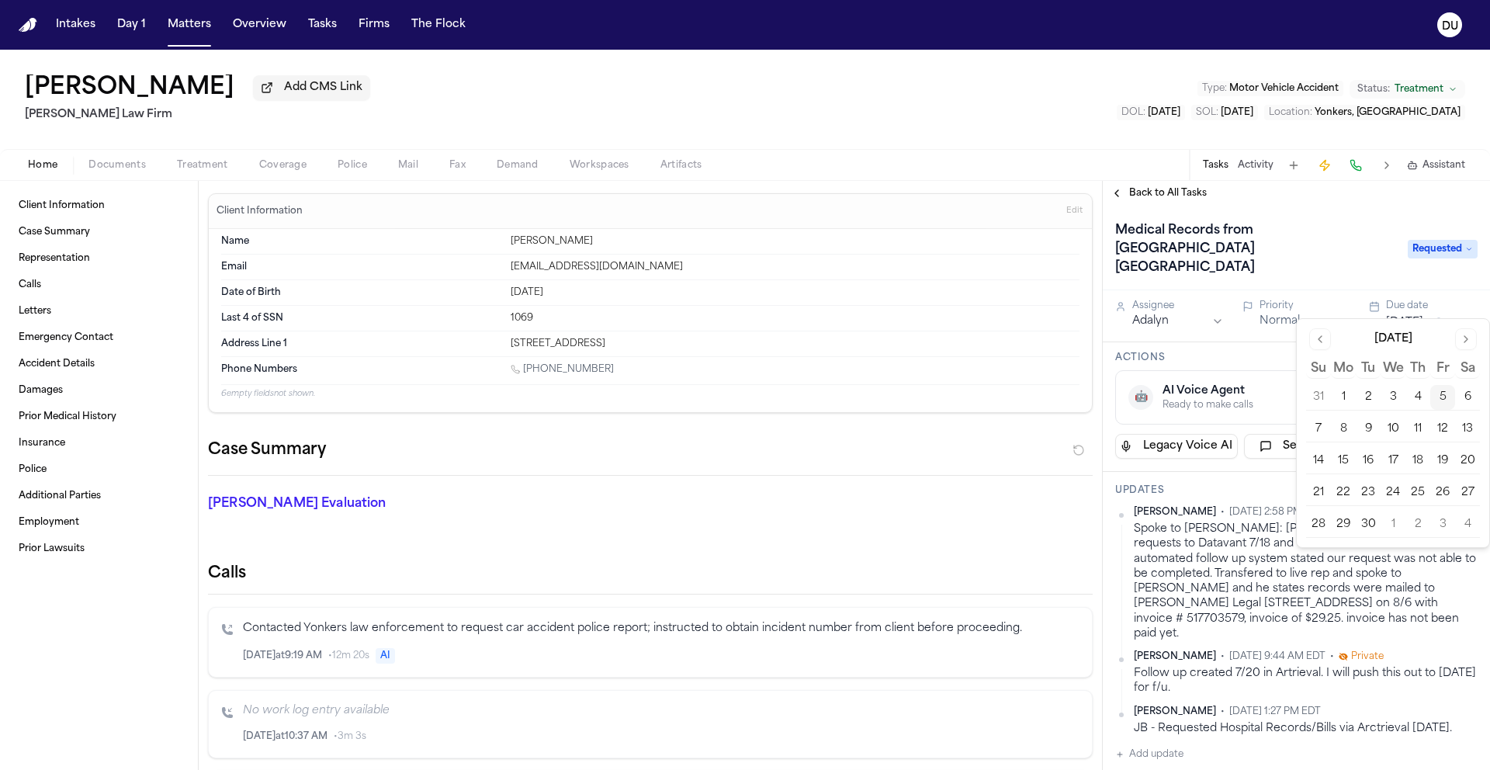
click at [1364, 424] on button "9" at bounding box center [1367, 429] width 25 height 25
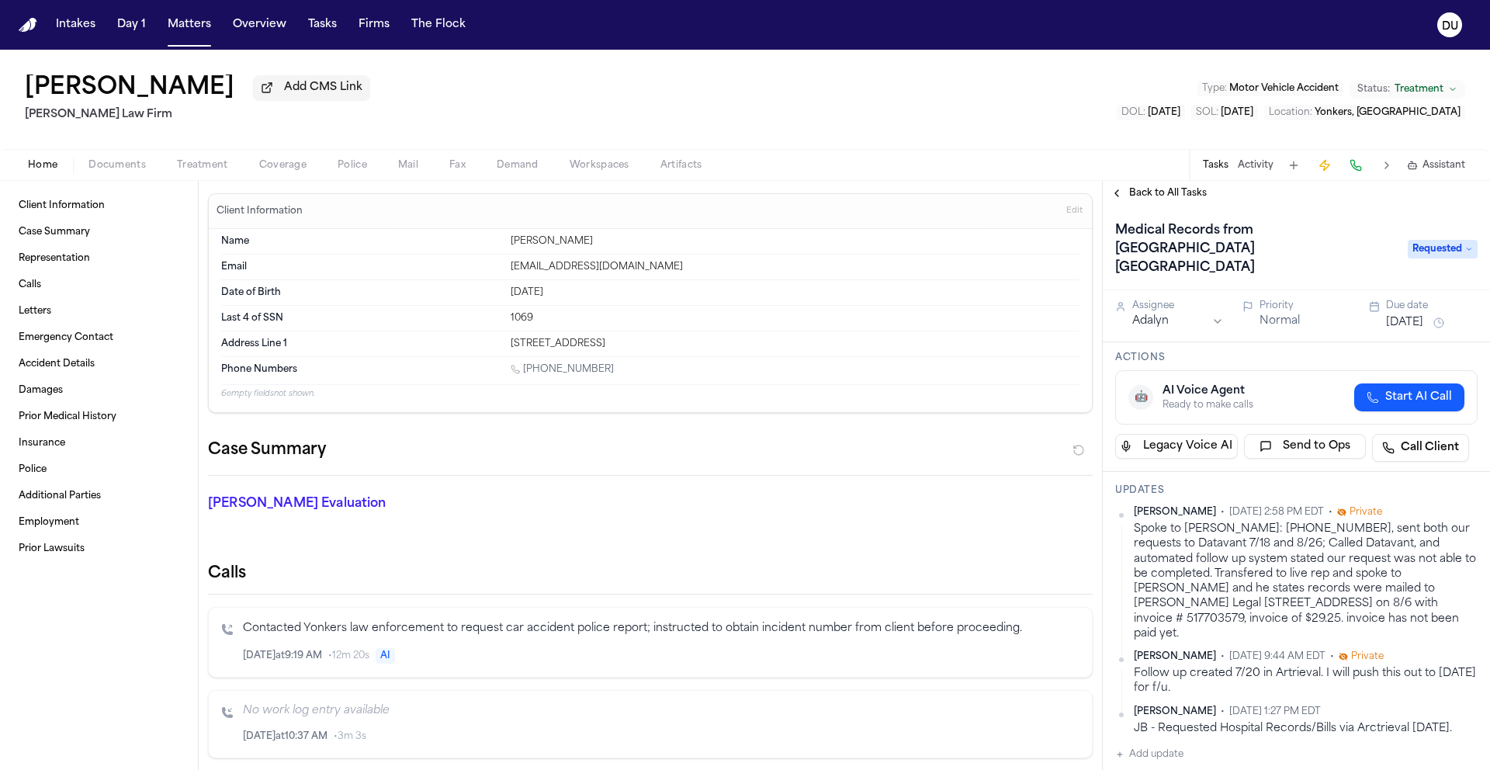
click at [1318, 249] on h1 "Medical Records from [GEOGRAPHIC_DATA] [GEOGRAPHIC_DATA]" at bounding box center [1253, 249] width 289 height 62
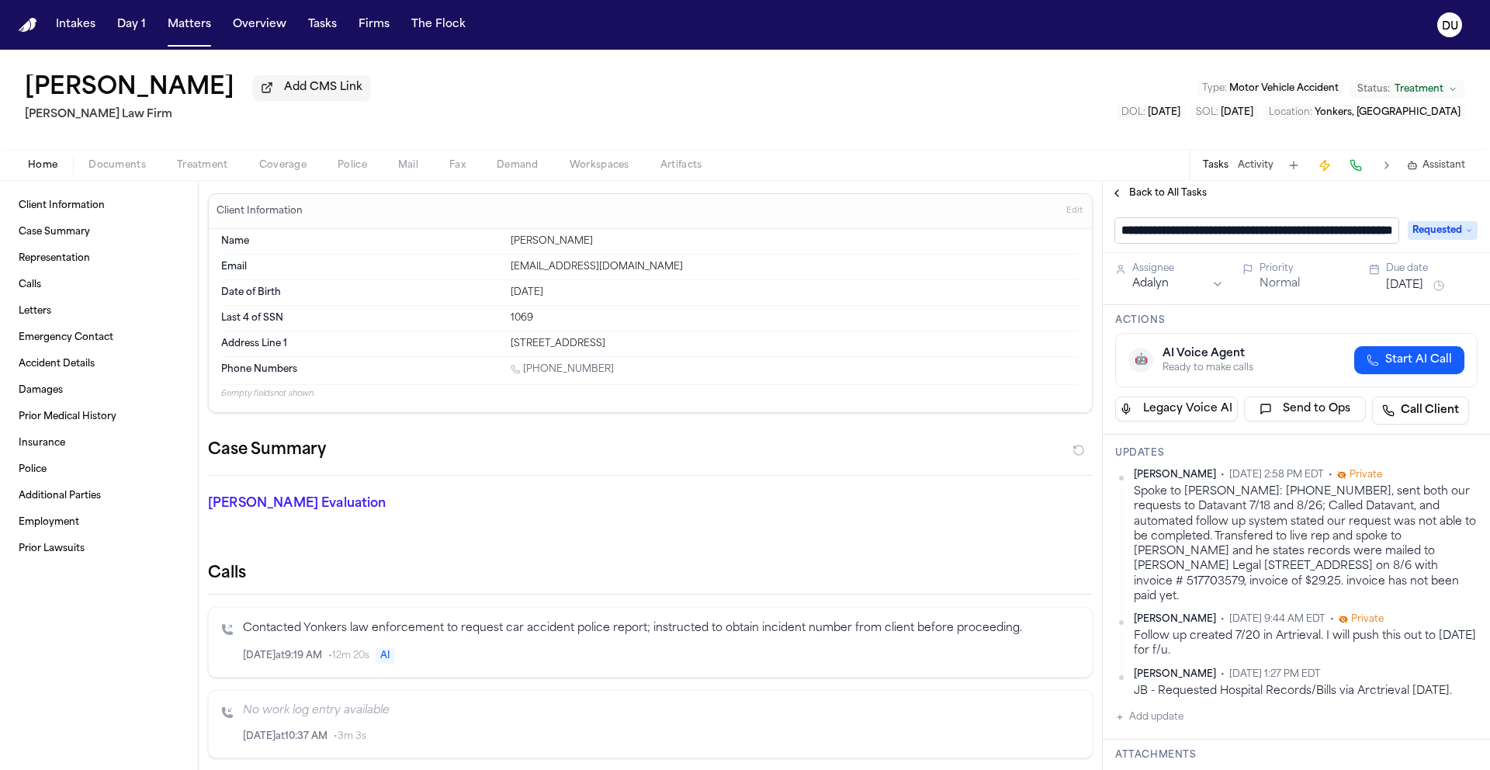
scroll to position [0, 109]
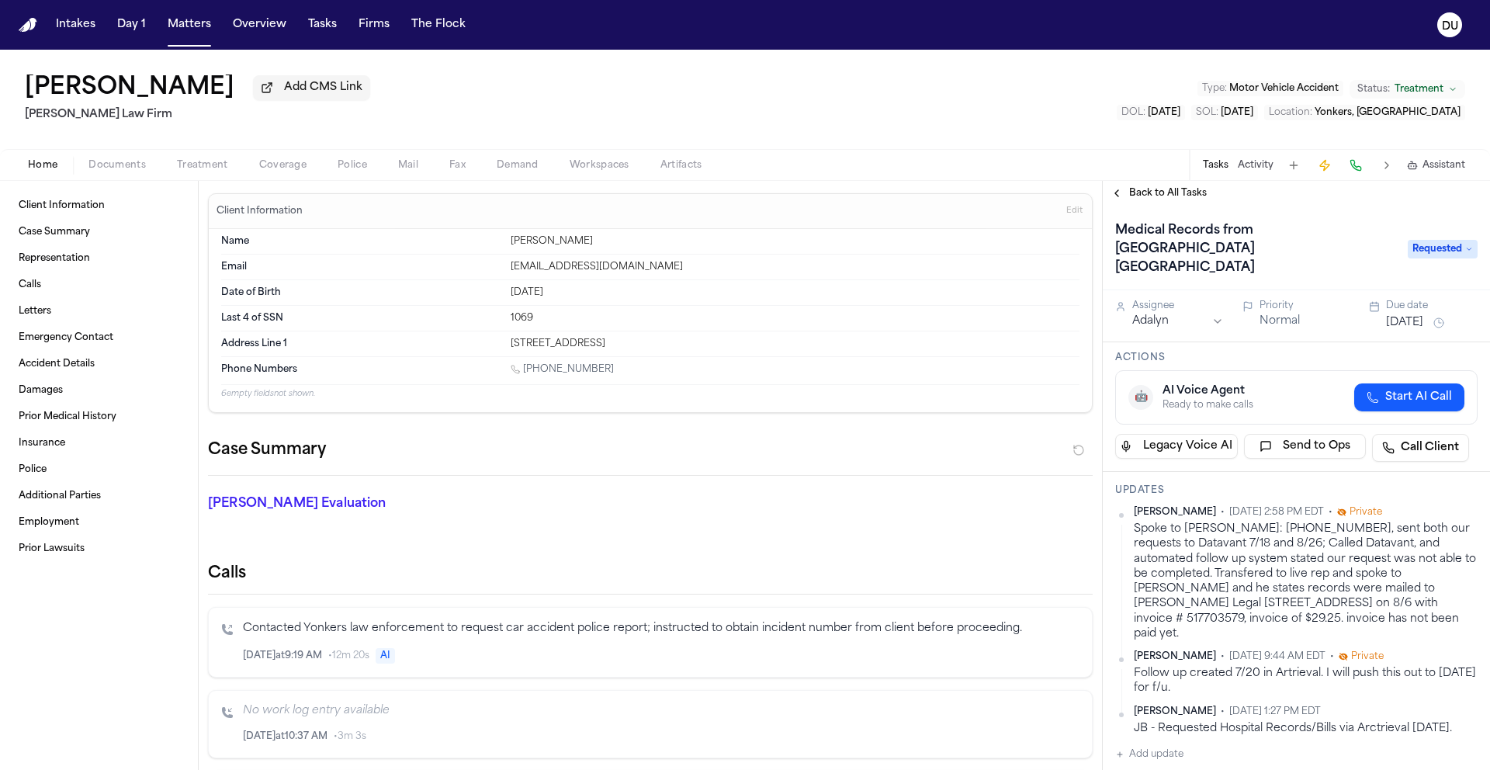
click at [1140, 197] on span "Back to All Tasks" at bounding box center [1168, 193] width 78 height 12
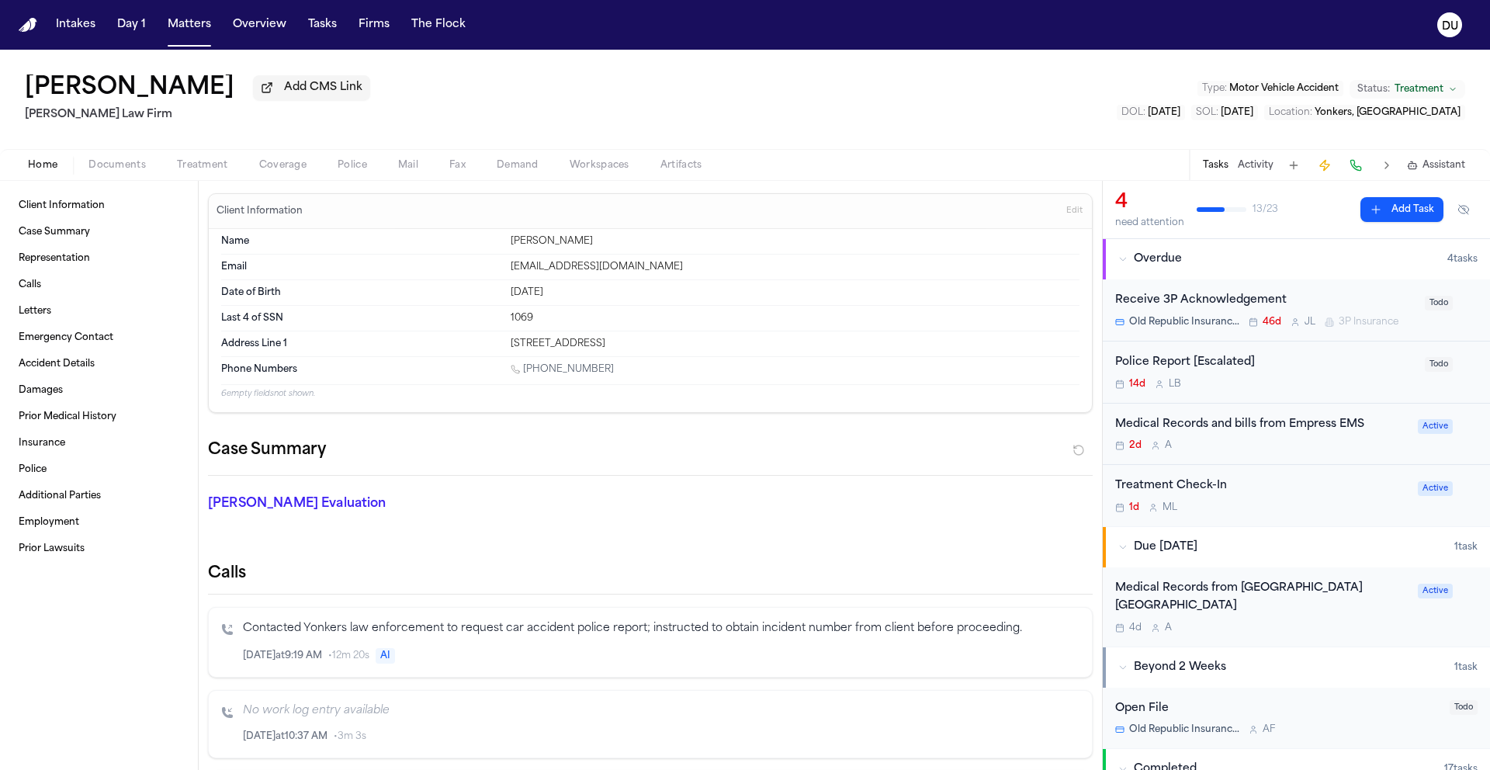
click at [1269, 429] on div "Medical Records and bills from Empress EMS" at bounding box center [1261, 425] width 293 height 18
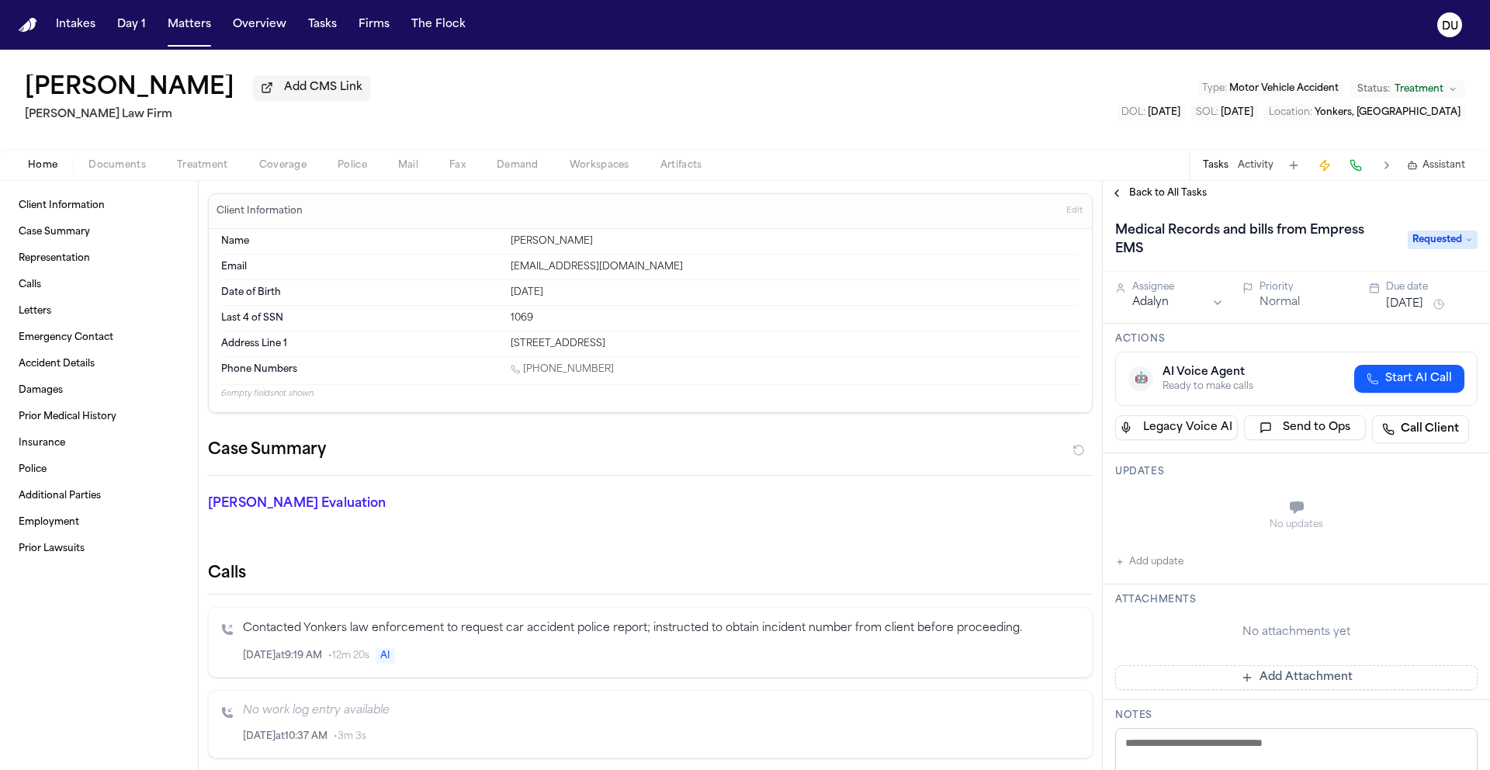
click at [1141, 189] on span "Back to All Tasks" at bounding box center [1168, 193] width 78 height 12
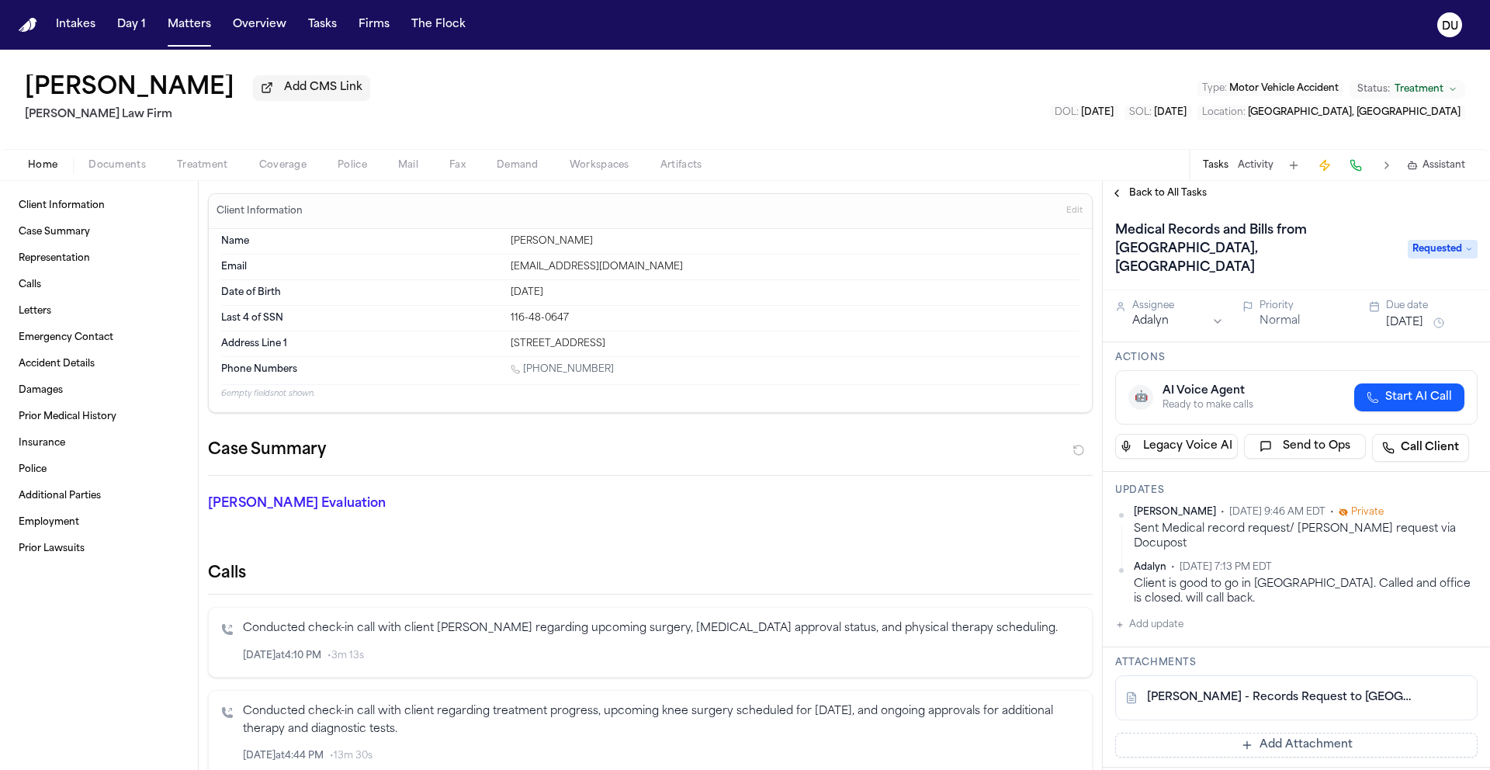
click at [1338, 690] on link "M. Arnold - Records Request to Montefiore Einstein Hospital - 8.20.25" at bounding box center [1281, 698] width 268 height 16
click at [1232, 256] on h1 "Medical Records and Bills from Montefiore Einstein Hospital, Wakefield Campus" at bounding box center [1253, 249] width 289 height 62
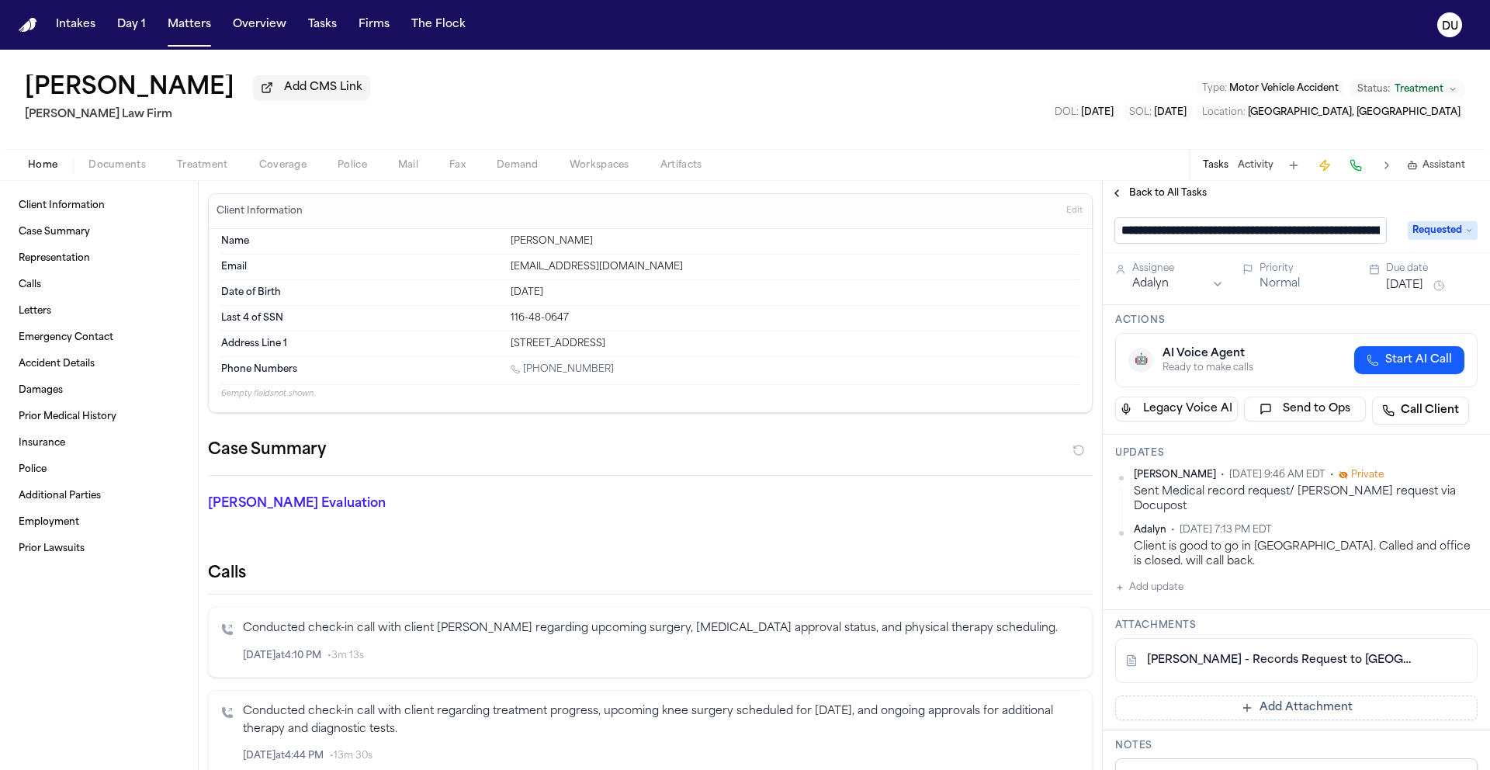
drag, startPoint x: 1380, startPoint y: 235, endPoint x: 1315, endPoint y: 237, distance: 65.2
click at [1315, 237] on input "**********" at bounding box center [1250, 230] width 271 height 25
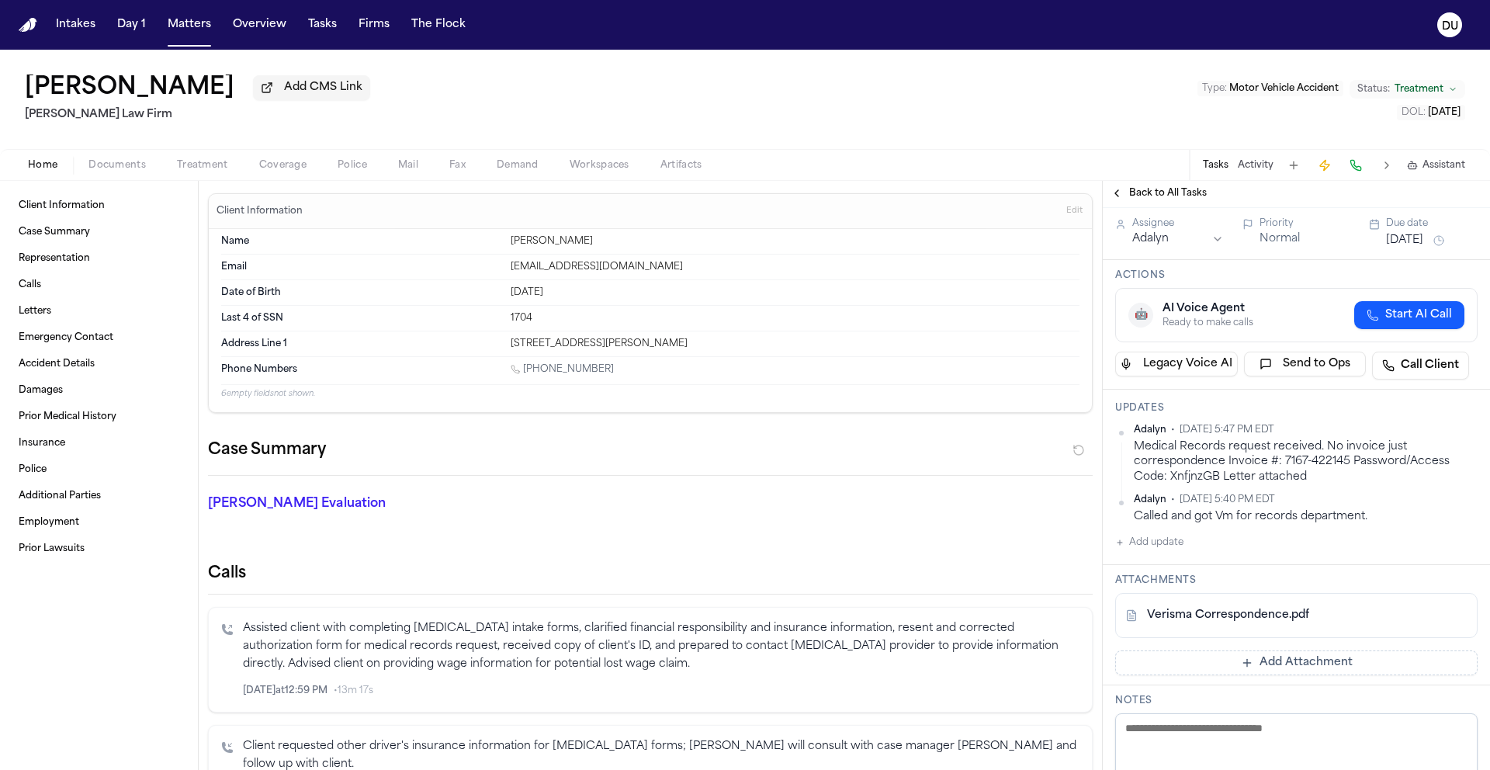
scroll to position [64, 0]
click at [1213, 607] on link "Verisma Correspondence.pdf" at bounding box center [1228, 615] width 162 height 16
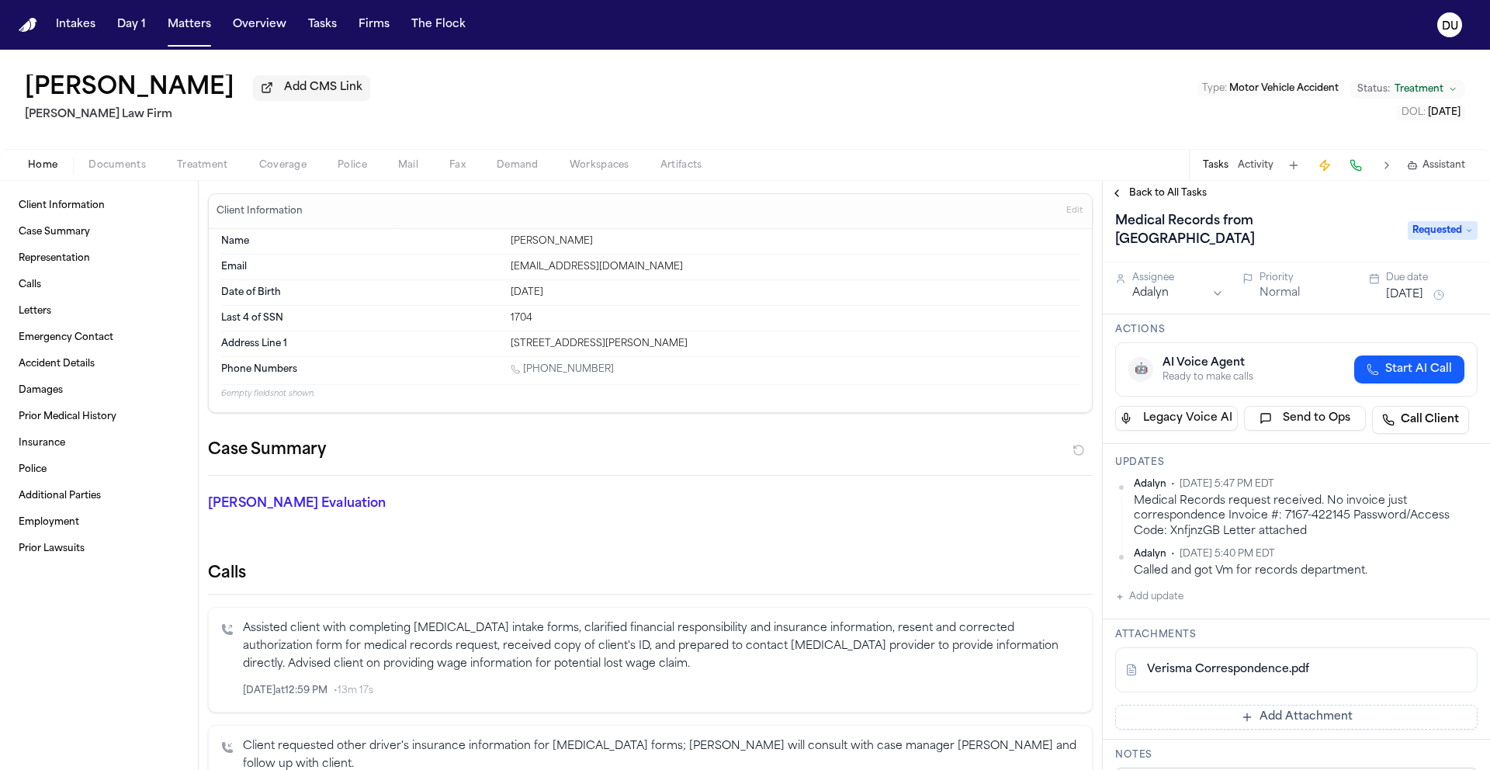
scroll to position [0, 0]
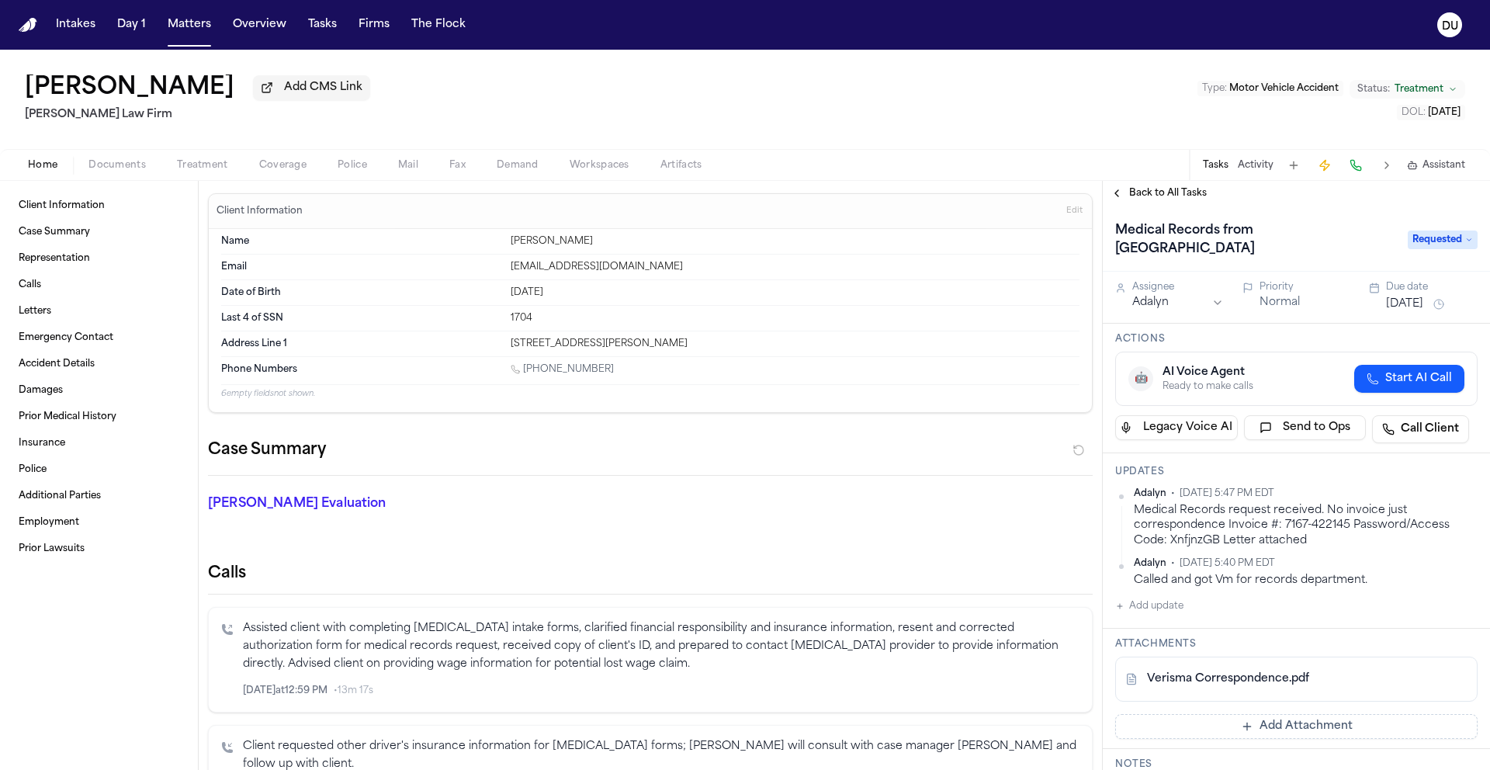
click at [1214, 671] on link "Verisma Correspondence.pdf" at bounding box center [1228, 679] width 162 height 16
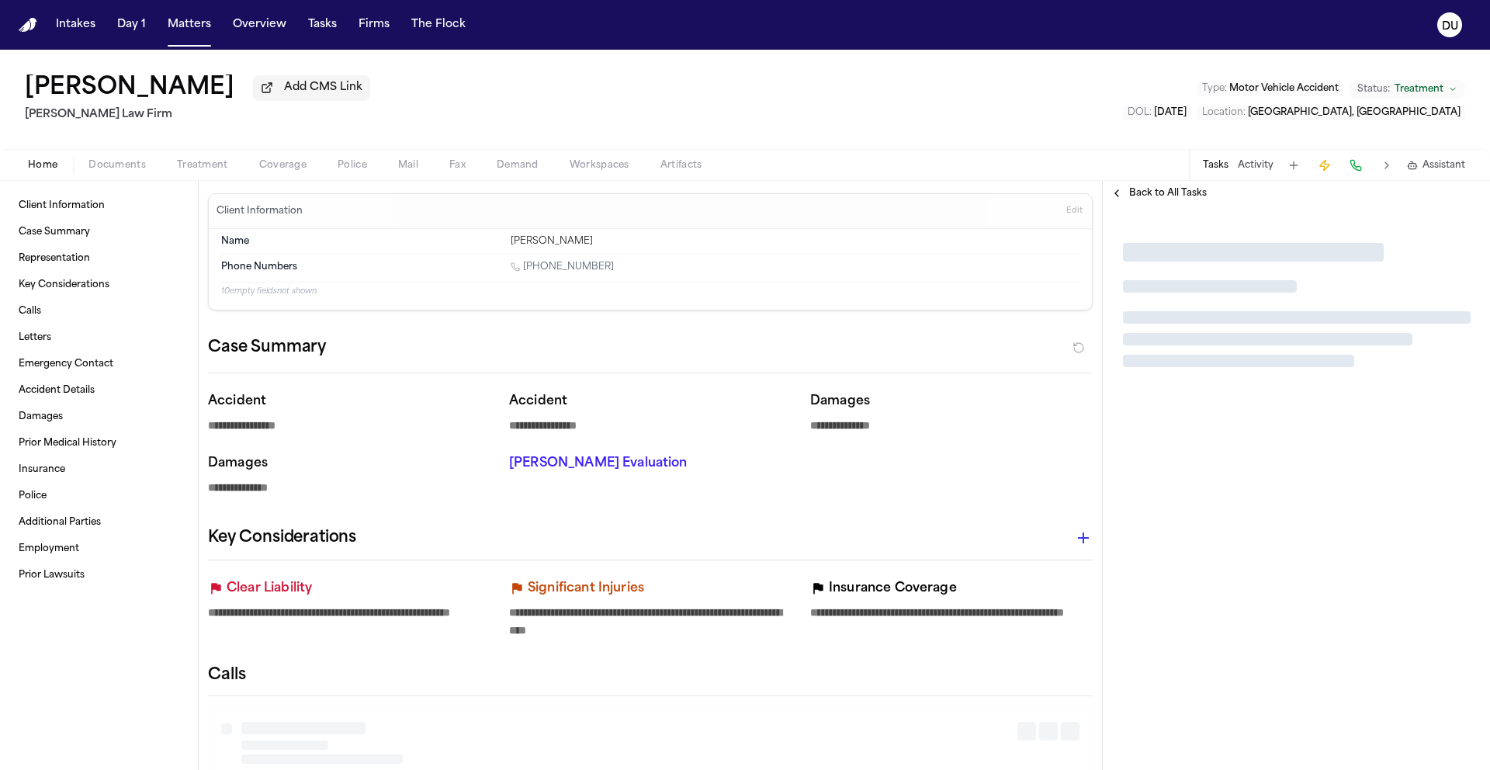
type textarea "*"
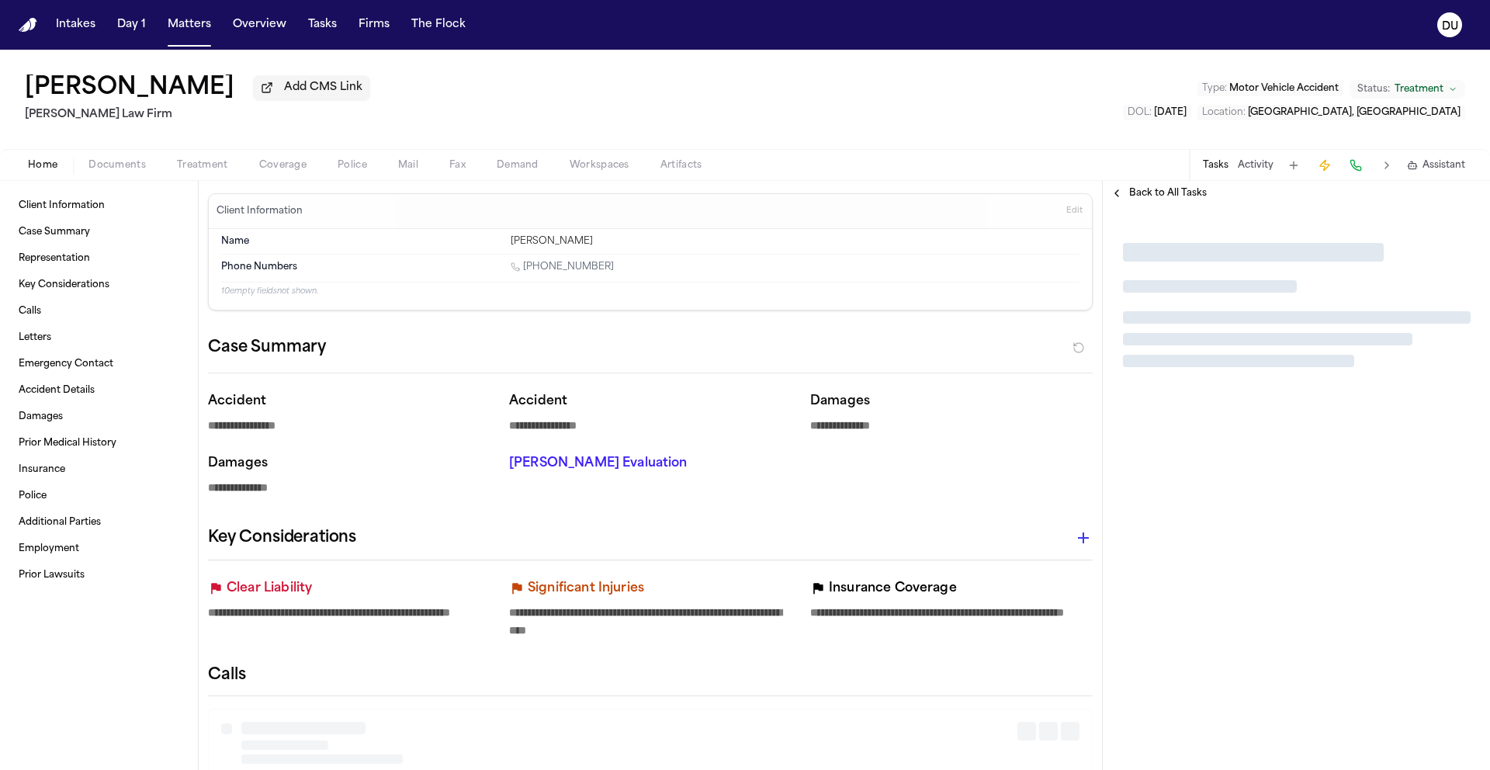
type textarea "*"
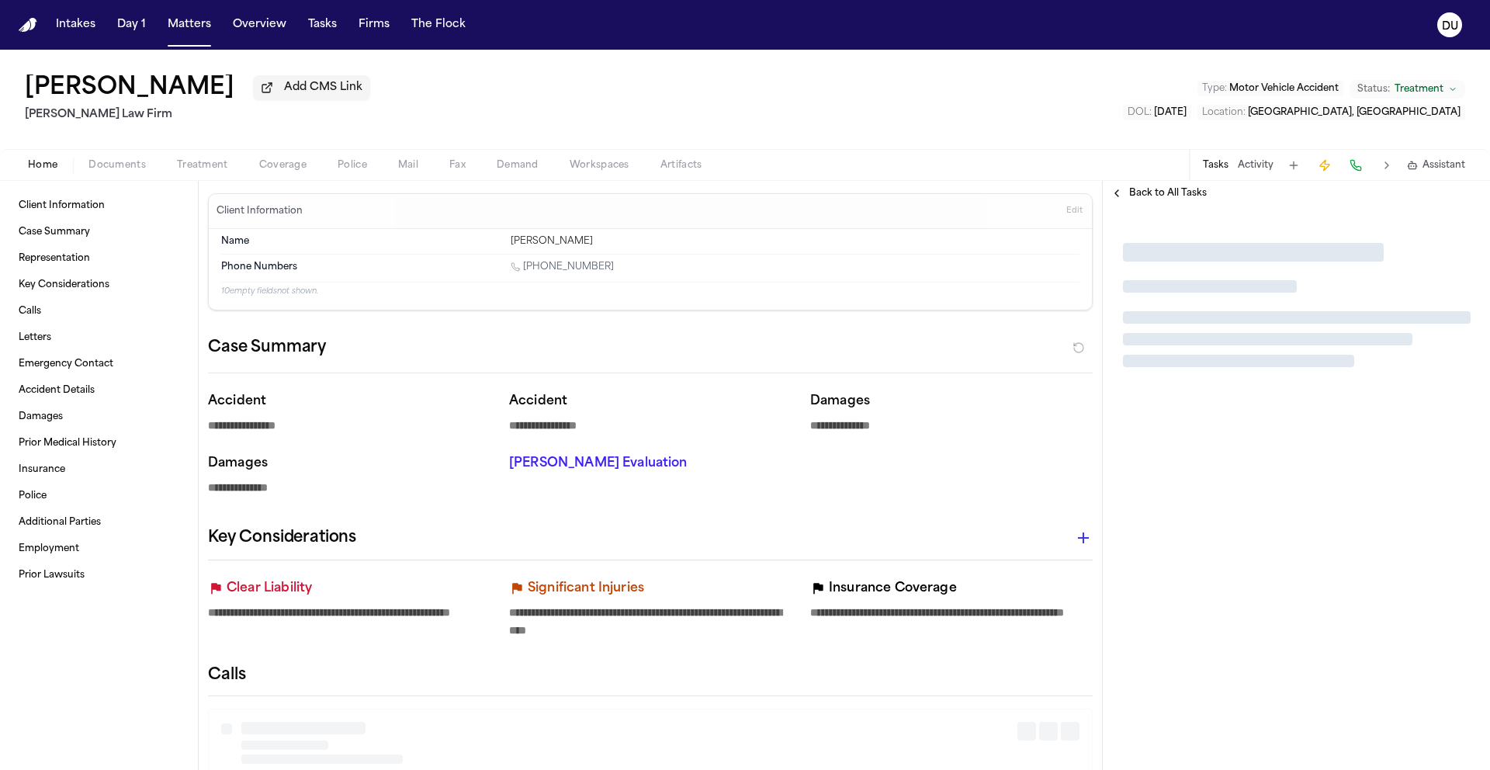
type textarea "*"
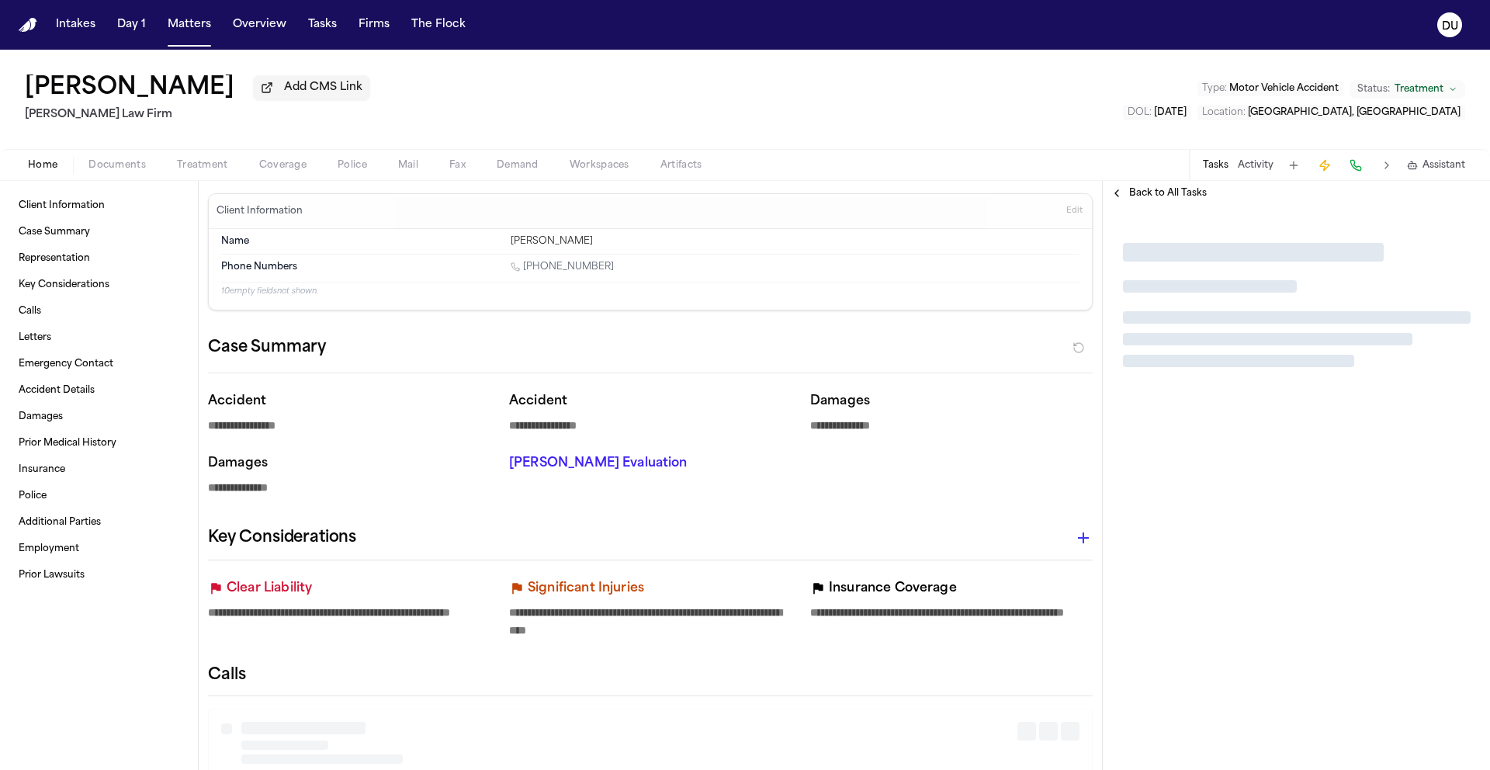
type textarea "*"
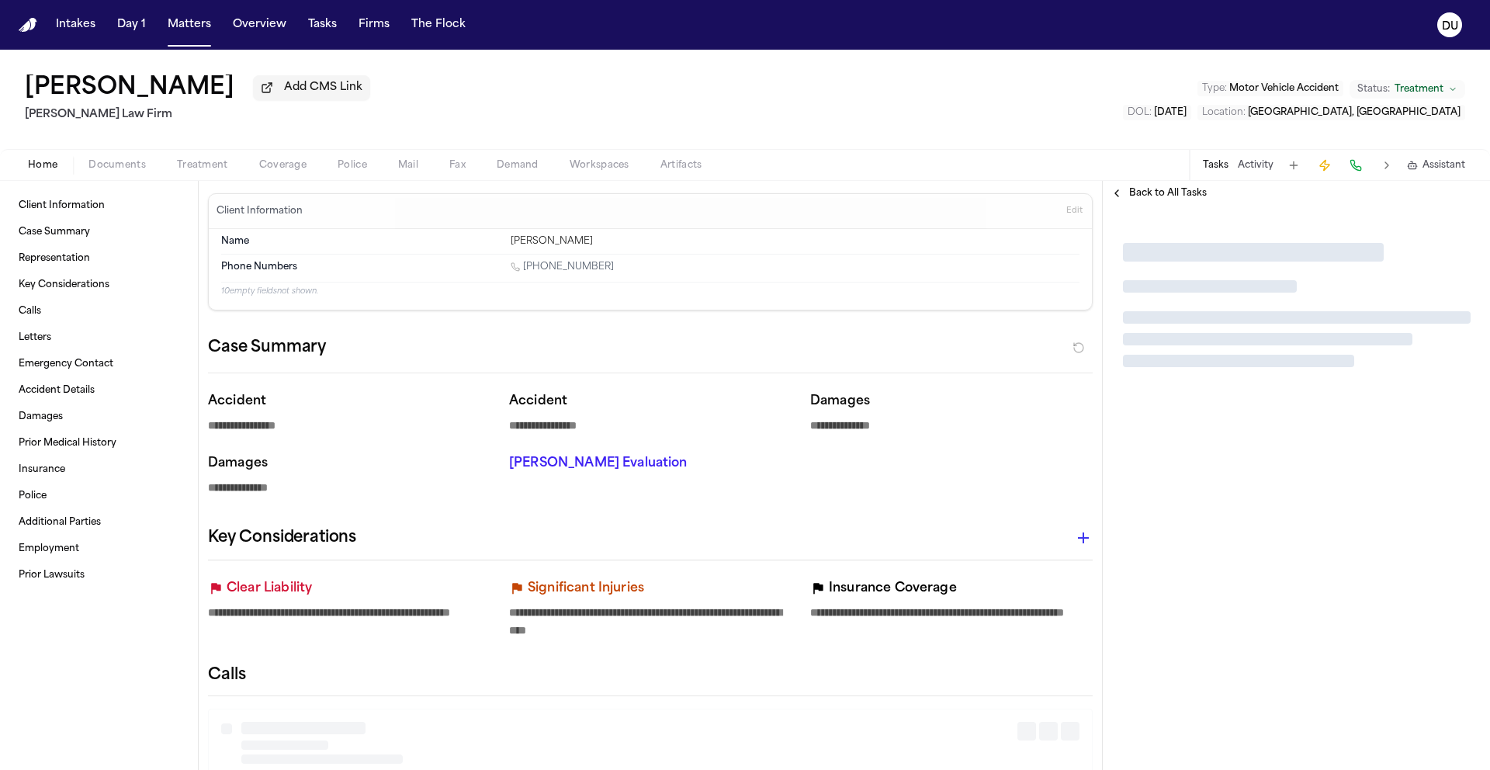
type textarea "*"
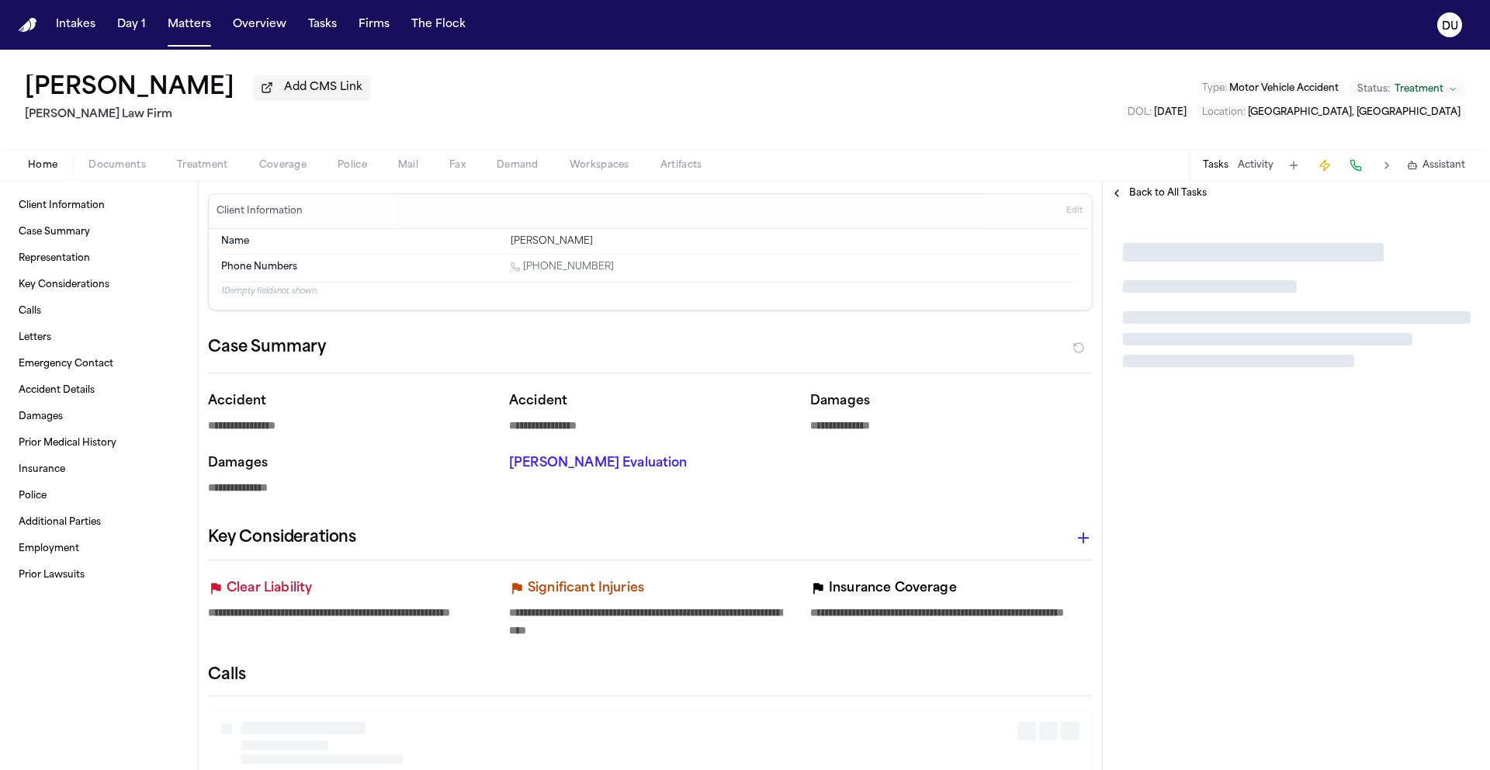
type textarea "*"
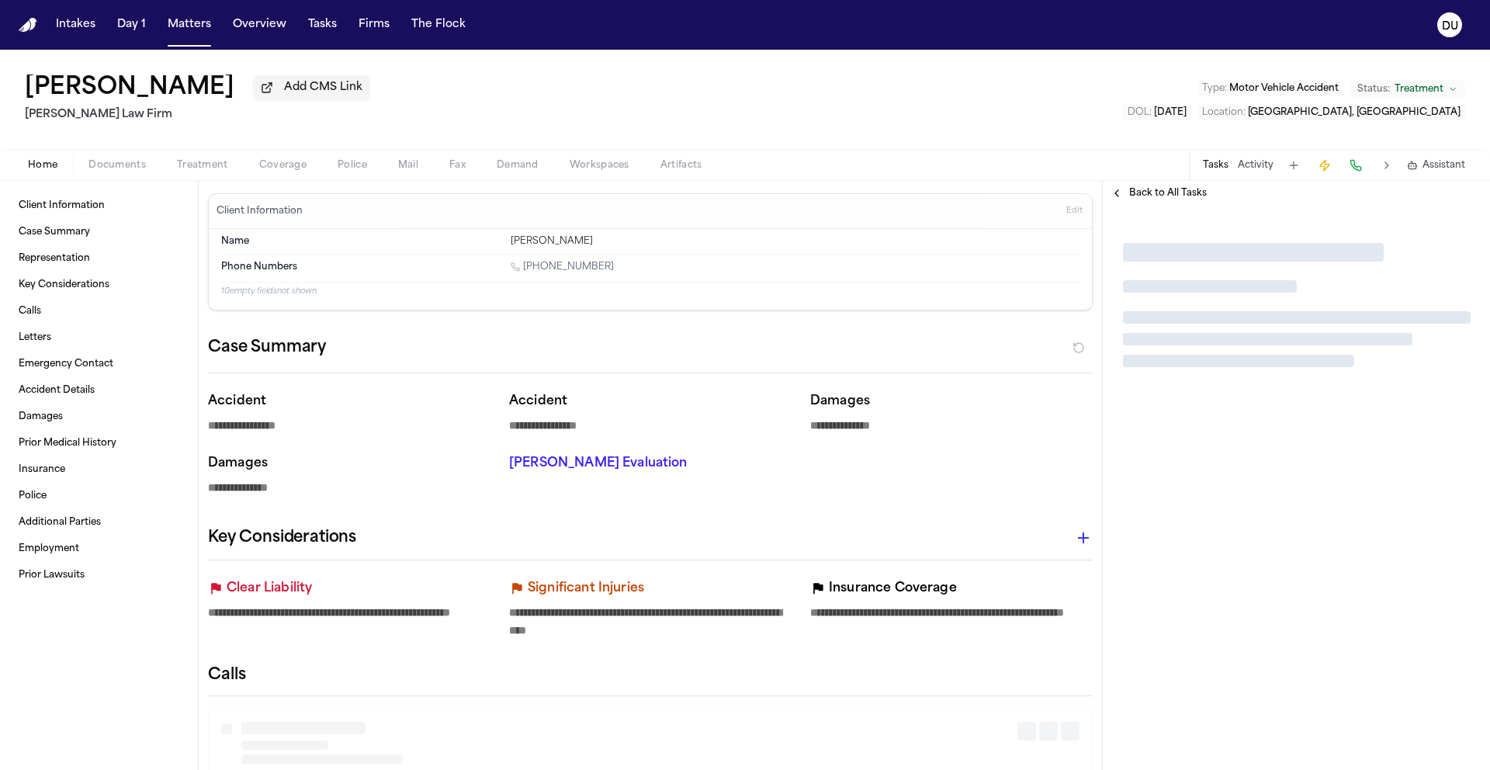
type textarea "*"
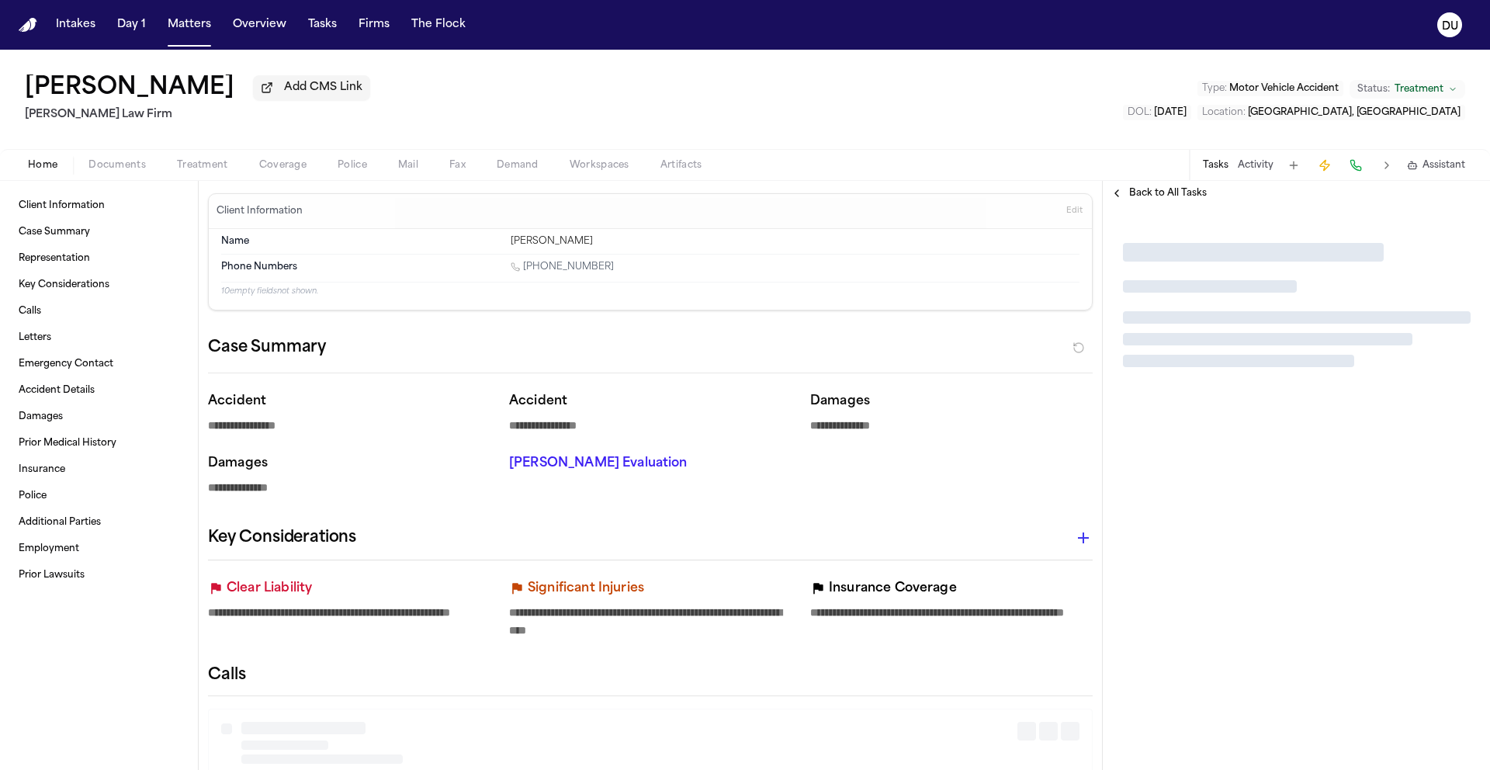
type textarea "*"
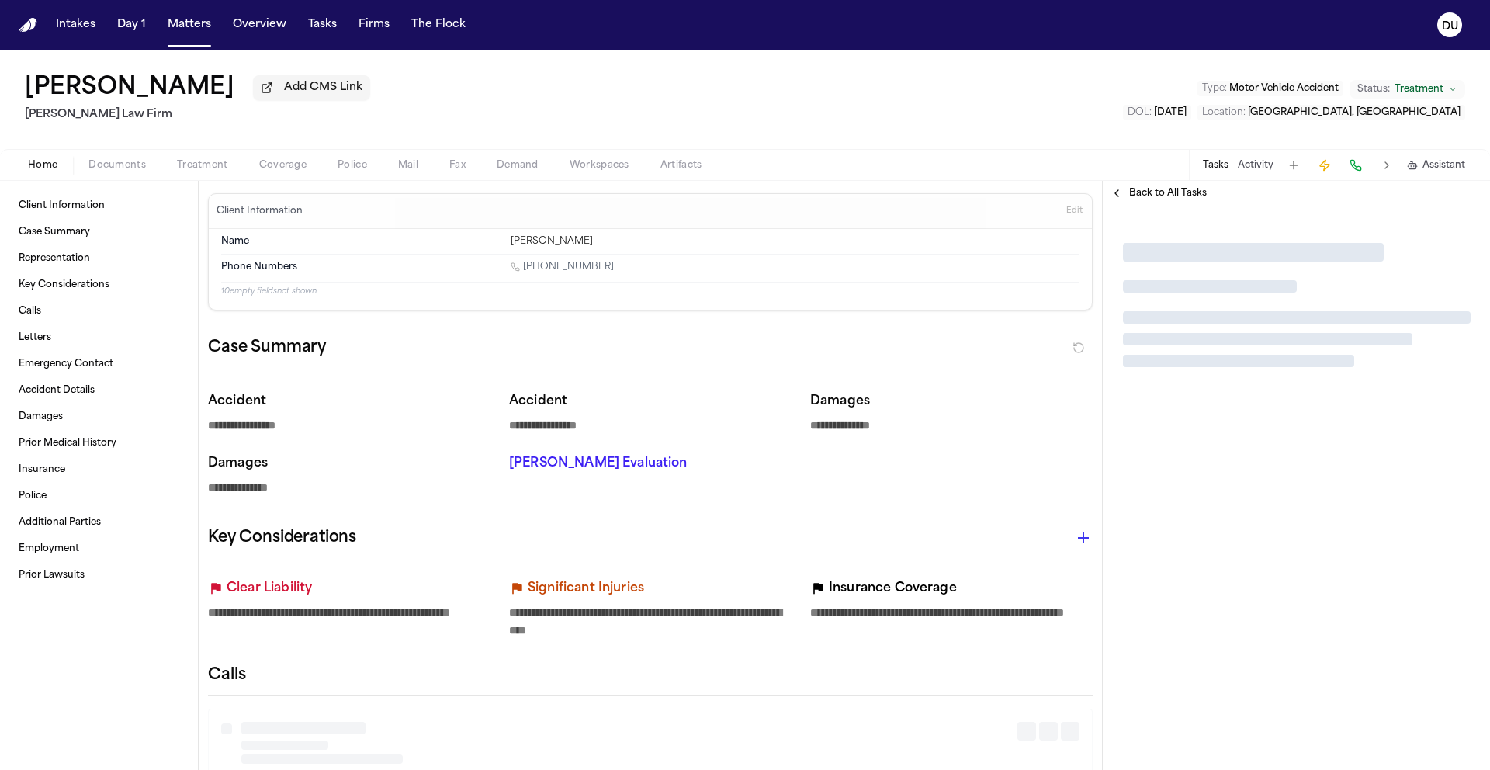
type textarea "*"
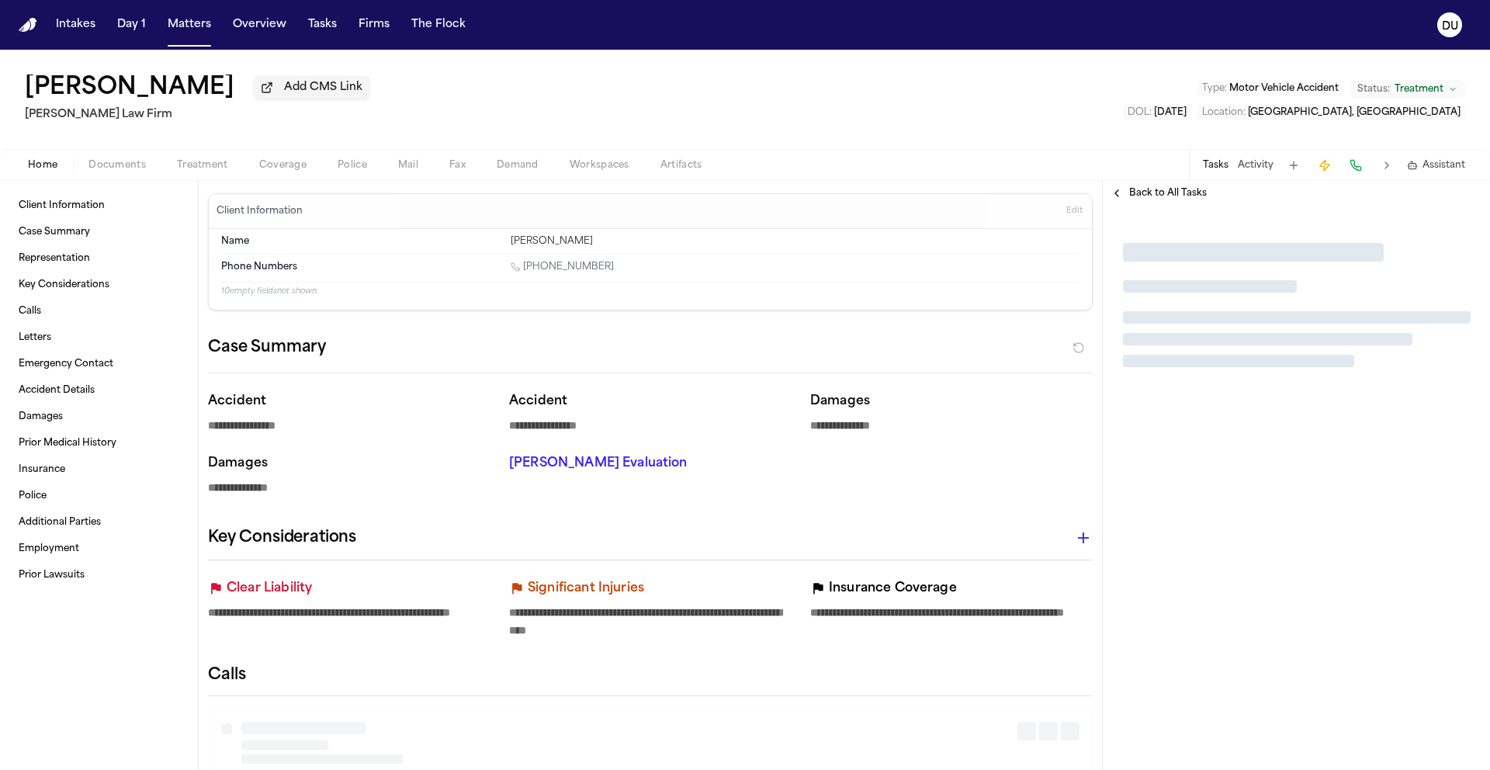
type textarea "*"
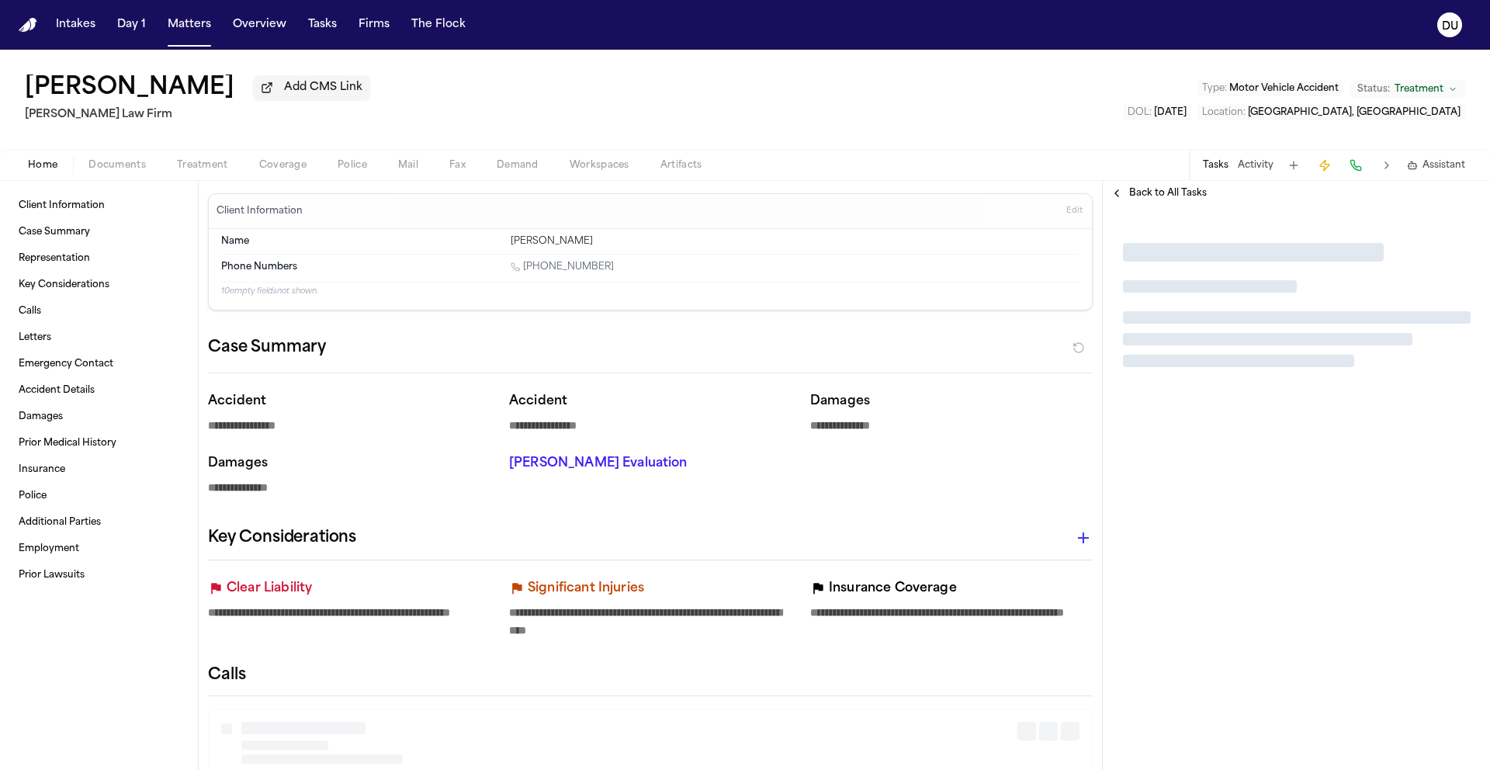
type textarea "*"
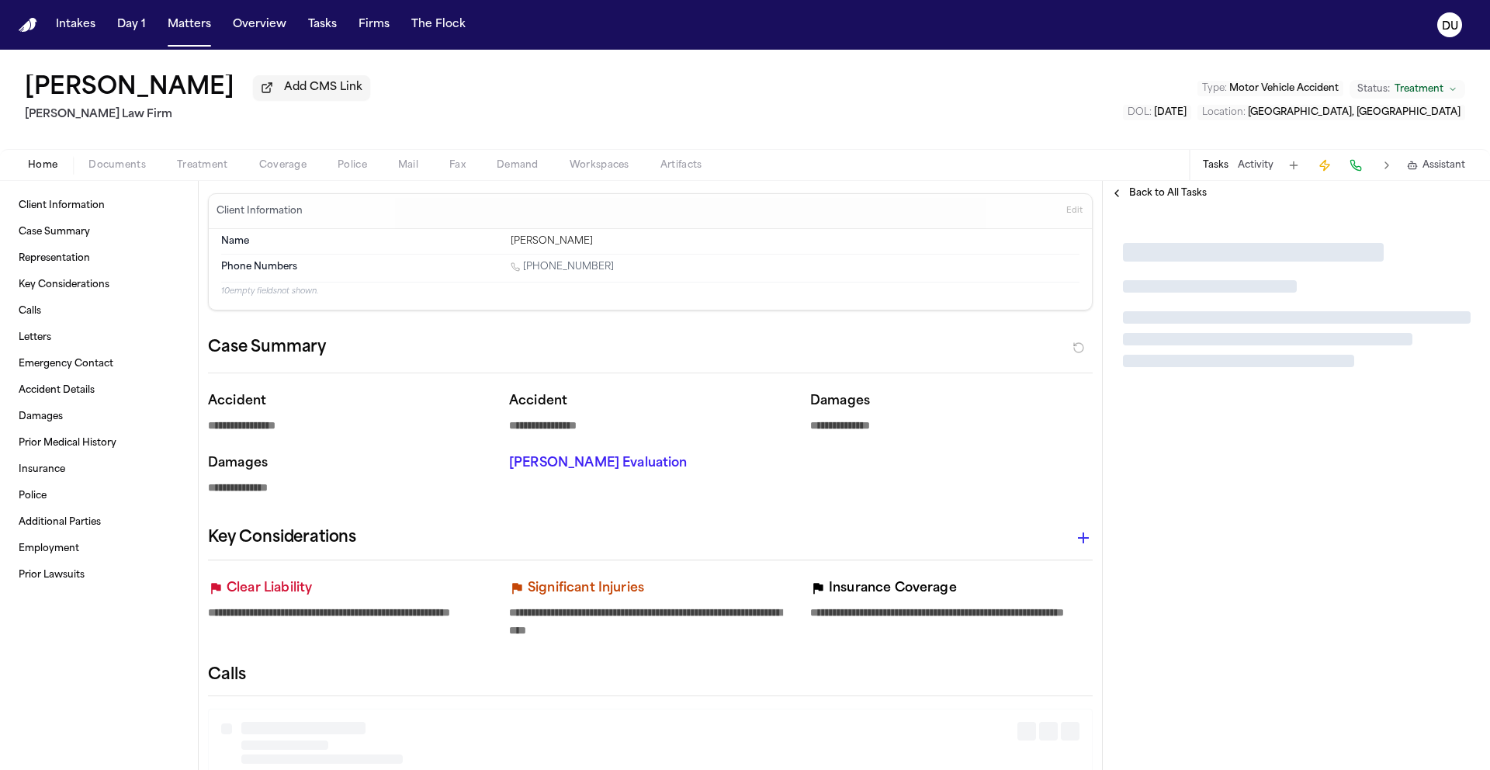
type textarea "*"
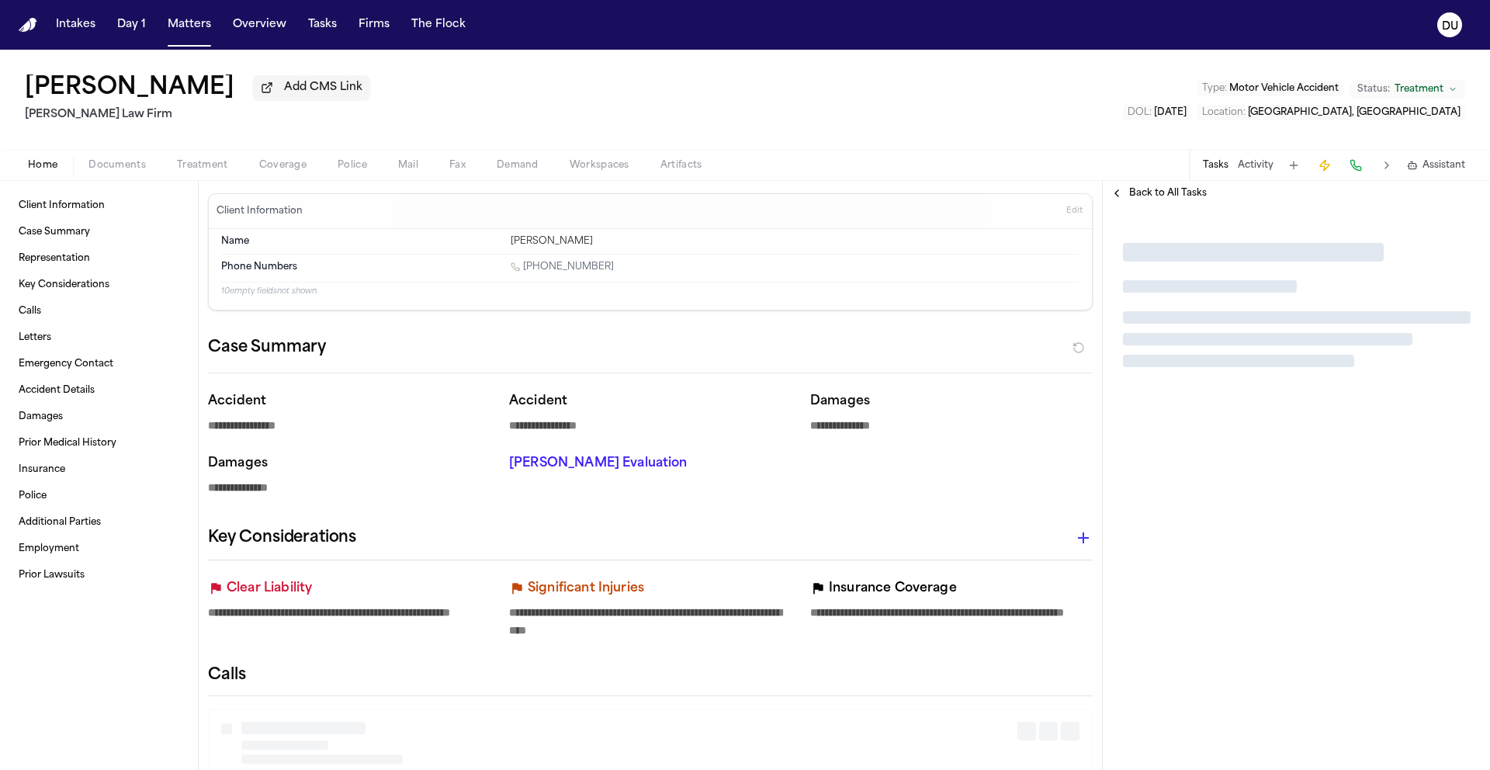
type textarea "*"
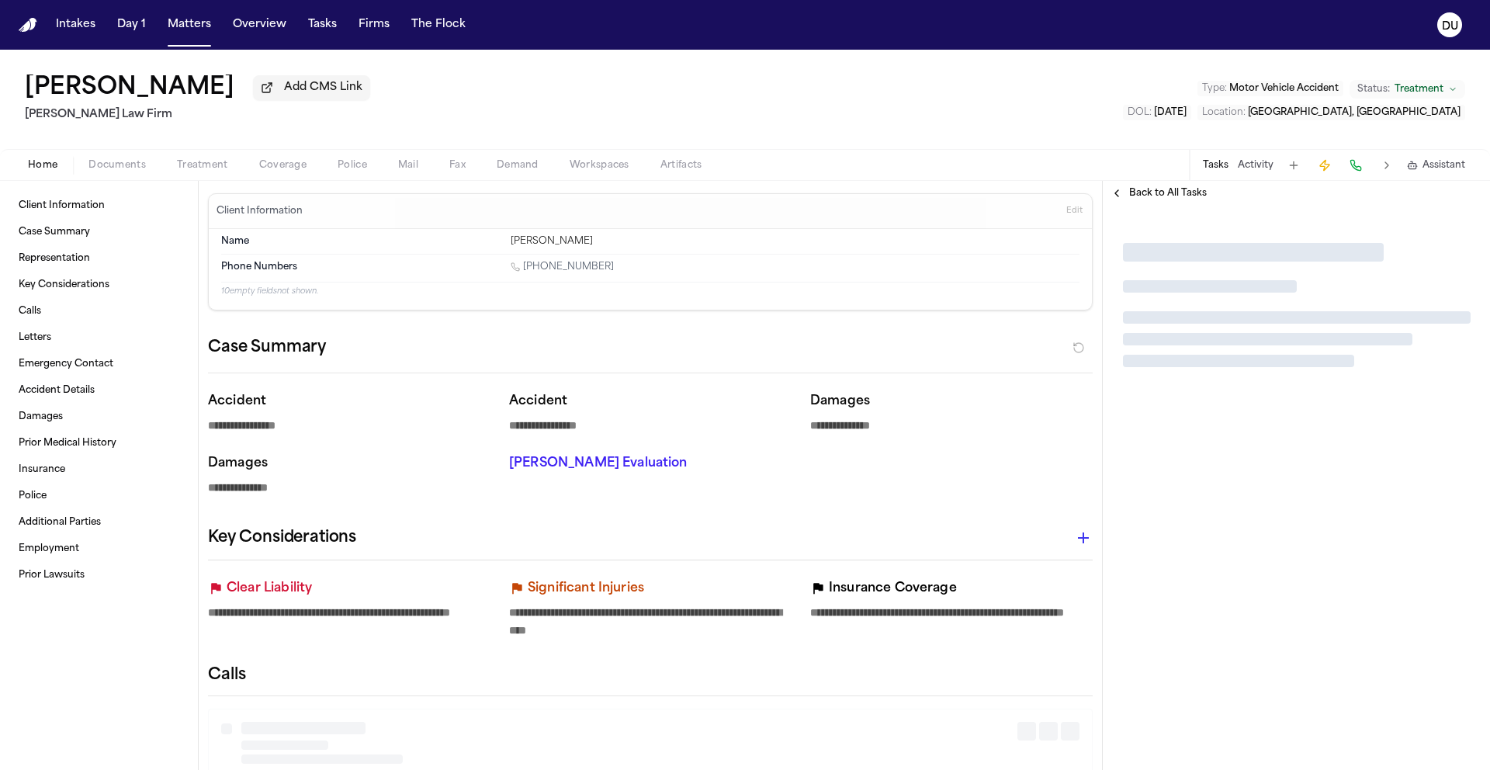
type textarea "*"
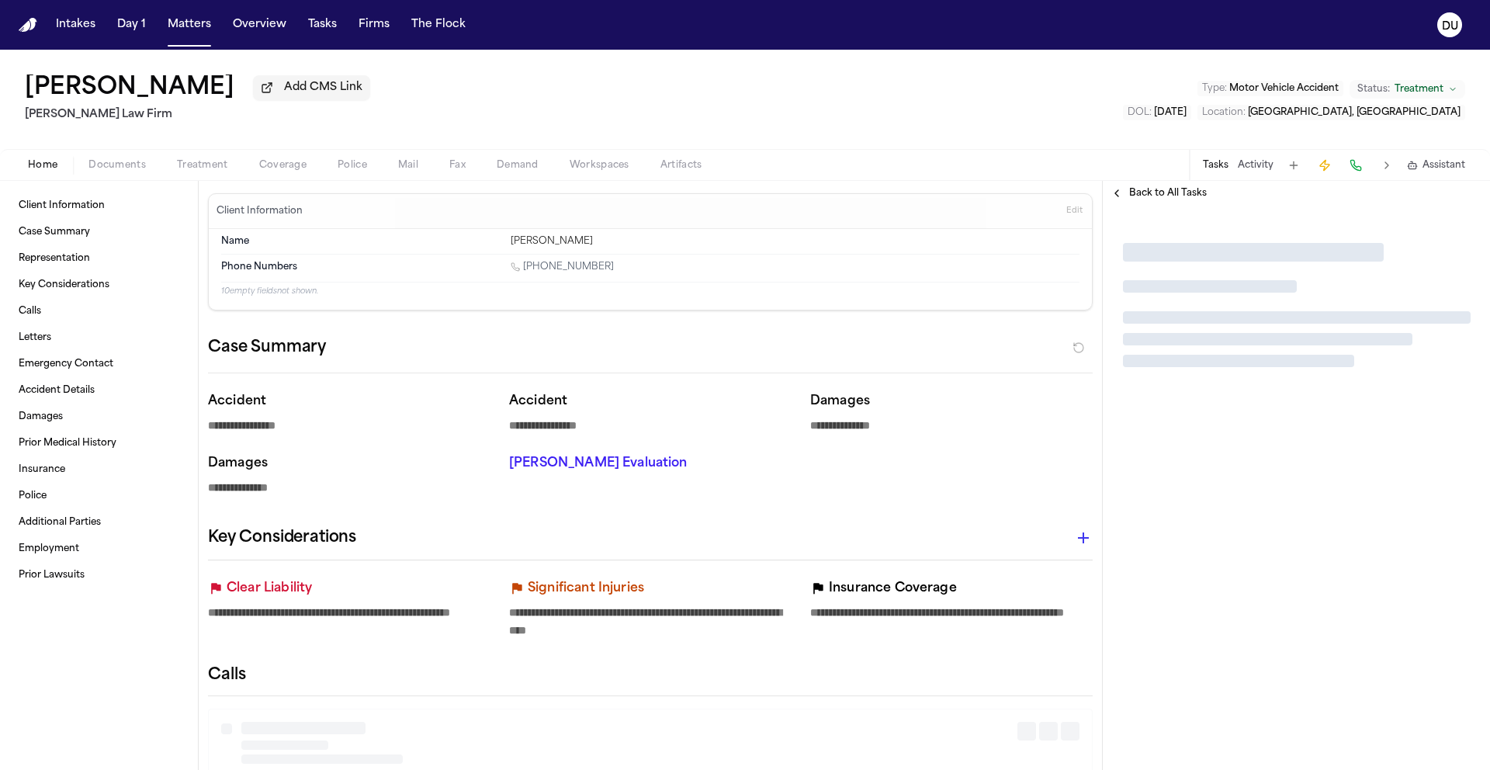
type textarea "*"
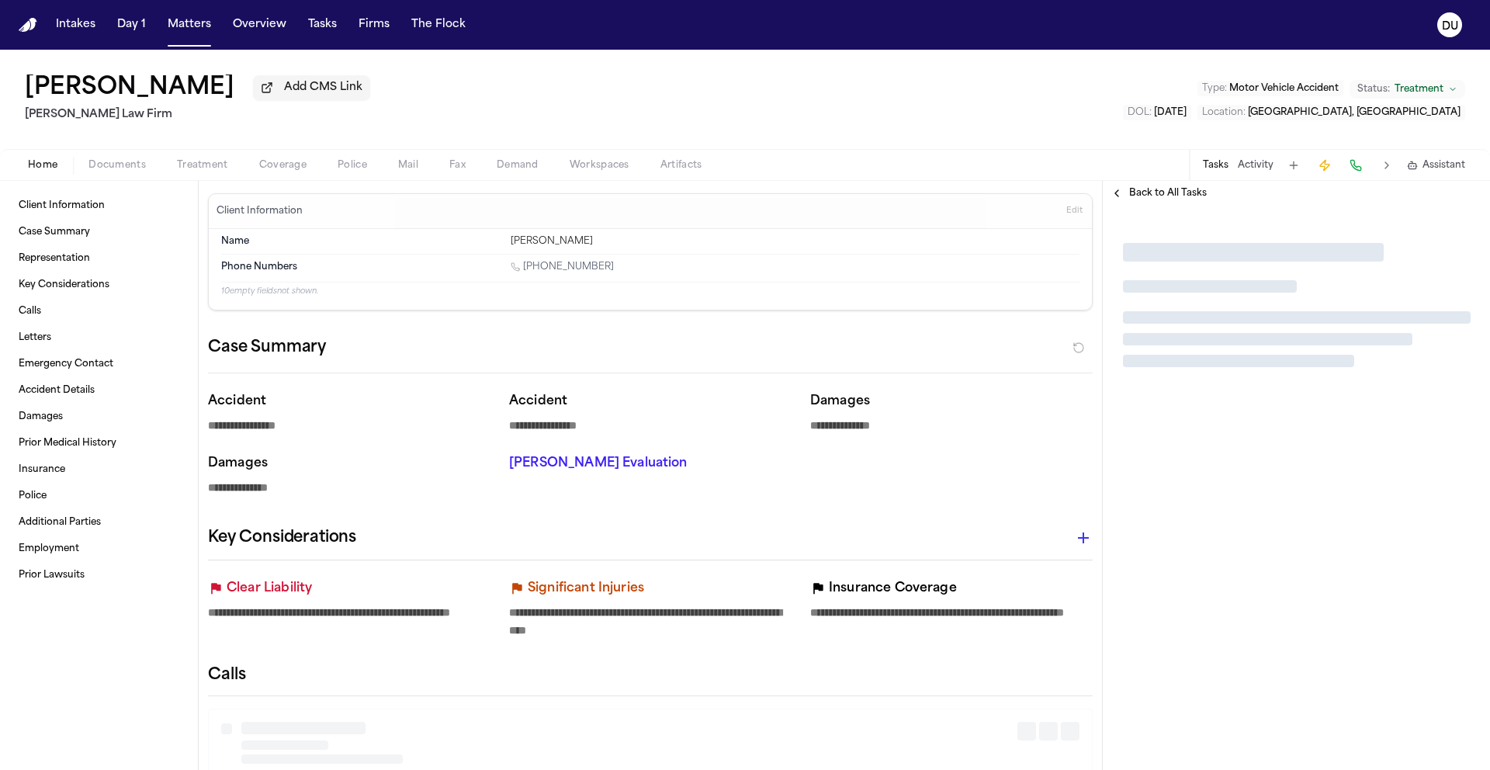
type textarea "*"
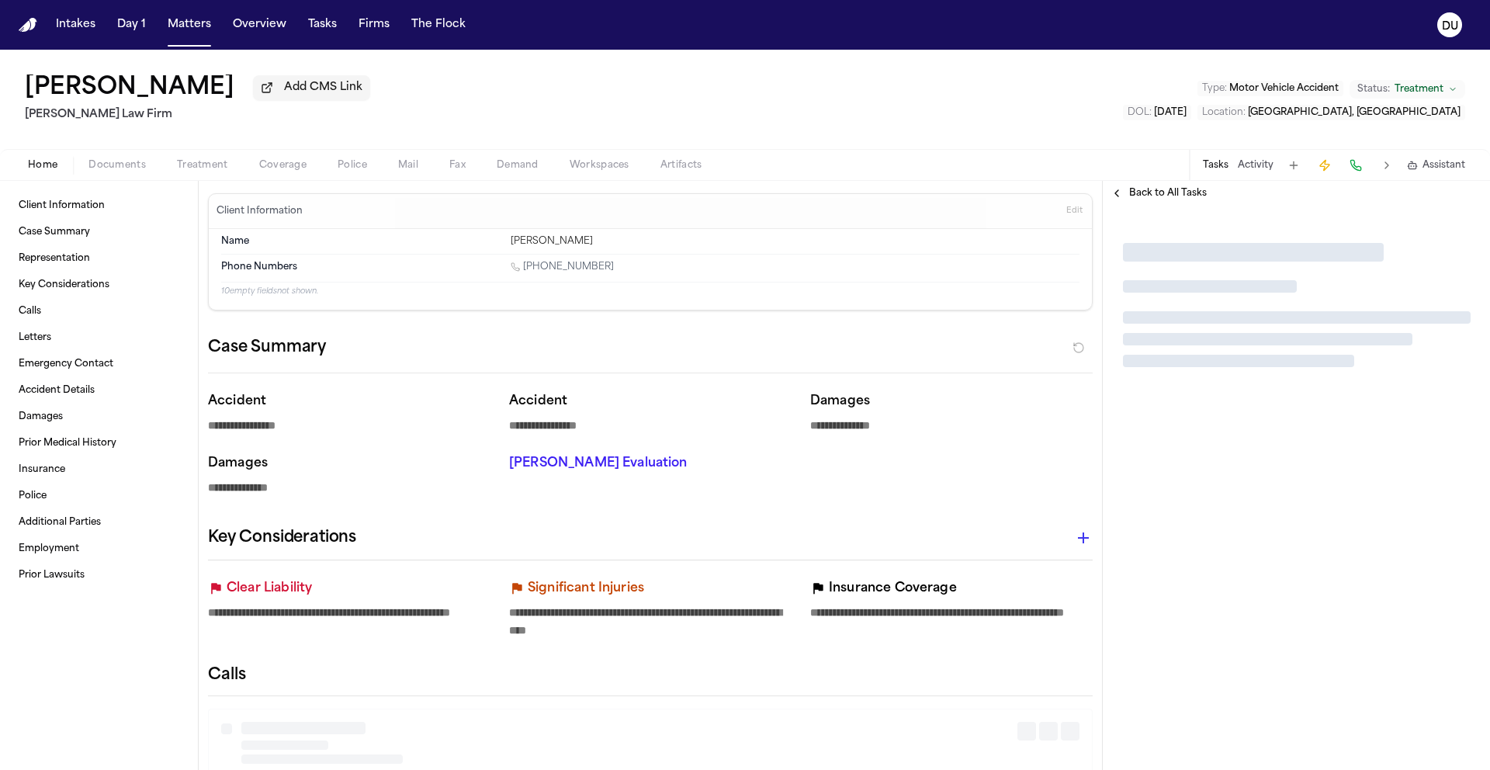
type textarea "*"
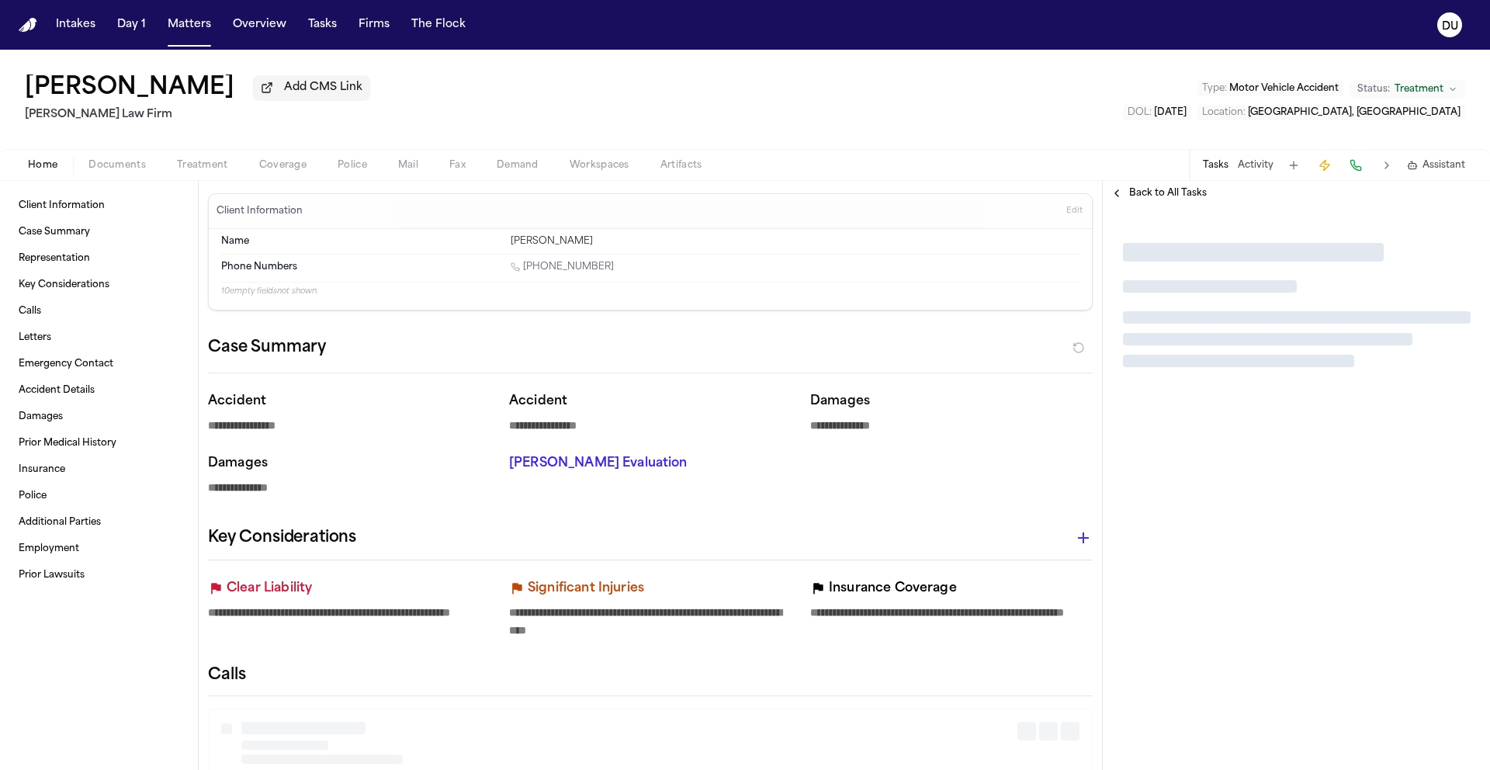
type textarea "*"
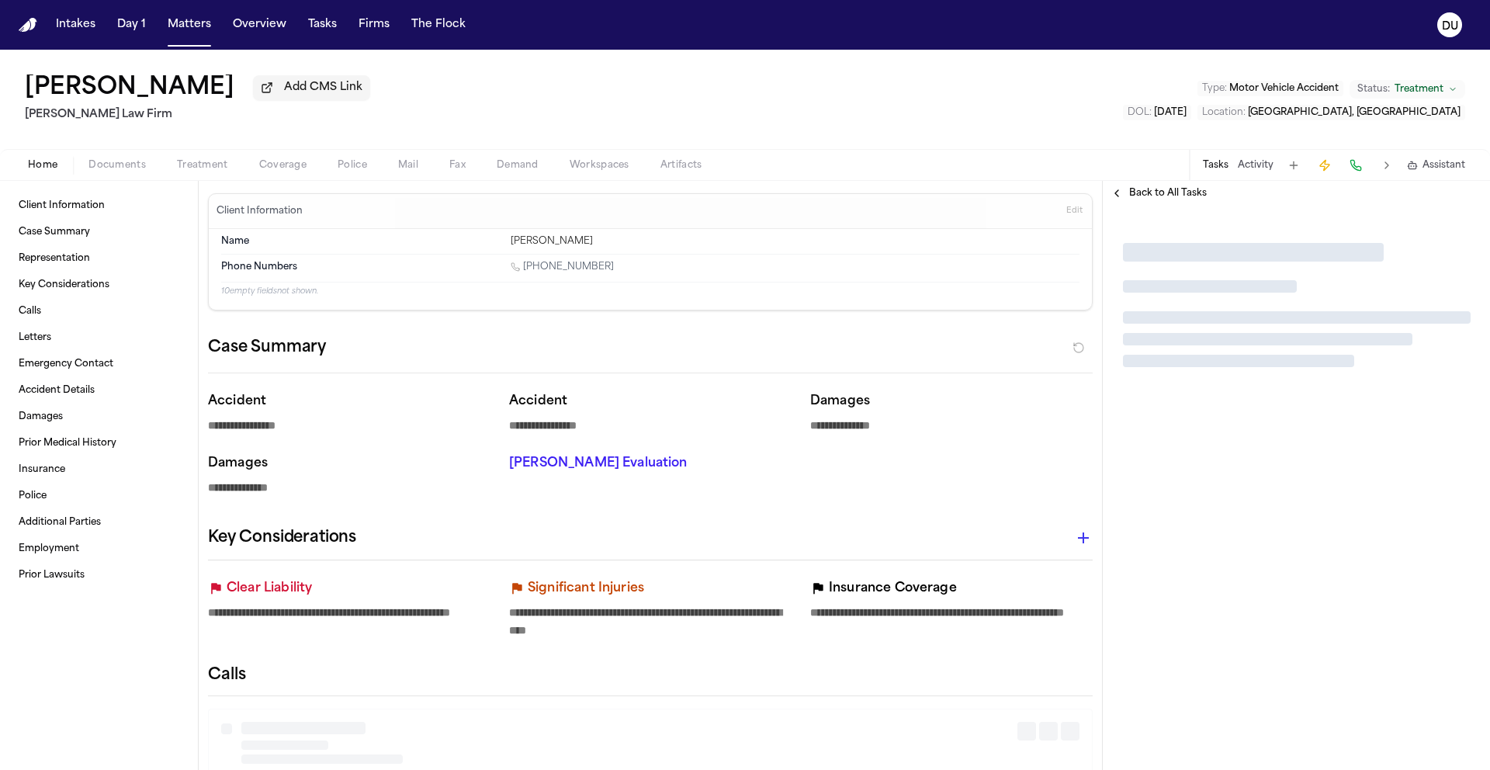
type textarea "*"
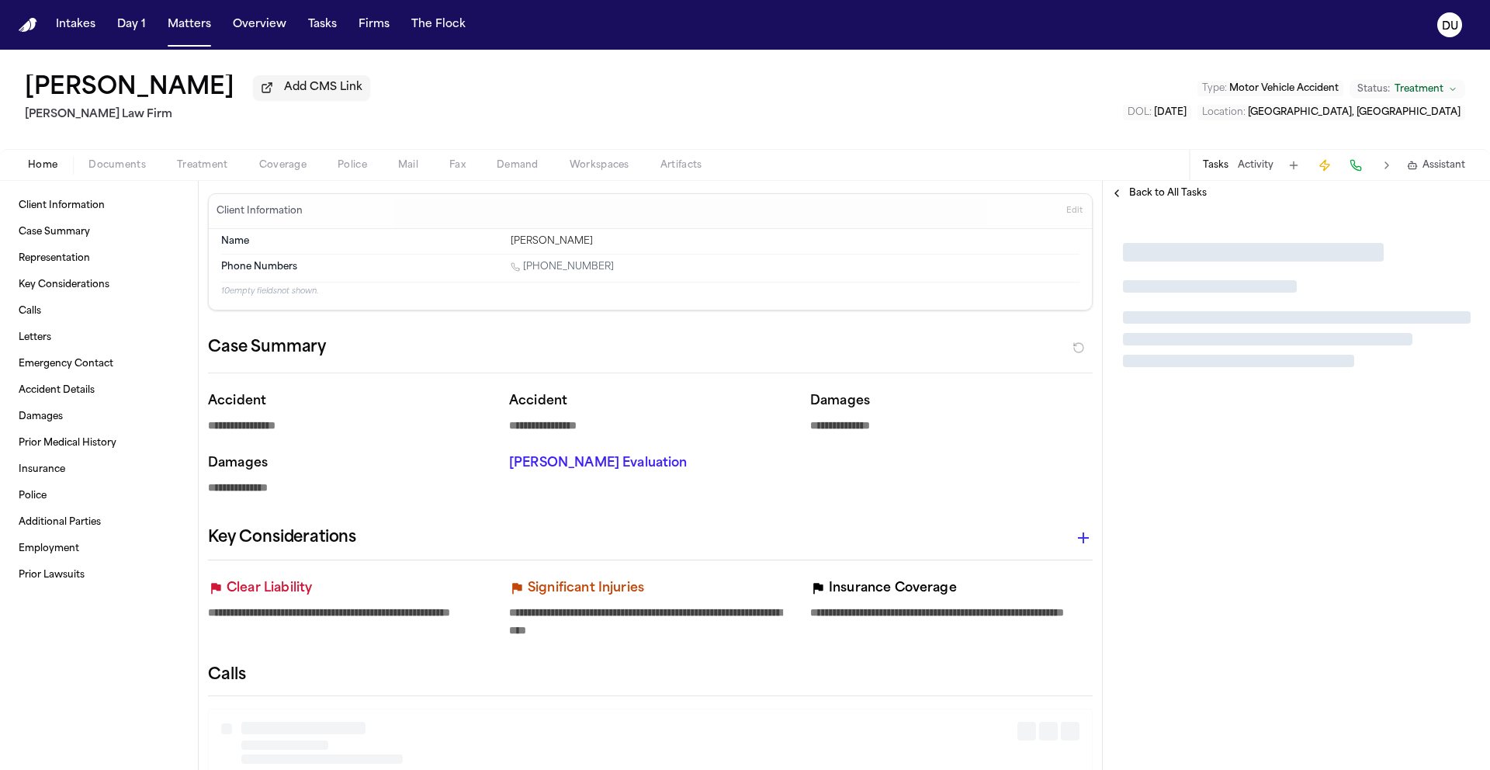
type textarea "*"
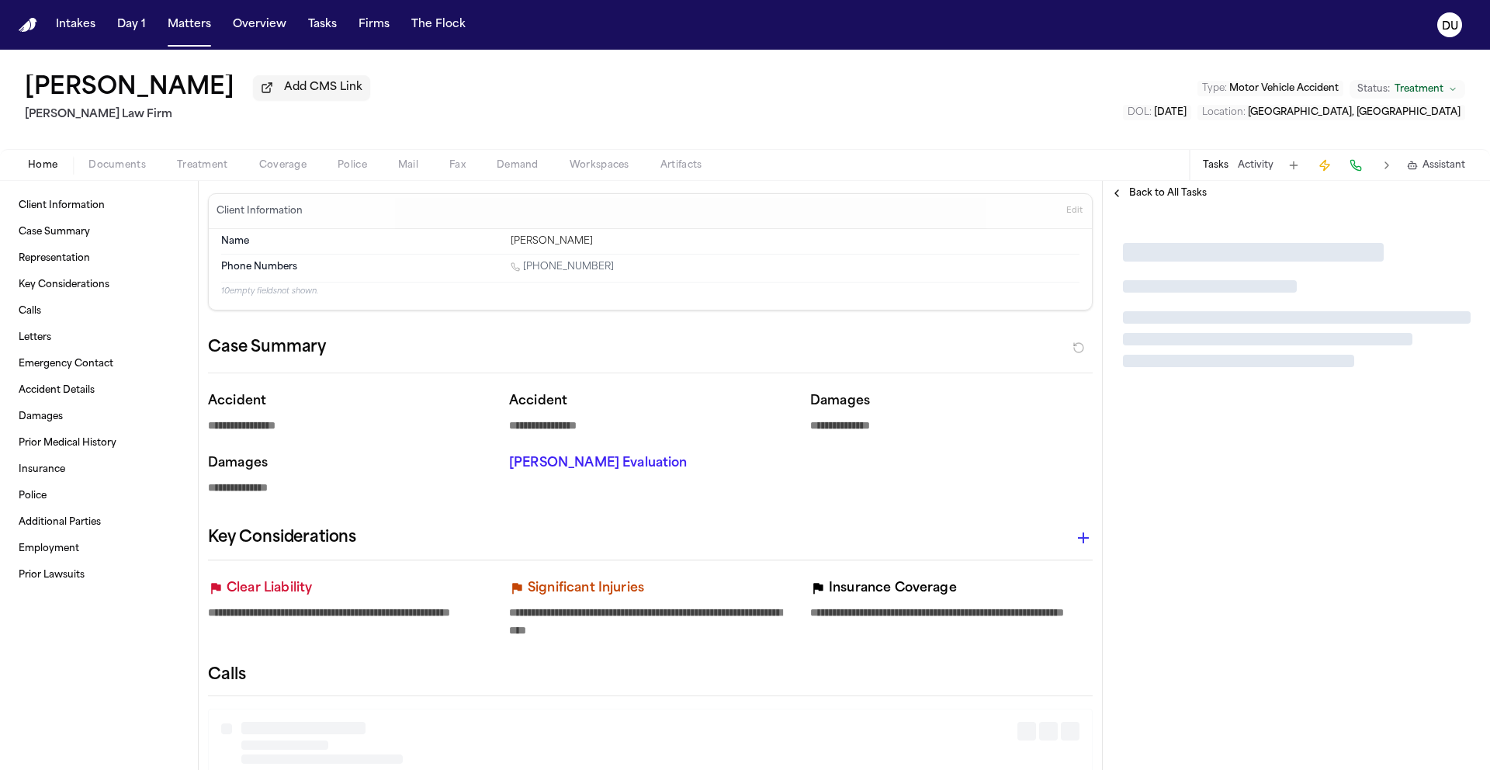
type textarea "*"
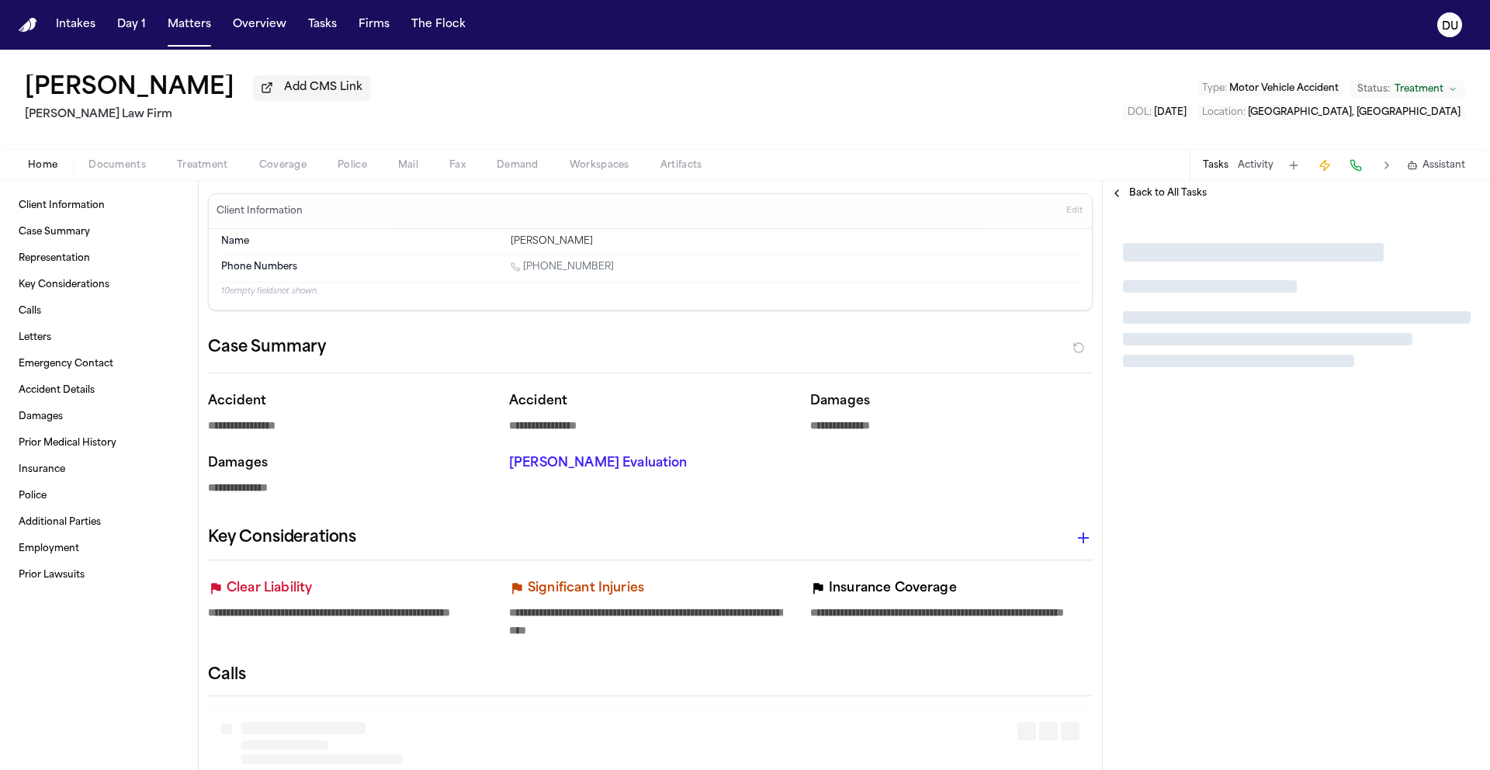
type textarea "*"
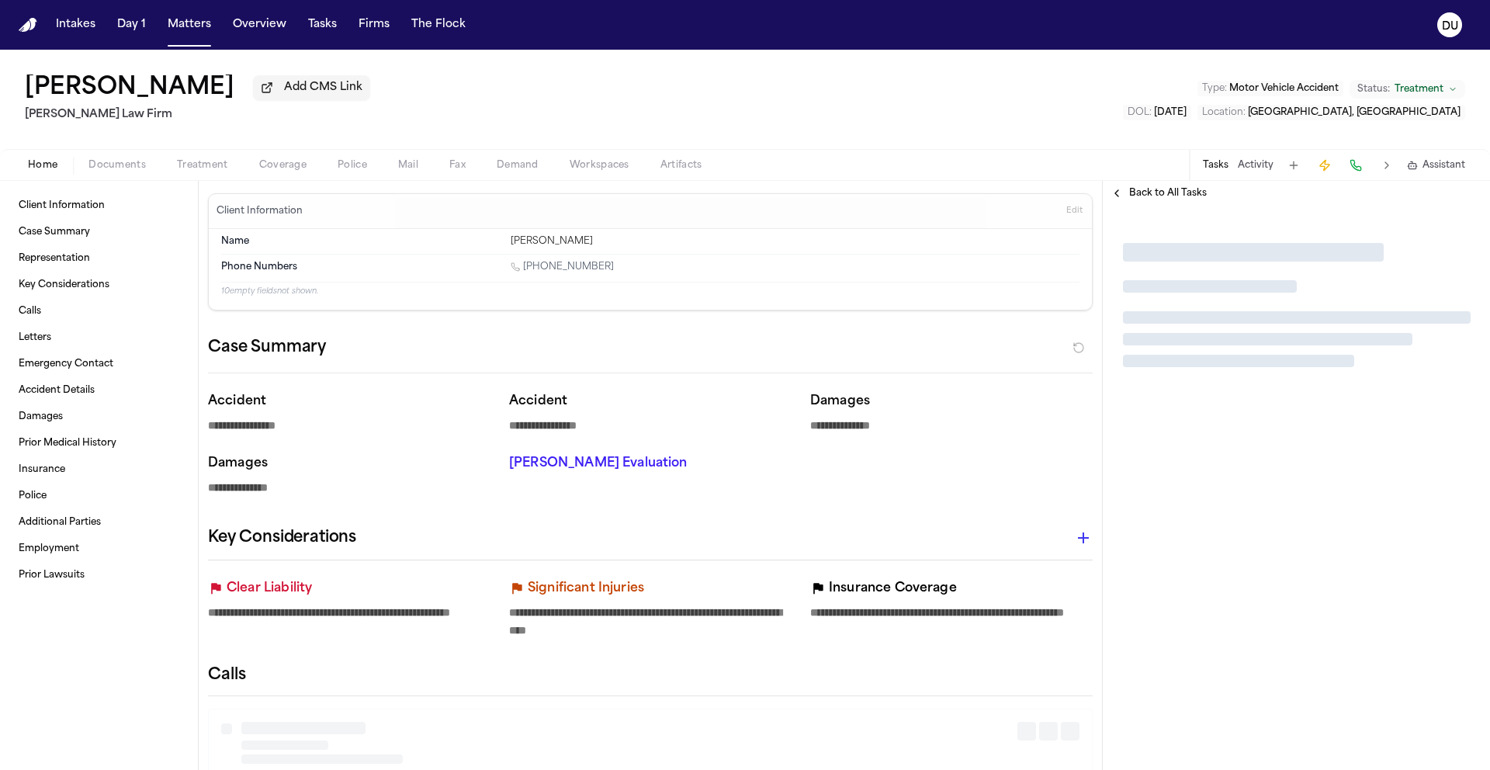
type textarea "*"
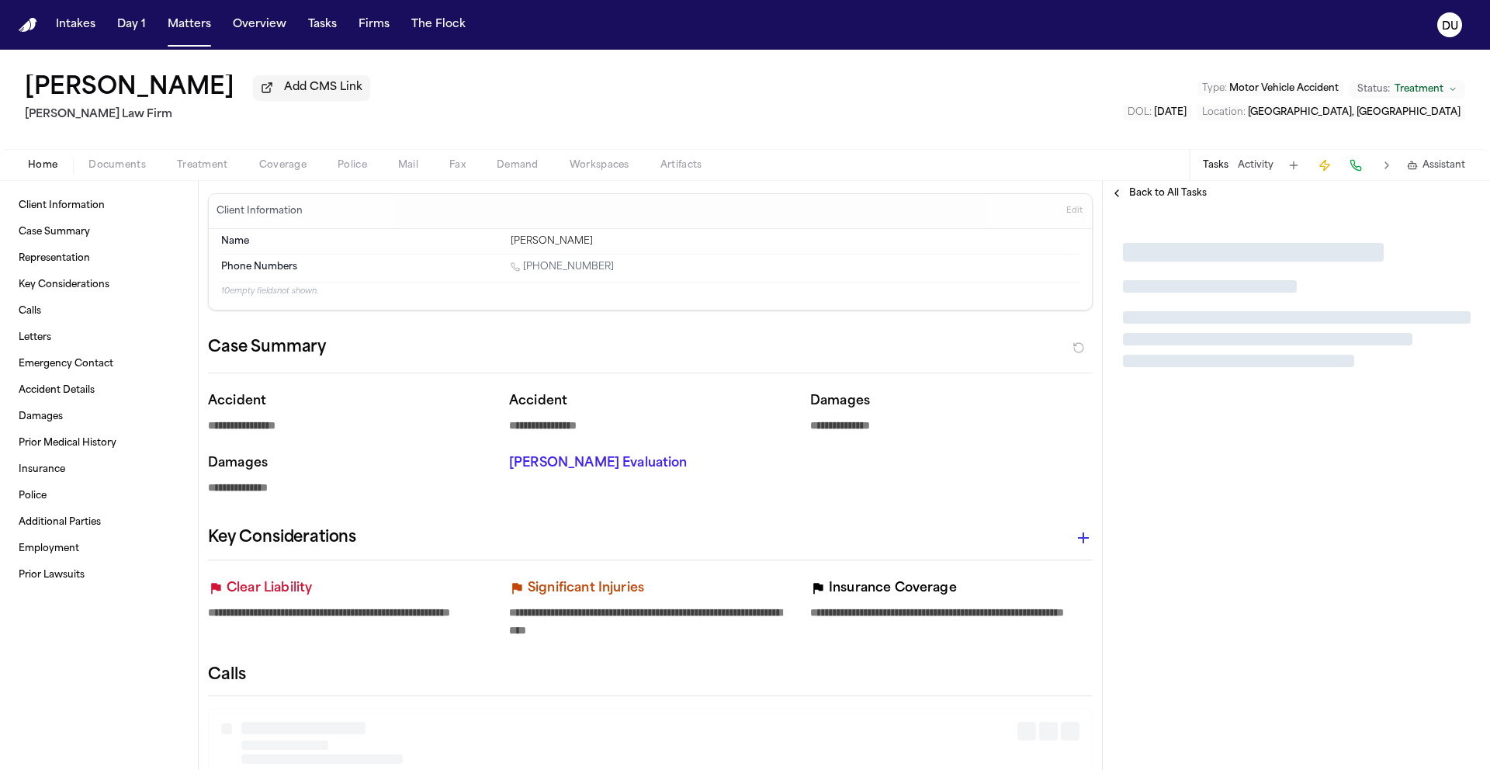
type textarea "*"
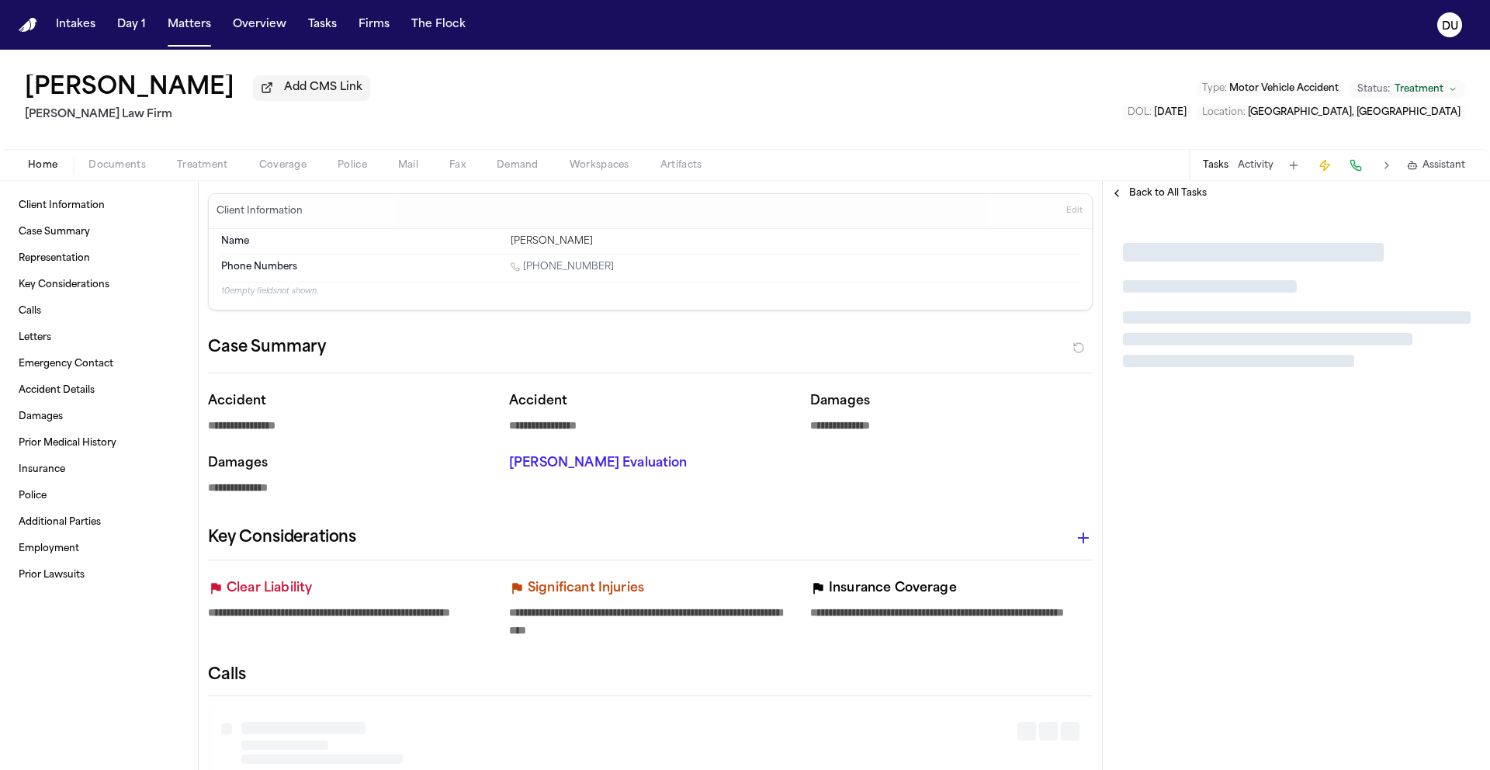
type textarea "*"
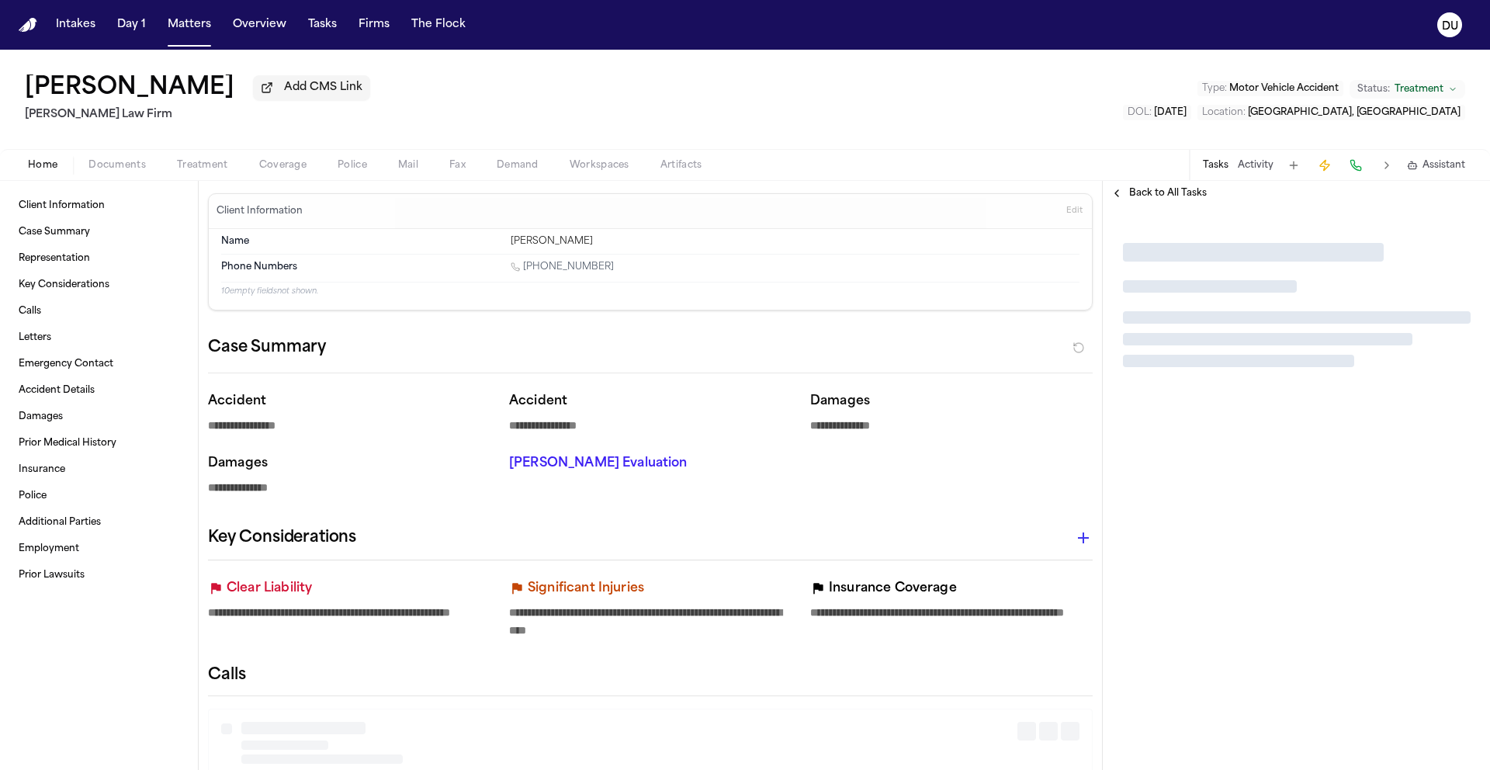
type textarea "*"
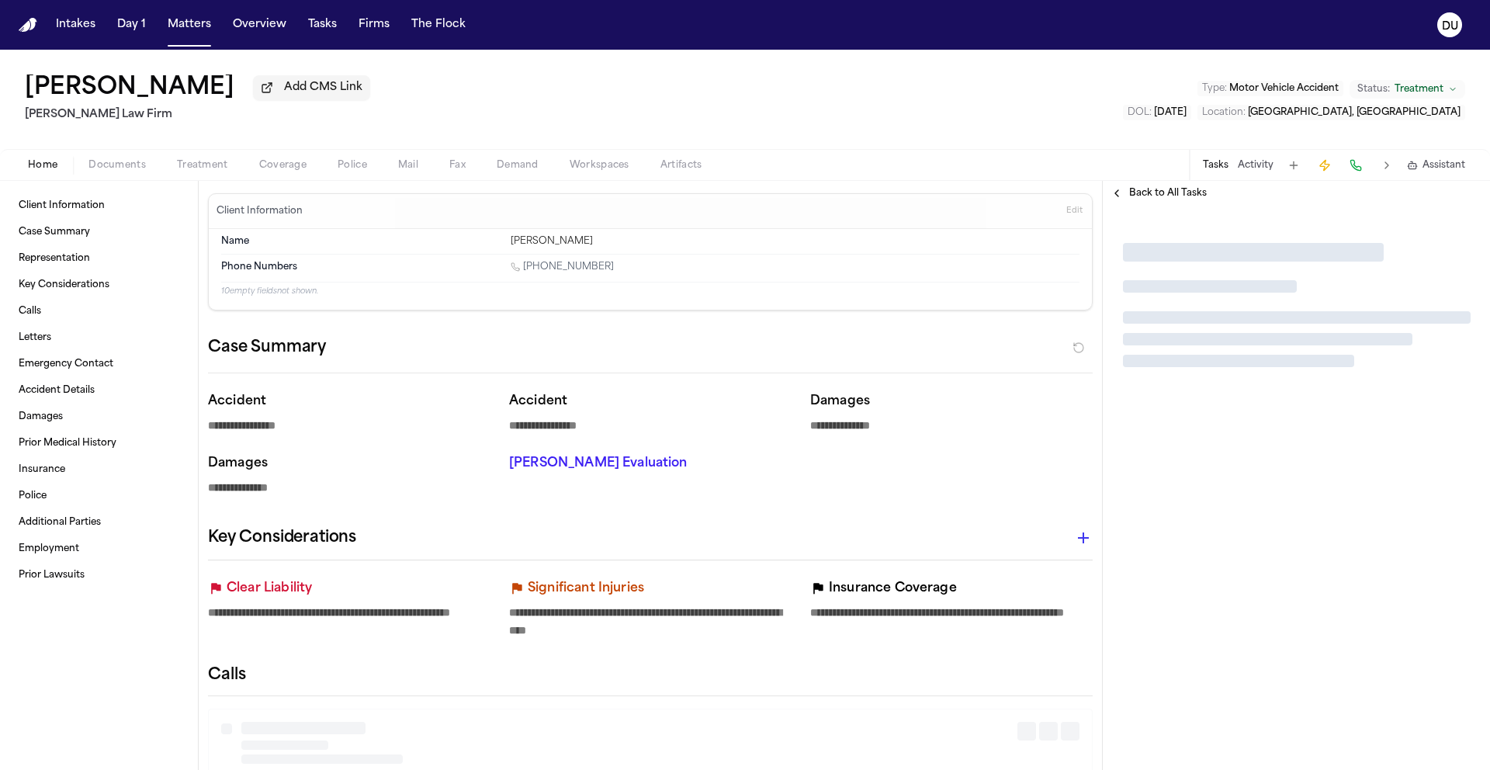
type textarea "*"
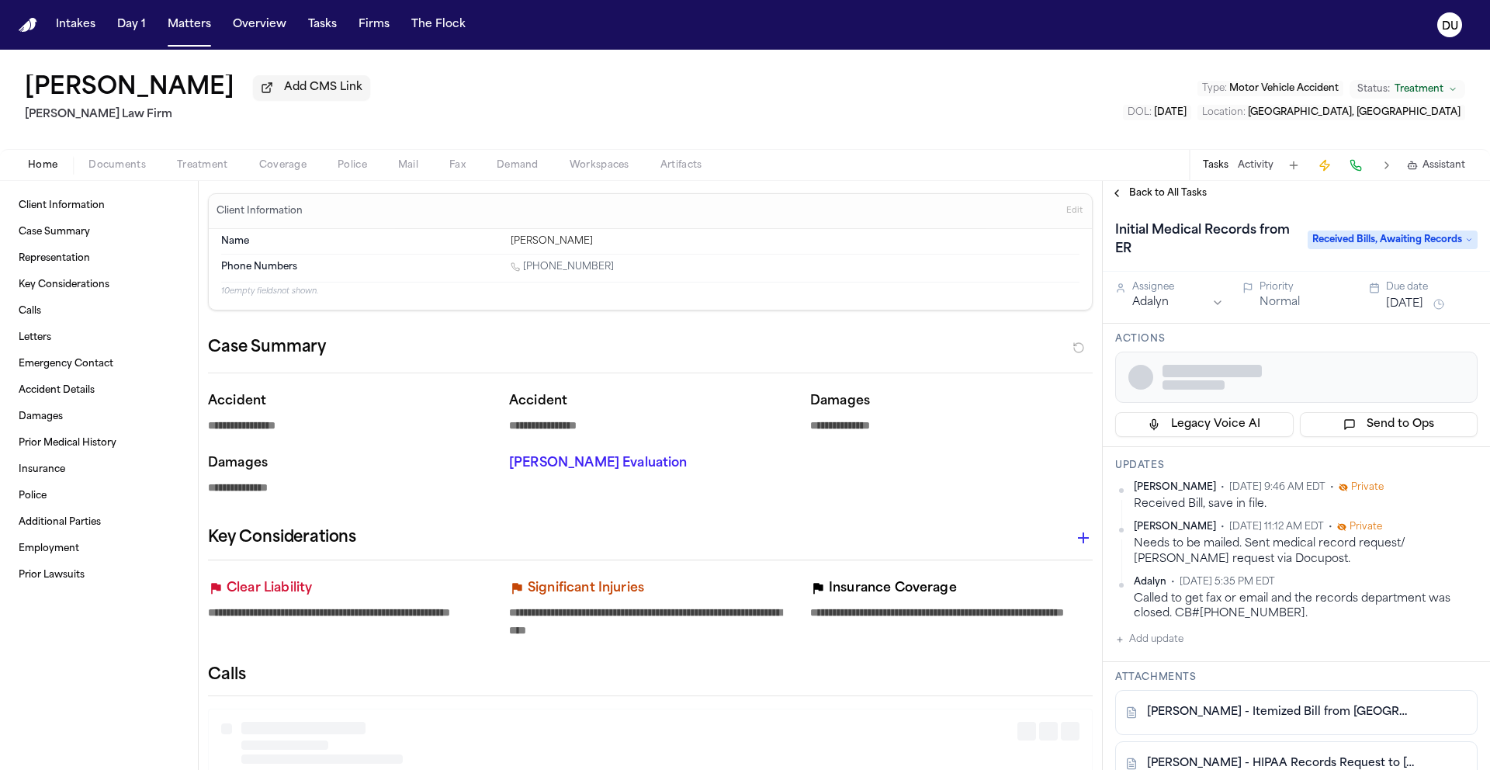
type textarea "*"
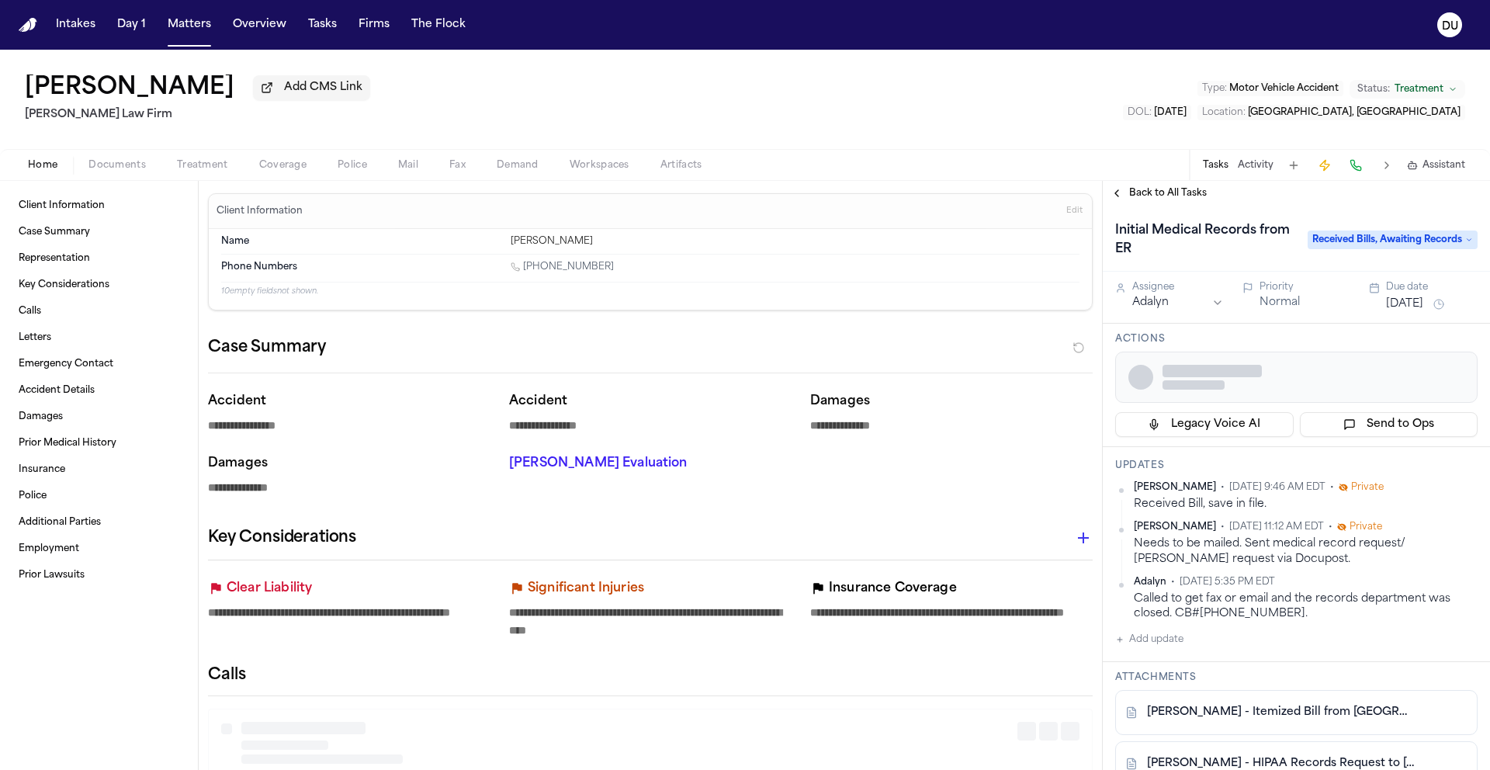
type textarea "*"
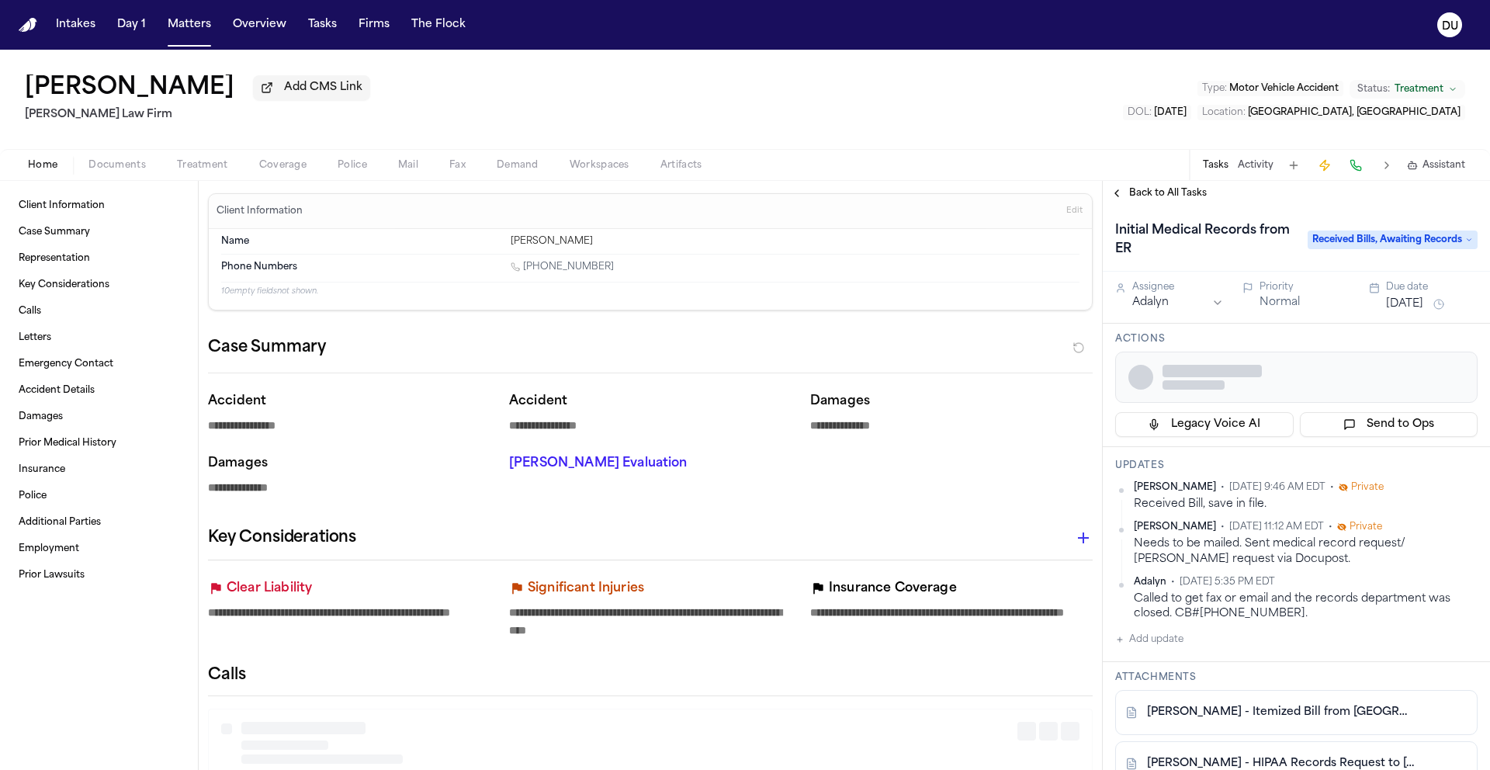
type textarea "*"
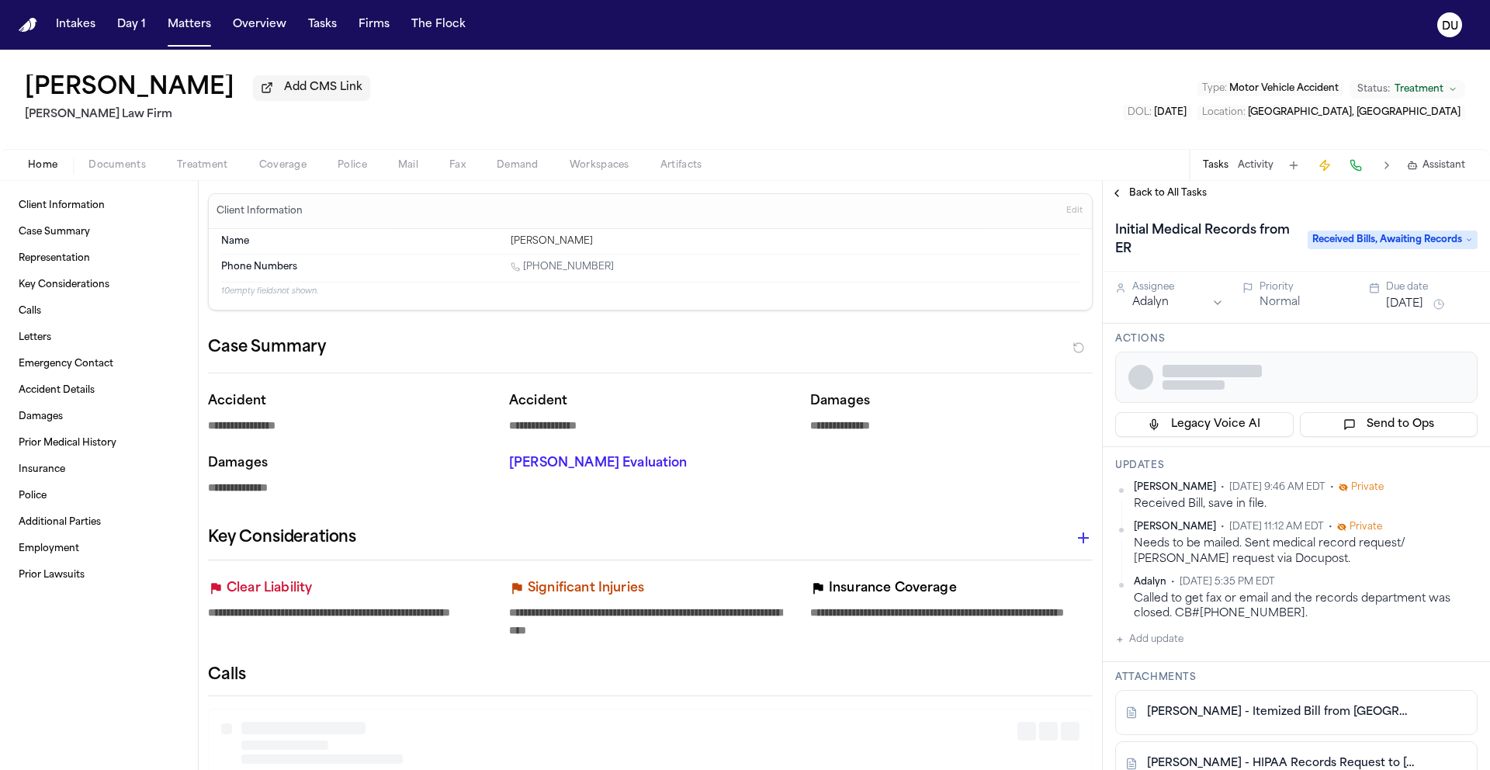
type textarea "*"
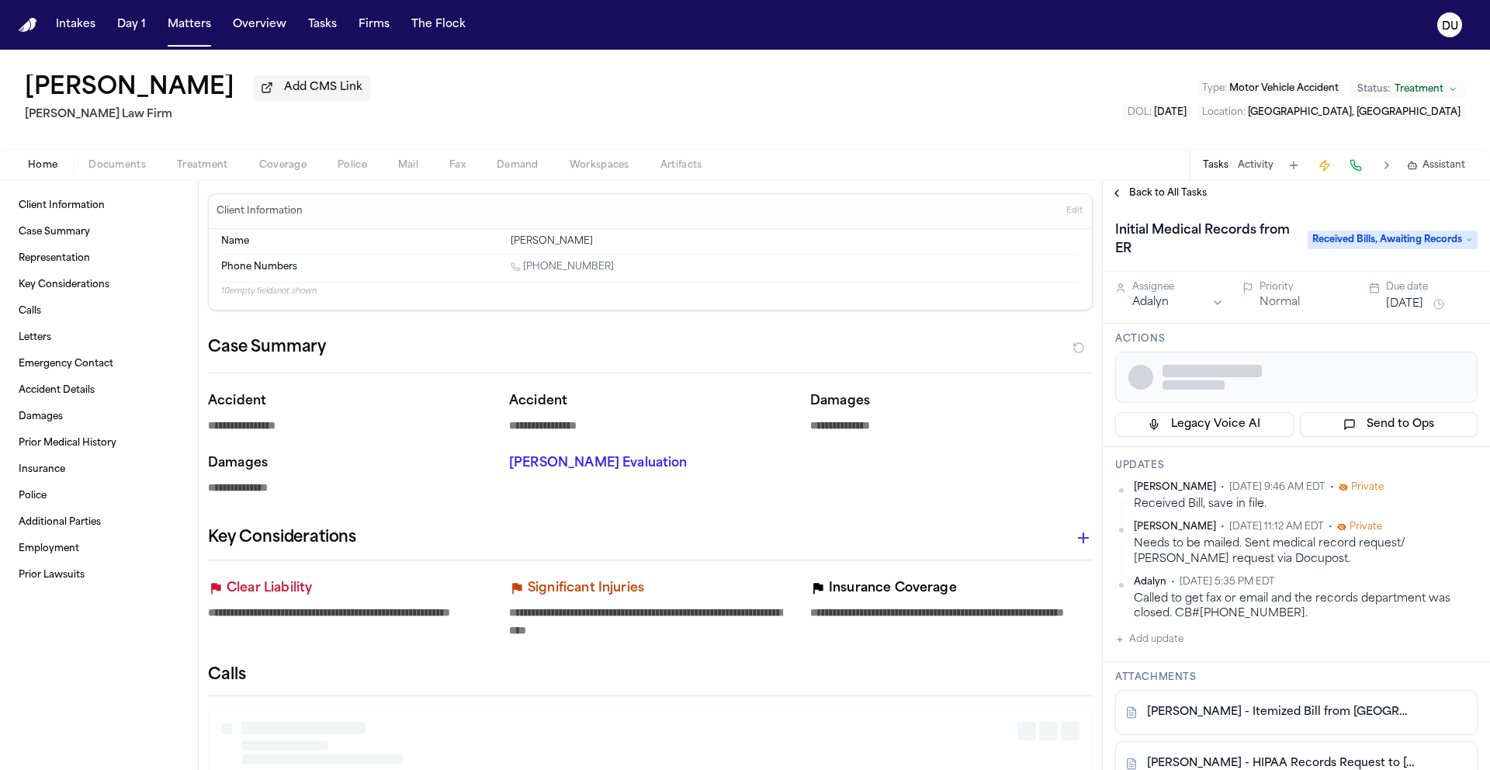
type textarea "*"
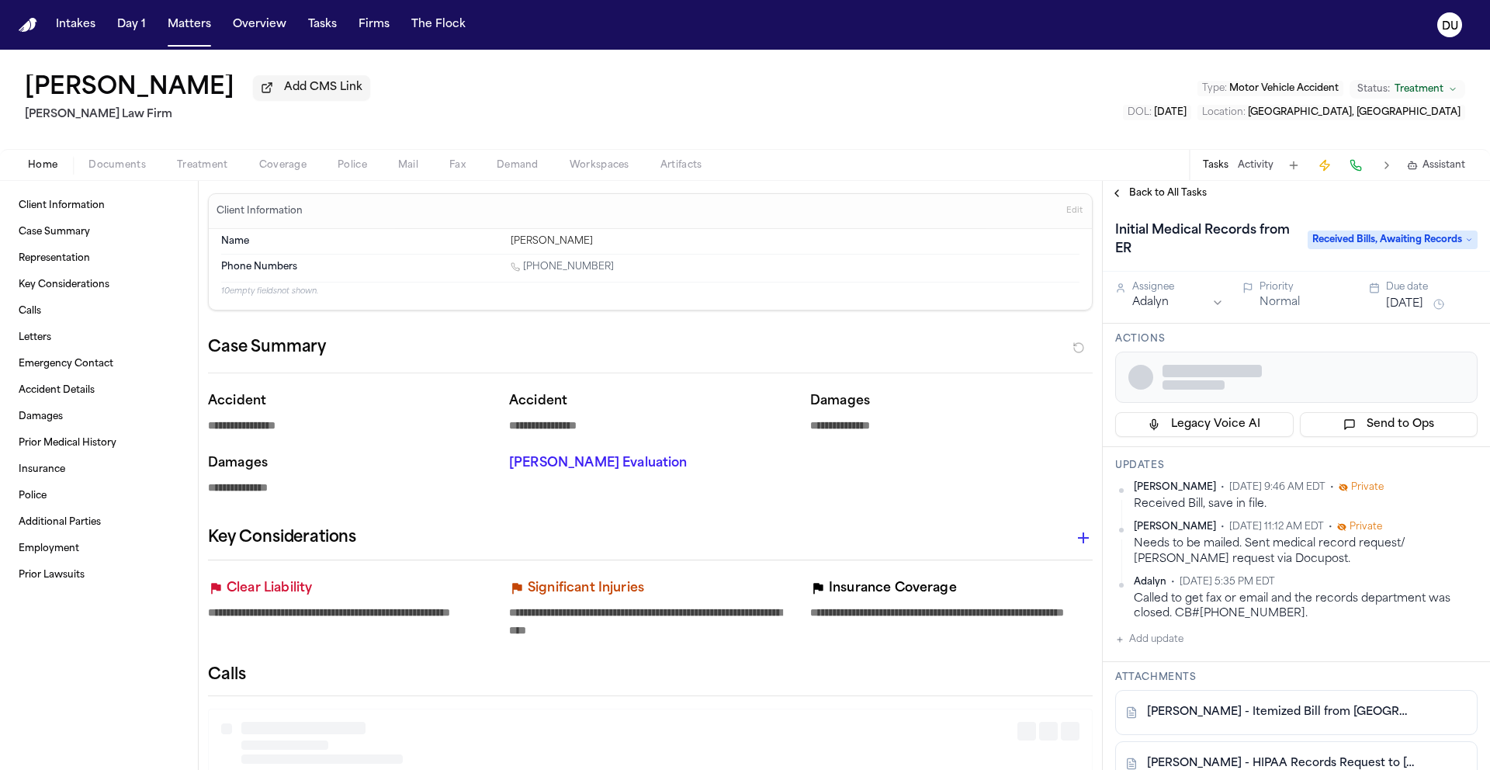
type textarea "*"
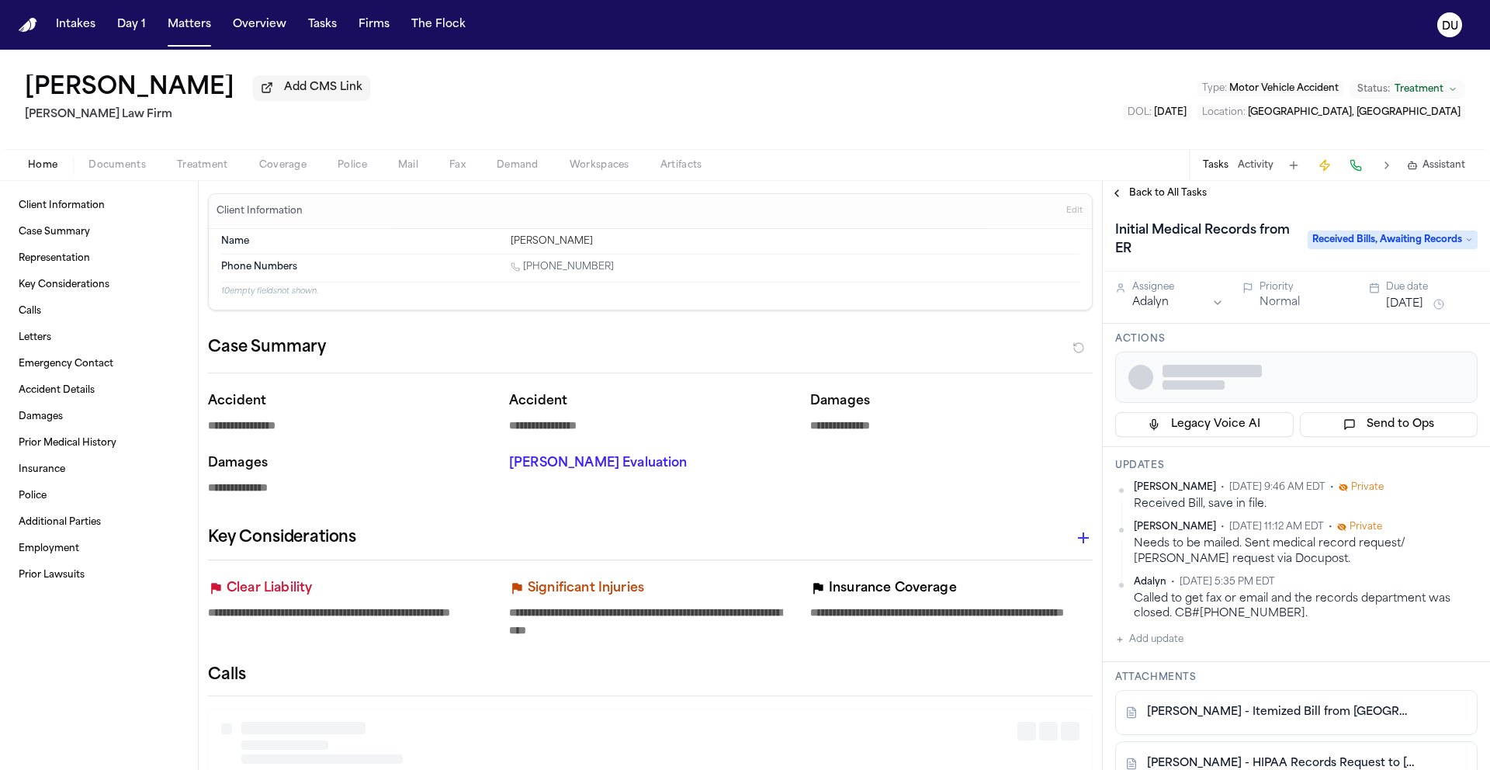
type textarea "*"
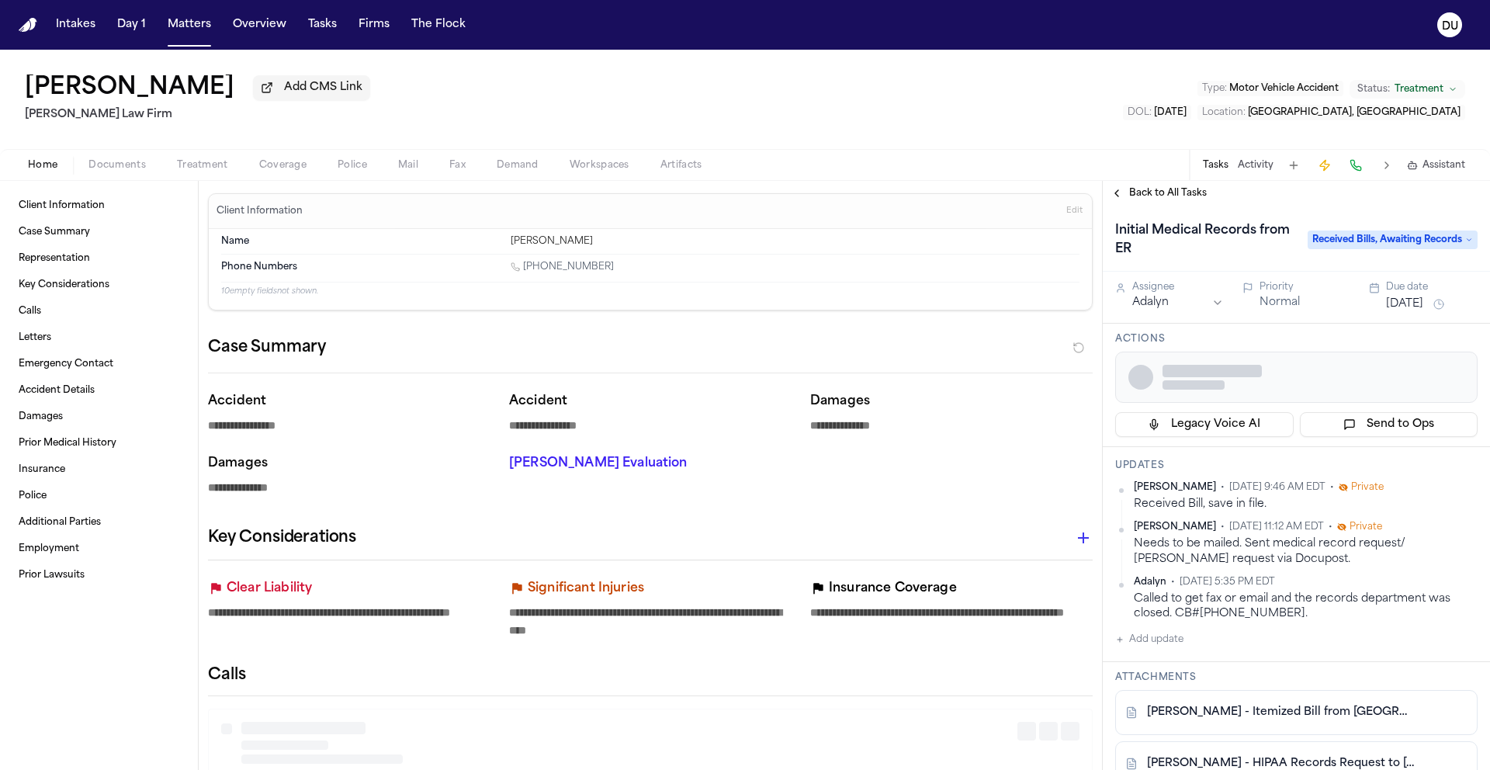
type textarea "*"
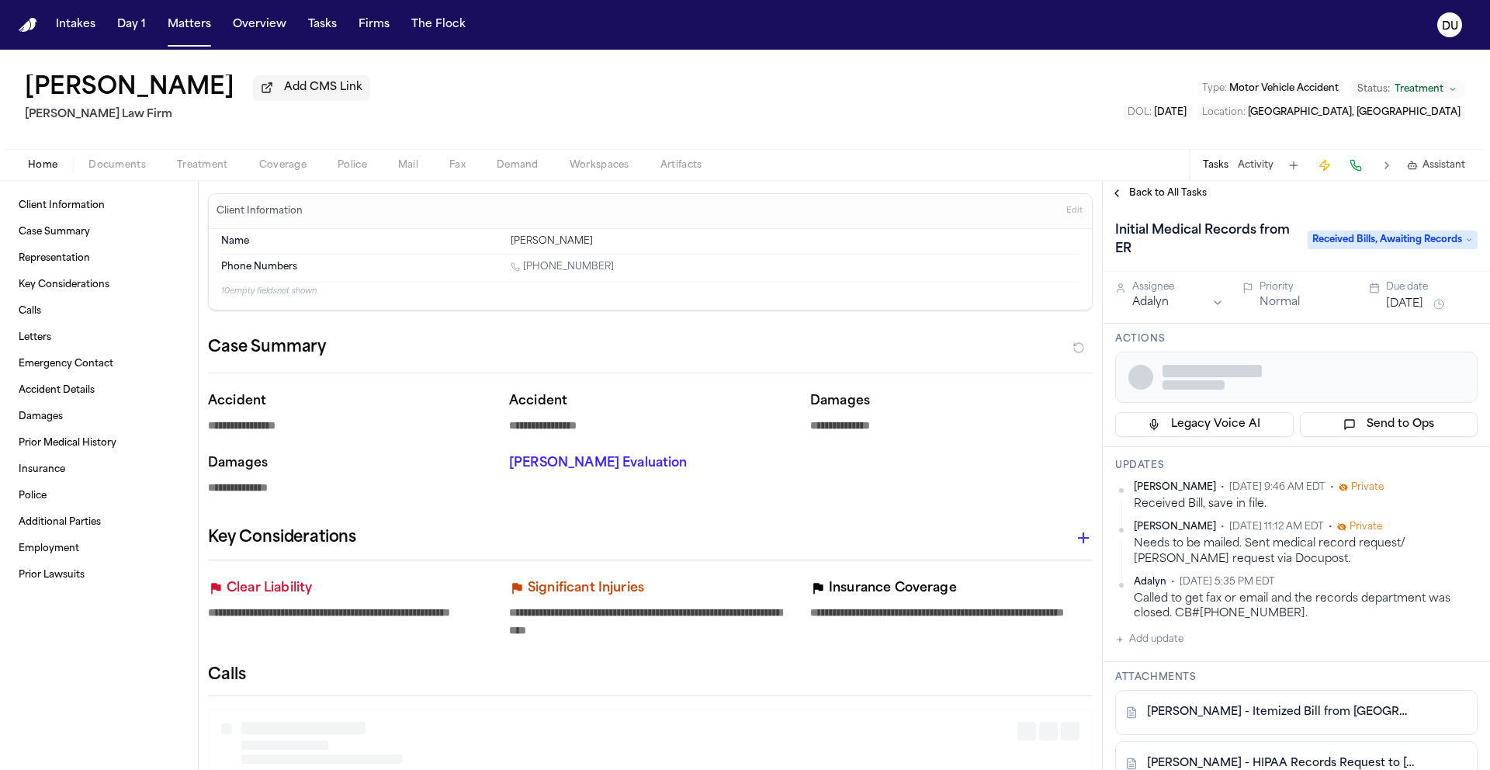
type textarea "*"
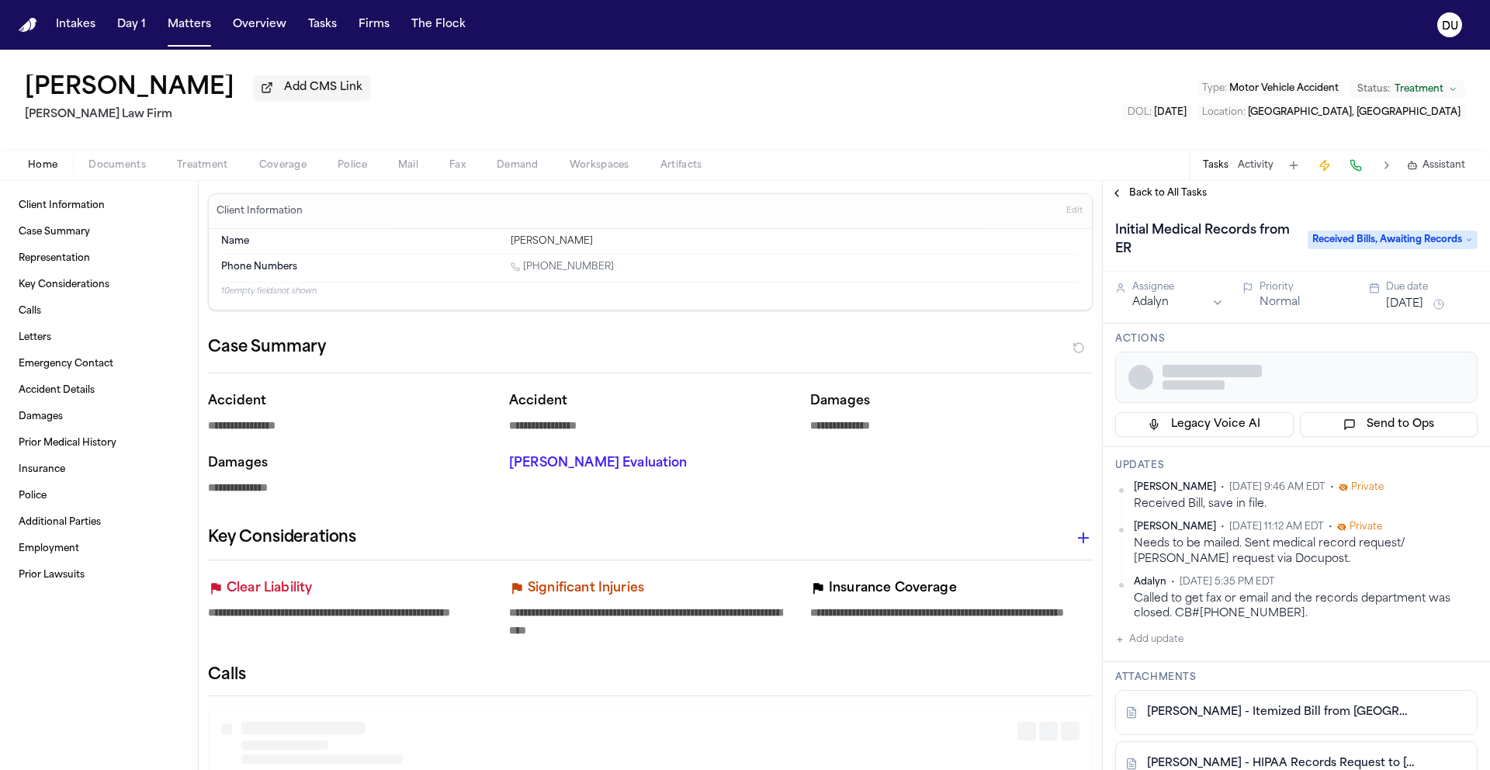
type textarea "*"
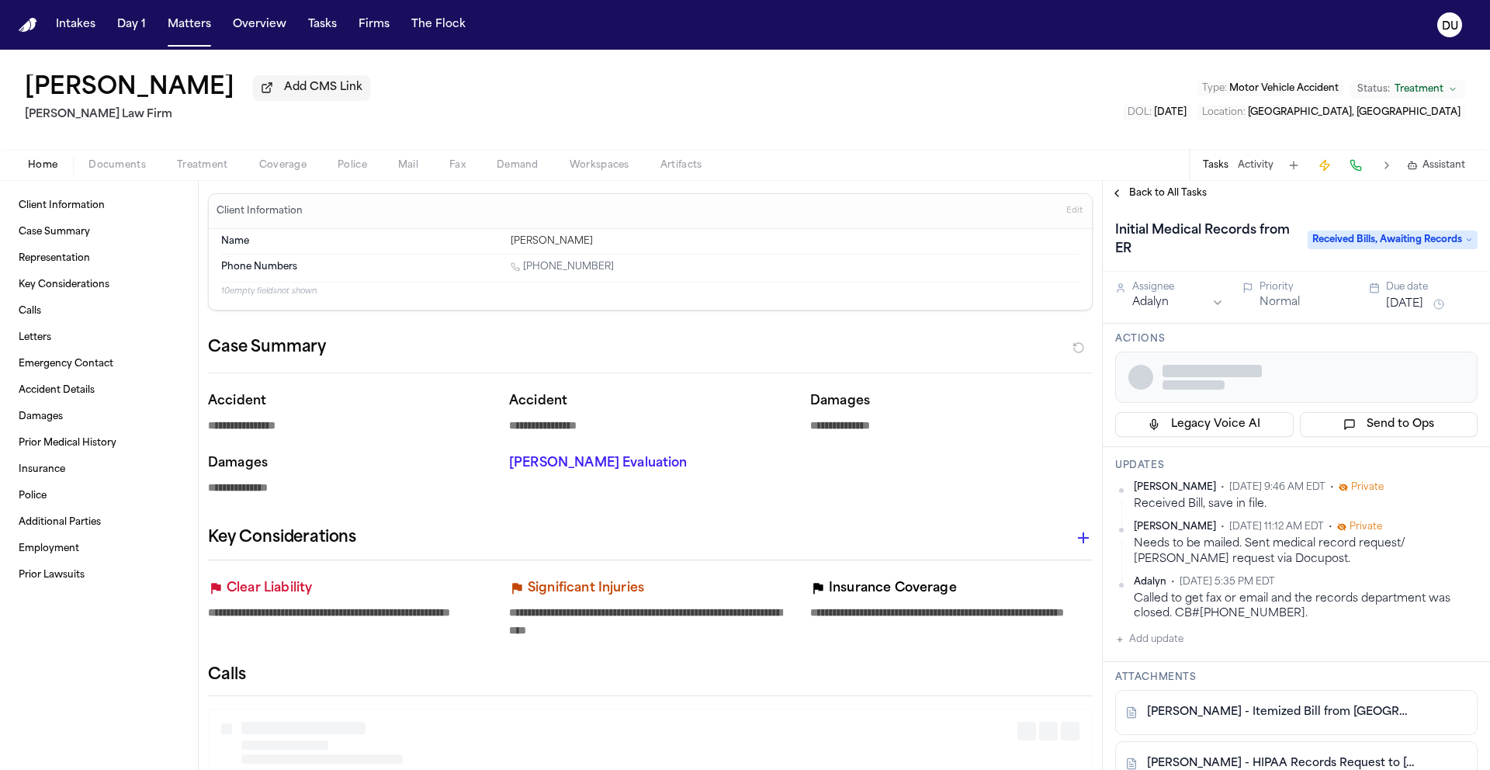
type textarea "*"
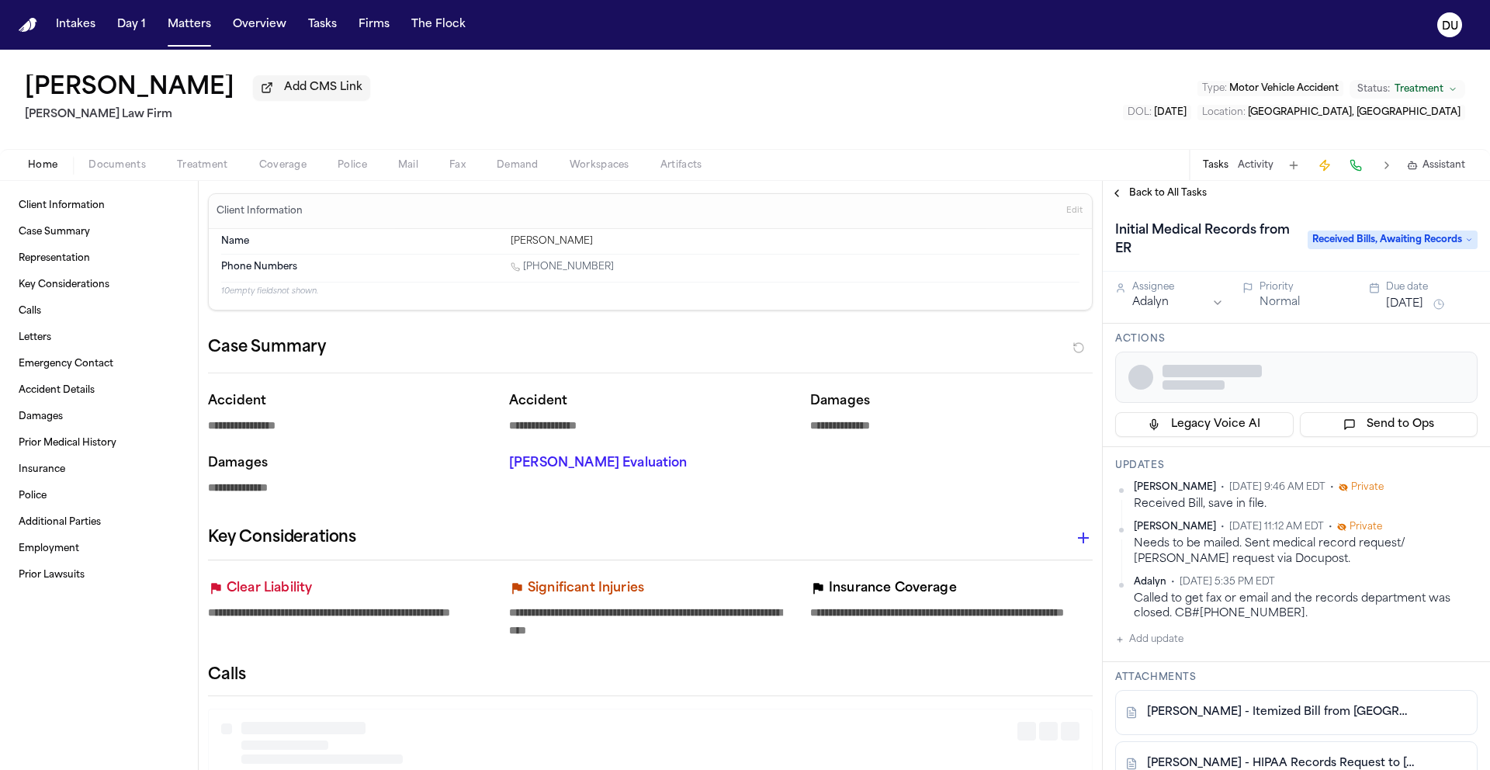
type textarea "*"
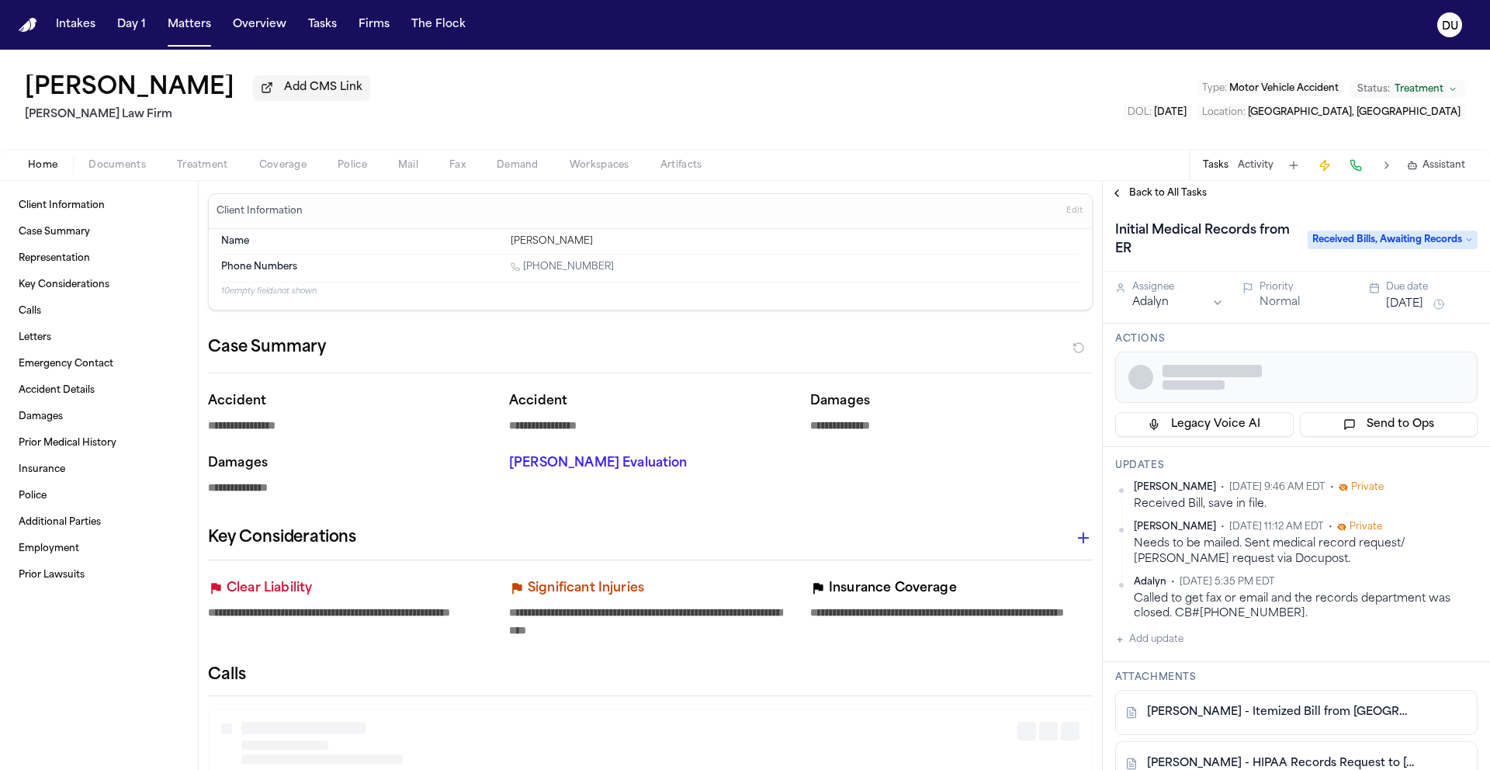
type textarea "*"
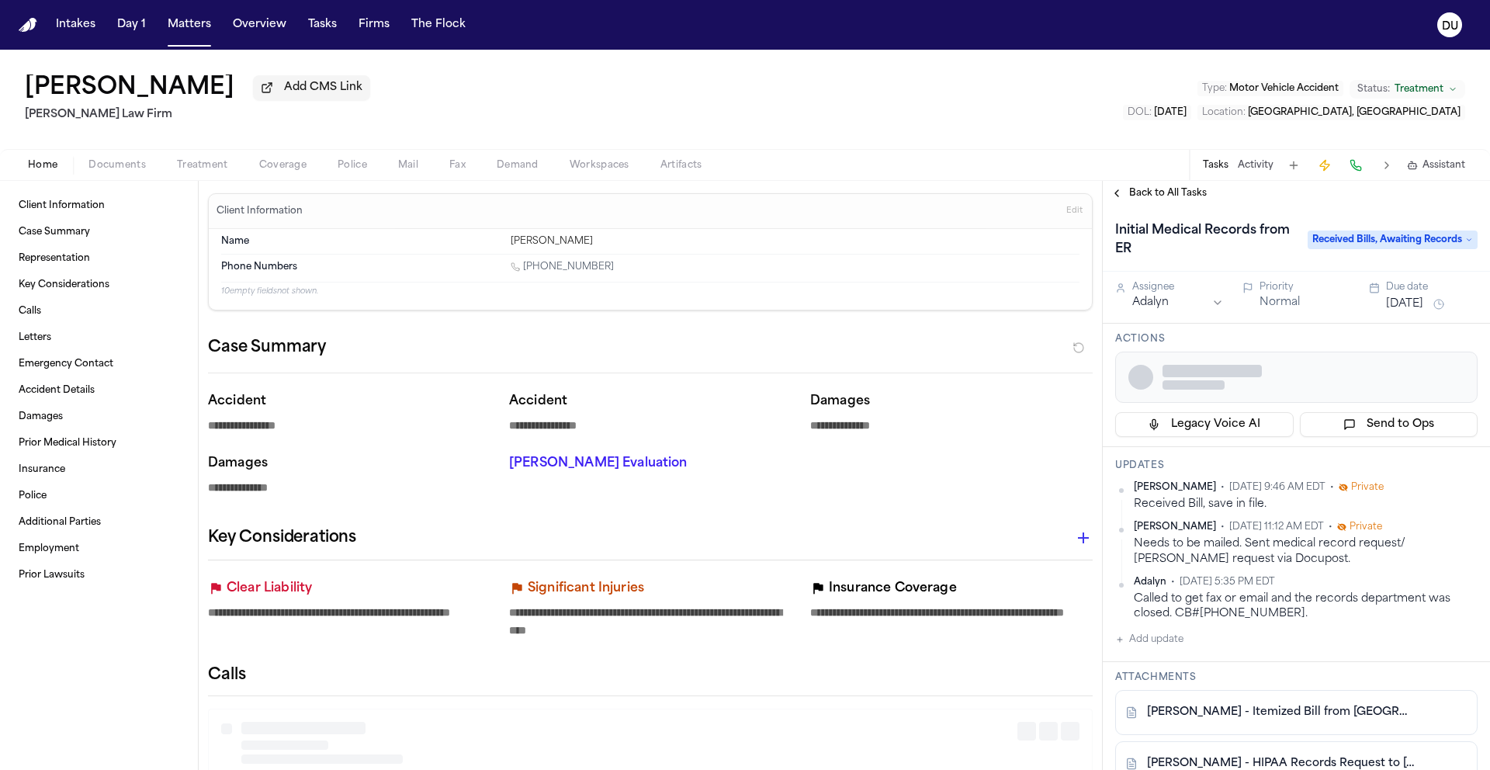
type textarea "*"
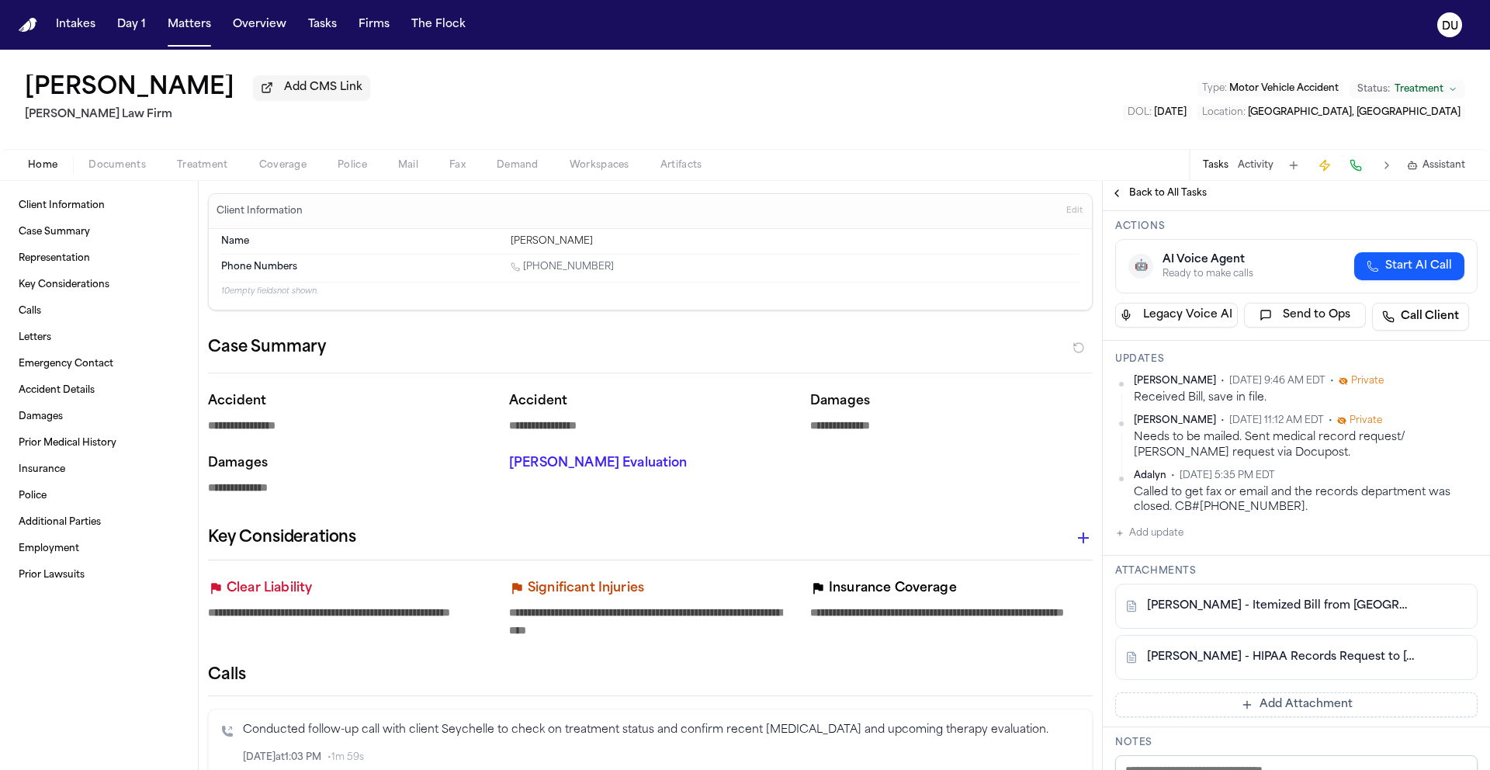
scroll to position [154, 0]
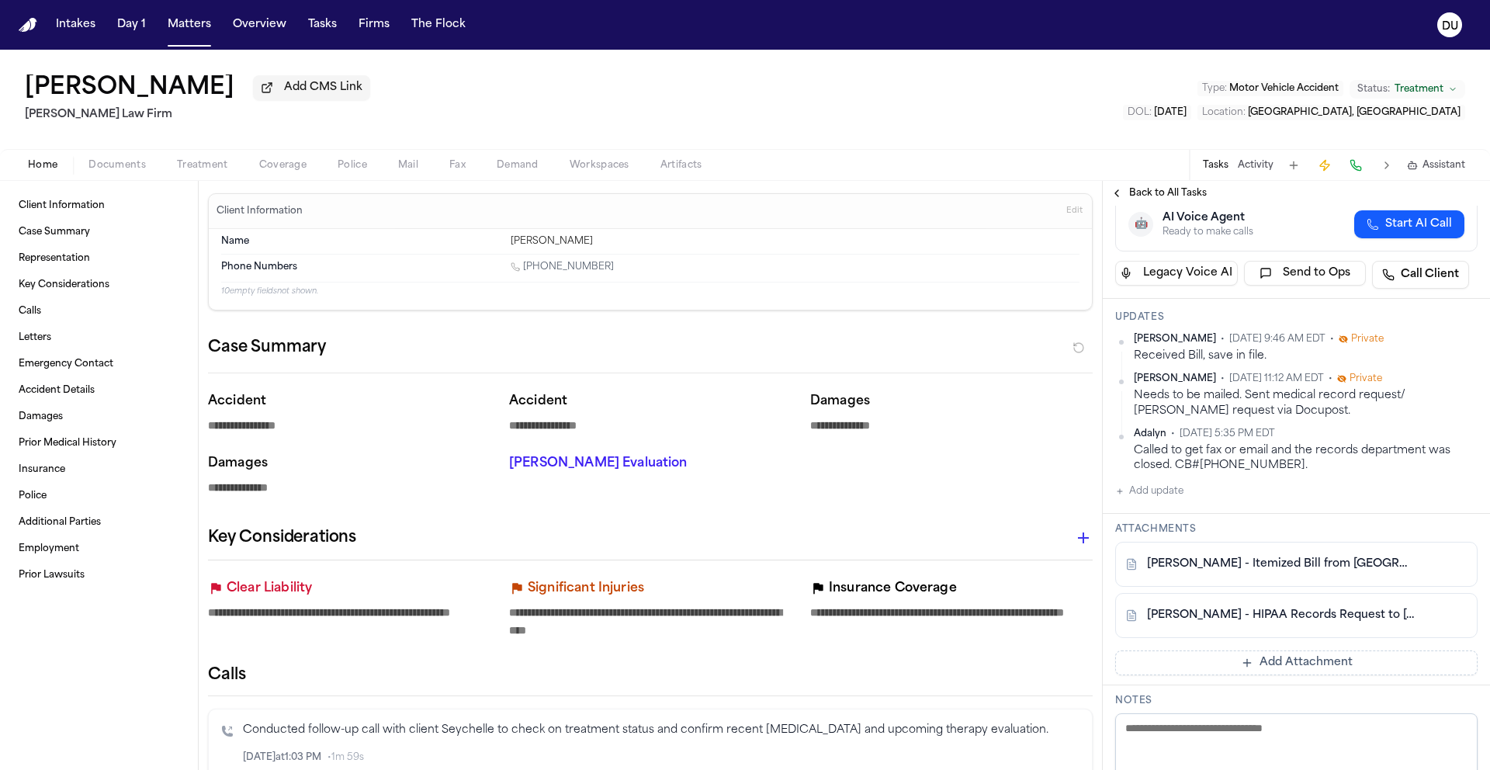
click at [1335, 620] on link "T. Noble - HIPAA Records Request to Mount Sinai Hospital - 8.20.25" at bounding box center [1281, 616] width 268 height 16
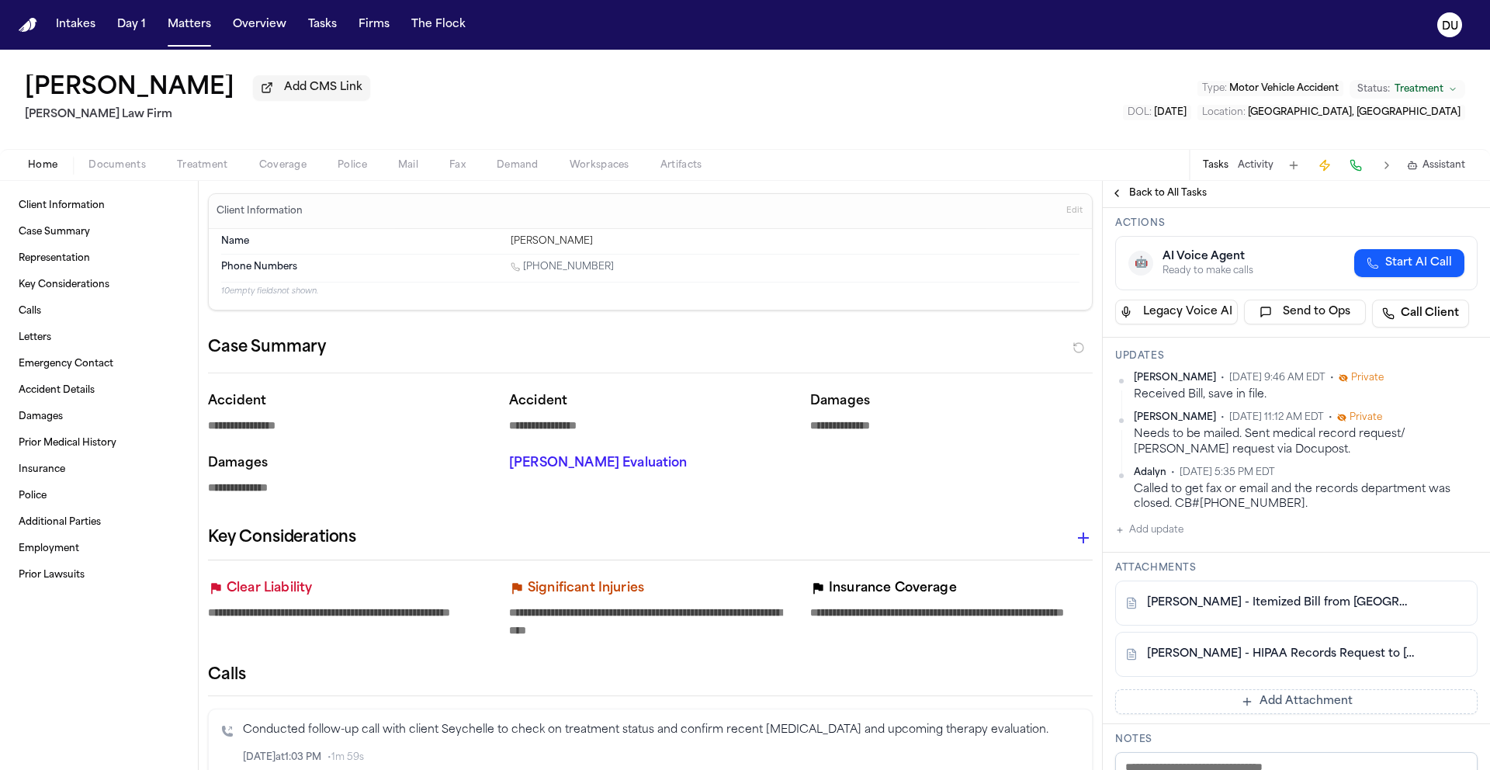
scroll to position [83, 0]
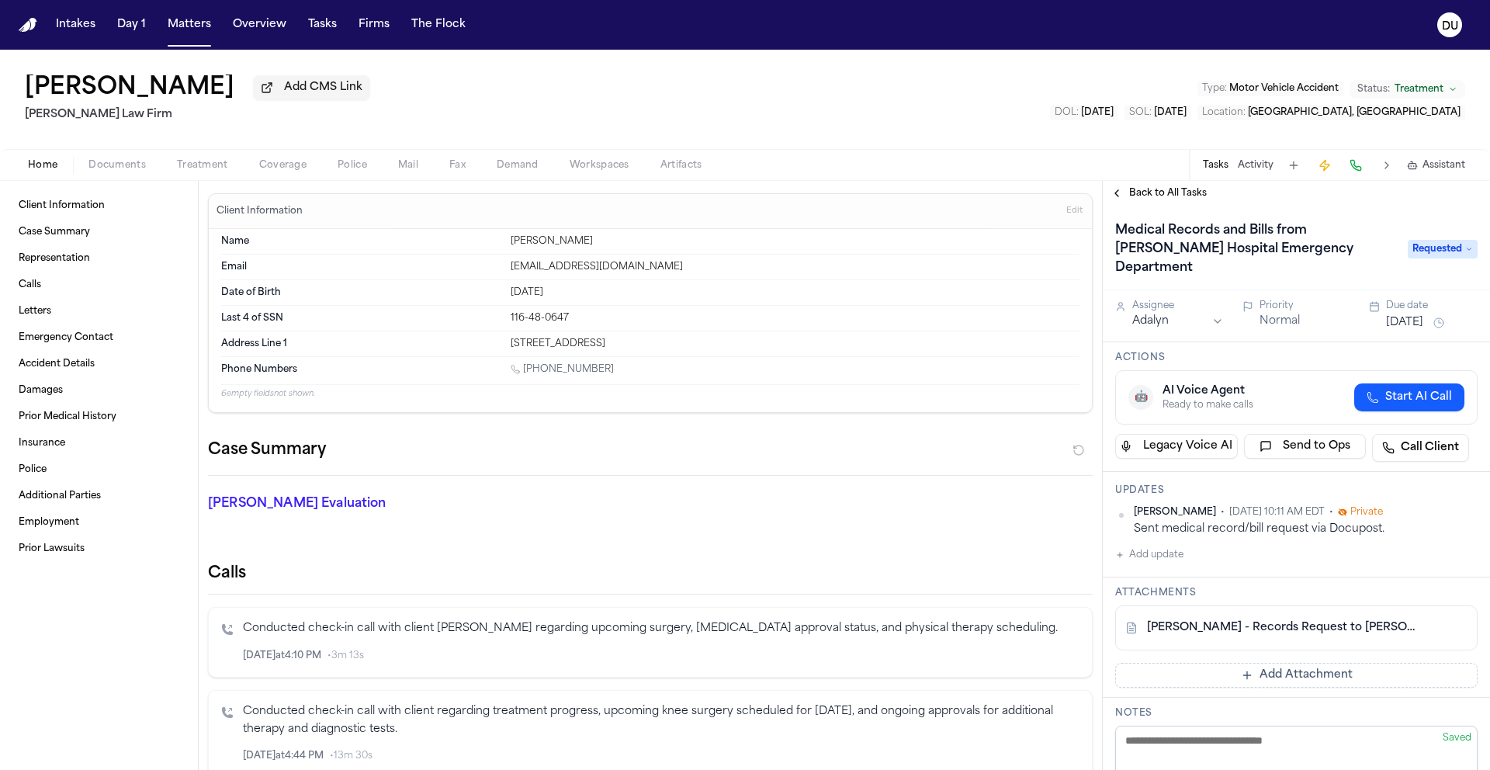
click at [1168, 254] on h1 "Medical Records and Bills from [PERSON_NAME] Hospital Emergency Department" at bounding box center [1253, 249] width 289 height 62
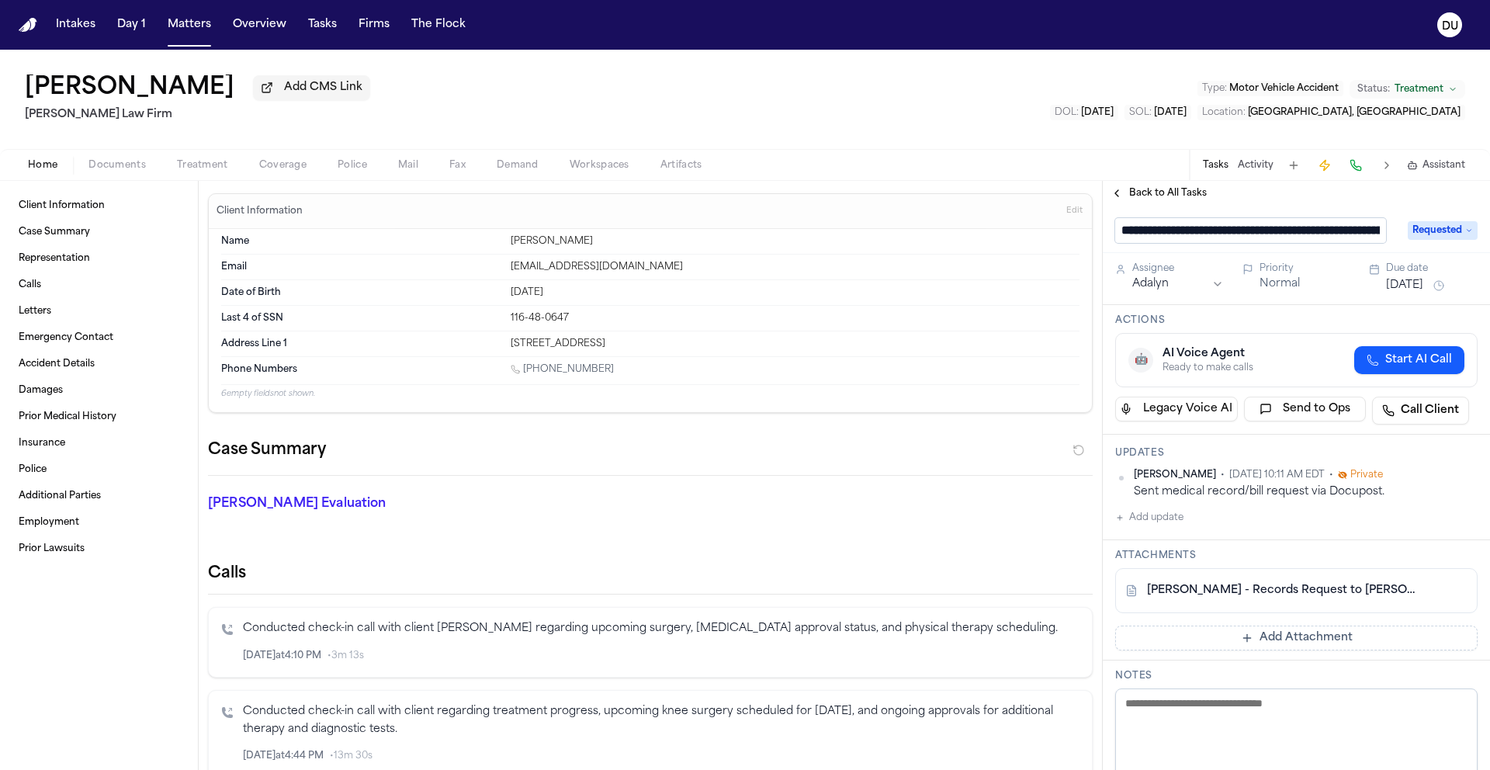
drag, startPoint x: 1382, startPoint y: 235, endPoint x: 1318, endPoint y: 237, distance: 63.6
click at [1318, 237] on input "**********" at bounding box center [1250, 230] width 271 height 25
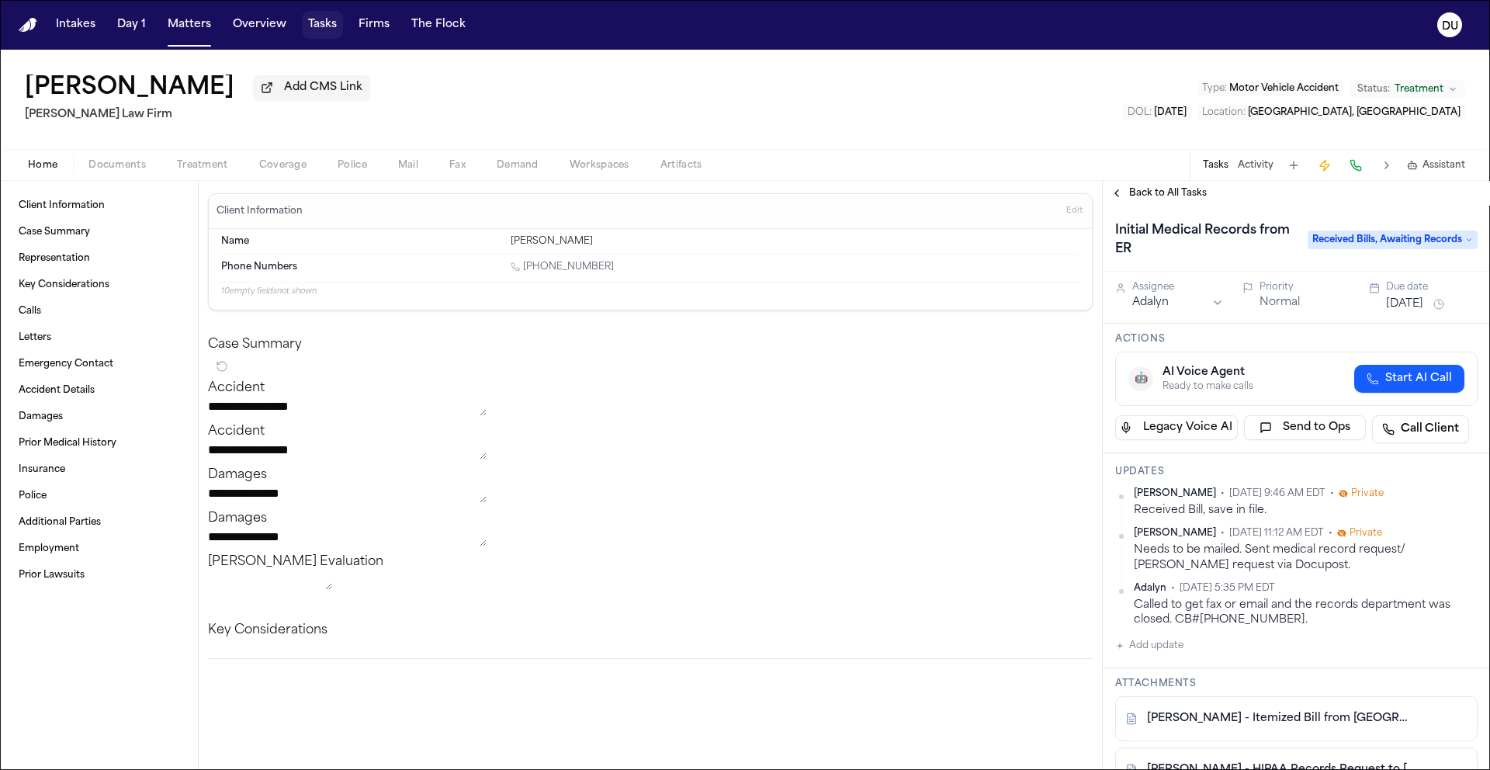
click at [332, 21] on button "Tasks" at bounding box center [322, 25] width 41 height 28
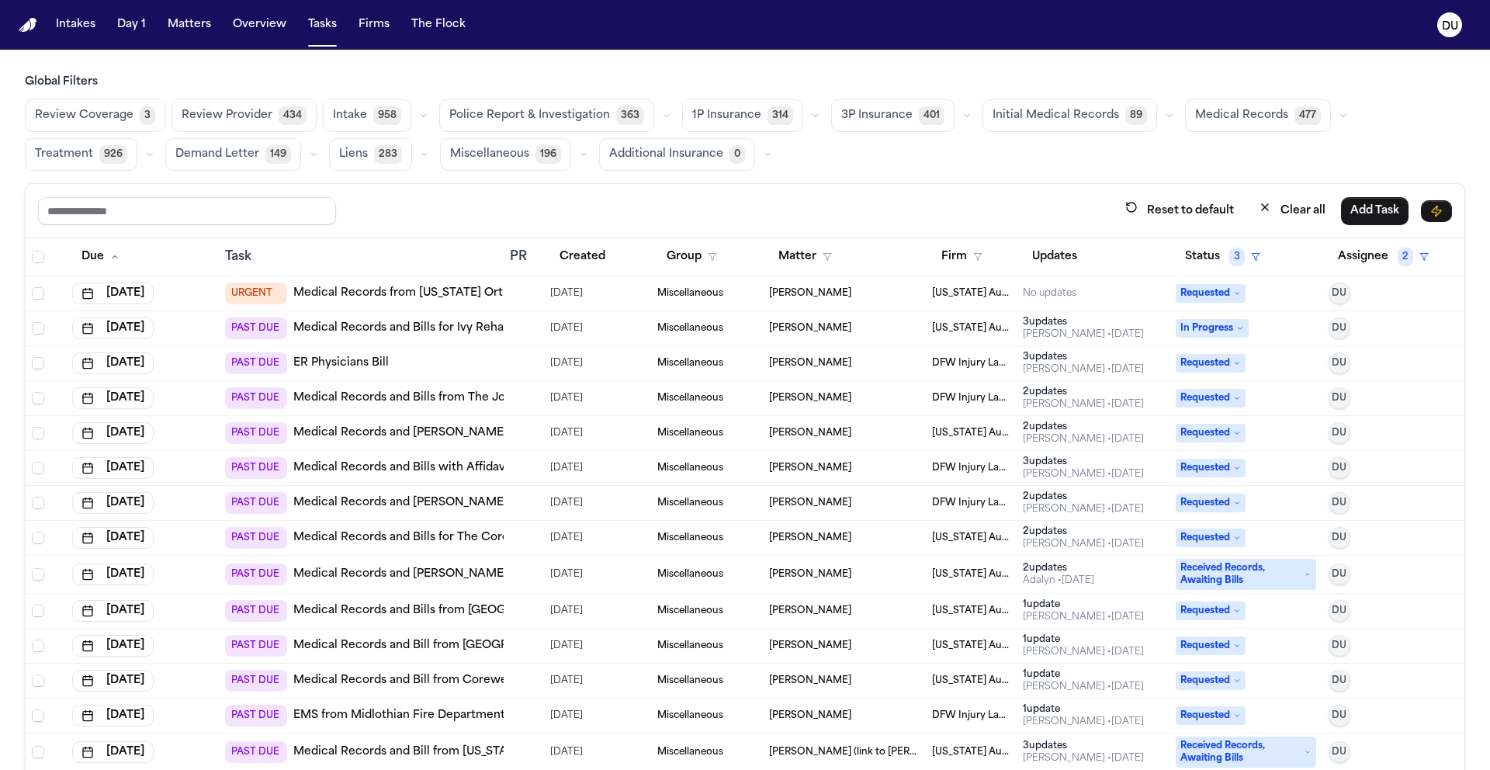
click at [1250, 122] on span "Medical Records" at bounding box center [1241, 116] width 93 height 16
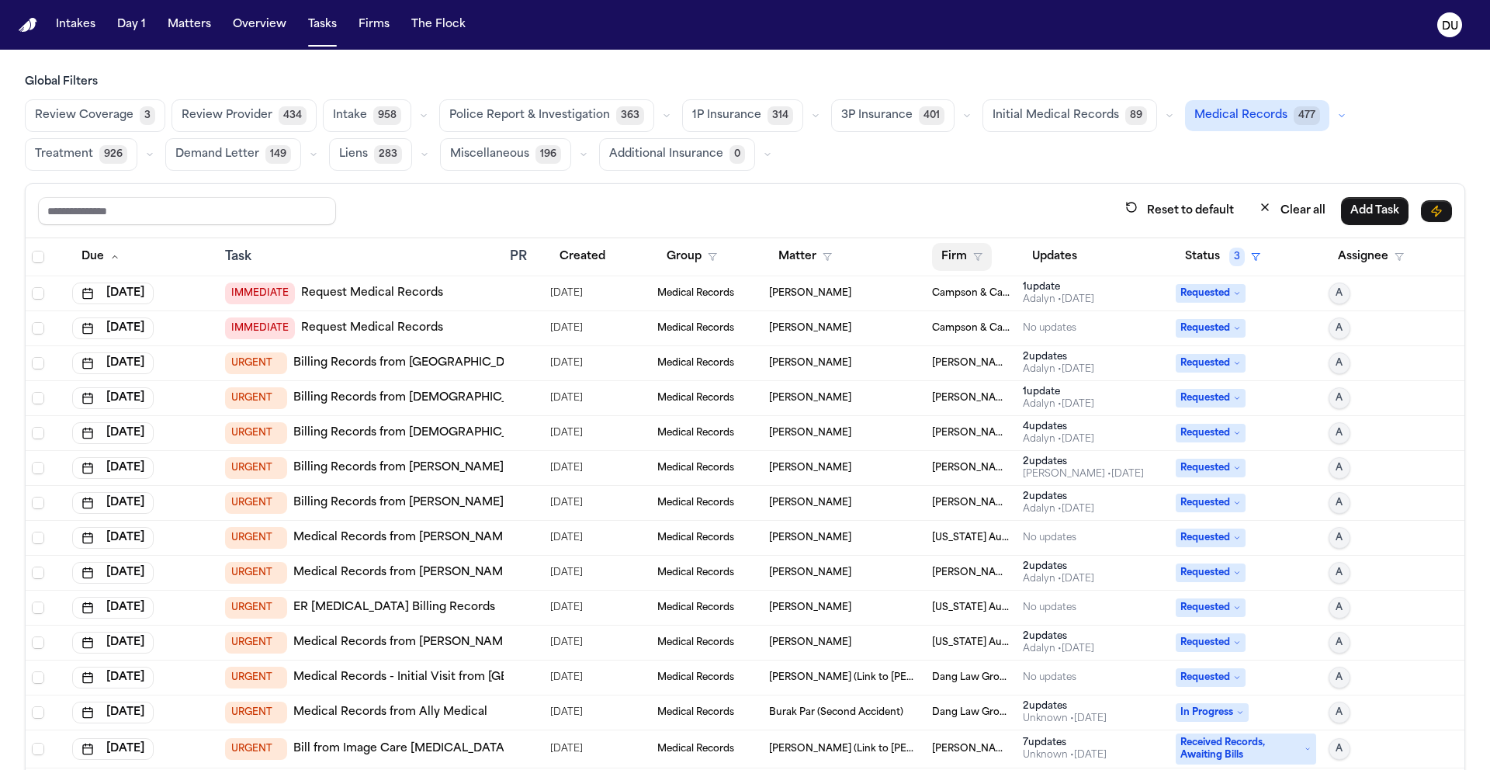
click at [932, 261] on button "Firm" at bounding box center [962, 257] width 60 height 28
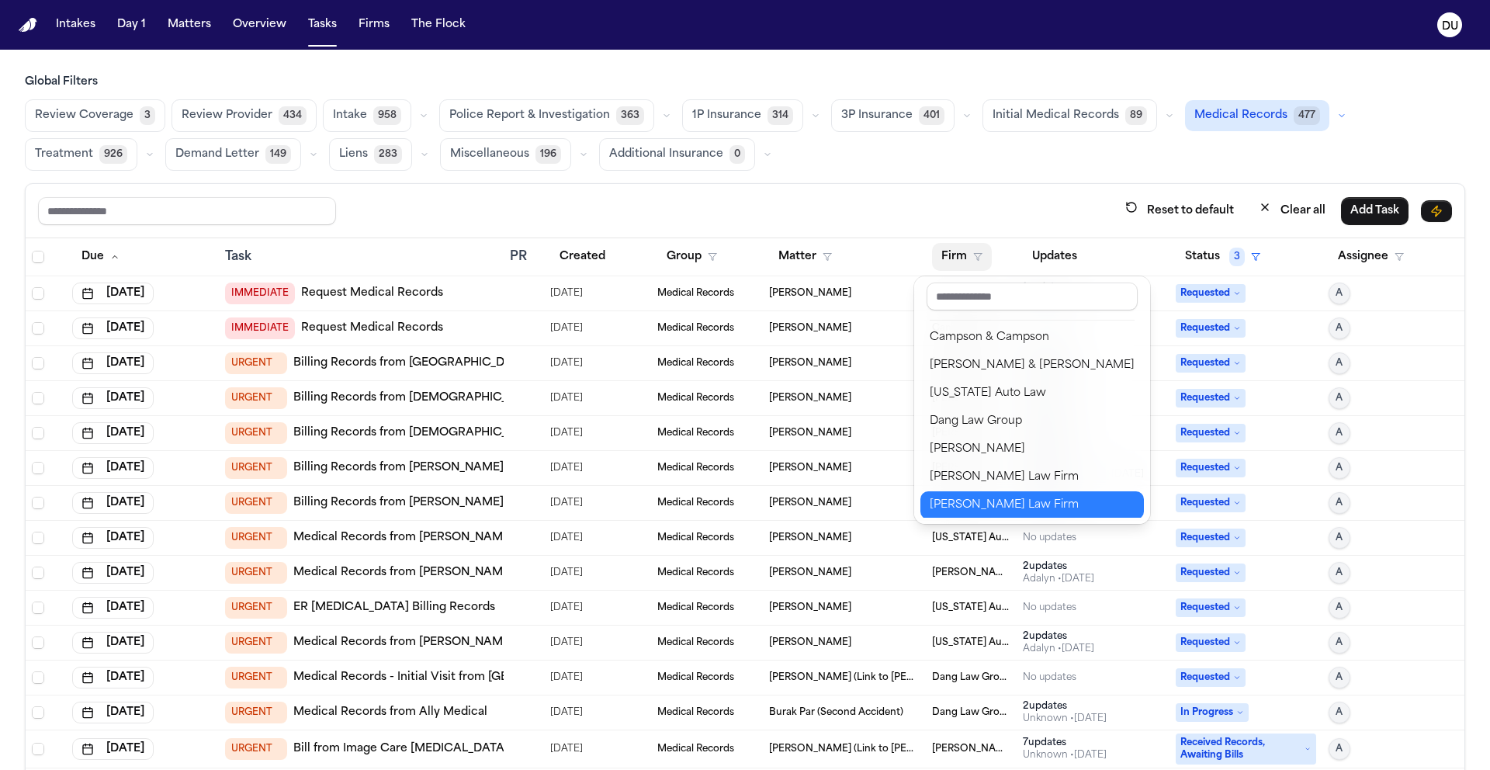
click at [975, 507] on div "[PERSON_NAME] Law Firm" at bounding box center [1032, 505] width 205 height 19
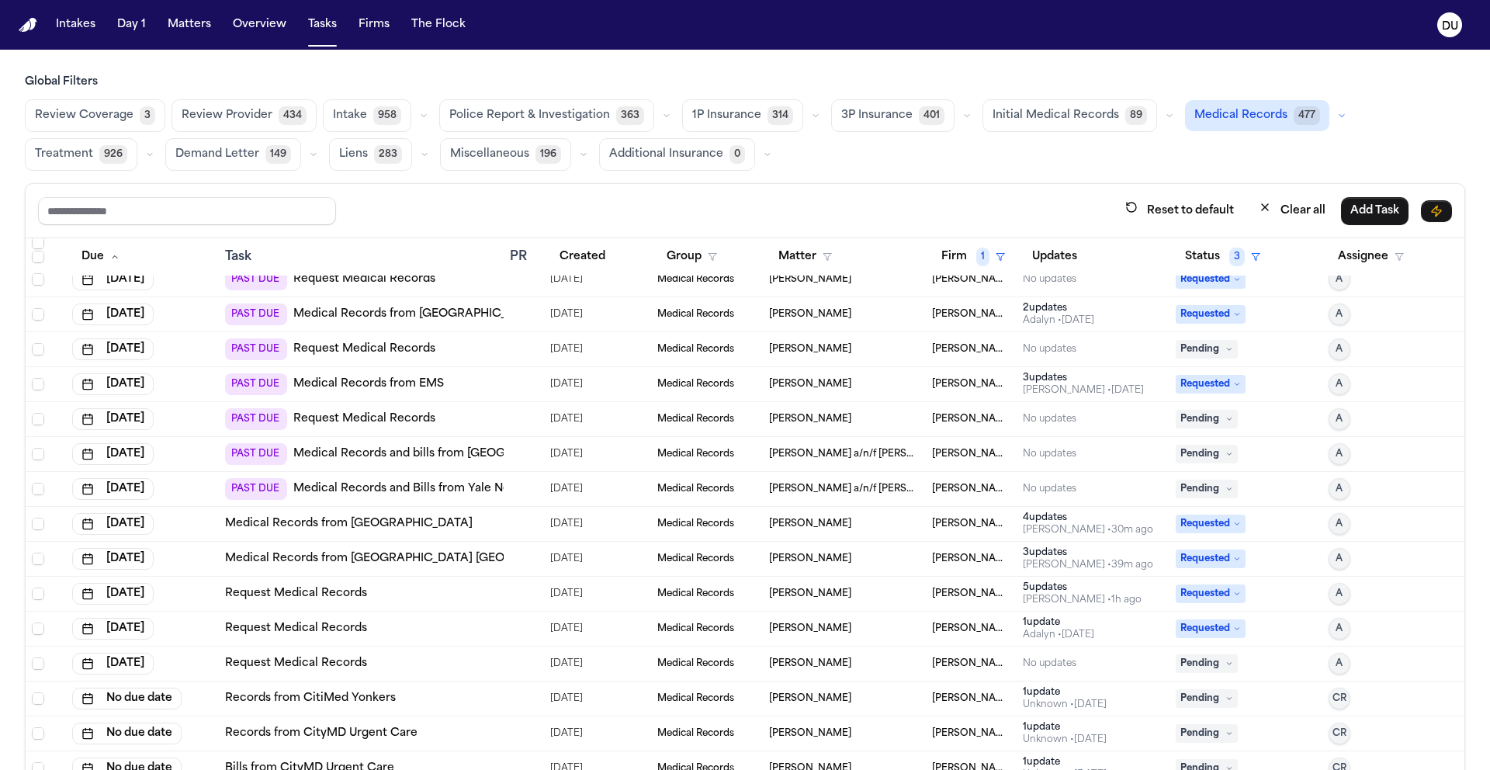
scroll to position [784, 0]
click at [401, 421] on link "Request Medical Records" at bounding box center [364, 420] width 142 height 16
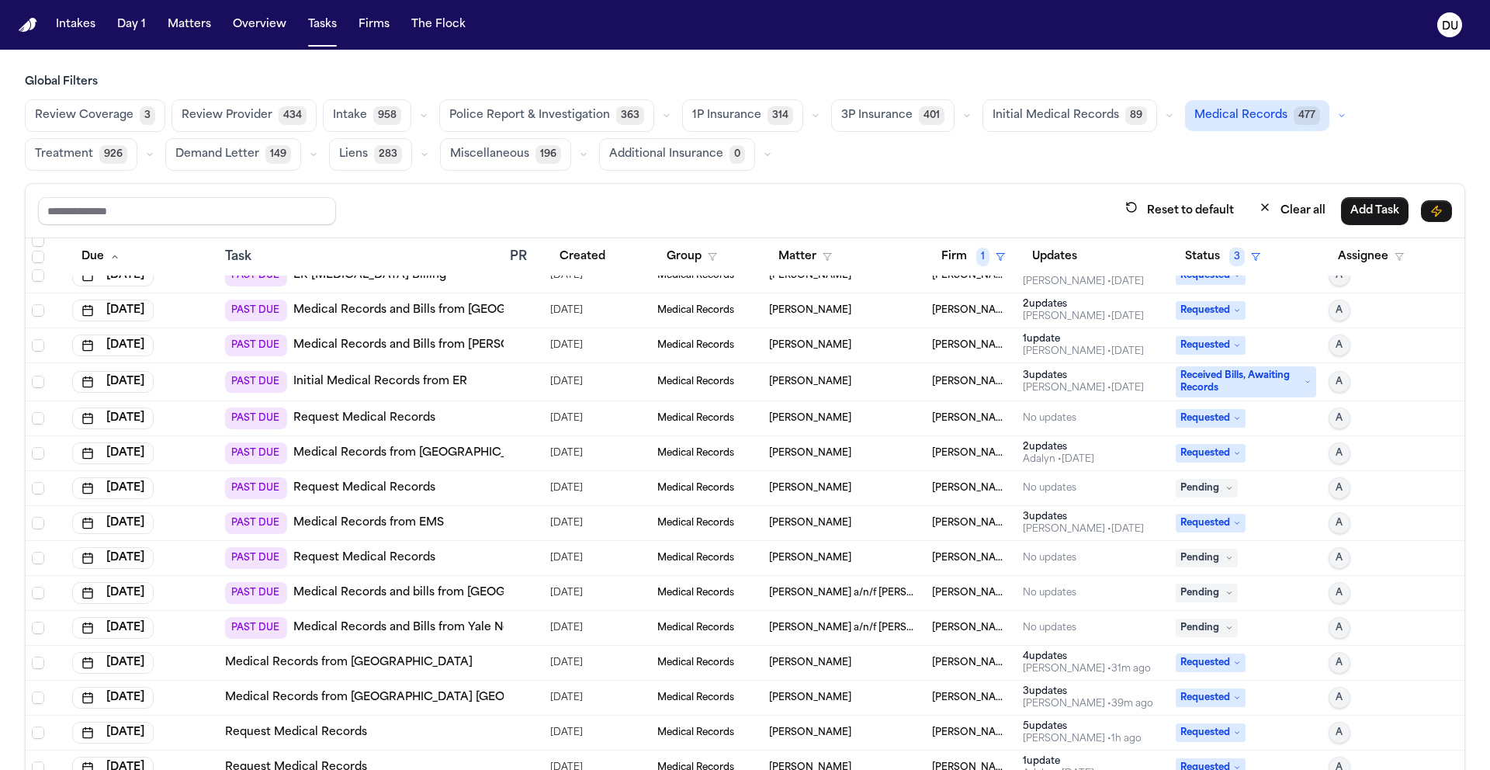
scroll to position [634, 0]
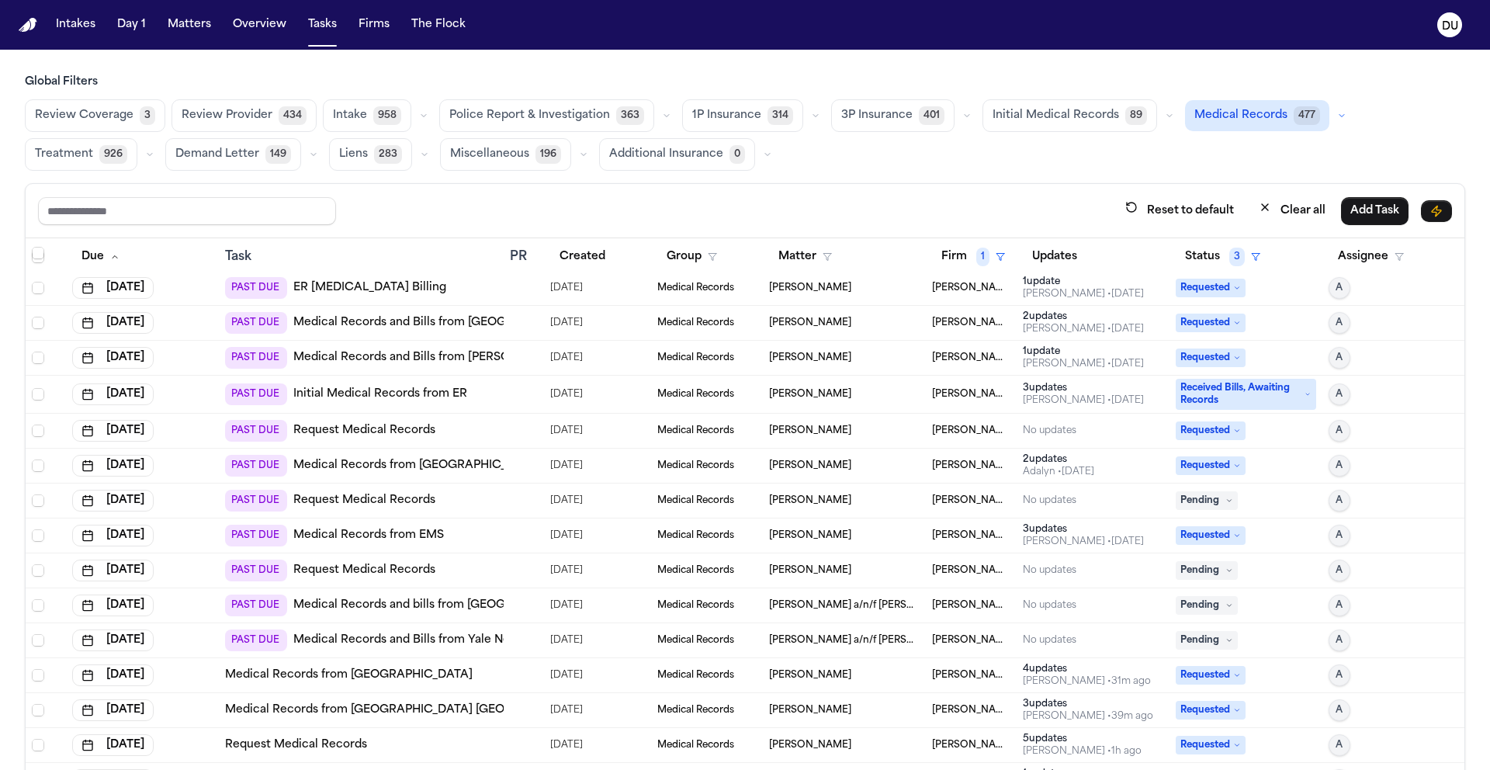
click at [409, 396] on link "Initial Medical Records from ER" at bounding box center [380, 394] width 174 height 16
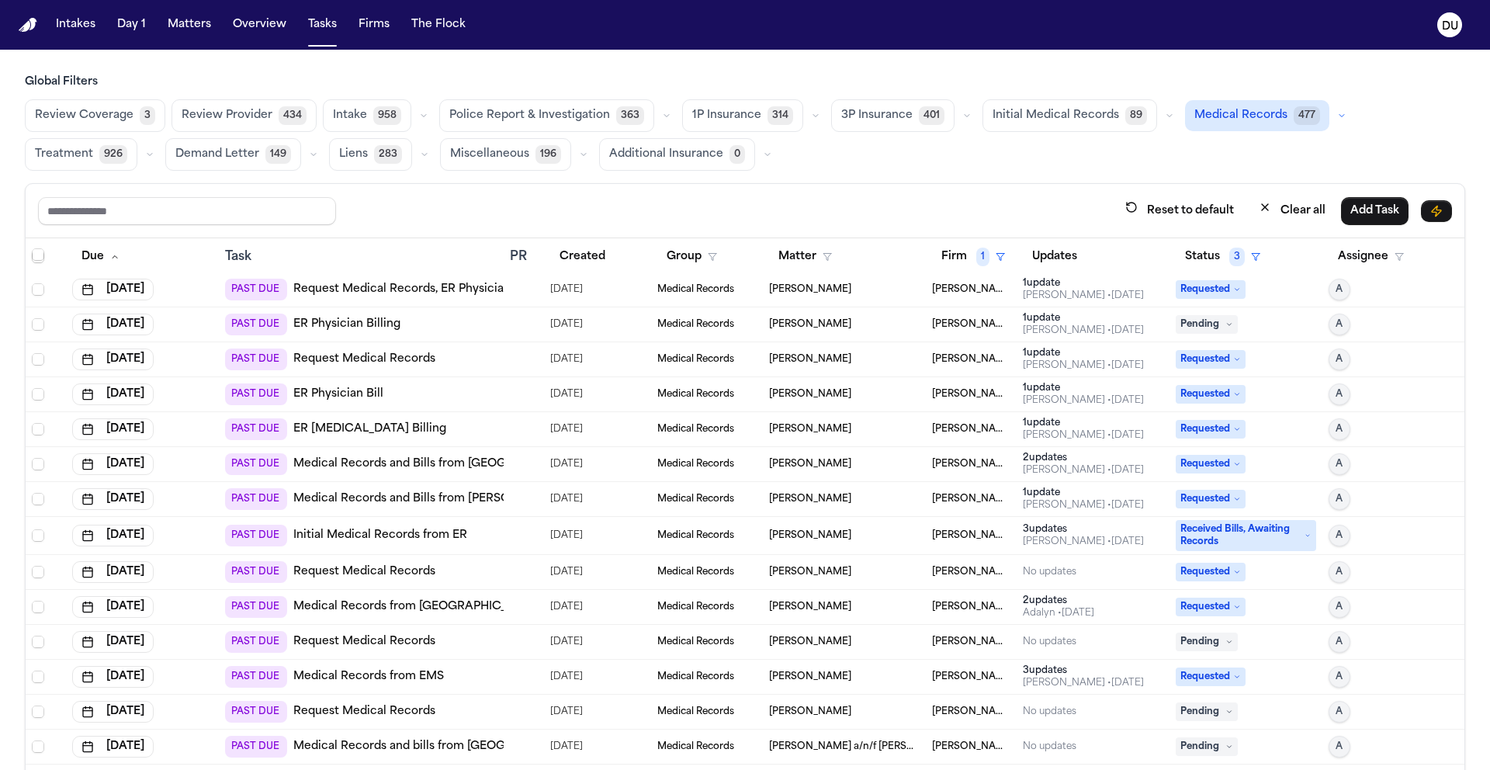
scroll to position [490, 0]
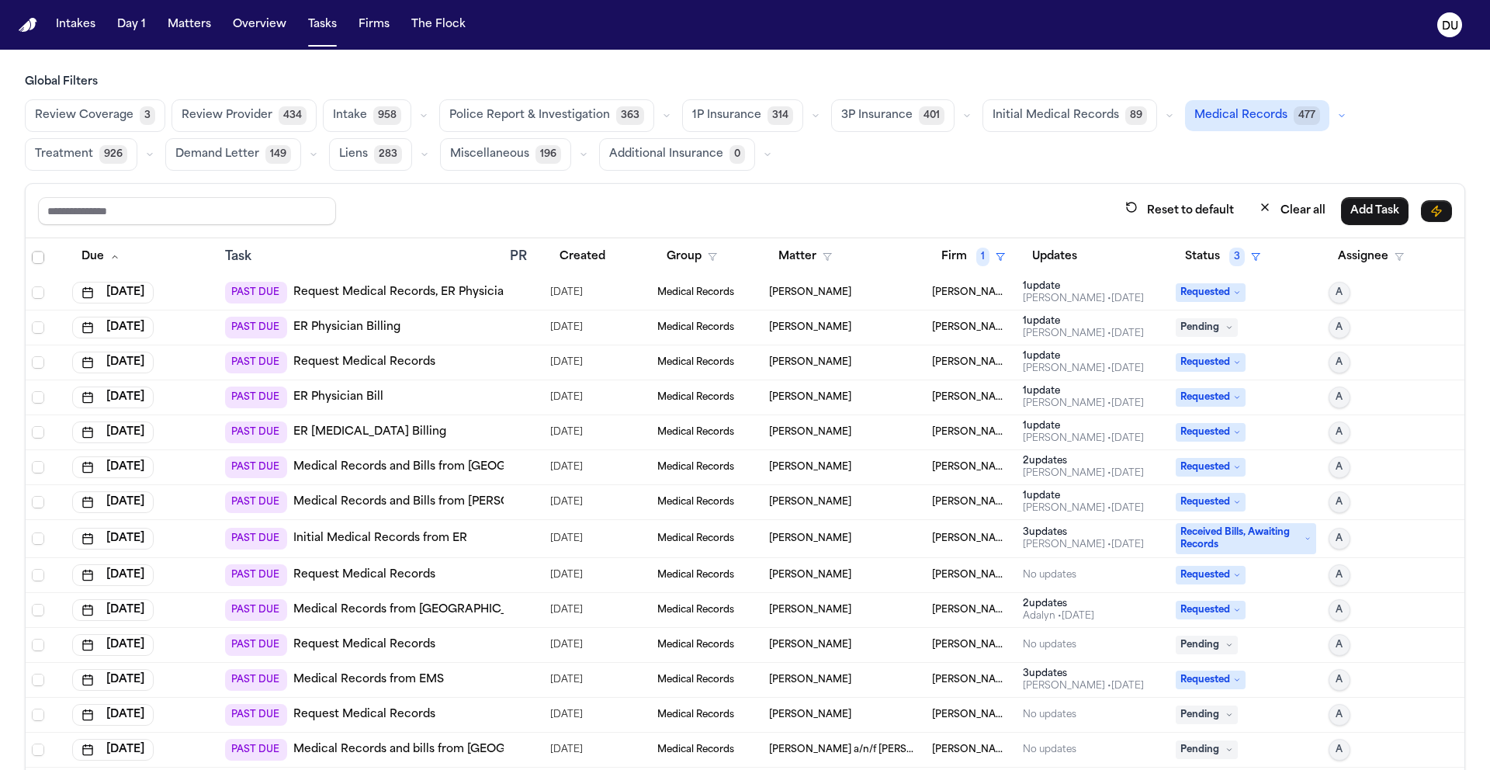
click at [407, 356] on link "Request Medical Records" at bounding box center [364, 363] width 142 height 16
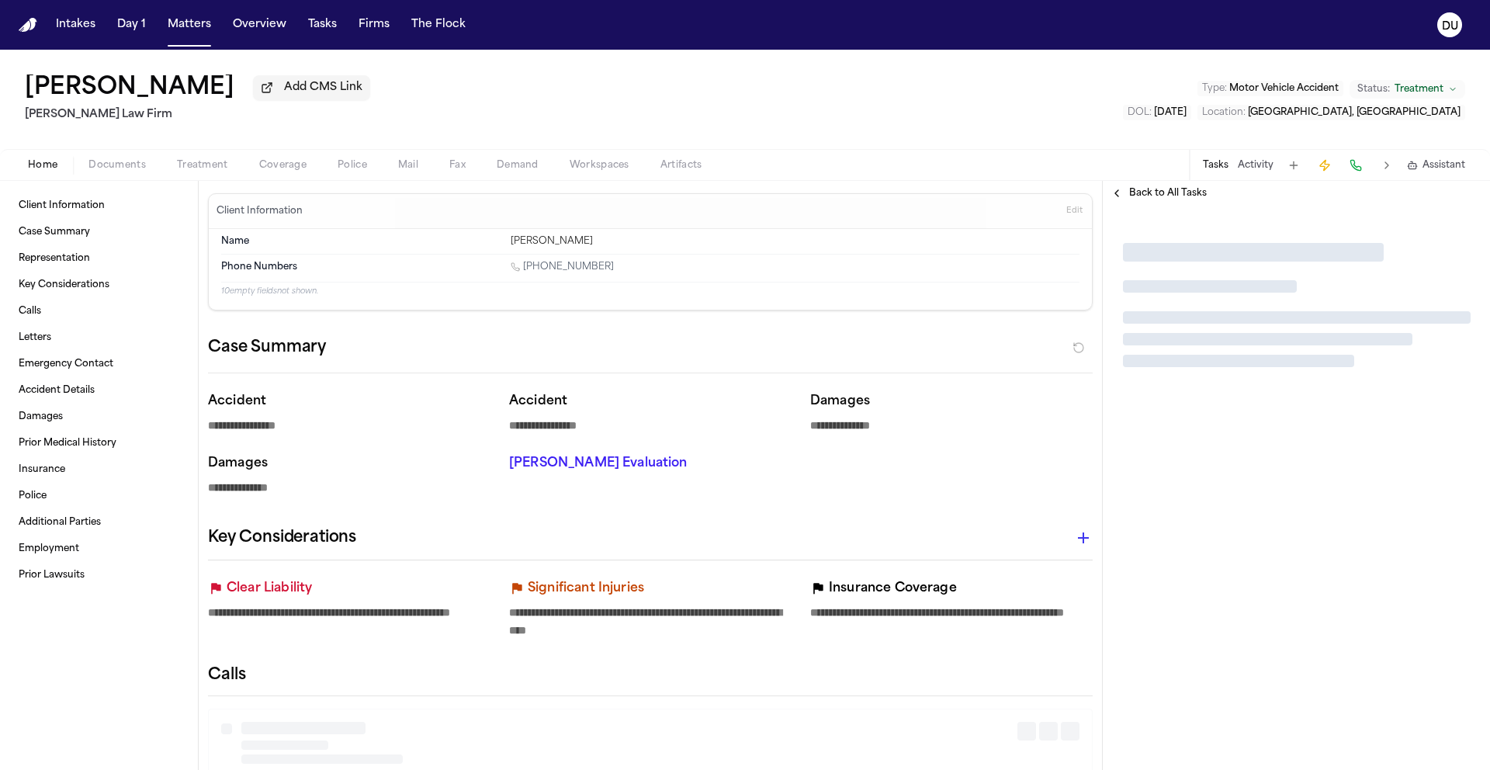
type textarea "*"
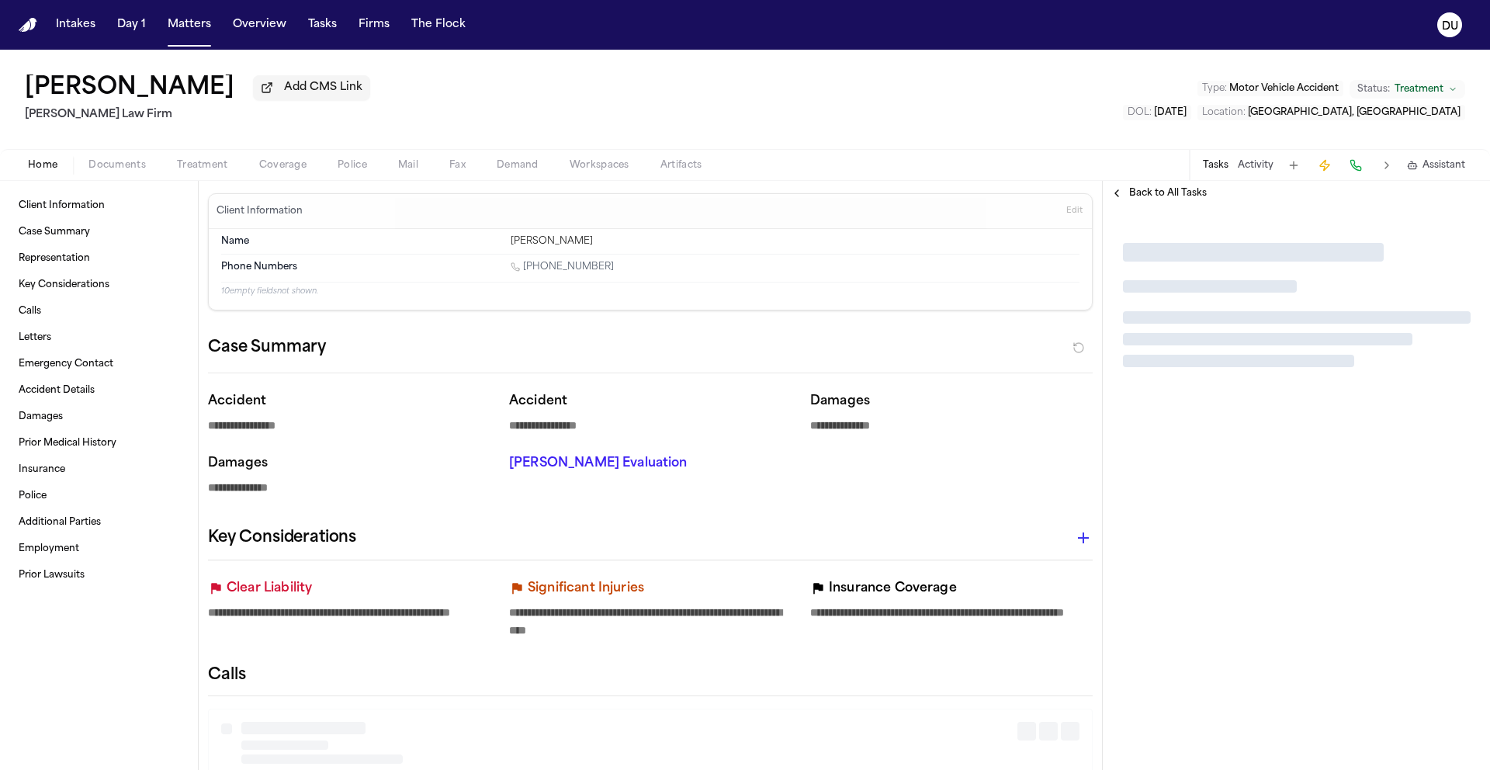
type textarea "*"
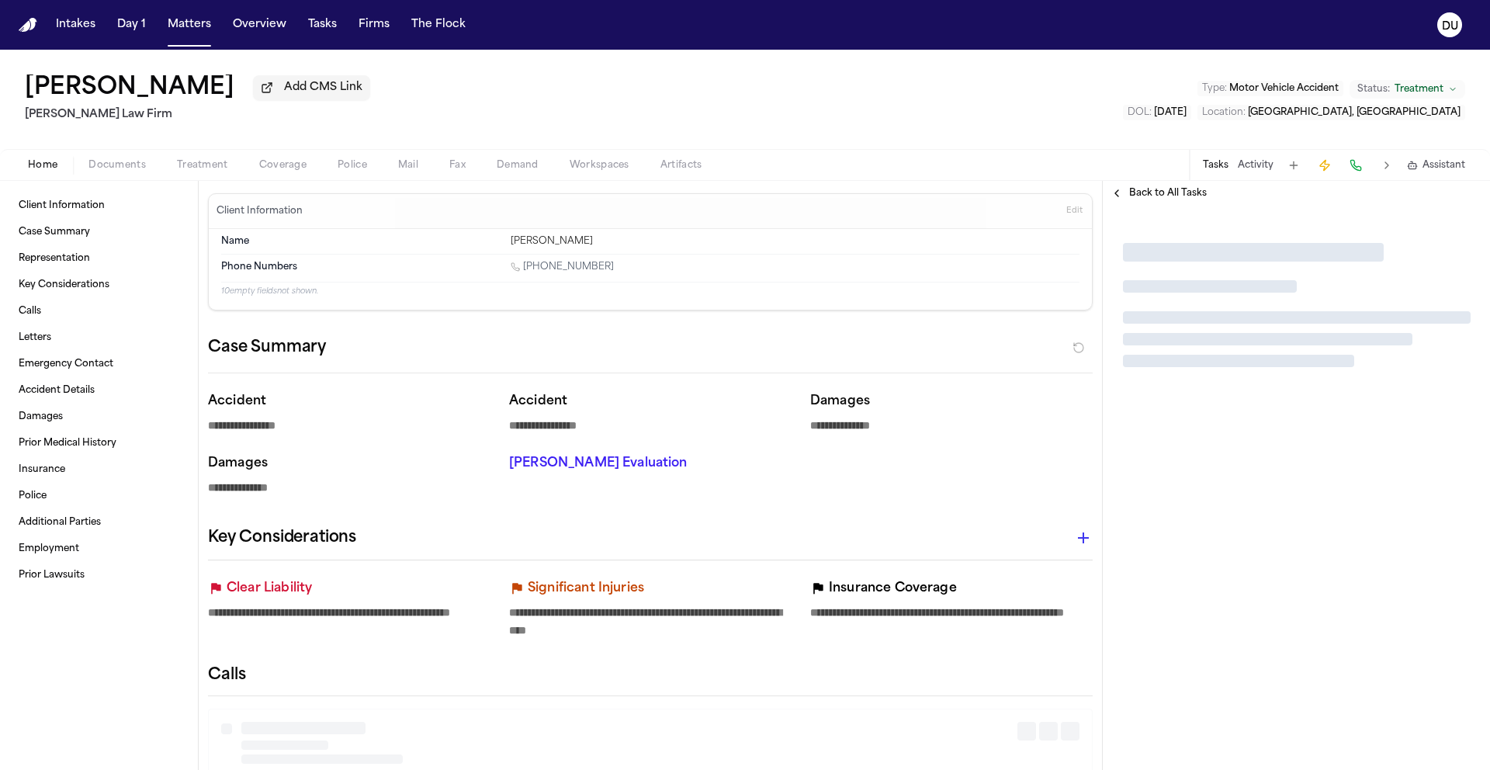
type textarea "*"
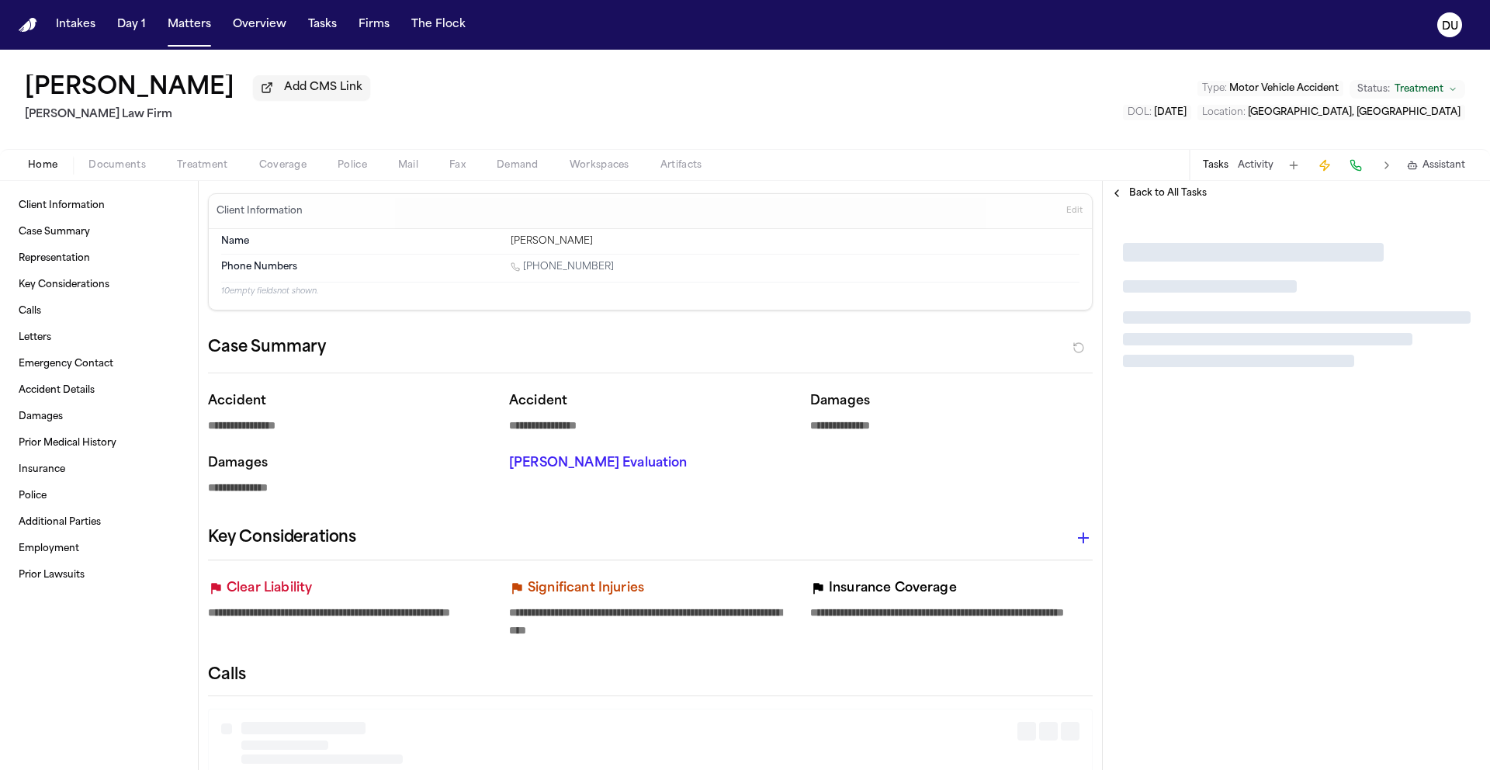
type textarea "*"
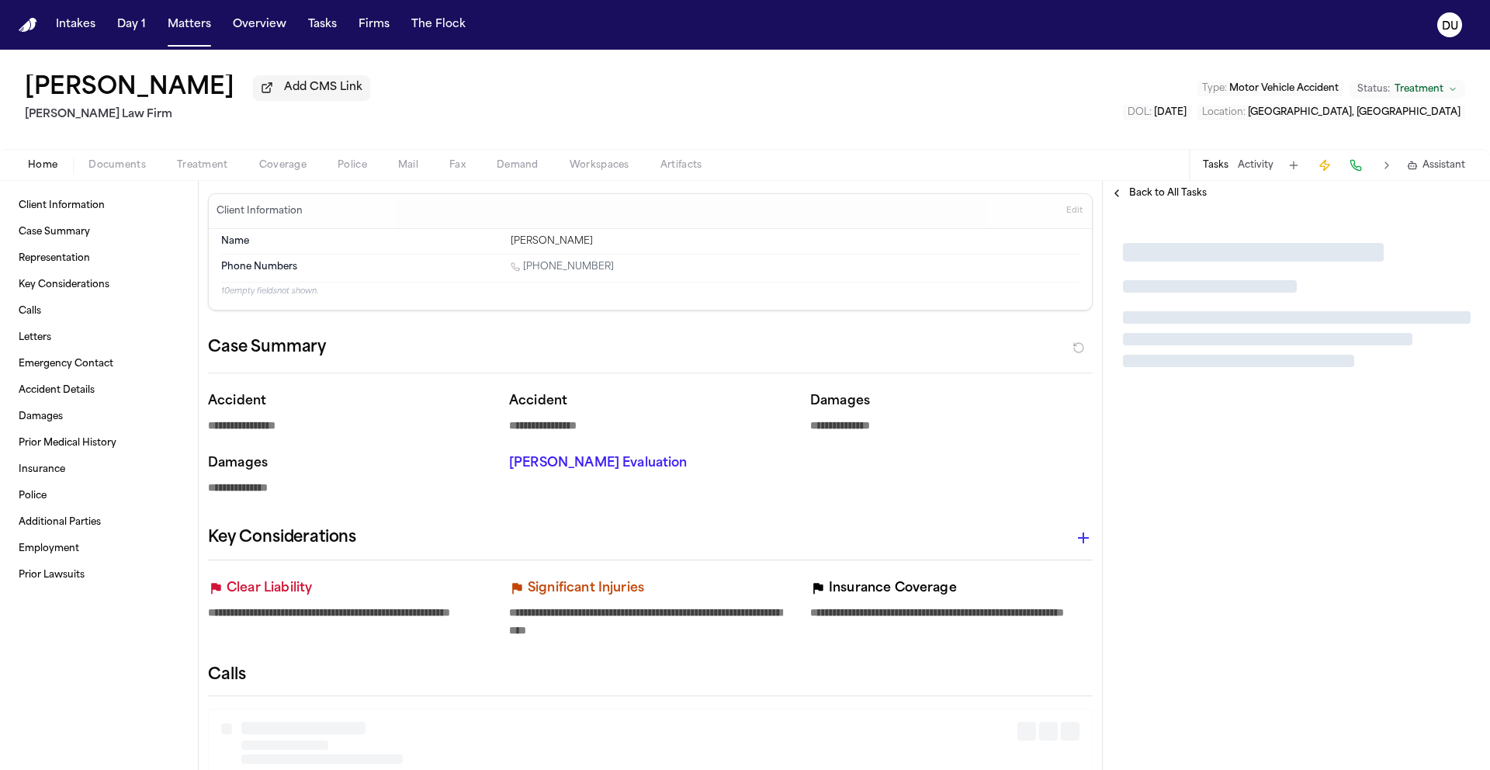
type textarea "*"
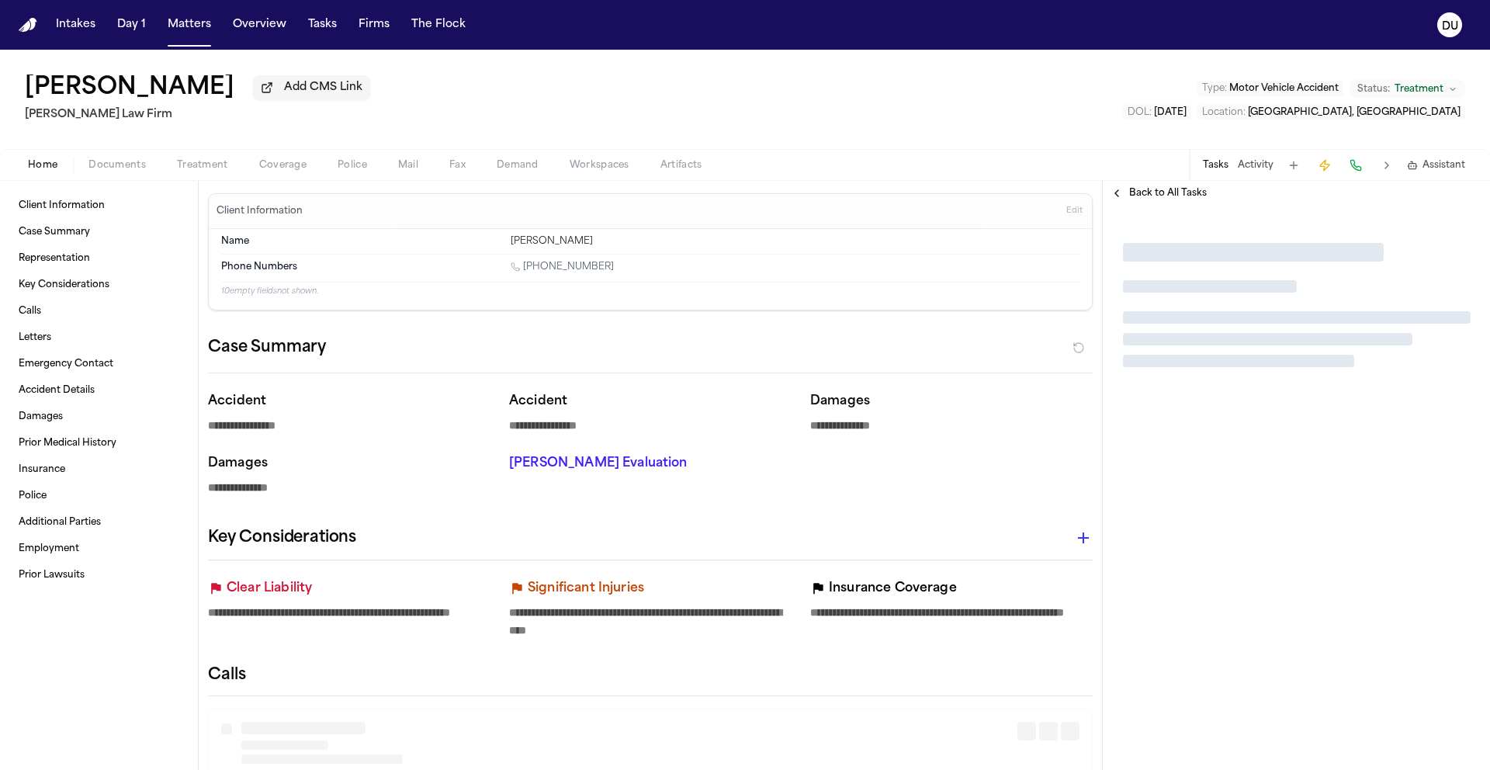
type textarea "*"
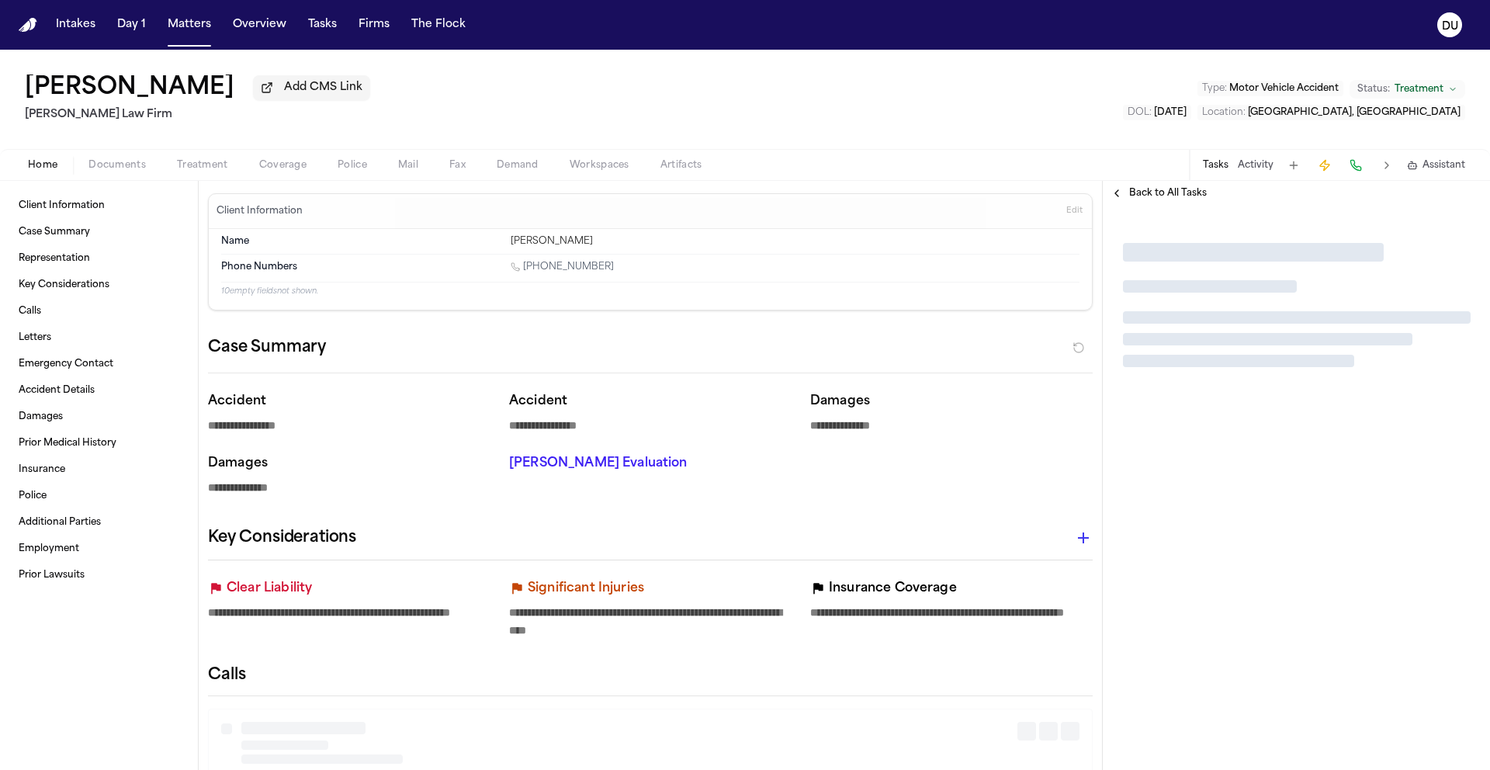
type textarea "*"
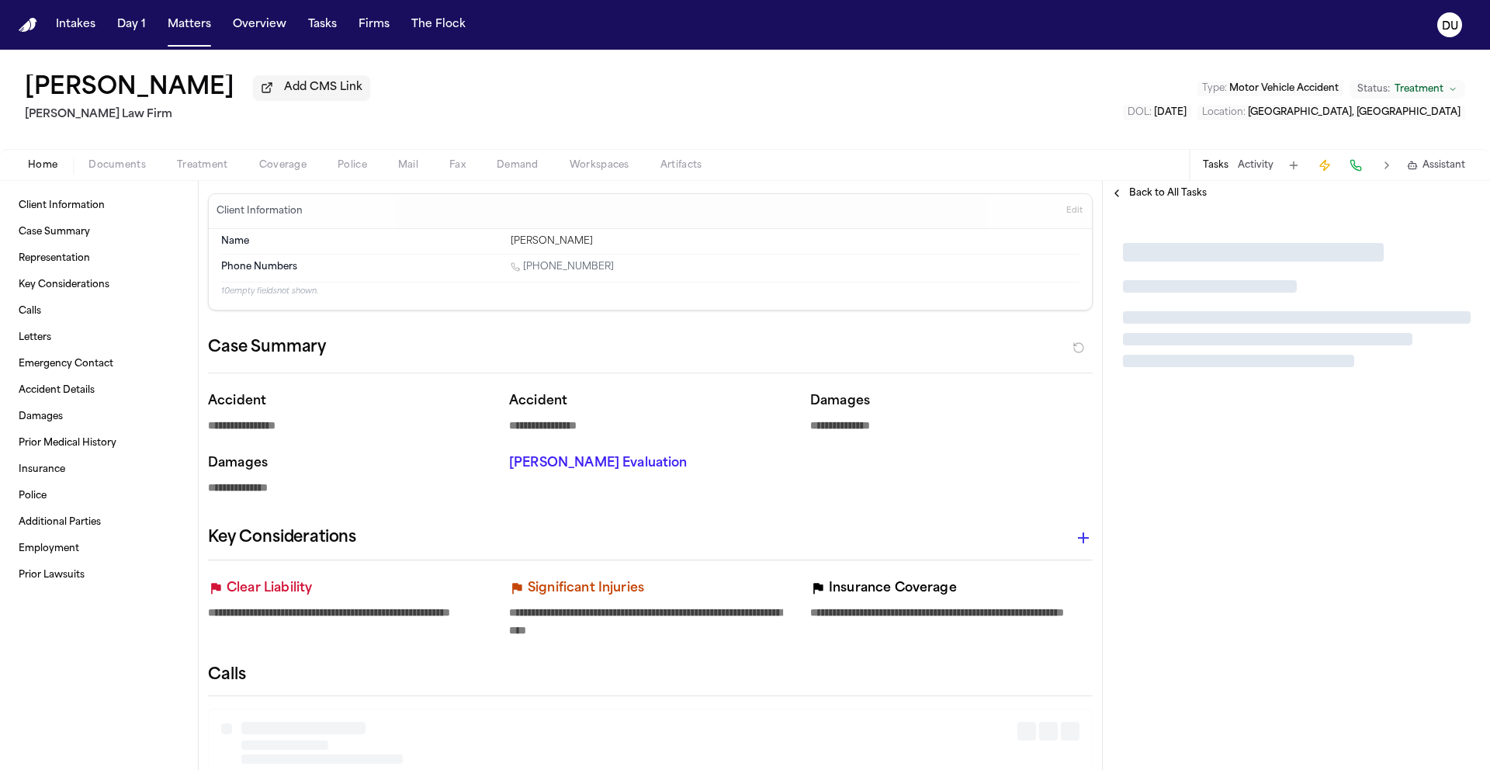
type textarea "*"
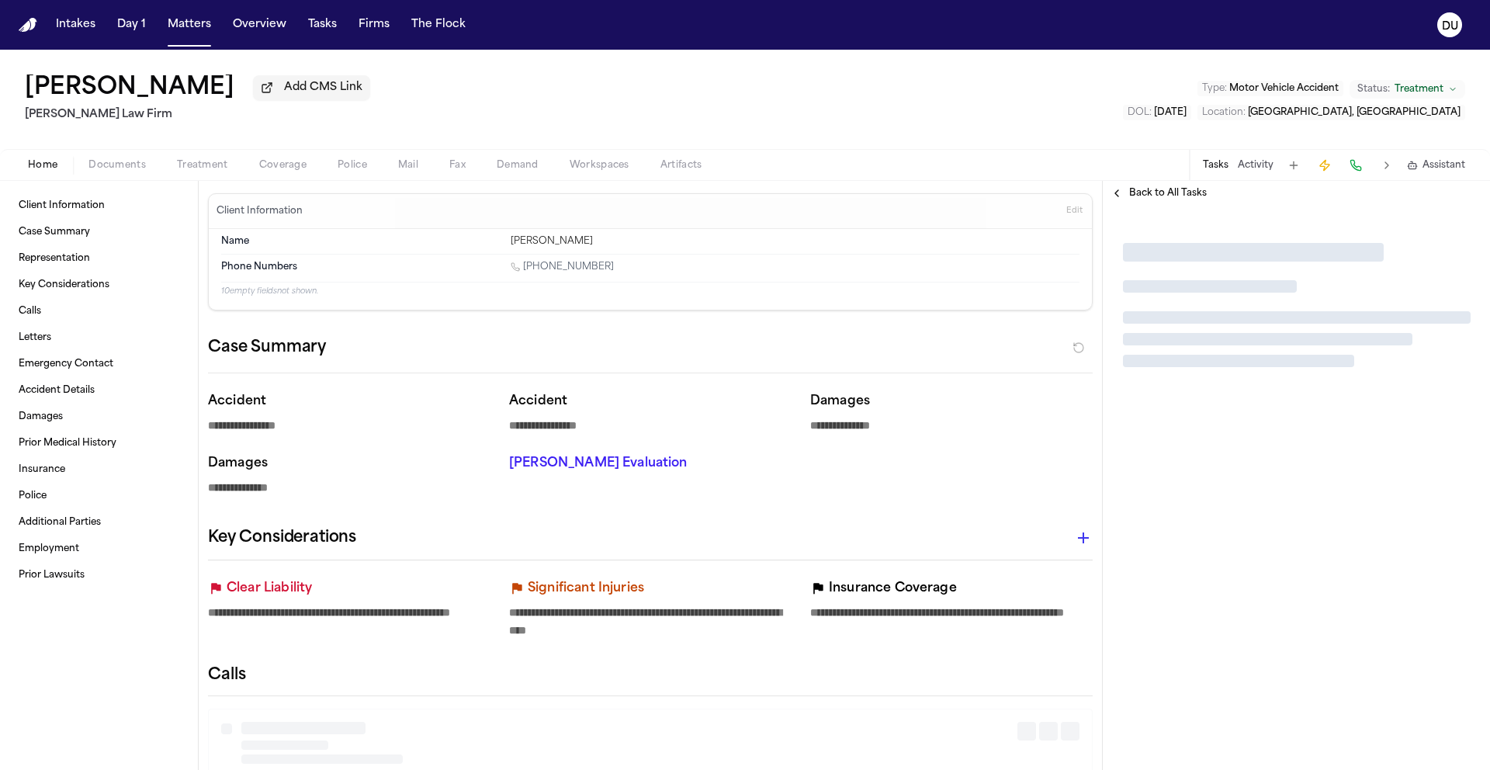
type textarea "*"
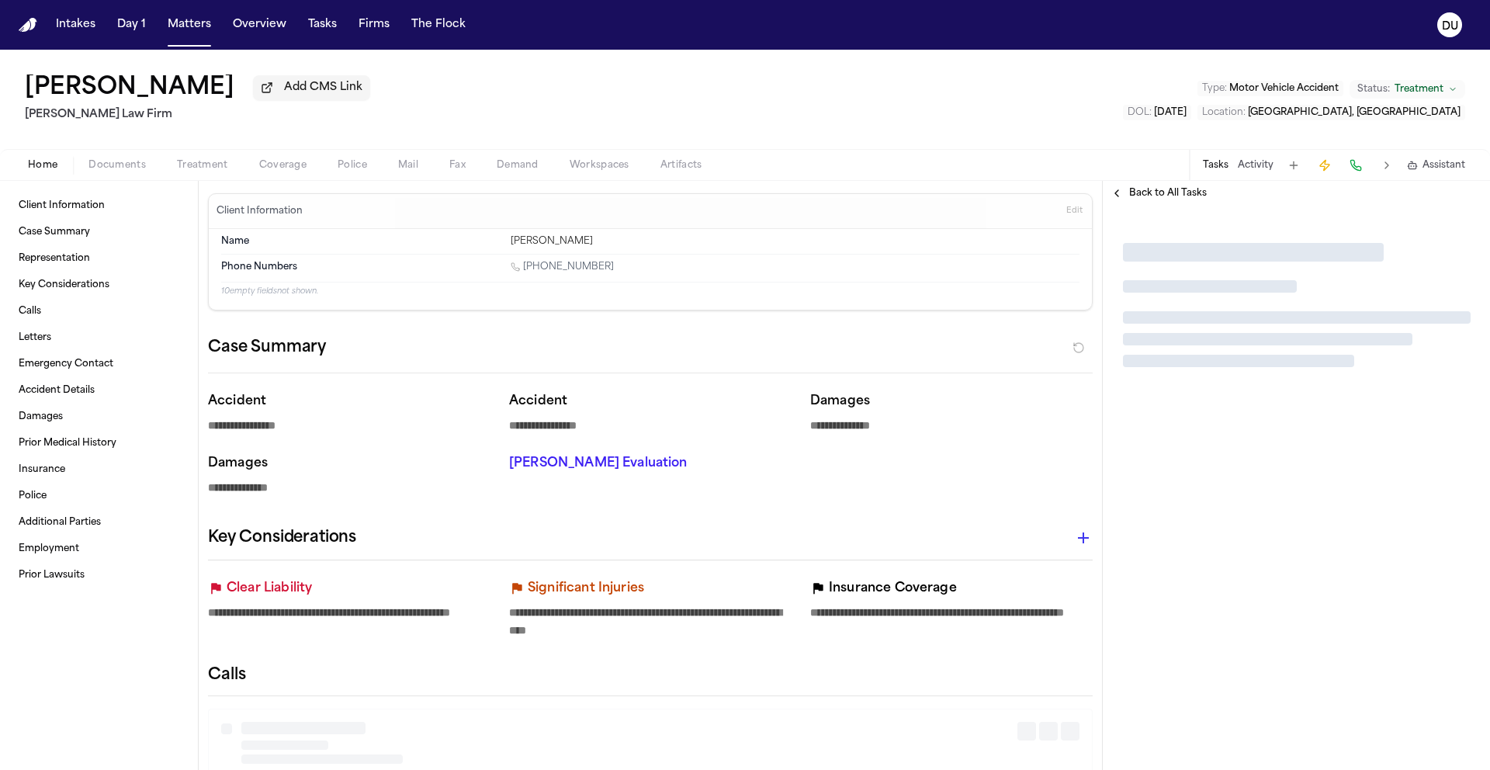
type textarea "*"
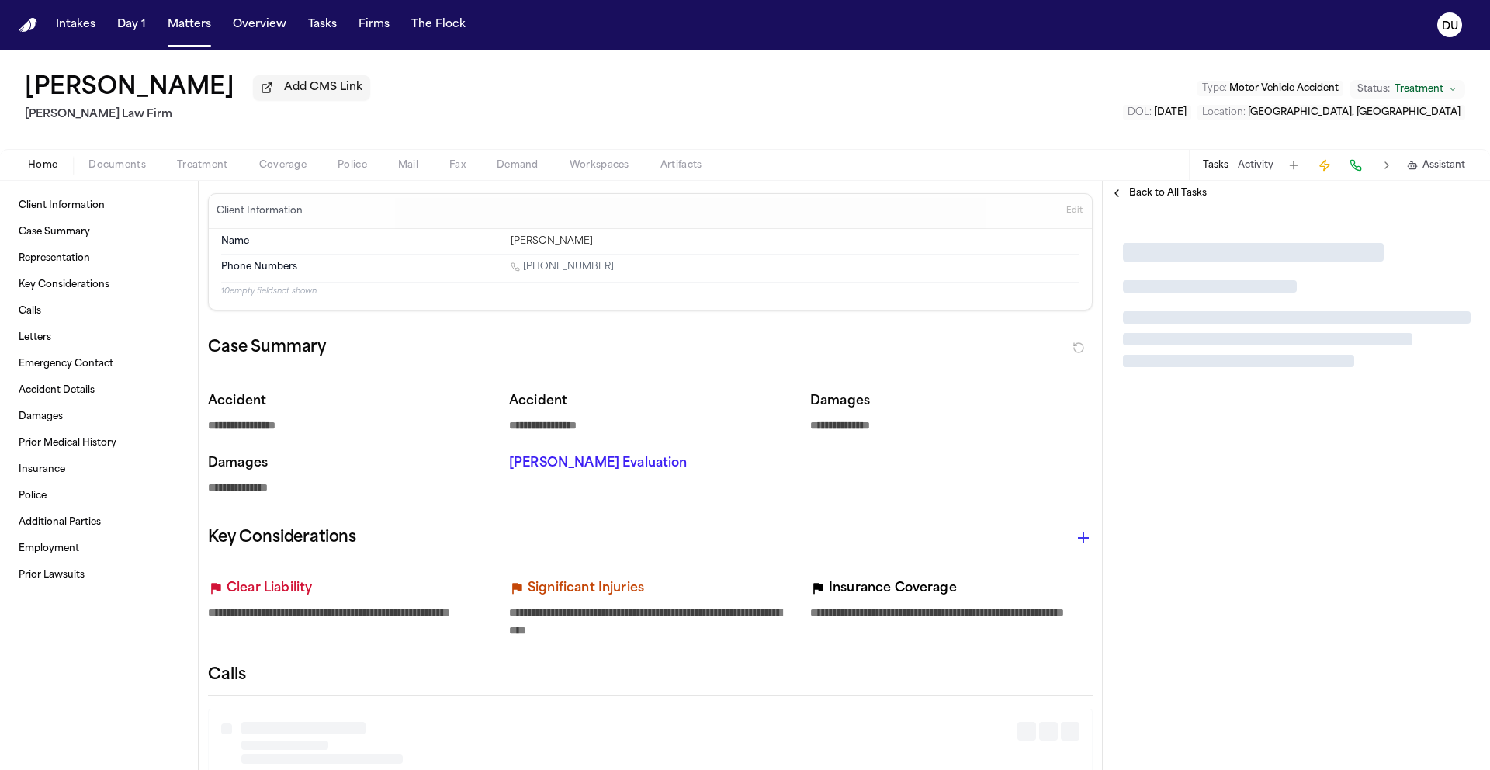
type textarea "*"
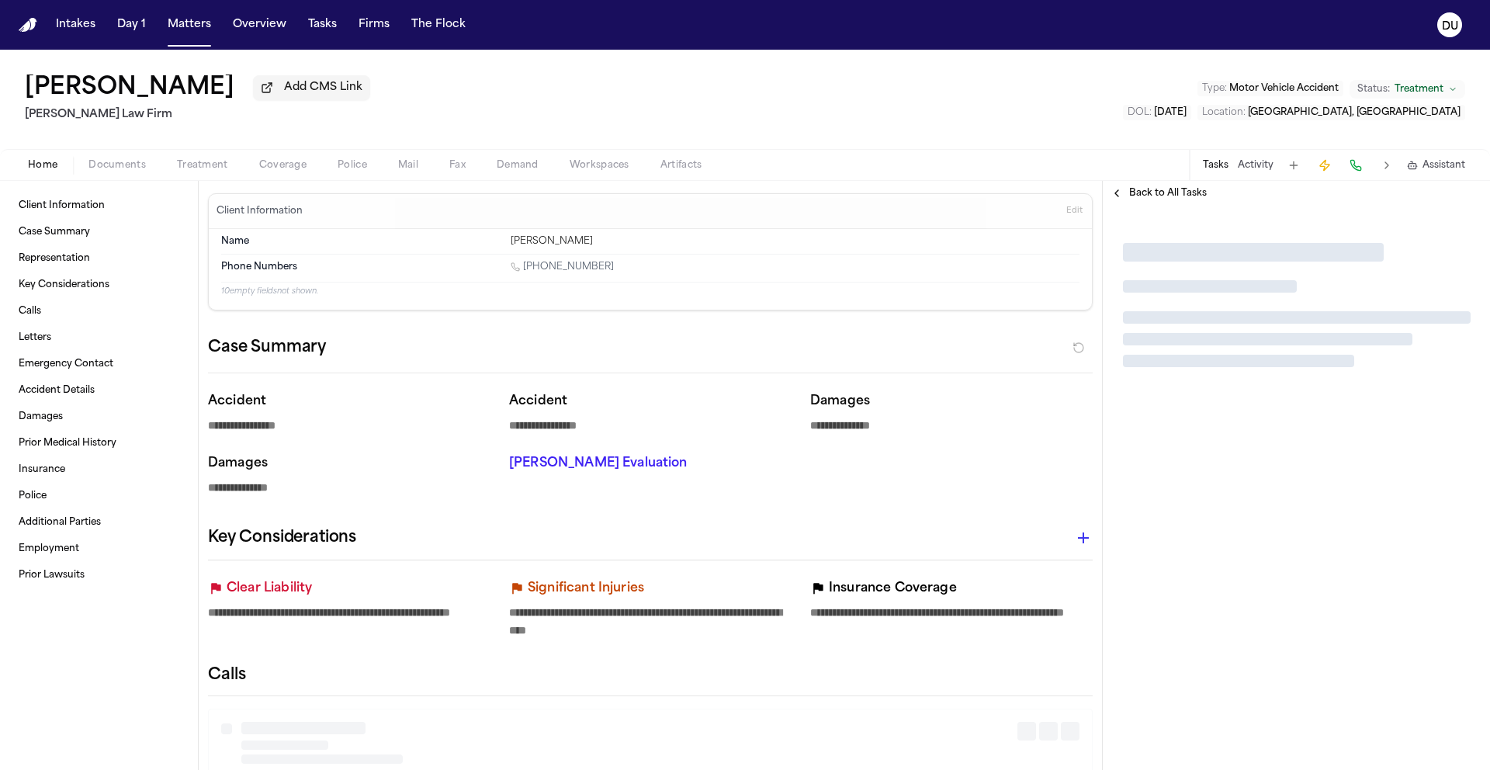
type textarea "*"
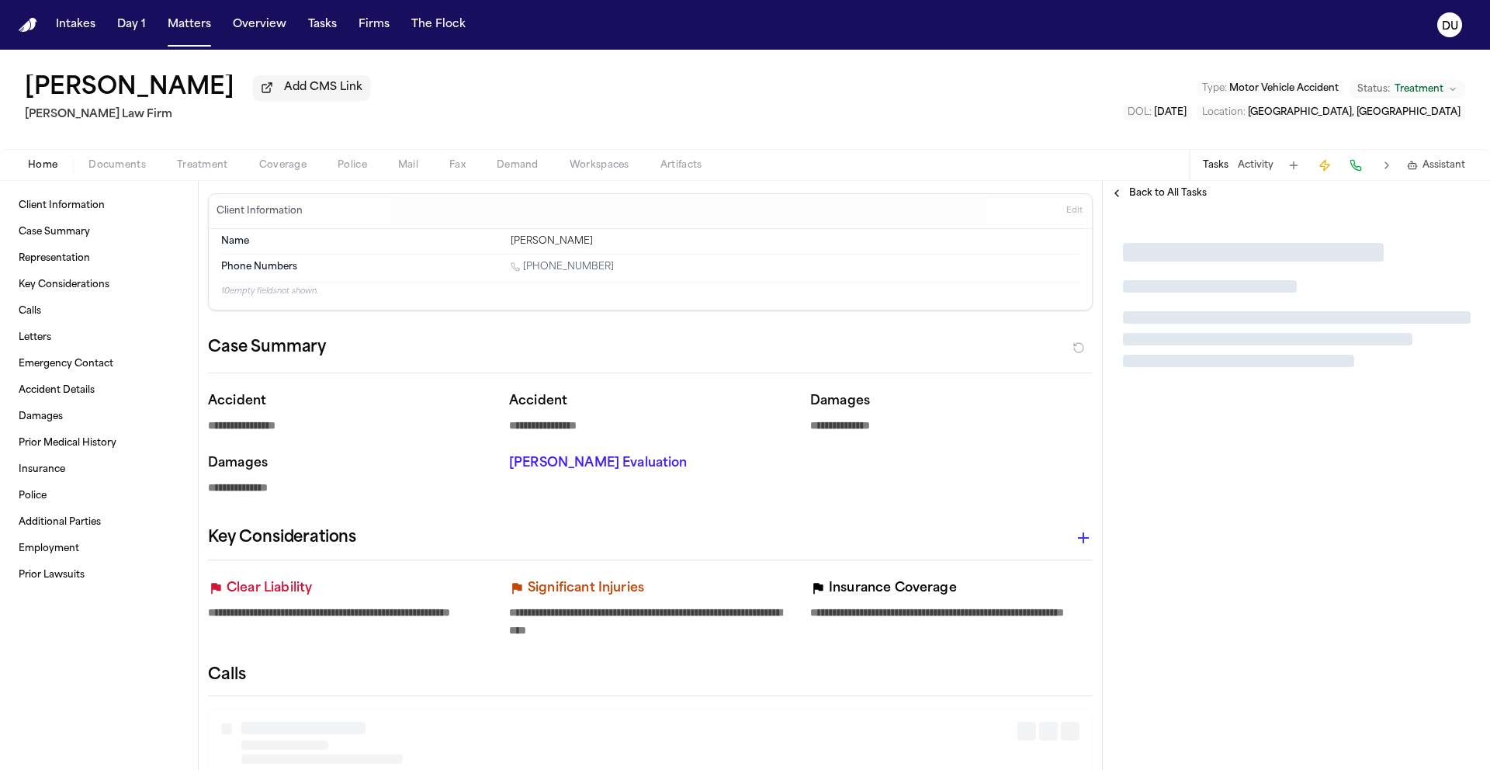
type textarea "*"
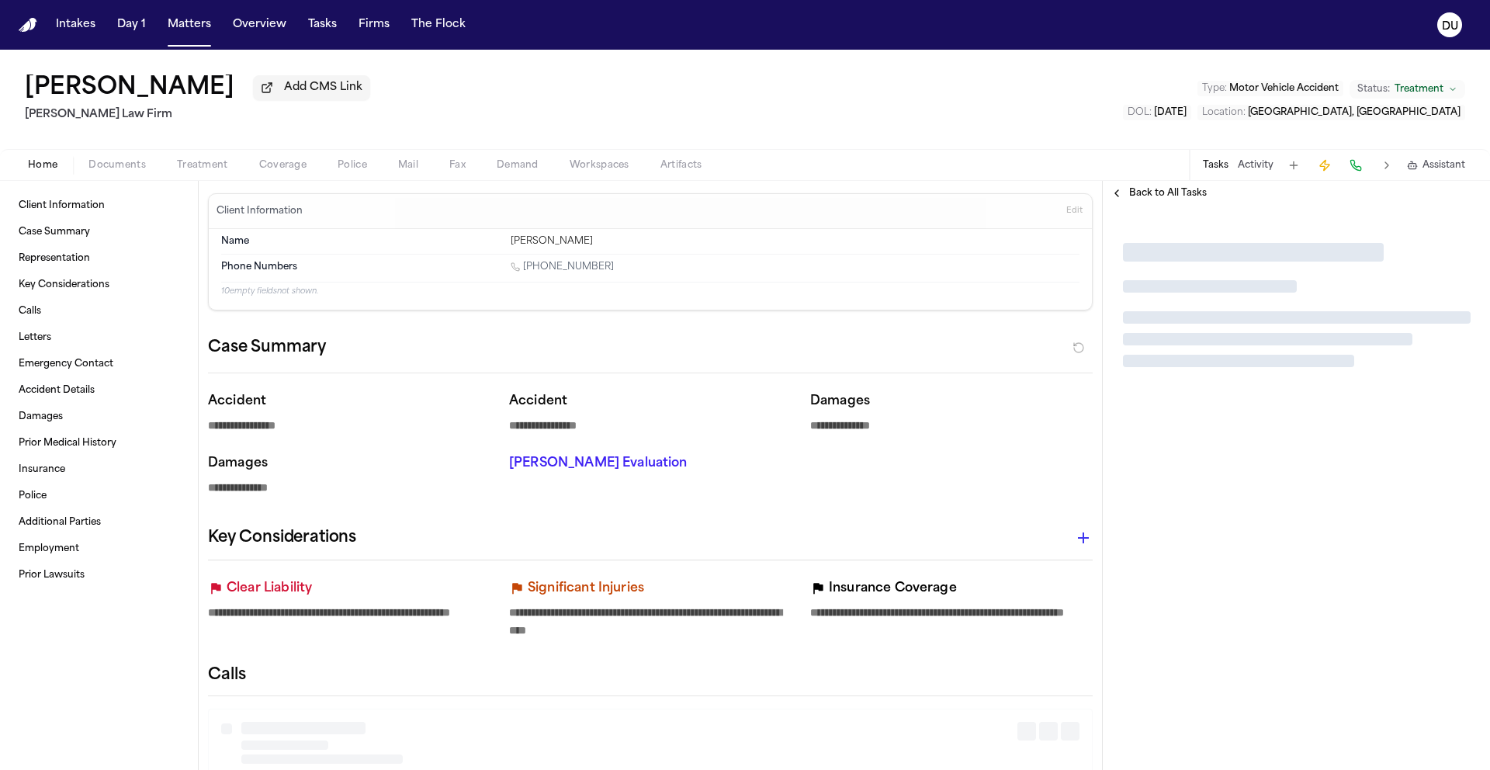
type textarea "*"
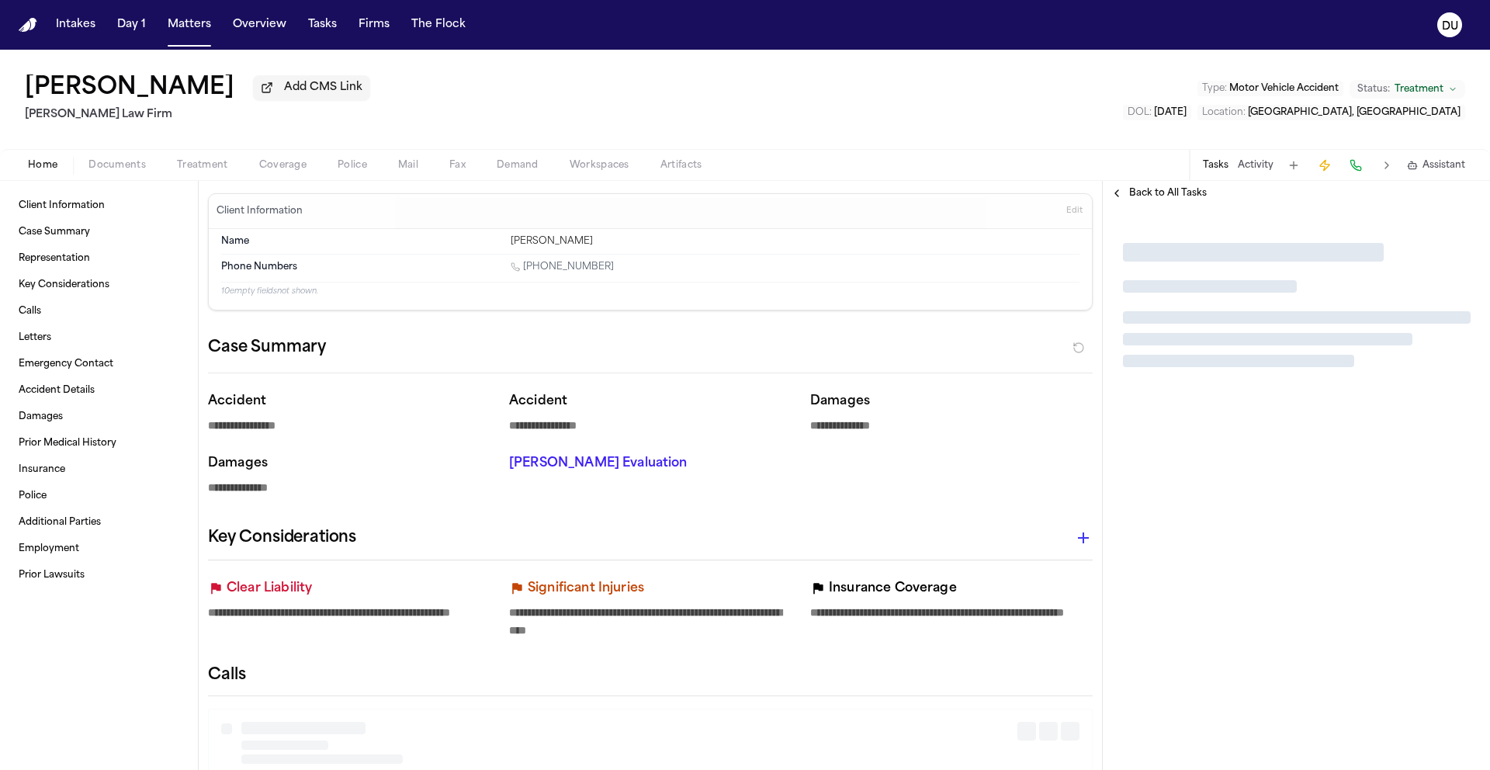
type textarea "*"
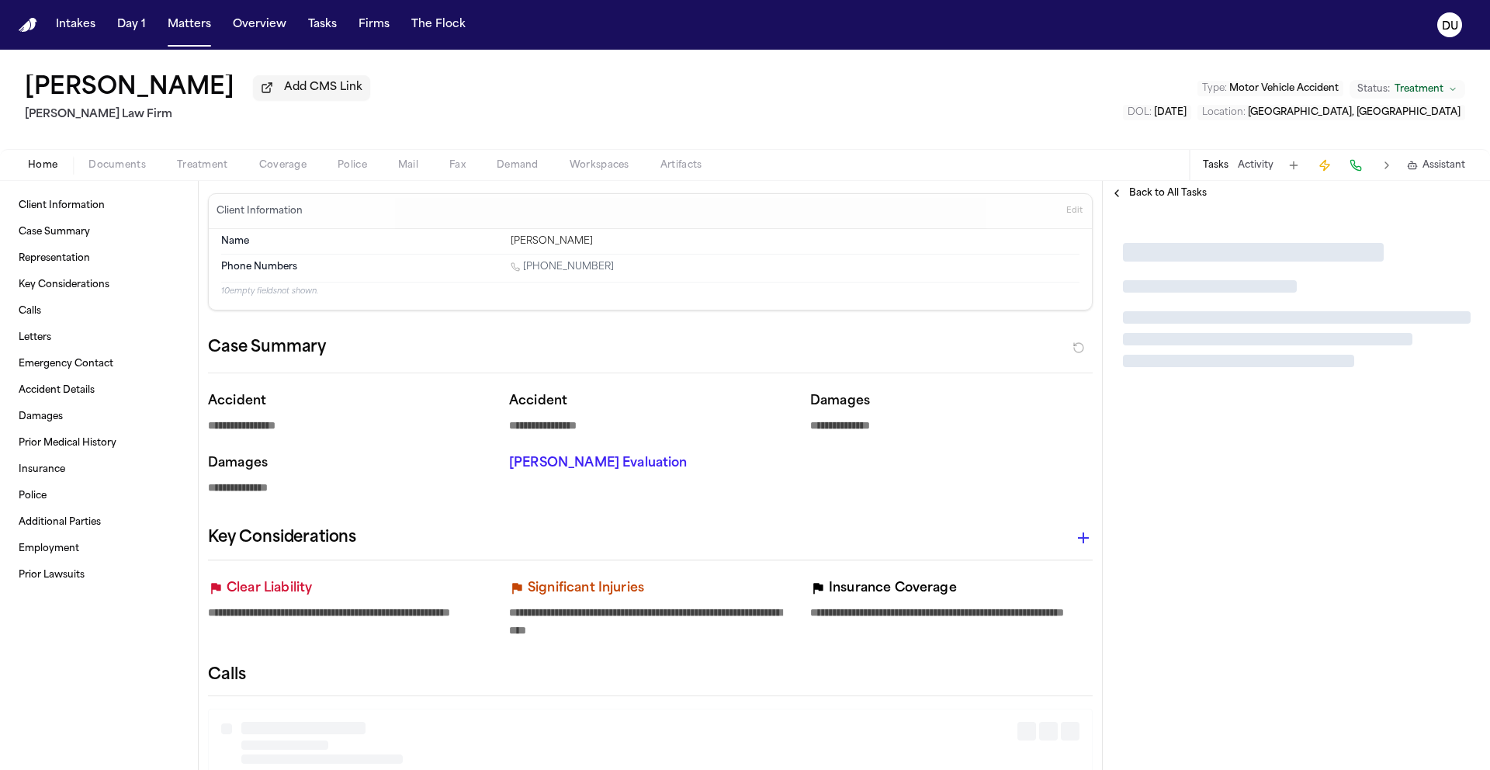
type textarea "*"
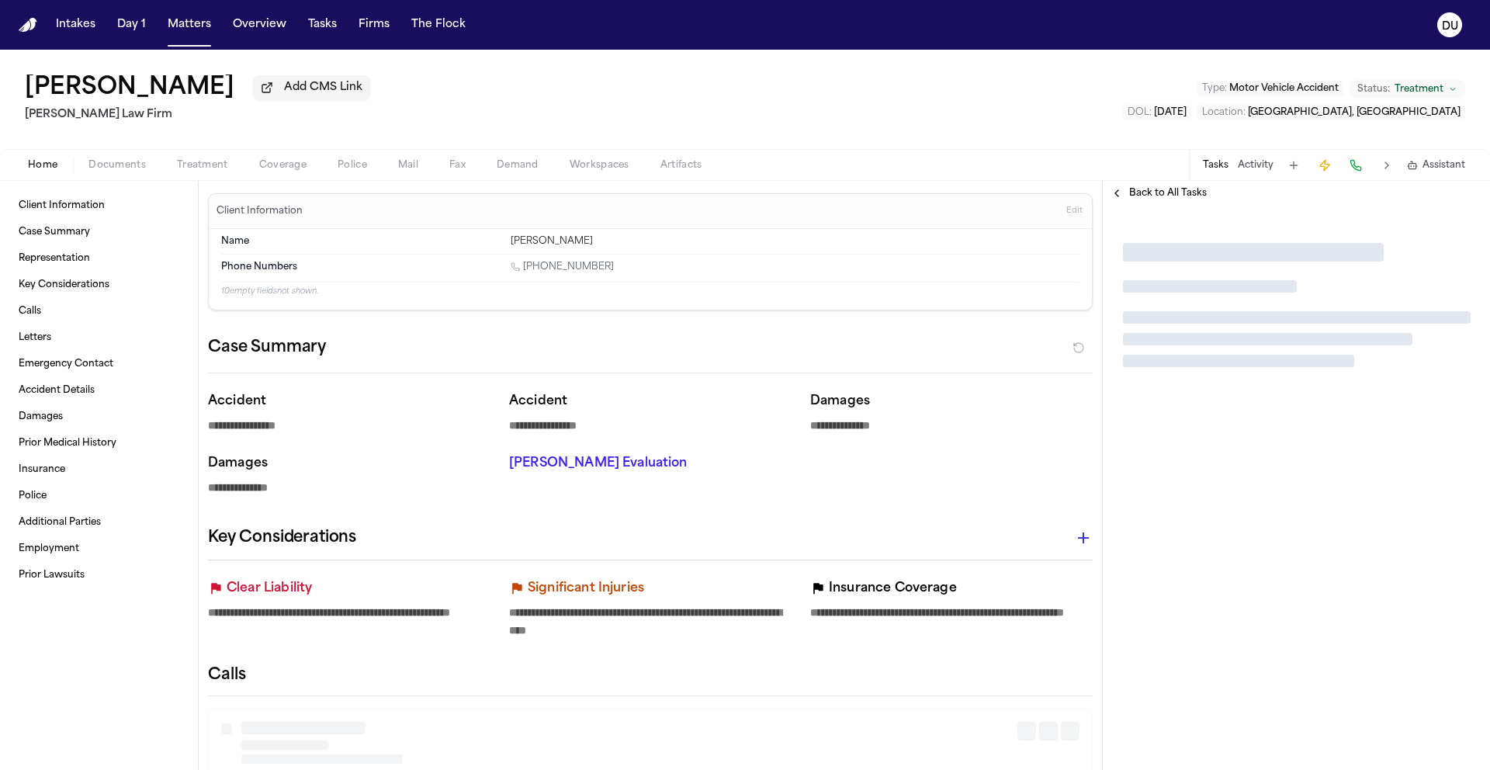
type textarea "*"
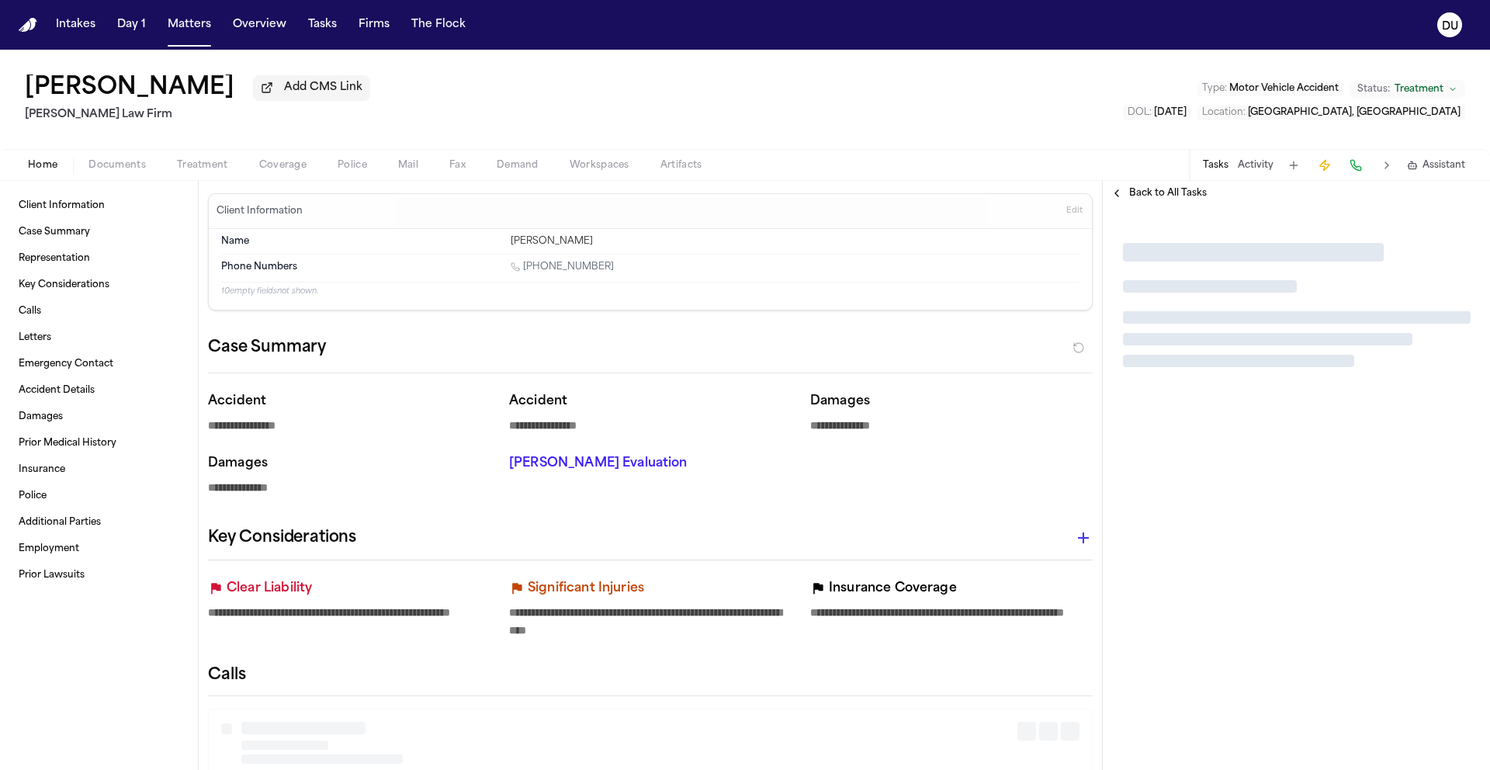
type textarea "*"
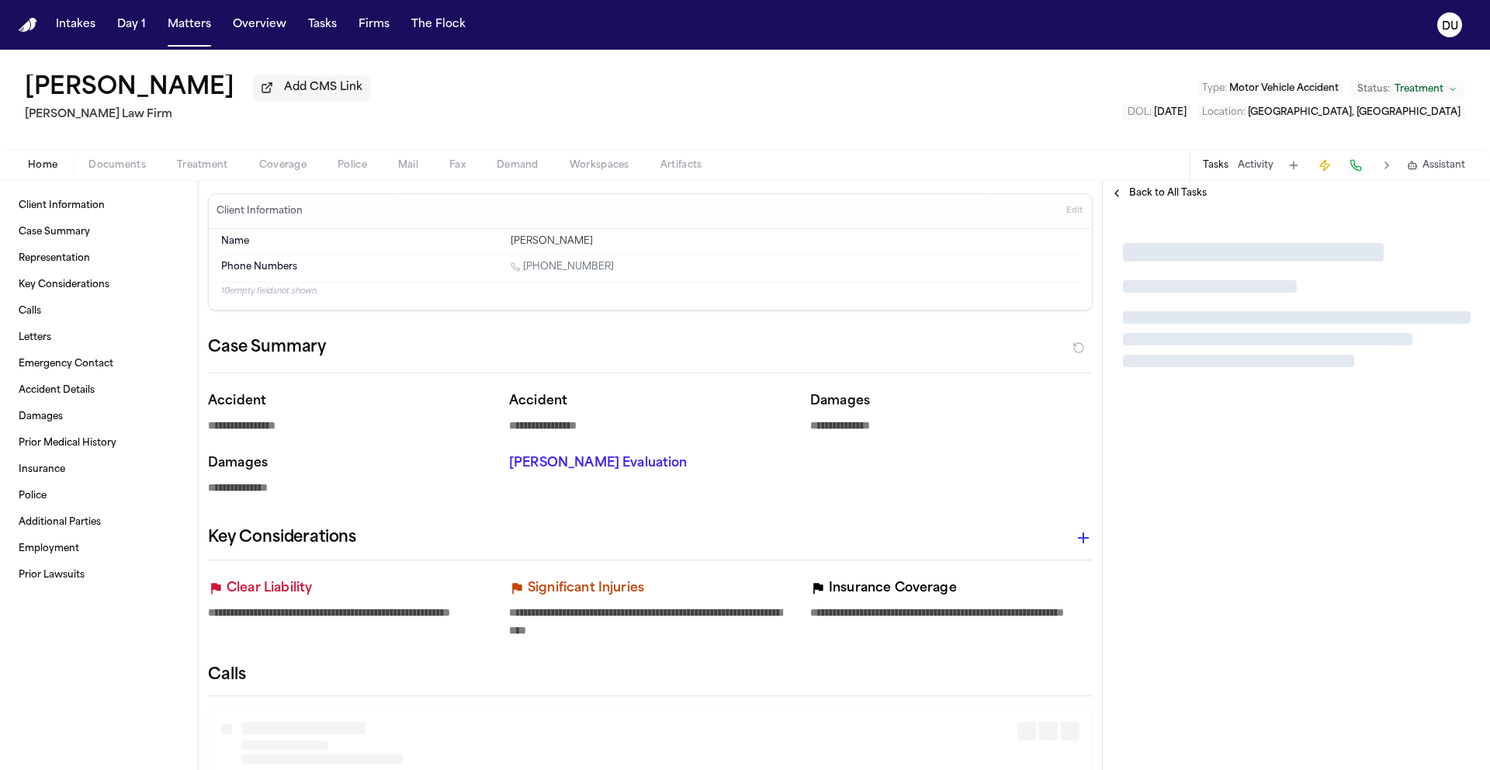
type textarea "*"
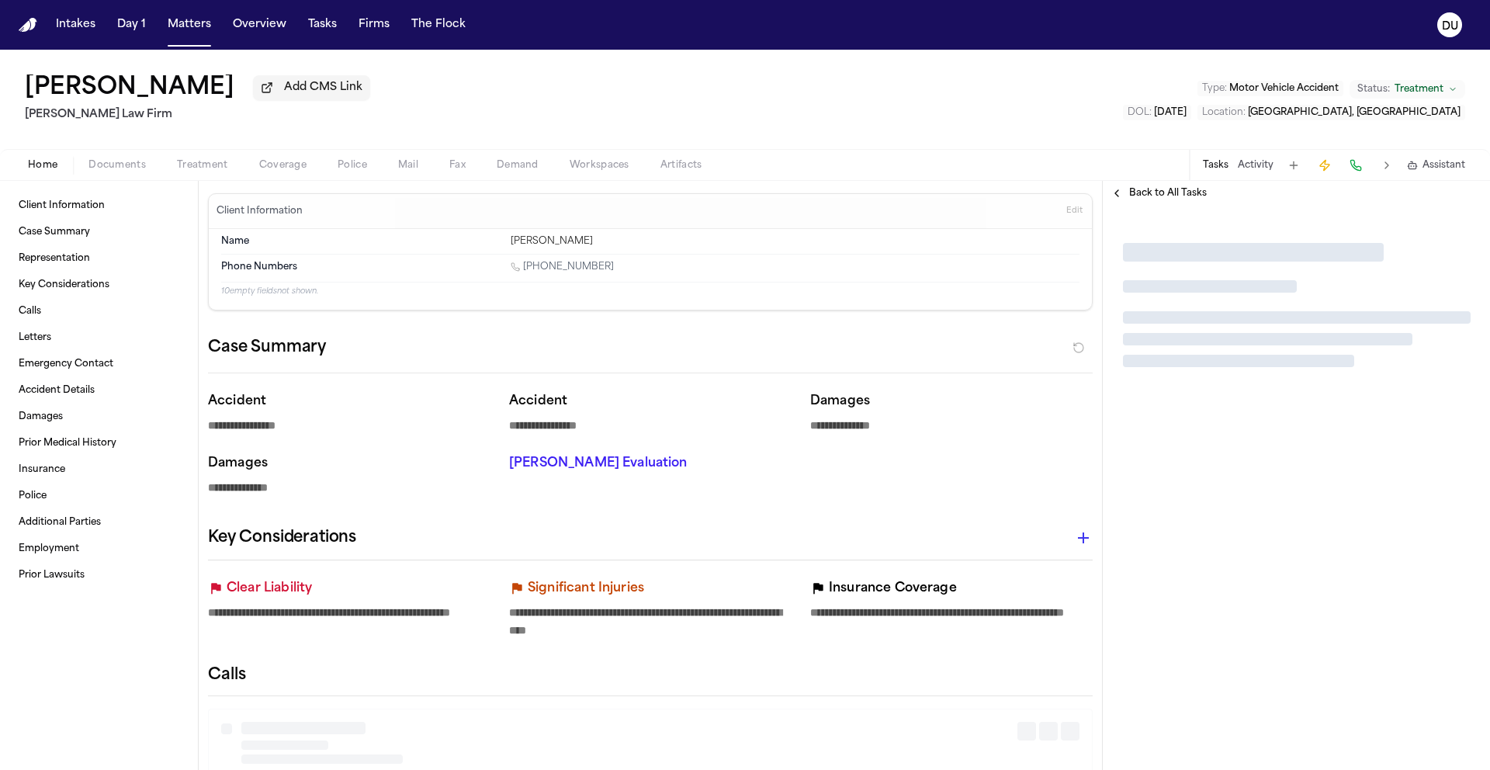
type textarea "*"
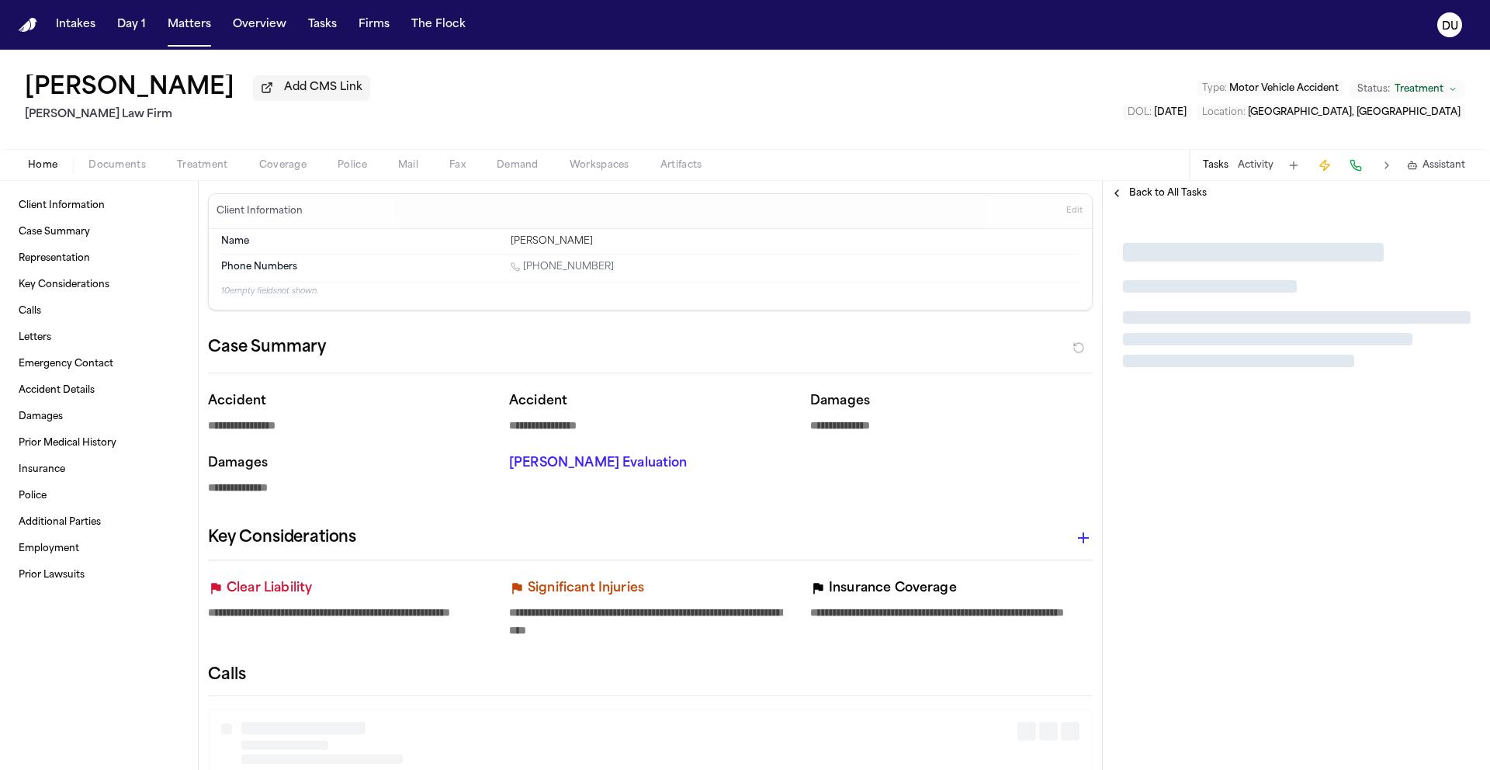
type textarea "*"
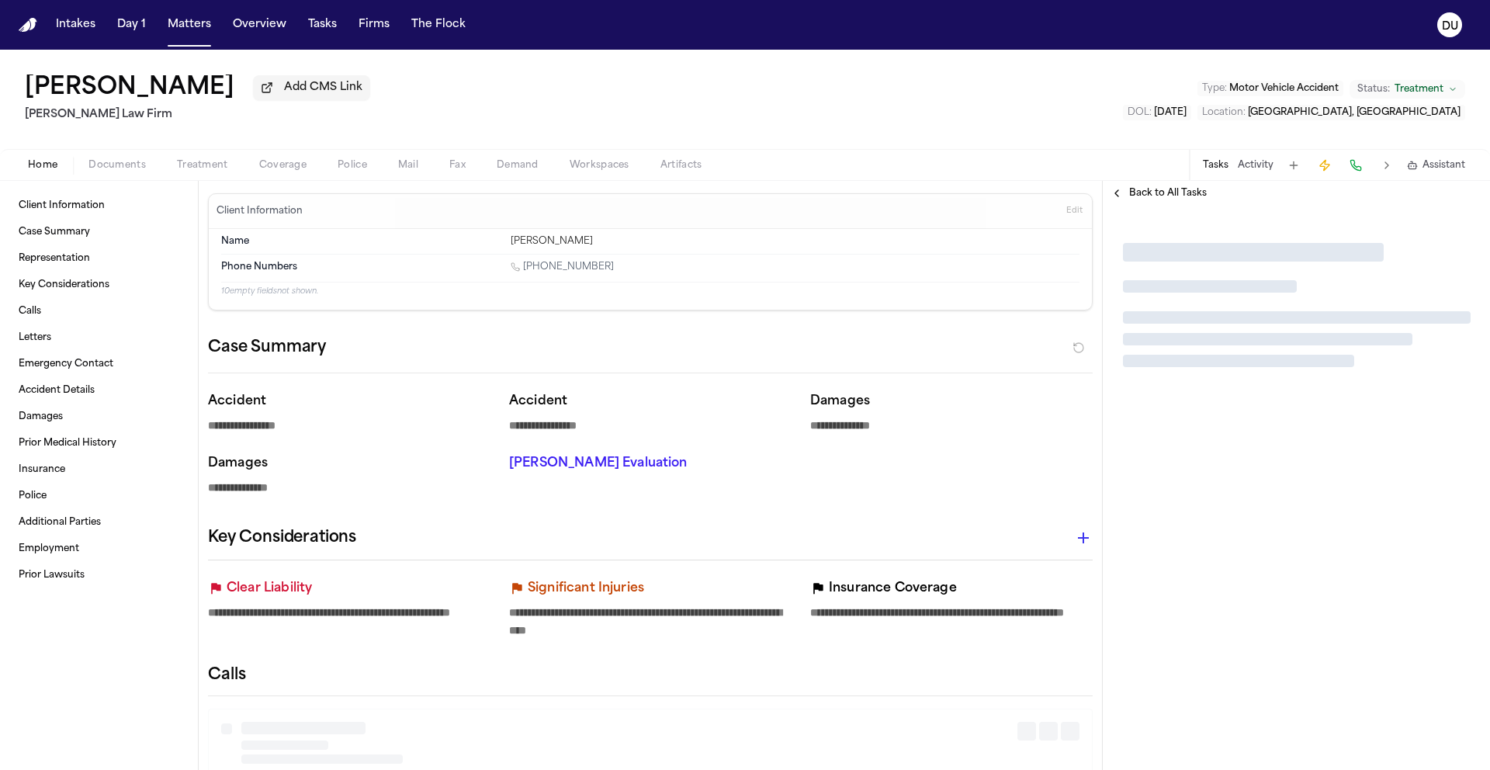
type textarea "*"
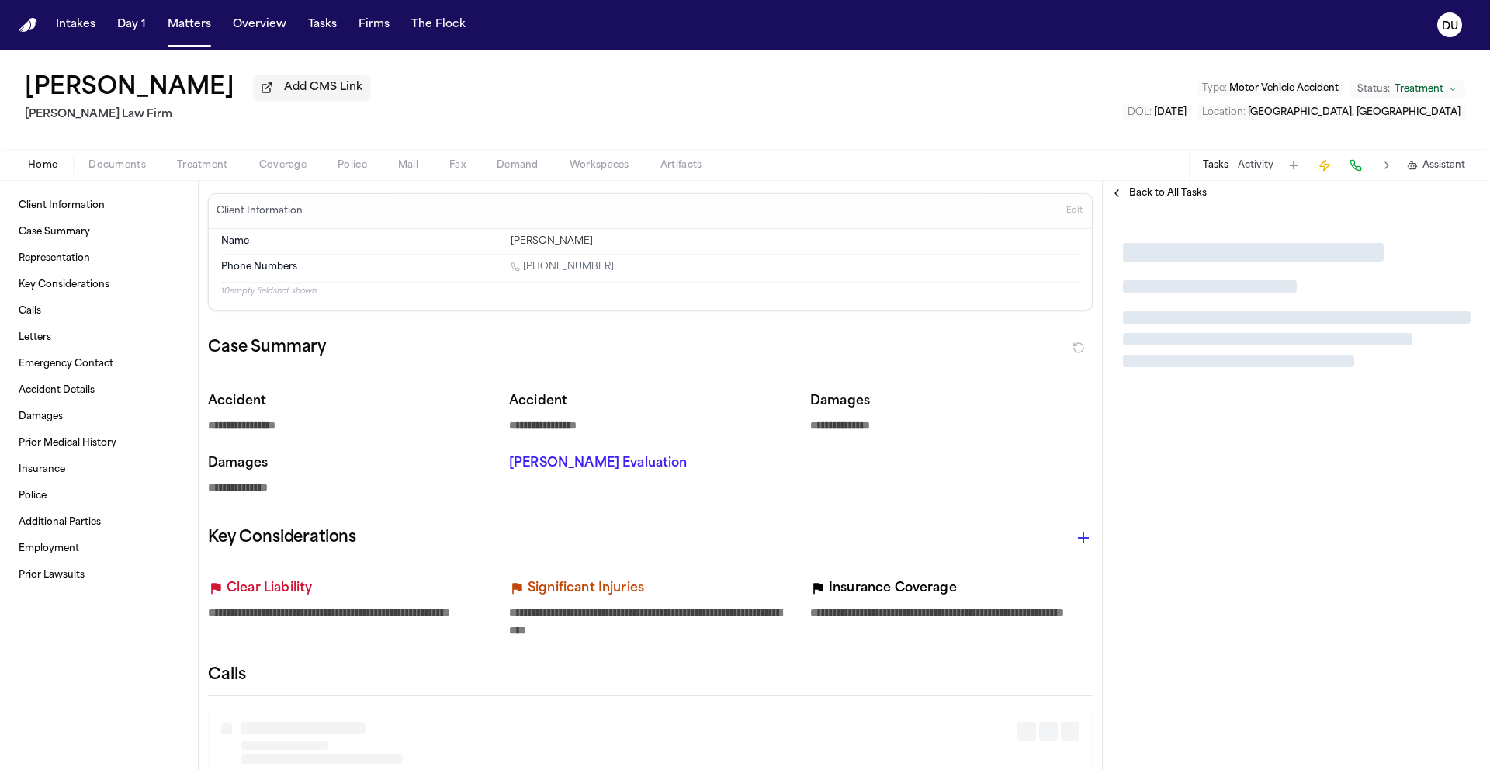
type textarea "*"
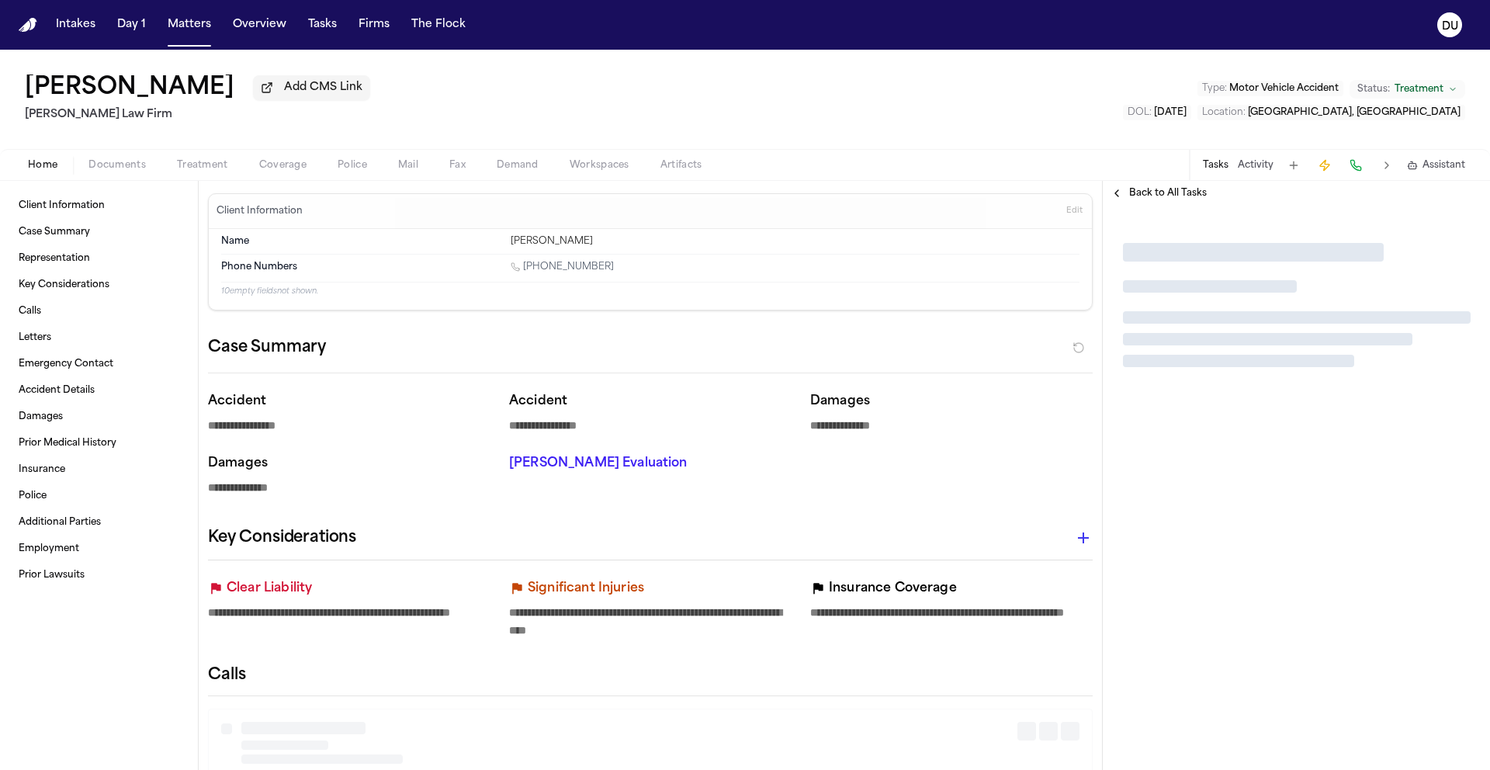
type textarea "*"
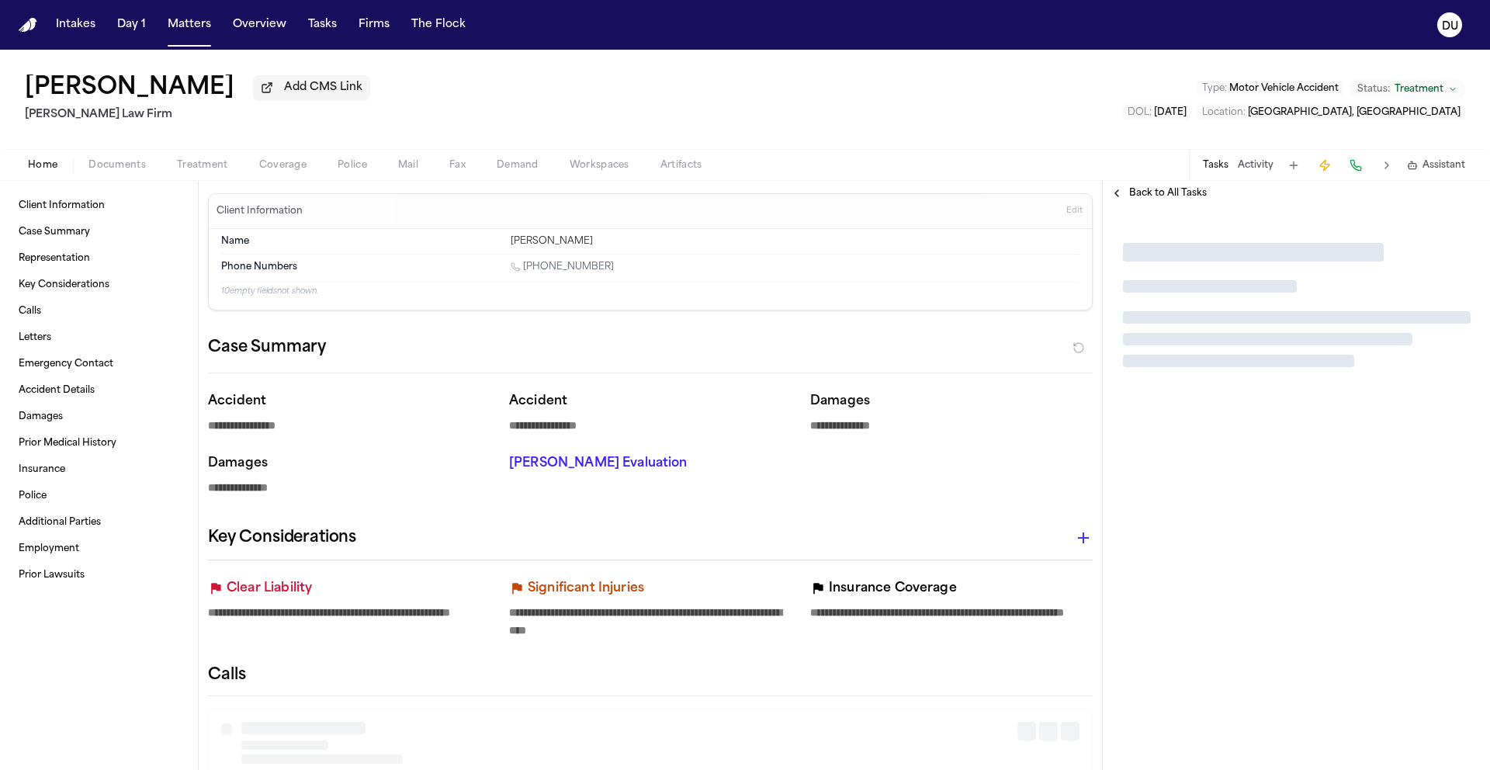
type textarea "*"
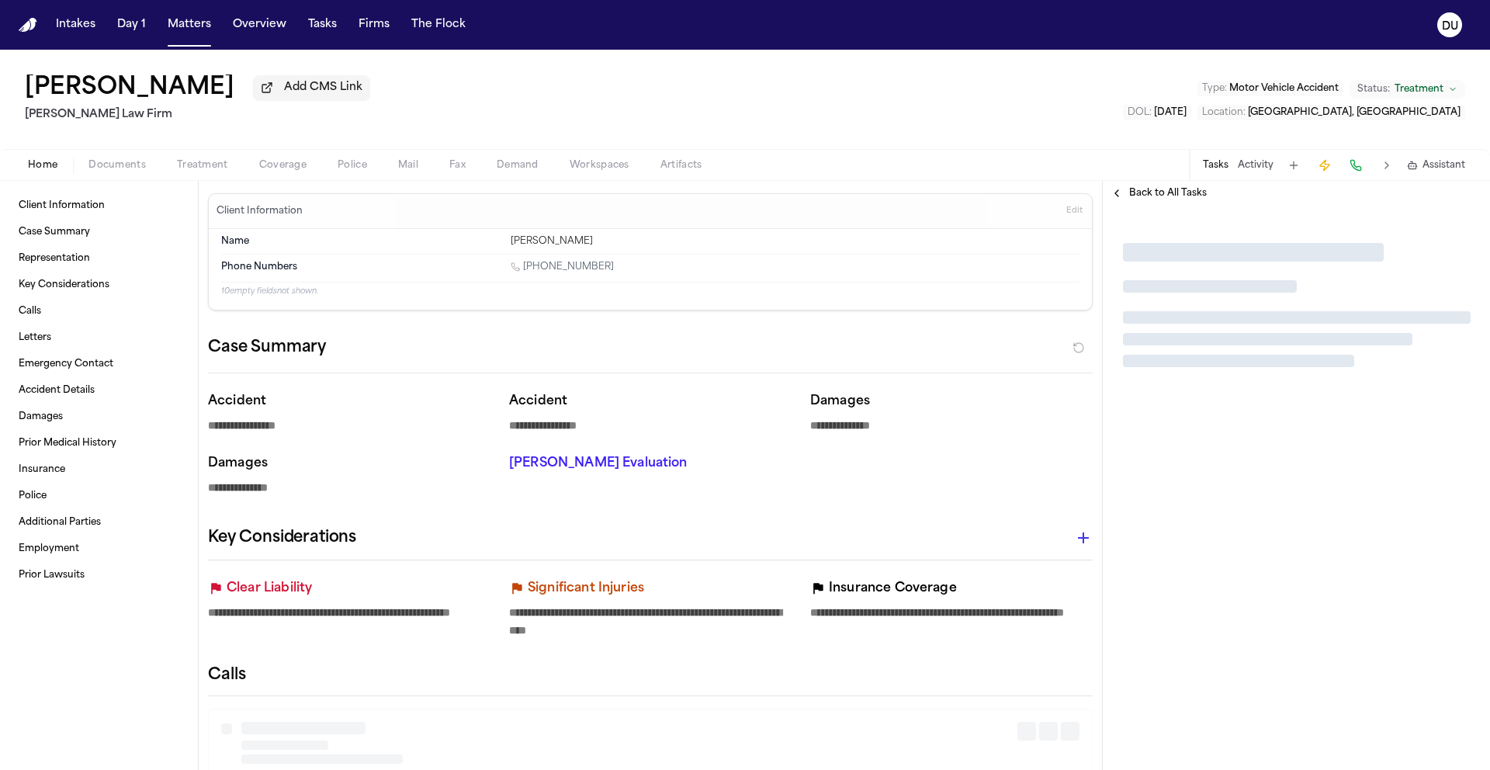
type textarea "*"
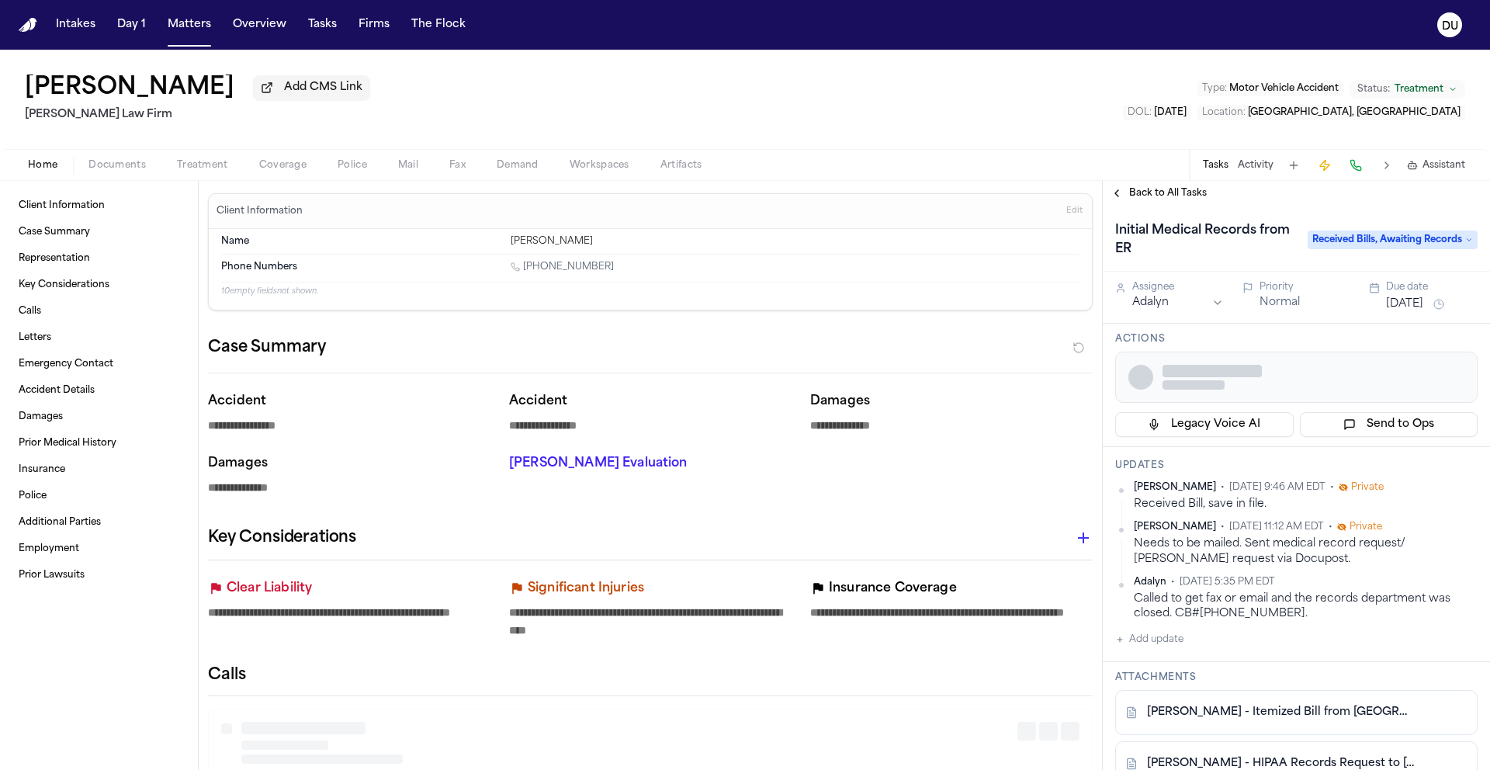
type textarea "*"
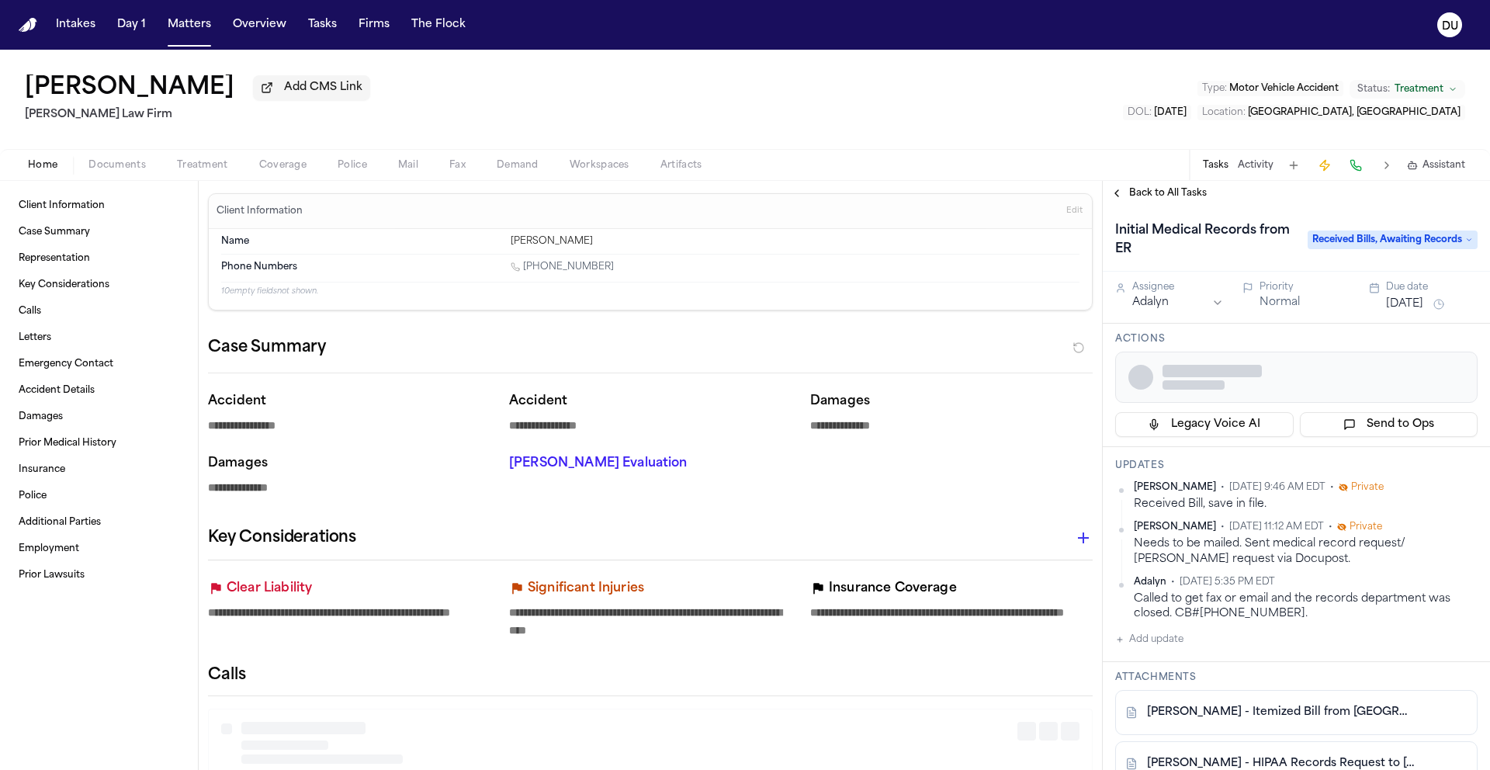
type textarea "*"
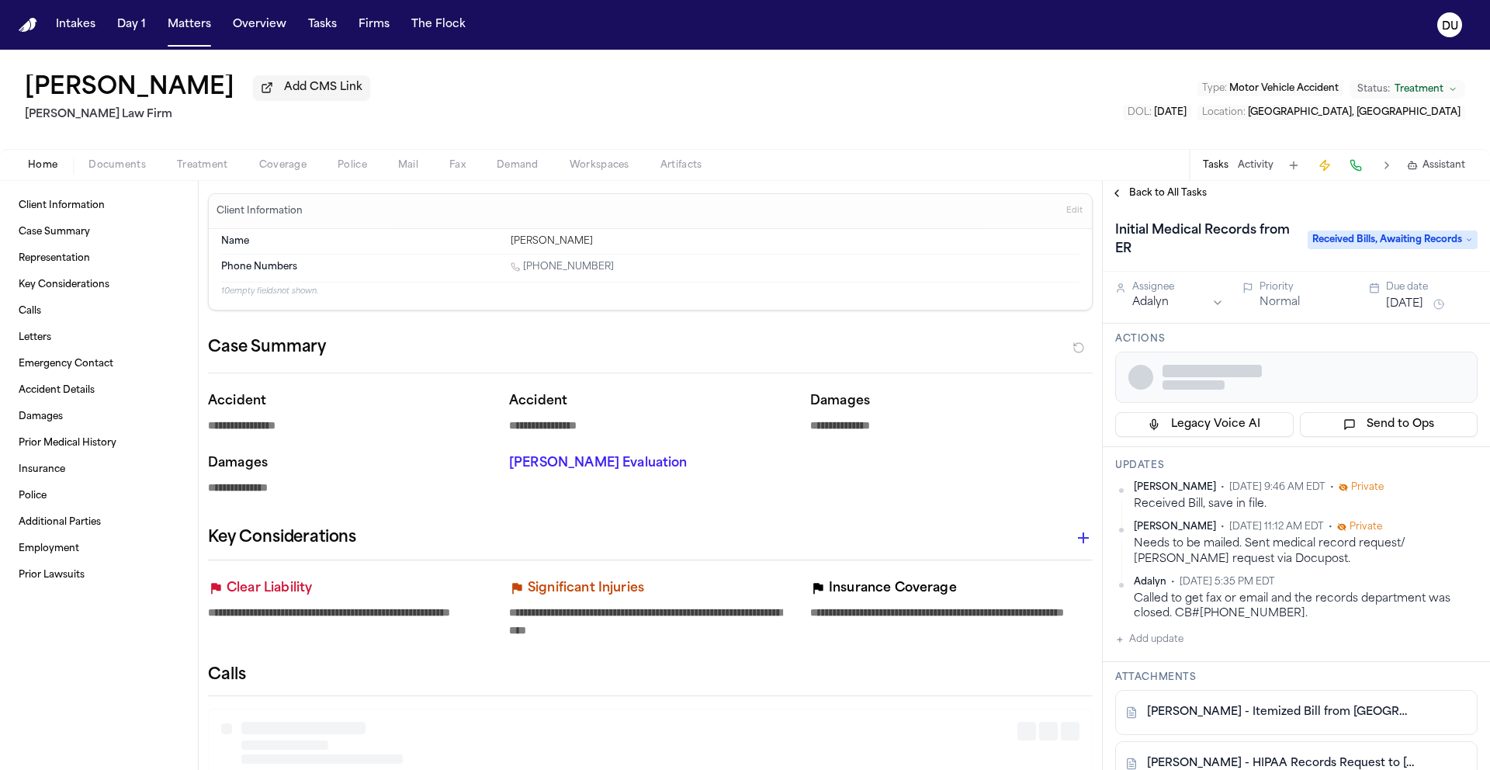
type textarea "*"
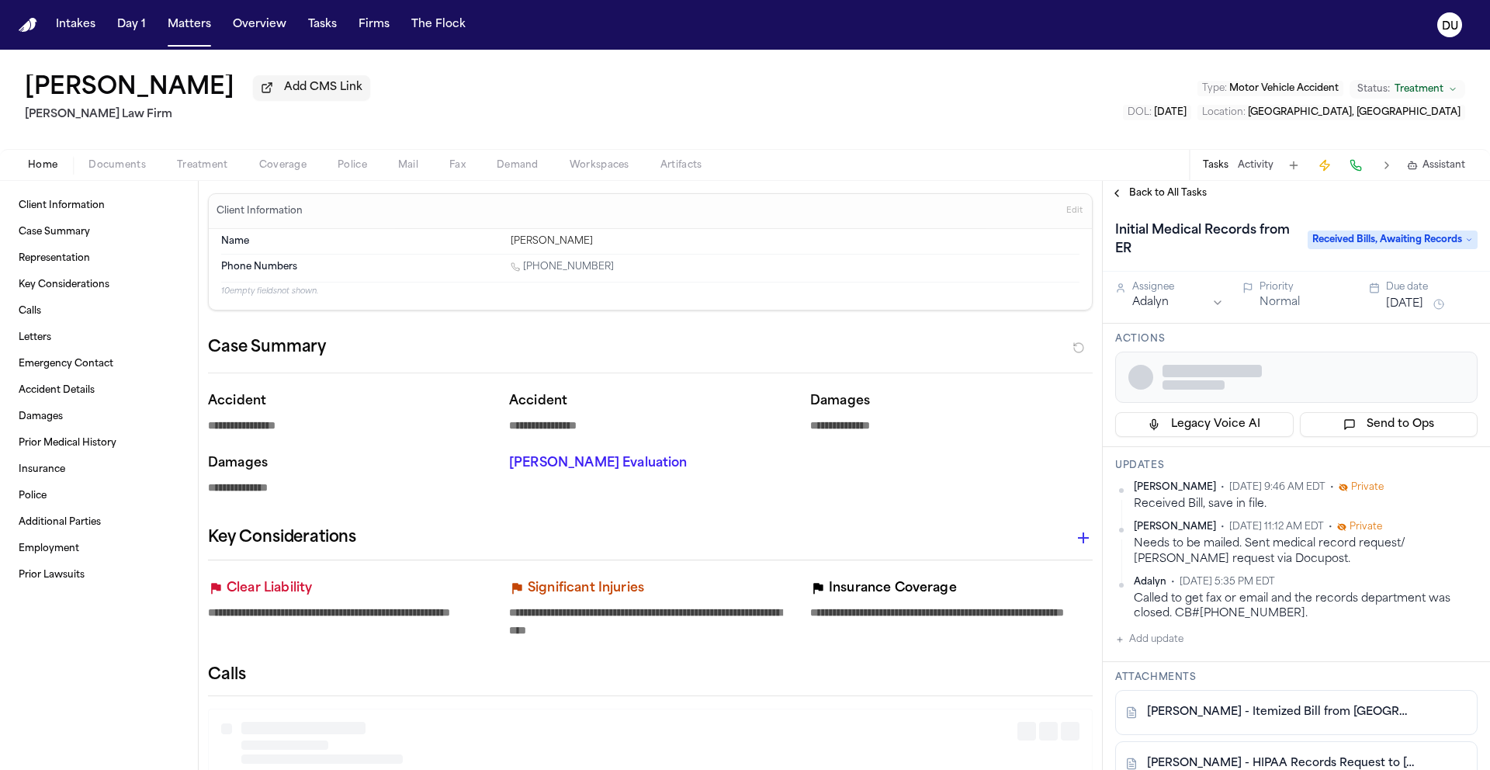
type textarea "*"
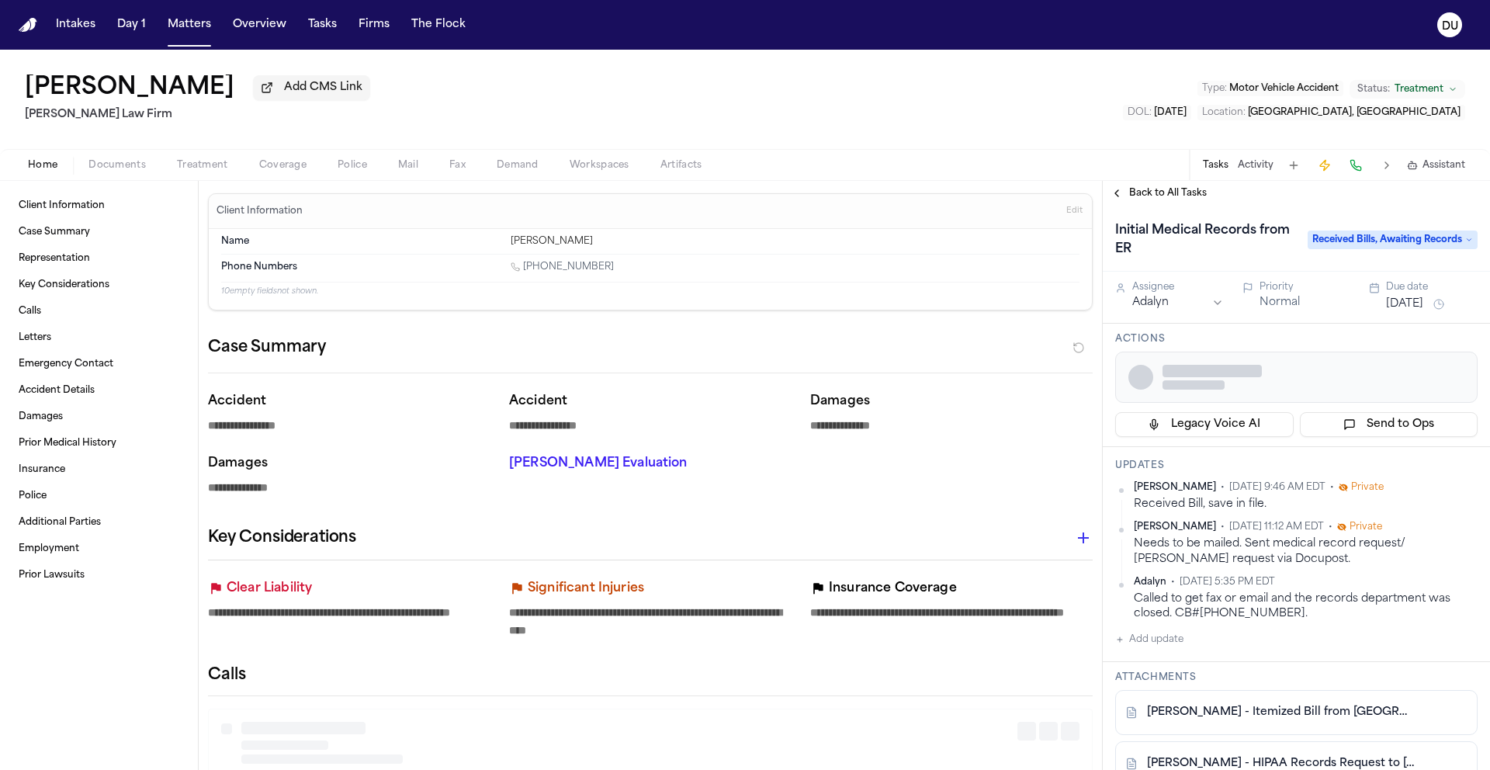
type textarea "*"
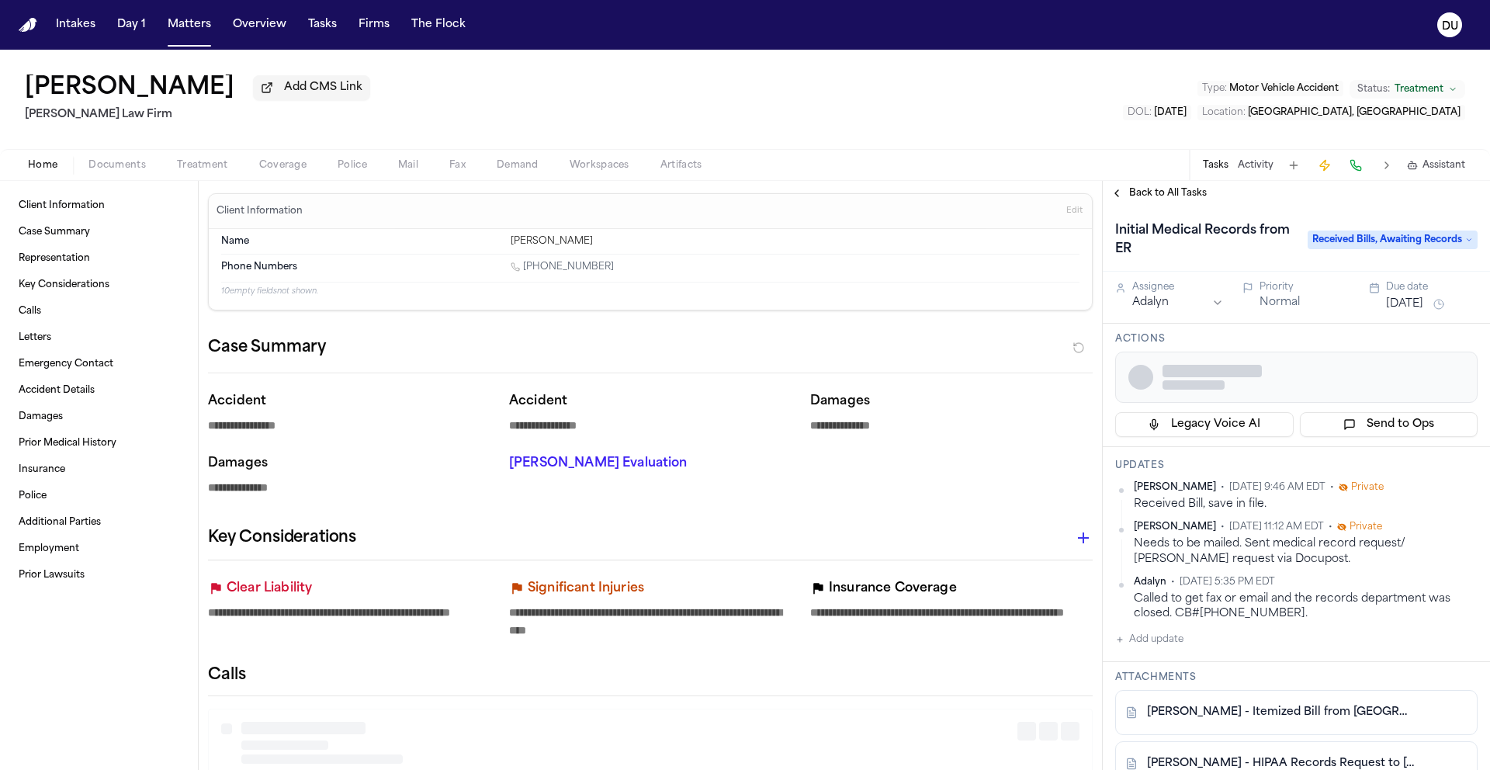
type textarea "*"
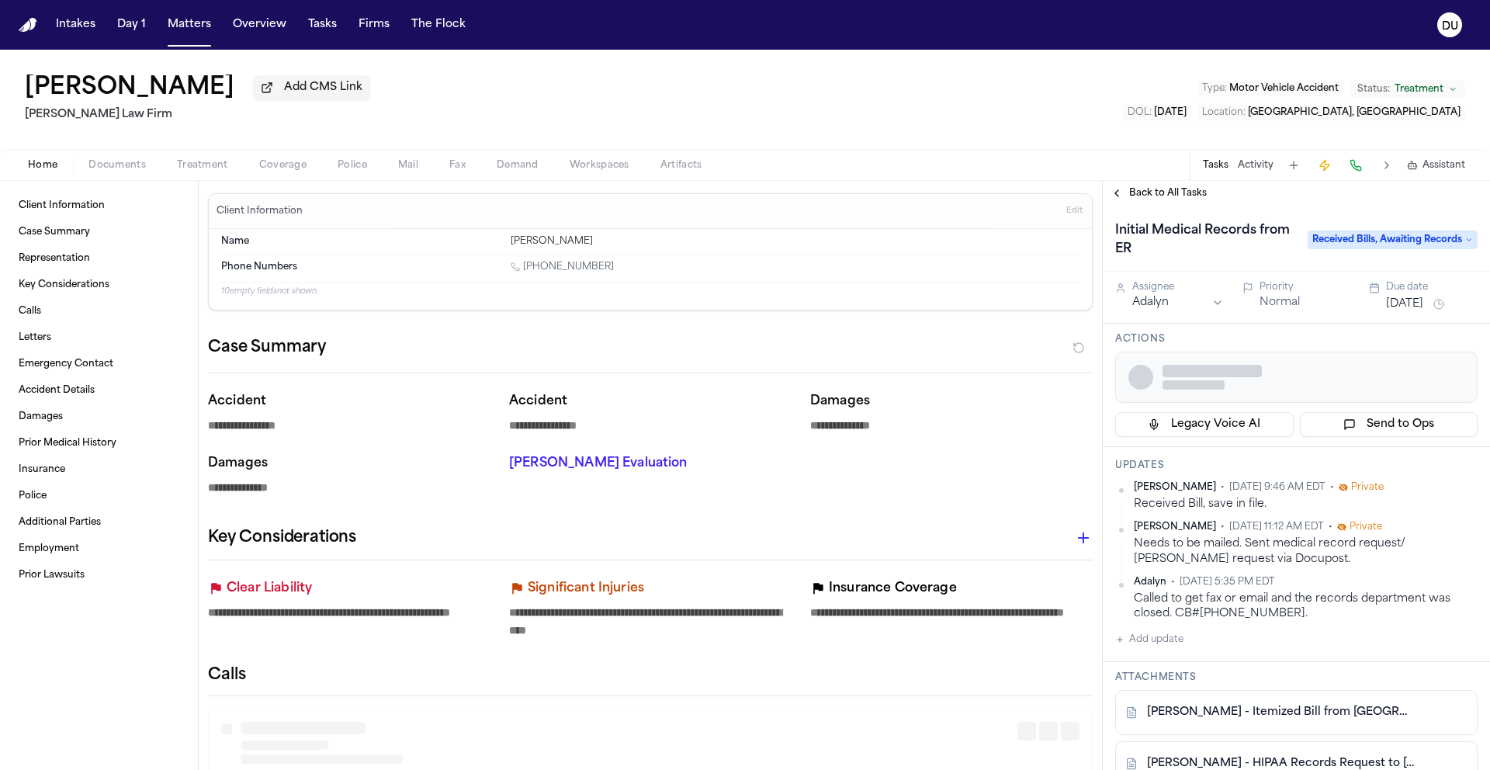
type textarea "*"
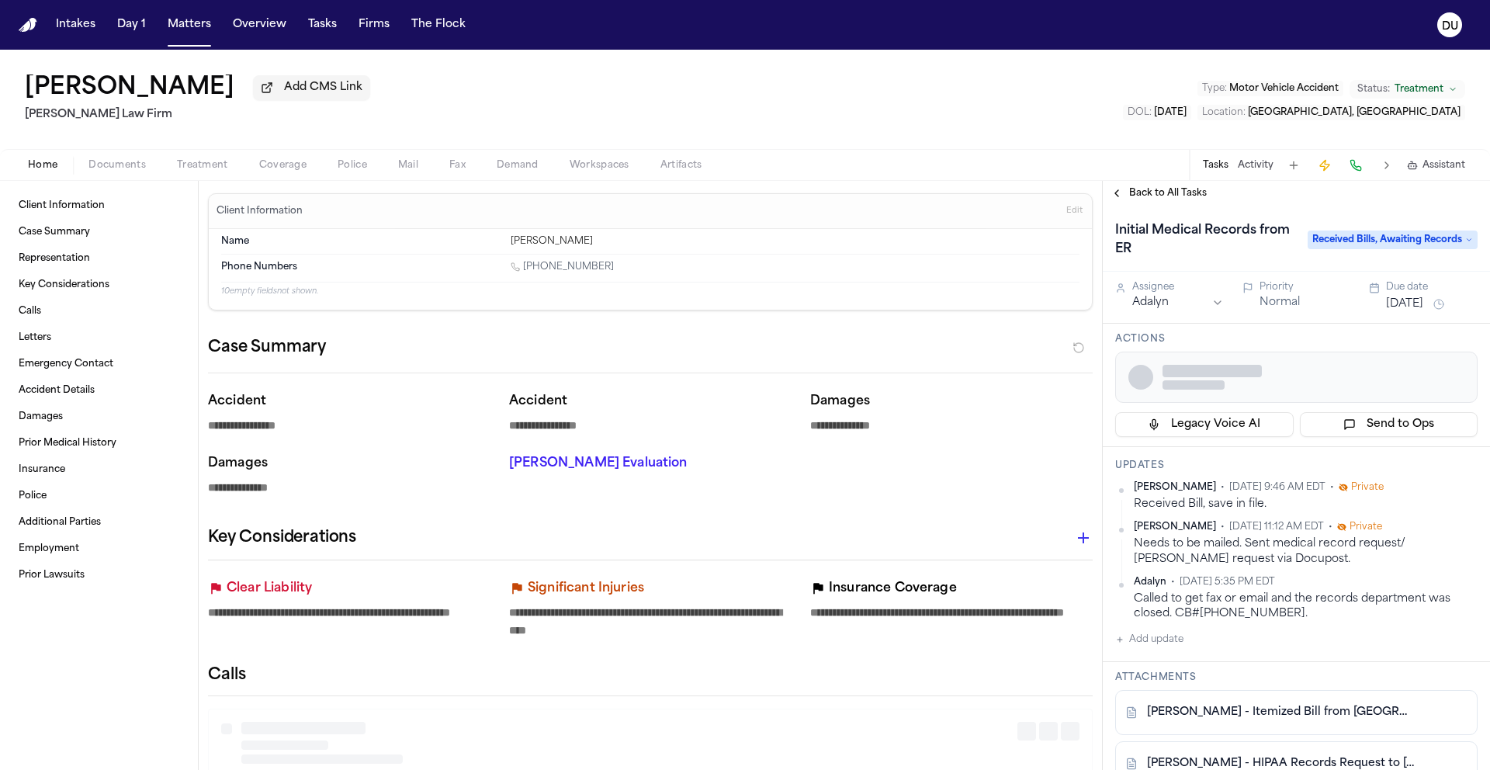
type textarea "*"
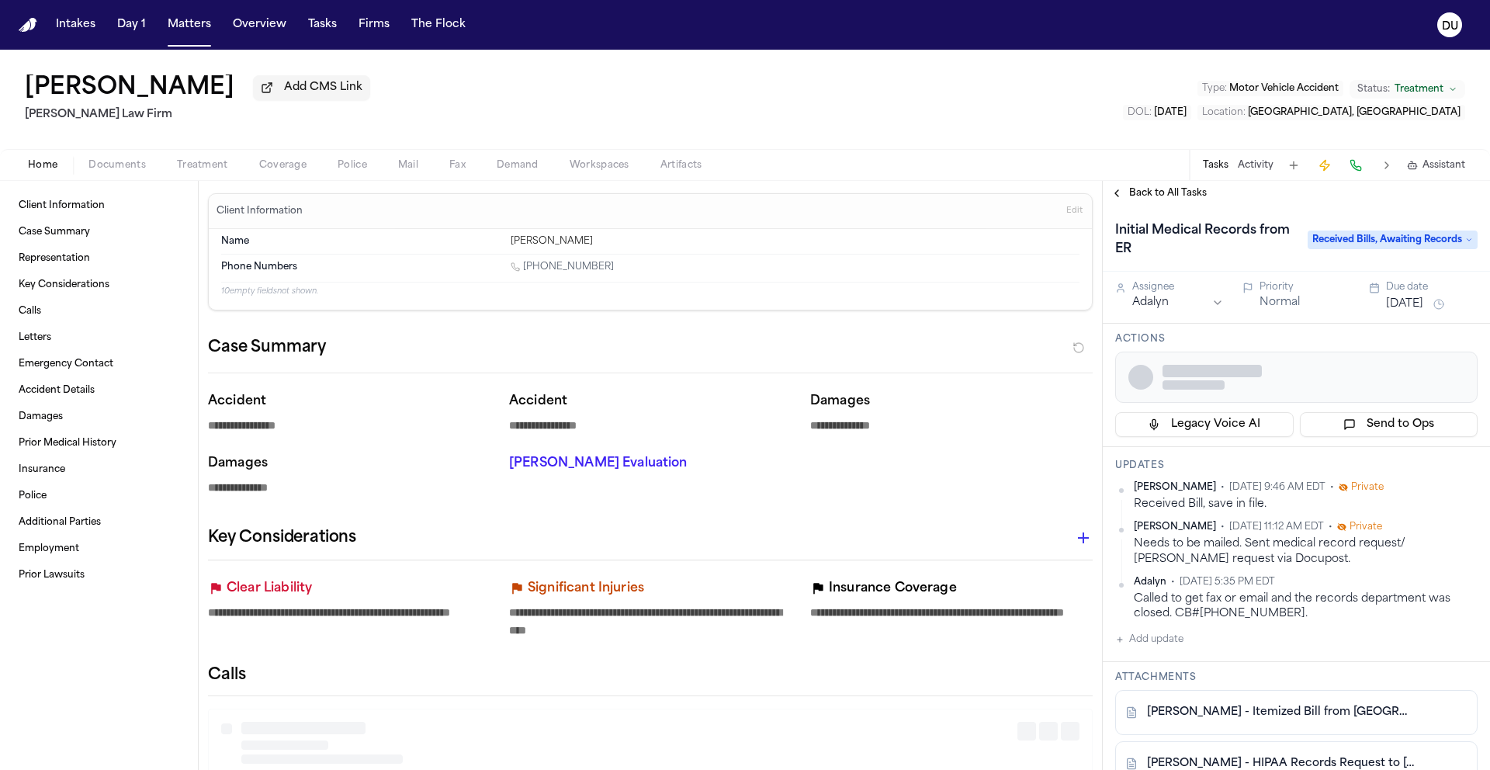
type textarea "*"
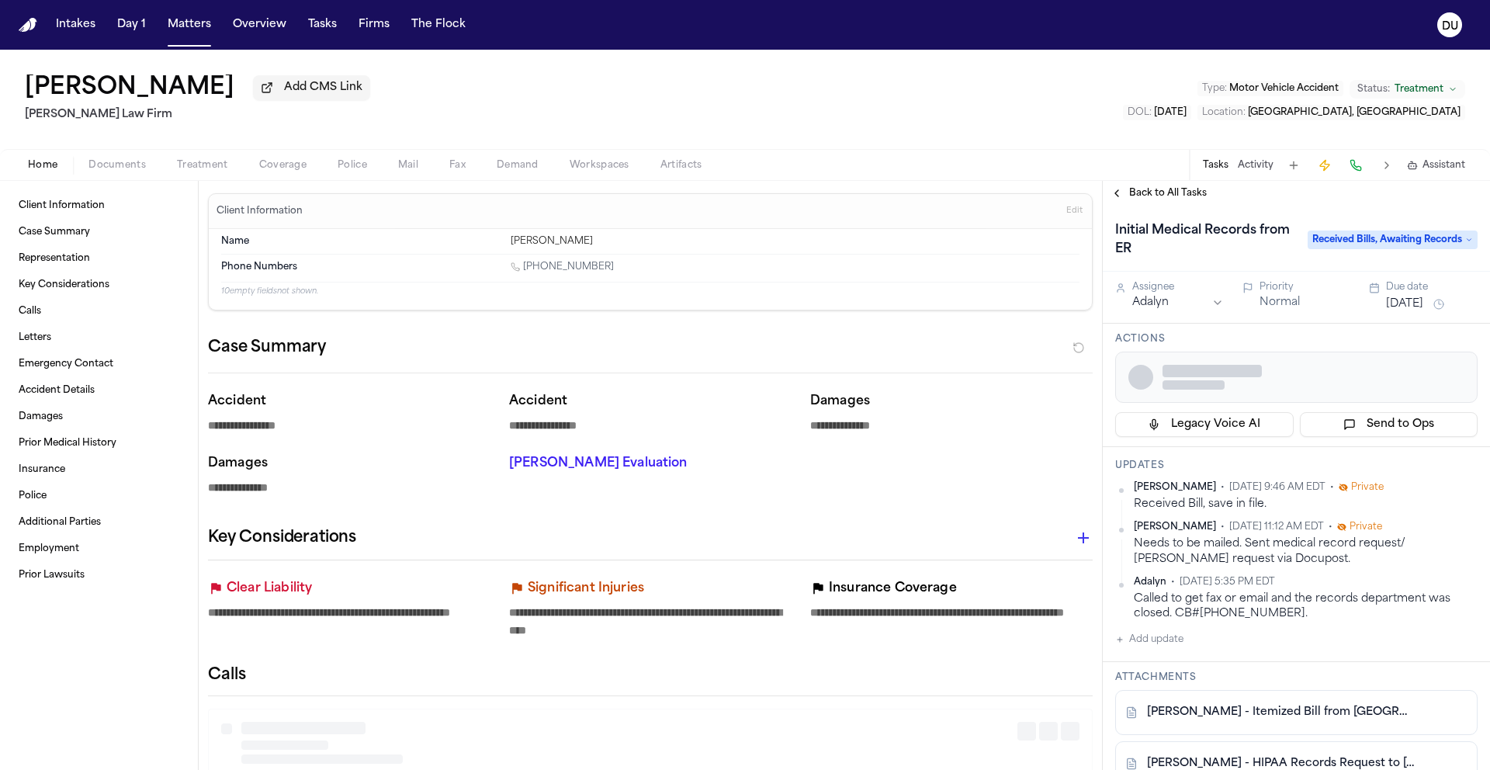
type textarea "*"
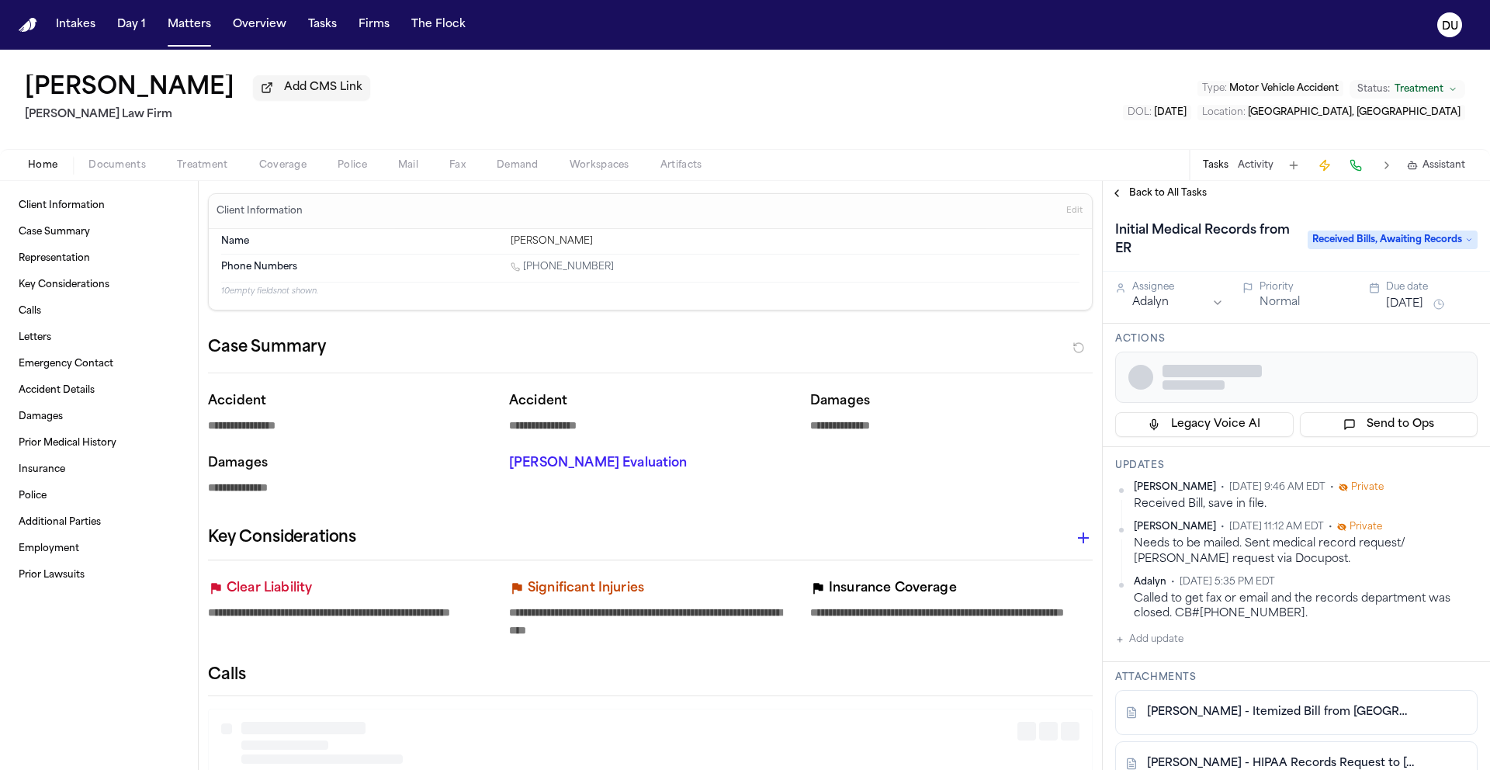
type textarea "*"
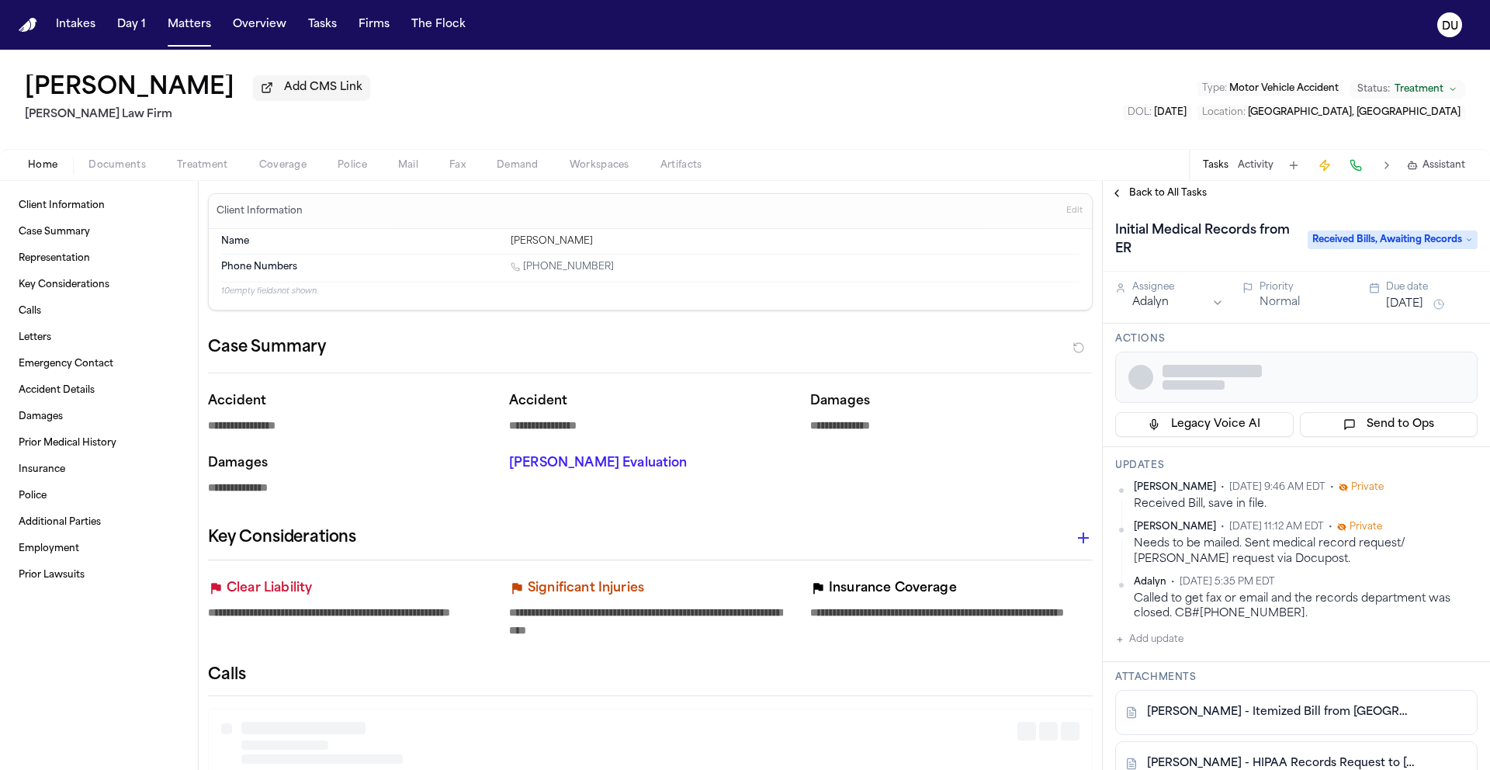
type textarea "*"
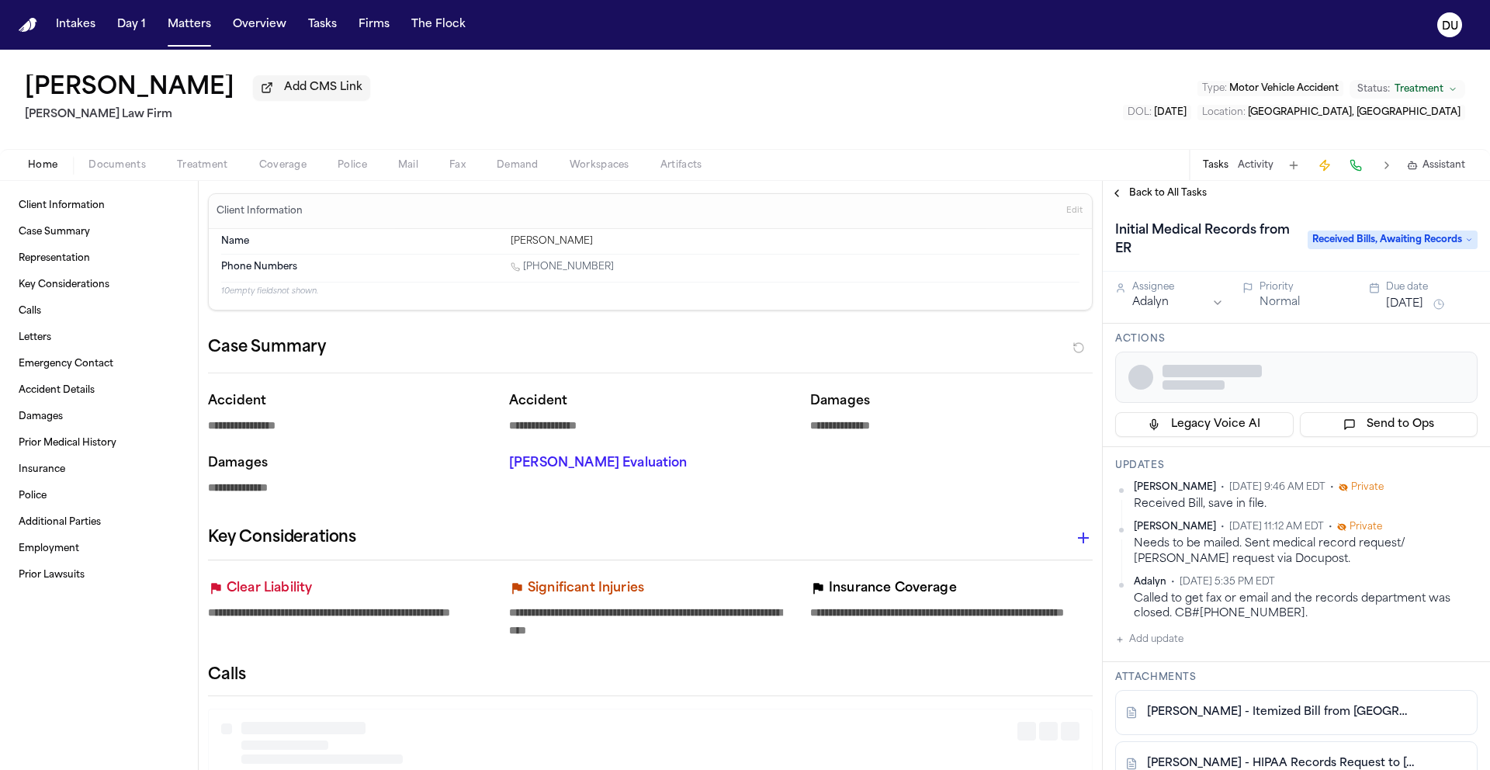
type textarea "*"
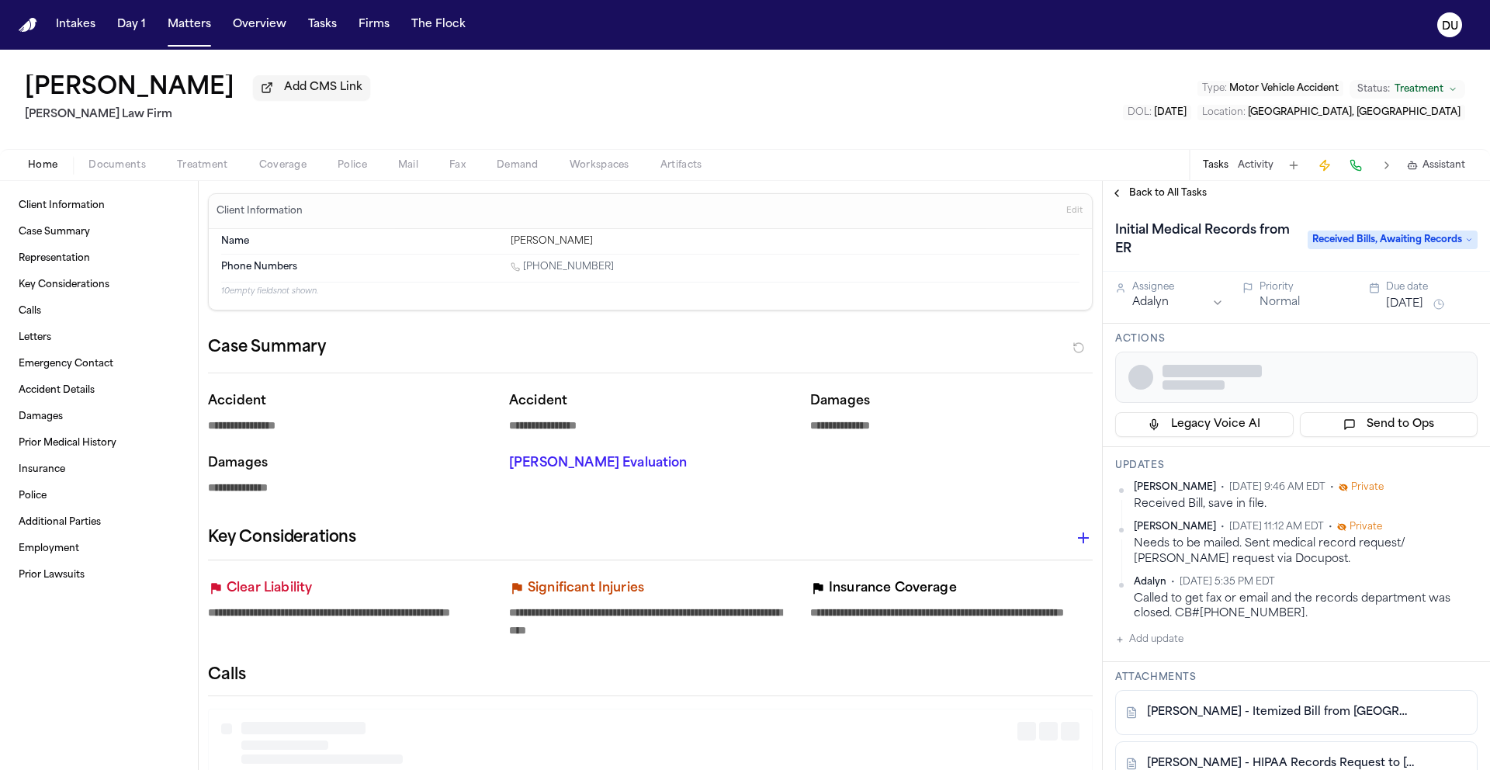
type textarea "*"
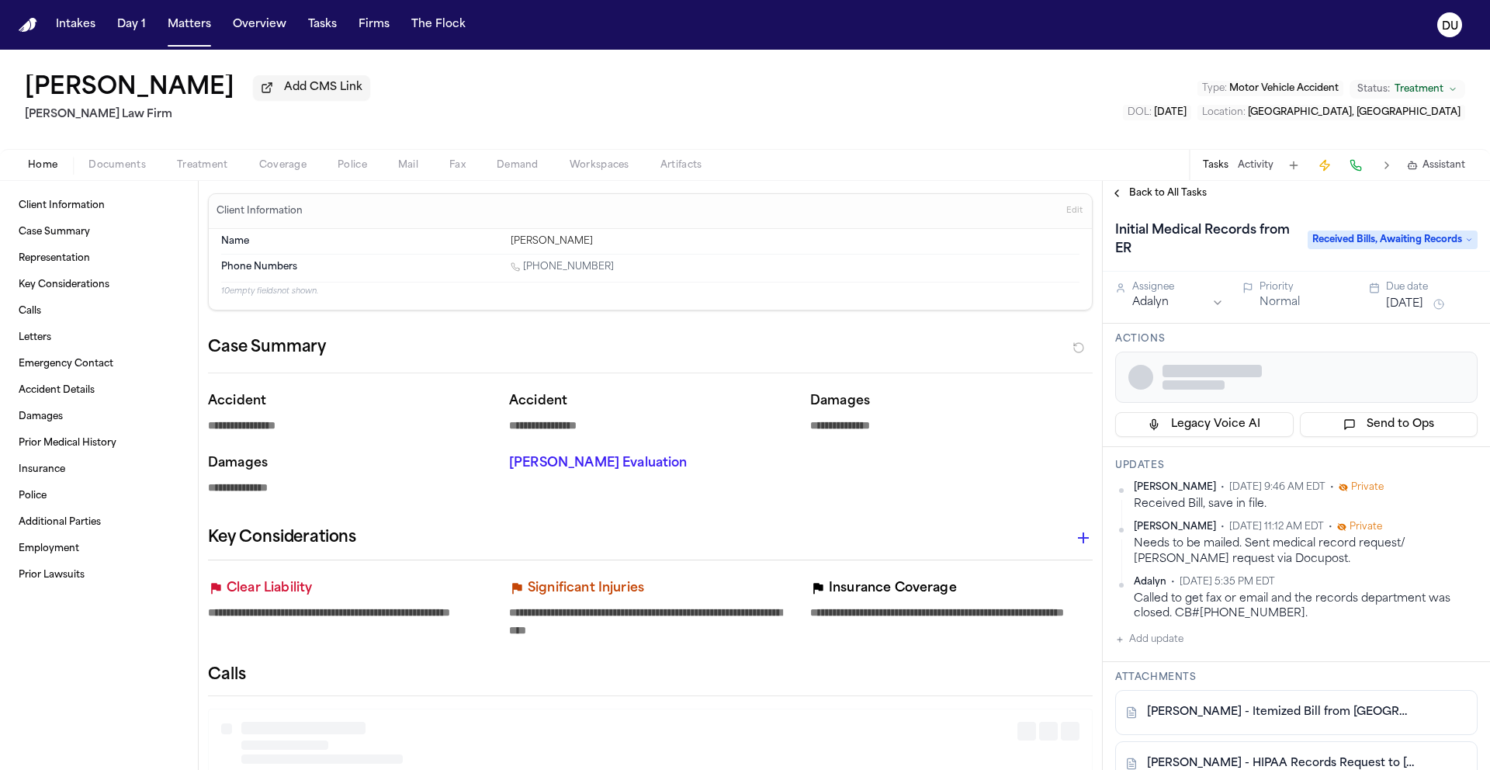
type textarea "*"
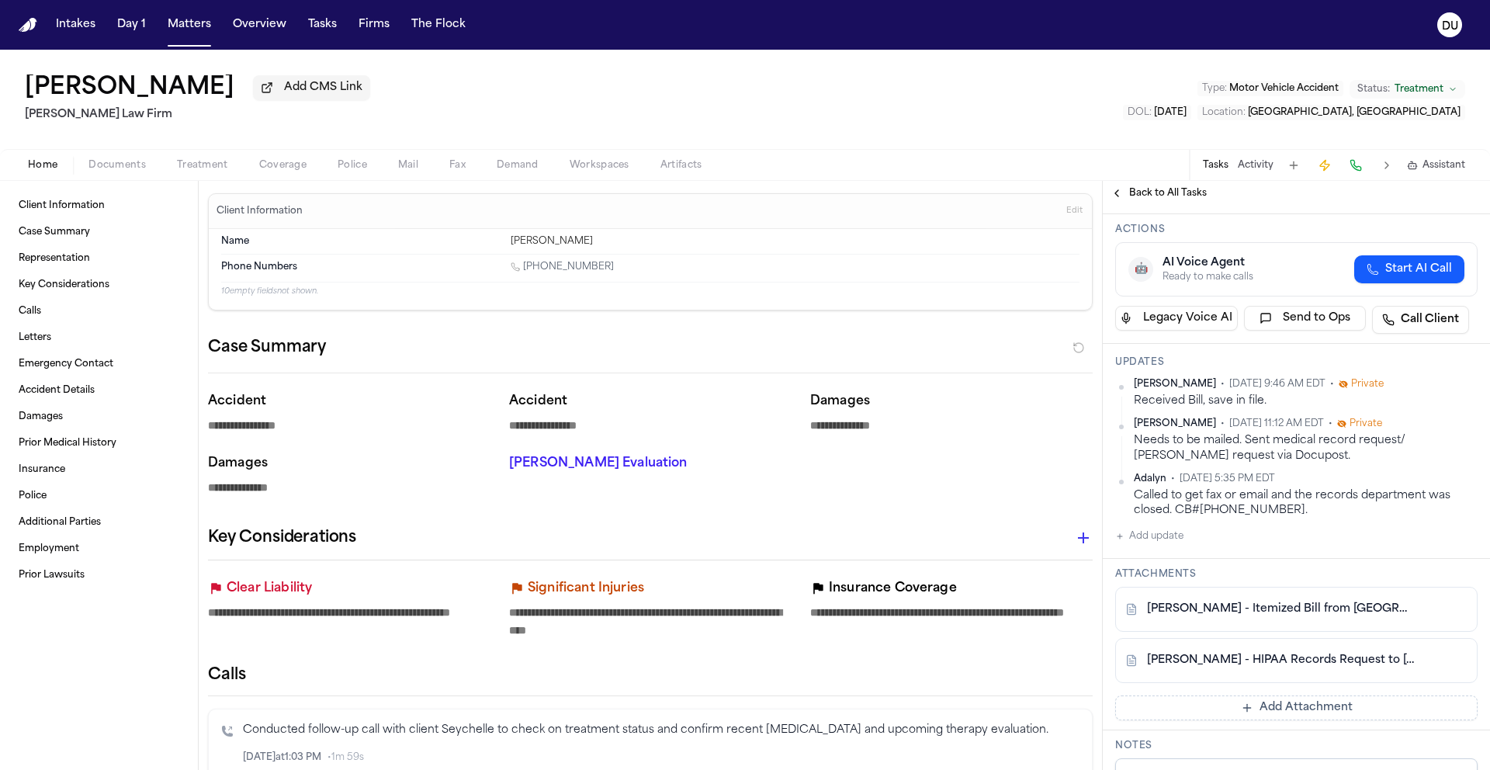
scroll to position [110, 0]
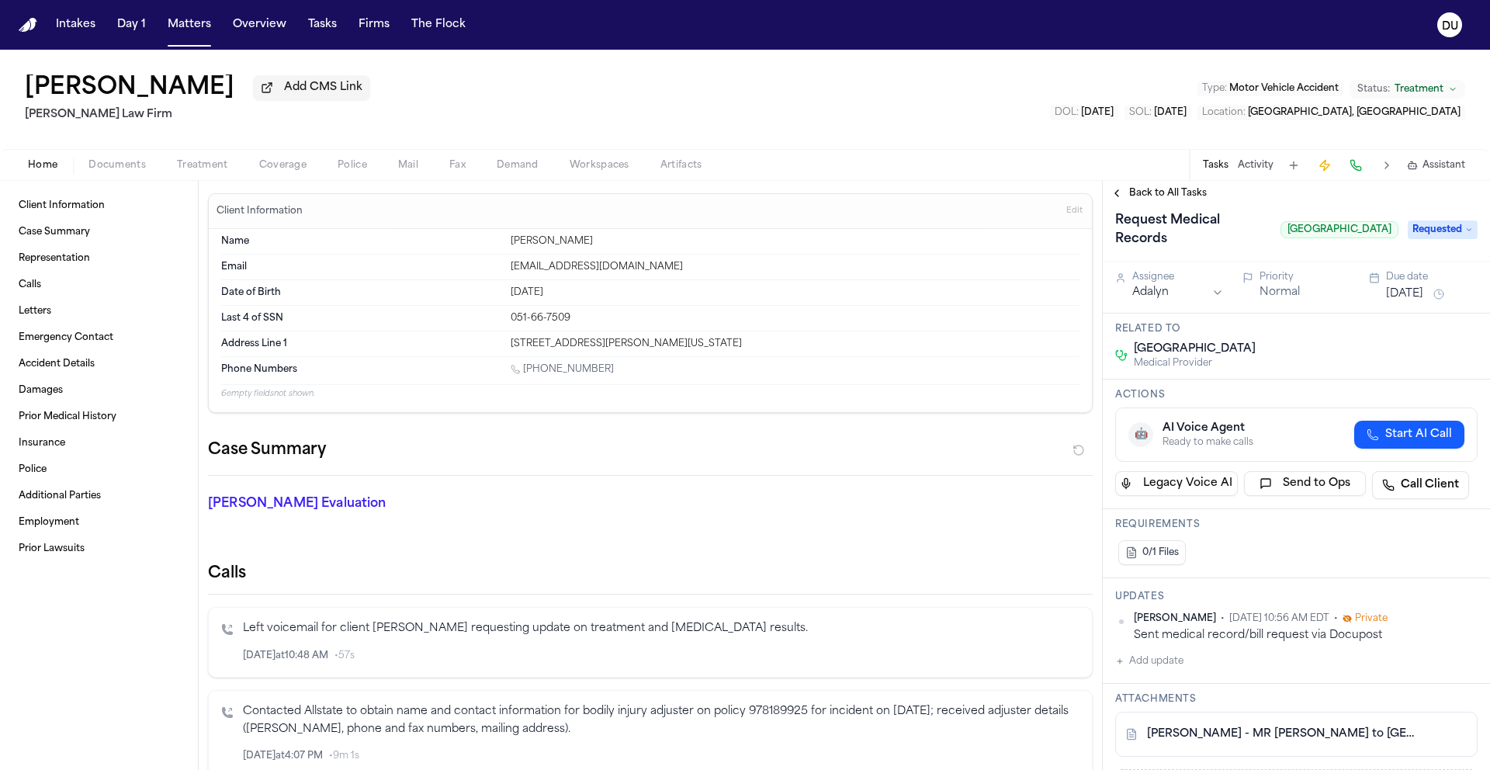
scroll to position [12, 0]
click at [1233, 740] on link "[PERSON_NAME] - MR [PERSON_NAME] to [GEOGRAPHIC_DATA] - [DATE]" at bounding box center [1281, 733] width 268 height 16
click at [1162, 665] on button "Add update" at bounding box center [1149, 659] width 68 height 19
click at [1215, 680] on textarea "Add your update" at bounding box center [1305, 671] width 331 height 31
paste textarea "**********"
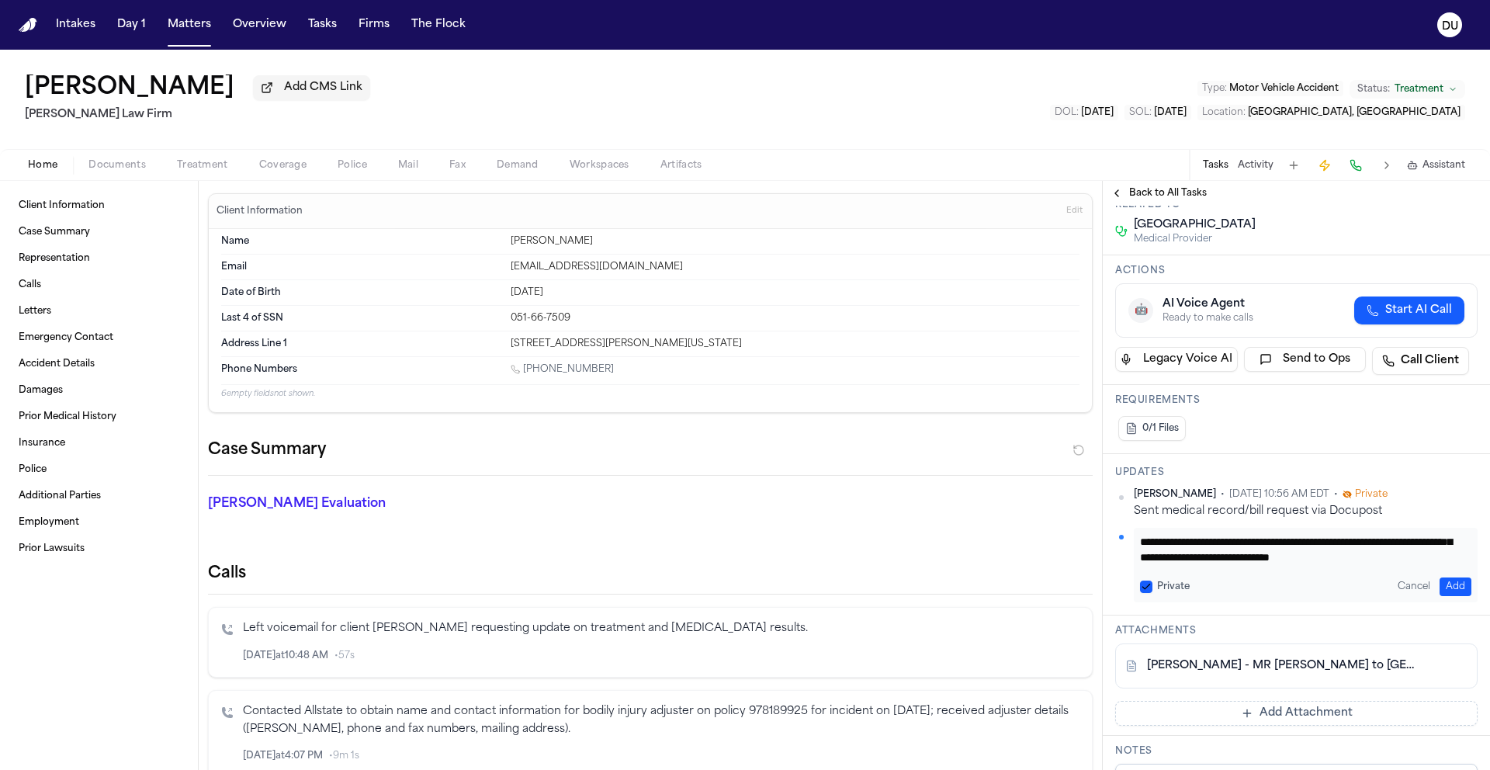
scroll to position [142, 0]
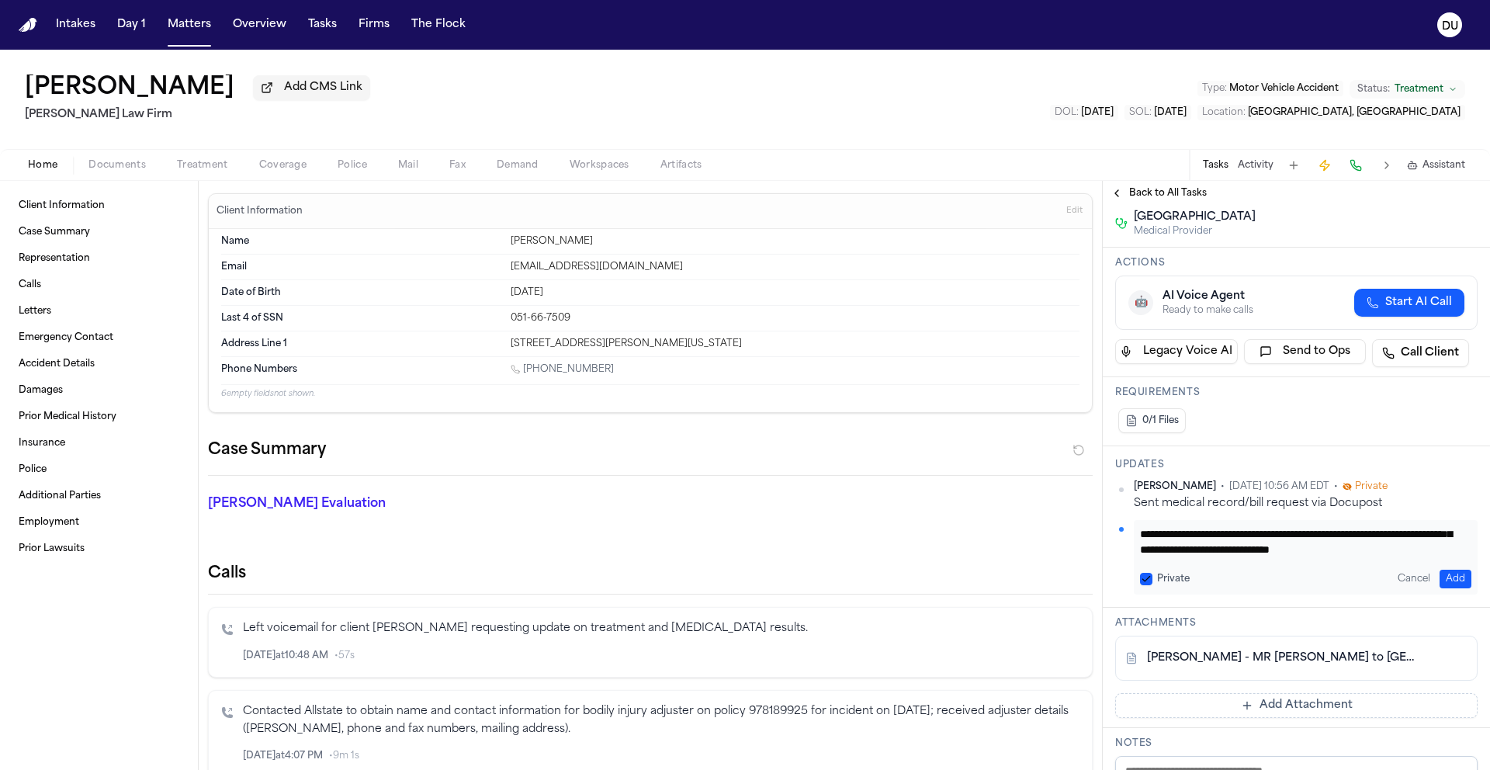
type textarea "**********"
click at [1439, 580] on button "Add" at bounding box center [1455, 579] width 32 height 19
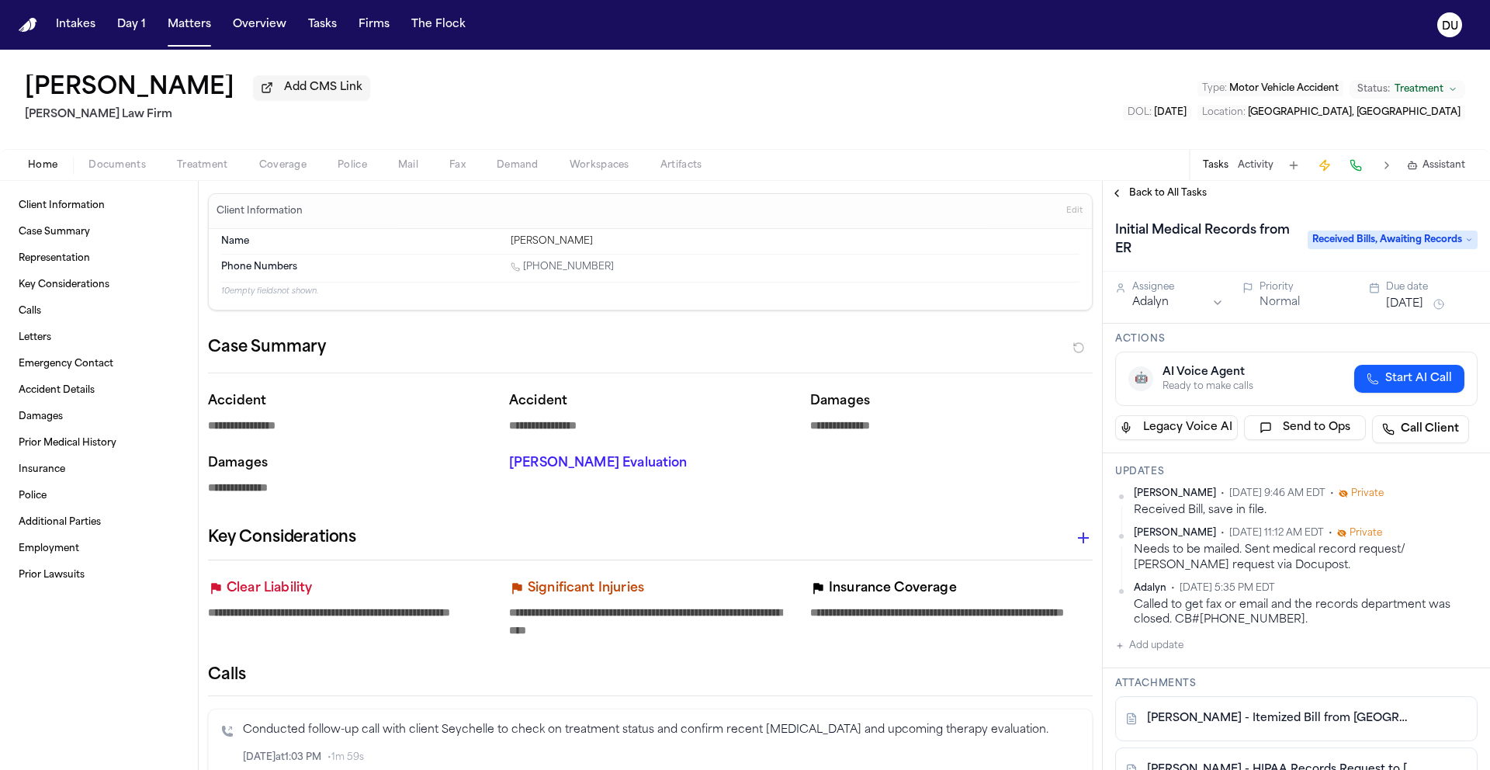
scroll to position [110, 0]
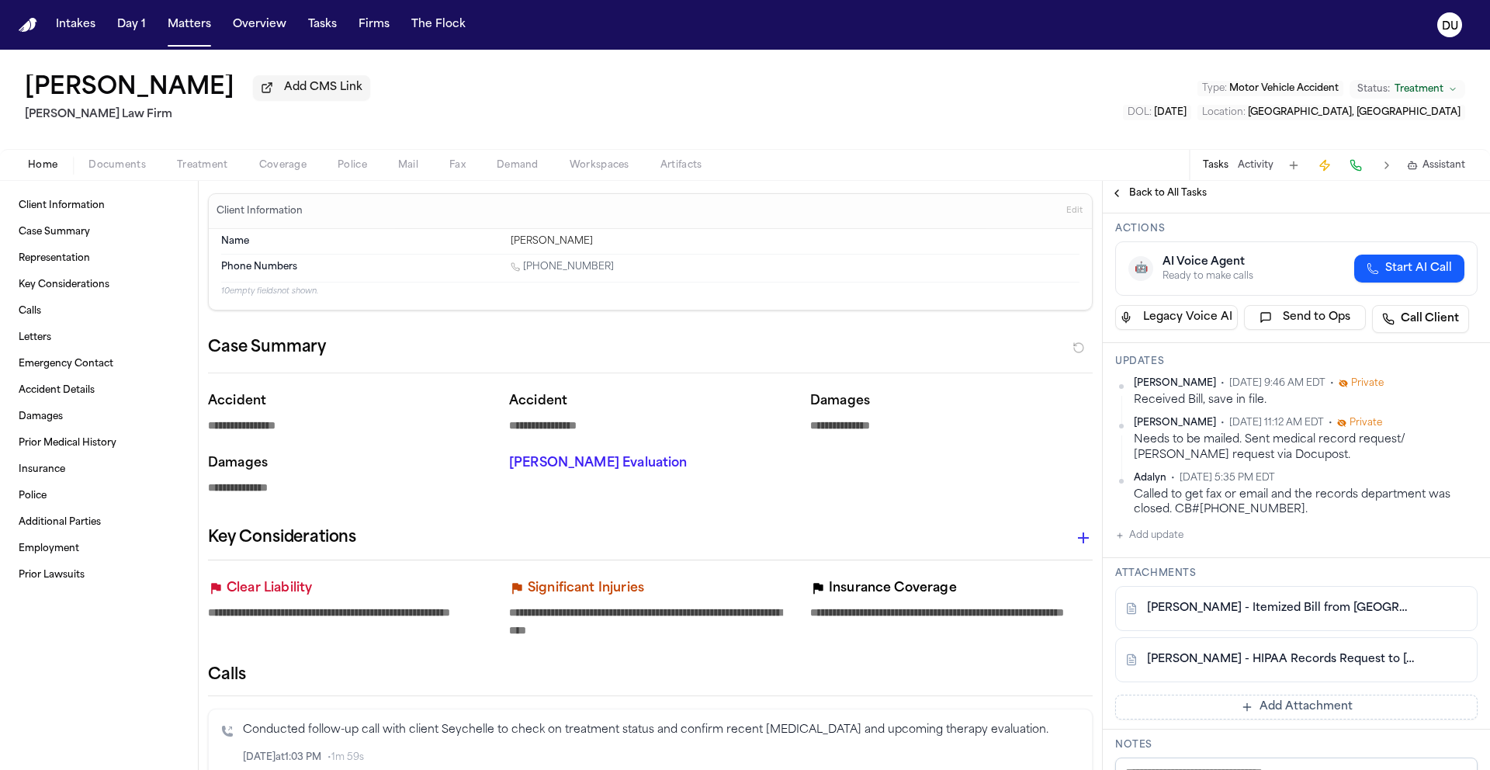
click at [25, 30] on img "Home" at bounding box center [28, 25] width 19 height 15
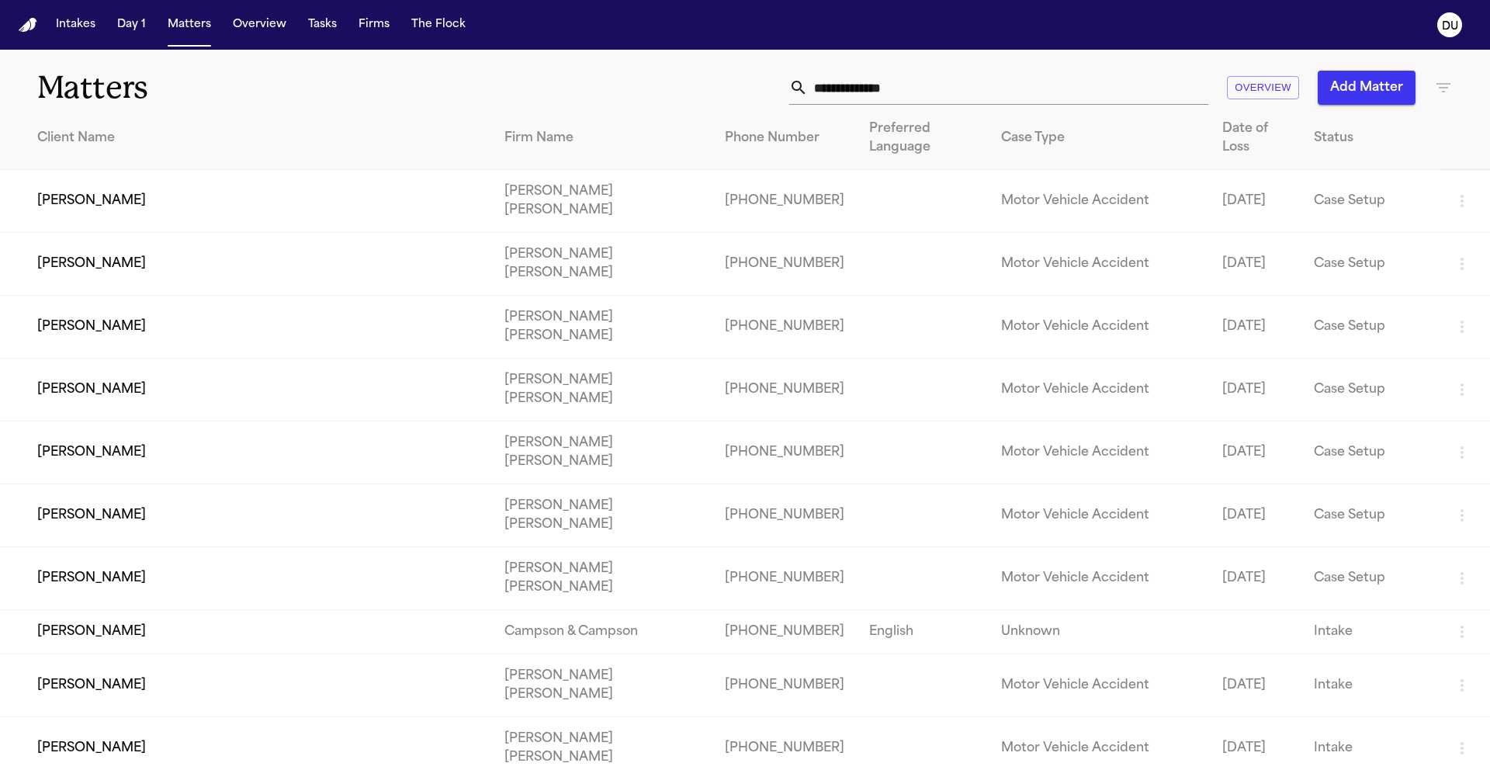
click at [1020, 80] on input "text" at bounding box center [1008, 88] width 400 height 34
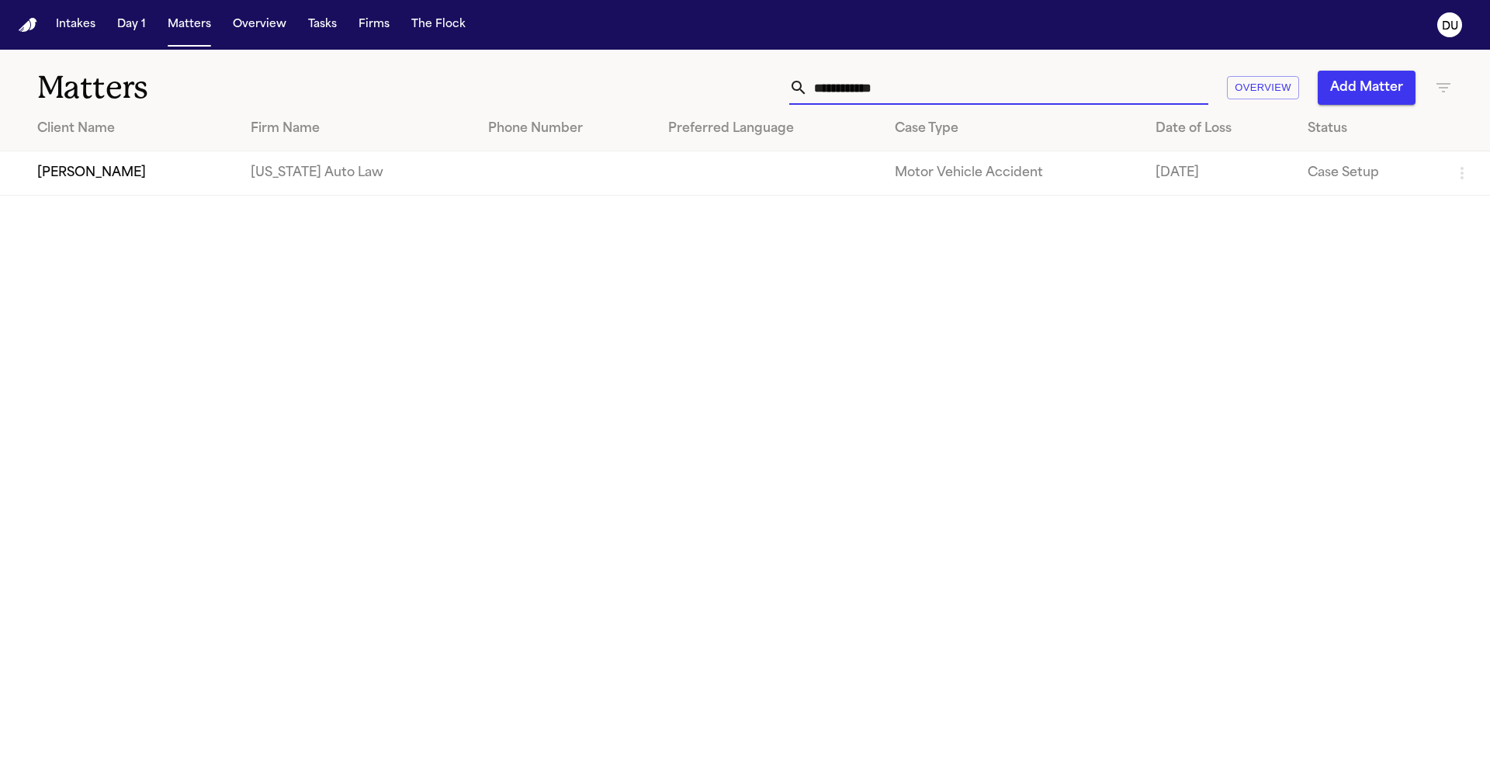
type input "**********"
click at [163, 181] on td "[PERSON_NAME]" at bounding box center [119, 173] width 238 height 44
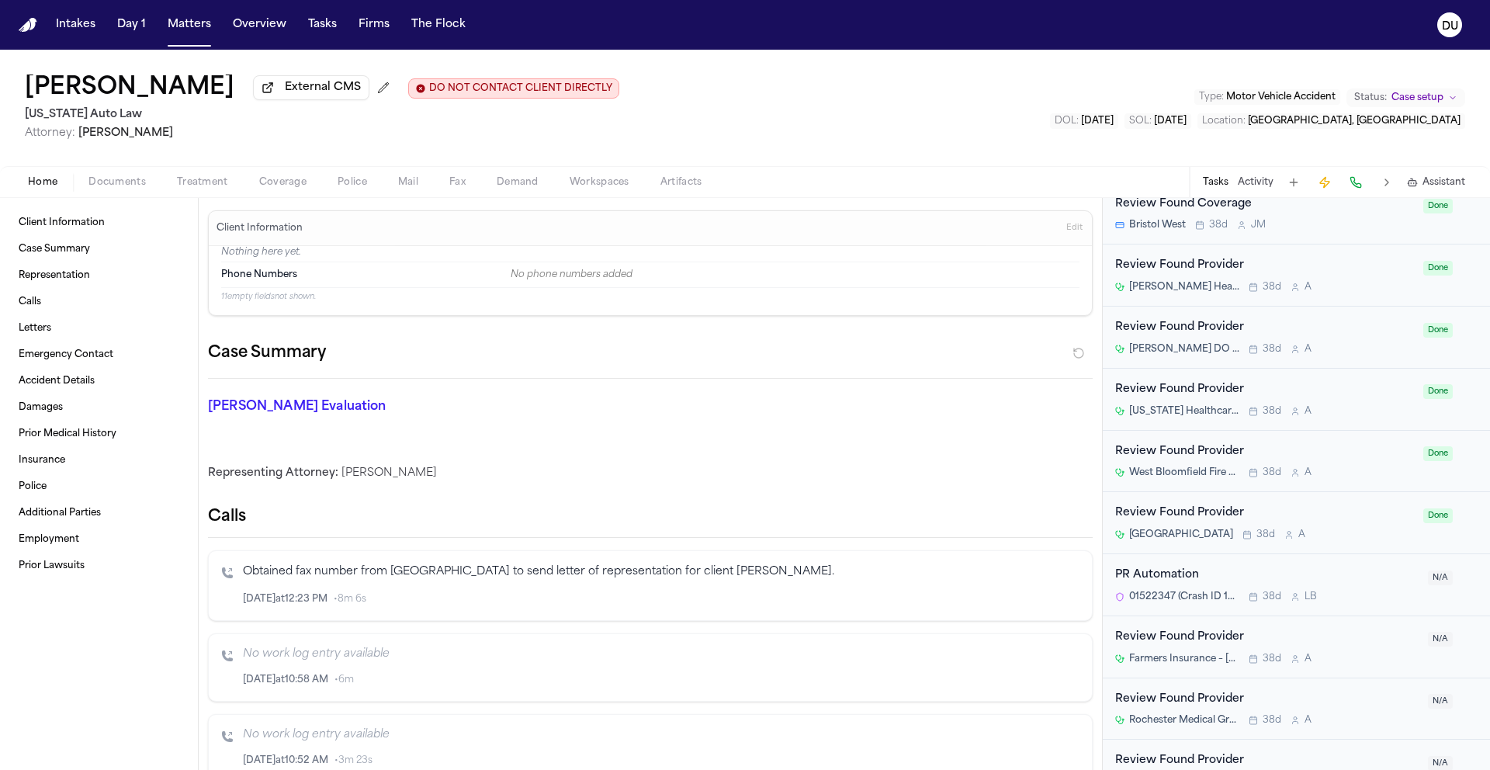
scroll to position [1074, 0]
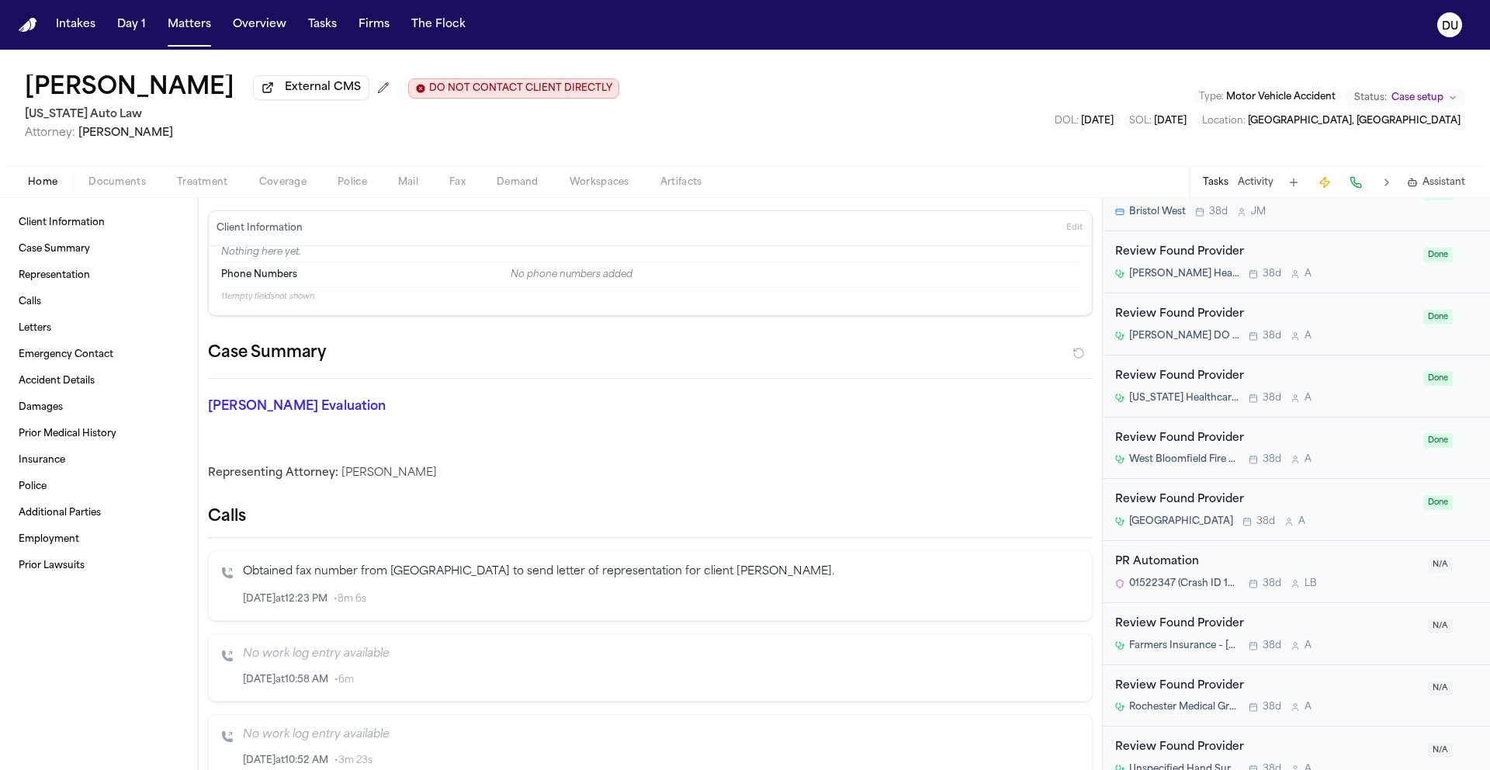
click at [1195, 502] on div "Review Found Provider" at bounding box center [1264, 500] width 299 height 18
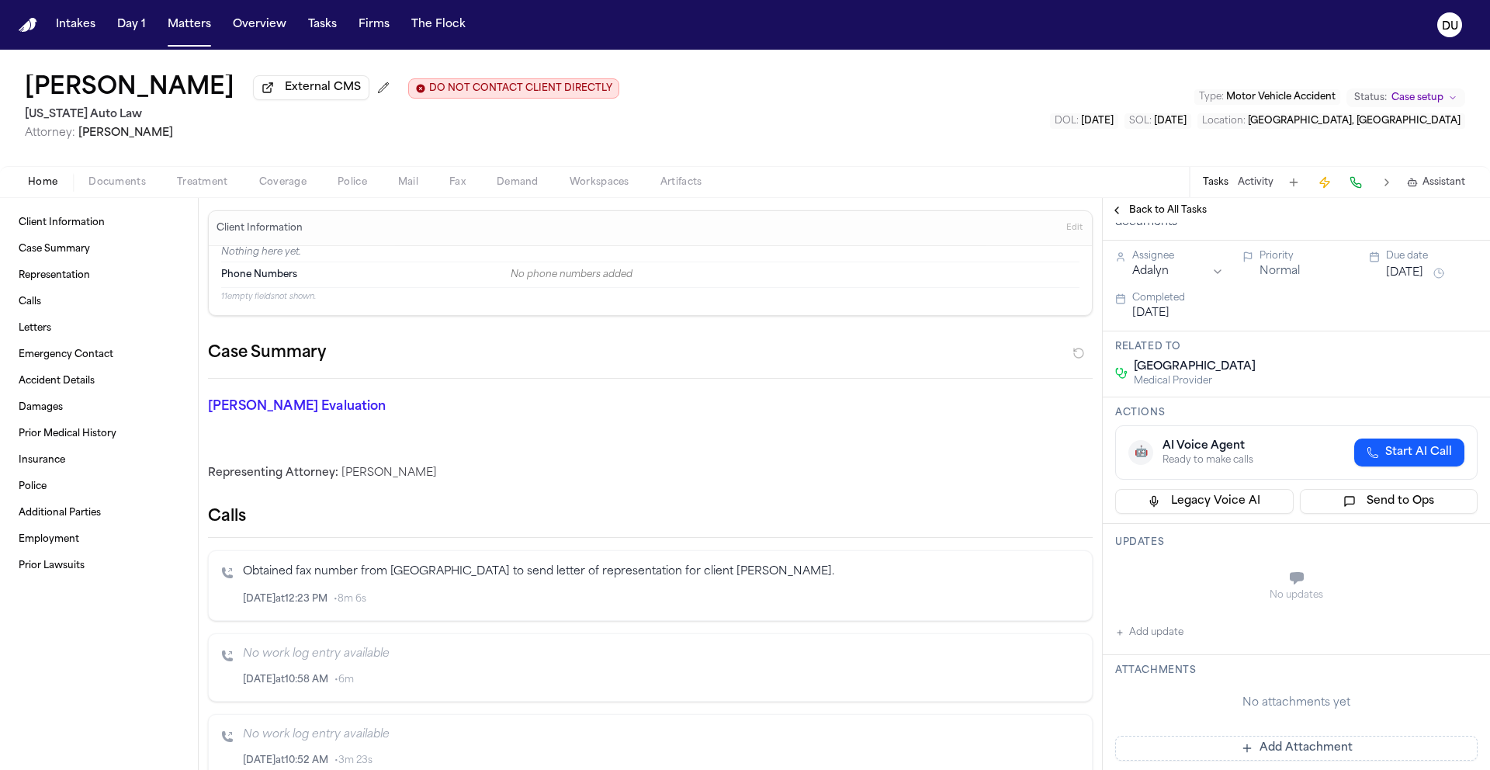
scroll to position [114, 0]
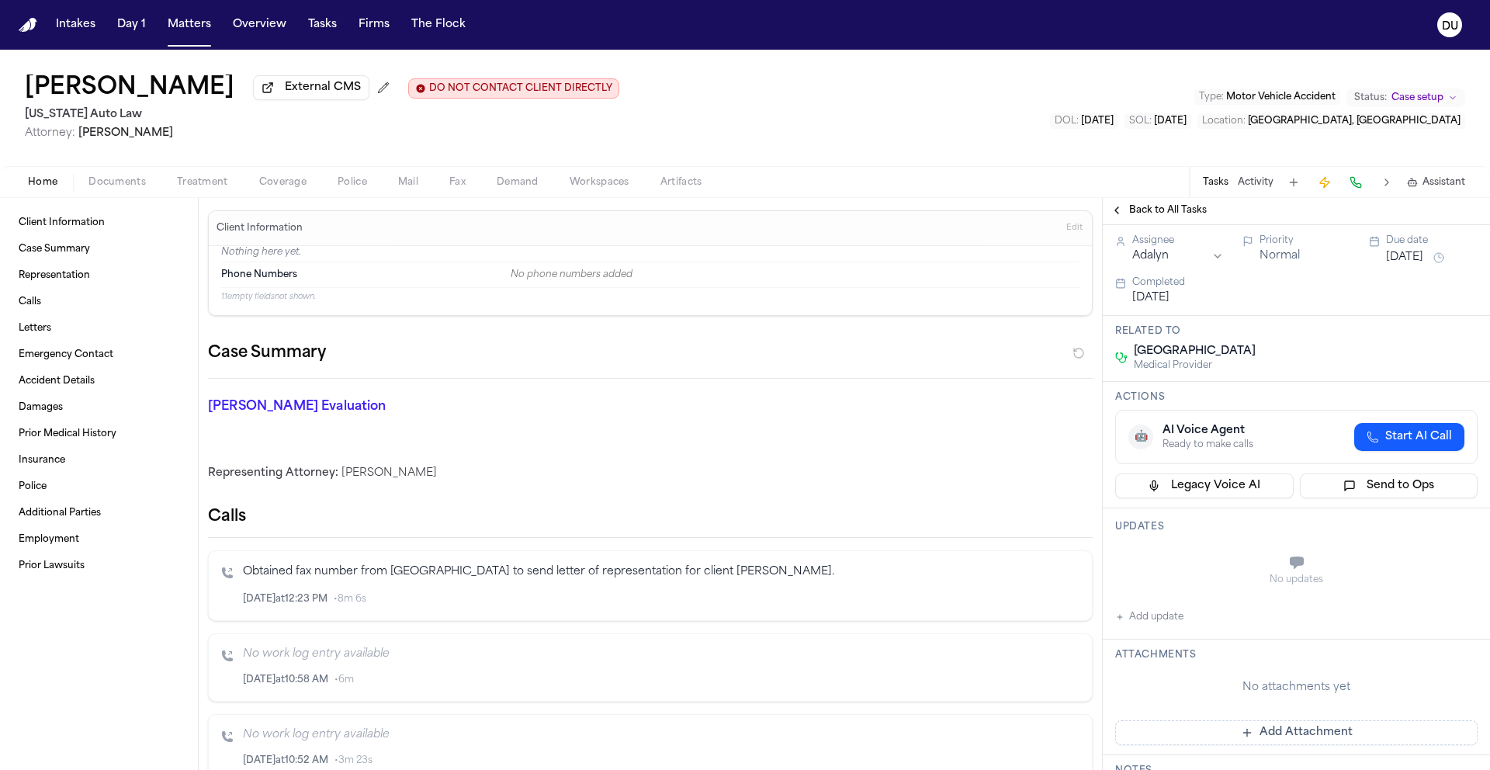
click at [1162, 209] on span "Back to All Tasks" at bounding box center [1168, 210] width 78 height 12
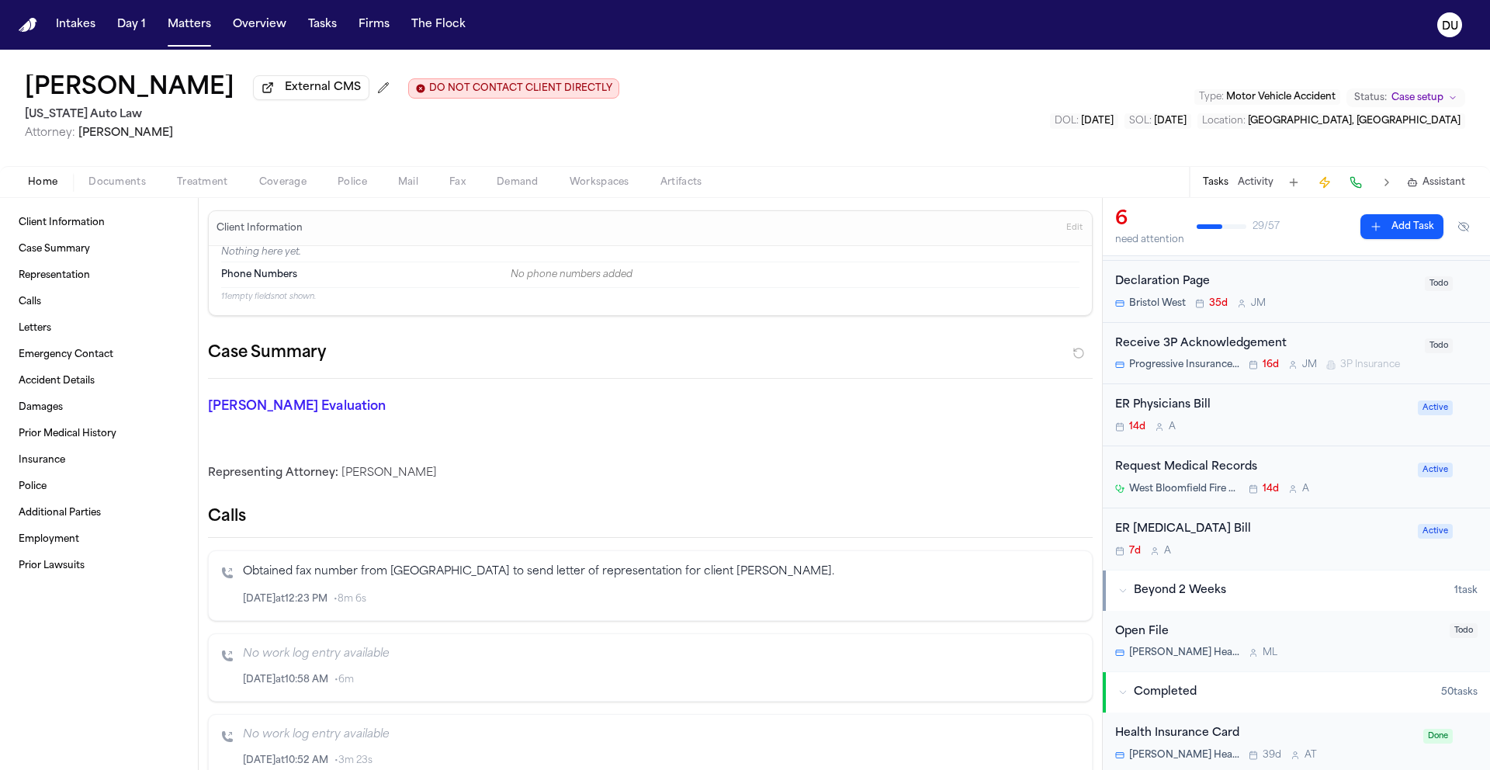
scroll to position [113, 0]
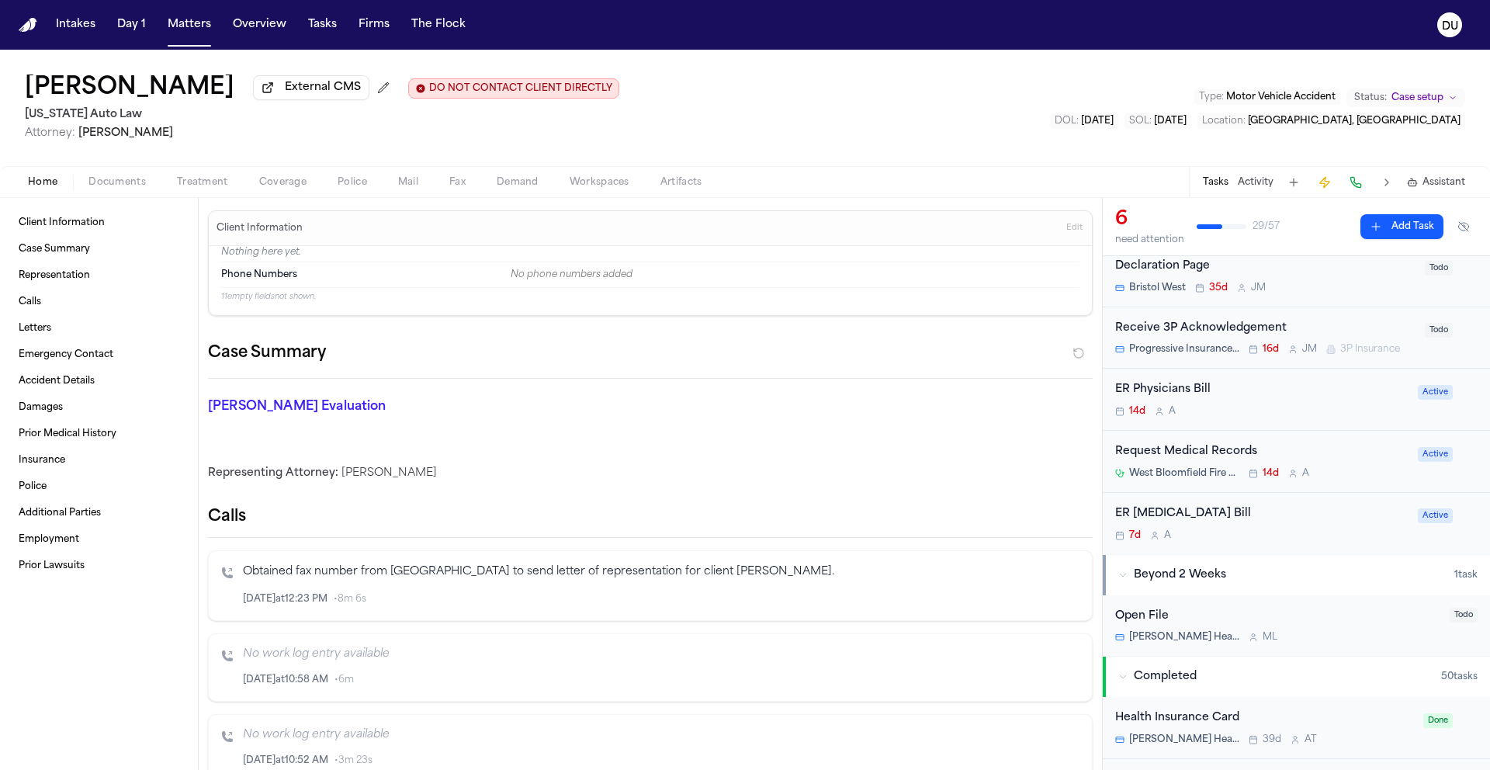
click at [1200, 461] on div "Request Medical Records" at bounding box center [1261, 452] width 293 height 18
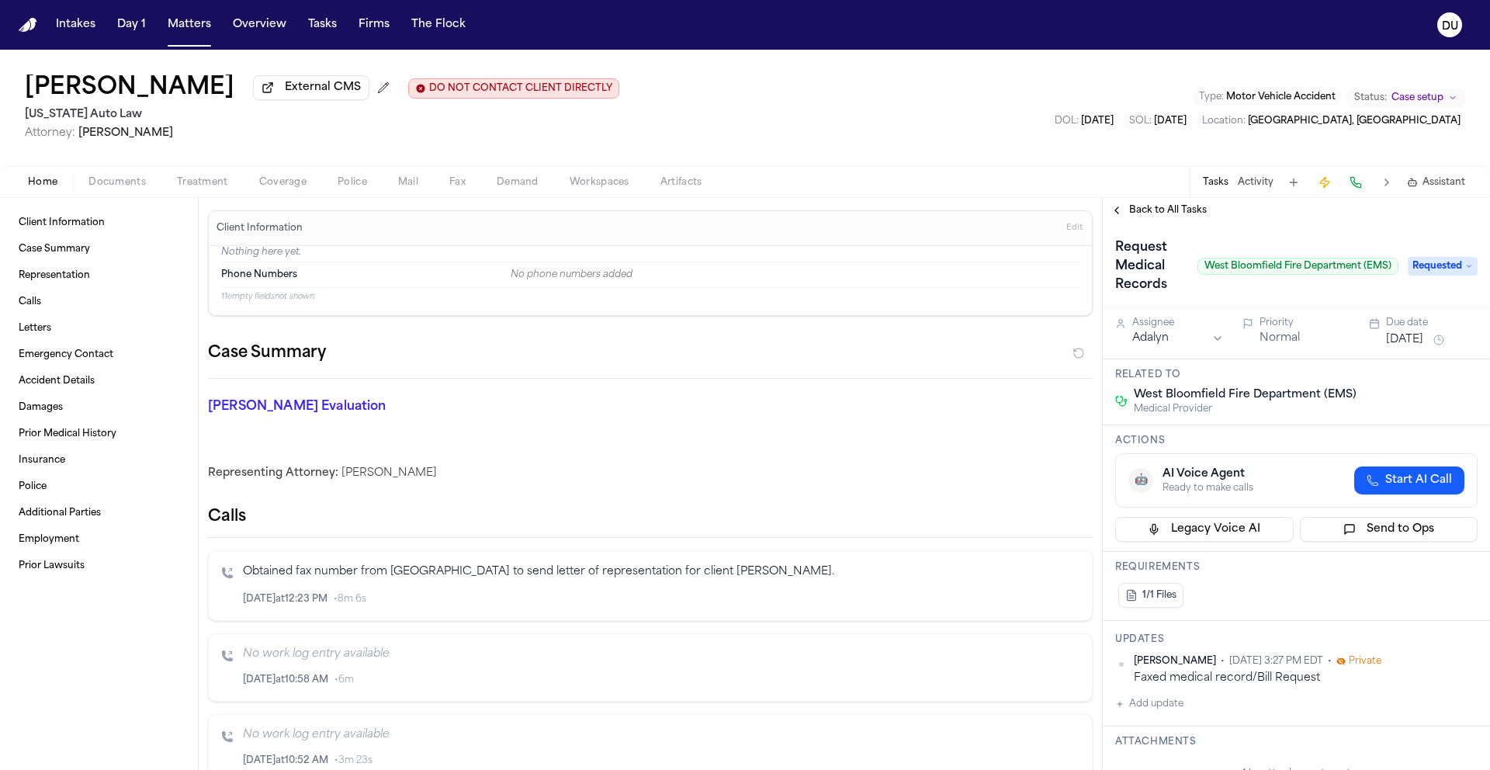
click at [1137, 209] on span "Back to All Tasks" at bounding box center [1168, 210] width 78 height 12
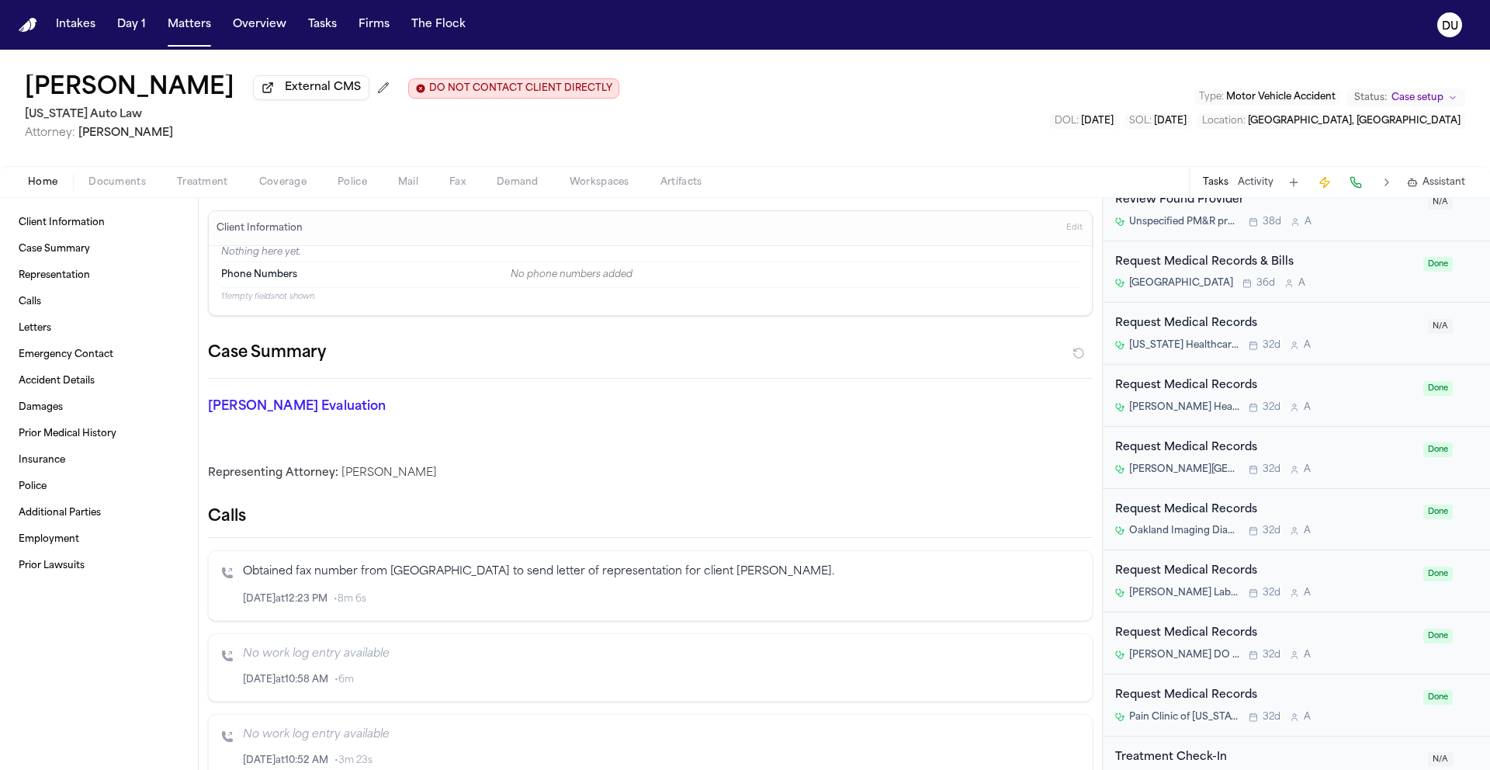
scroll to position [2771, 0]
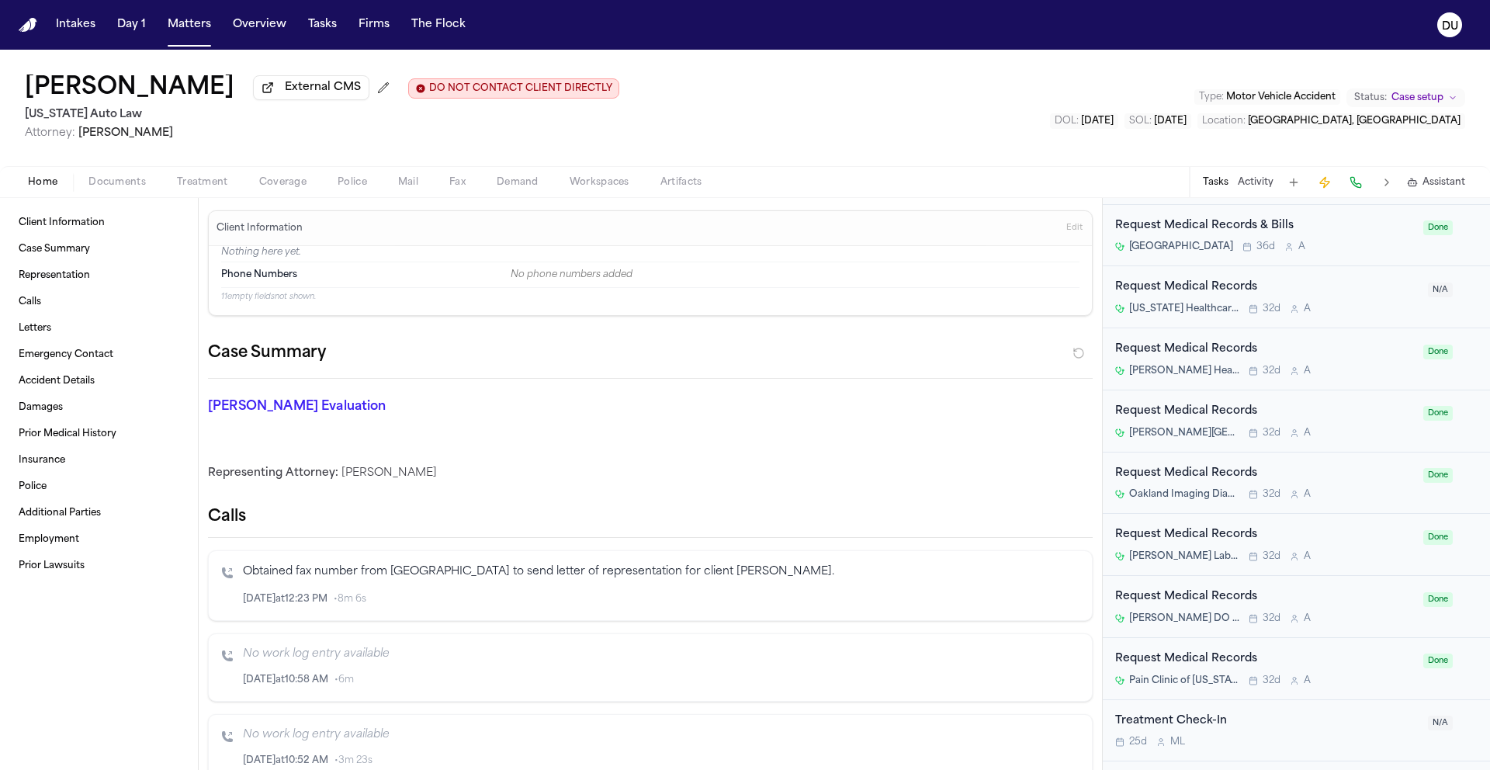
click at [1198, 235] on div "Request Medical Records & Bills" at bounding box center [1264, 226] width 299 height 18
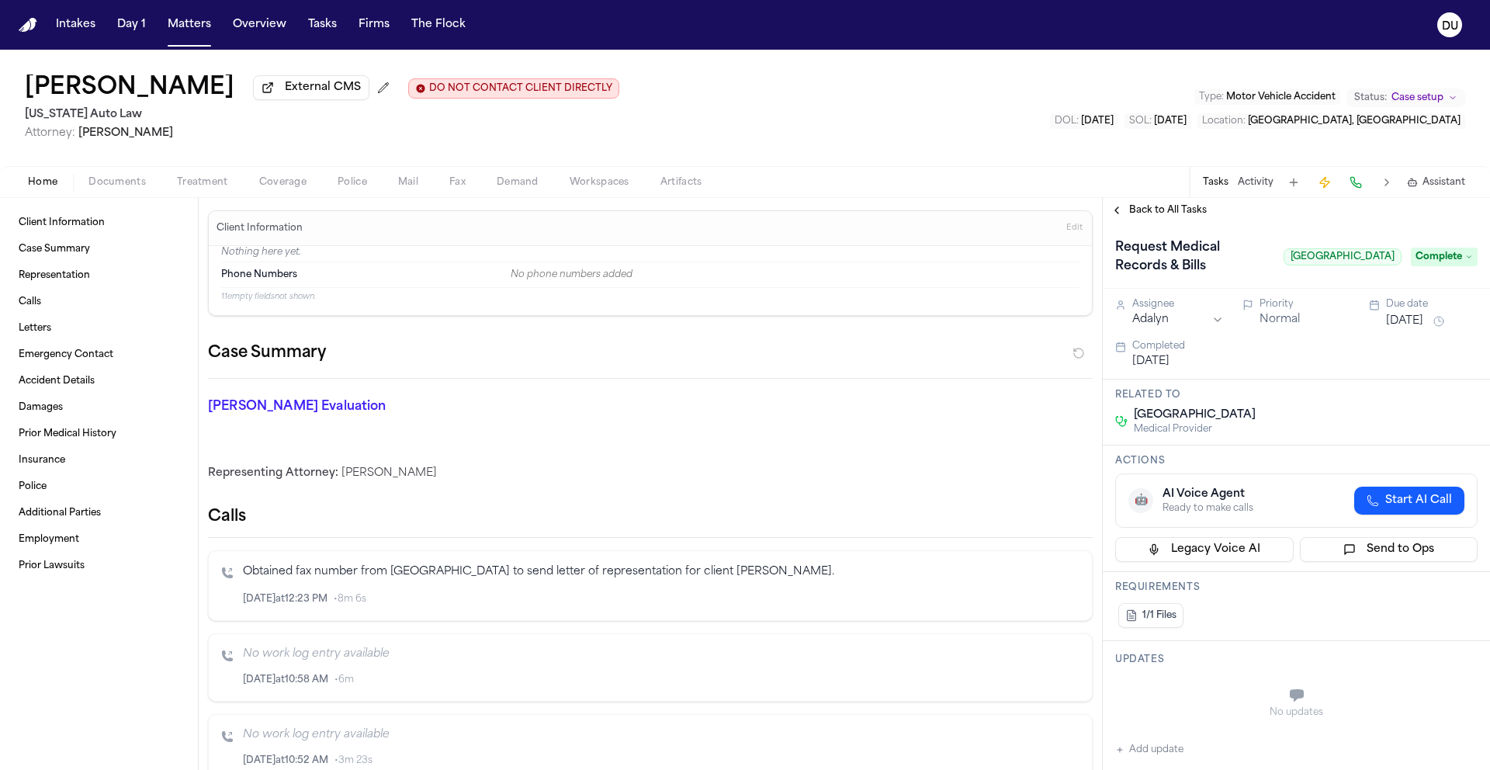
click at [1416, 266] on span "Complete" at bounding box center [1444, 257] width 67 height 19
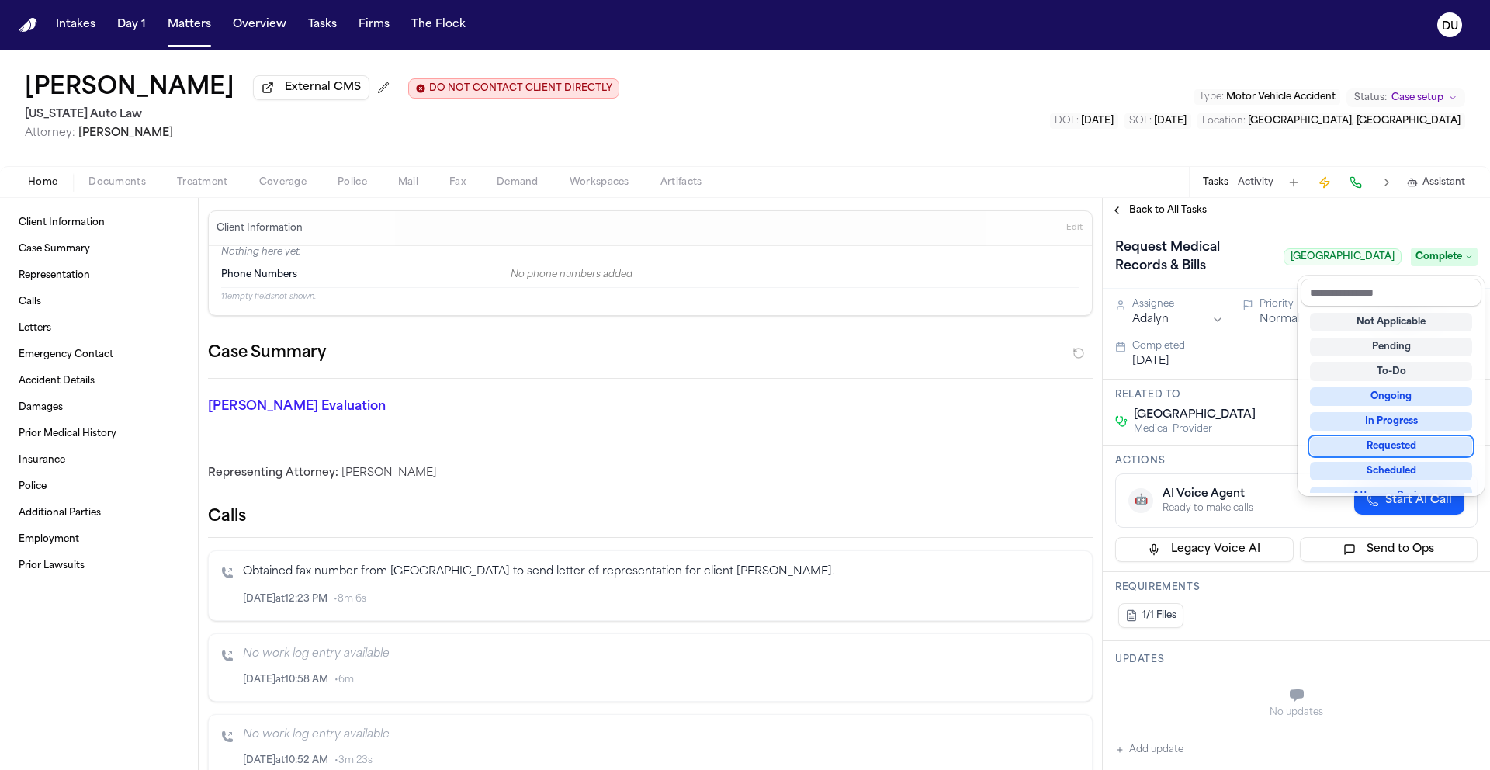
click at [1400, 451] on div "Requested" at bounding box center [1391, 446] width 162 height 19
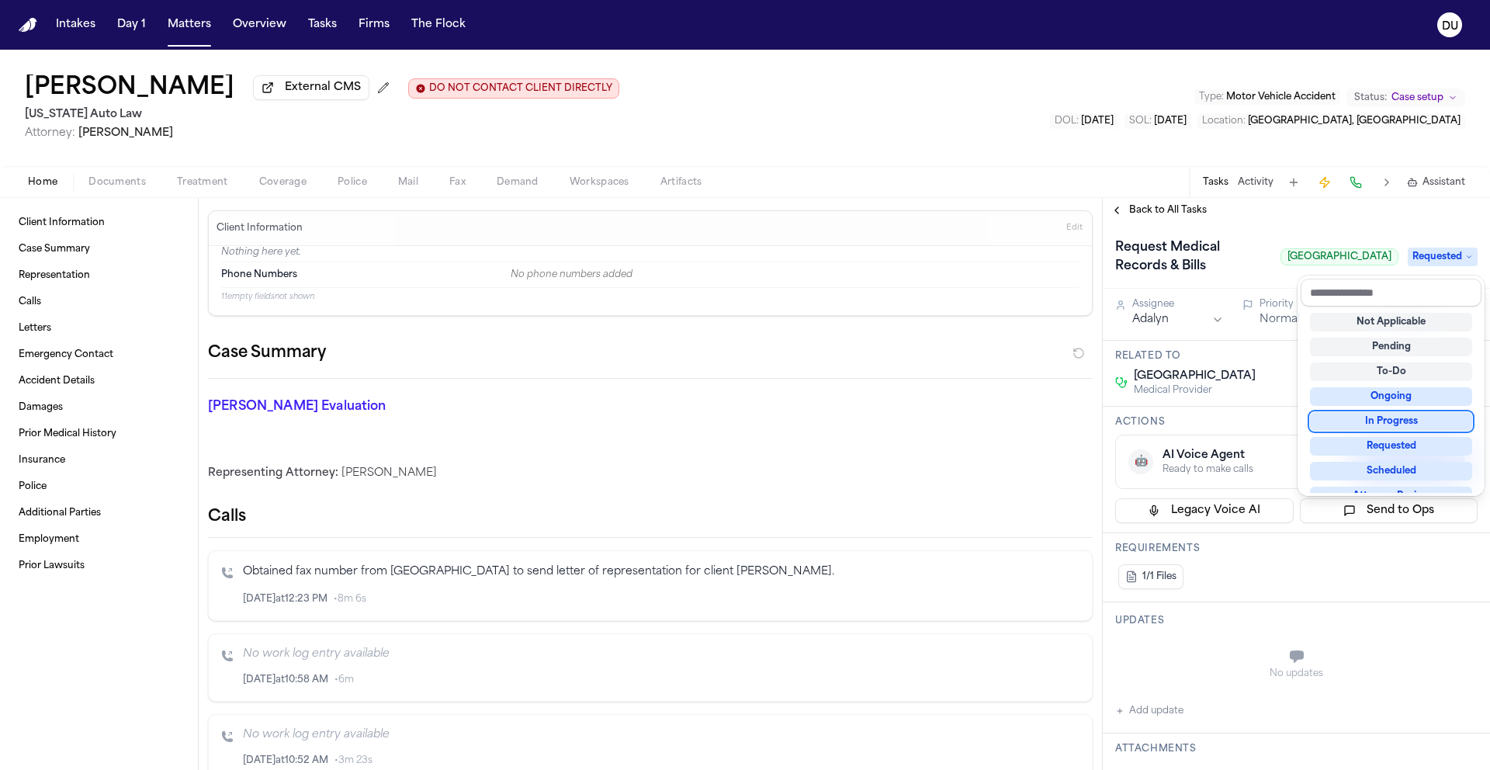
click at [1162, 324] on div "Request Medical Records & Bills McLaren [GEOGRAPHIC_DATA] Requested Assignee Ad…" at bounding box center [1296, 772] width 387 height 1098
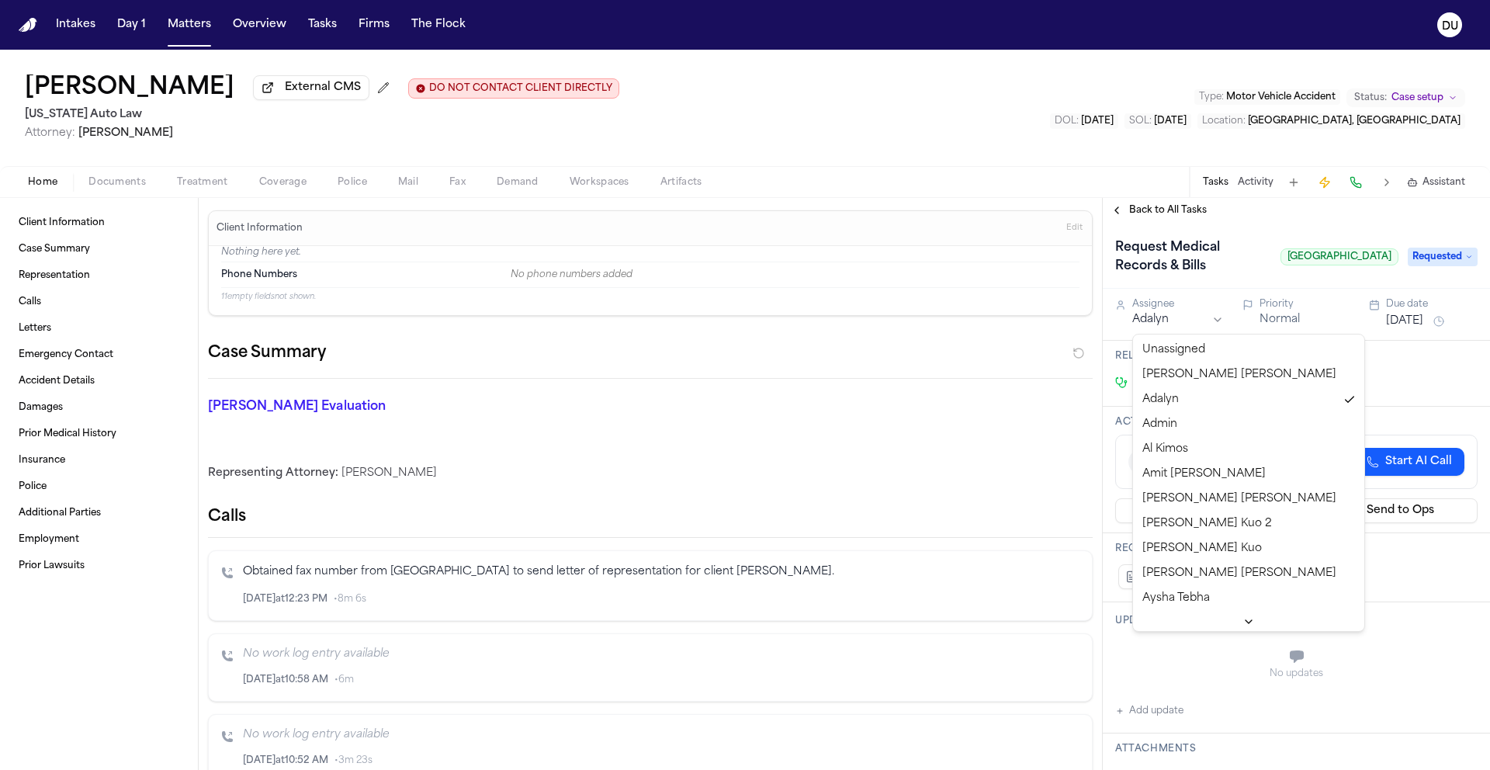
click at [1164, 324] on html "Intakes Day 1 Matters Overview Tasks Firms The Flock DU [PERSON_NAME] External …" at bounding box center [745, 385] width 1490 height 770
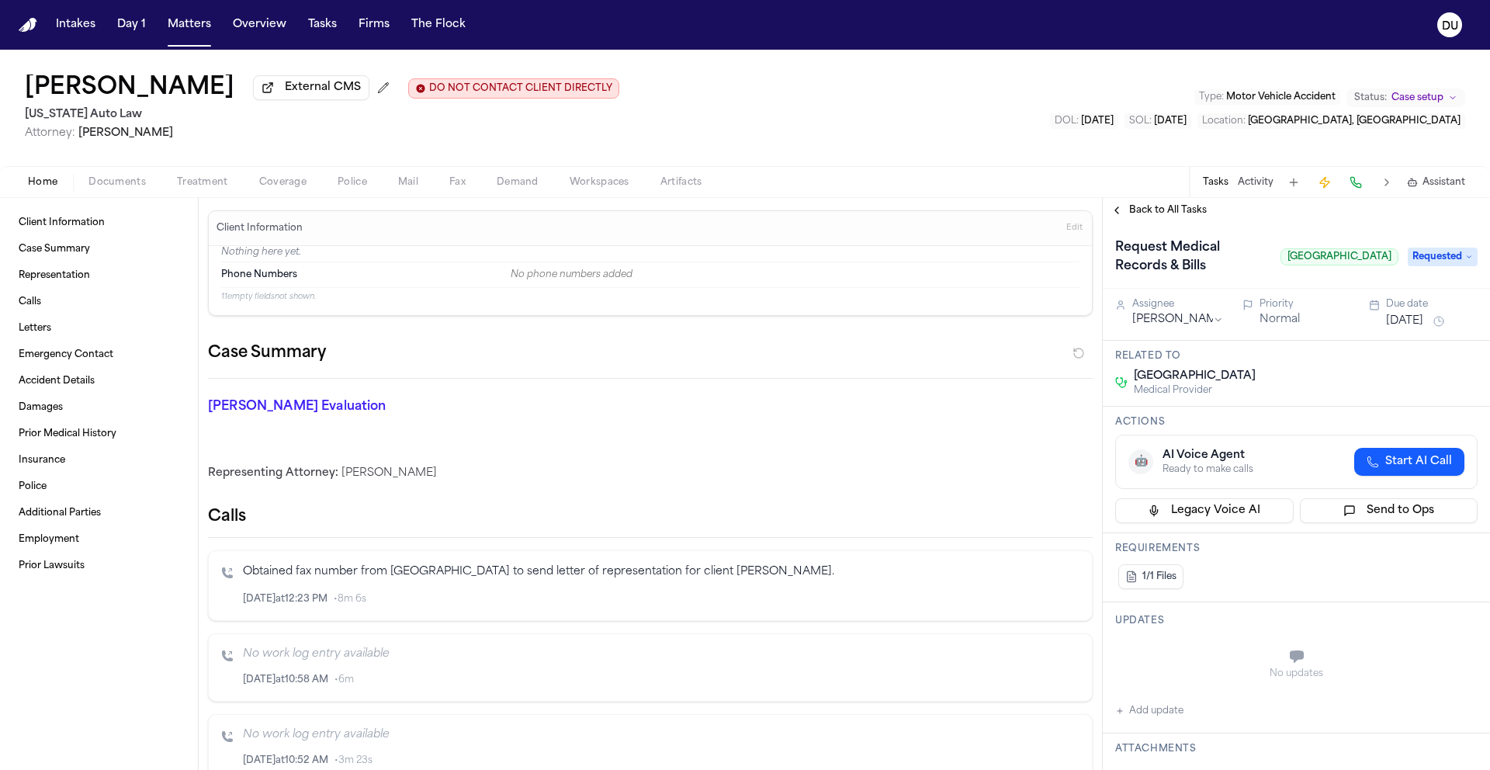
click at [1405, 327] on button "[DATE]" at bounding box center [1404, 321] width 37 height 16
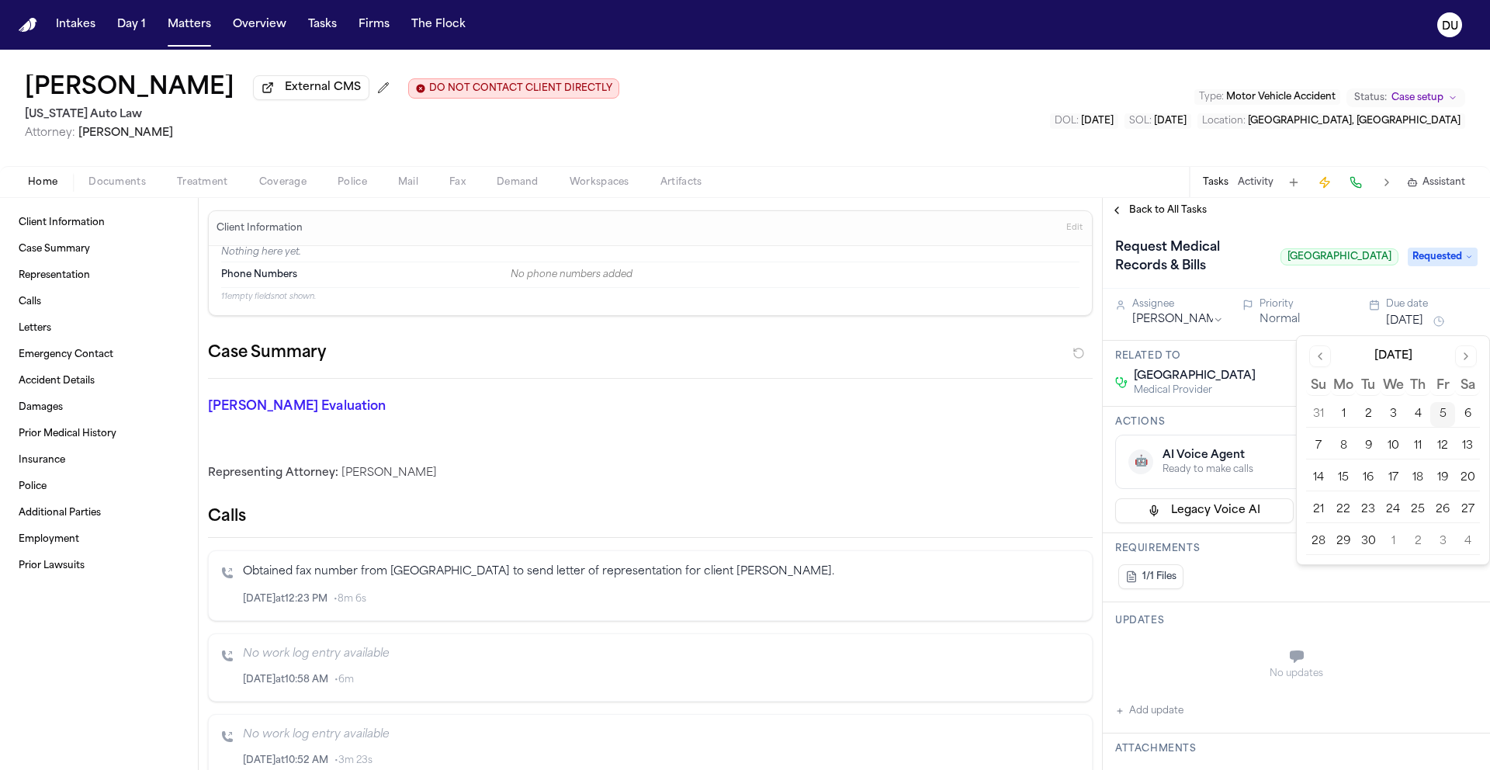
click at [1447, 446] on button "12" at bounding box center [1442, 446] width 25 height 25
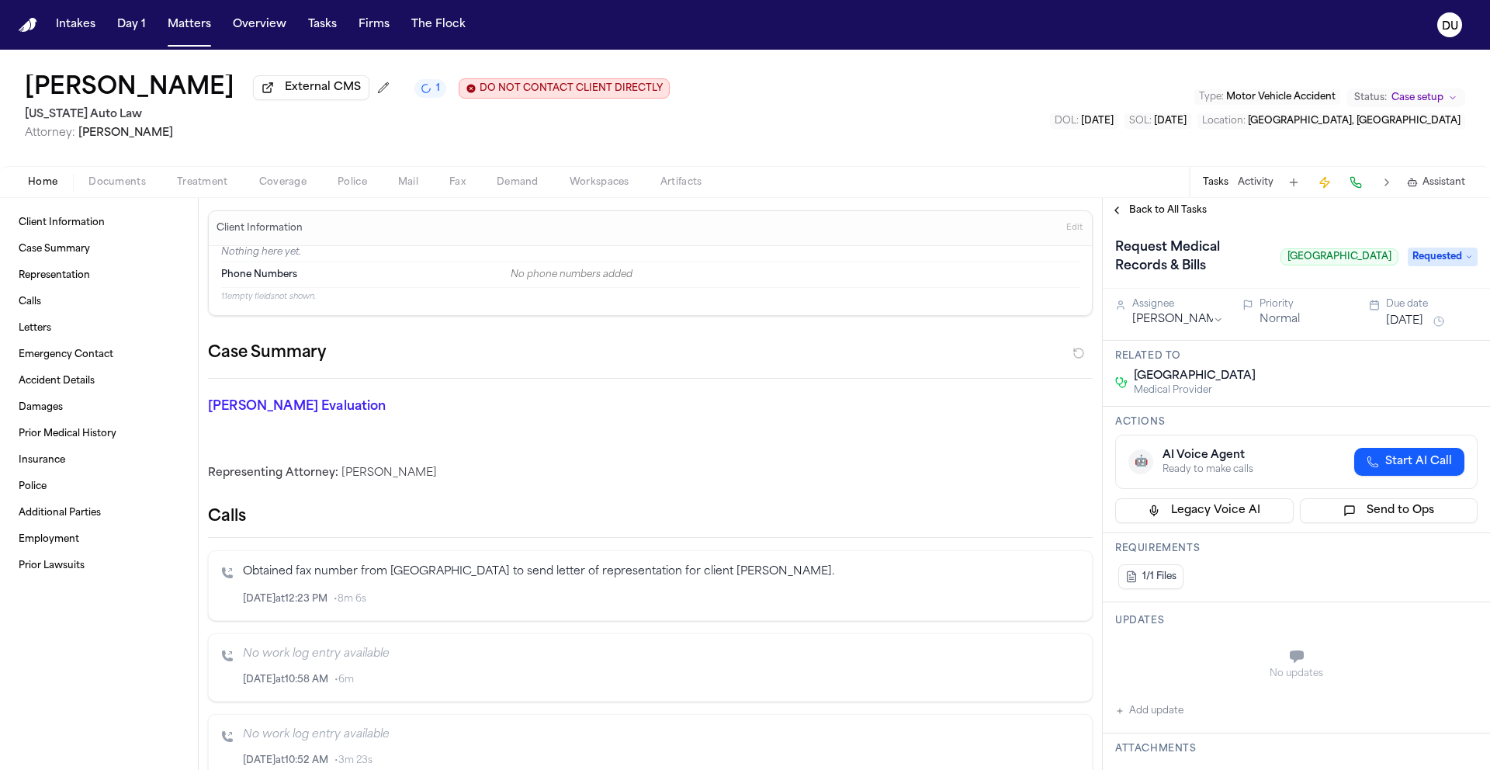
click at [1163, 713] on button "Add update" at bounding box center [1149, 710] width 68 height 19
click at [1201, 651] on textarea "Add your update" at bounding box center [1305, 657] width 331 height 31
type textarea "*"
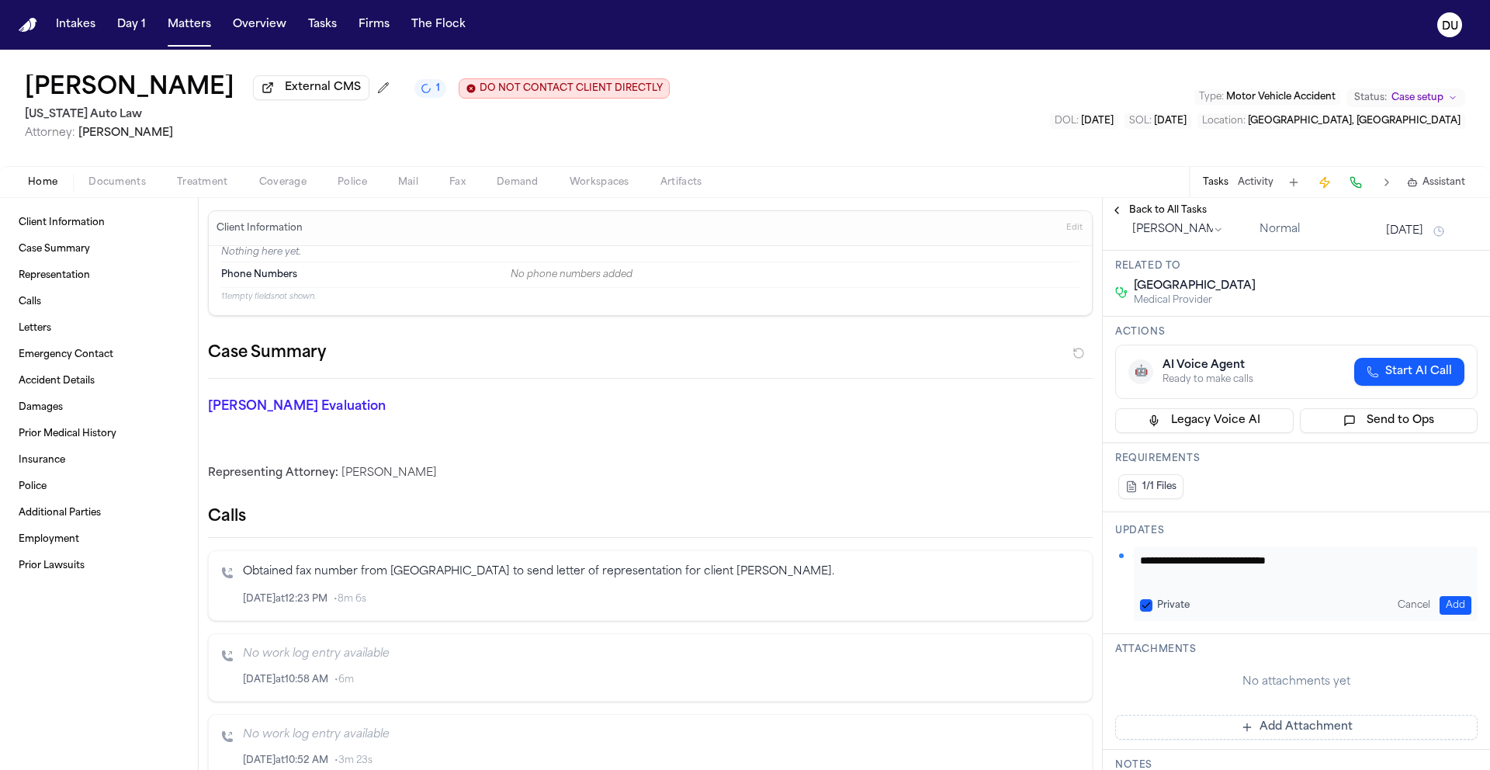
scroll to position [295, 0]
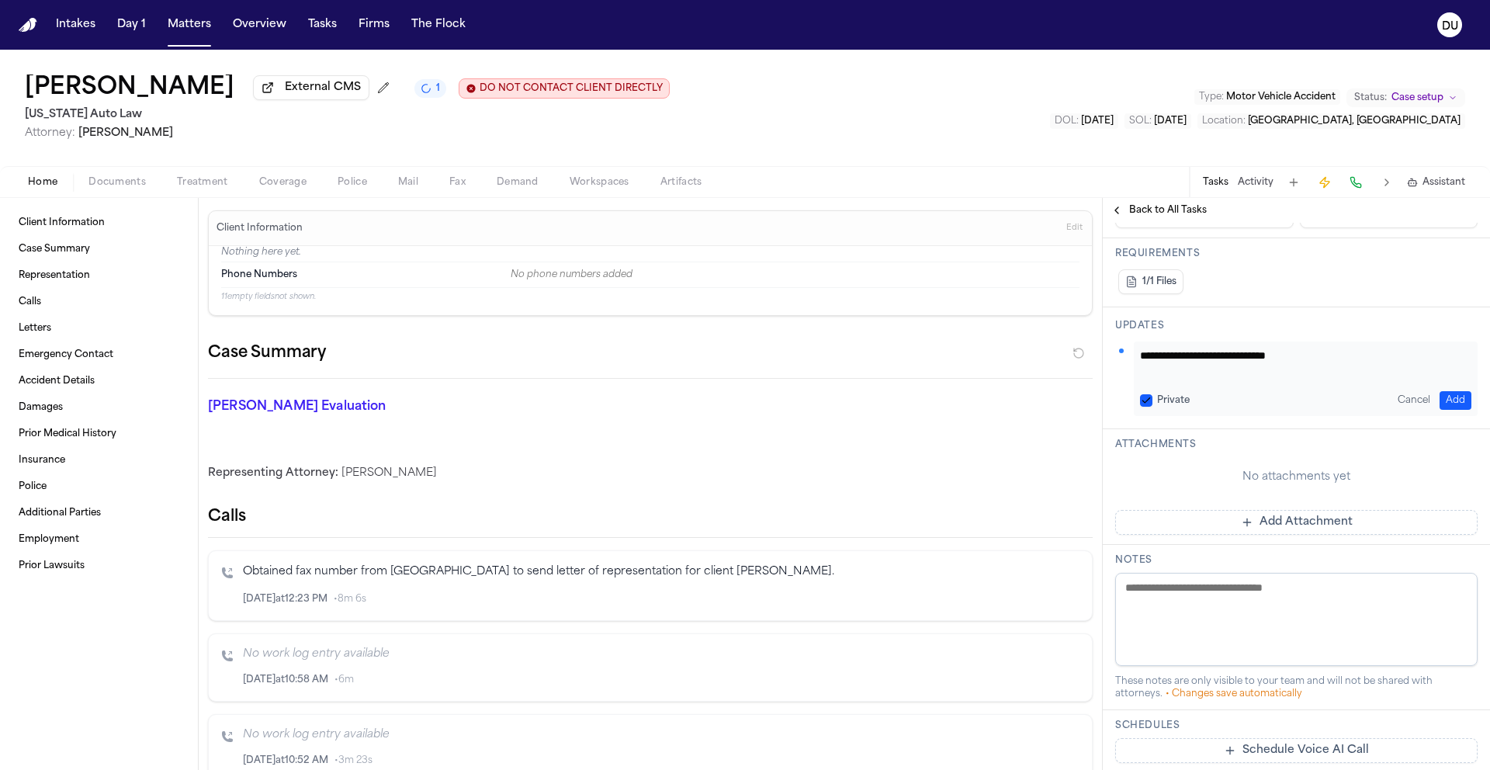
type textarea "**********"
click at [1446, 396] on button "Add" at bounding box center [1455, 400] width 32 height 19
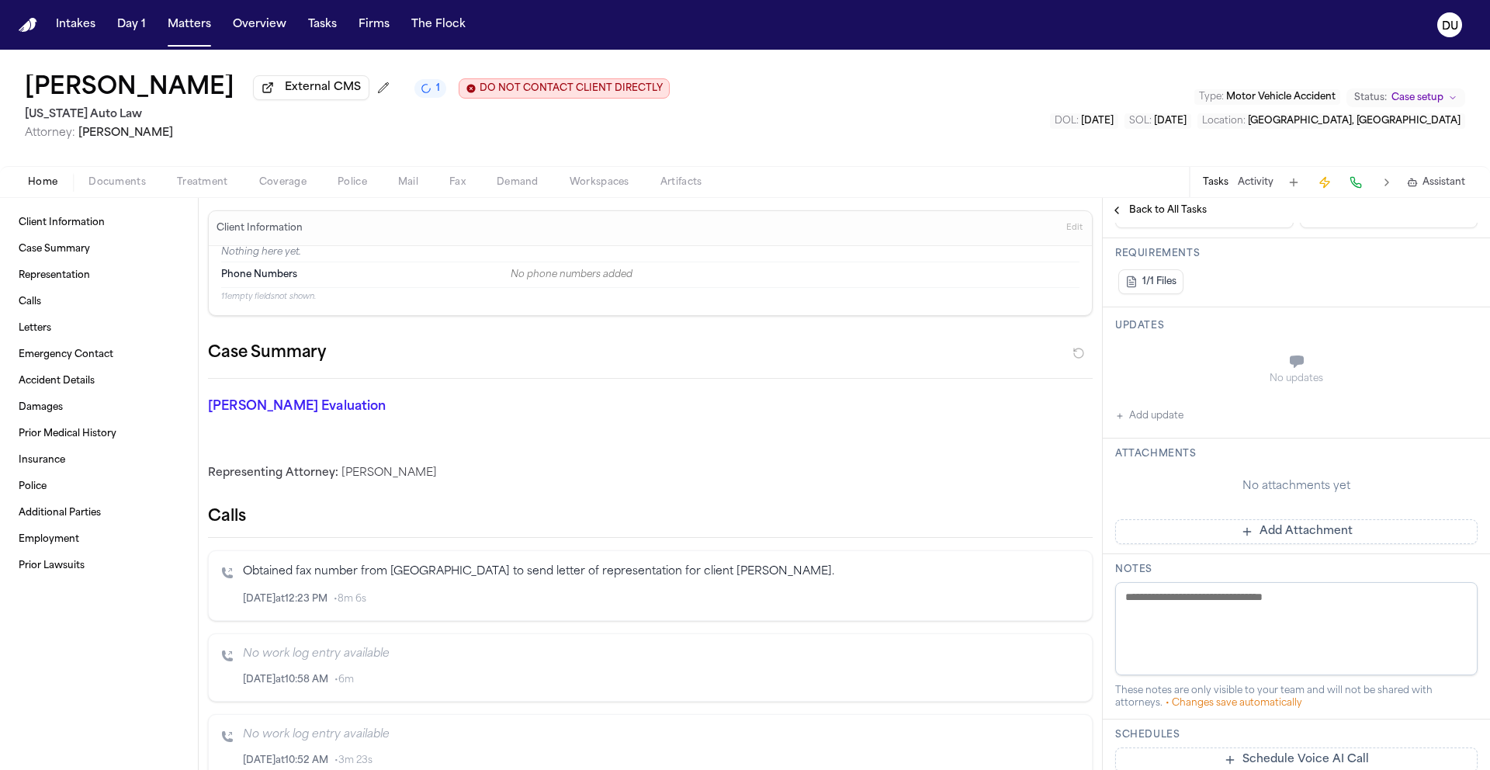
scroll to position [334, 0]
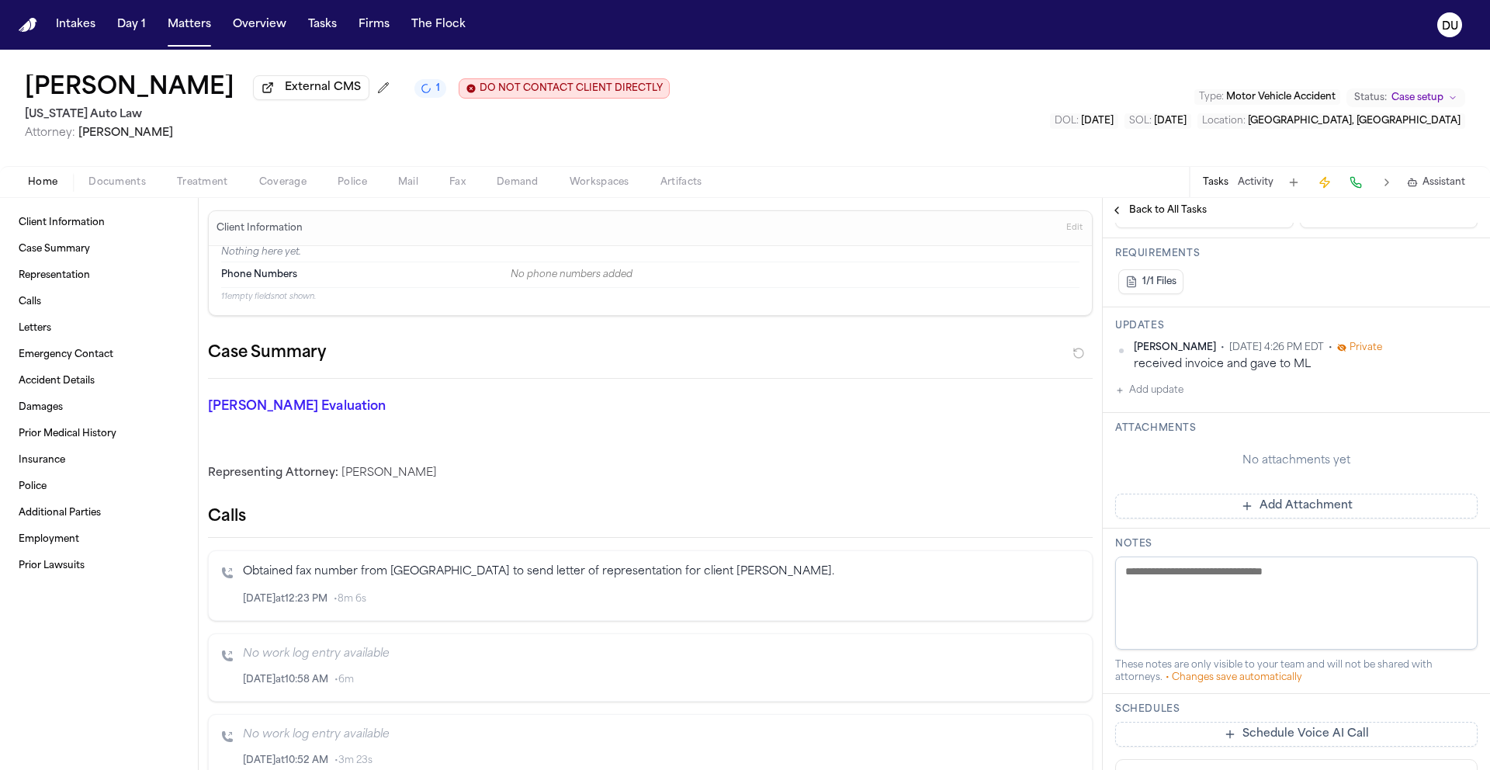
click at [1309, 512] on button "Add Attachment" at bounding box center [1296, 505] width 362 height 25
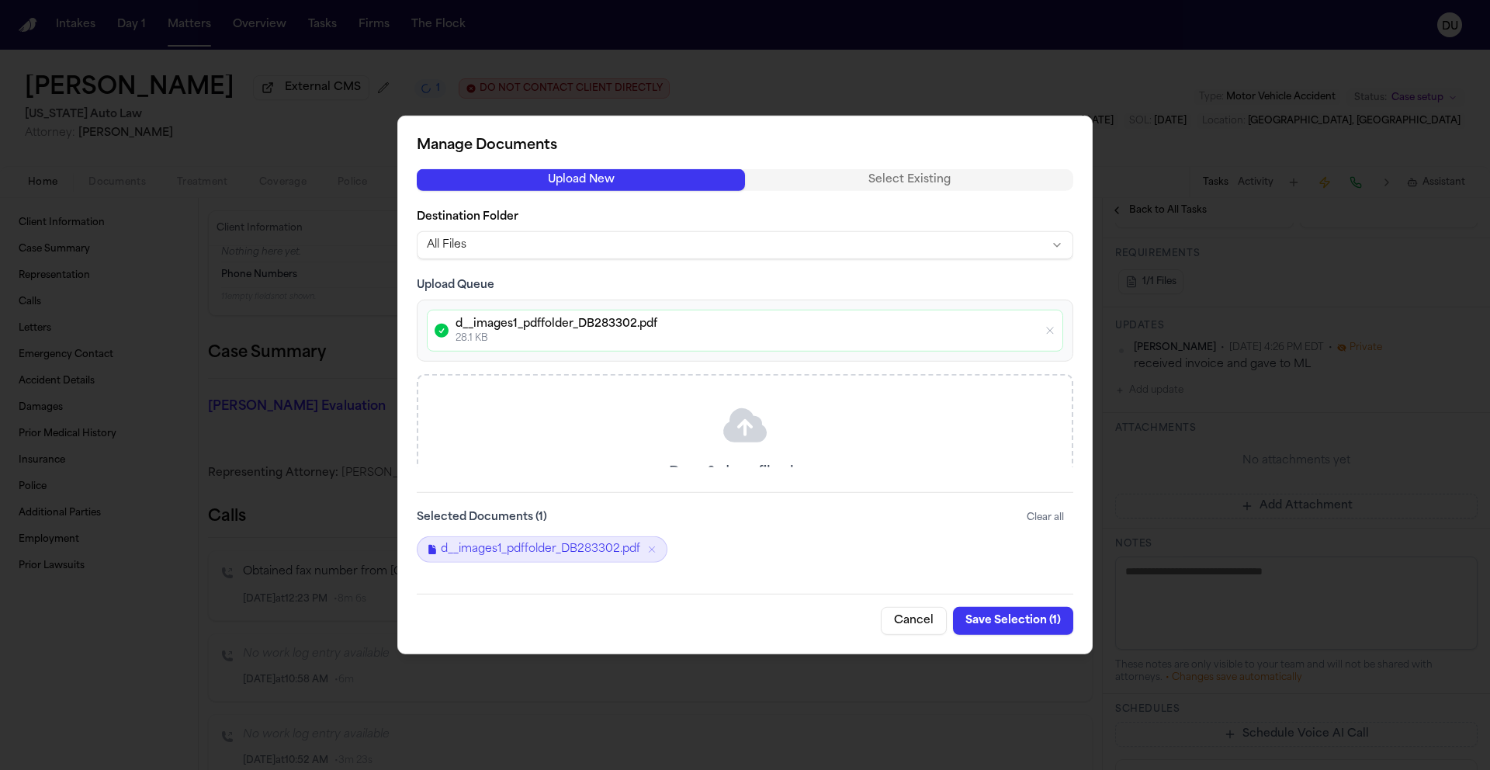
click at [1006, 628] on button "Save Selection ( 1 )" at bounding box center [1013, 621] width 120 height 28
